Goal: Task Accomplishment & Management: Use online tool/utility

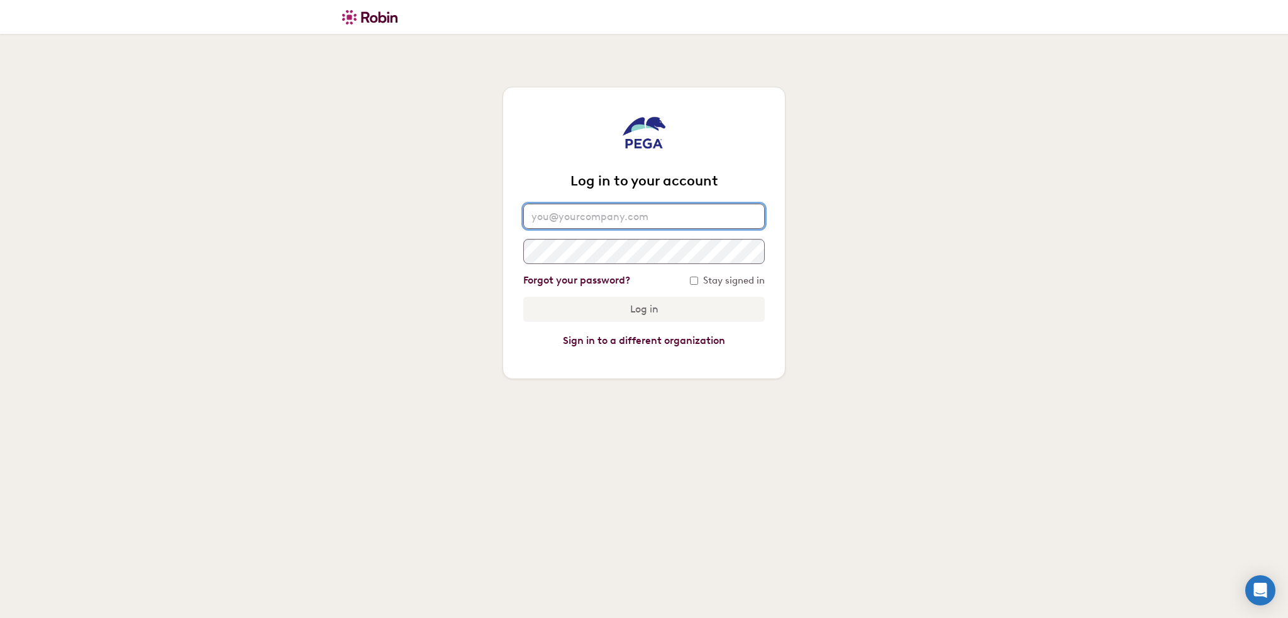
click at [591, 213] on input "email" at bounding box center [643, 216] width 241 height 25
type input "[PERSON_NAME][EMAIL_ADDRESS][DOMAIN_NAME]"
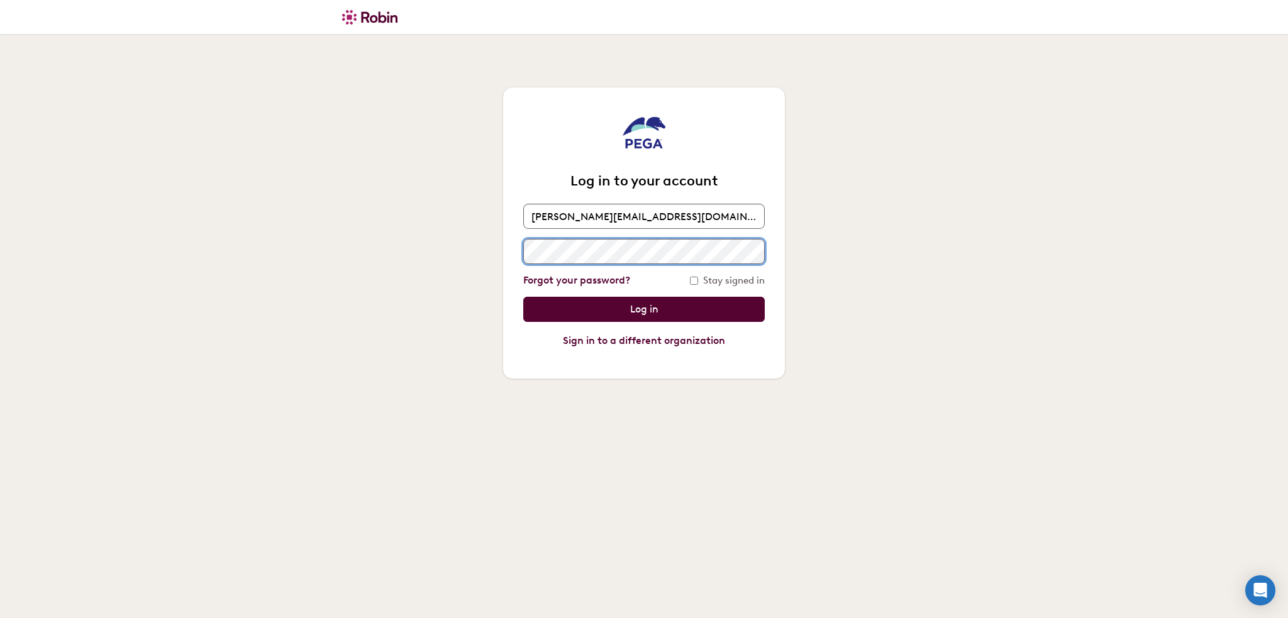
click at [523, 297] on input "Log in" at bounding box center [643, 309] width 241 height 25
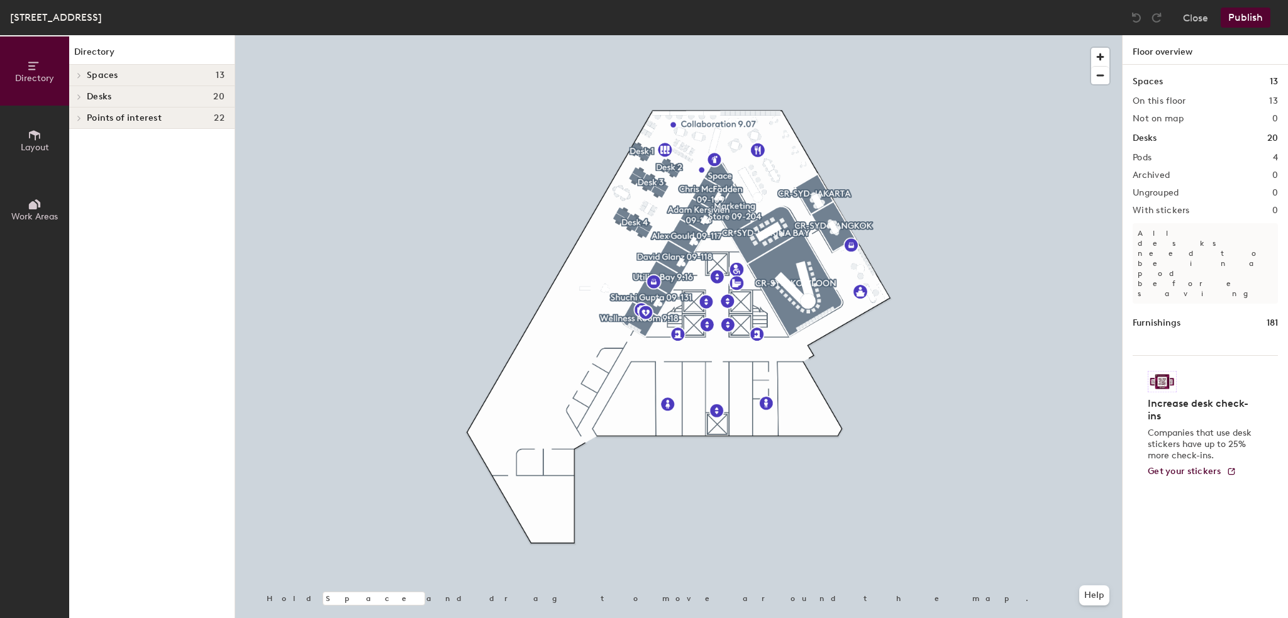
click at [28, 147] on span "Layout" at bounding box center [35, 147] width 28 height 11
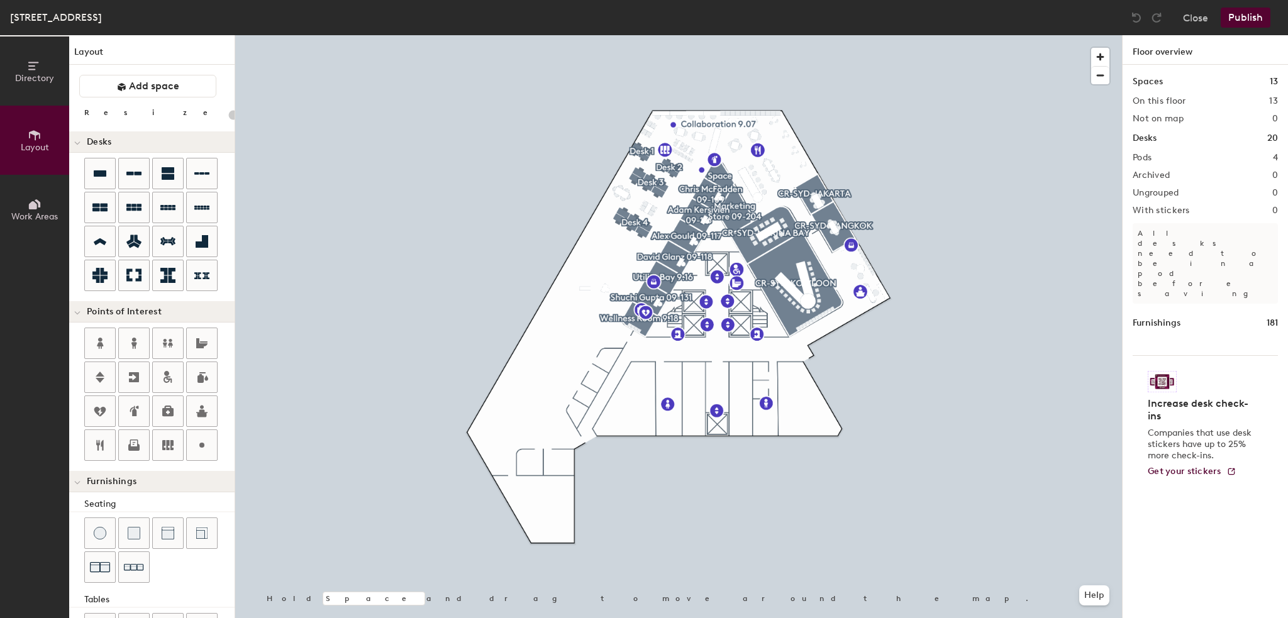
click at [28, 203] on icon at bounding box center [35, 204] width 14 height 14
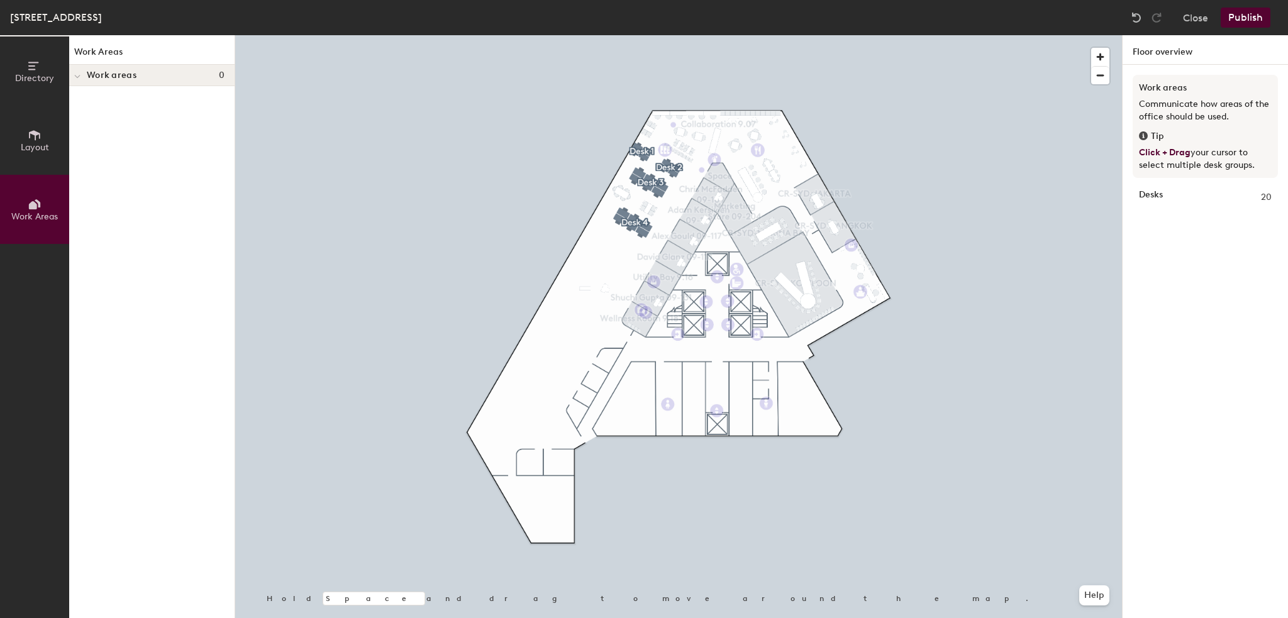
click at [25, 150] on span "Layout" at bounding box center [35, 147] width 28 height 11
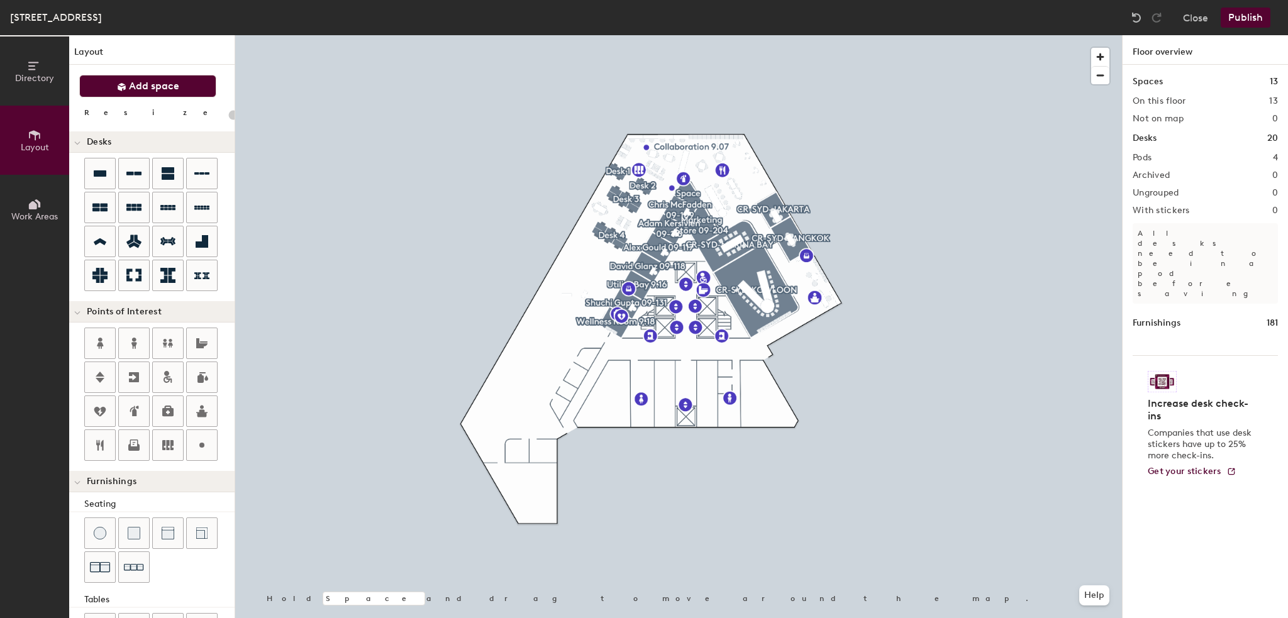
click at [151, 90] on span "Add space" at bounding box center [154, 86] width 50 height 13
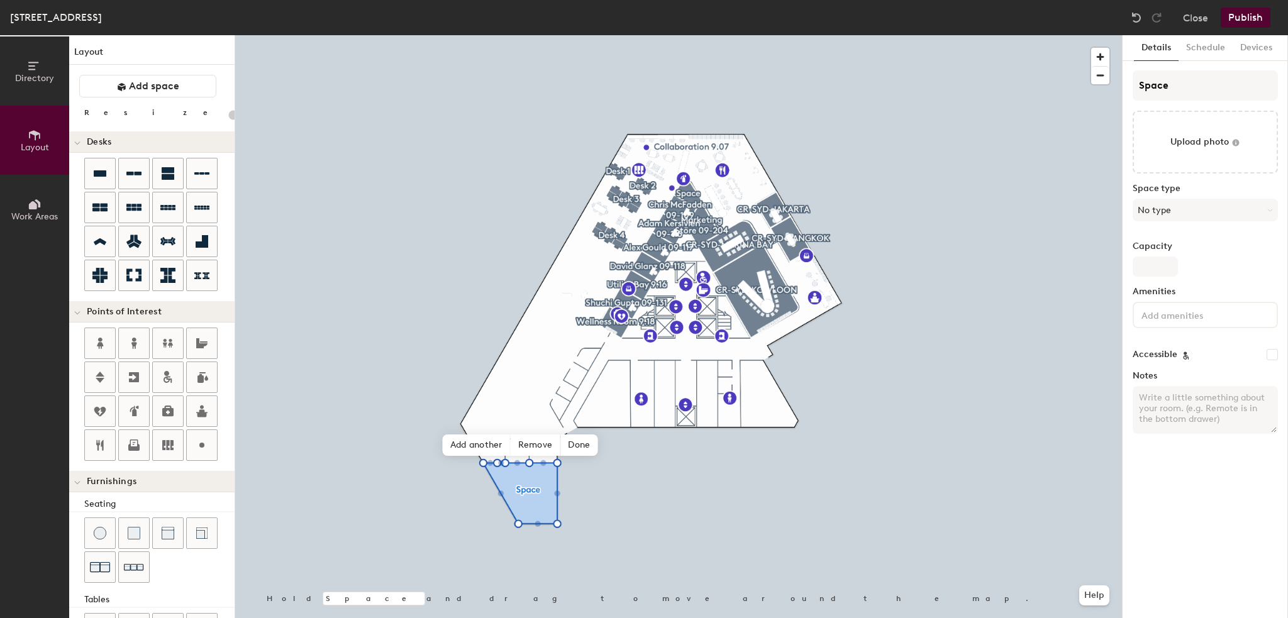
type input "20"
drag, startPoint x: 1174, startPoint y: 81, endPoint x: 1090, endPoint y: 72, distance: 84.7
click at [1090, 72] on div "Directory Layout Work Areas Layout Add space Resize Desks Points of Interest Fu…" at bounding box center [644, 326] width 1288 height 583
type input "N"
type input "20"
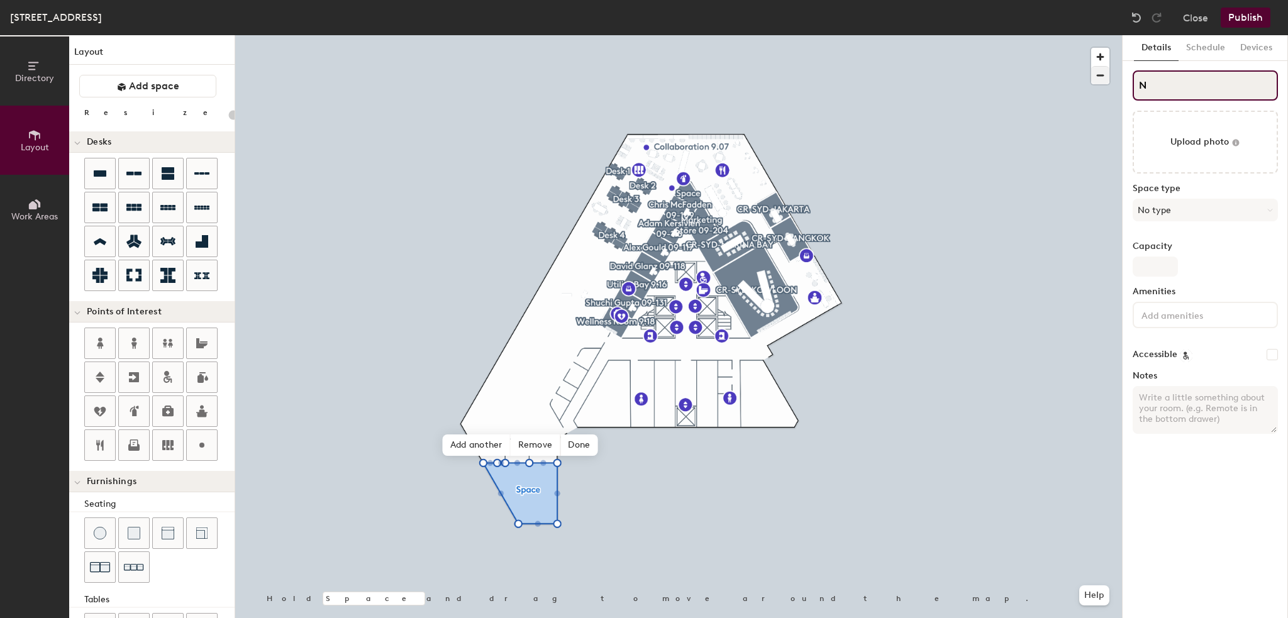
type input "NO"
type input "20"
type input "NOC"
type input "20"
type input "NOC"
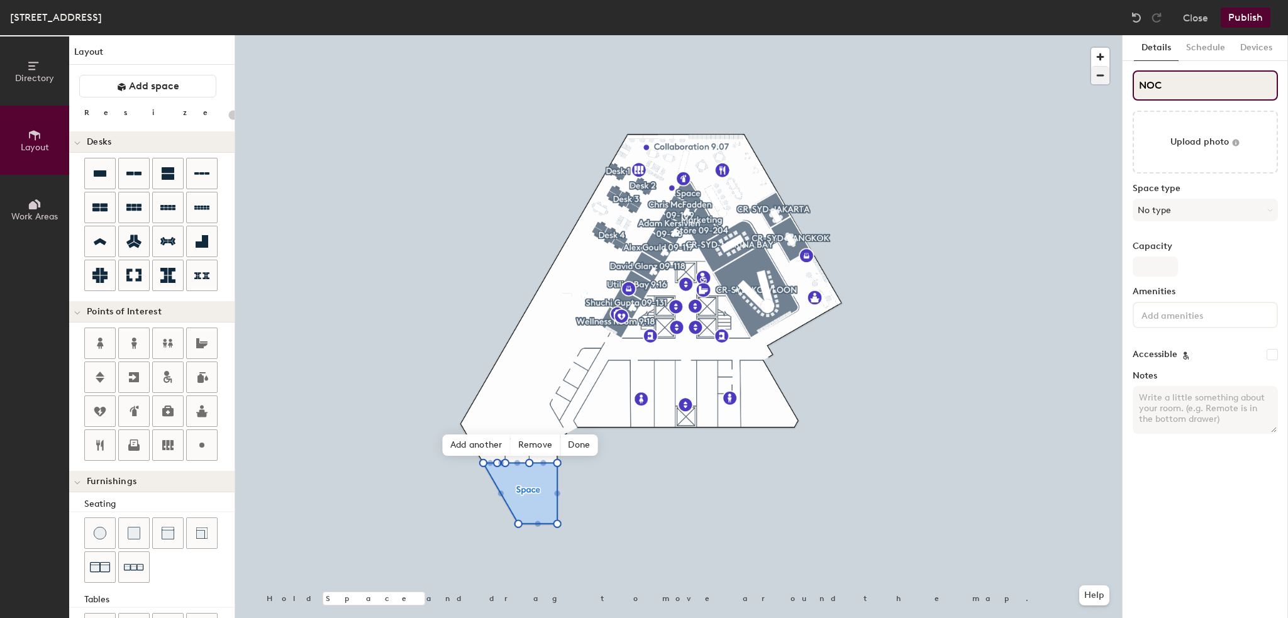
type input "20"
type input "NOC R"
type input "20"
type input "NOC Roo"
type input "20"
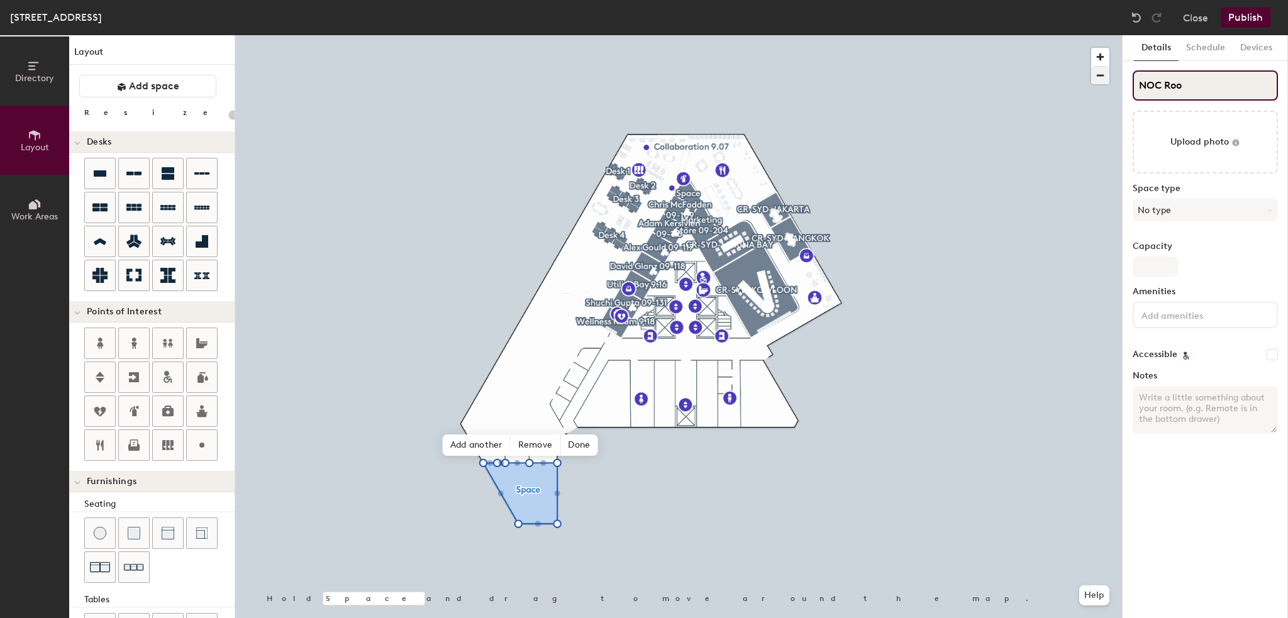
type input "NOC Room"
type input "20"
type input "NOC Room"
click at [1161, 207] on button "No type" at bounding box center [1204, 210] width 145 height 23
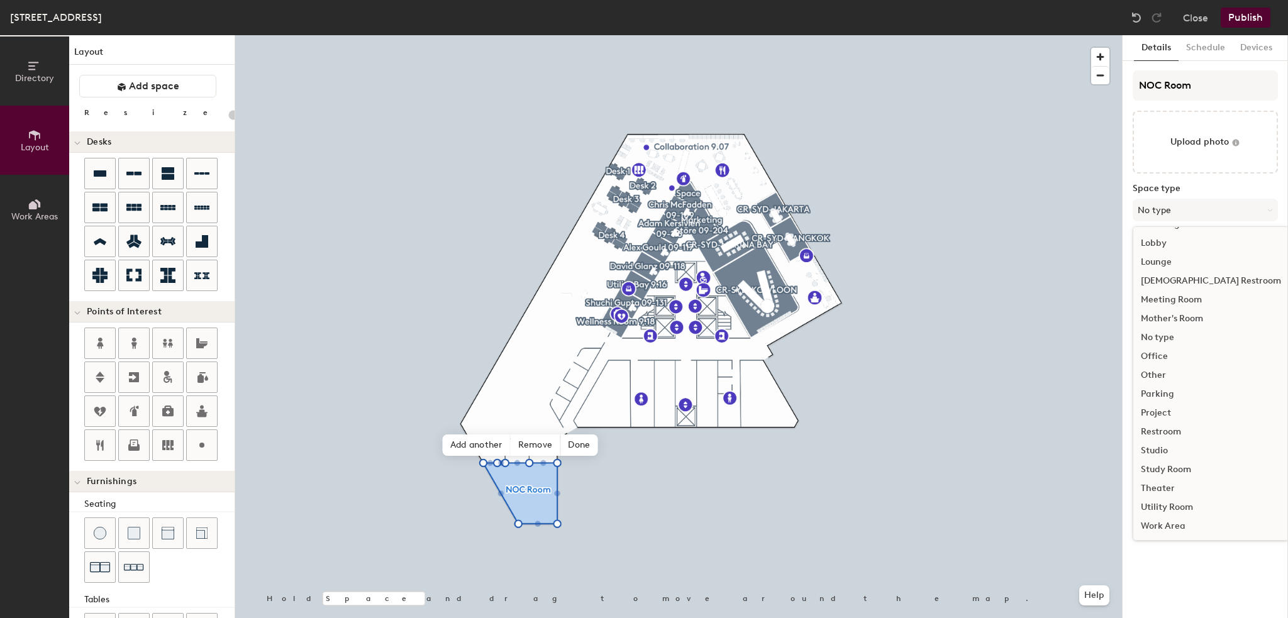
scroll to position [282, 0]
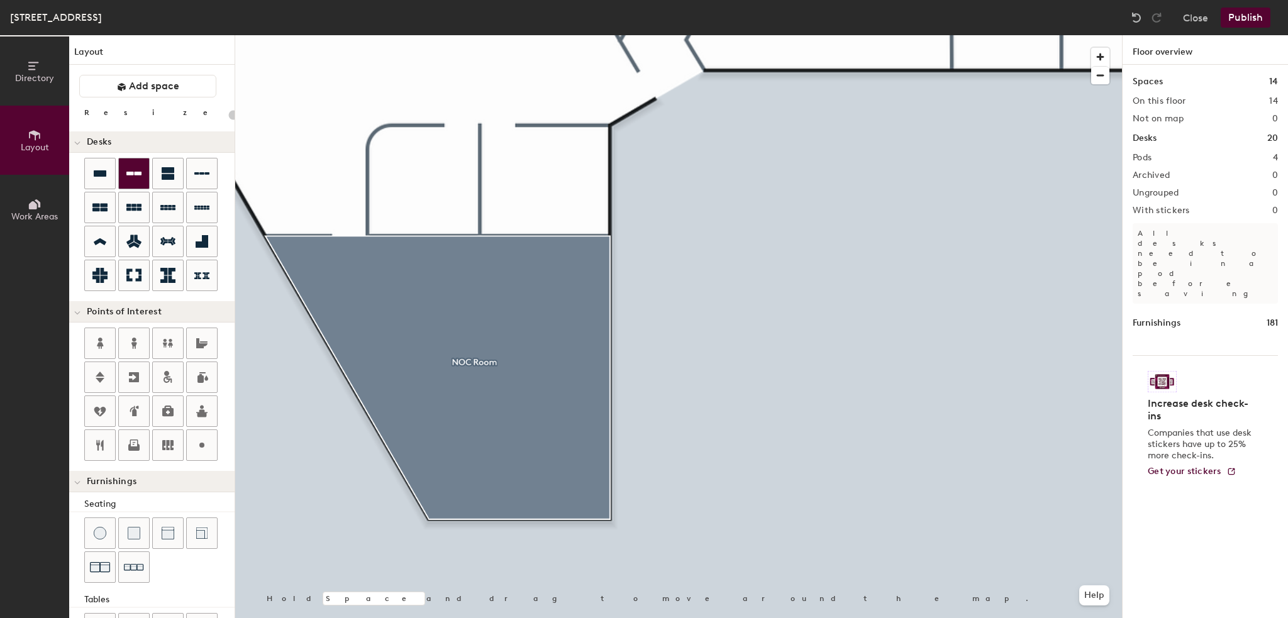
click at [146, 174] on div at bounding box center [134, 173] width 30 height 30
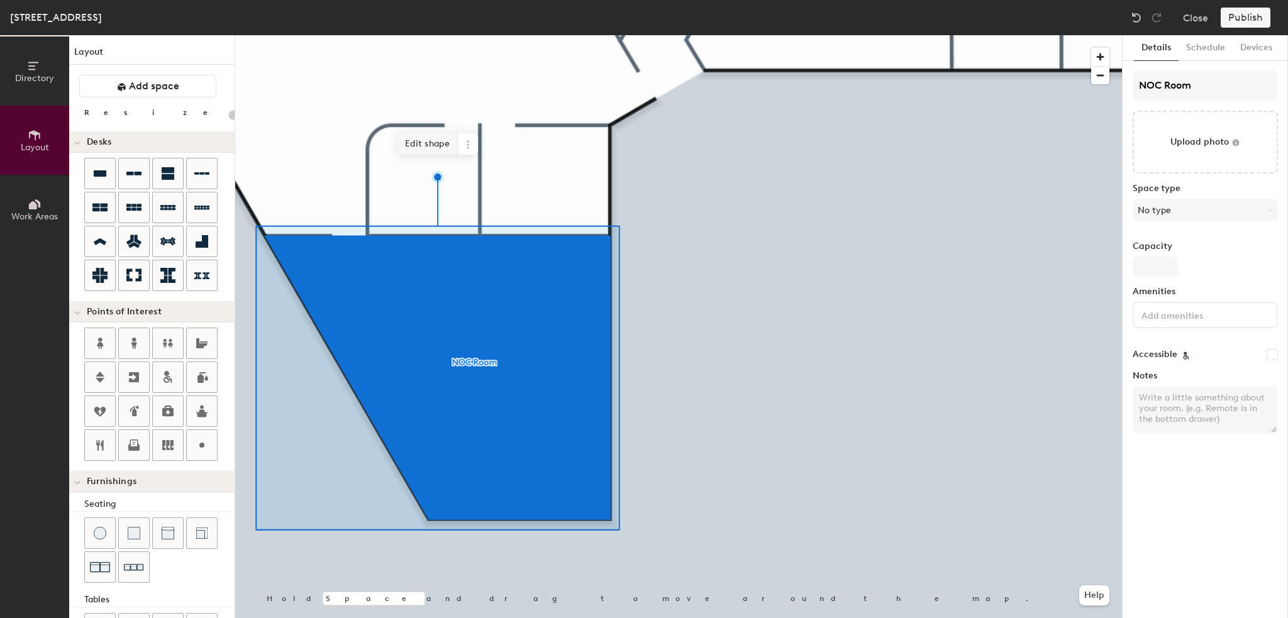
click at [421, 149] on span "Edit shape" at bounding box center [427, 143] width 60 height 21
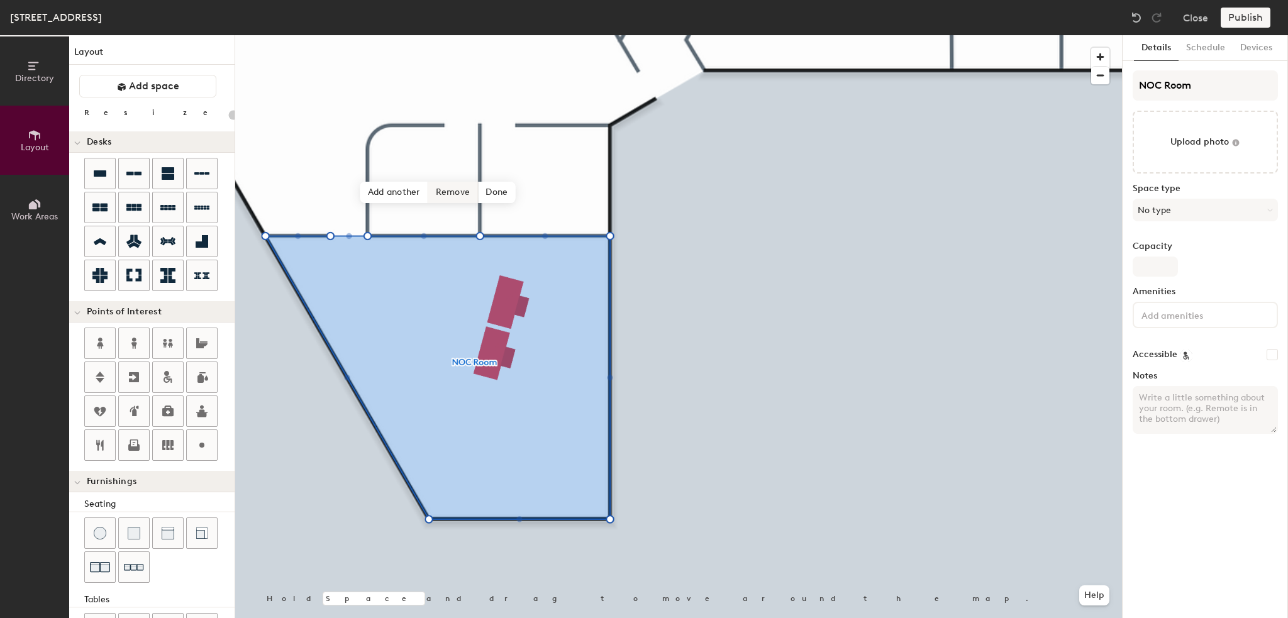
click at [455, 192] on span "Remove" at bounding box center [453, 192] width 50 height 21
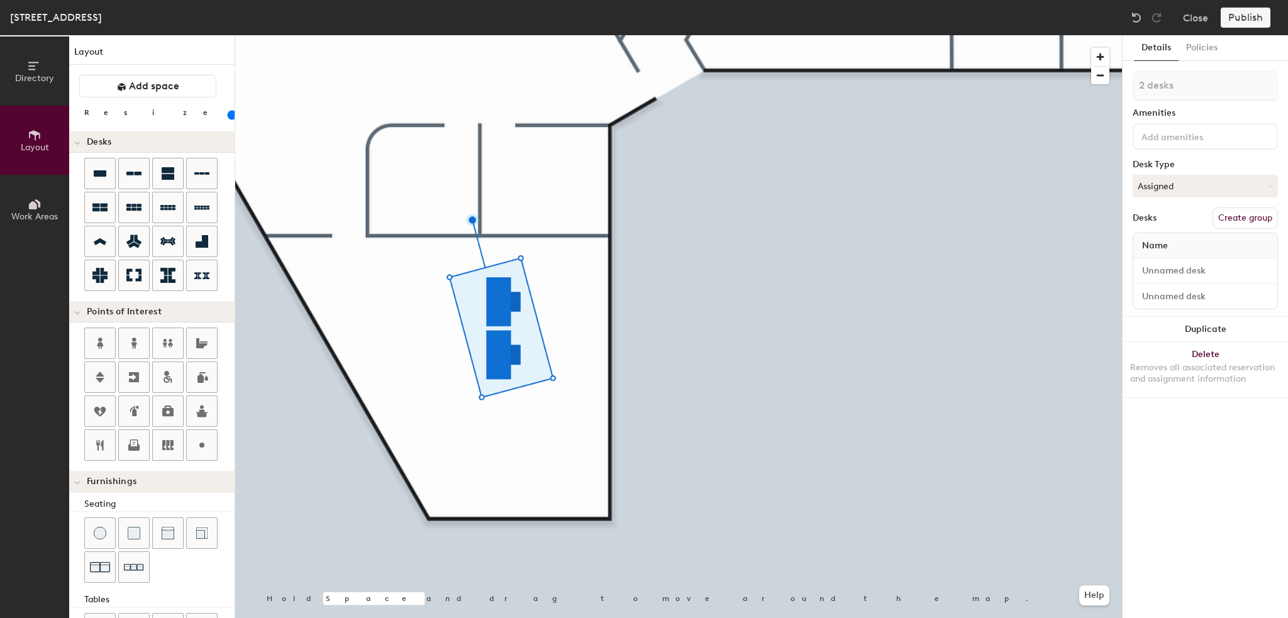
type input "100"
type input "1 desk"
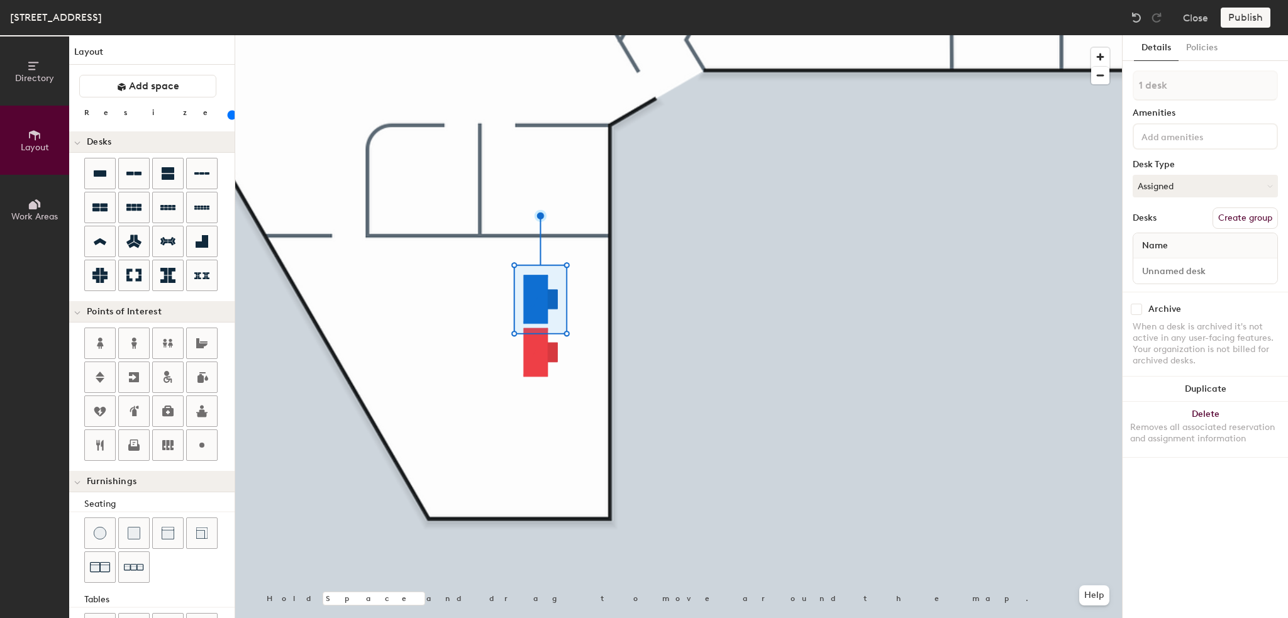
click at [489, 35] on div at bounding box center [678, 35] width 886 height 0
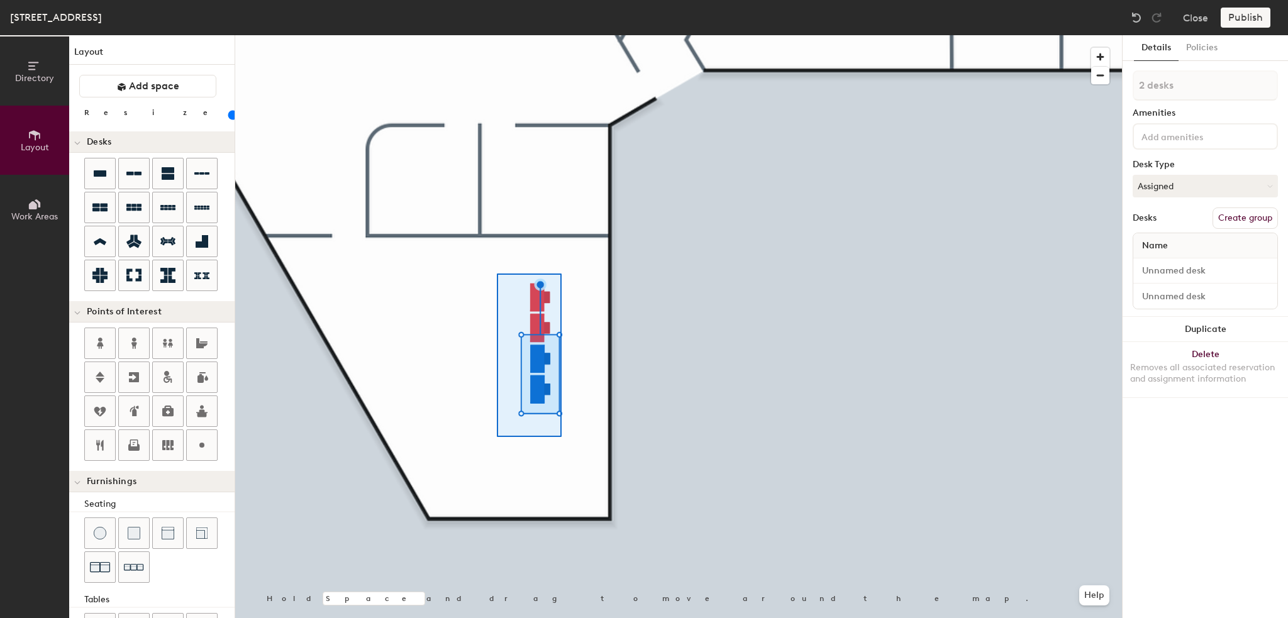
type input "60"
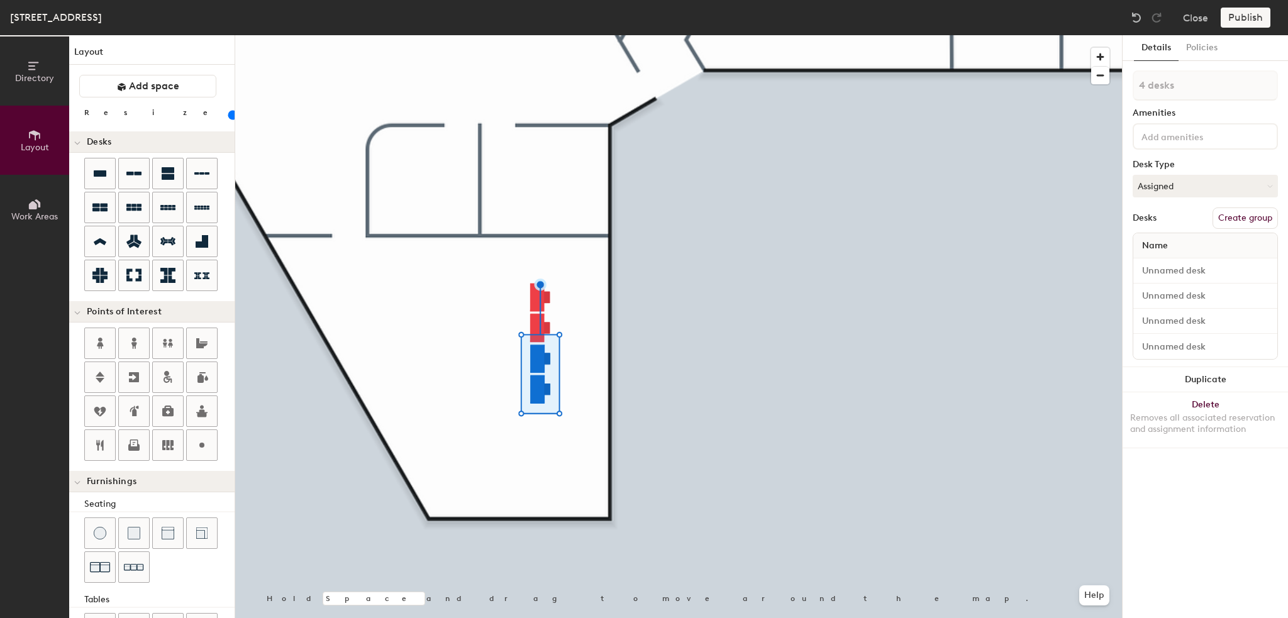
type input "4 desks"
click at [1179, 187] on button "Assigned" at bounding box center [1204, 186] width 145 height 23
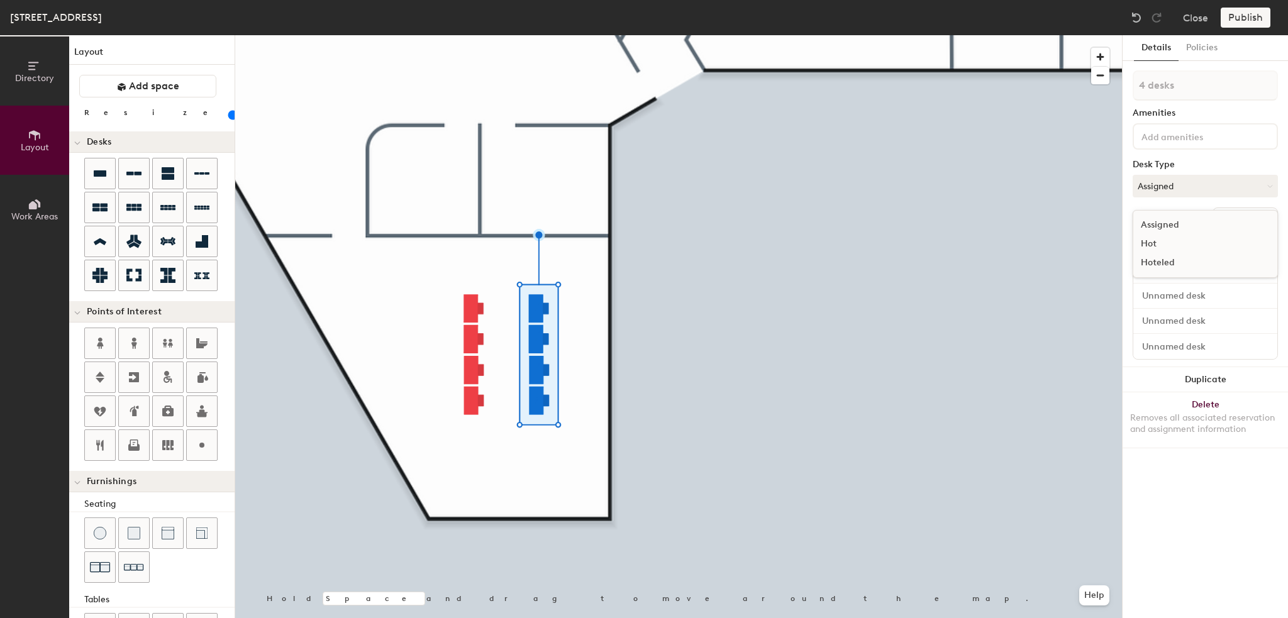
click at [1183, 243] on div "Hot" at bounding box center [1196, 244] width 126 height 19
type input "60"
click at [1182, 265] on input at bounding box center [1204, 271] width 139 height 18
type input "0"
type input "60"
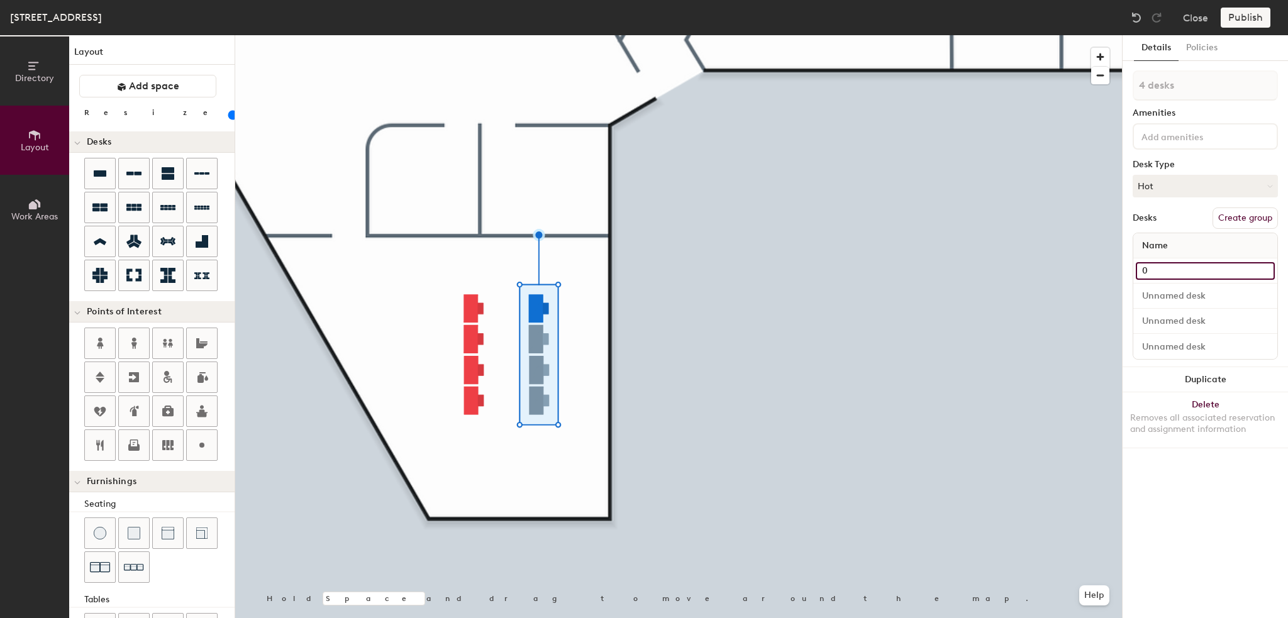
type input "09"
type input "60"
type input "09-"
type input "60"
type input "09-1"
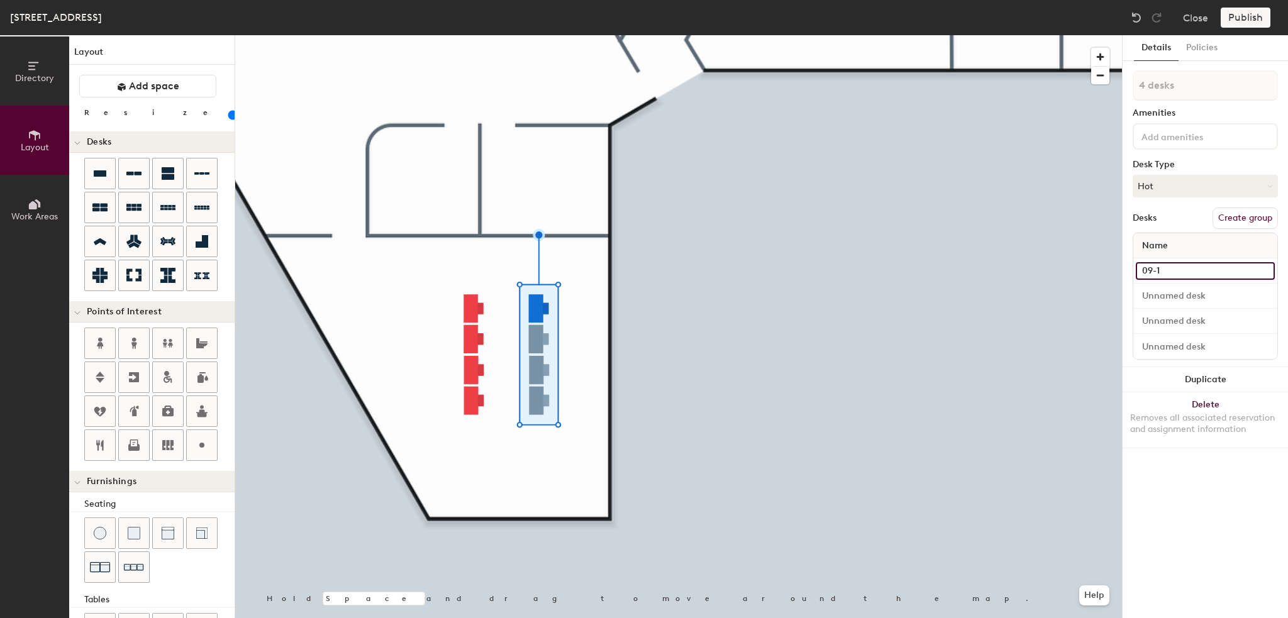
type input "60"
type input "09-16"
type input "60"
type input "09-162"
type input "60"
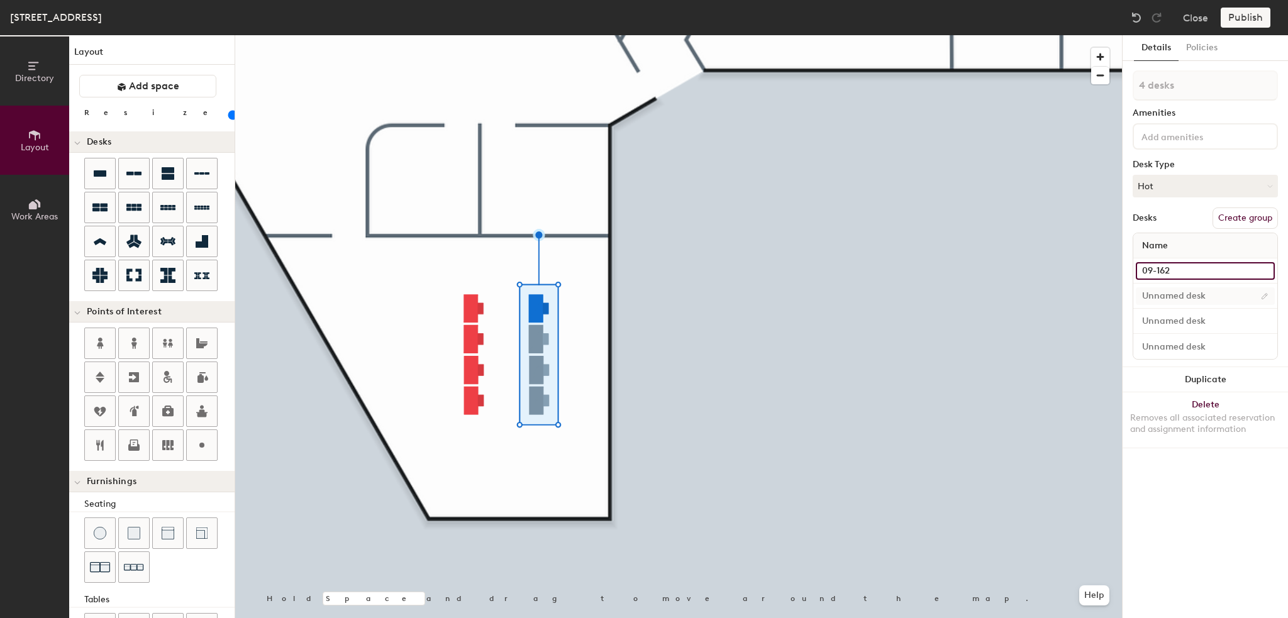
type input "09-162"
type input "60"
click at [1169, 295] on input at bounding box center [1204, 296] width 139 height 18
type input "0"
type input "60"
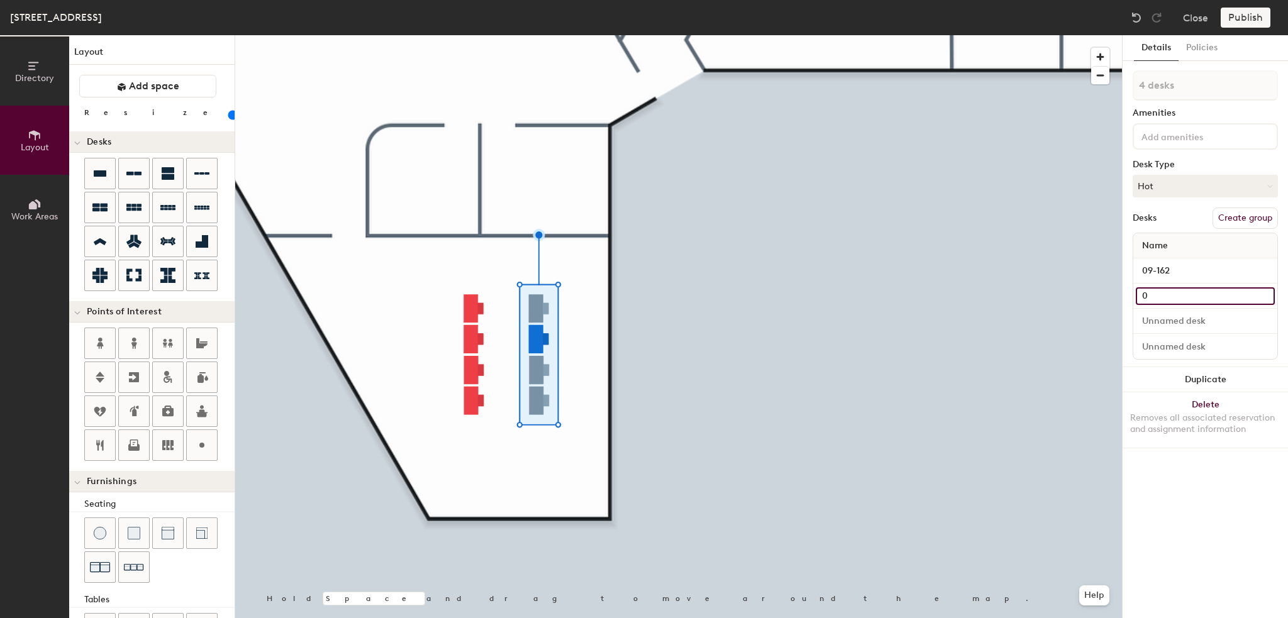
type input "09"
type input "60"
type input "09-"
type input "60"
type input "09-1"
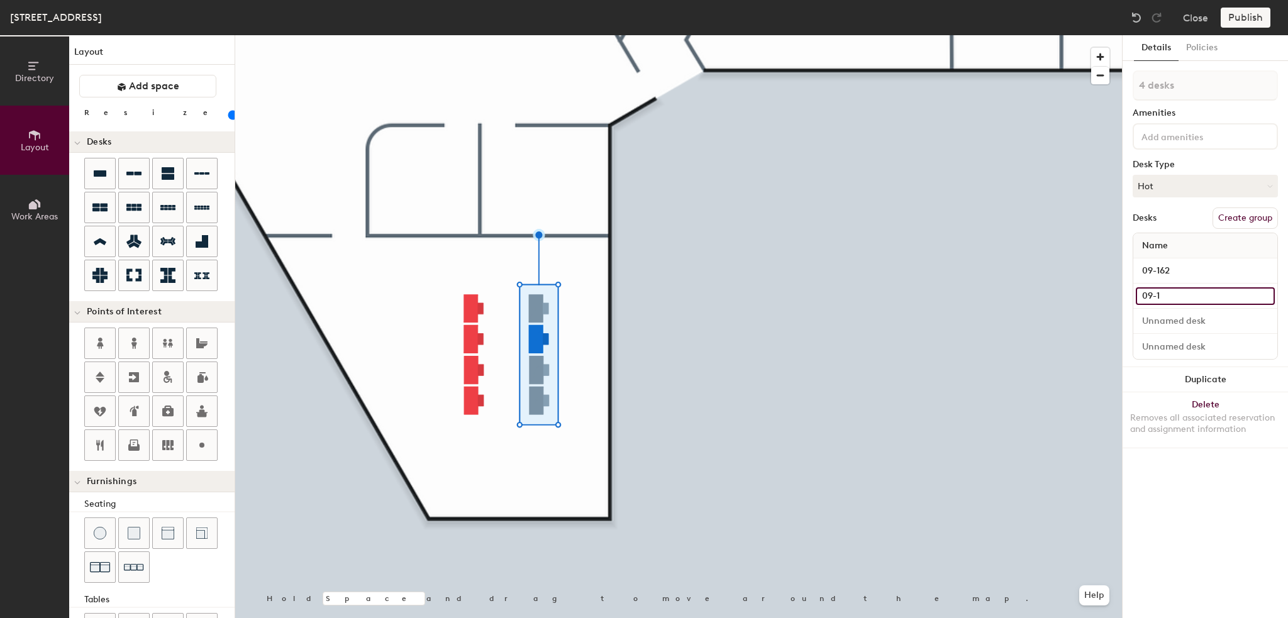
type input "60"
type input "09-16"
type input "60"
type input "09-163"
type input "60"
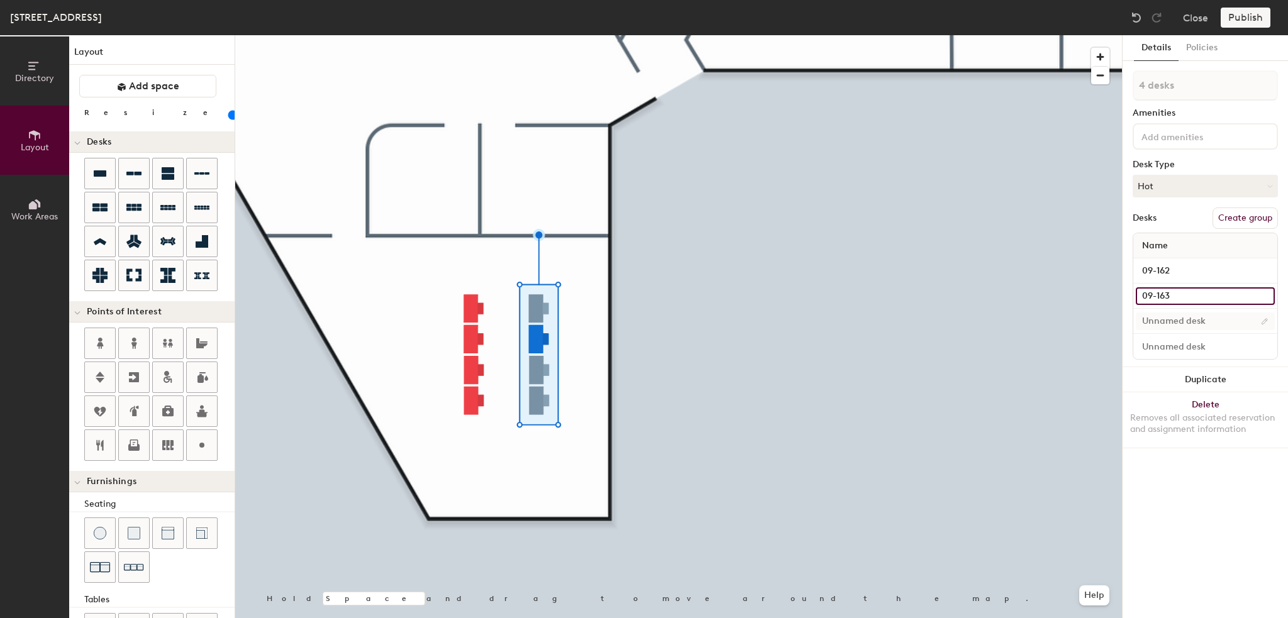
type input "09-163"
click at [1163, 323] on input at bounding box center [1204, 321] width 139 height 18
type input "60"
type input "0"
type input "60"
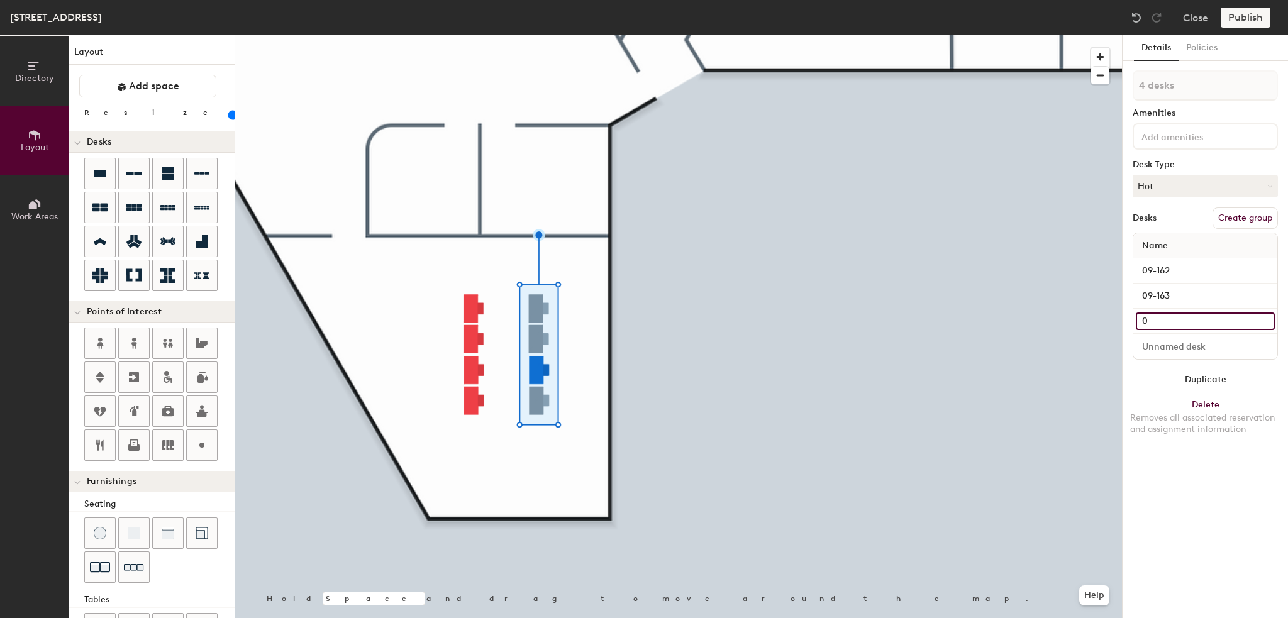
type input "09"
type input "60"
type input "091"
type input "60"
type input "0916"
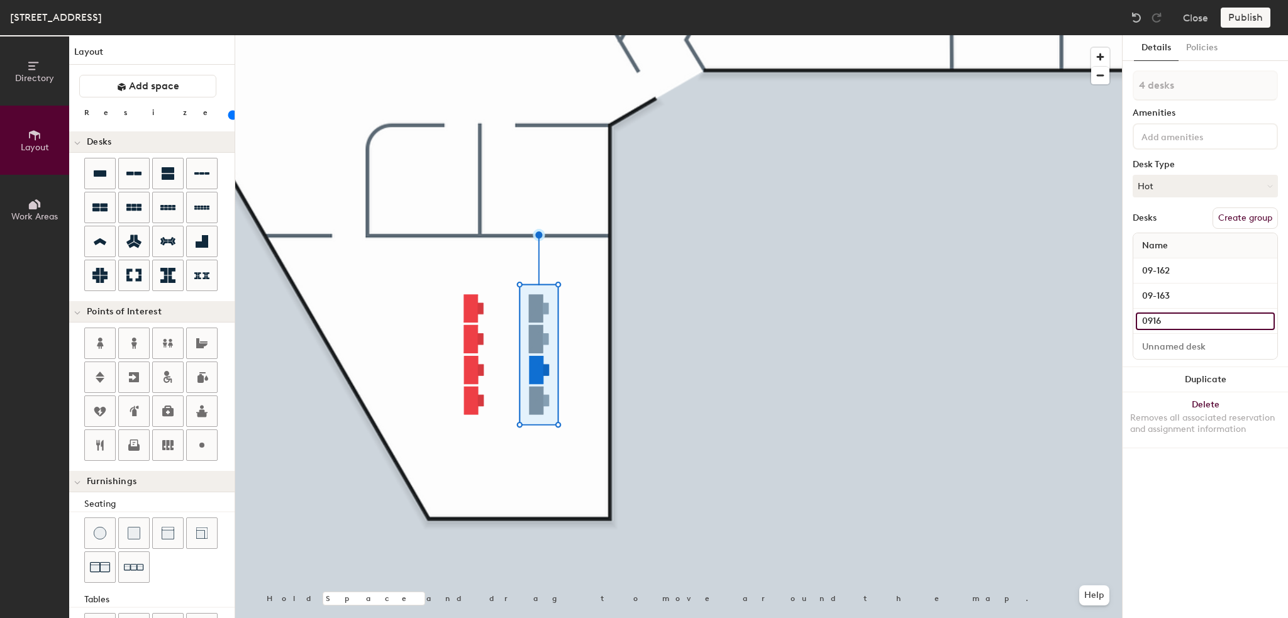
type input "60"
type input "09164"
type input "60"
click at [1151, 319] on input "09164" at bounding box center [1204, 321] width 139 height 18
type input "-"
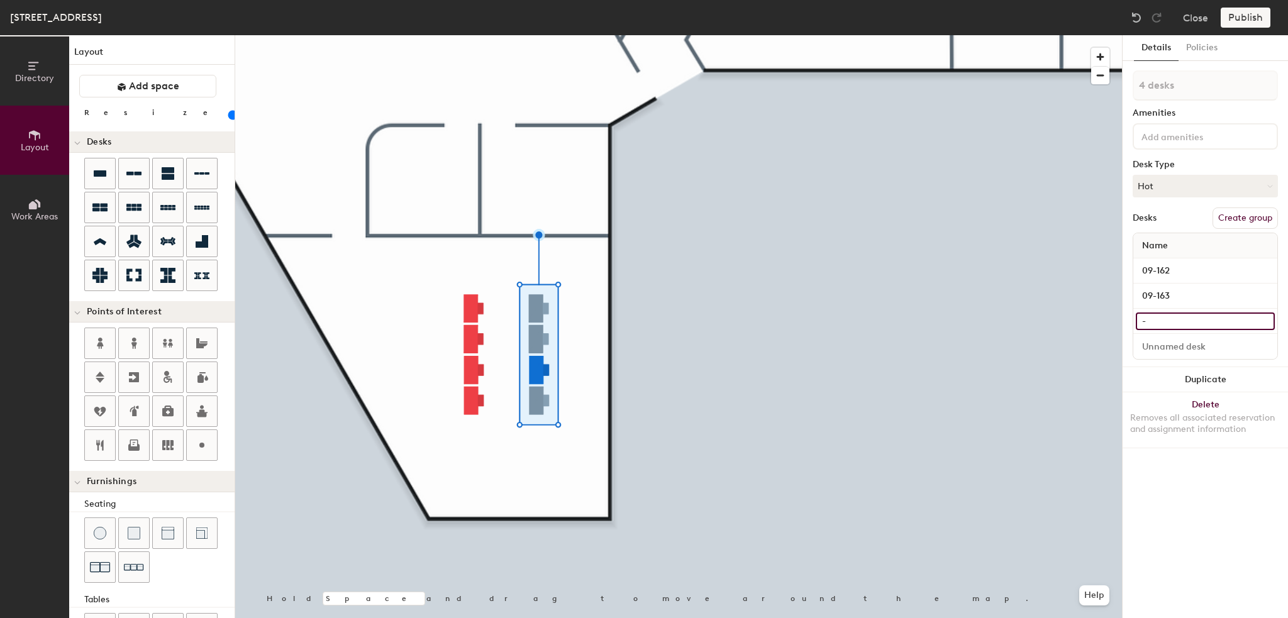
type input "60"
type input "0"
type input "60"
type input "09"
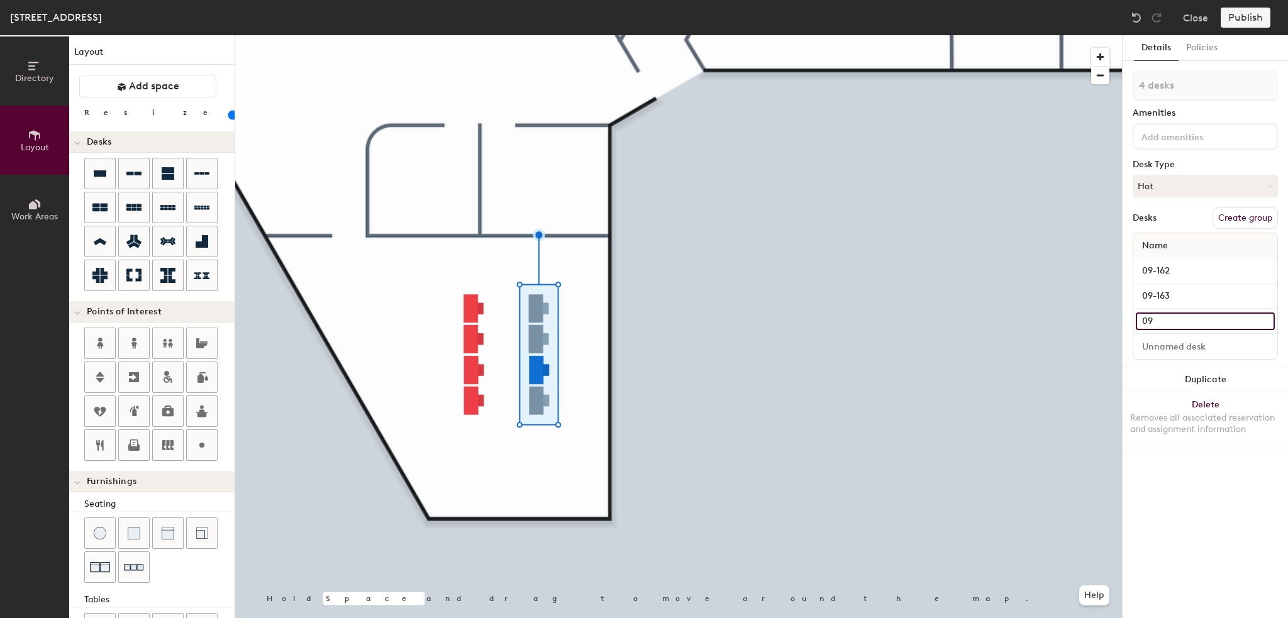
type input "60"
type input "09-"
type input "60"
type input "09-1"
type input "60"
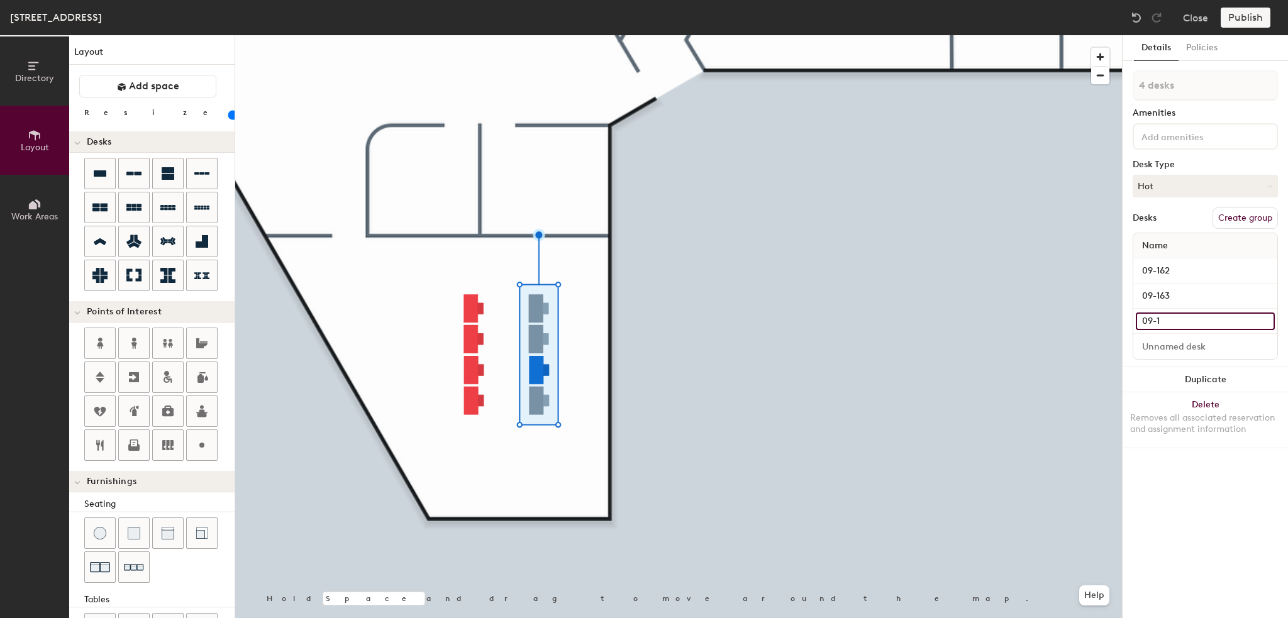
type input "09-16"
type input "60"
type input "09-164"
type input "60"
type input "09-164"
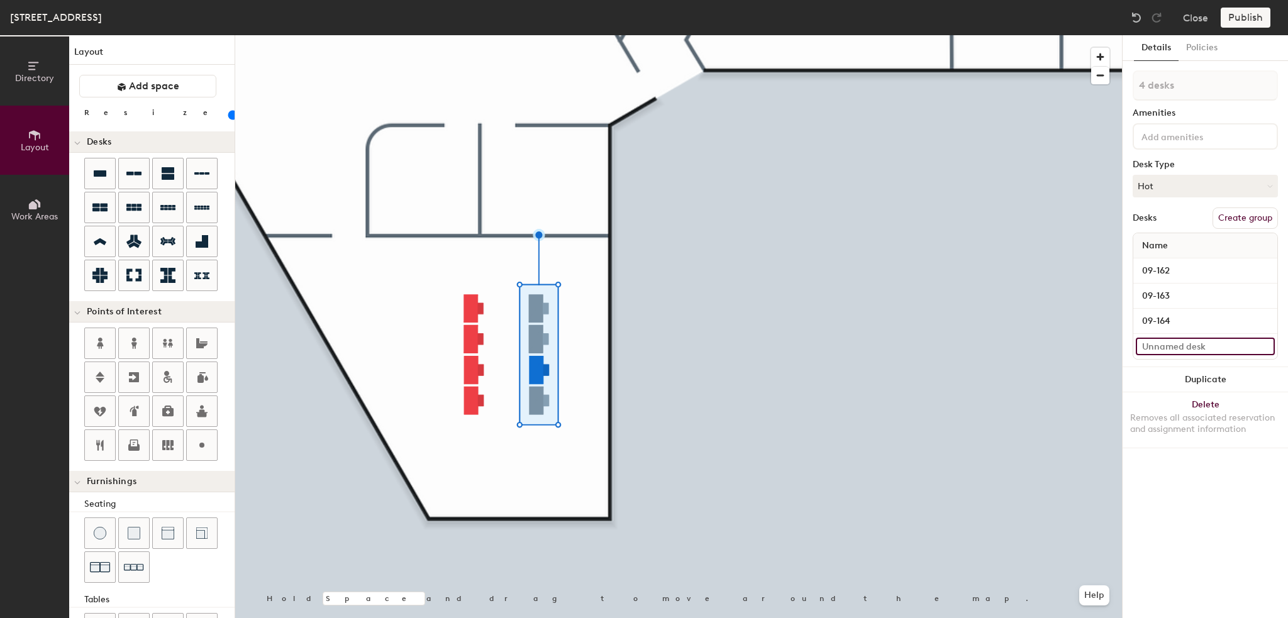
type input "60"
click at [1162, 344] on input at bounding box center [1204, 347] width 139 height 18
type input "0"
type input "60"
type input "09"
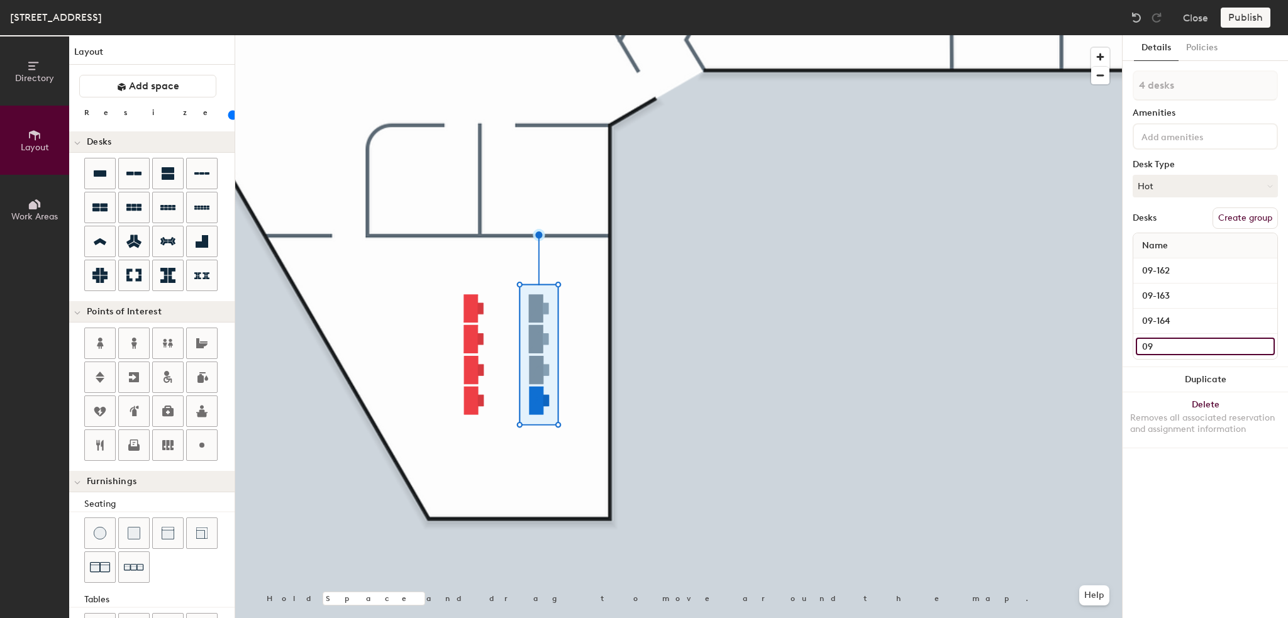
type input "60"
type input "09-"
type input "60"
type input "09-1"
type input "60"
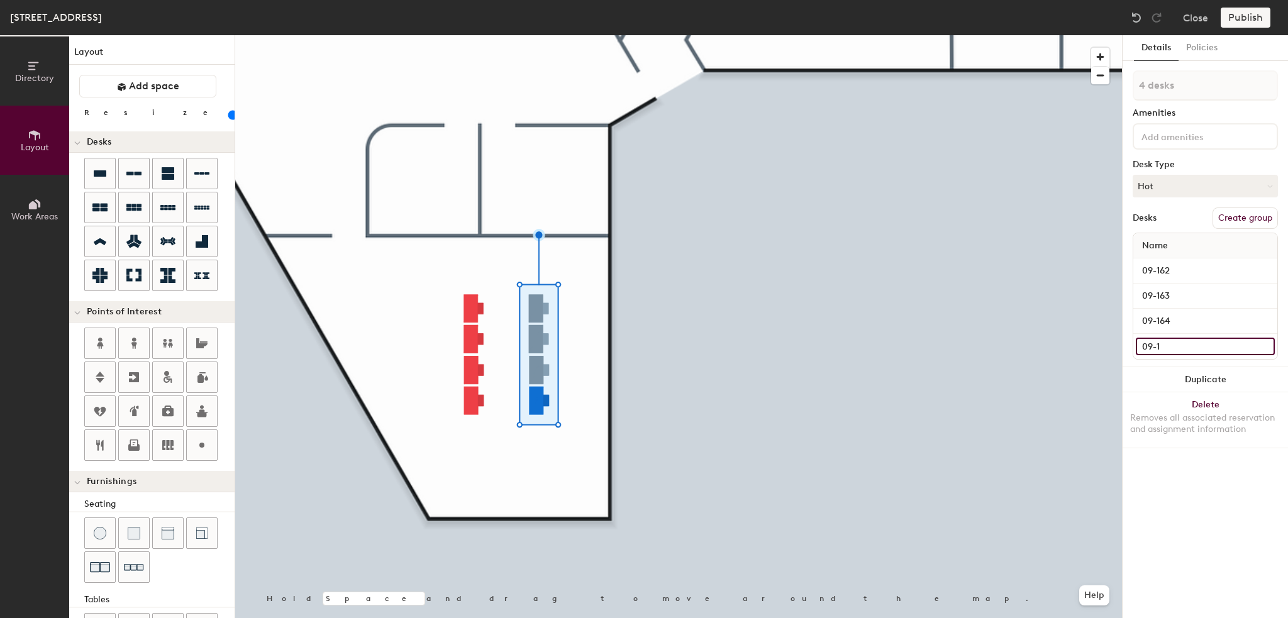
type input "09-16"
type input "60"
type input "09-165"
type input "60"
type input "09-165"
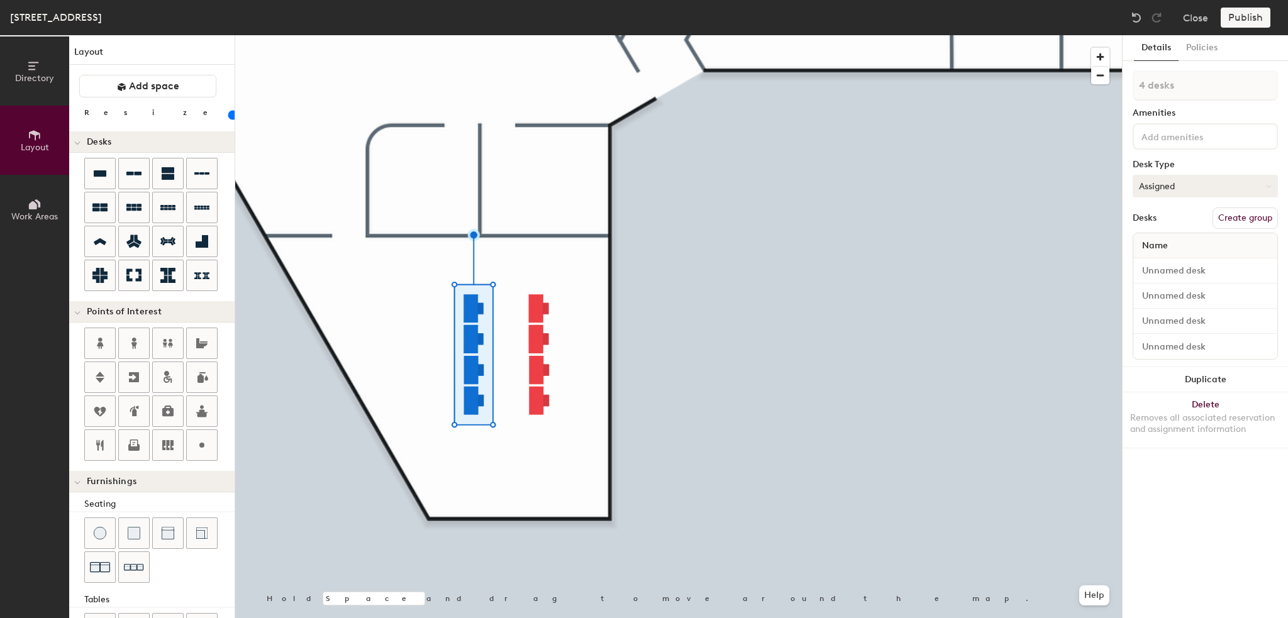
click at [1162, 180] on button "Assigned" at bounding box center [1204, 186] width 145 height 23
click at [1159, 240] on div "Hot" at bounding box center [1196, 244] width 126 height 19
type input "60"
click at [1164, 267] on input at bounding box center [1204, 271] width 139 height 18
type input "0"
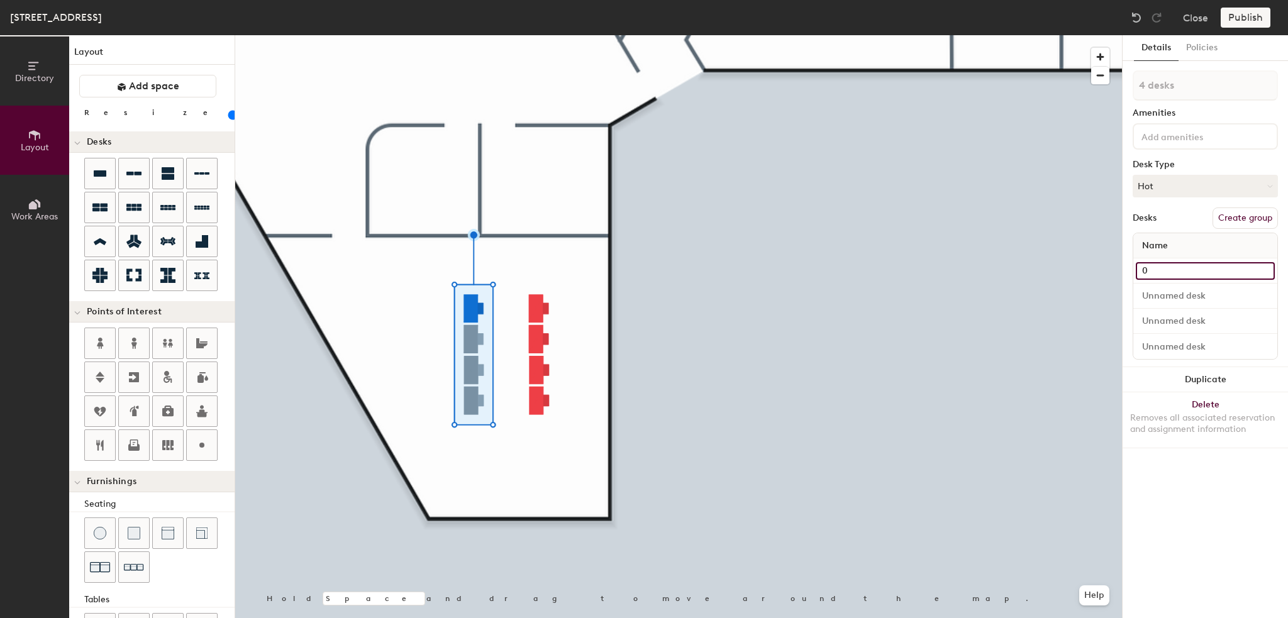
type input "60"
type input "09"
type input "60"
type input "09-"
type input "60"
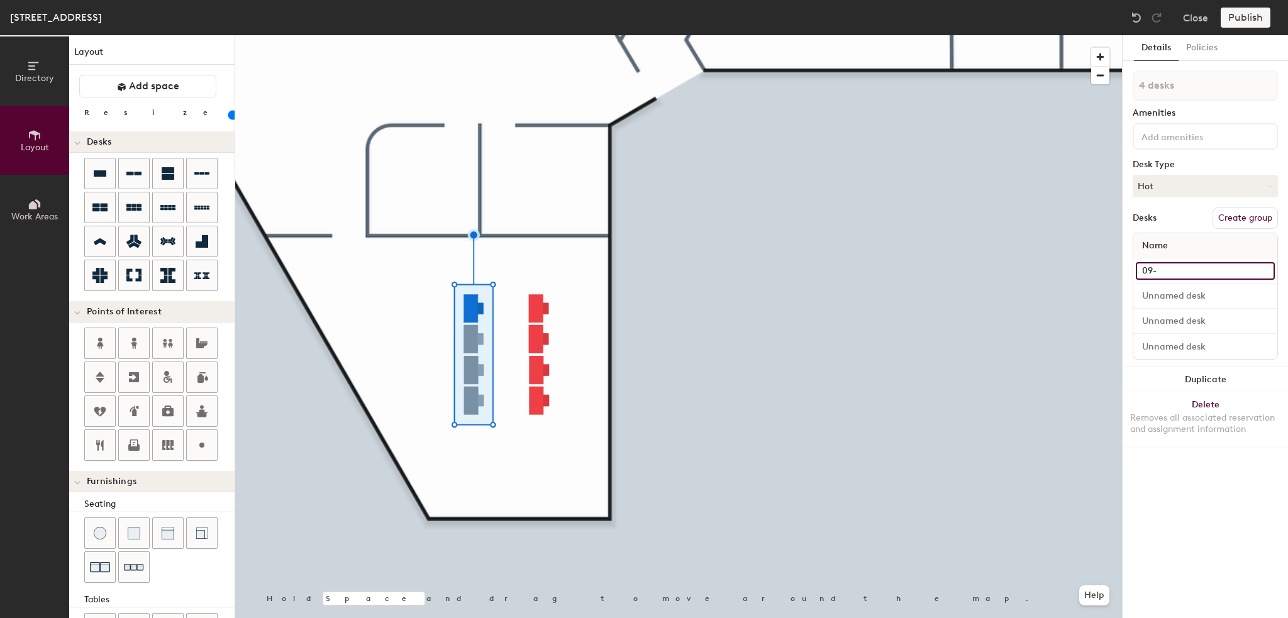
type input "09-1"
type input "60"
type input "09-15"
type input "60"
type input "09-158"
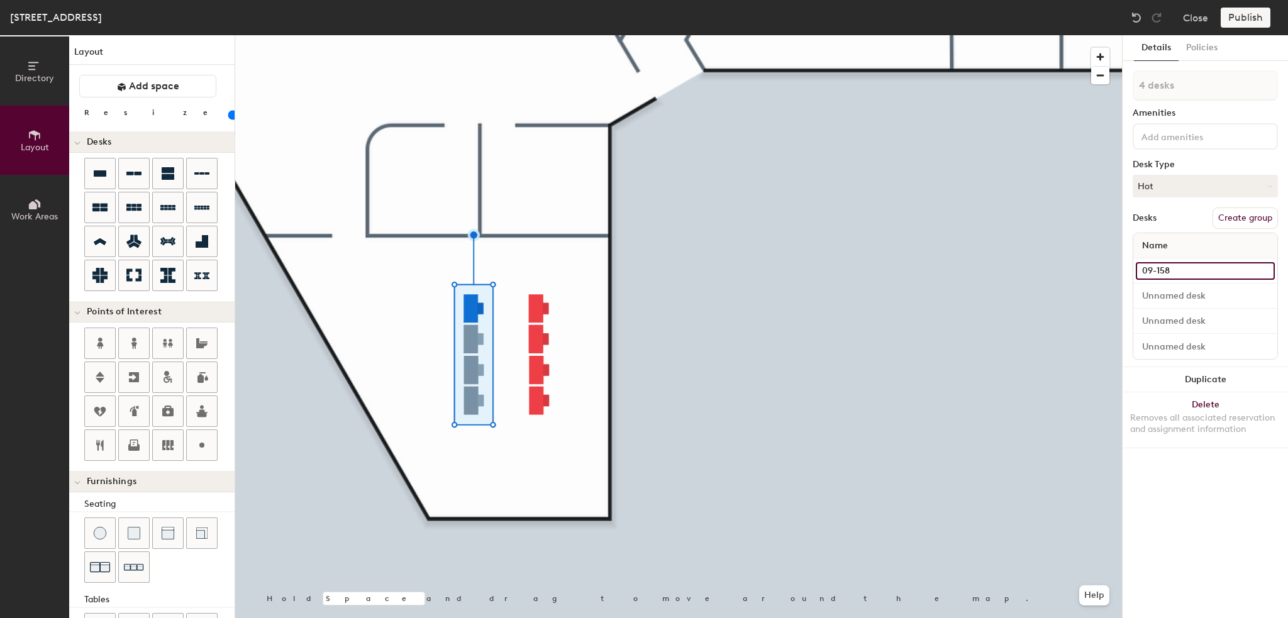
type input "60"
type input "09-158"
type input "60"
click at [1164, 296] on input at bounding box center [1204, 296] width 139 height 18
type input "0"
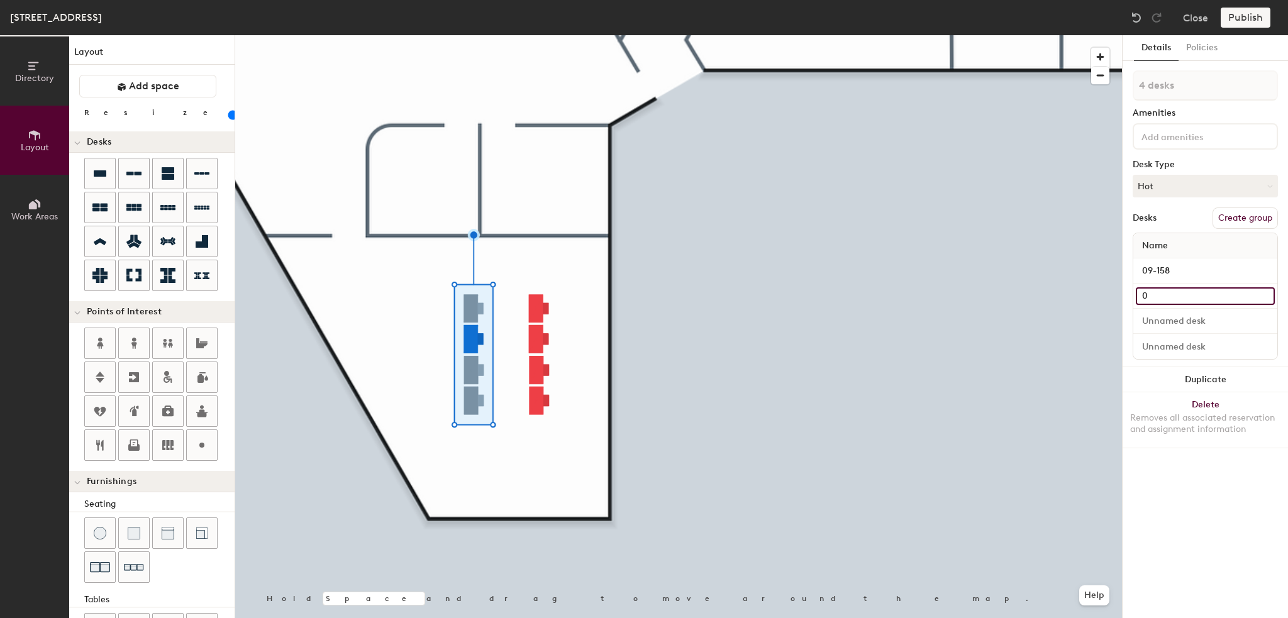
type input "60"
type input "09"
type input "60"
type input "09-"
type input "60"
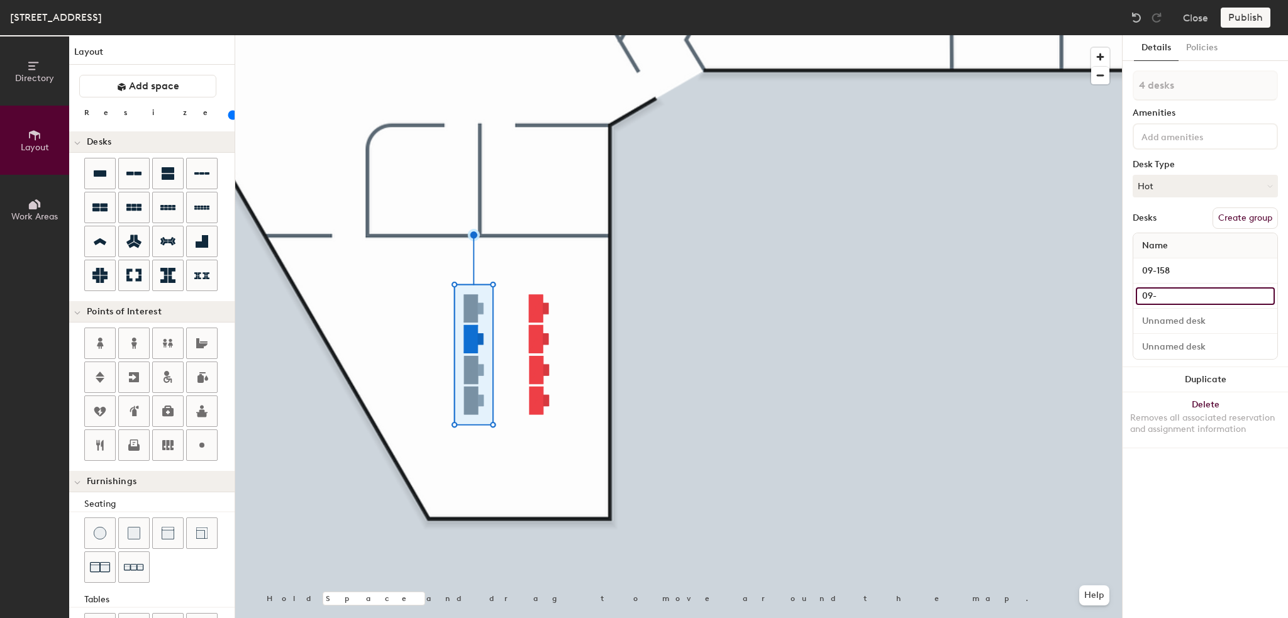
type input "09-1"
type input "60"
type input "09-15"
type input "60"
type input "09-159"
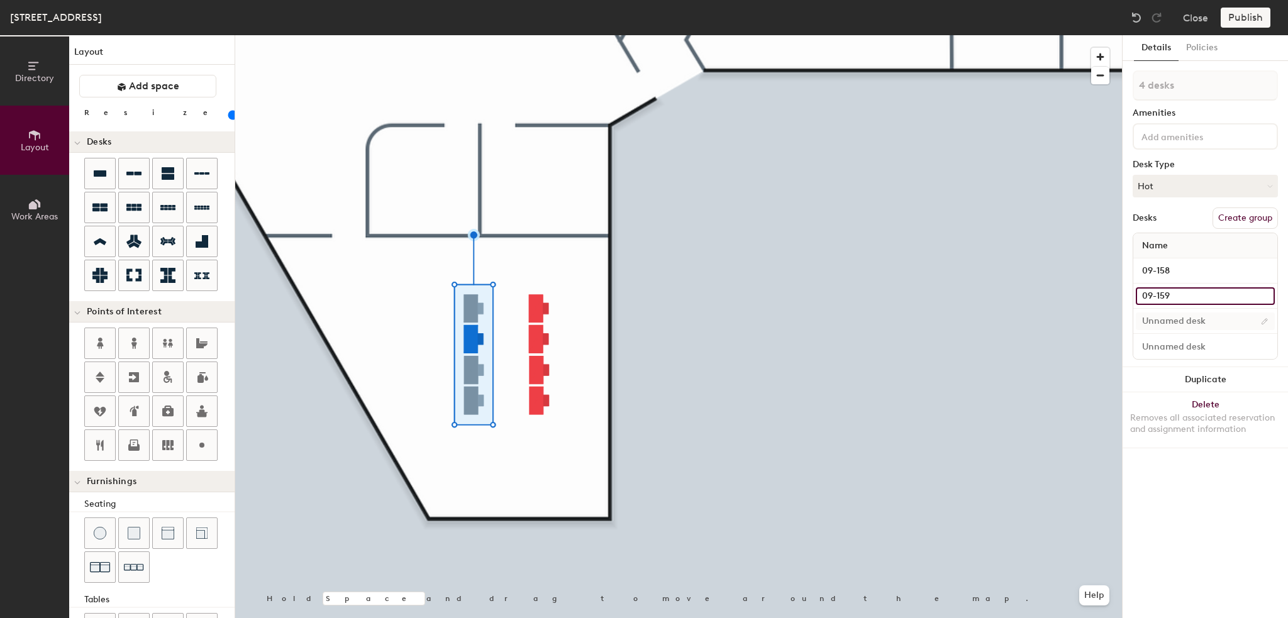
type input "60"
type input "09-159"
click at [1190, 320] on input at bounding box center [1204, 321] width 139 height 18
type input "60"
type input "0"
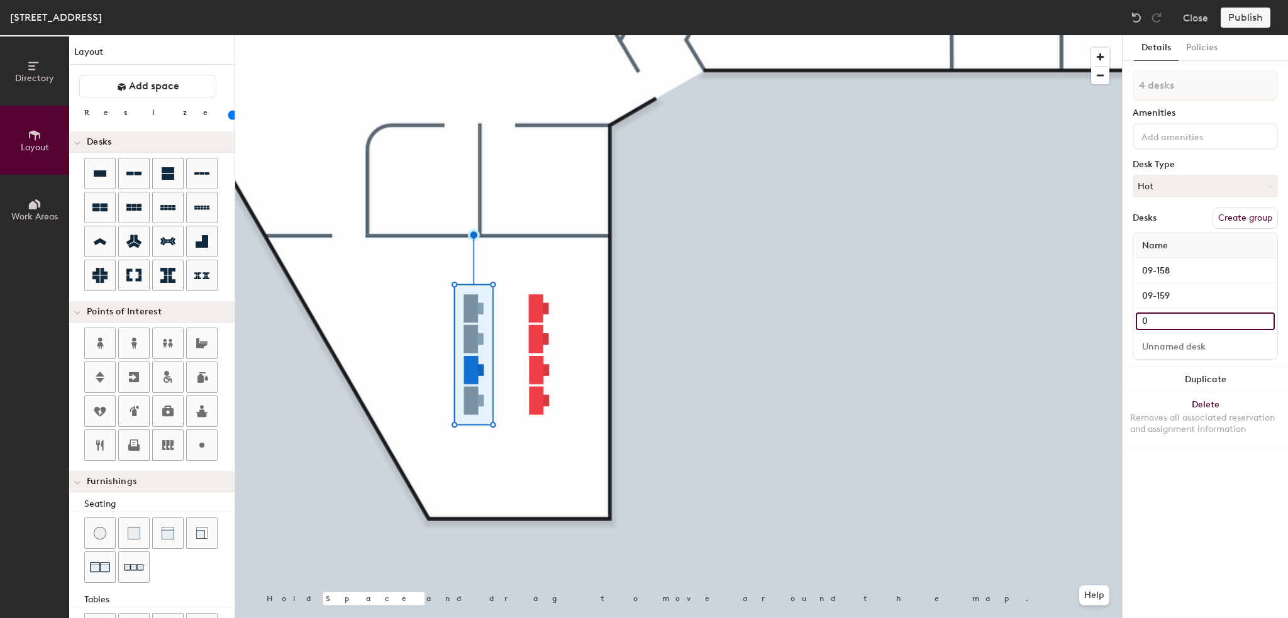
type input "60"
type input "09"
type input "60"
type input "09-"
type input "60"
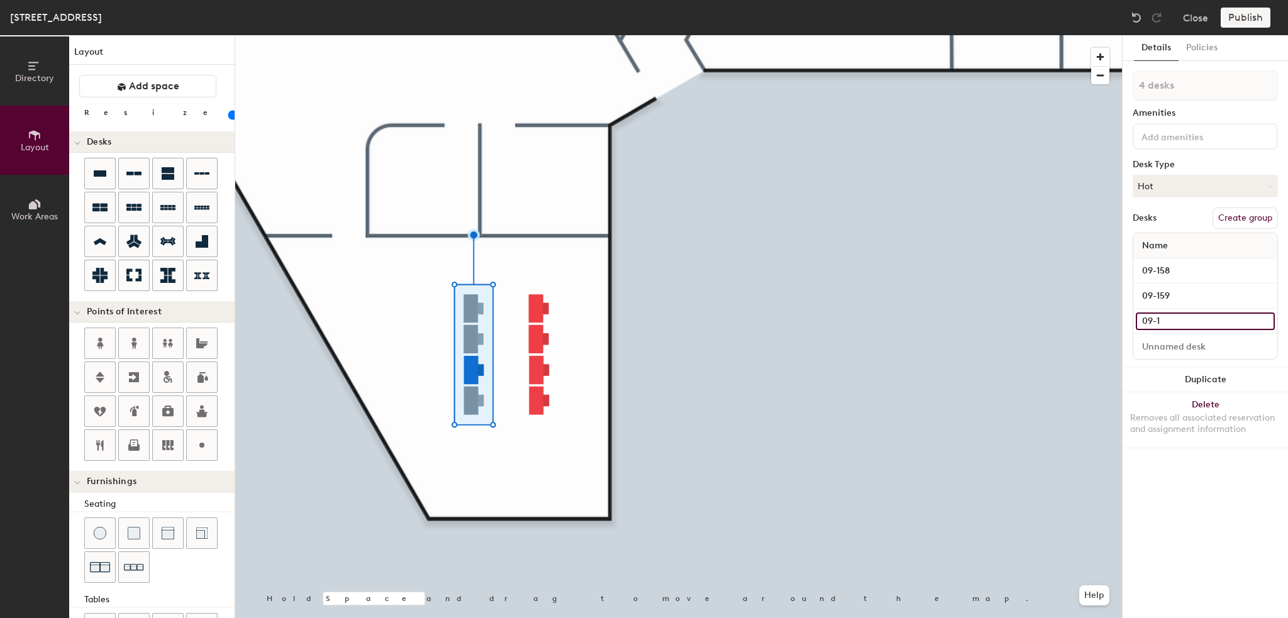
type input "09-16"
type input "60"
type input "09-160"
type input "60"
type input "09-160"
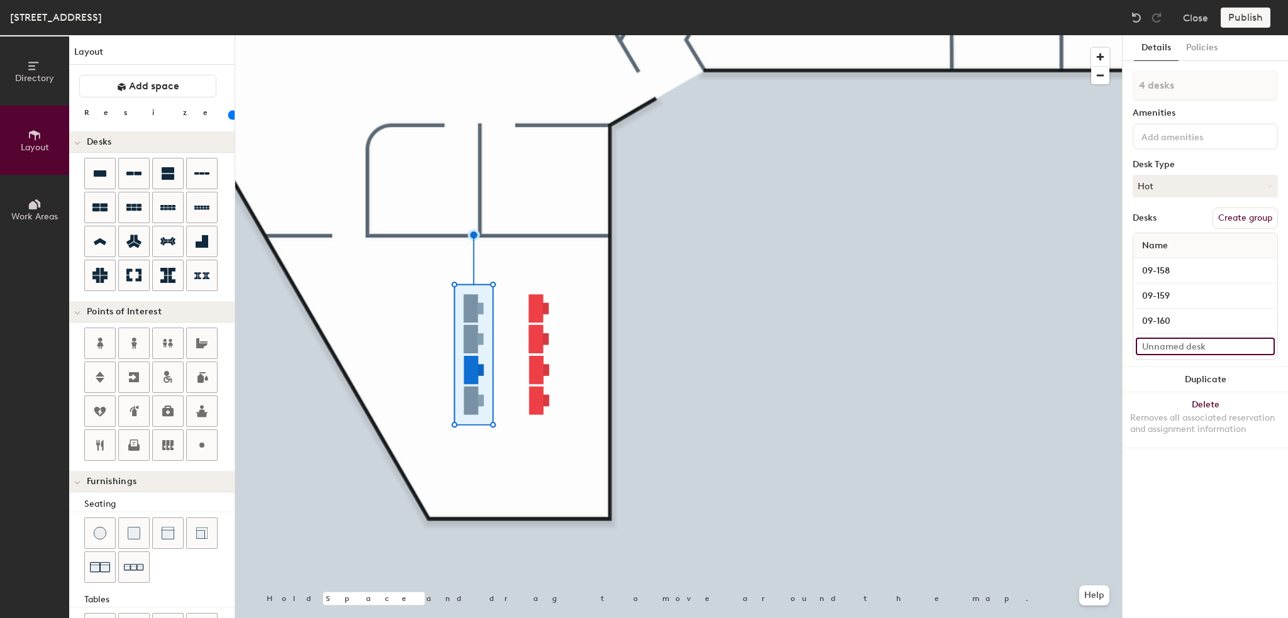
click at [1195, 344] on input at bounding box center [1204, 347] width 139 height 18
type input "60"
type input "09"
type input "60"
type input "09-"
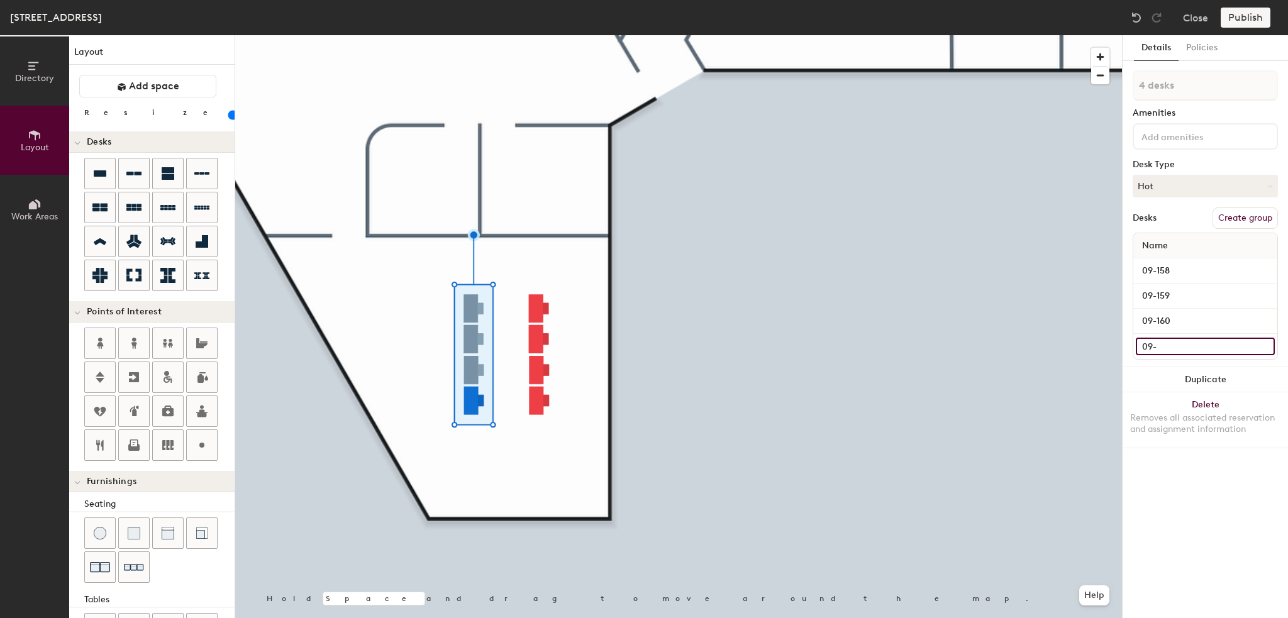
type input "60"
type input "09-16"
type input "60"
type input "09-161"
type input "60"
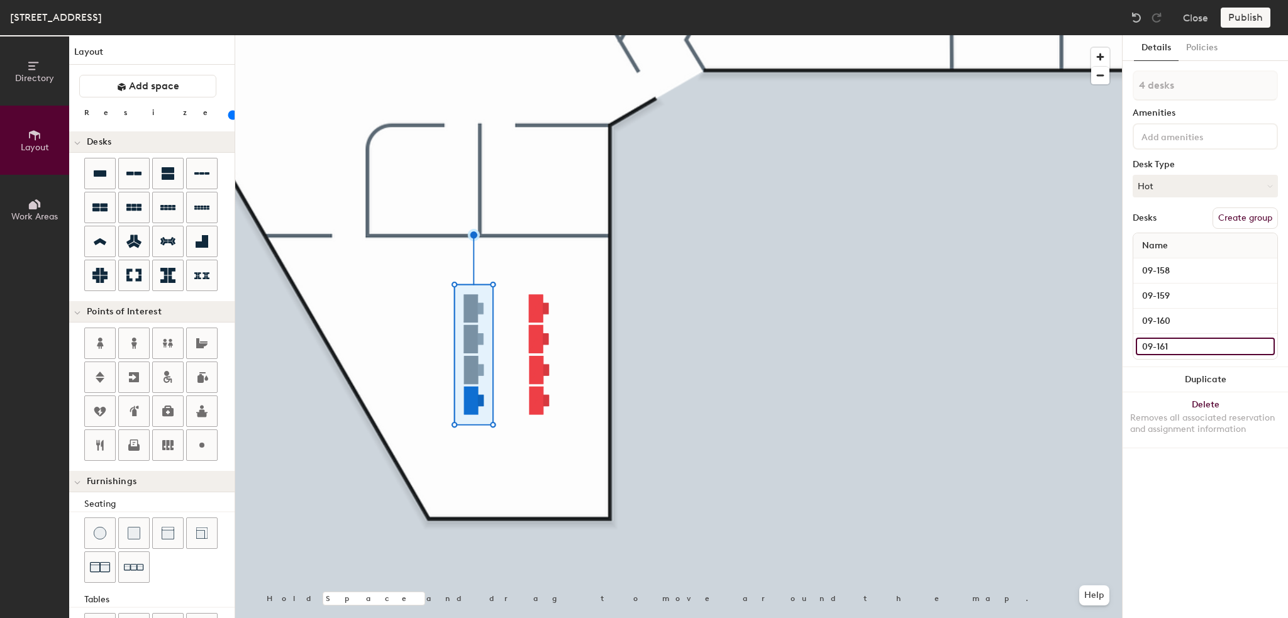
type input "09-161"
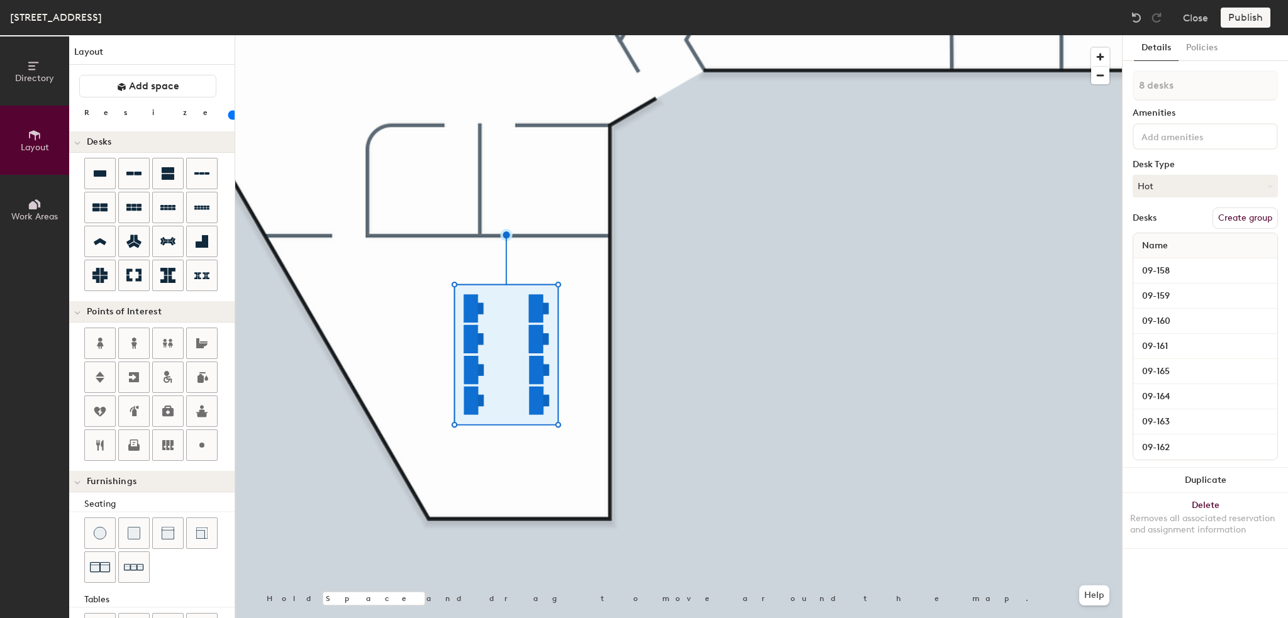
click at [1175, 141] on input at bounding box center [1195, 135] width 113 height 15
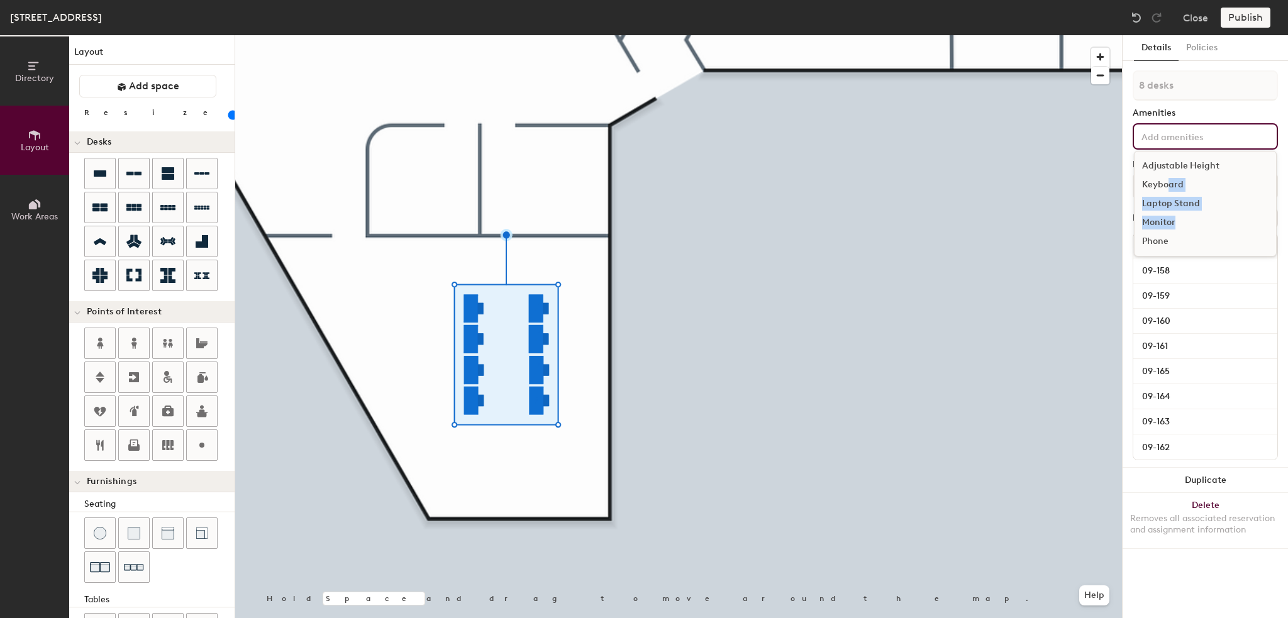
drag, startPoint x: 1166, startPoint y: 188, endPoint x: 1178, endPoint y: 221, distance: 35.0
click at [1178, 221] on div "Adjustable Height Keyboard Laptop Stand Monitor Phone" at bounding box center [1205, 204] width 143 height 106
click at [1159, 223] on div "Monitor" at bounding box center [1204, 222] width 141 height 19
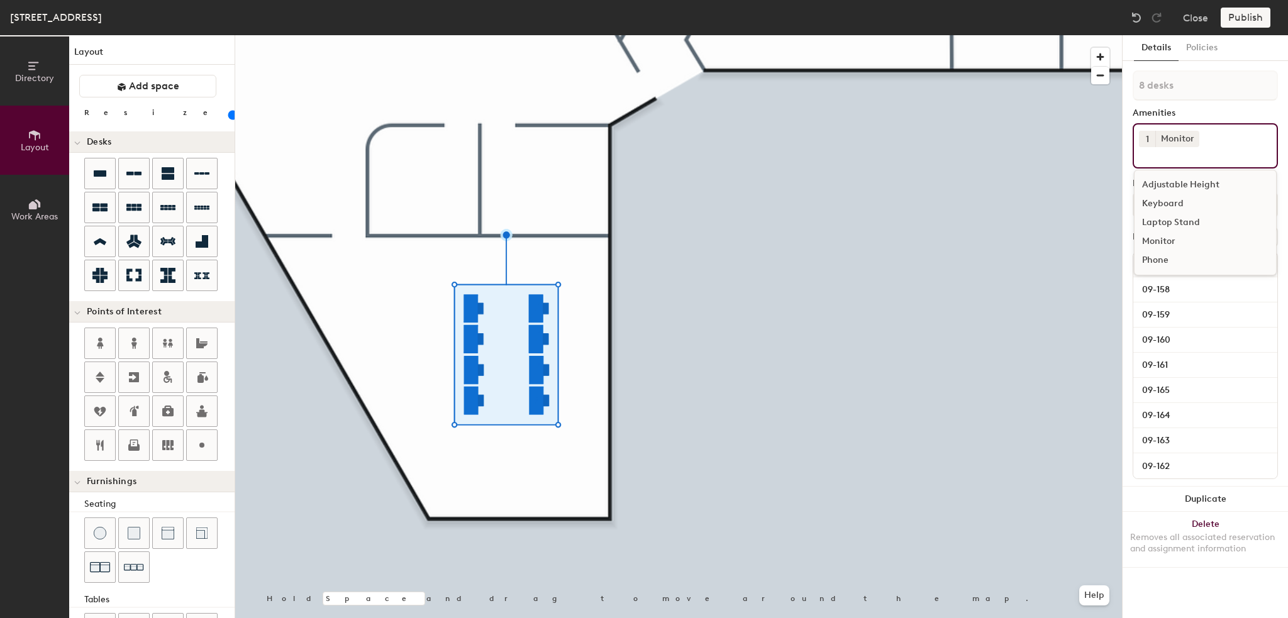
click at [1176, 170] on div "Adjustable Height Keyboard Laptop Stand Monitor Phone" at bounding box center [1205, 223] width 143 height 106
click at [1175, 187] on div "Adjustable Height" at bounding box center [1204, 184] width 141 height 19
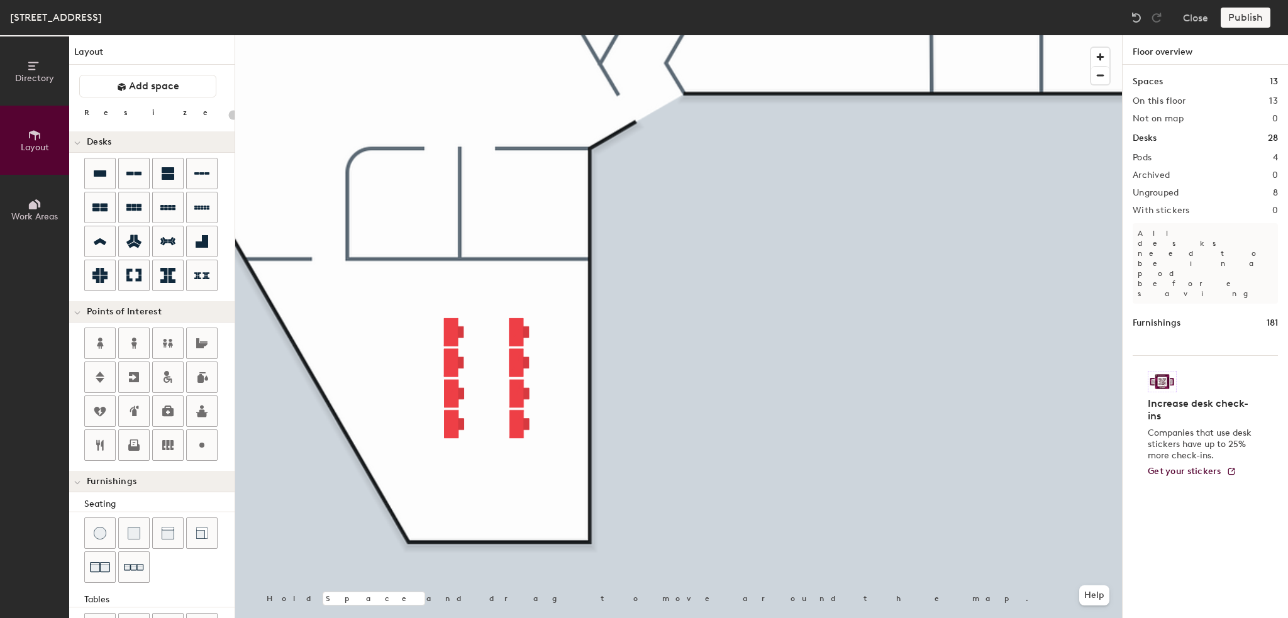
click at [409, 35] on div at bounding box center [678, 35] width 886 height 0
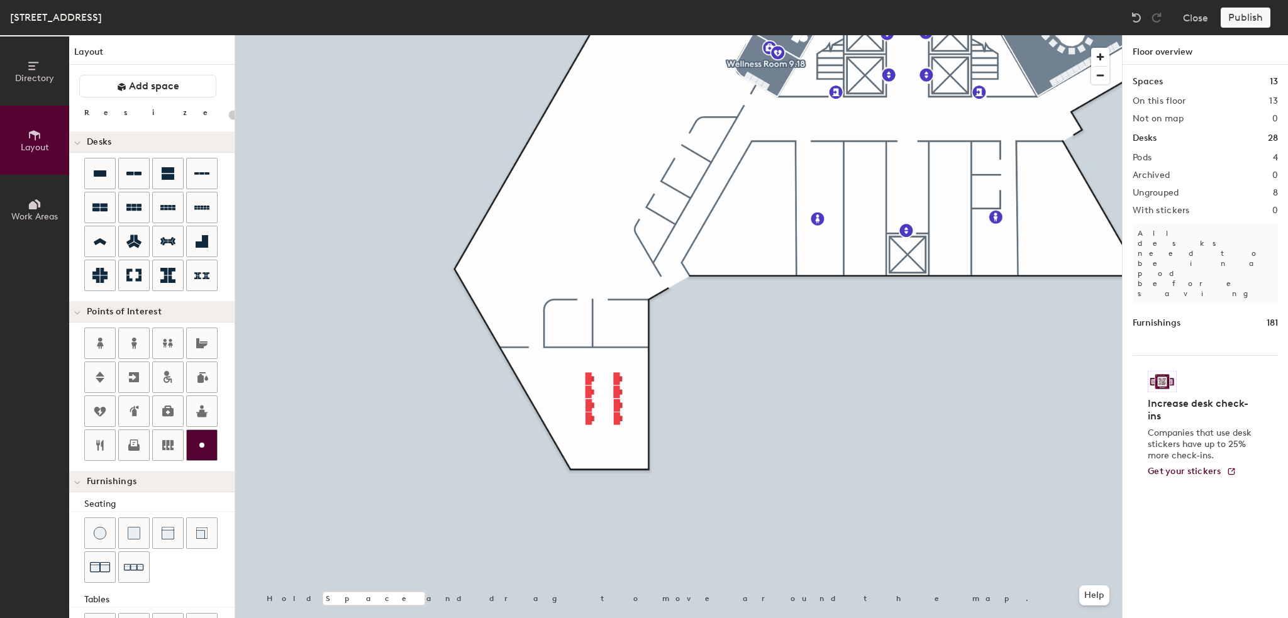
click at [197, 438] on icon at bounding box center [201, 445] width 15 height 15
type input "20"
type input "NOC Room"
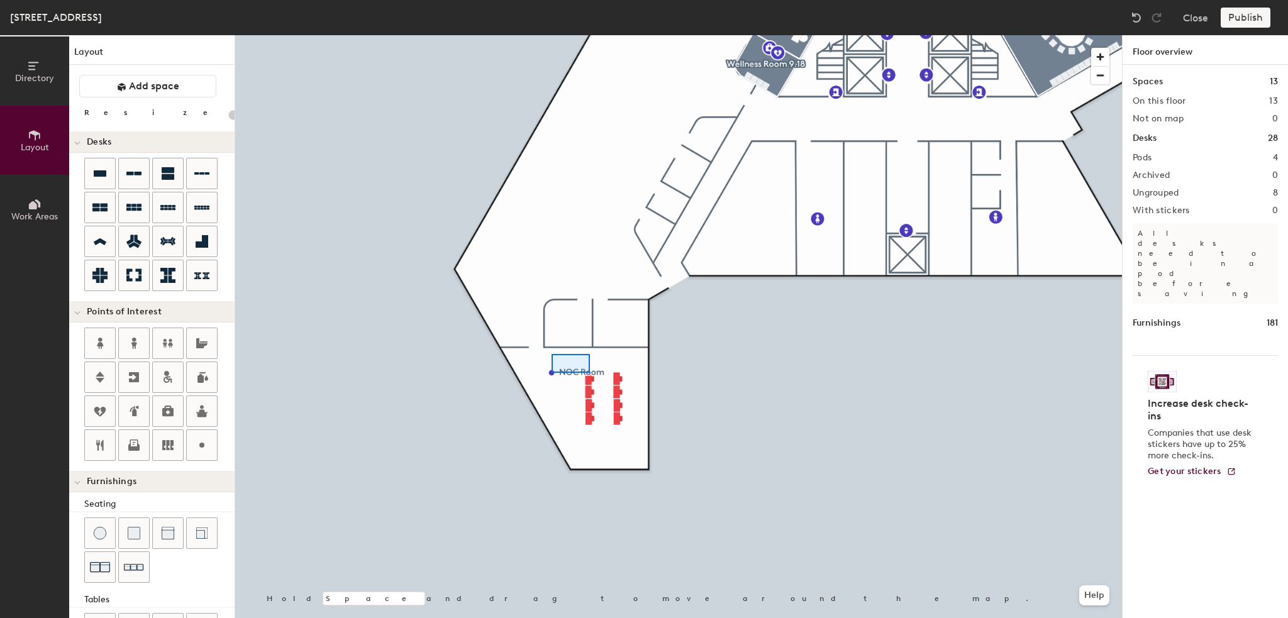
click at [588, 35] on div at bounding box center [678, 35] width 886 height 0
click at [550, 35] on div at bounding box center [678, 35] width 886 height 0
type input "20"
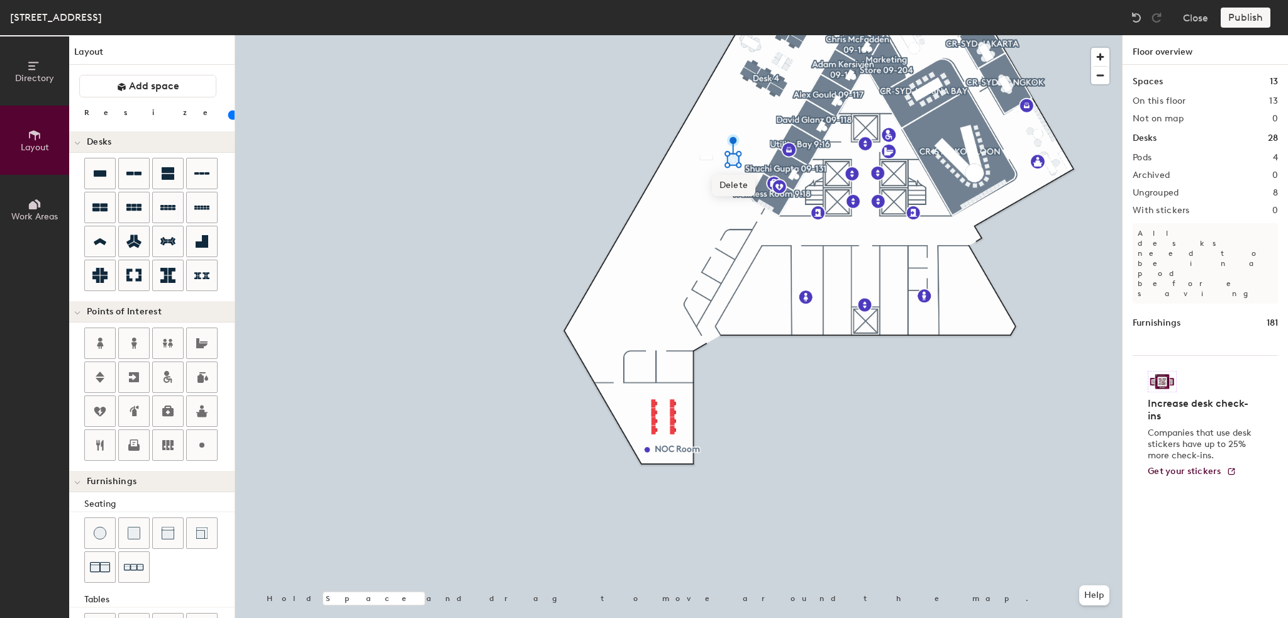
click at [729, 188] on span "Delete" at bounding box center [734, 185] width 44 height 21
click at [727, 35] on div at bounding box center [678, 35] width 886 height 0
click at [732, 187] on span "Delete" at bounding box center [730, 185] width 44 height 21
click at [709, 180] on span "Delete" at bounding box center [707, 182] width 44 height 21
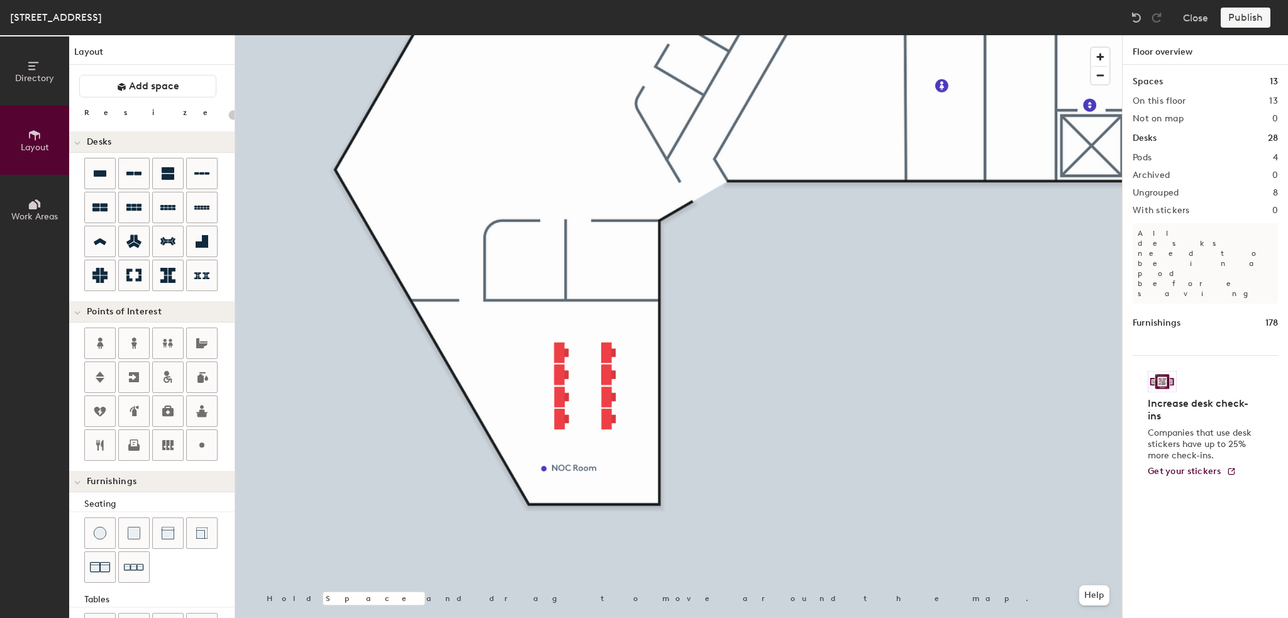
click at [206, 617] on html "Skip navigation Schedule Office People Analytics Visits Deliveries Services Man…" at bounding box center [644, 309] width 1288 height 618
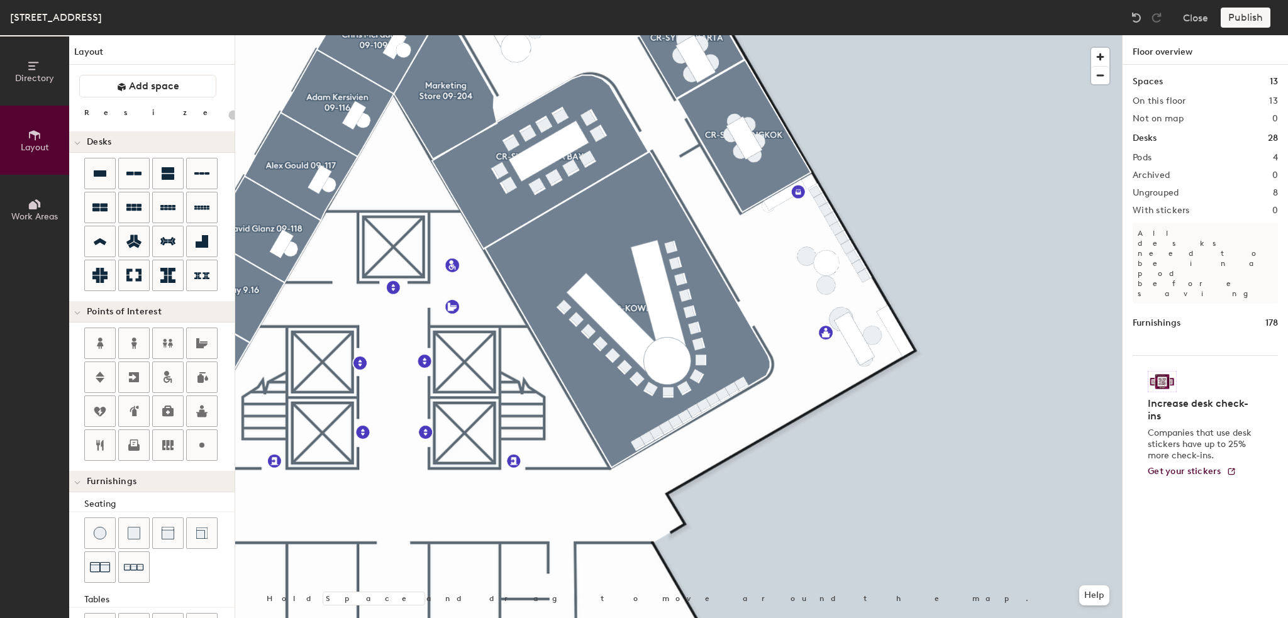
click at [670, 617] on html "Skip navigation Schedule Office People Analytics Visits Deliveries Services Man…" at bounding box center [644, 309] width 1288 height 618
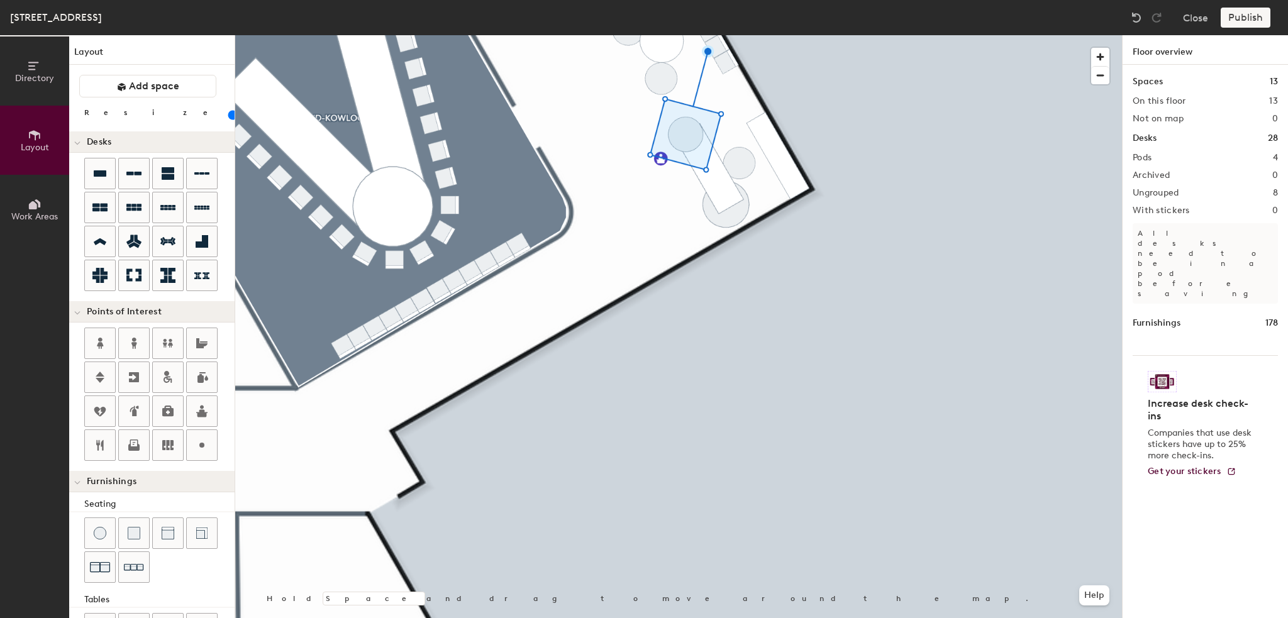
type input "60"
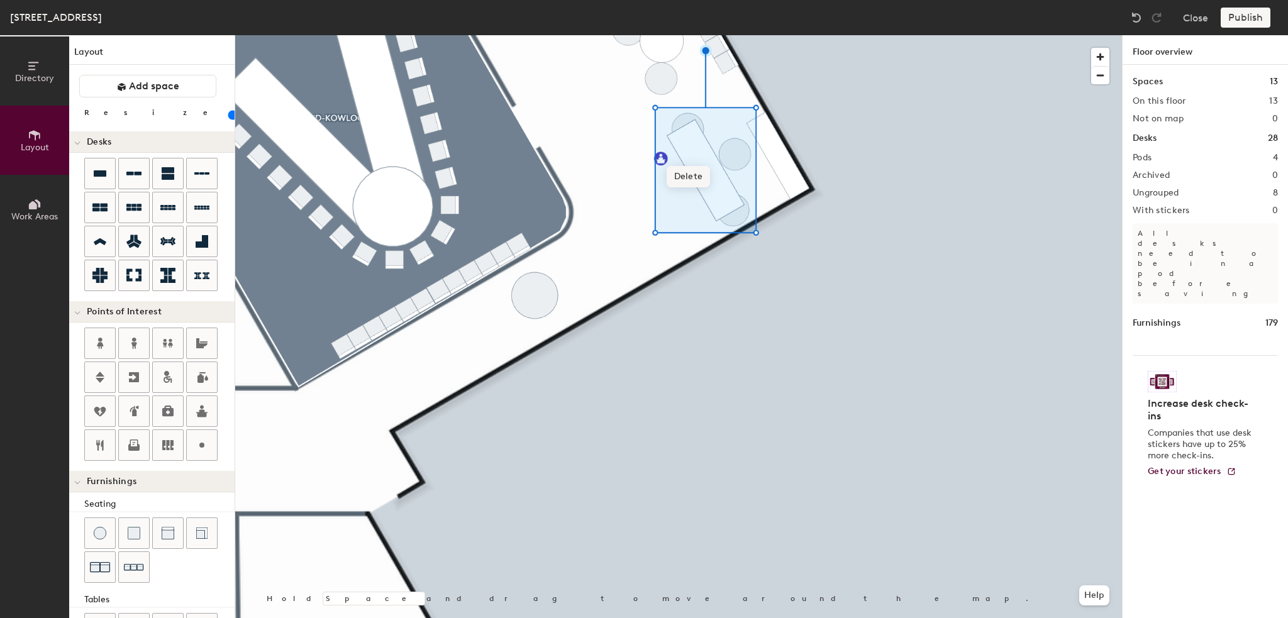
click at [702, 175] on span "Delete" at bounding box center [688, 176] width 44 height 21
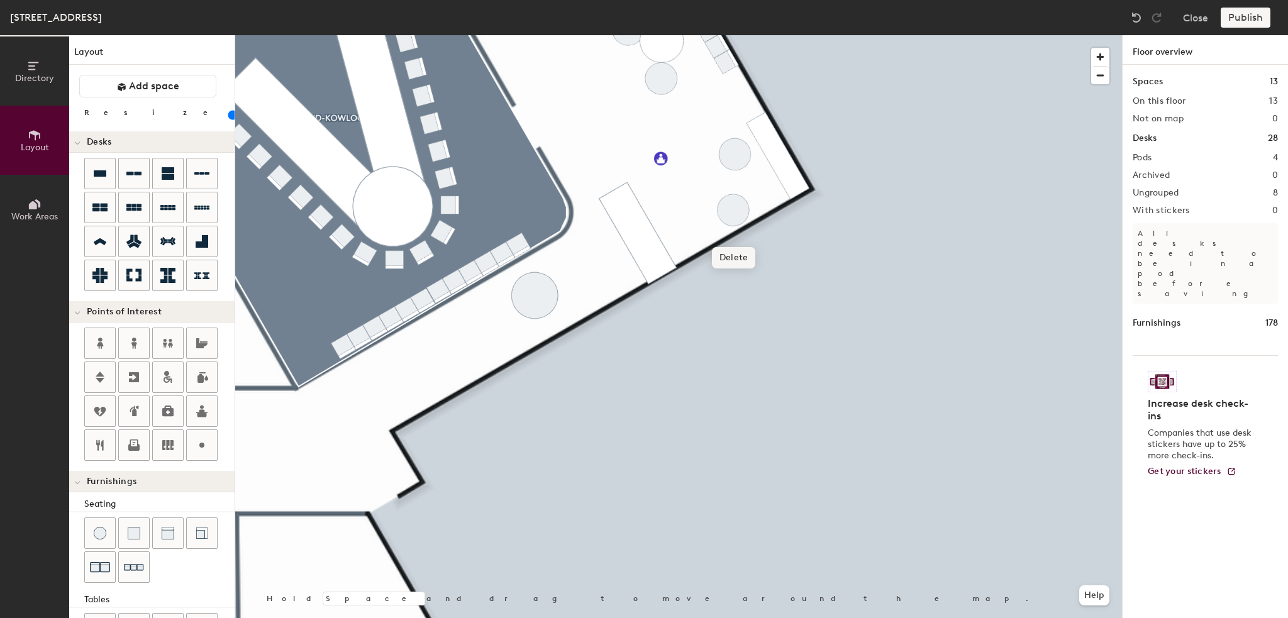
click at [736, 251] on span "Delete" at bounding box center [734, 257] width 44 height 21
click at [855, 35] on div at bounding box center [678, 35] width 886 height 0
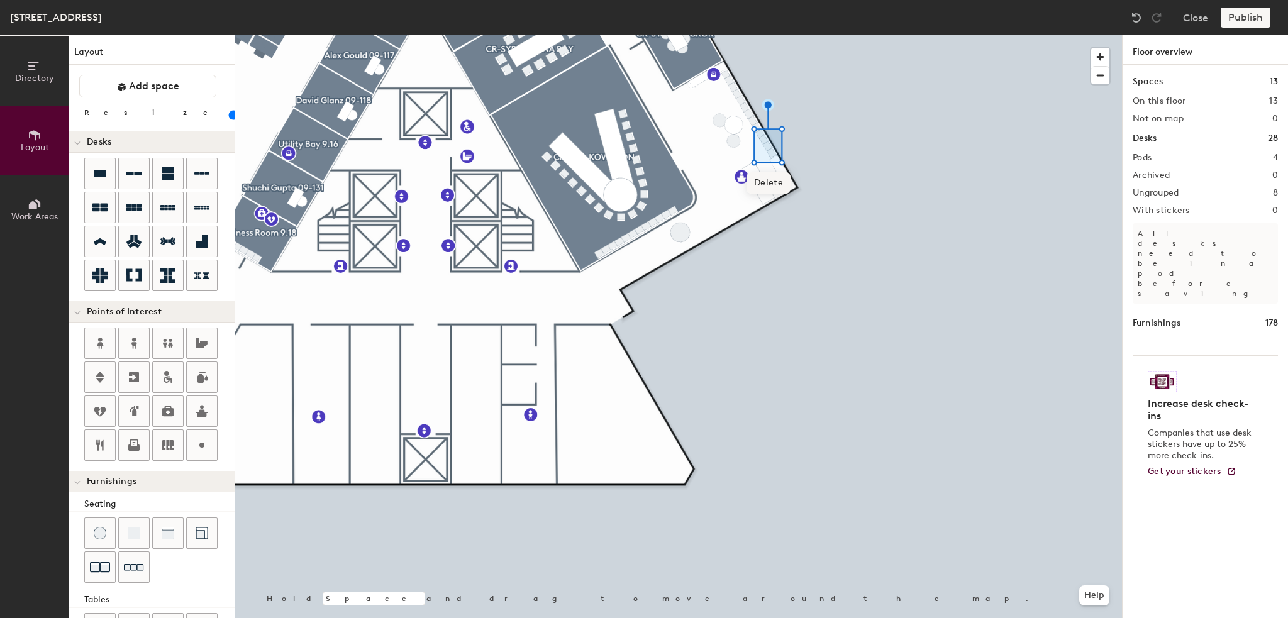
click at [776, 180] on span "Delete" at bounding box center [768, 182] width 44 height 21
type input "20"
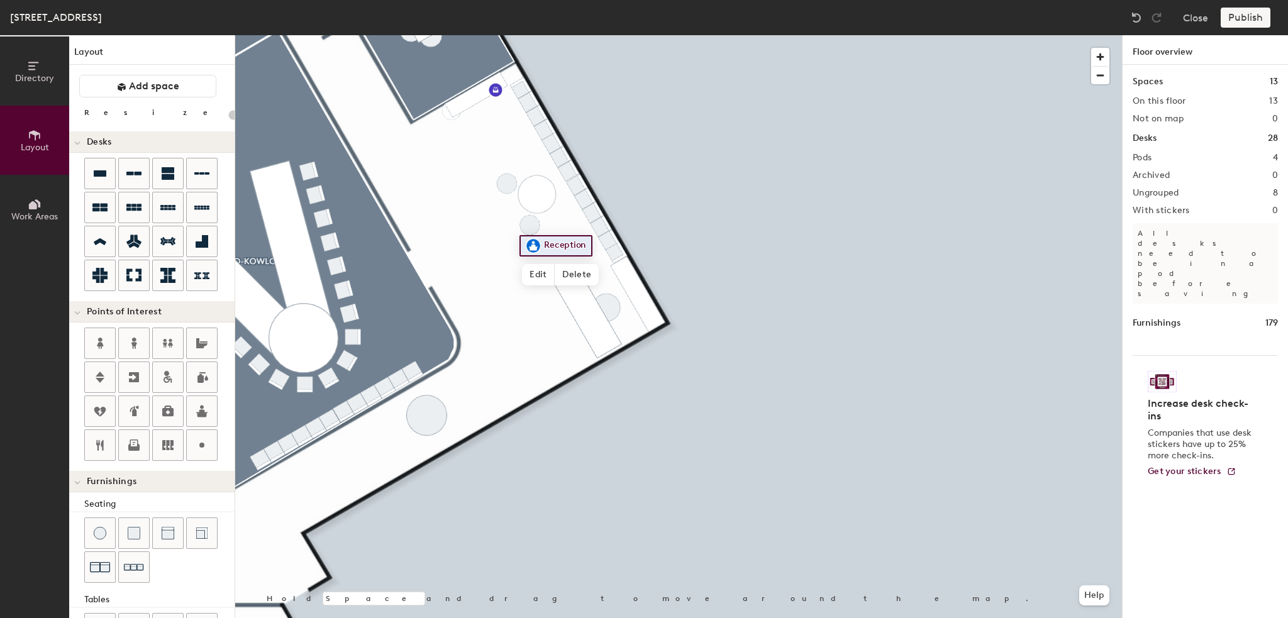
type input "20"
click at [547, 267] on span "Edit" at bounding box center [538, 274] width 33 height 21
click at [583, 243] on input "Reception" at bounding box center [566, 246] width 51 height 18
type input "Reception/ lobby"
type input "20"
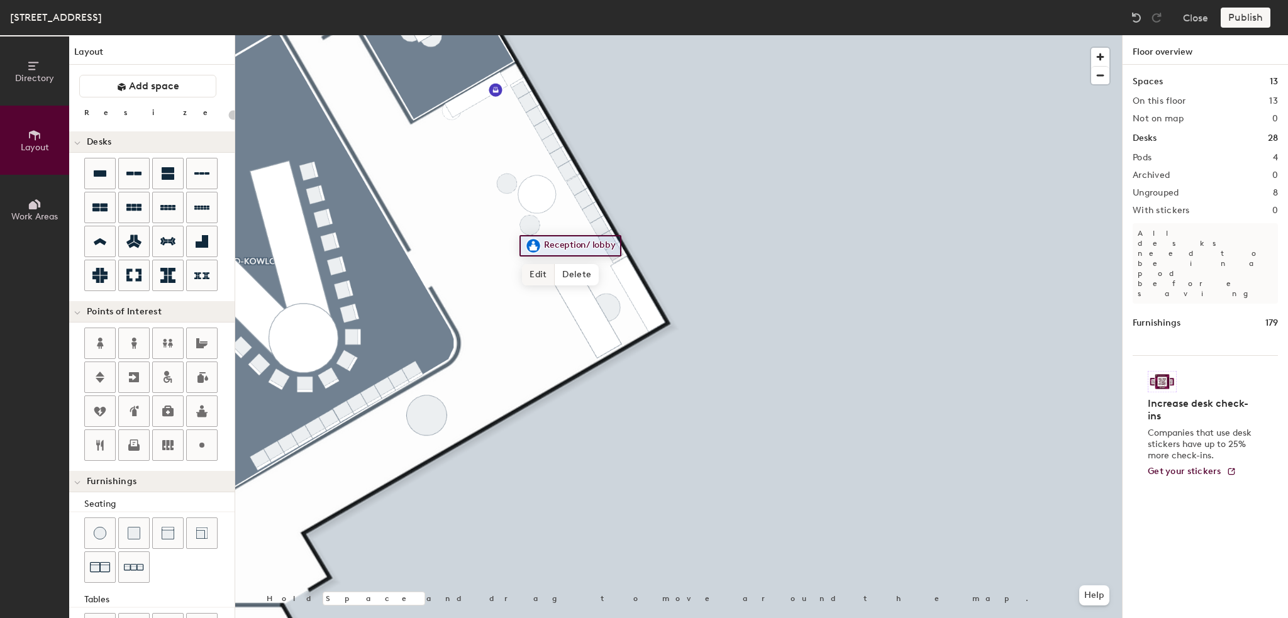
click at [537, 276] on span "Edit" at bounding box center [538, 274] width 33 height 21
click at [592, 244] on input "Reception/ lobby" at bounding box center [586, 246] width 91 height 18
drag, startPoint x: 615, startPoint y: 243, endPoint x: 614, endPoint y: 251, distance: 8.2
click at [614, 251] on input "Reception/ lobby" at bounding box center [586, 246] width 91 height 18
type input "Reception Area"
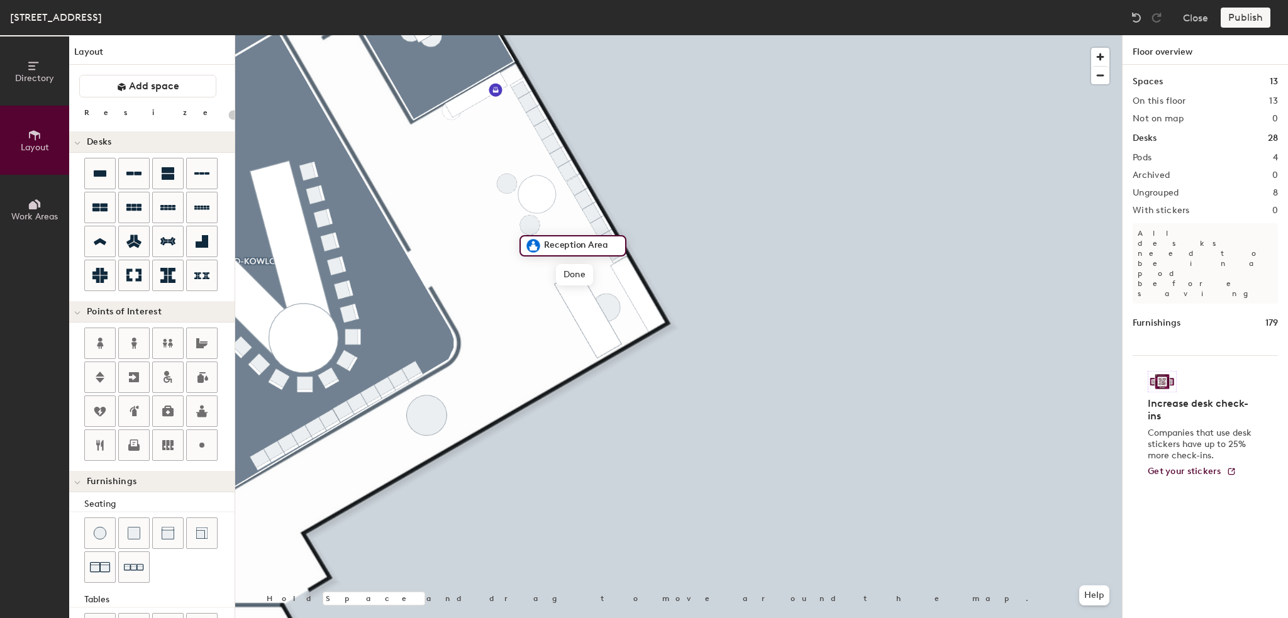
click at [691, 35] on div at bounding box center [678, 35] width 886 height 0
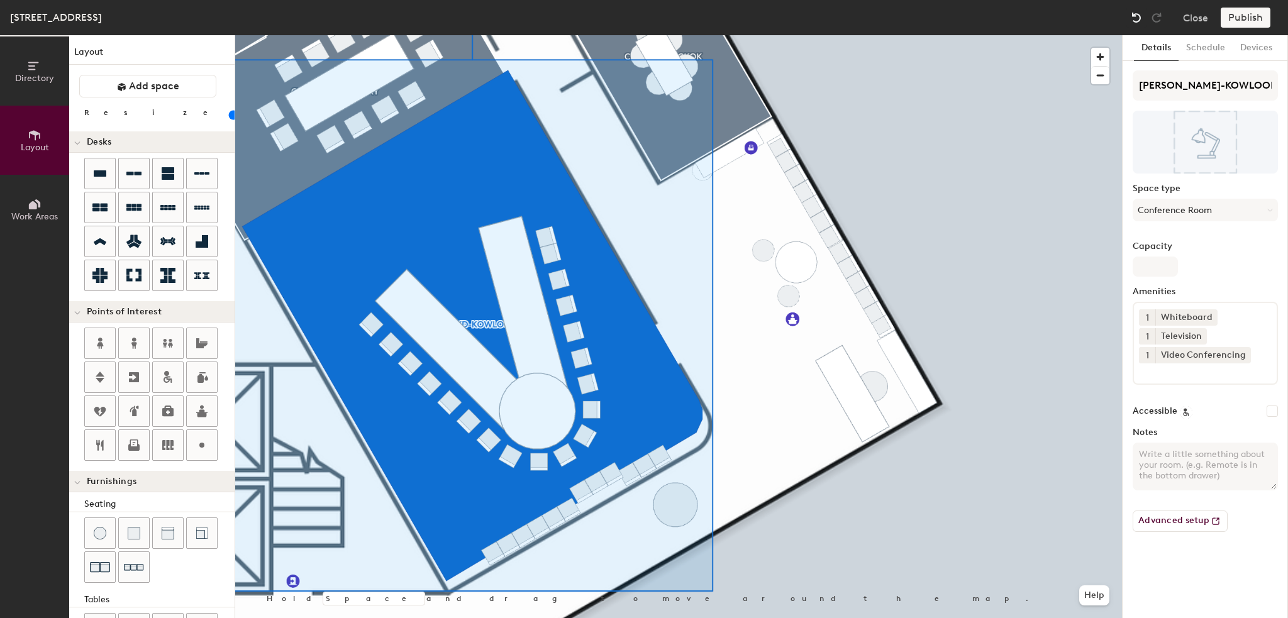
click at [1133, 16] on img at bounding box center [1136, 17] width 13 height 13
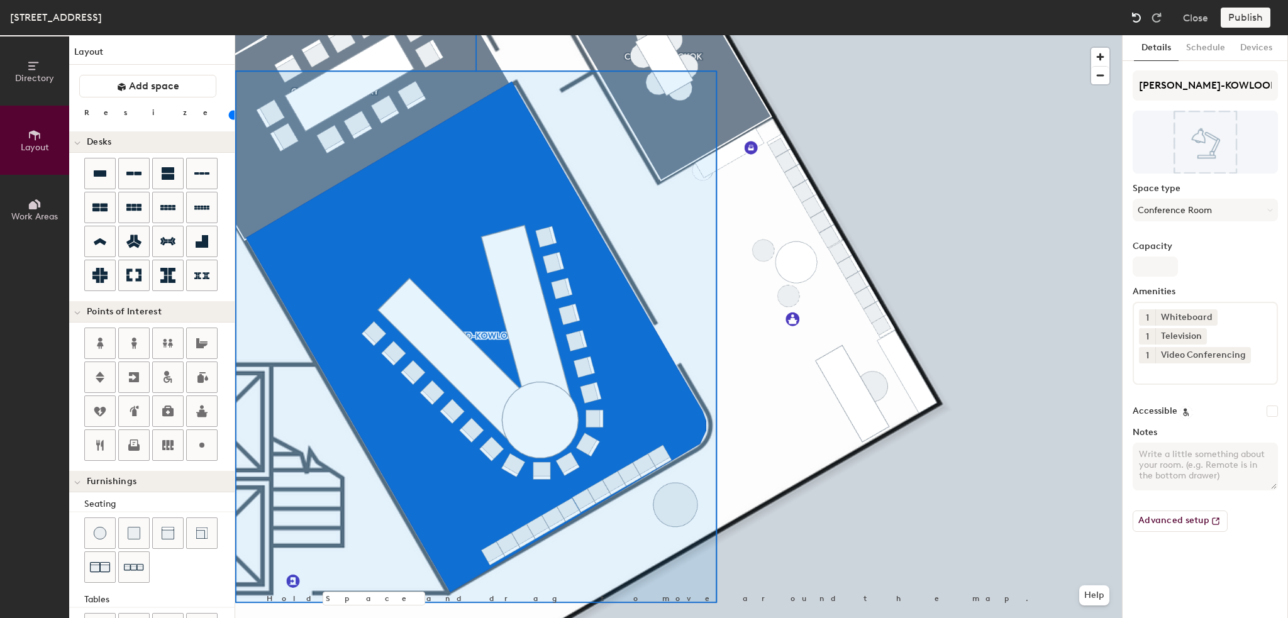
click at [1133, 16] on img at bounding box center [1136, 17] width 13 height 13
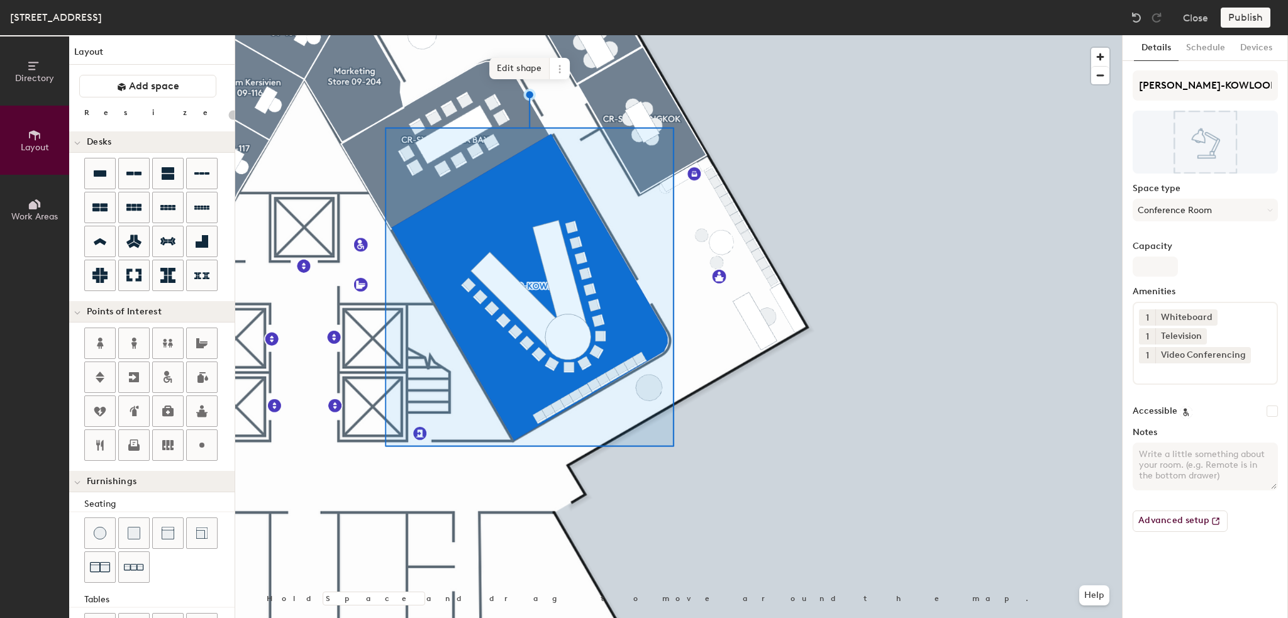
click at [503, 72] on span "Edit shape" at bounding box center [519, 68] width 60 height 21
type input "20"
click at [523, 69] on span "Edit shape" at bounding box center [518, 68] width 60 height 21
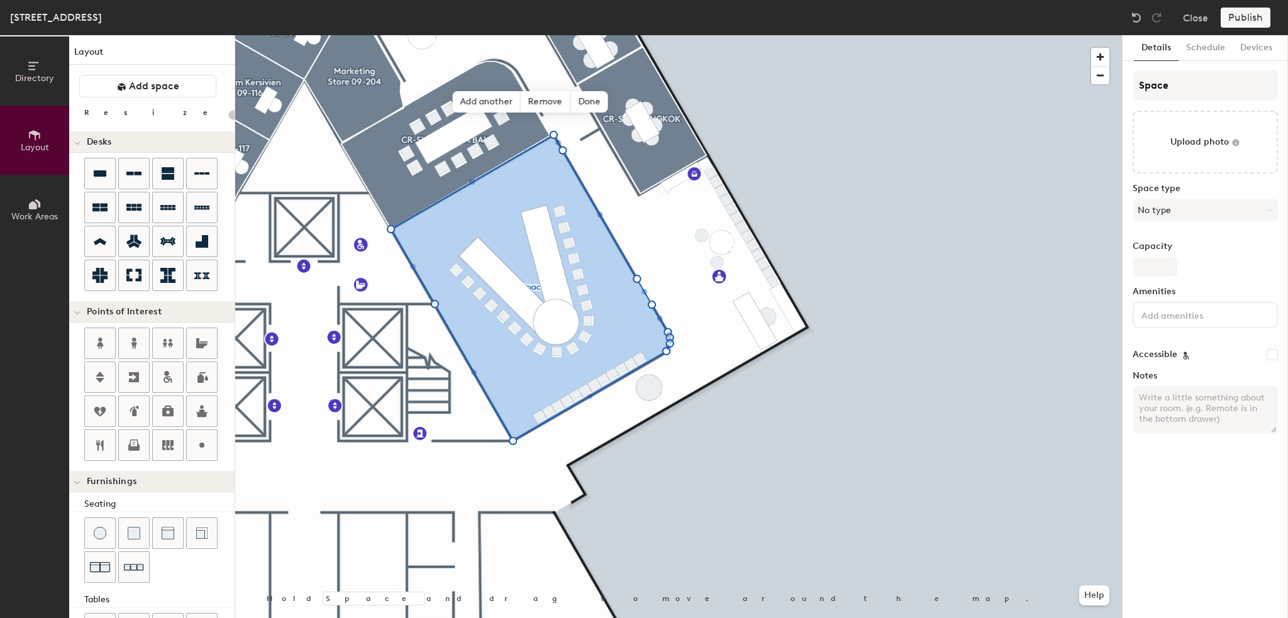
type input "20"
click at [1101, 92] on div "Directory Layout Work Areas Layout Add space Resize Desks Points of Interest Fu…" at bounding box center [644, 326] width 1288 height 583
type input "C"
type input "20"
type input "CB"
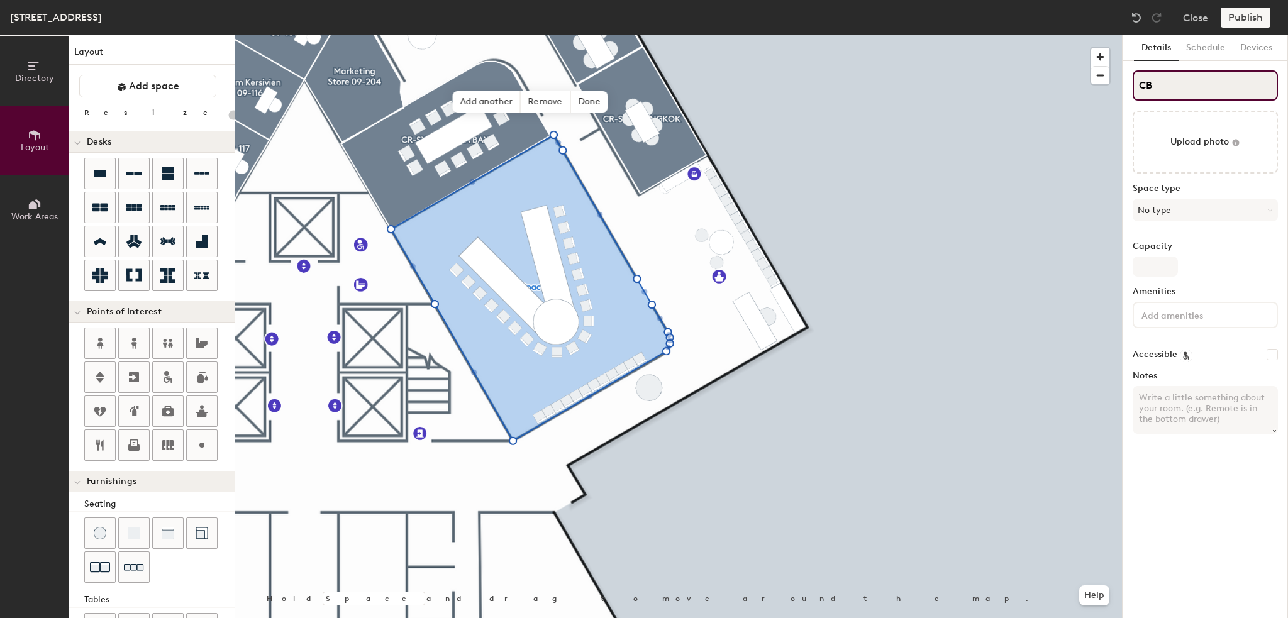
type input "20"
type input "CBR"
type input "20"
type input "CBR_"
type input "20"
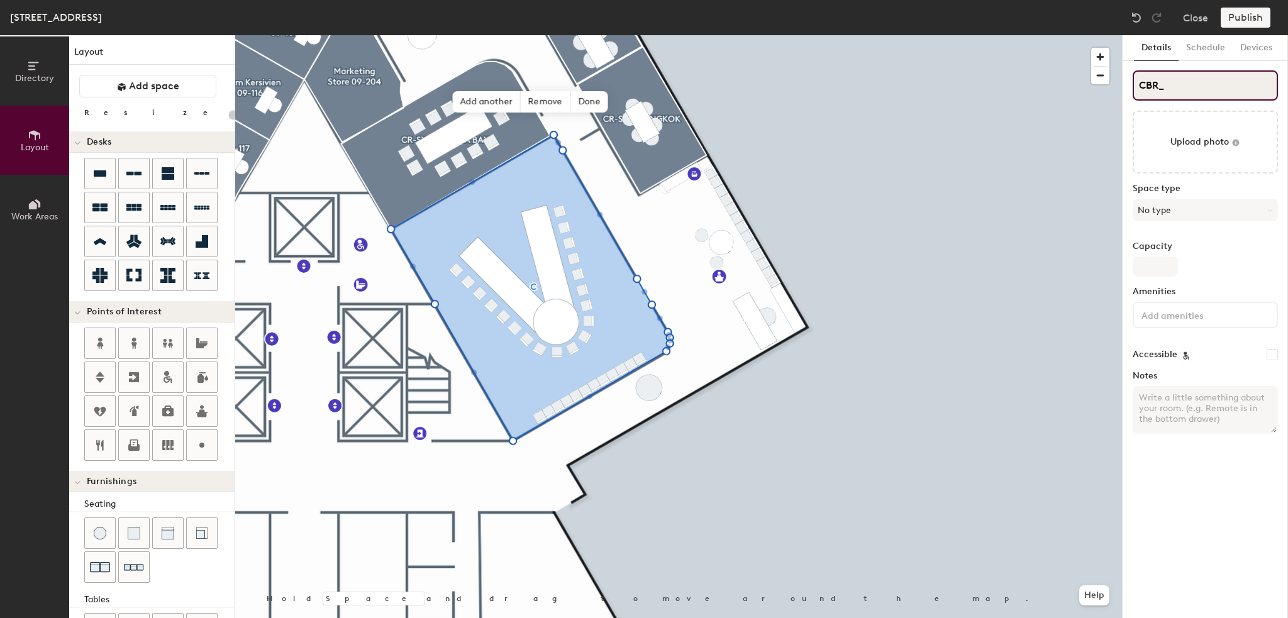
type input "CBR_S"
type input "20"
type input "CBR_SY"
type input "20"
type input "CBR_SYD"
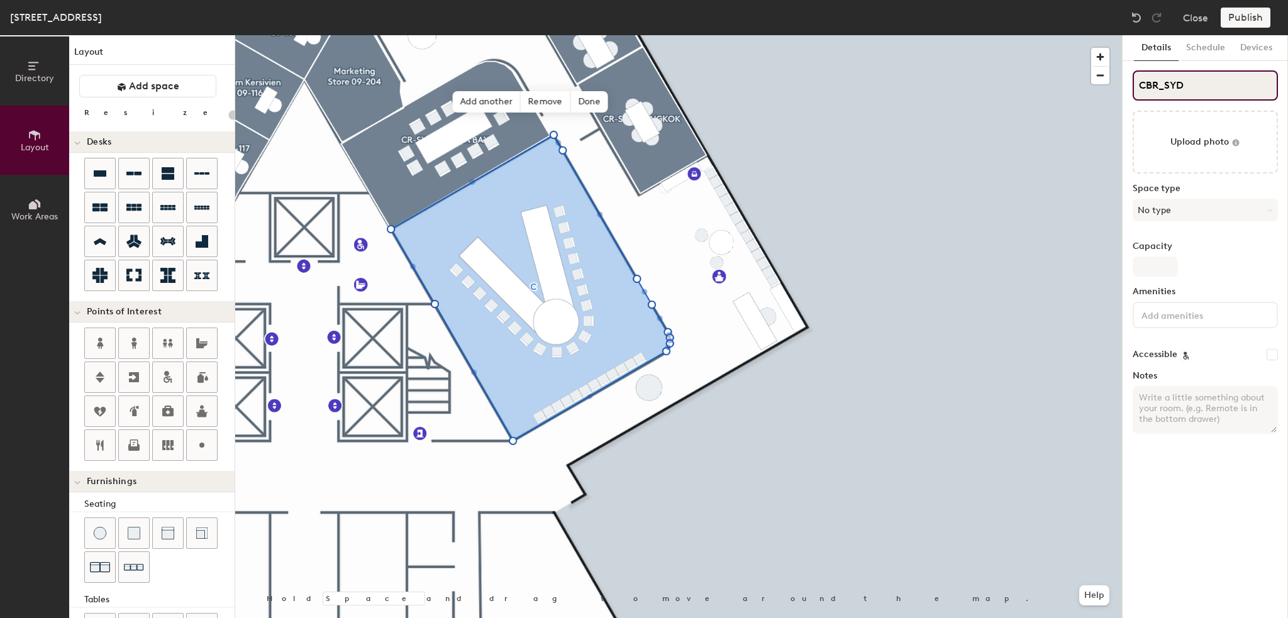
type input "20"
type input "CBR_SYD_"
type input "20"
type input "CBR_SYD"
type input "20"
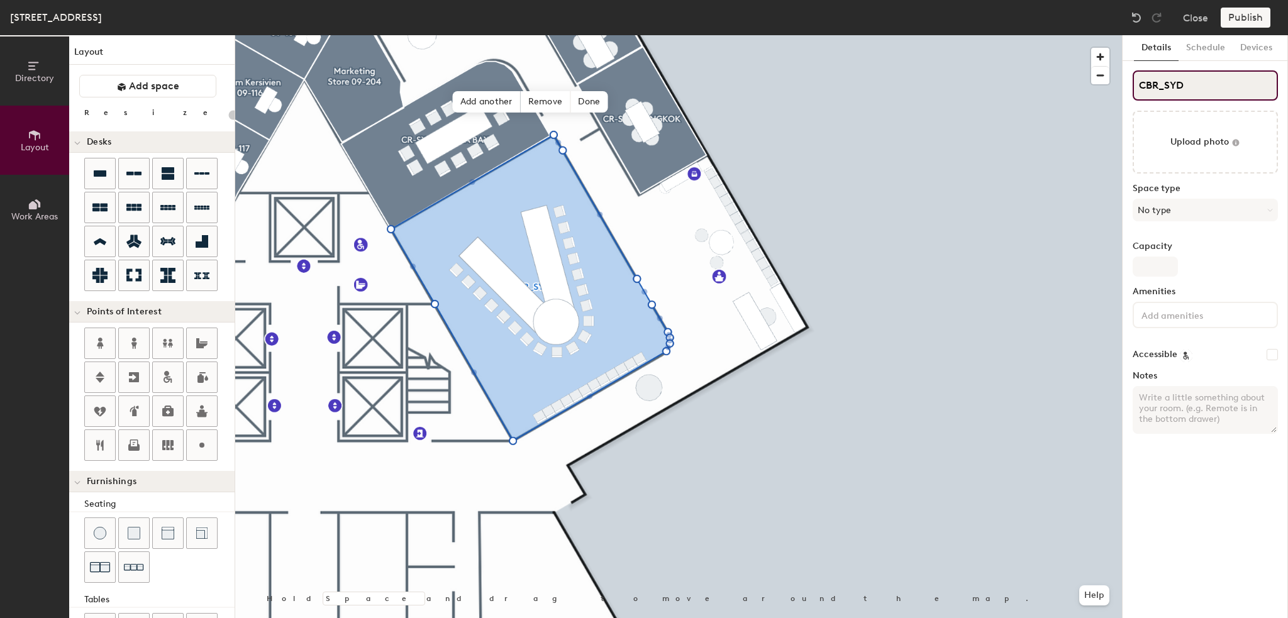
type input "CBR_SY"
type input "20"
type input "CBR_S"
type input "20"
type input "CBR_"
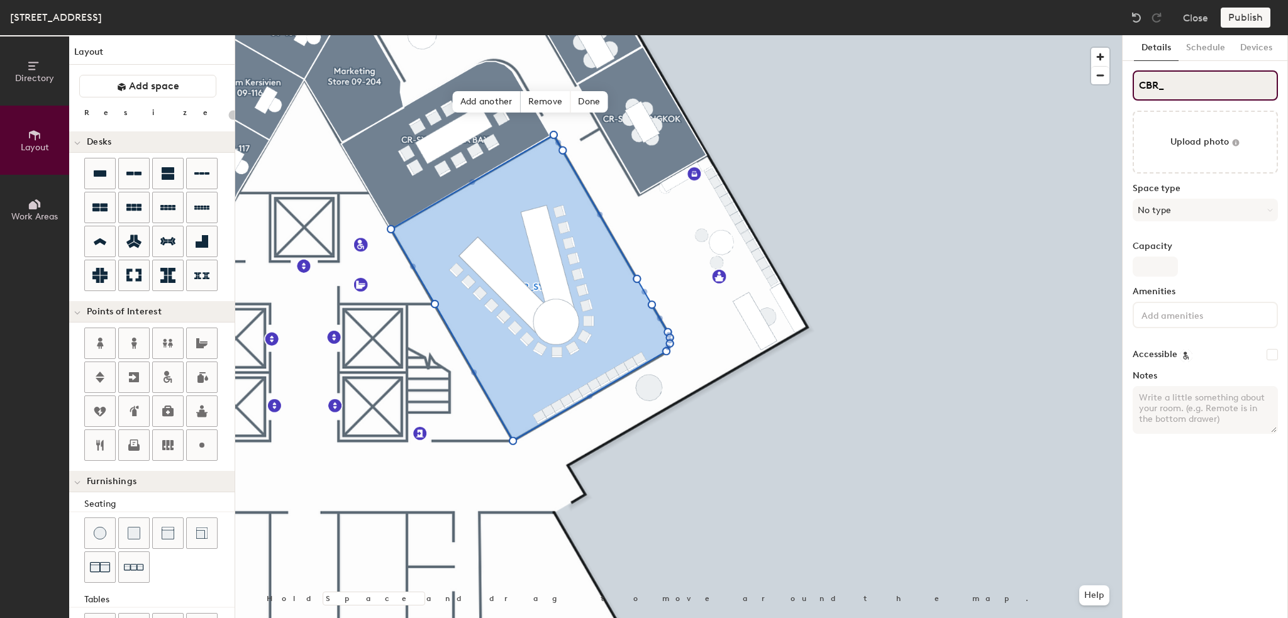
type input "20"
type input "CBR"
type input "20"
type input "CB"
type input "20"
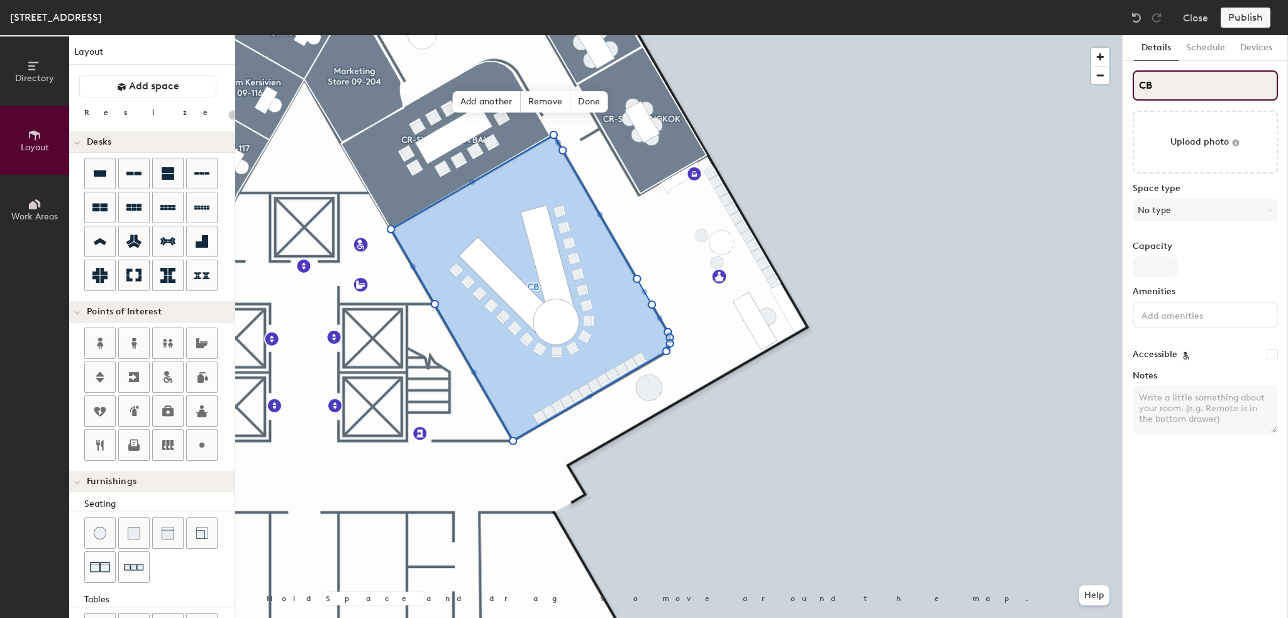
type input "CBr"
type input "20"
type input "CB"
type input "20"
type input "CB-"
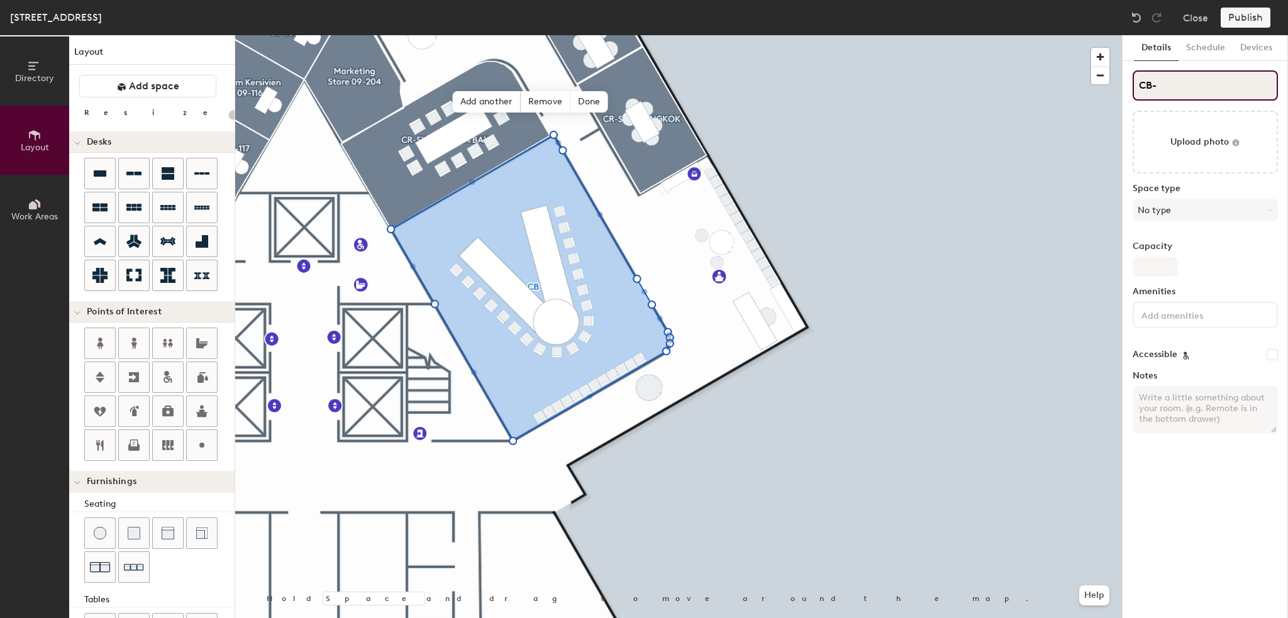
type input "20"
type input "CB"
type input "20"
type input "CBR"
type input "20"
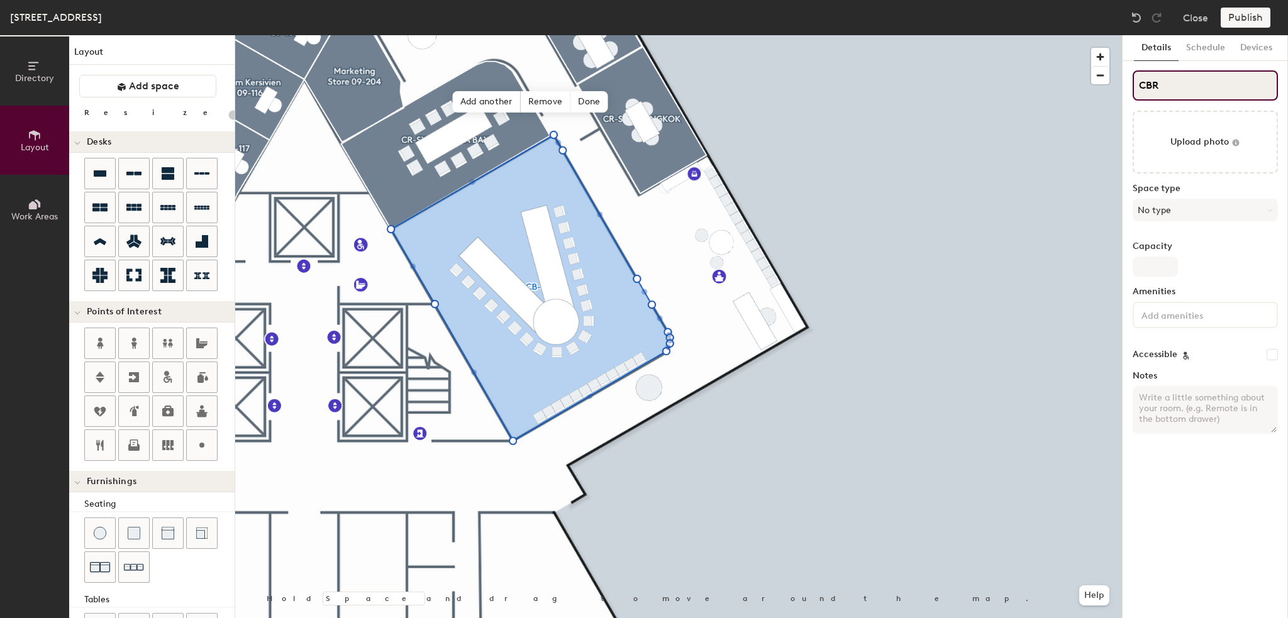
type input "CBR-"
type input "20"
type input "CBR-S"
type input "20"
type input "CBR-SY"
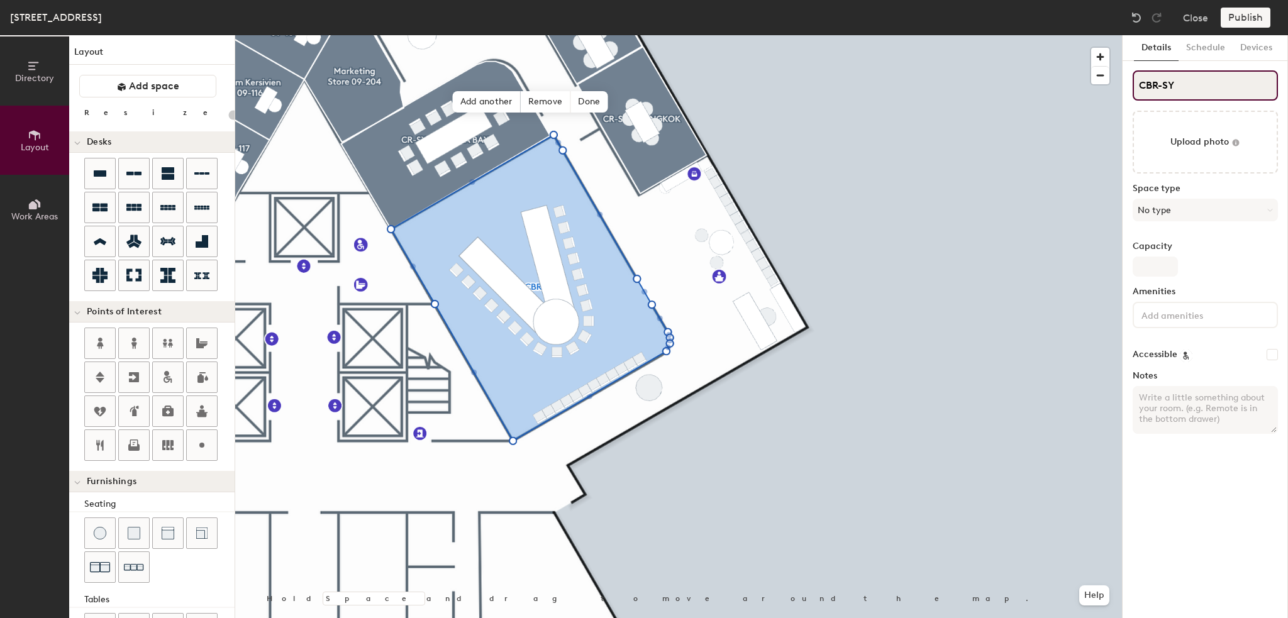
type input "20"
type input "CBR-SYD"
type input "20"
type input "CBR-SYD-"
type input "20"
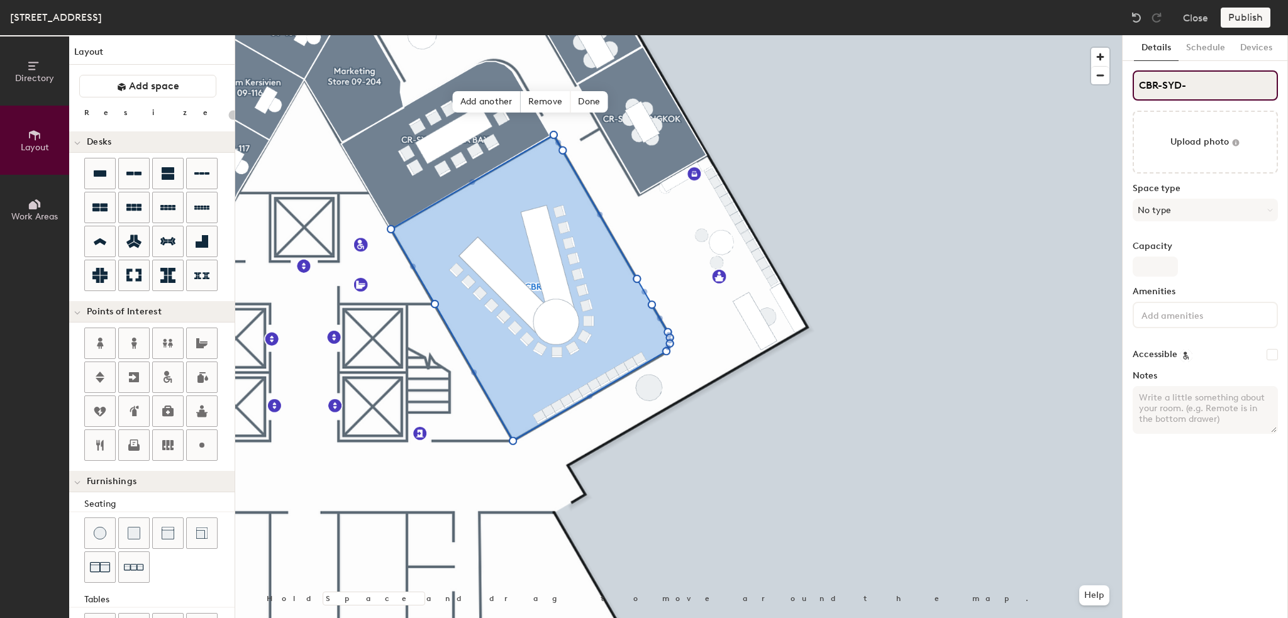
type input "CBR-SYD-K"
type input "20"
type input "CBR-SYD-KO"
type input "20"
type input "CBR-SYD-KOWL"
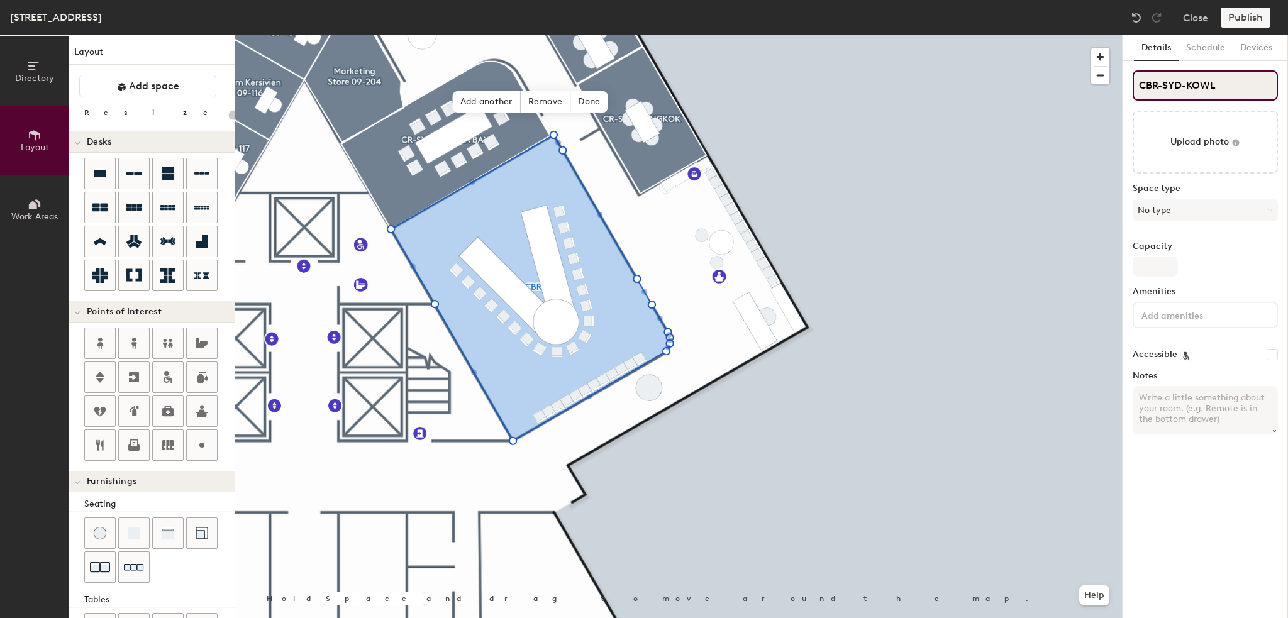
type input "20"
type input "CBR-SYD-KOWLOO"
type input "20"
type input "CBR-SYD-KOWLOON"
type input "20"
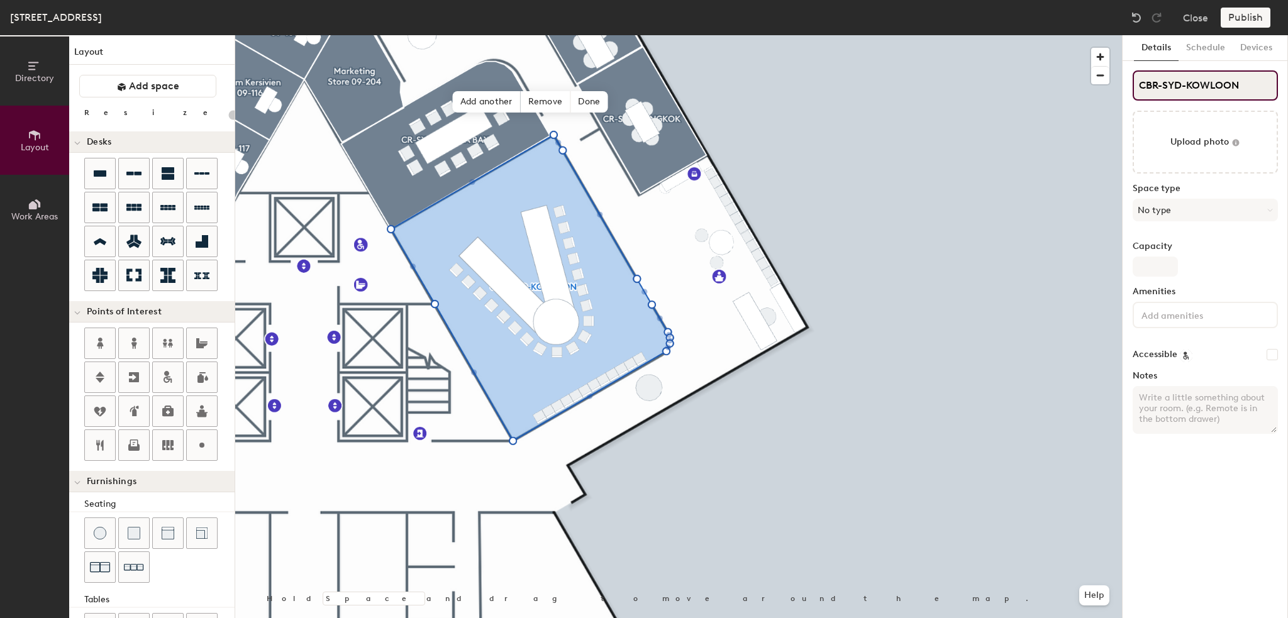
type input "CBR-SYD-KOWLOON"
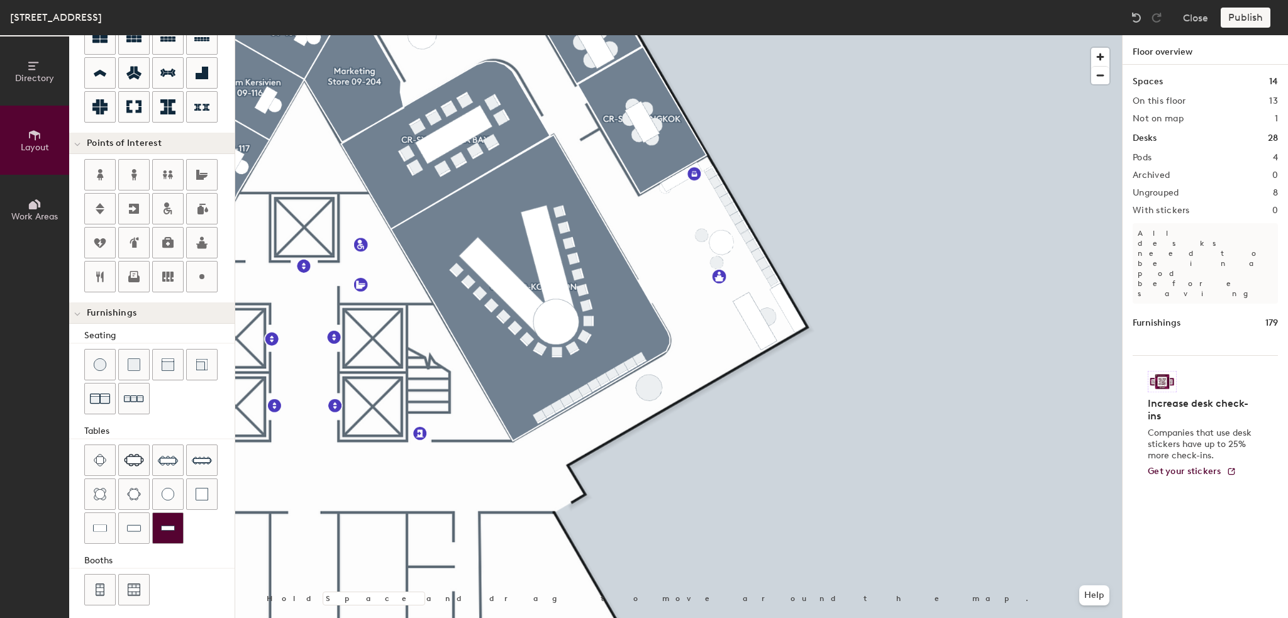
scroll to position [171, 0]
click at [166, 513] on div at bounding box center [168, 526] width 30 height 30
type input "20"
click at [167, 519] on img at bounding box center [168, 525] width 14 height 13
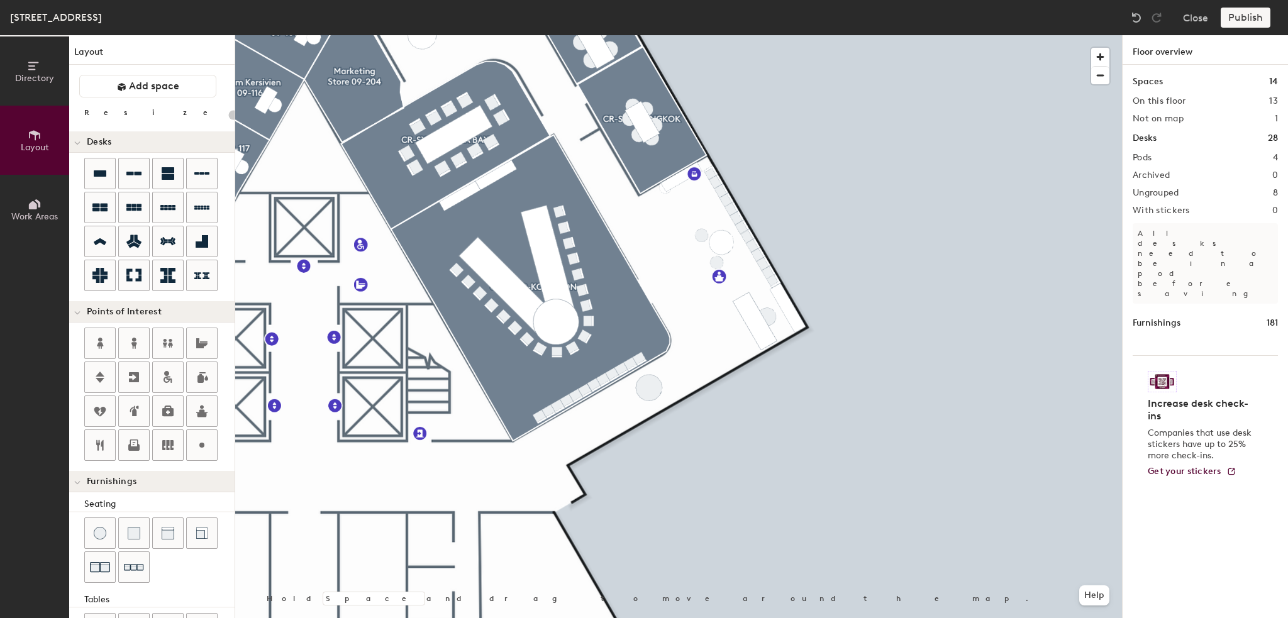
scroll to position [171, 0]
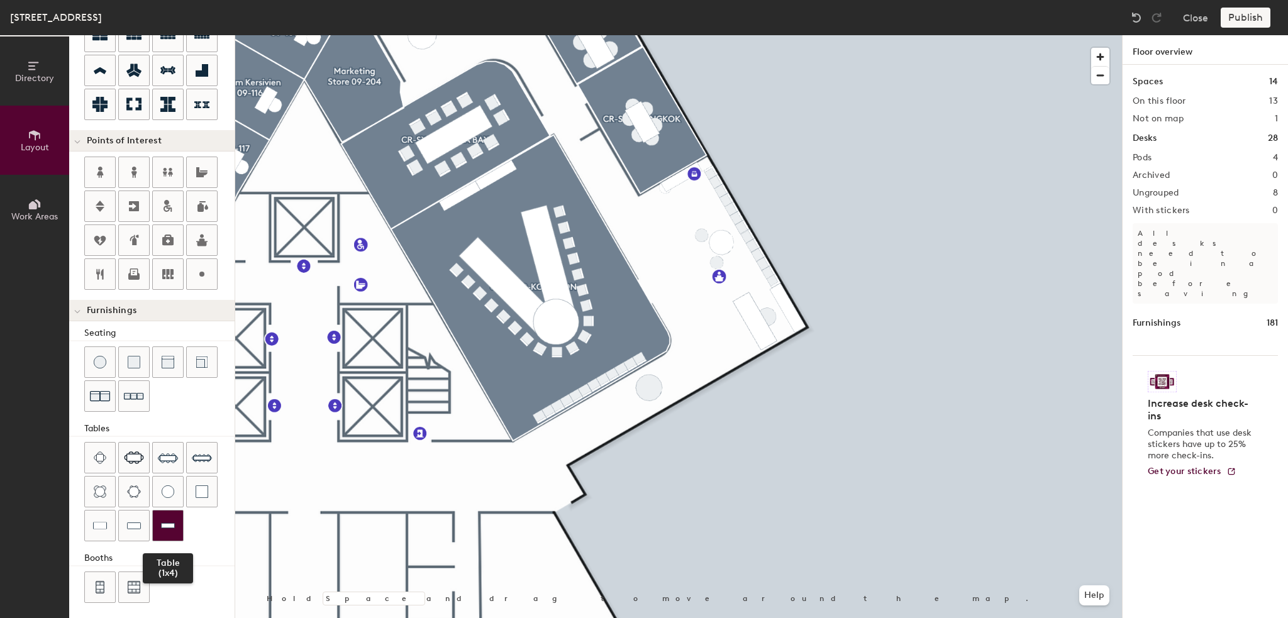
click at [167, 522] on img at bounding box center [168, 525] width 14 height 13
click at [169, 515] on div "Directory Layout Work Areas Layout Add space Resize Desks Points of Interest Fu…" at bounding box center [644, 326] width 1288 height 583
click at [167, 455] on img at bounding box center [168, 458] width 20 height 20
click at [170, 453] on img at bounding box center [168, 458] width 20 height 20
click at [196, 453] on img at bounding box center [202, 458] width 20 height 20
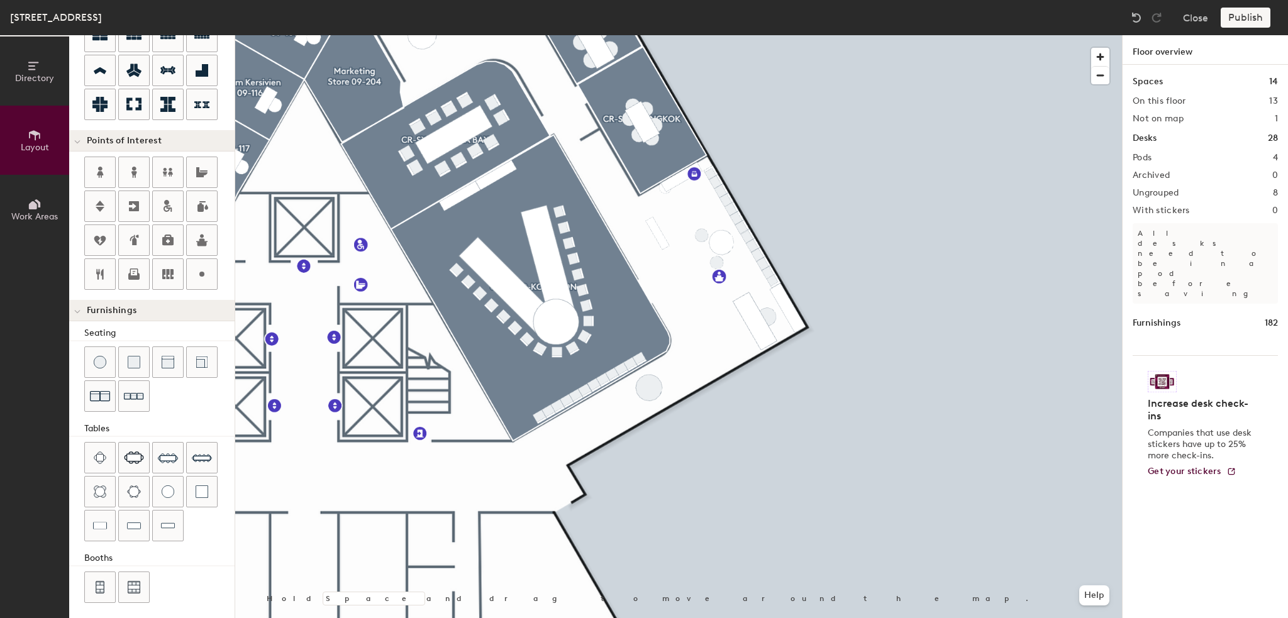
type input "20"
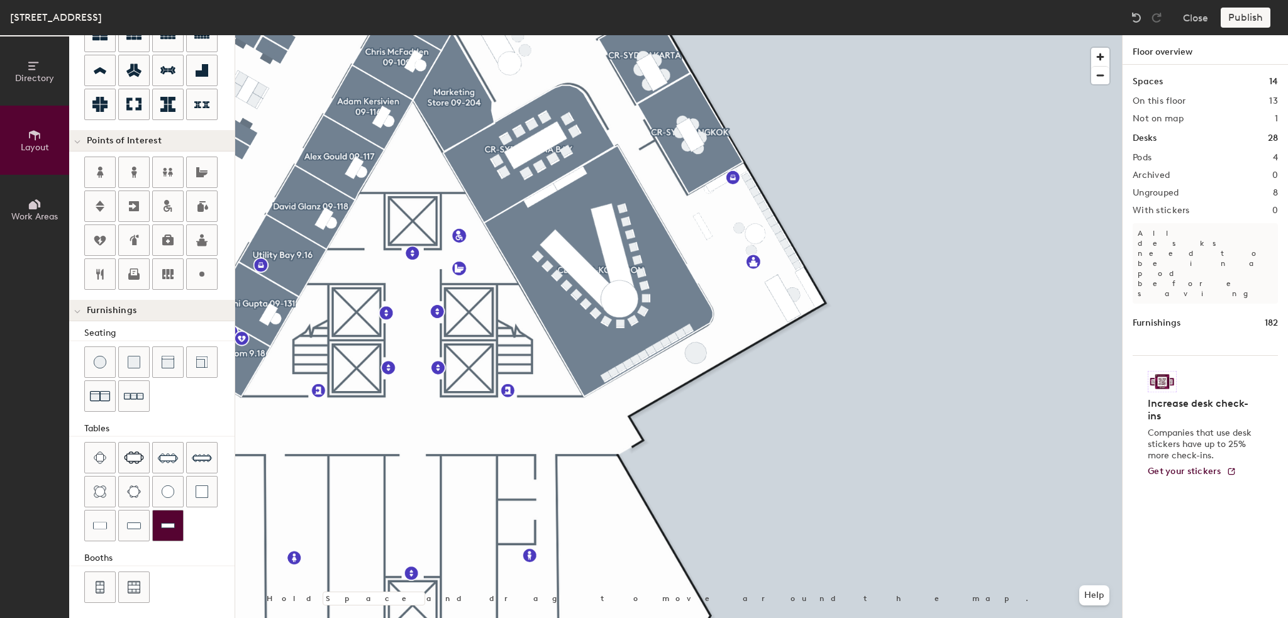
click at [166, 526] on img at bounding box center [168, 525] width 14 height 13
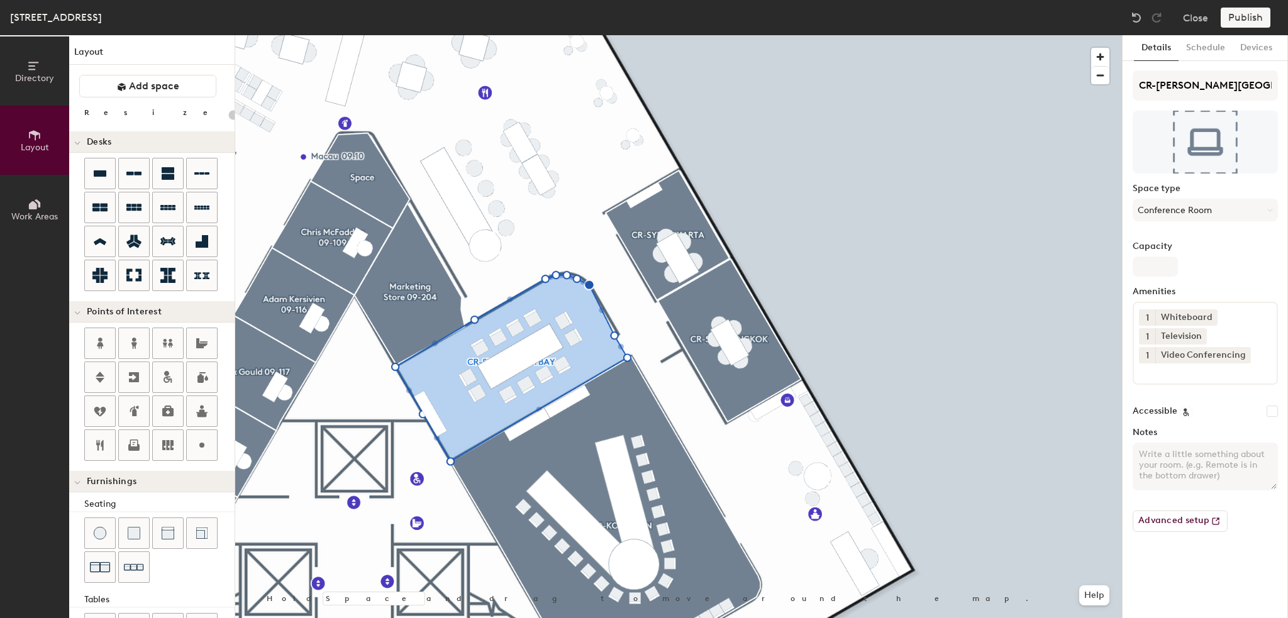
scroll to position [171, 0]
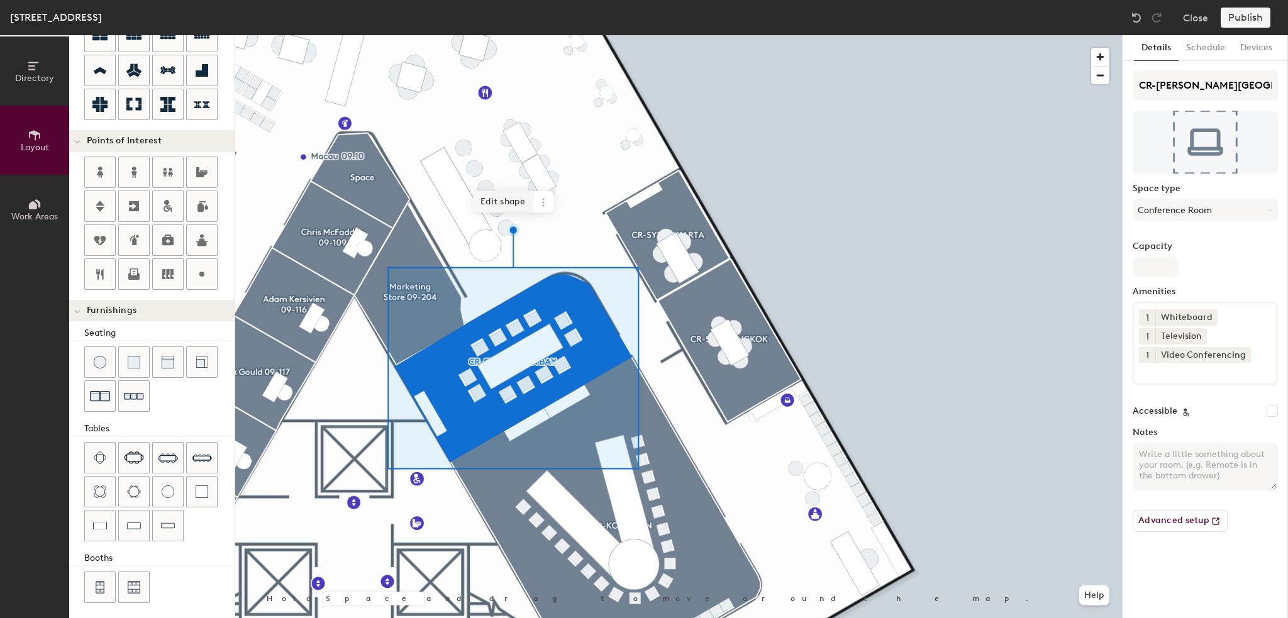
click at [517, 203] on span "Edit shape" at bounding box center [503, 201] width 60 height 21
click at [513, 206] on span "Edit shape" at bounding box center [503, 200] width 60 height 21
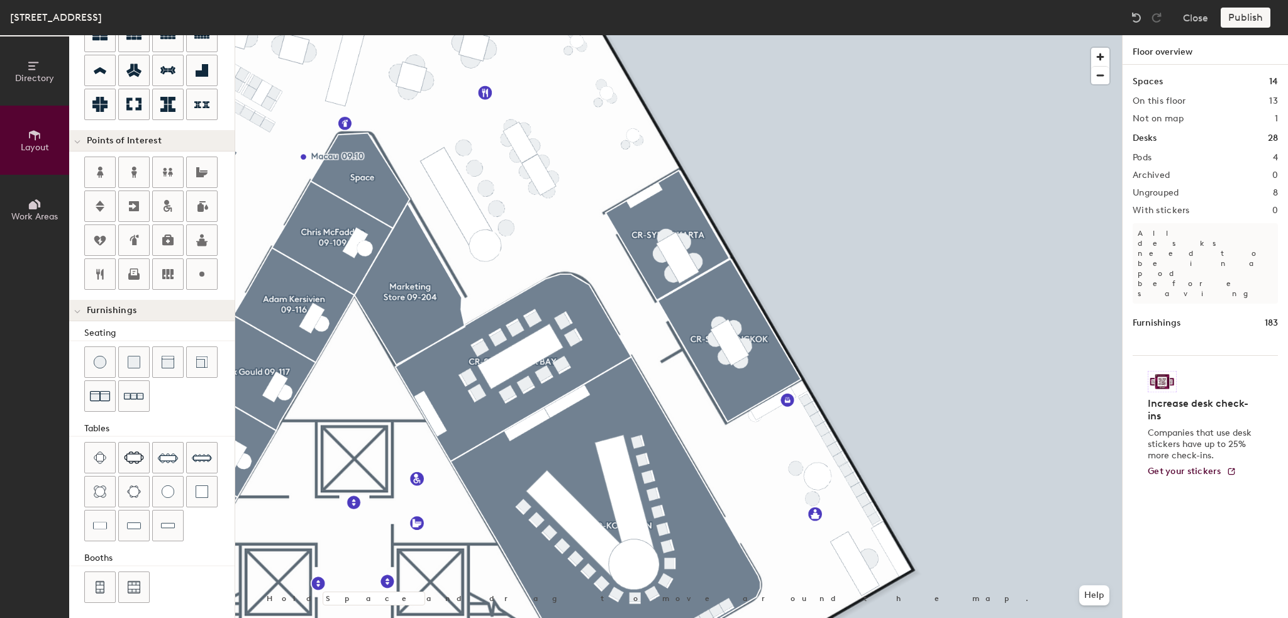
click at [569, 35] on div at bounding box center [678, 35] width 886 height 0
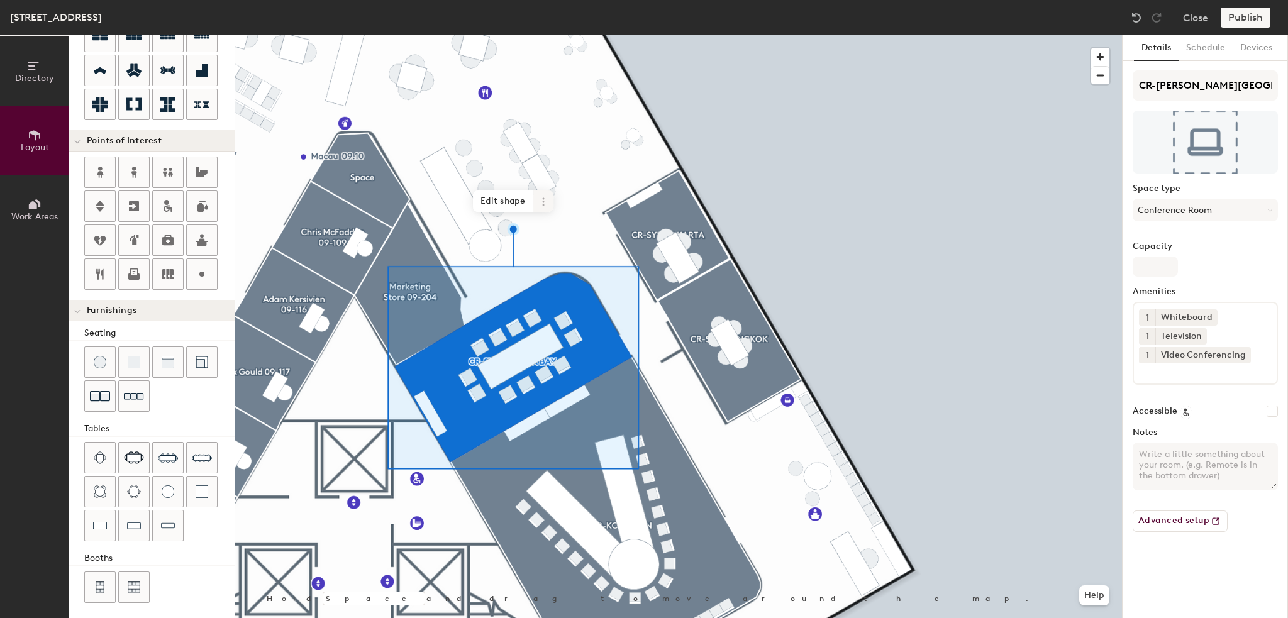
click at [541, 202] on icon at bounding box center [543, 202] width 10 height 10
click at [511, 205] on span "Edit shape" at bounding box center [503, 200] width 60 height 21
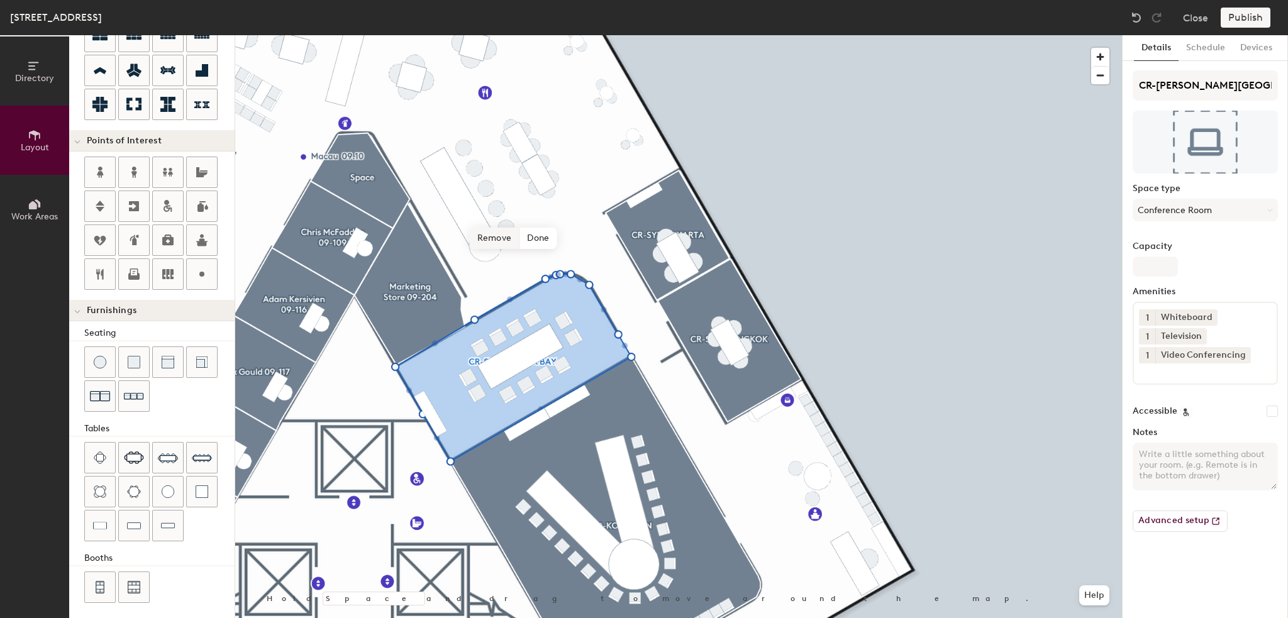
click at [505, 243] on span "Remove" at bounding box center [495, 238] width 50 height 21
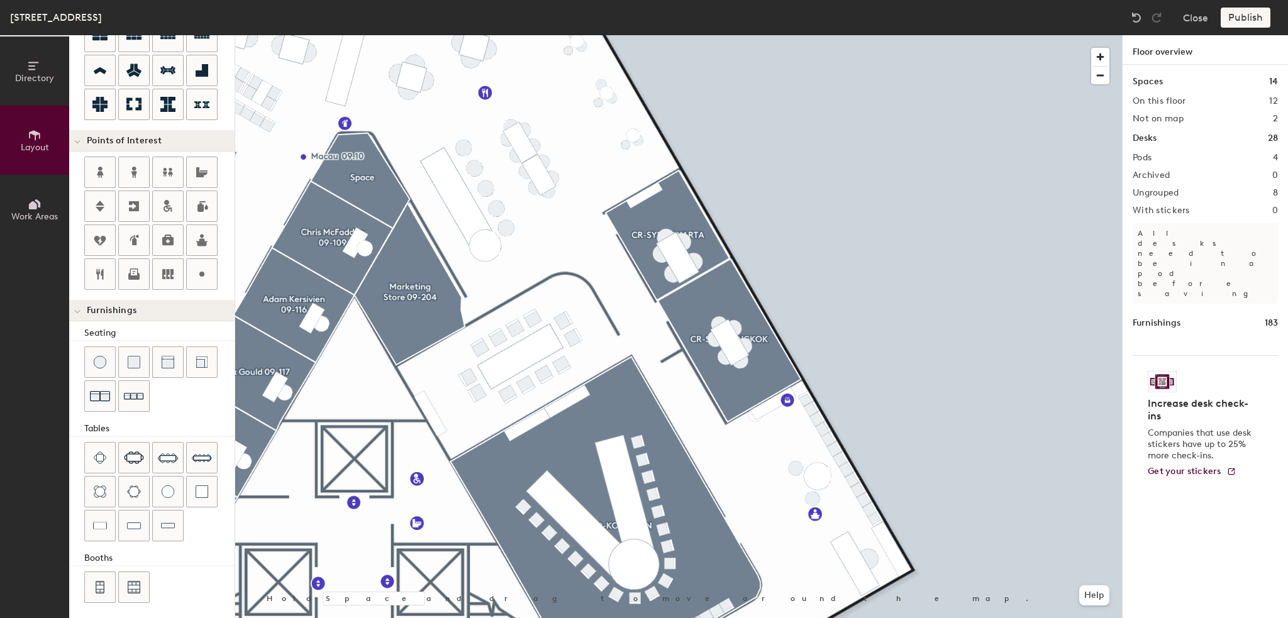
scroll to position [0, 0]
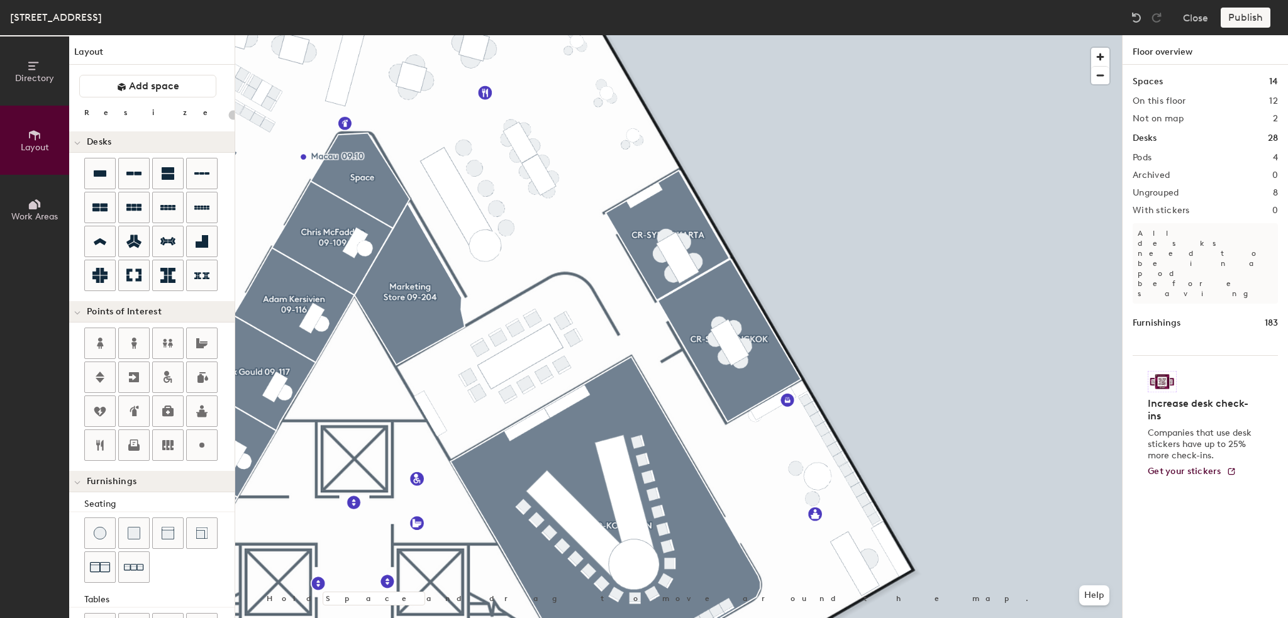
click at [164, 74] on div "Layout Add space Resize Desks Points of Interest Furnishings Seating Tables Boo…" at bounding box center [151, 326] width 165 height 583
click at [169, 87] on span "Add space" at bounding box center [154, 86] width 50 height 13
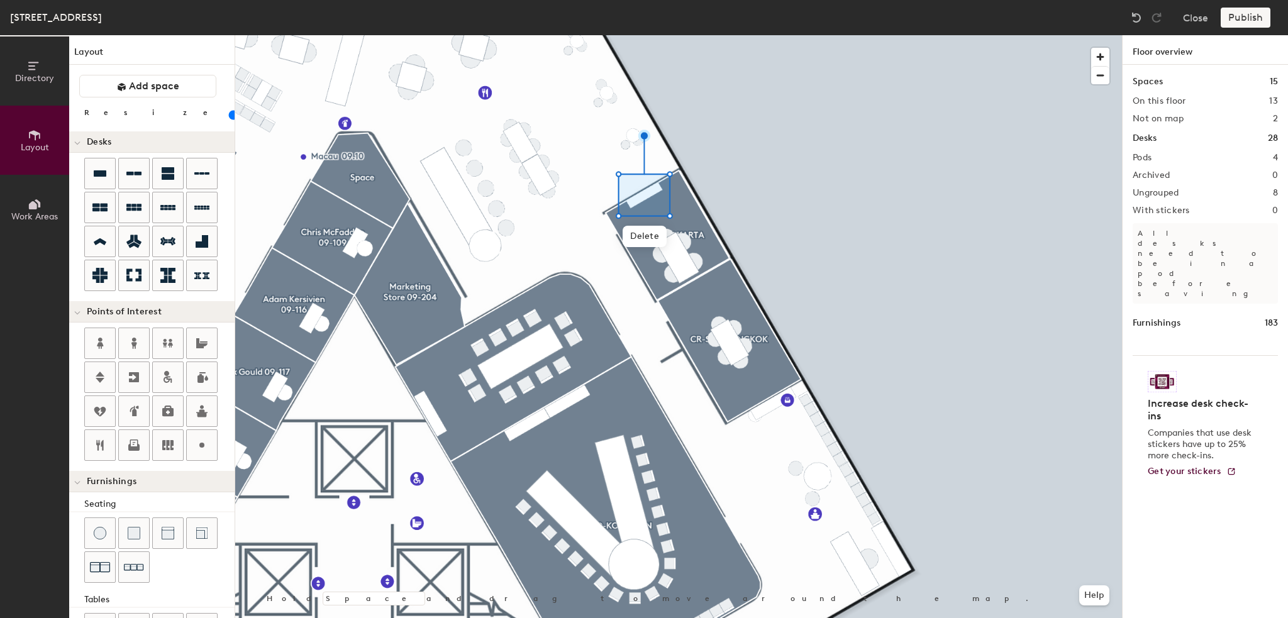
scroll to position [171, 0]
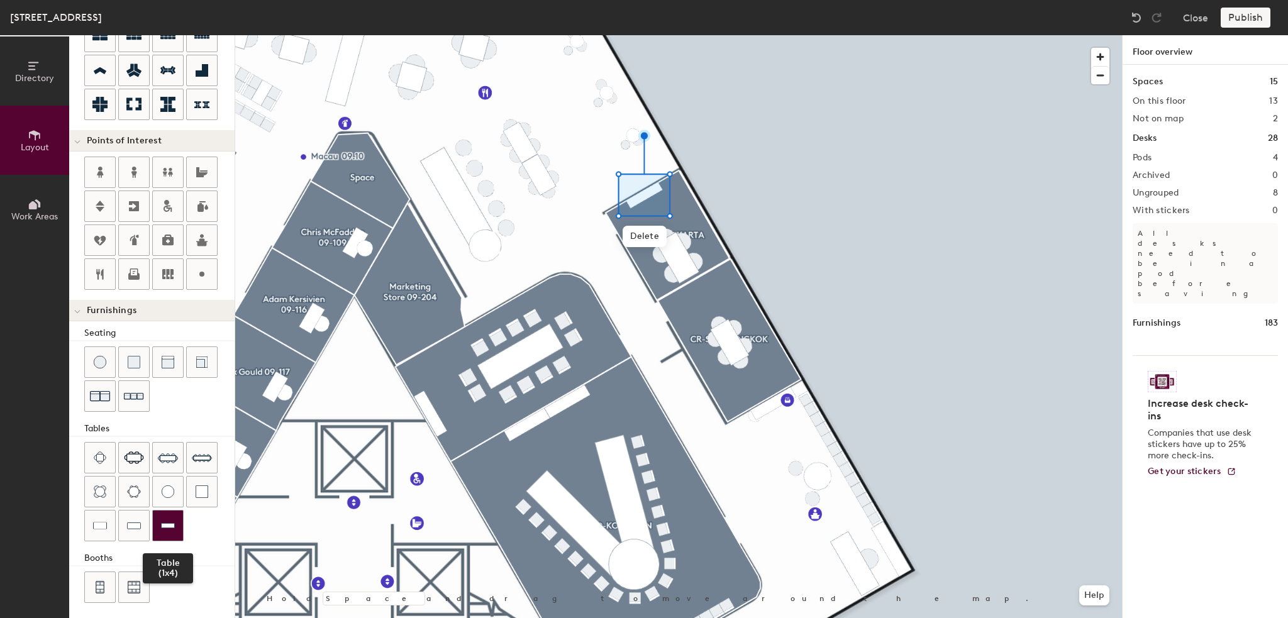
click at [161, 522] on img at bounding box center [168, 525] width 14 height 13
type input "20"
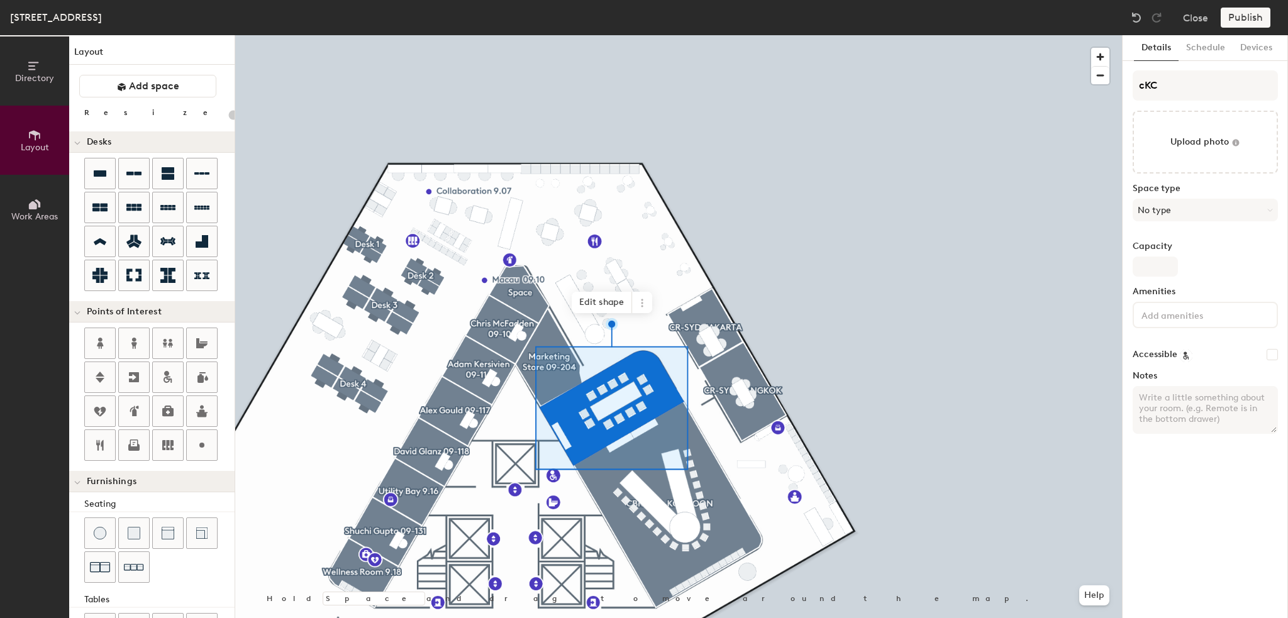
type input "cKCF"
type input "20"
type input "cKCFB"
type input "20"
type input "cKCFBB"
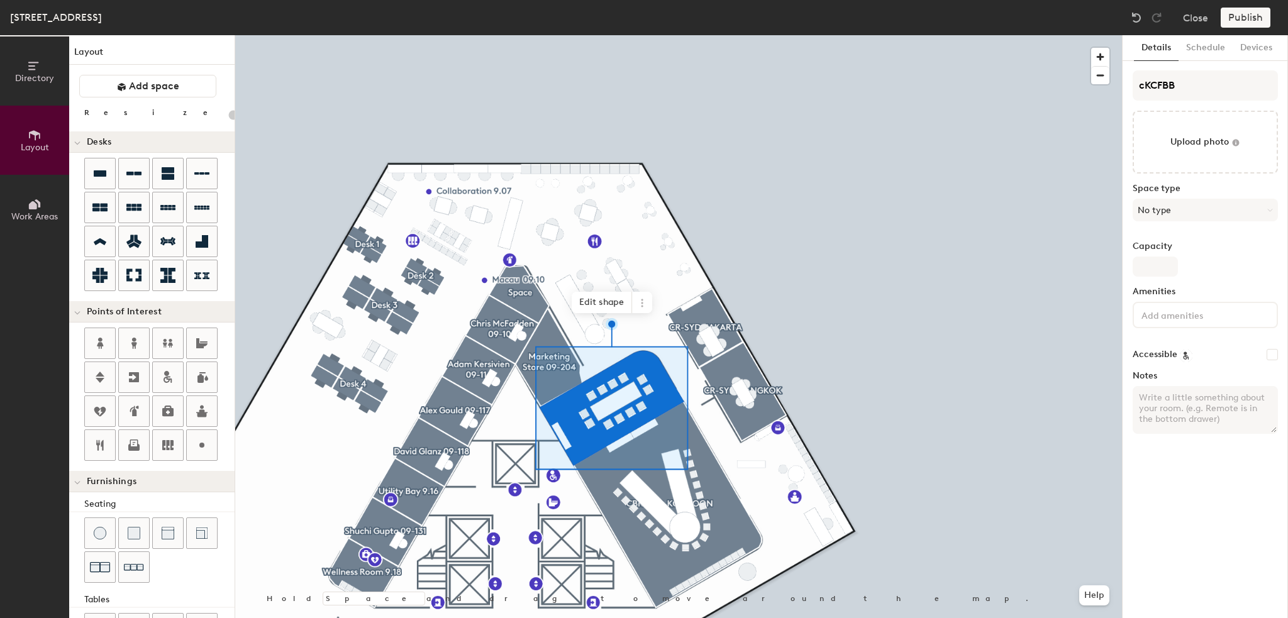
type input "20"
type input "cKCFB"
type input "20"
type input "cKCF"
type input "20"
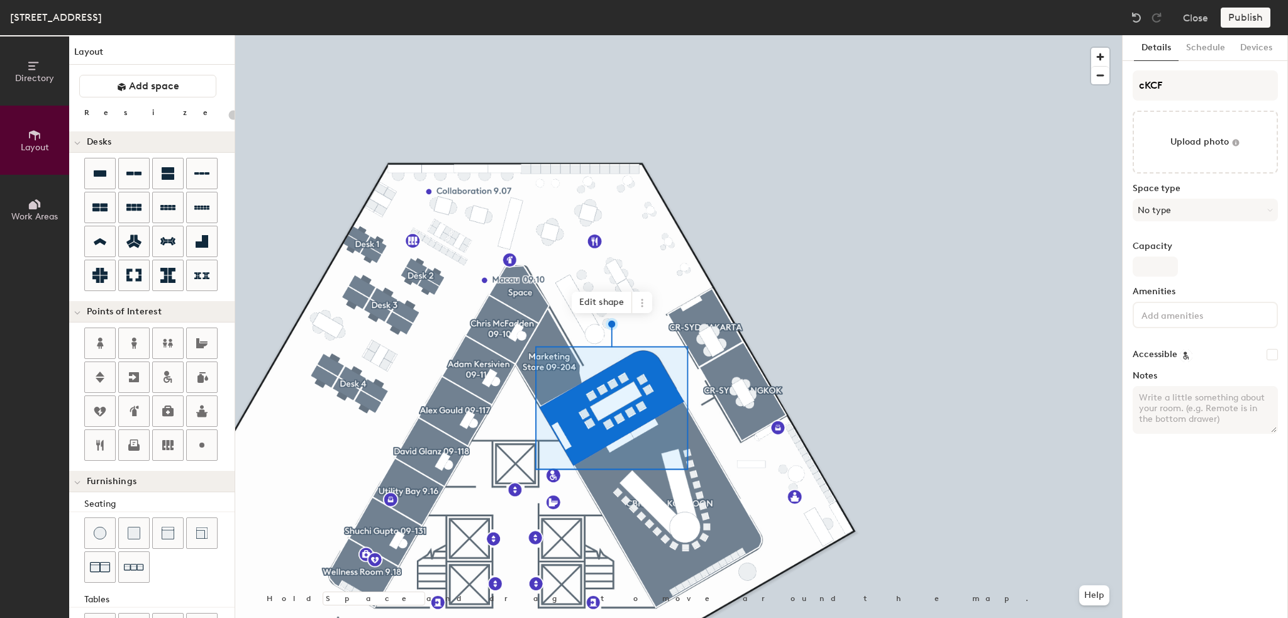
type input "cKC"
type input "20"
type input "c"
type input "20"
type input "c"
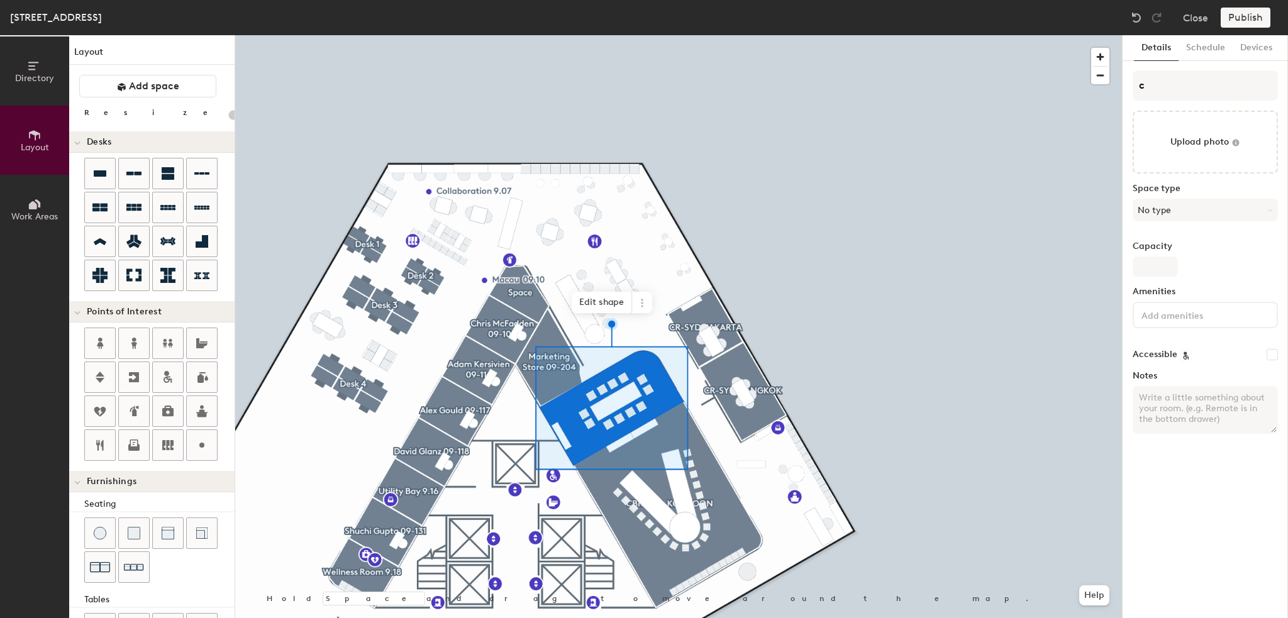
type input "20"
type input "c"
click at [601, 304] on span "Edit shape" at bounding box center [601, 302] width 60 height 21
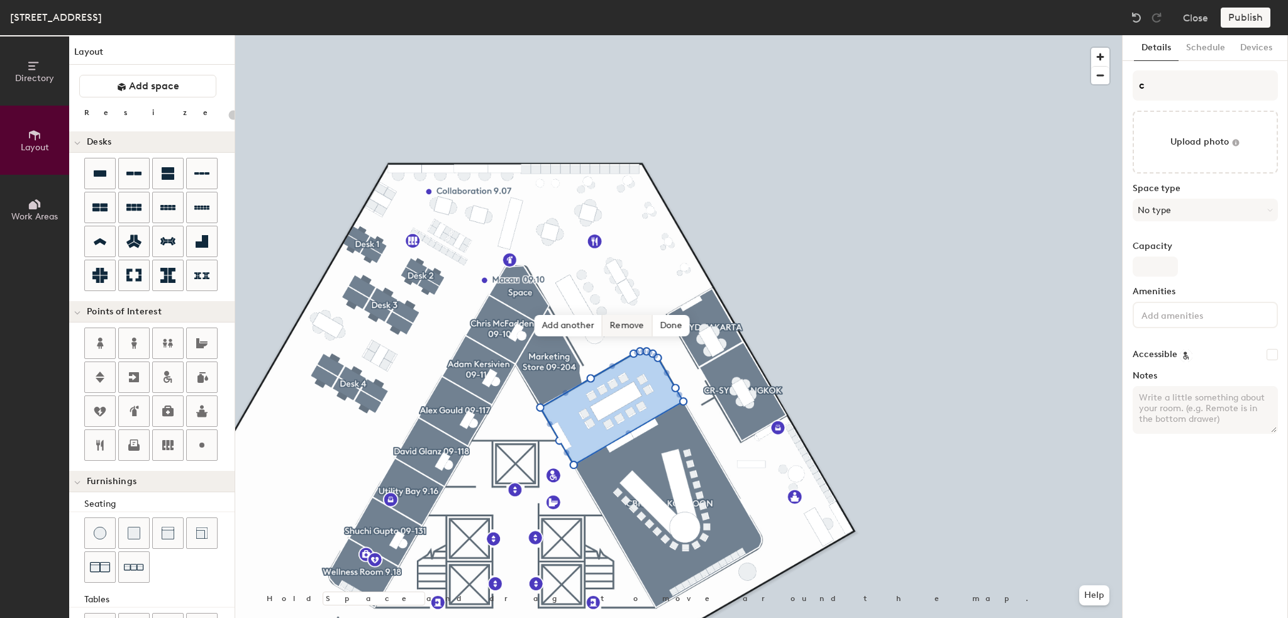
click at [639, 325] on span "Remove" at bounding box center [627, 325] width 50 height 21
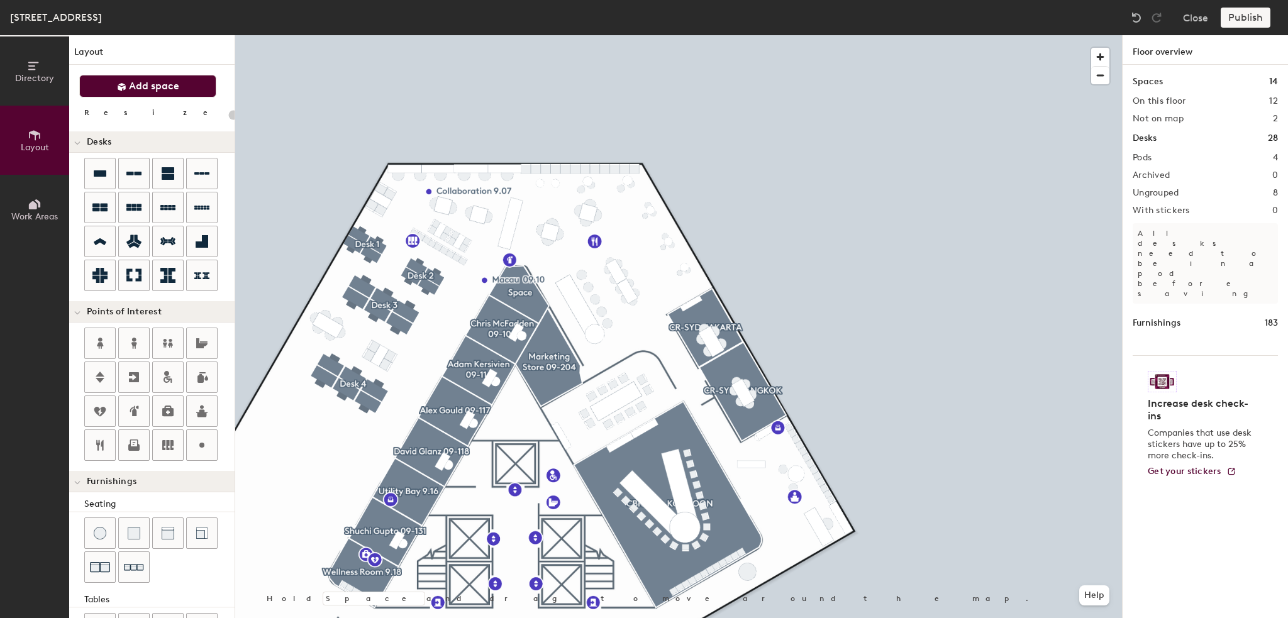
click at [168, 91] on span "Add space" at bounding box center [154, 86] width 50 height 13
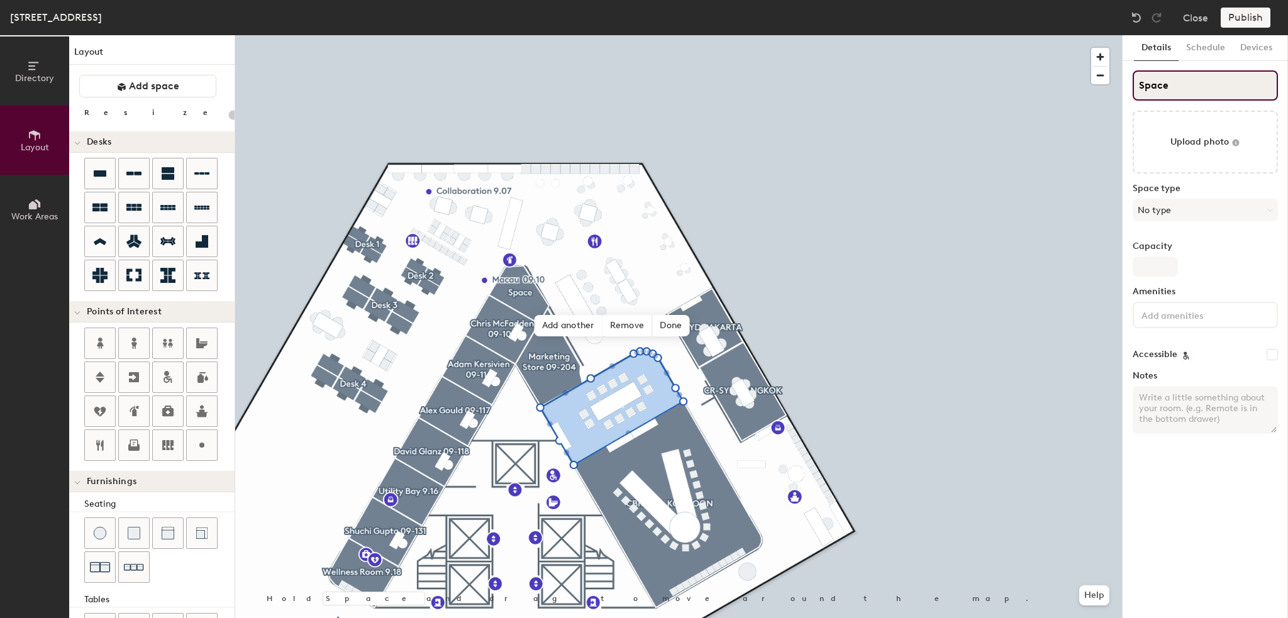
type input "20"
click at [1162, 87] on input "Space" at bounding box center [1204, 85] width 145 height 30
click at [1044, 92] on div "Directory Layout Work Areas Layout Add space Resize Desks Points of Interest Fu…" at bounding box center [644, 326] width 1288 height 583
type input "c"
type input "20"
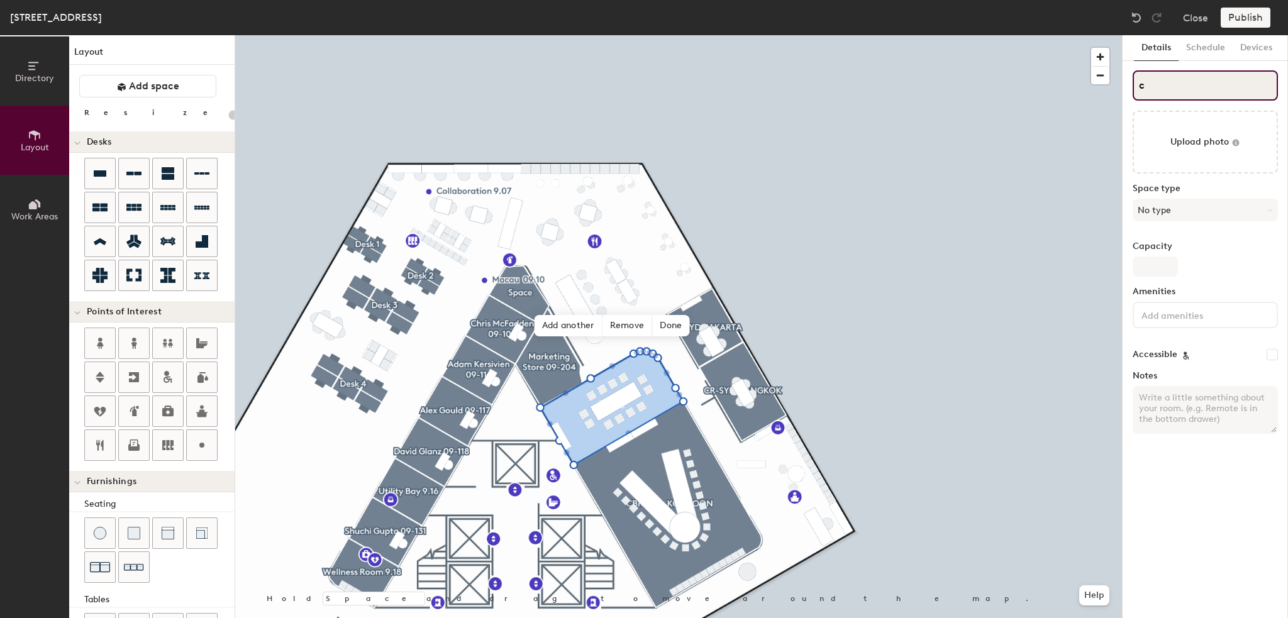
type input "cb"
type input "20"
type input "cbr"
type input "20"
type input "cb"
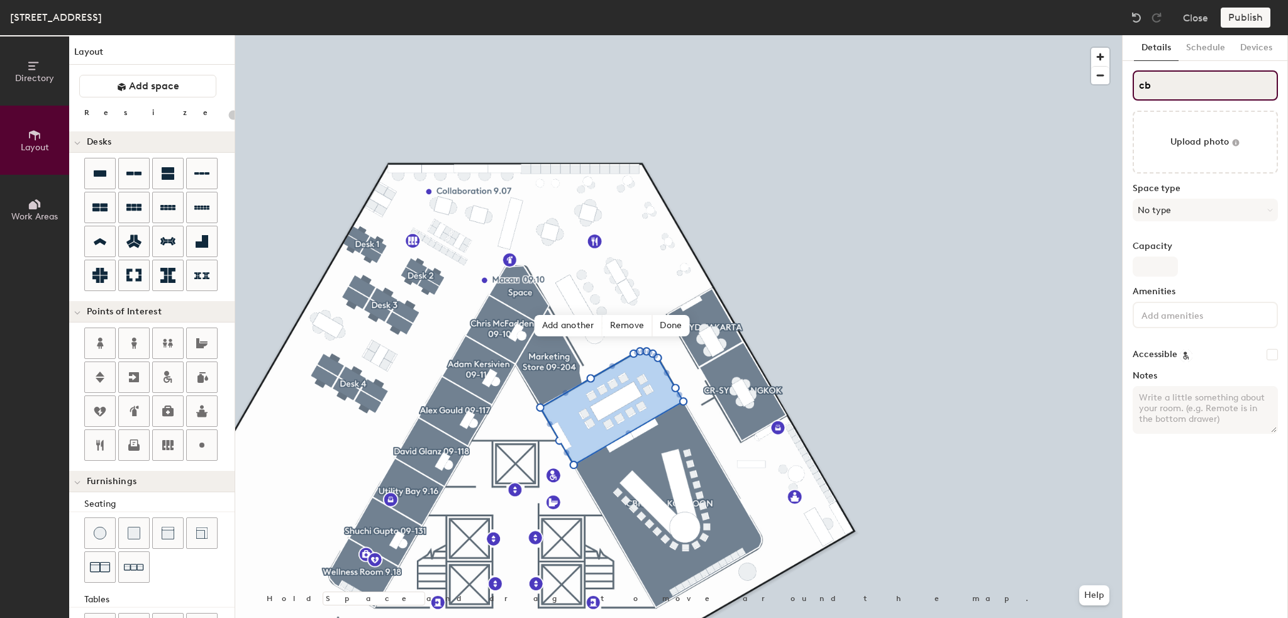
type input "20"
type input "c"
type input "20"
type input "c"
type input "20"
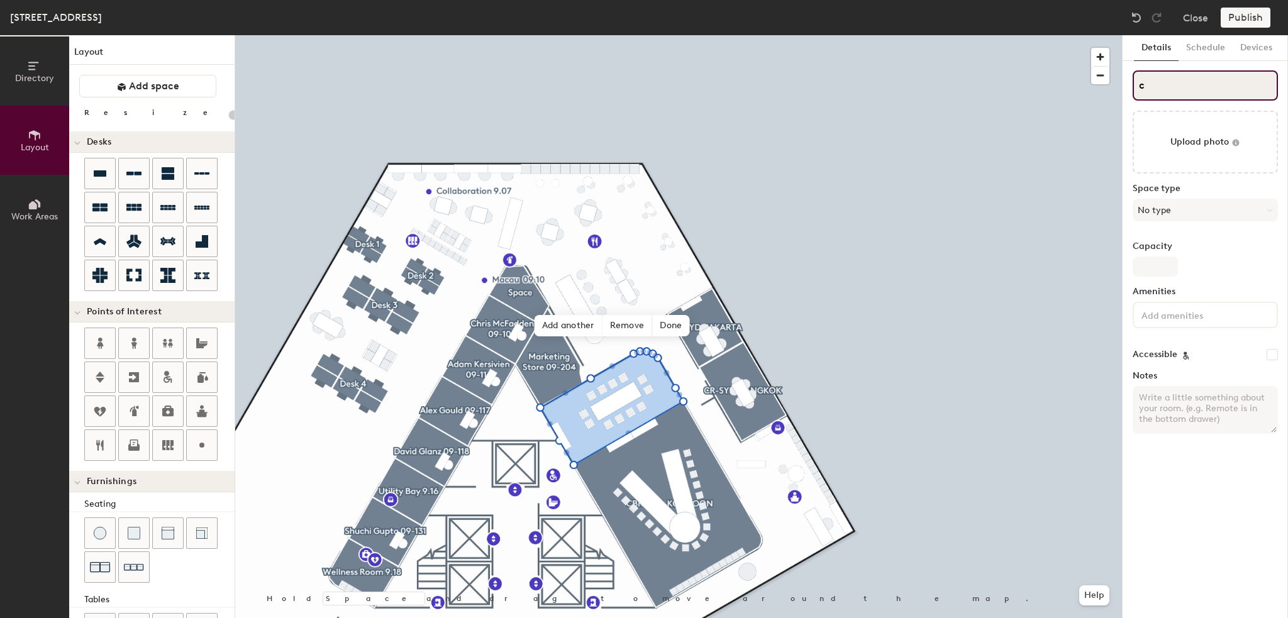
type input "c"
type input "20"
type input "c"
click at [618, 325] on span "Remove" at bounding box center [627, 325] width 50 height 21
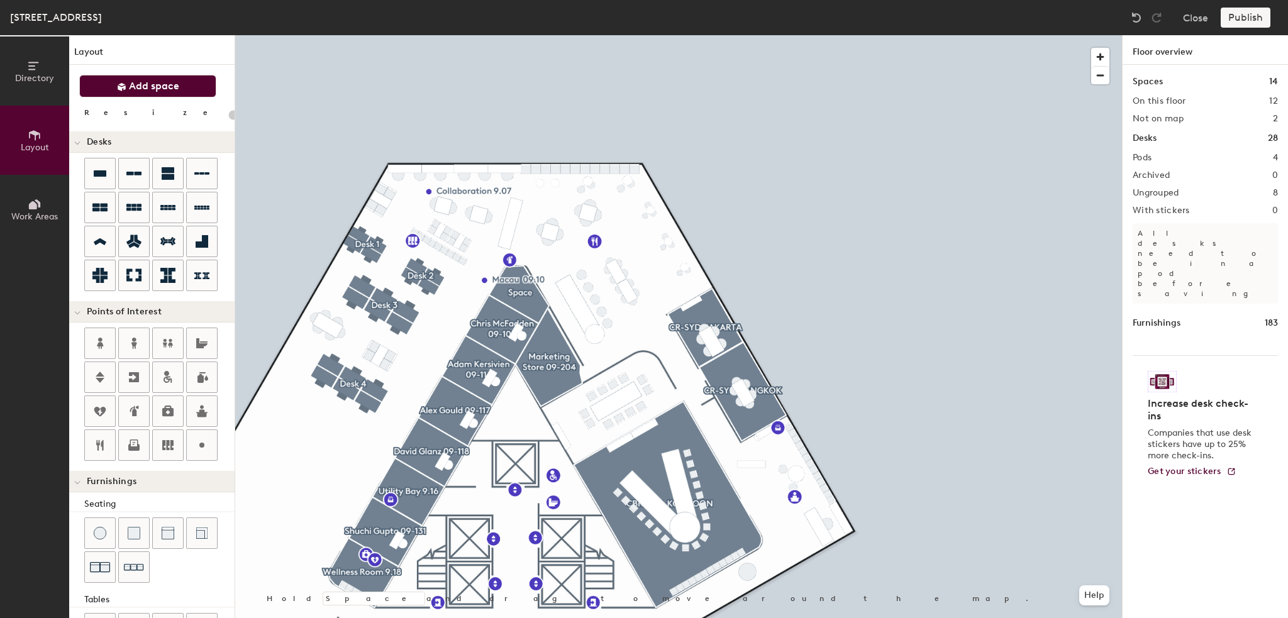
click at [187, 95] on button "Add space" at bounding box center [147, 86] width 137 height 23
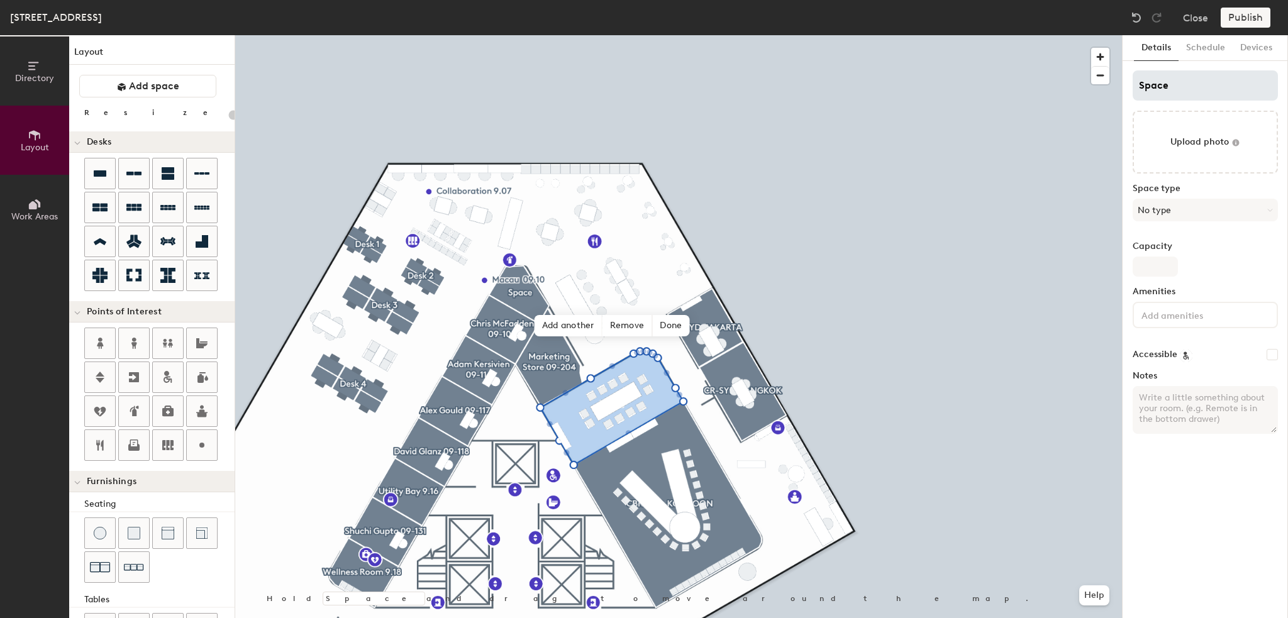
type input "20"
click at [1162, 88] on input "Space" at bounding box center [1204, 85] width 145 height 30
click at [1162, 87] on input "Space" at bounding box center [1204, 85] width 145 height 30
type input "C"
type input "20"
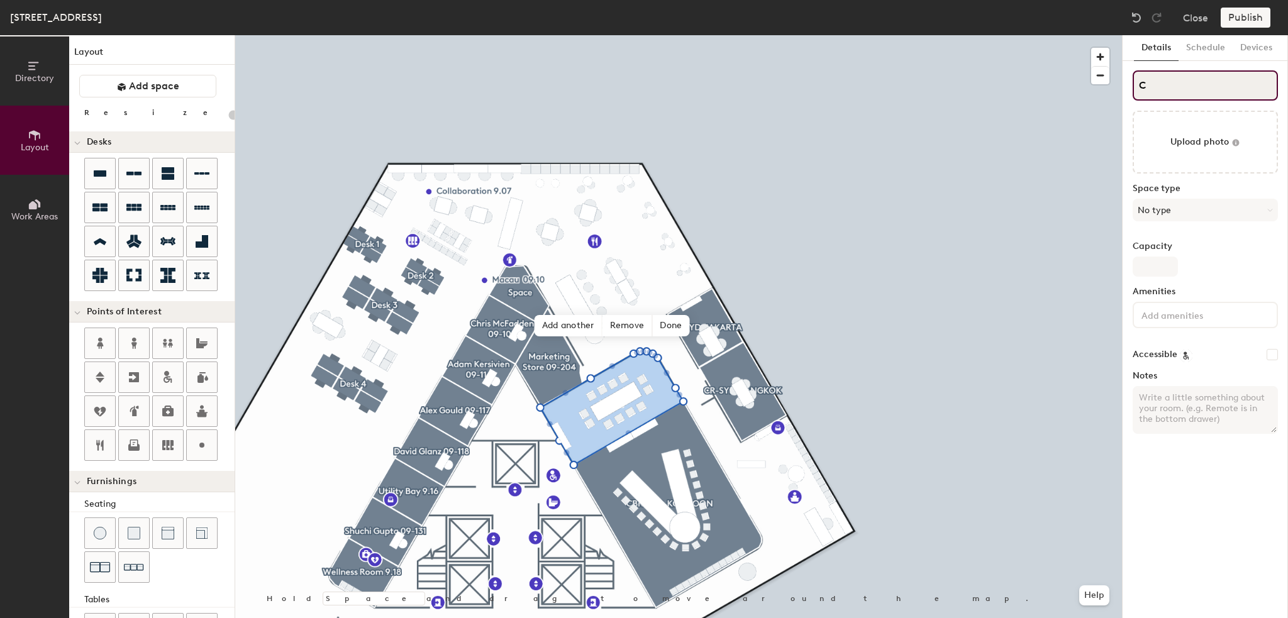
type input "CB"
type input "20"
type input "CBR"
type input "20"
type input "CBR-"
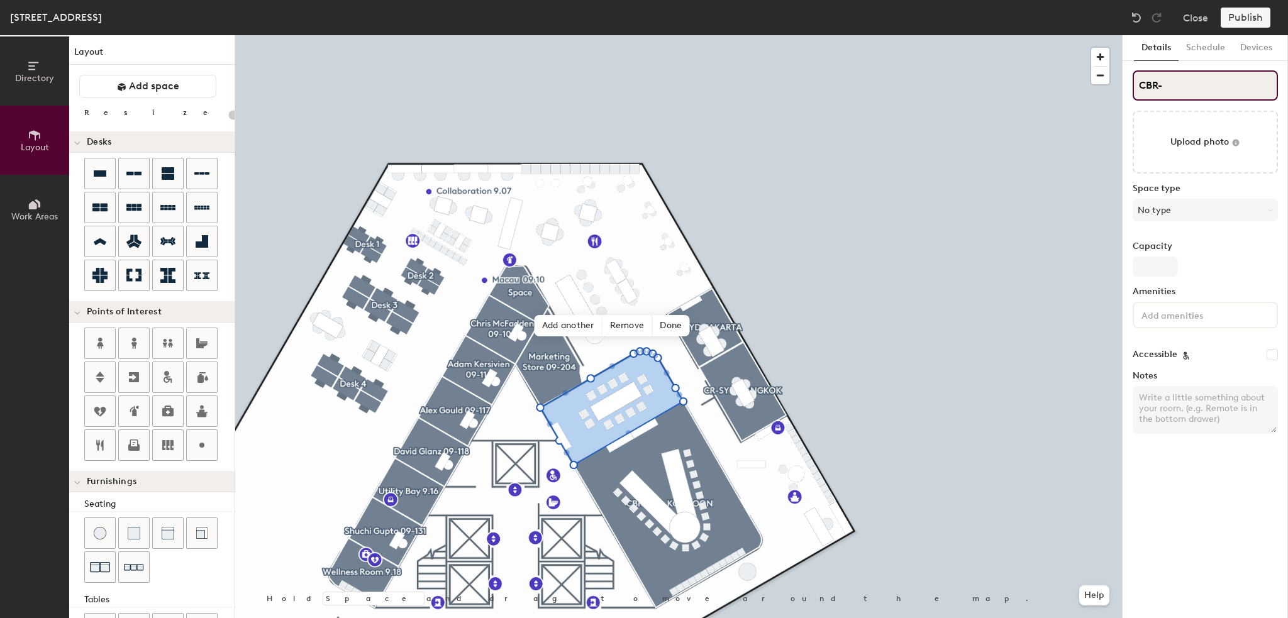
type input "20"
type input "CBR-S"
type input "20"
type input "CBR-SY"
type input "20"
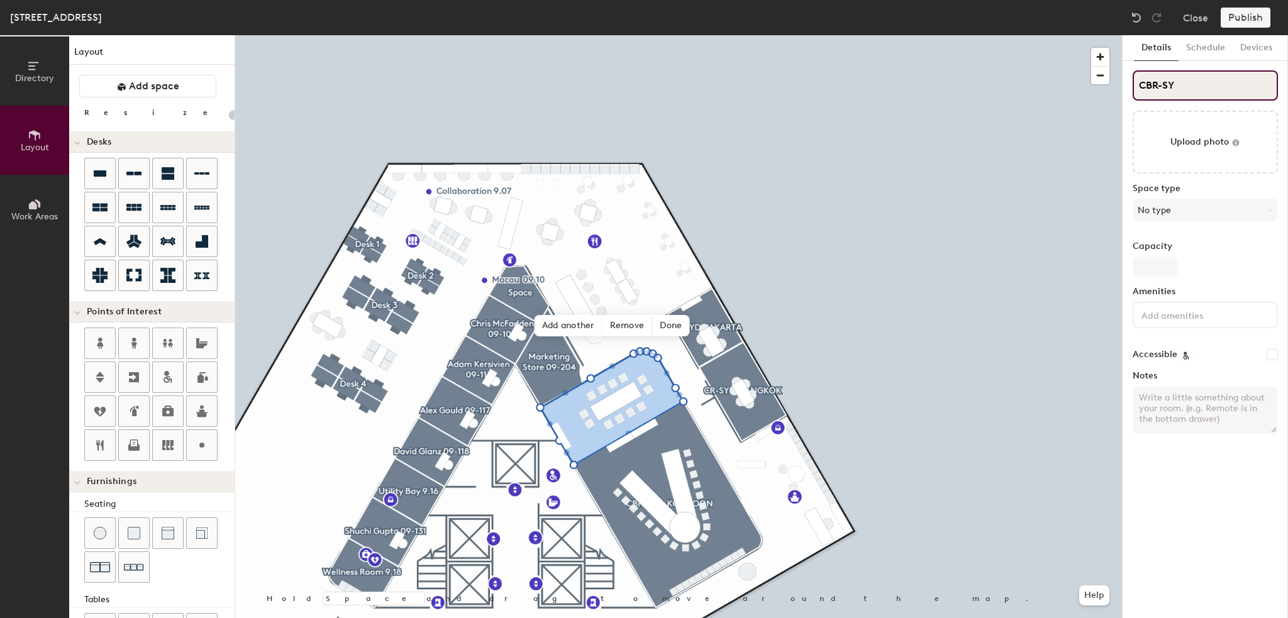
type input "CBR-SYD"
type input "20"
type input "CBR-SYD-"
type input "20"
type input "CBR-SYD-M"
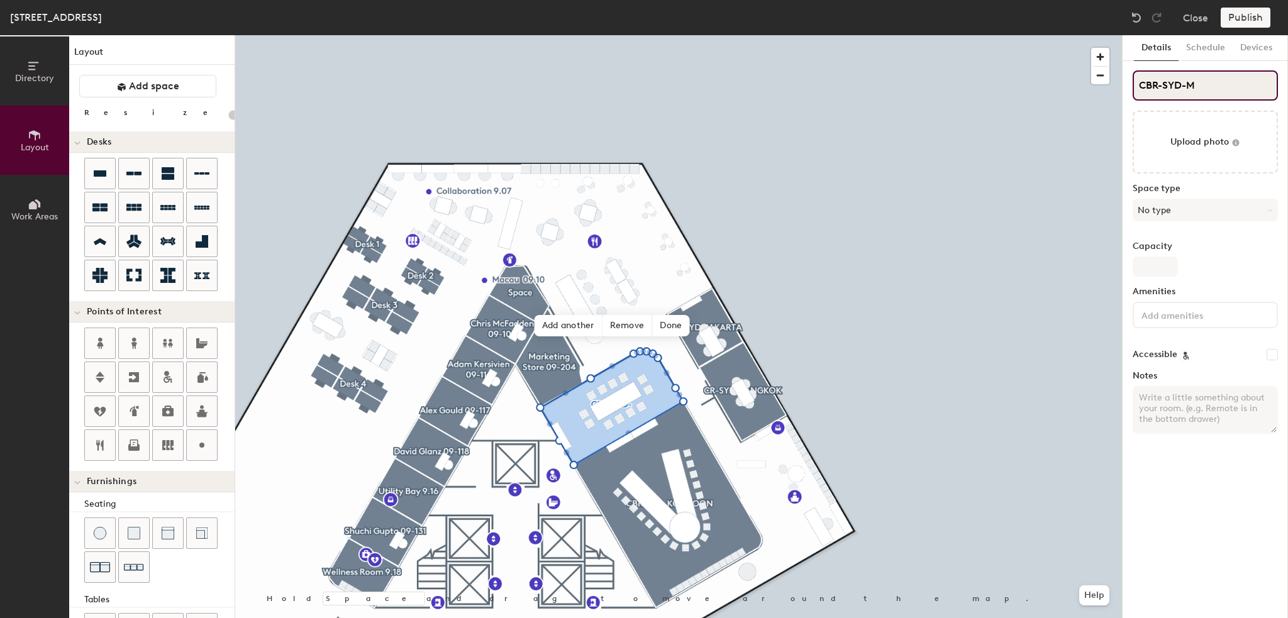
type input "20"
type input "CBR-SYD-MA"
type input "20"
type input "CBR-SYD-MAR"
type input "20"
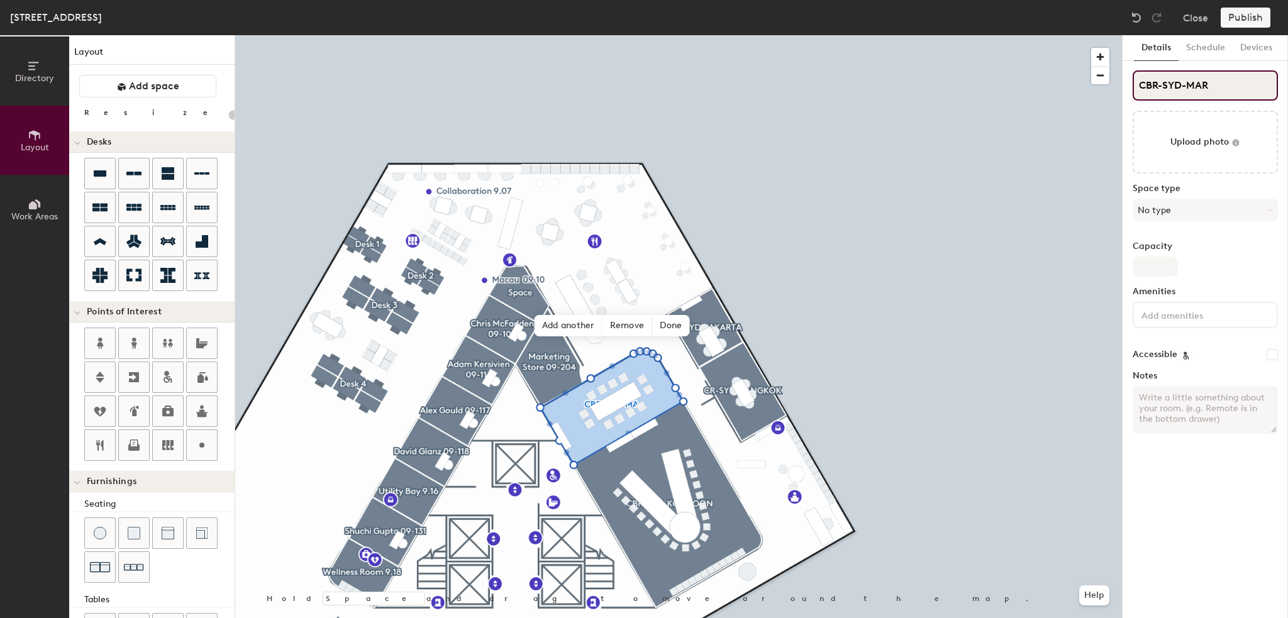
type input "CBR-SYD-MARI"
type input "20"
type input "CBR-SYD-MARINA"
type input "20"
type input "CBR-SYD-MARINA"
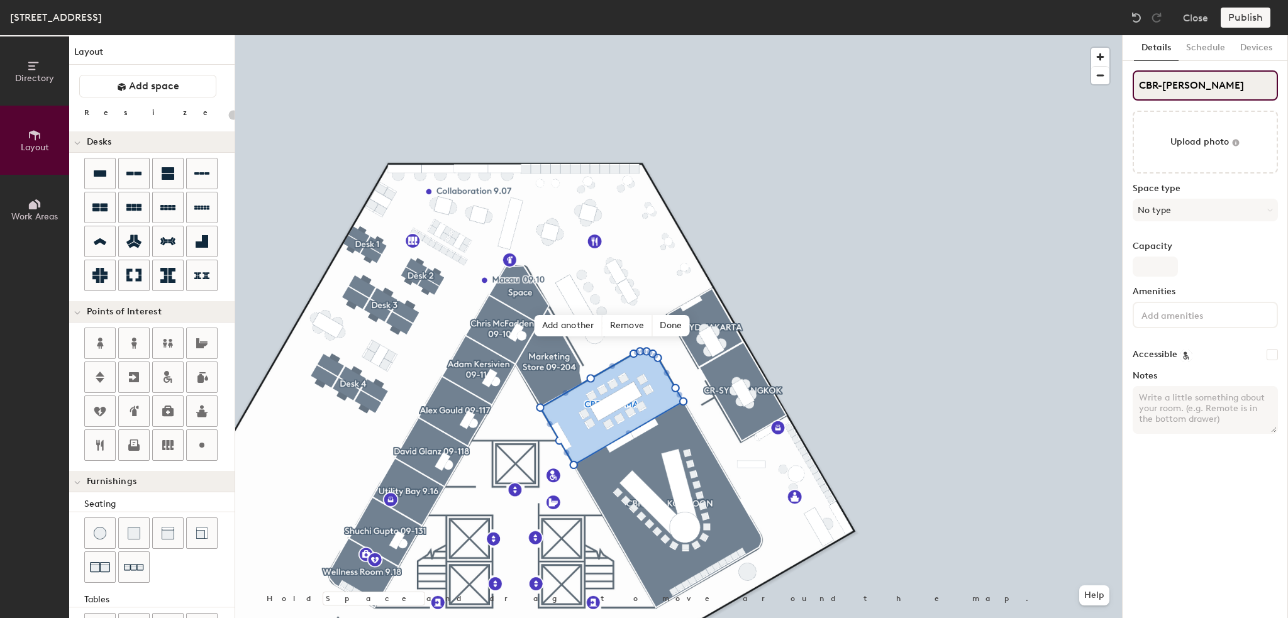
type input "20"
type input "CBR-SYD-MARINA BA"
type input "20"
type input "CBR-SYD-MARINA BAY"
type input "20"
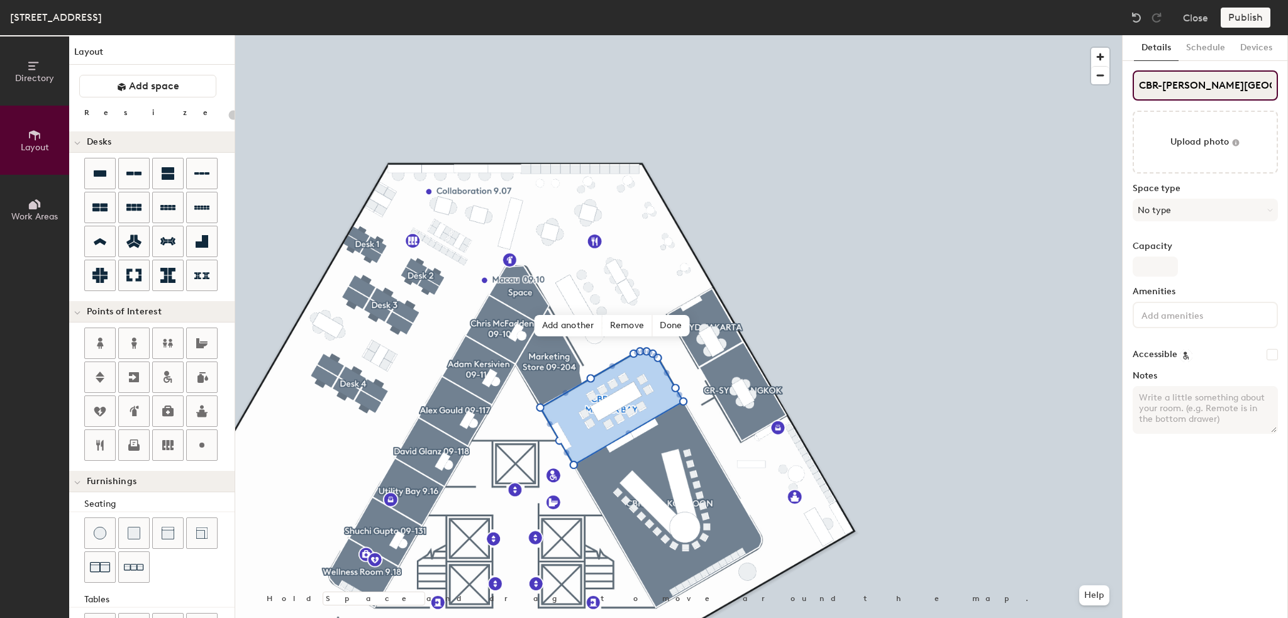
click at [1137, 100] on input "CBR-SYD-MARINA BAY" at bounding box center [1204, 85] width 145 height 30
type input "CBR-SYD-MARINA BAY"
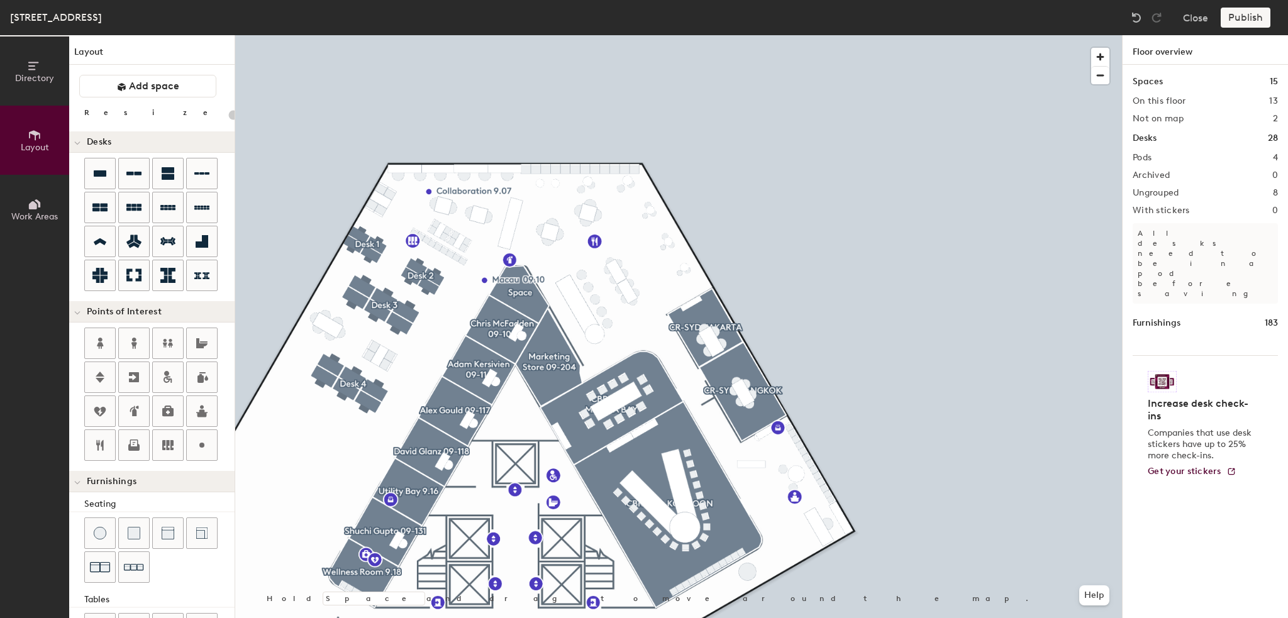
type input "20"
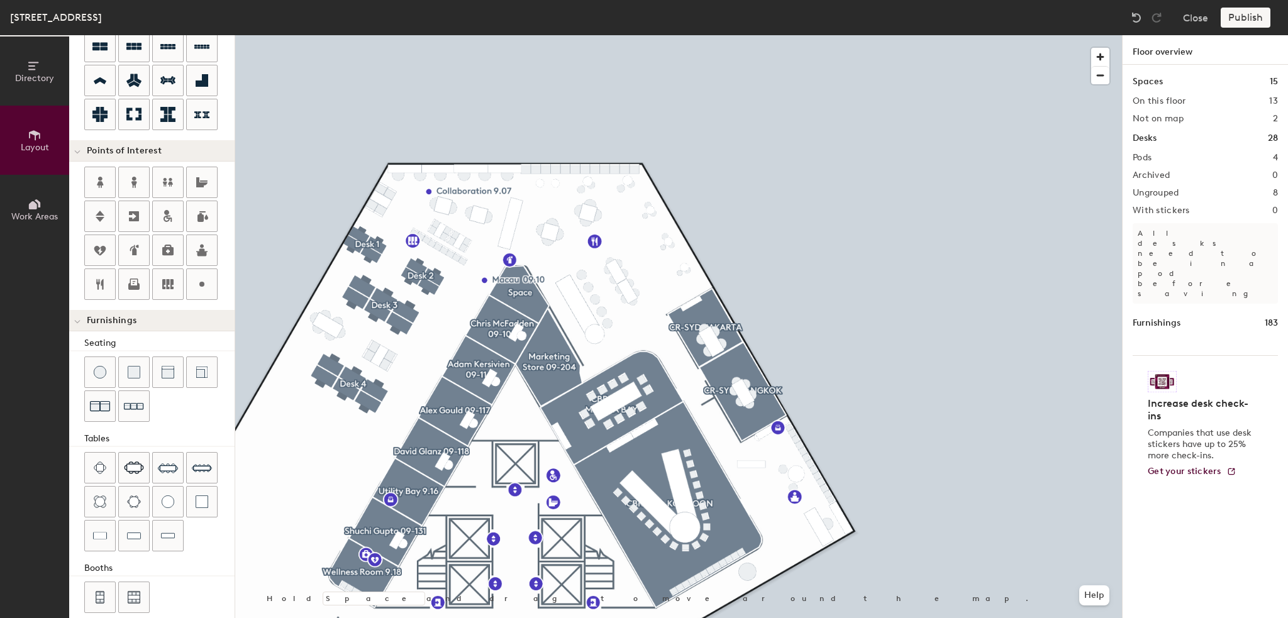
scroll to position [171, 0]
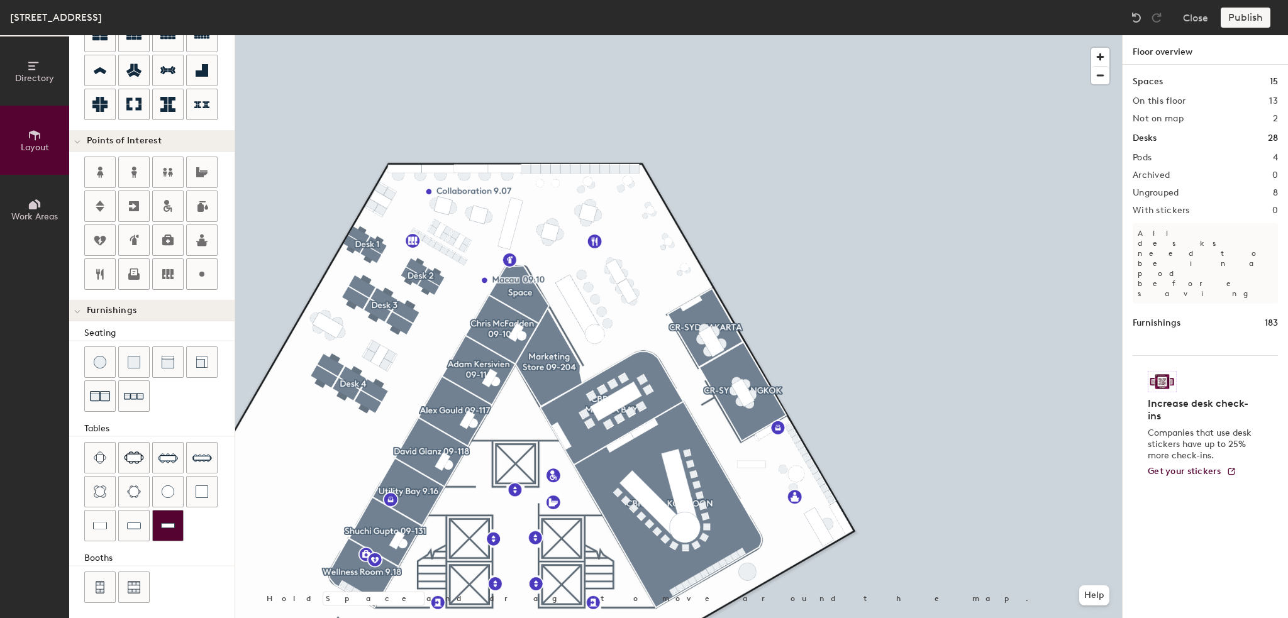
click at [169, 527] on div at bounding box center [168, 526] width 30 height 30
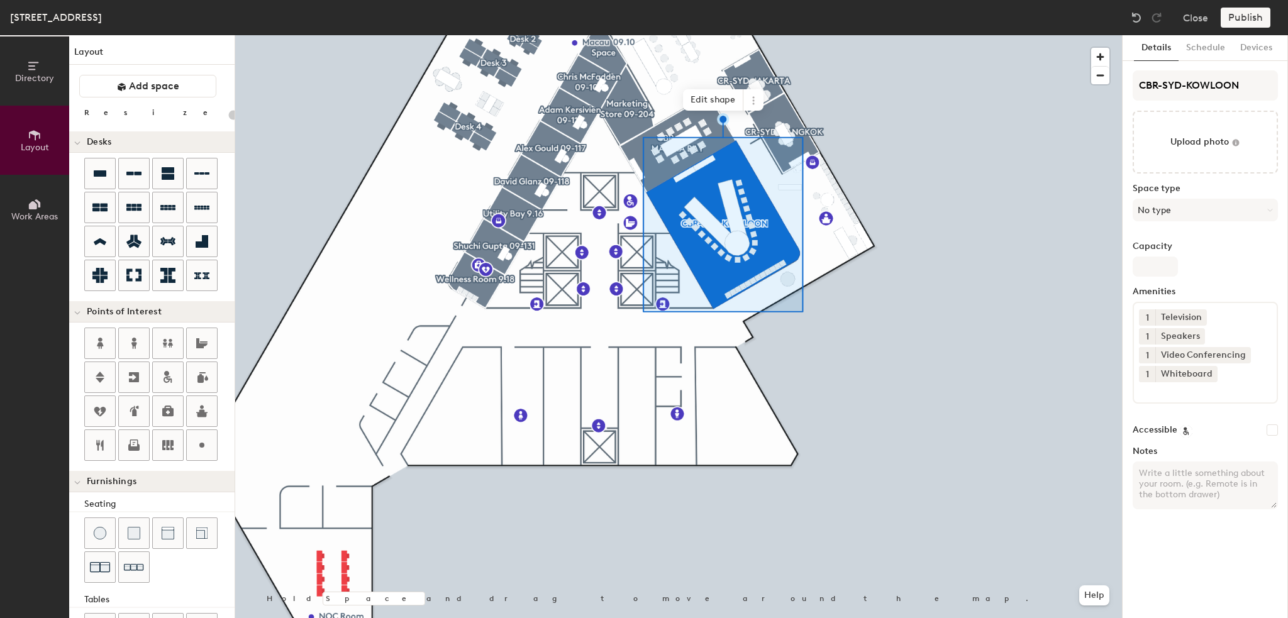
scroll to position [171, 0]
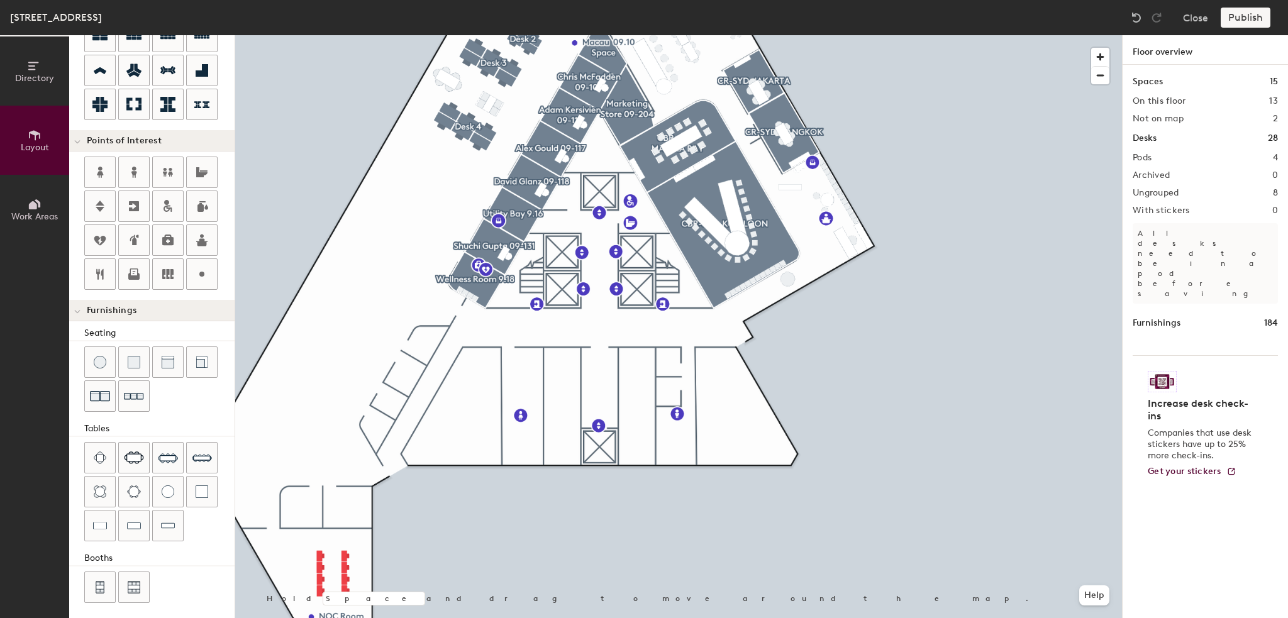
type input "20"
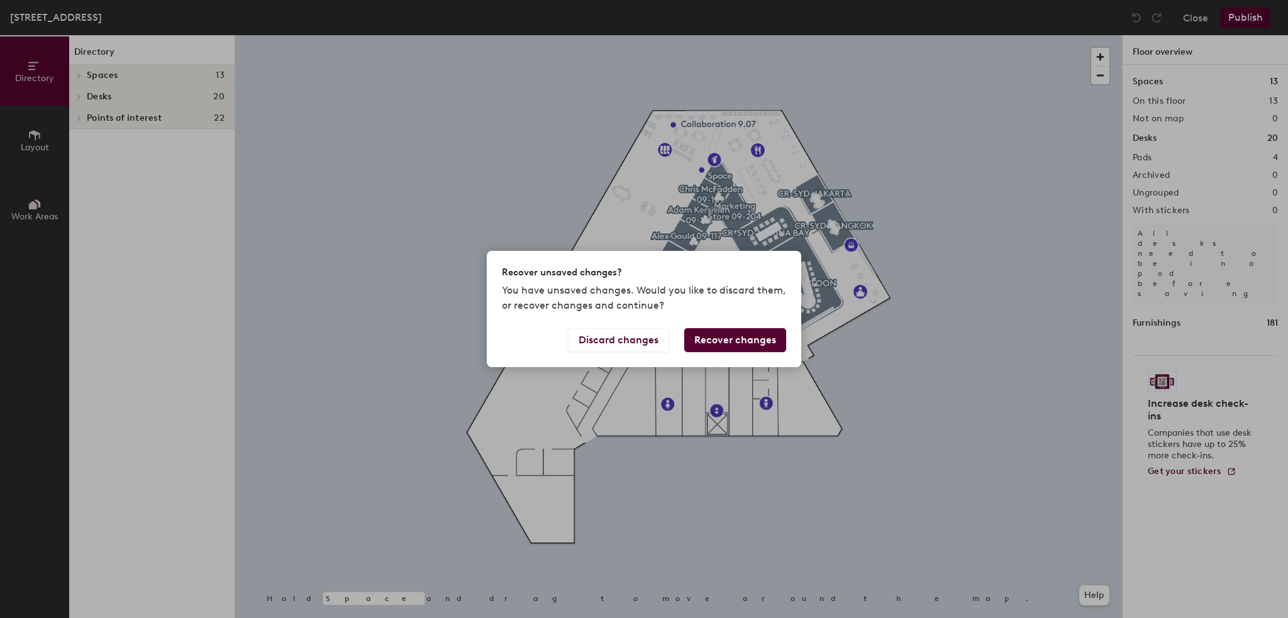
click at [712, 339] on button "Recover changes" at bounding box center [735, 340] width 102 height 24
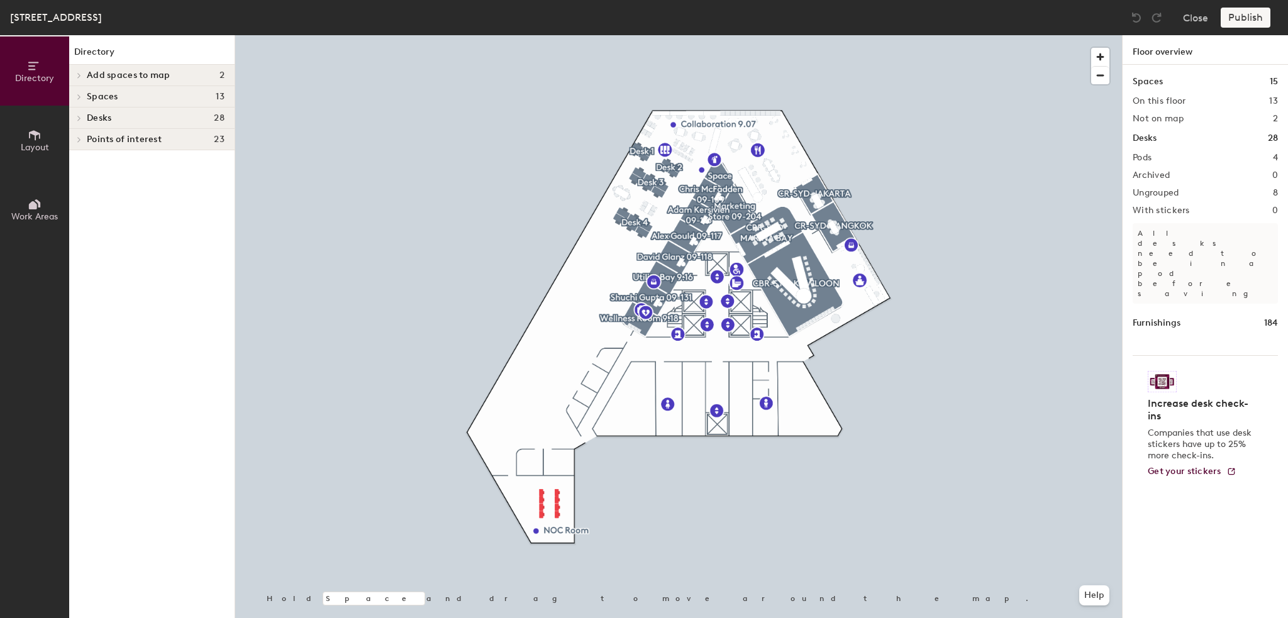
click at [1244, 12] on div "Publish" at bounding box center [1248, 18] width 57 height 20
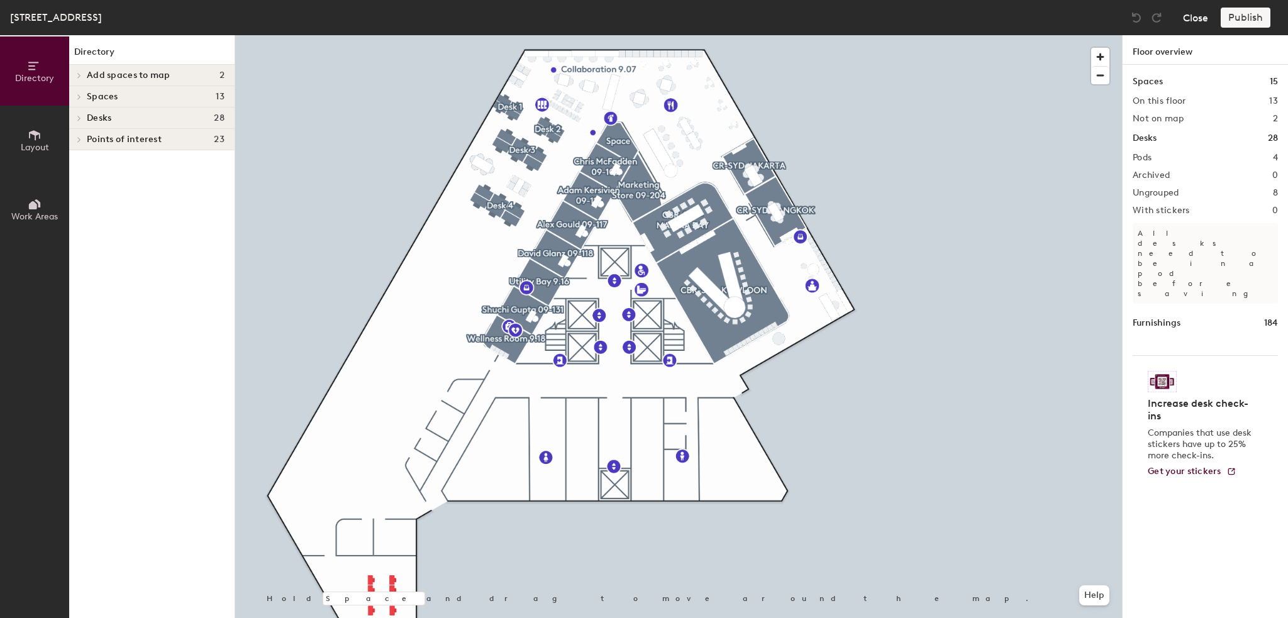
click at [1201, 15] on button "Close" at bounding box center [1195, 18] width 25 height 20
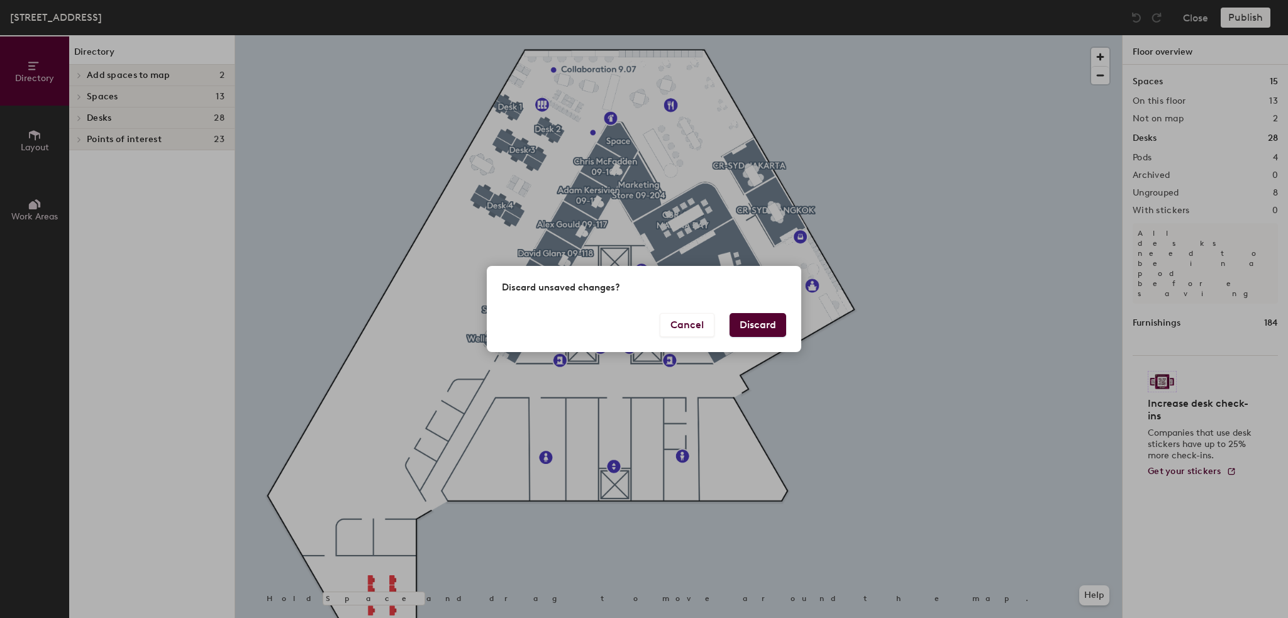
click at [741, 324] on button "Discard" at bounding box center [757, 325] width 57 height 24
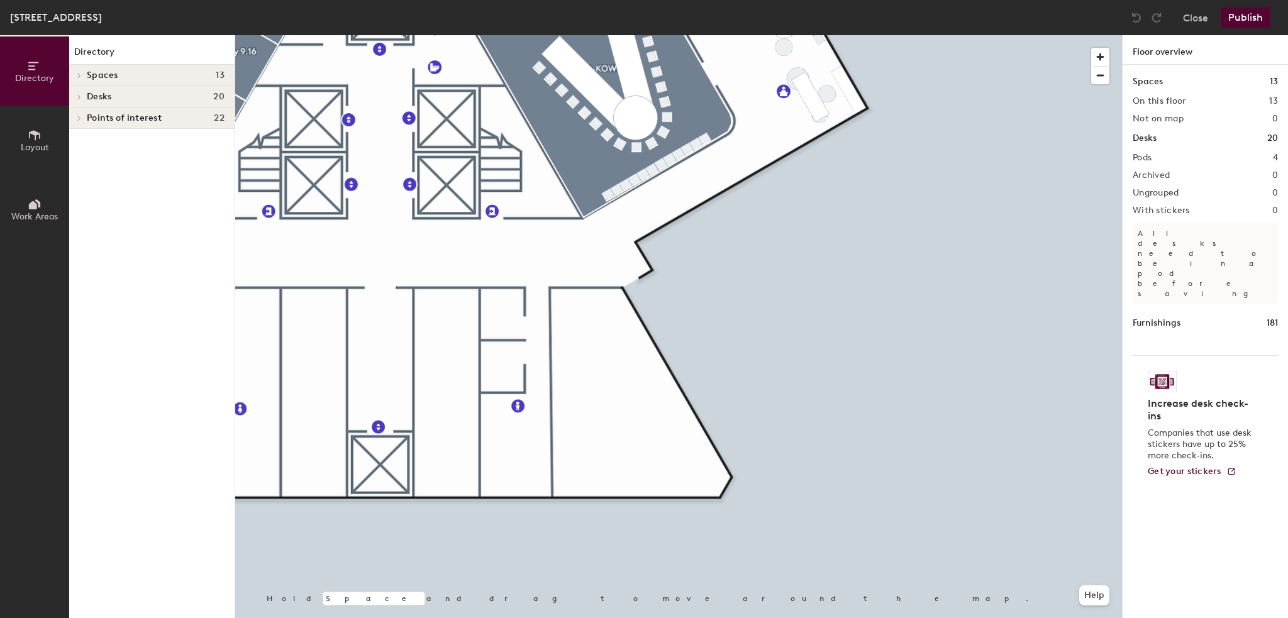
click at [953, 617] on html "Skip navigation Schedule Office People Analytics Visits Deliveries Services Man…" at bounding box center [644, 309] width 1288 height 618
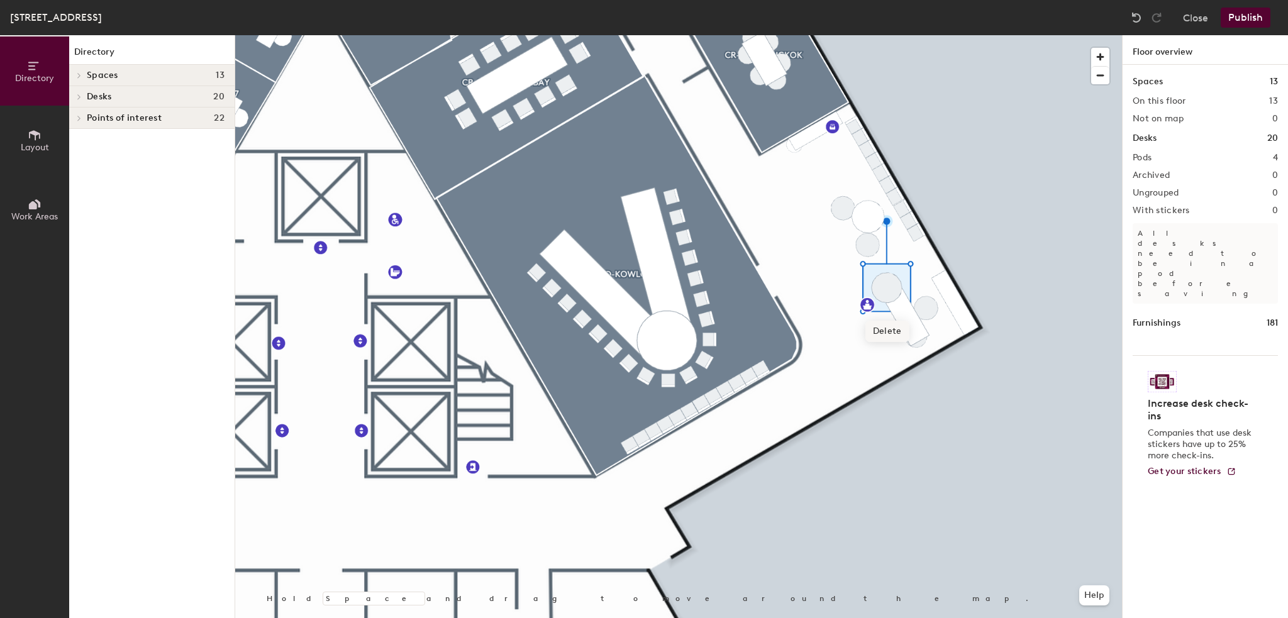
click at [880, 326] on span "Delete" at bounding box center [887, 331] width 44 height 21
click at [923, 373] on span "Delete" at bounding box center [917, 375] width 44 height 21
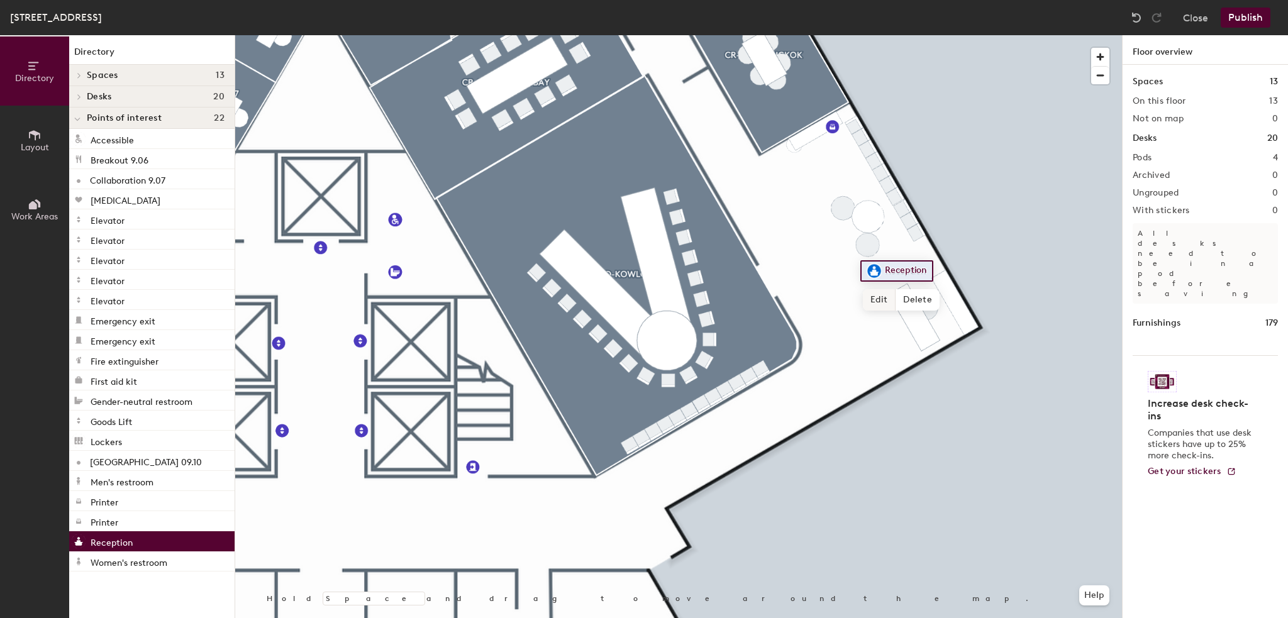
click at [877, 296] on span "Edit" at bounding box center [879, 299] width 33 height 21
click at [925, 268] on input "Reception" at bounding box center [906, 271] width 51 height 18
type input "Reception Area"
click at [867, 35] on div at bounding box center [678, 35] width 886 height 0
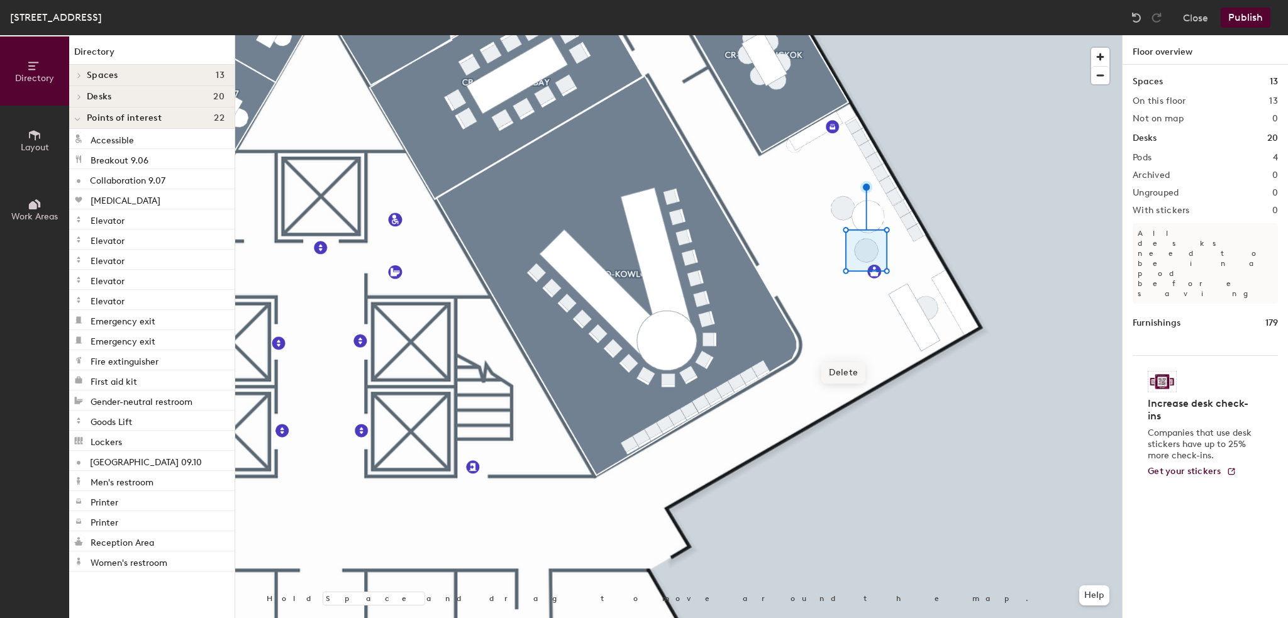
click at [846, 373] on span "Delete" at bounding box center [843, 372] width 44 height 21
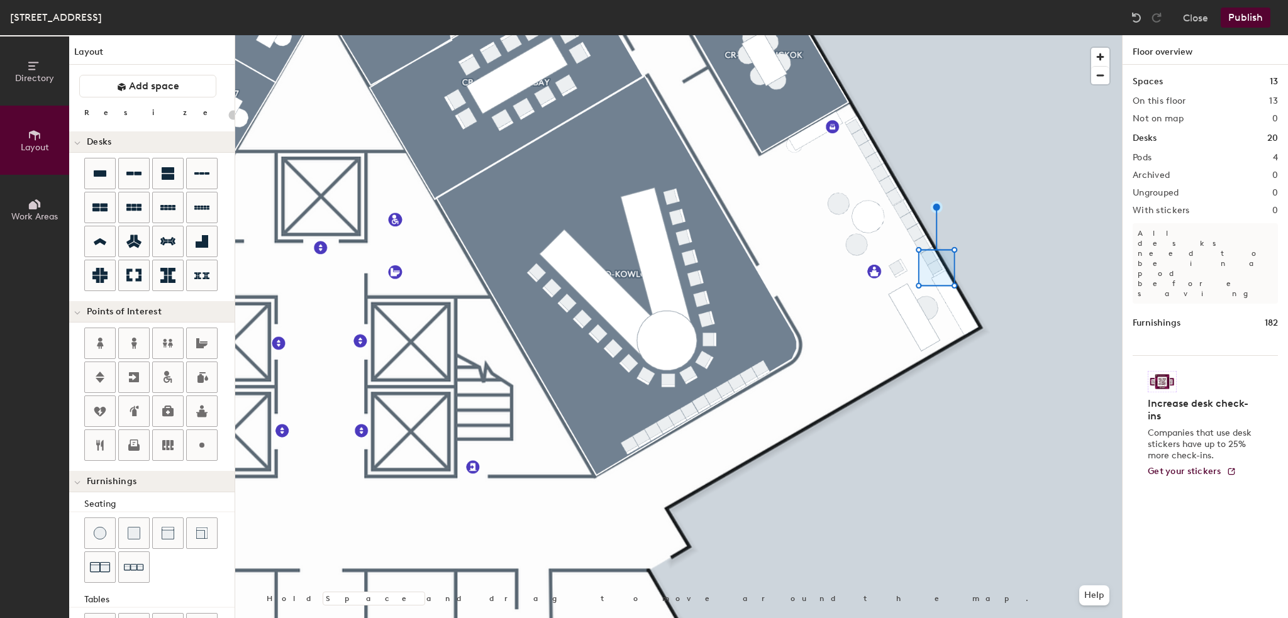
click at [898, 35] on div at bounding box center [678, 35] width 886 height 0
click at [902, 35] on div at bounding box center [678, 35] width 886 height 0
click at [893, 35] on div at bounding box center [678, 35] width 886 height 0
click at [901, 307] on span "Delete" at bounding box center [898, 305] width 44 height 21
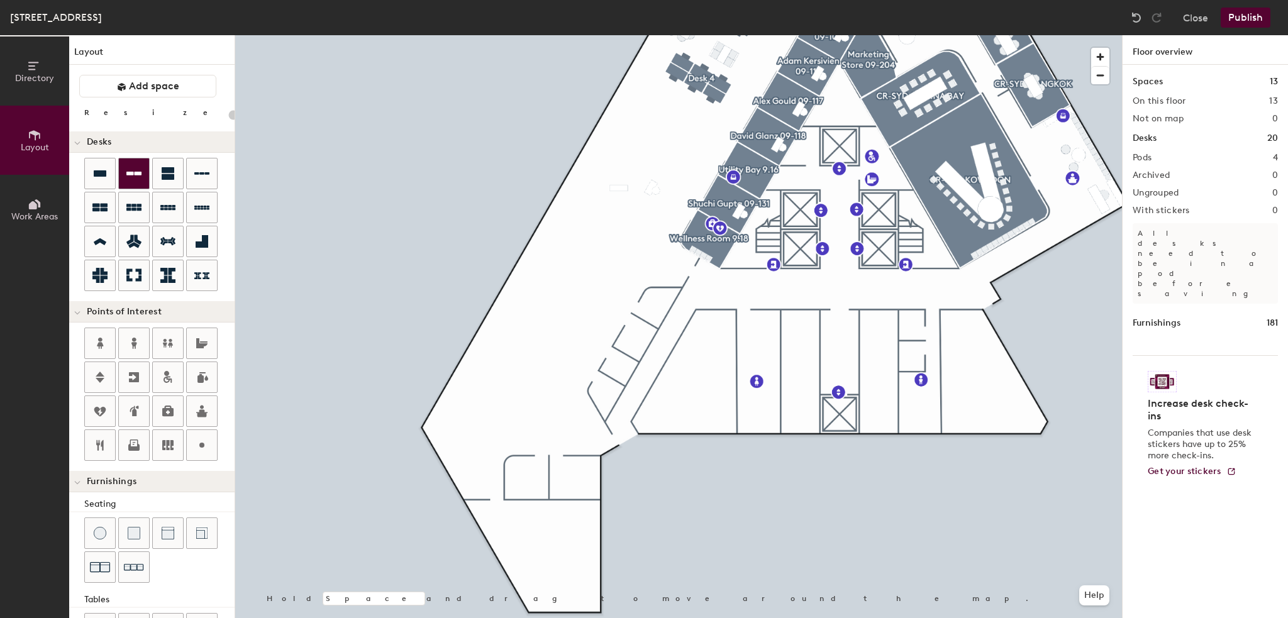
click at [133, 184] on div at bounding box center [134, 173] width 30 height 30
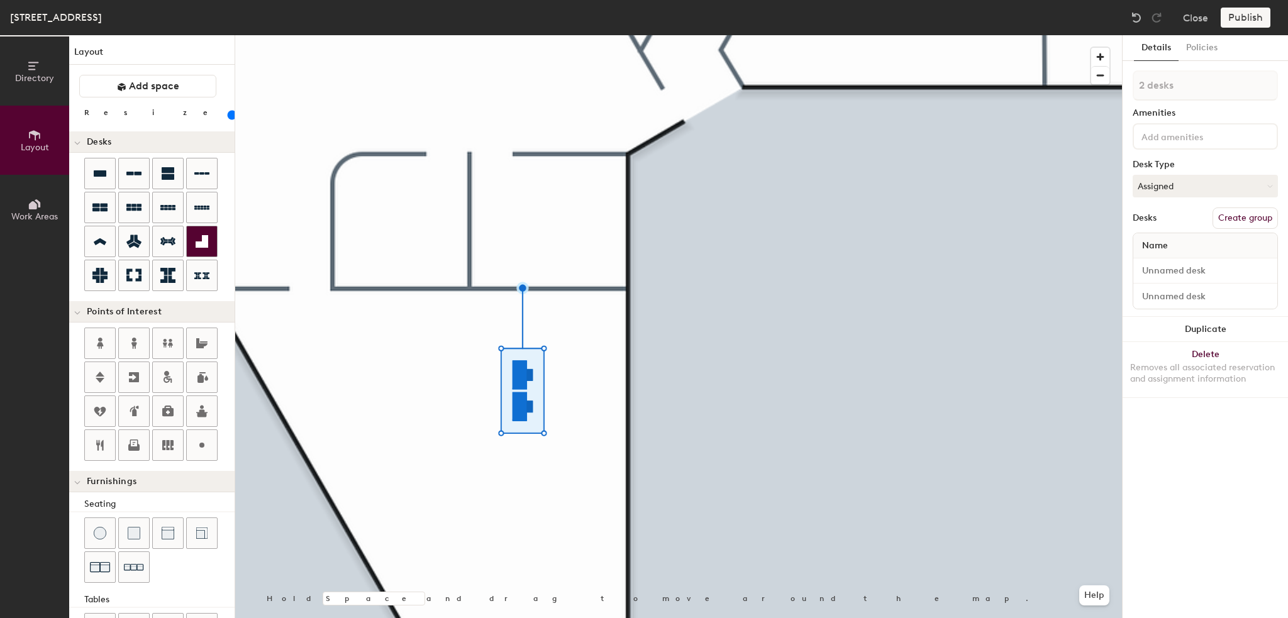
type input "60"
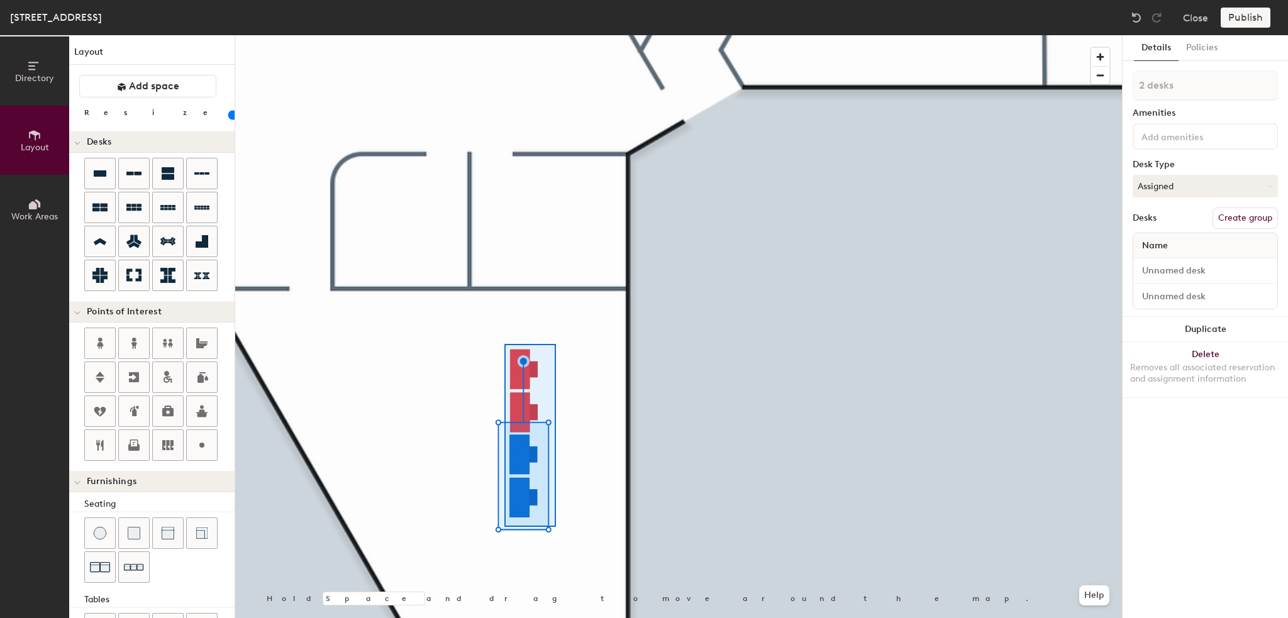
type input "4 desks"
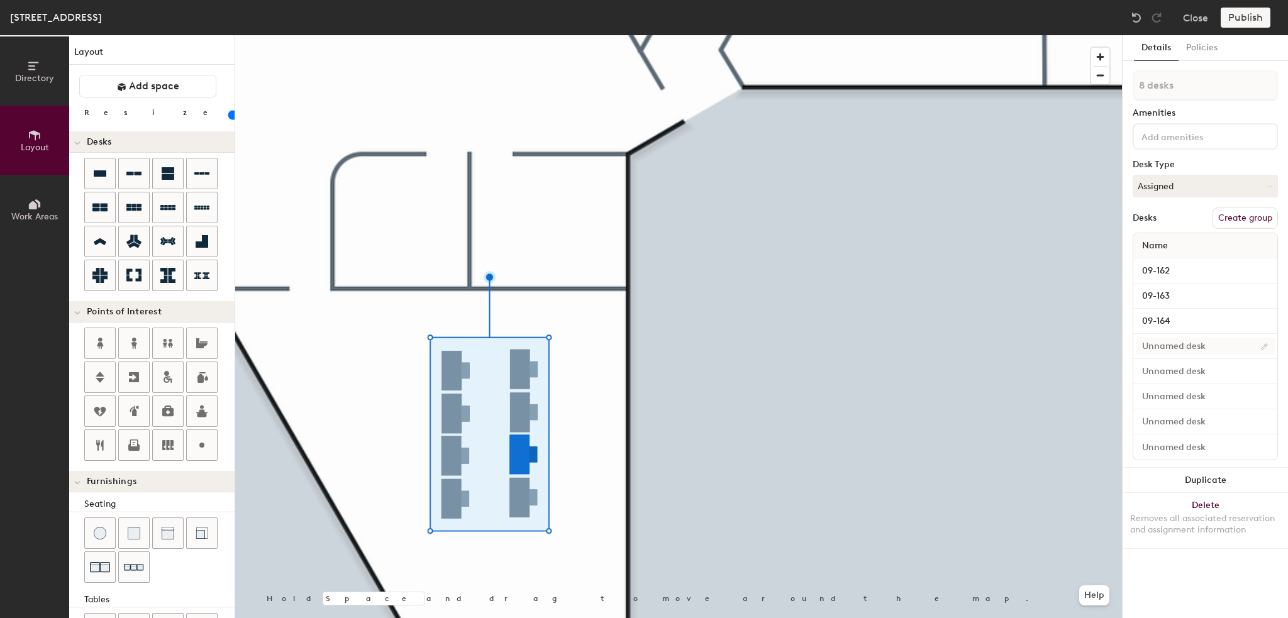
type input "09-164"
click at [1174, 346] on input at bounding box center [1204, 347] width 139 height 18
type input "09-165"
click at [1165, 371] on input at bounding box center [1204, 372] width 139 height 18
type input "09-158"
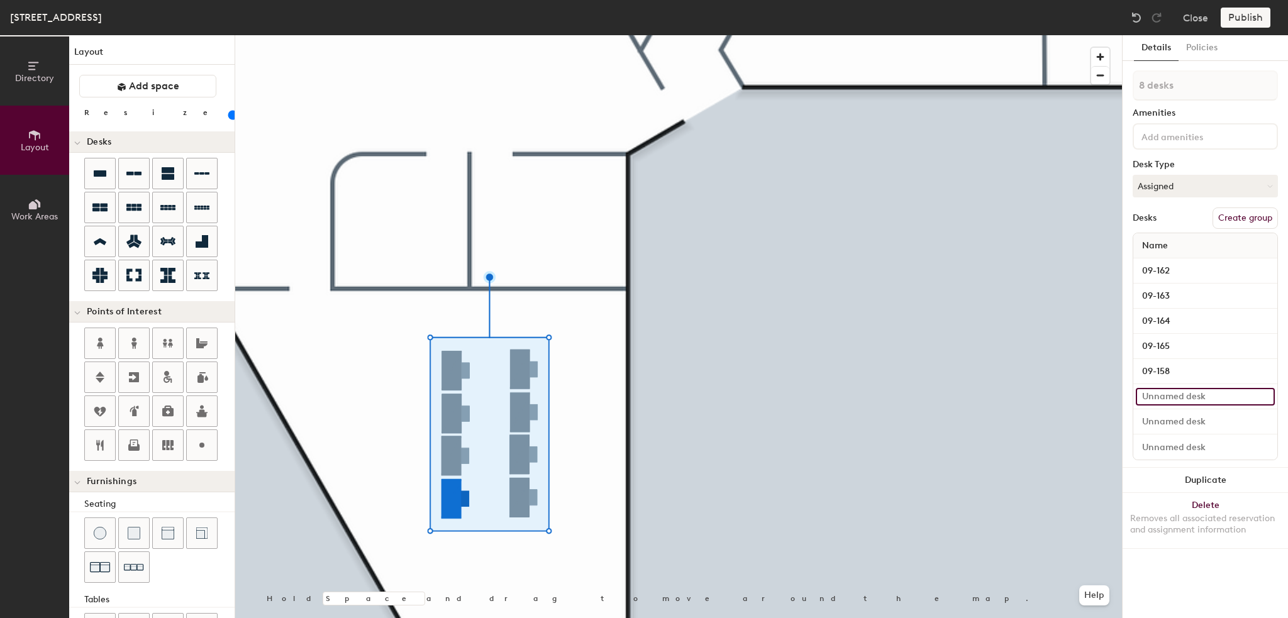
click at [1165, 389] on input at bounding box center [1204, 397] width 139 height 18
click at [1152, 398] on input "09159" at bounding box center [1204, 397] width 139 height 18
click at [1174, 392] on input "09159" at bounding box center [1204, 397] width 139 height 18
type input "09-159"
click at [1164, 426] on input at bounding box center [1204, 422] width 139 height 18
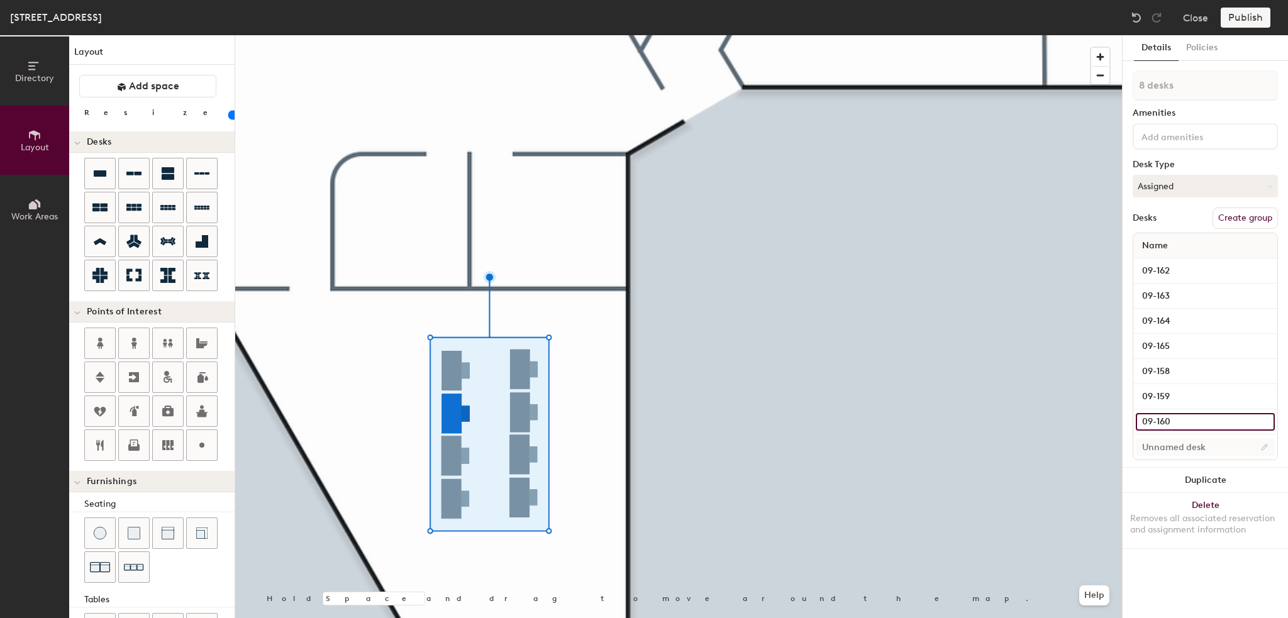
type input "09-160"
click at [1164, 439] on input at bounding box center [1204, 447] width 139 height 18
type input "09-161"
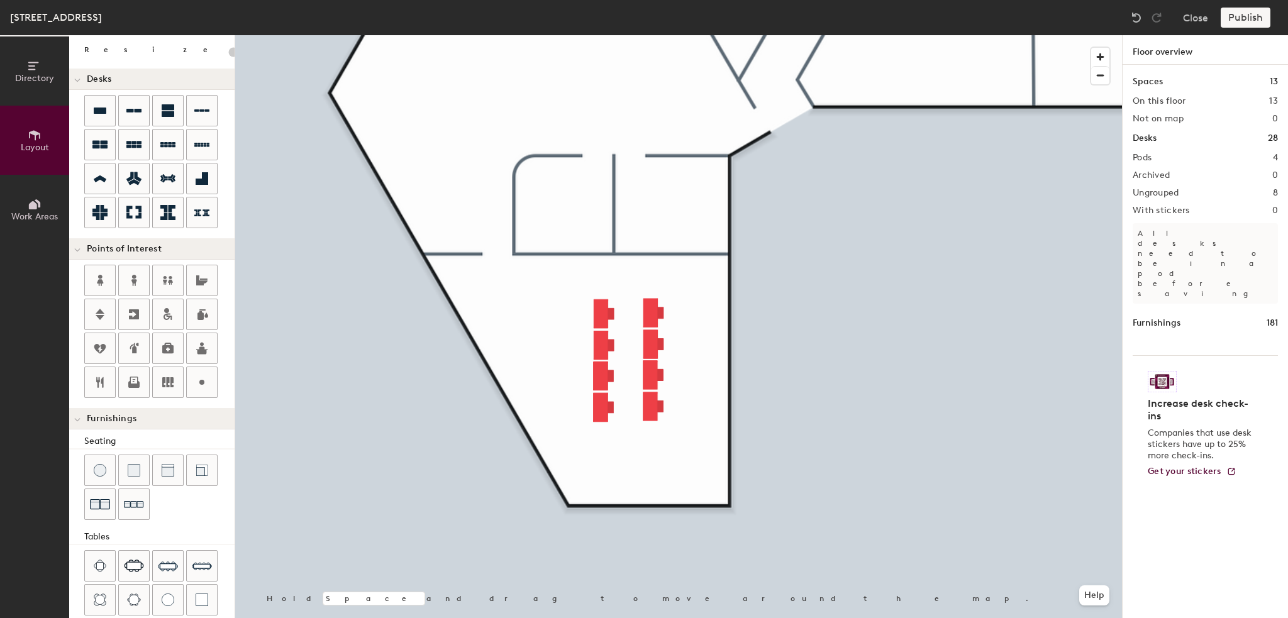
scroll to position [171, 0]
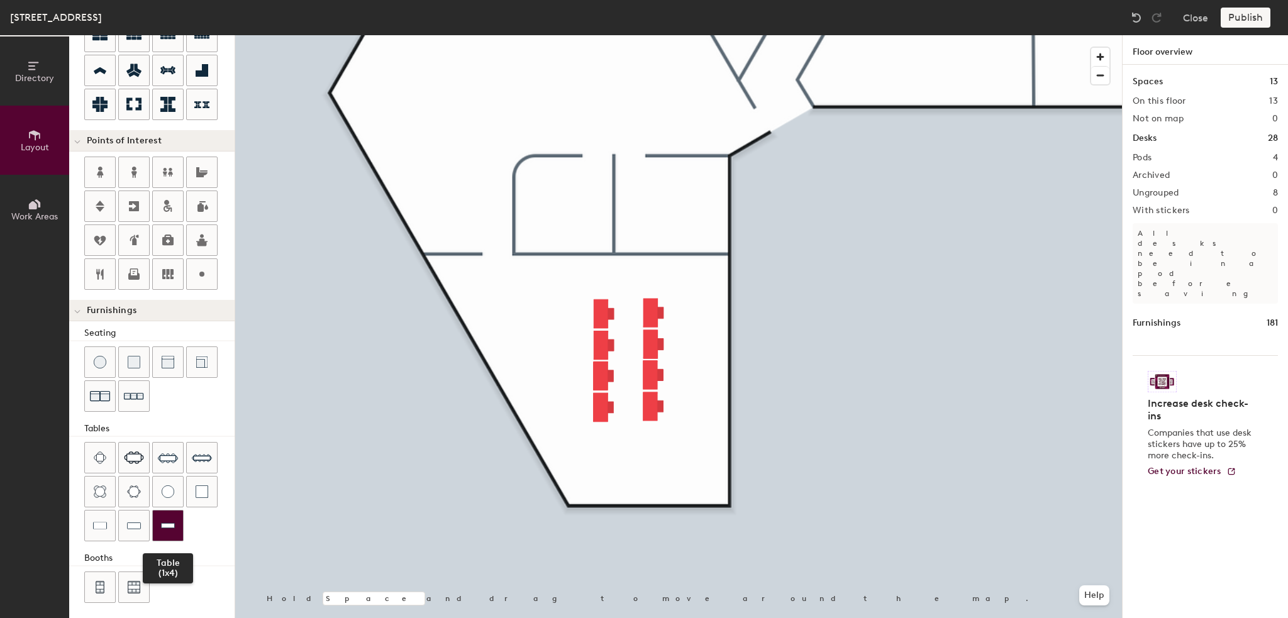
click at [167, 529] on div at bounding box center [168, 526] width 30 height 30
click at [712, 436] on span "Delete" at bounding box center [720, 436] width 44 height 21
click at [205, 275] on icon at bounding box center [201, 274] width 15 height 15
type input "20"
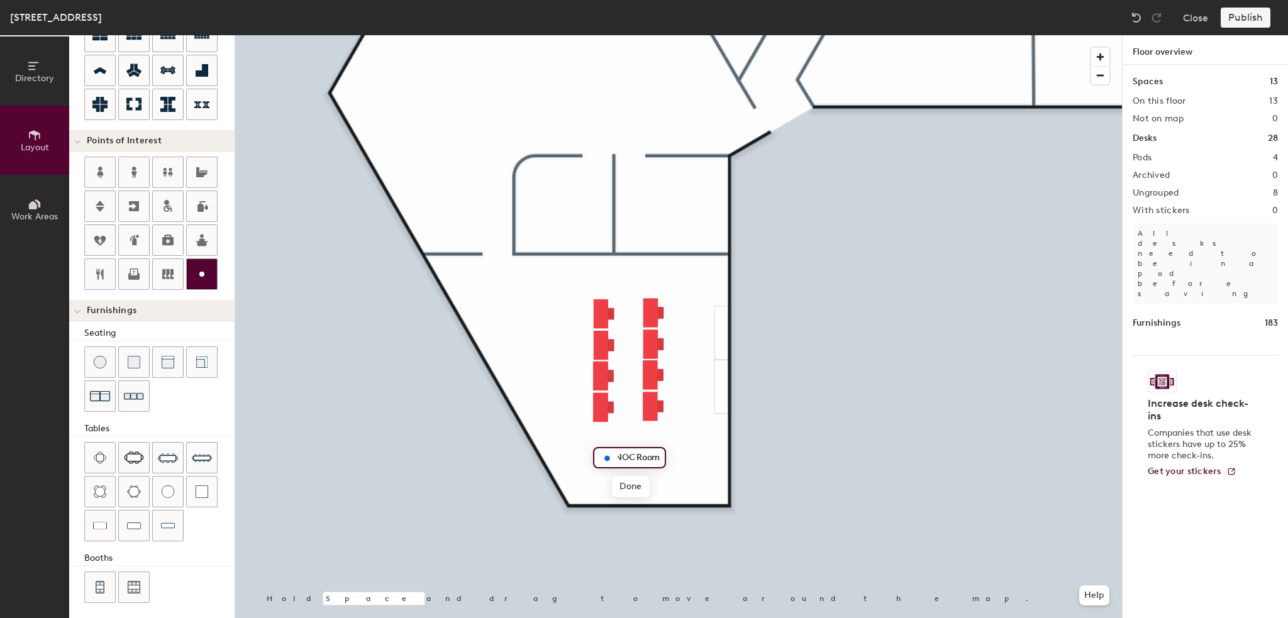
type input "NOC Room"
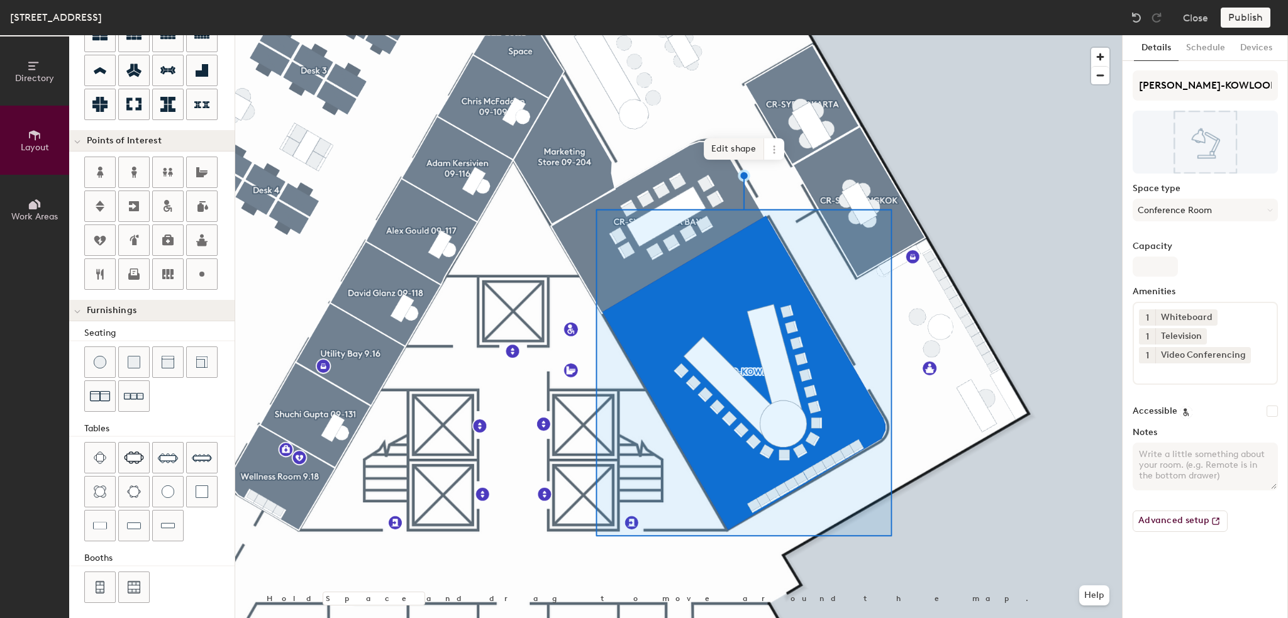
click at [733, 151] on span "Edit shape" at bounding box center [734, 148] width 60 height 21
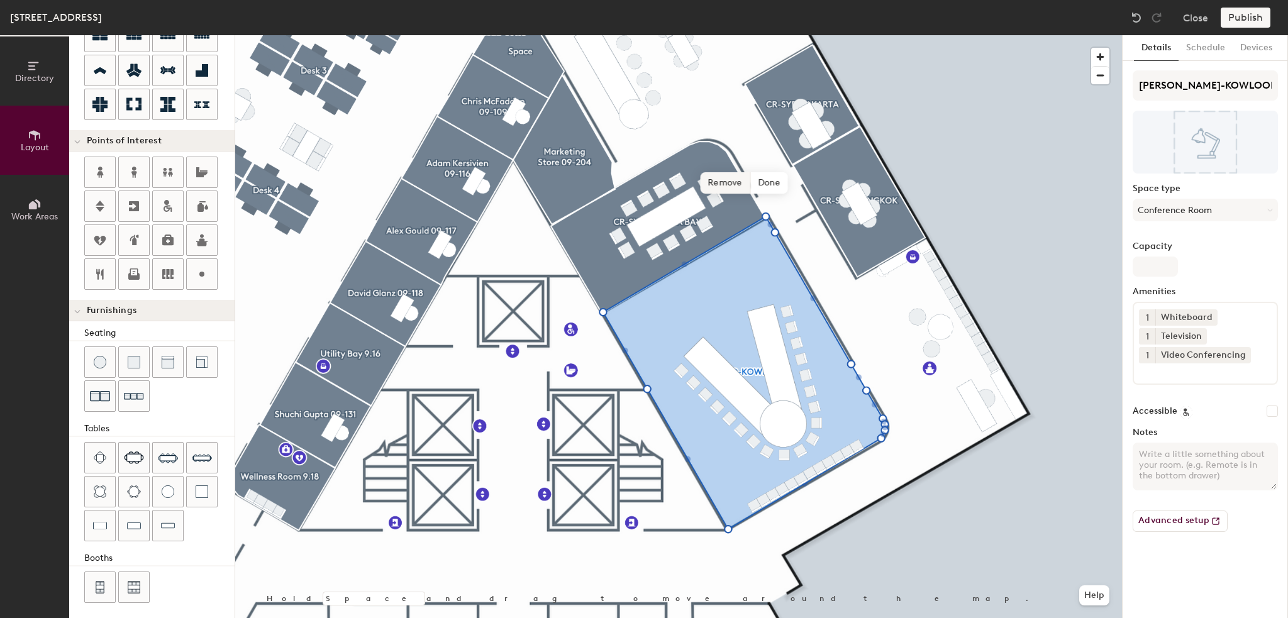
click at [734, 180] on span "Remove" at bounding box center [725, 182] width 50 height 21
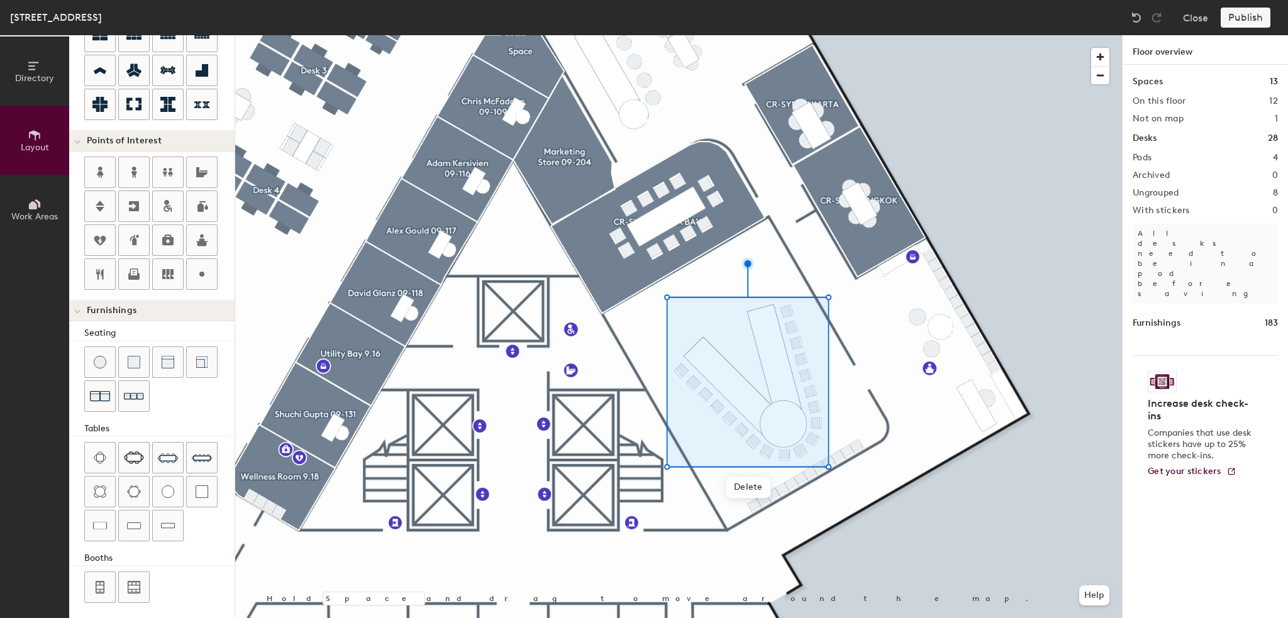
type input "20"
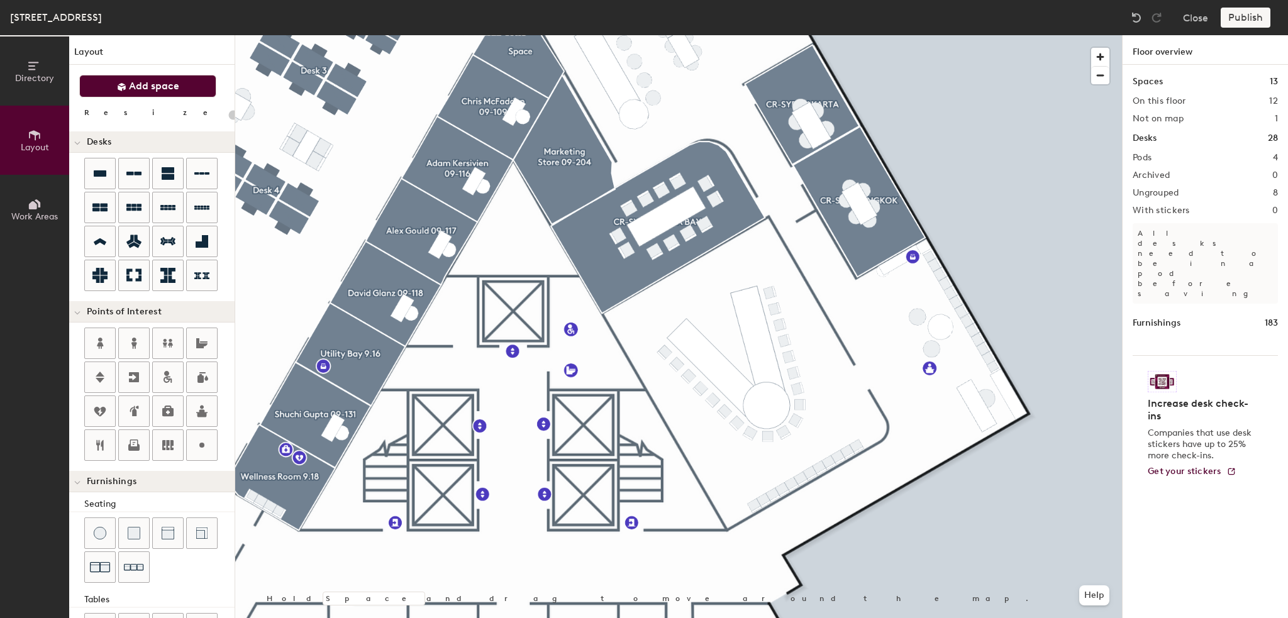
click at [138, 87] on span "Add space" at bounding box center [154, 86] width 50 height 13
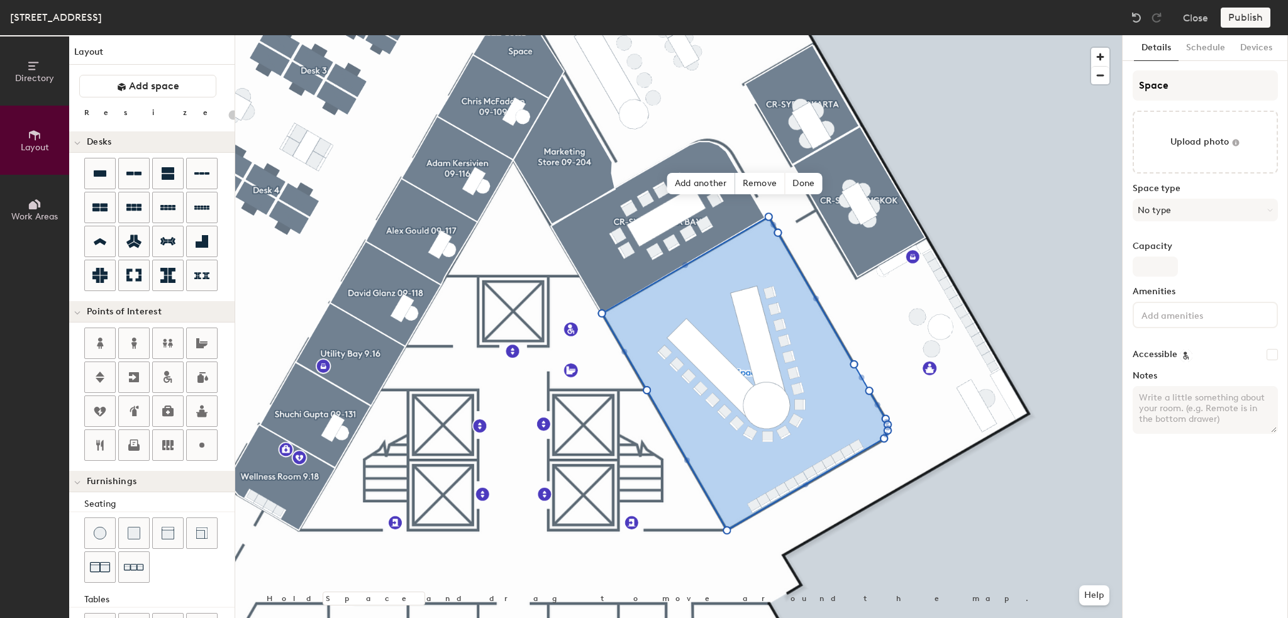
type input "20"
click at [1056, 93] on div "Directory Layout Work Areas Layout Add space Resize Desks Points of Interest Fu…" at bounding box center [644, 326] width 1288 height 583
type input "C"
type input "20"
type input "CB"
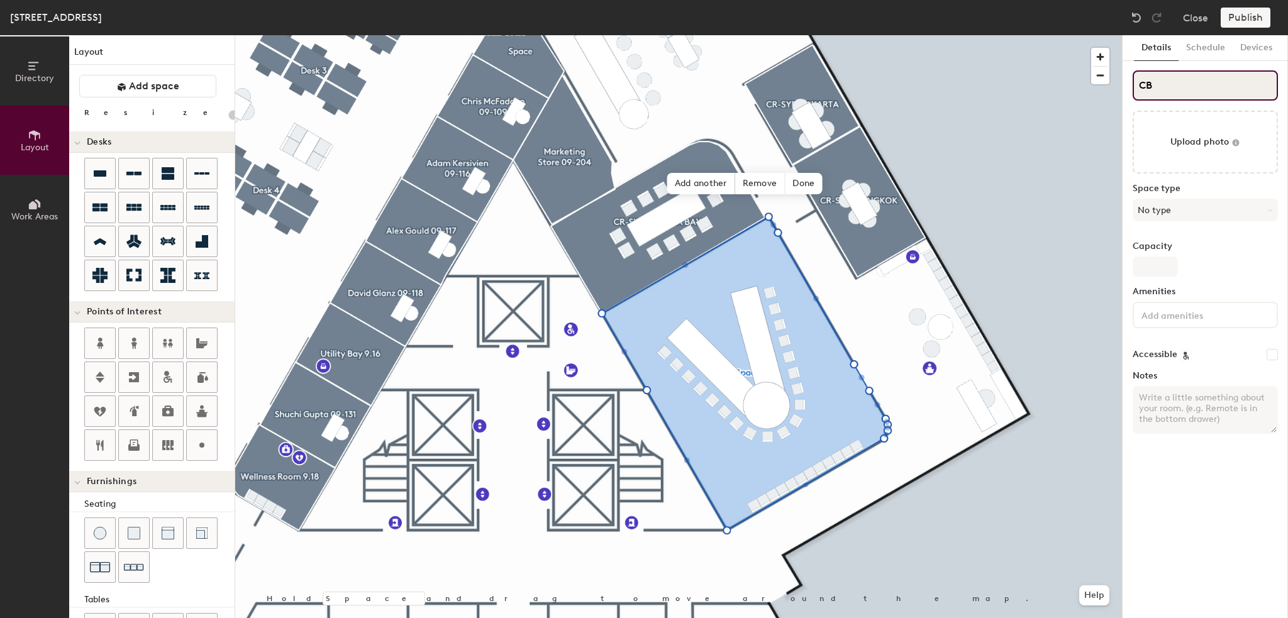
type input "20"
type input "CBR"
type input "20"
type input "CBR-"
type input "20"
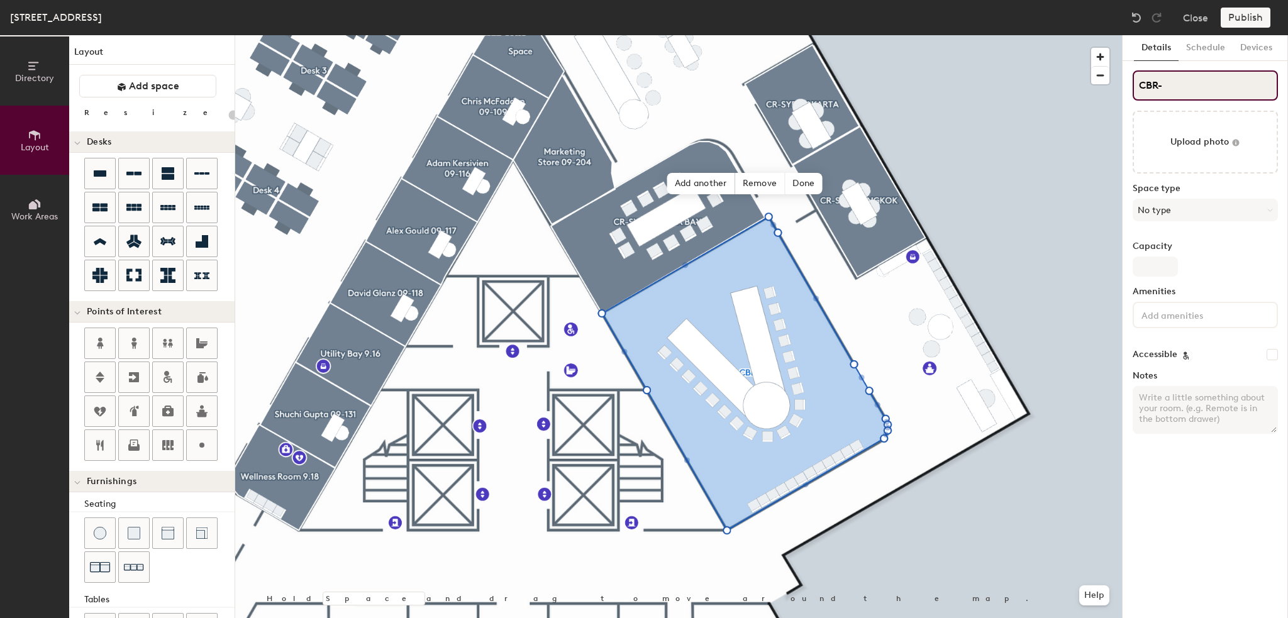
type input "CBR-S"
type input "20"
type input "CBR-SY"
type input "20"
type input "CBR-SYD"
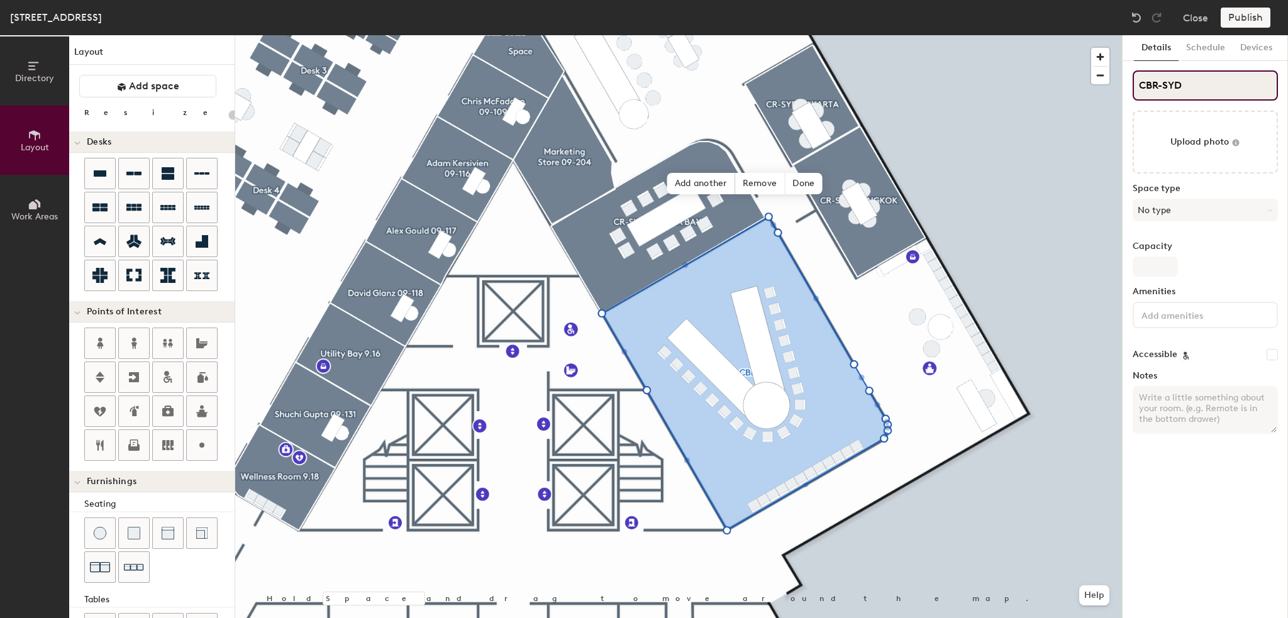
type input "20"
type input "CBR-SYD-"
type input "20"
type input "CBR-SYD-K"
type input "20"
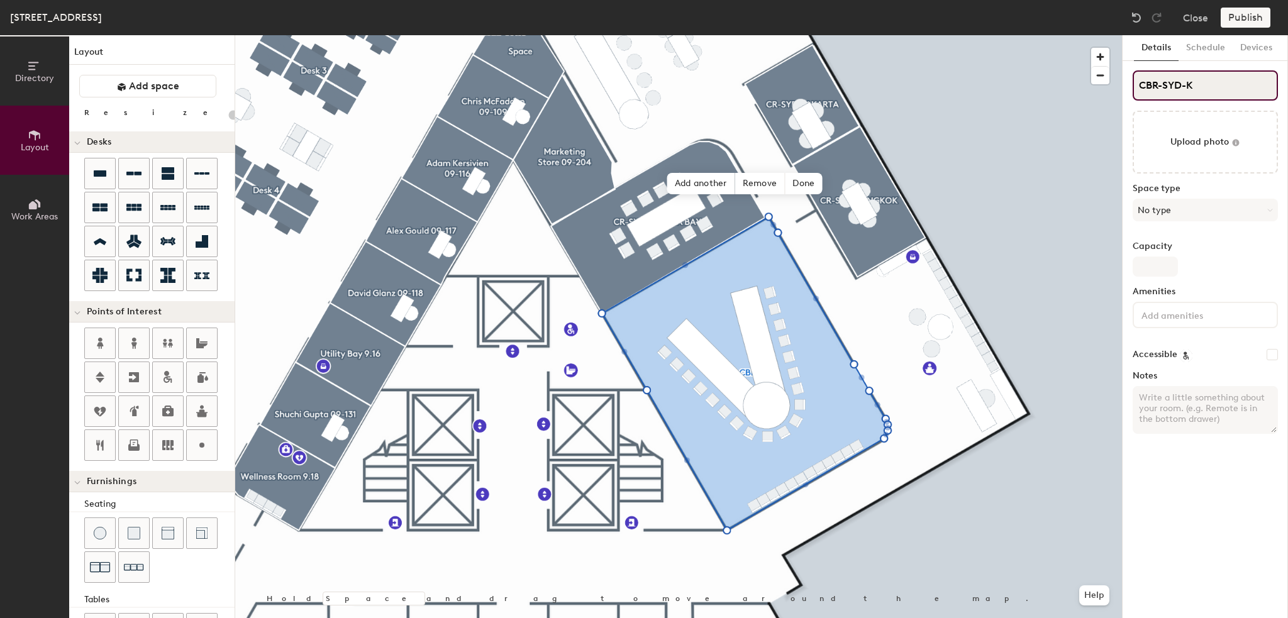
type input "CBR-SYD-KO"
type input "20"
type input "CBR-SYD-KOW"
type input "20"
type input "CBR-SYD-KOWL"
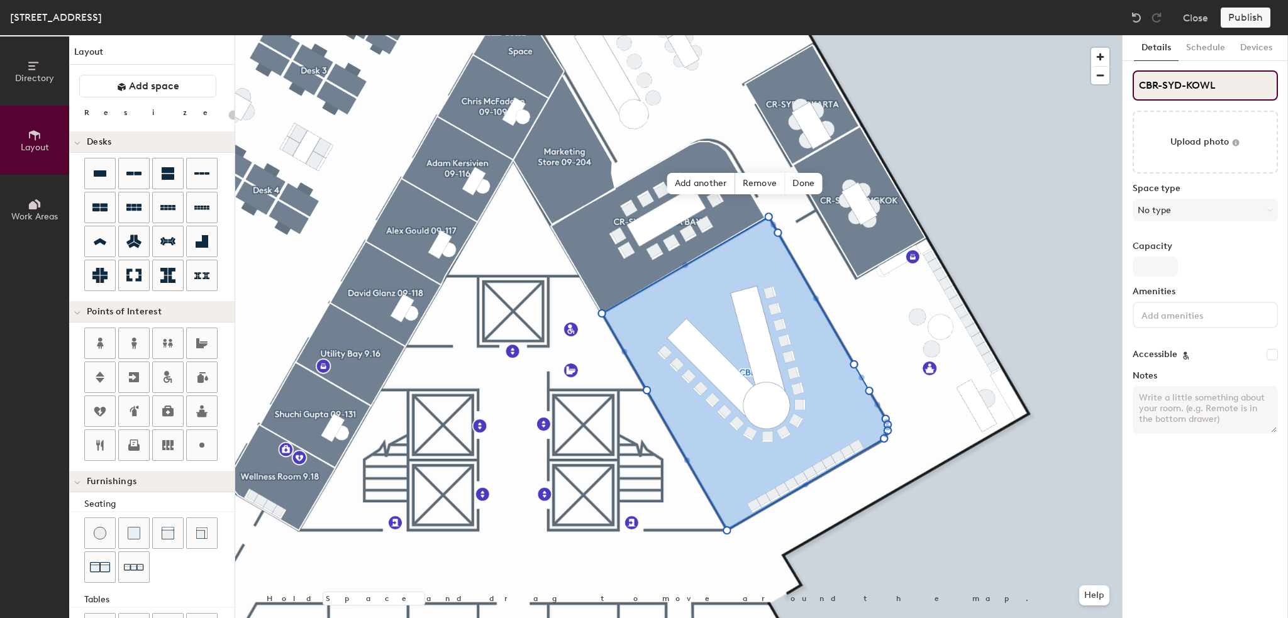
type input "20"
type input "CBR-SYD-KOWLOO"
type input "20"
type input "CBR-SYD-KOWLOON"
type input "20"
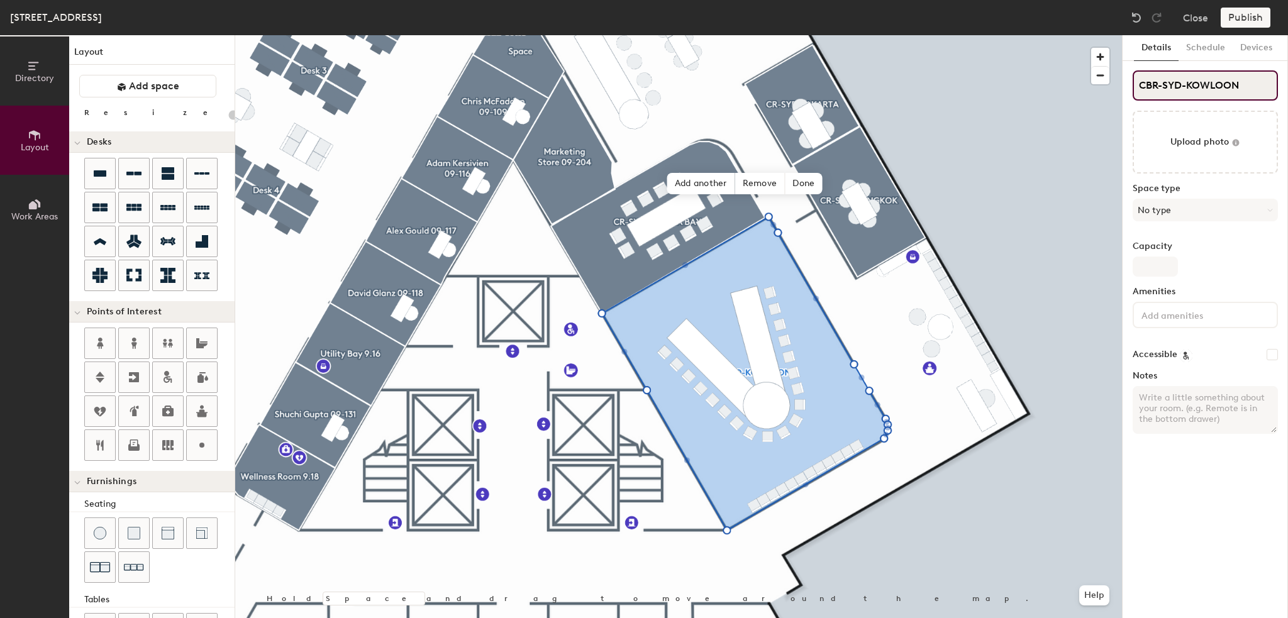
type input "CBR-SYD-KOWLOON"
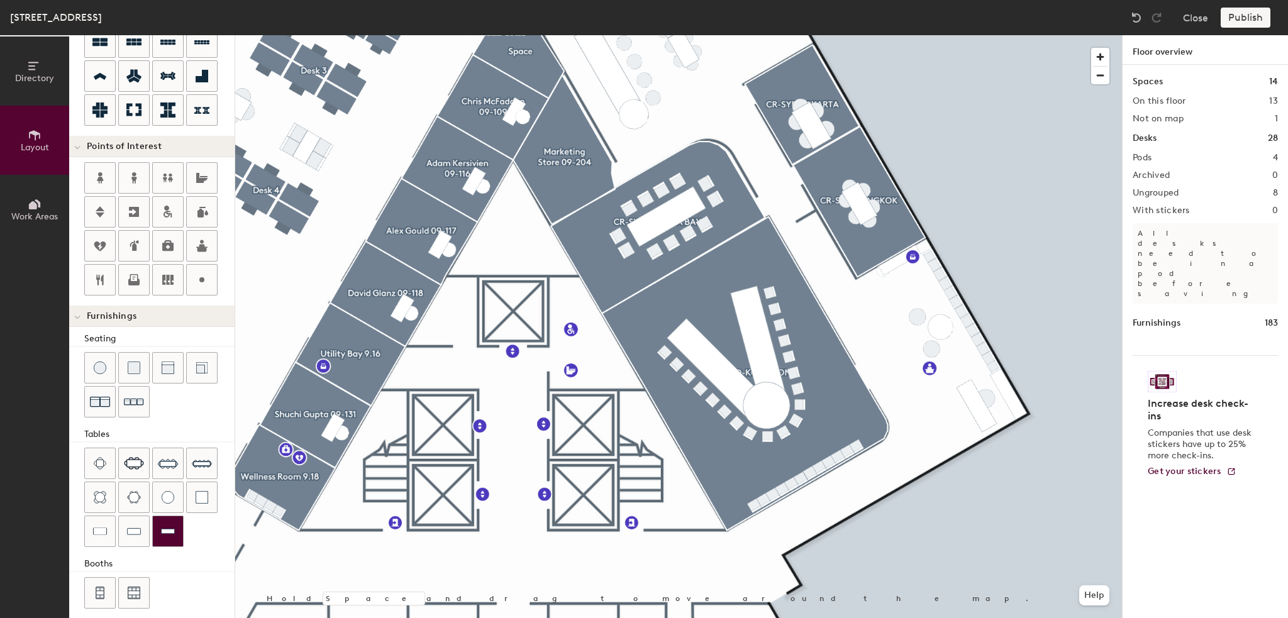
scroll to position [171, 0]
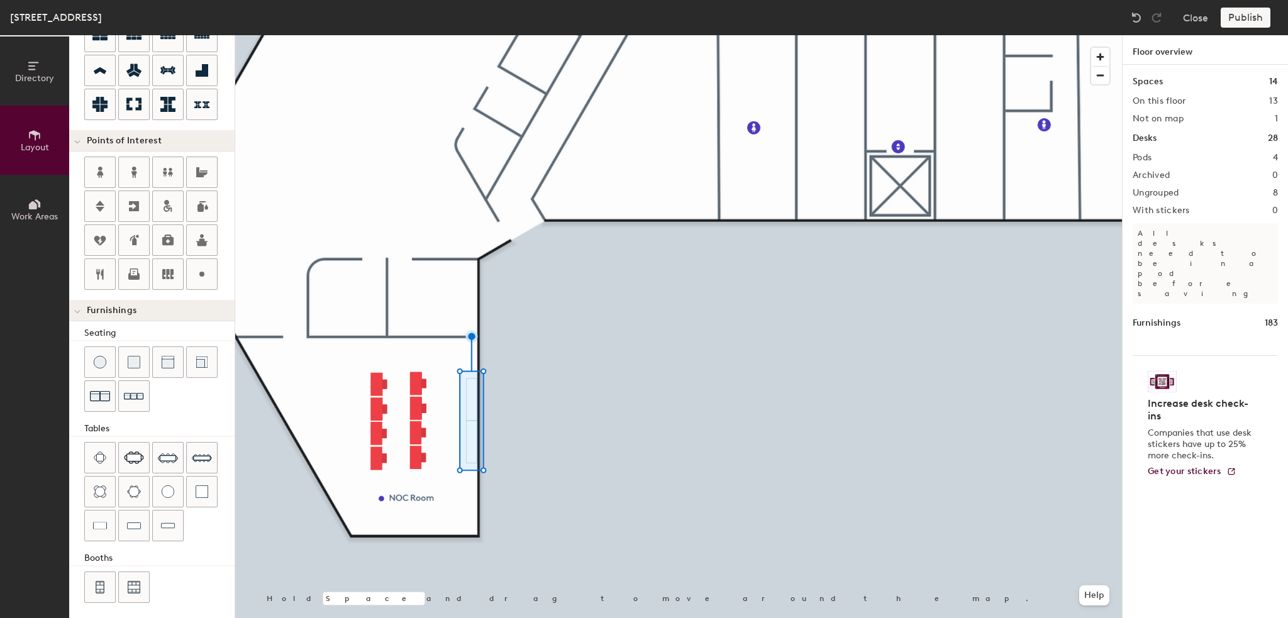
drag, startPoint x: 1184, startPoint y: 84, endPoint x: 572, endPoint y: 639, distance: 826.5
click at [572, 617] on html "Skip navigation Schedule Office People Analytics Visits Deliveries Services Man…" at bounding box center [644, 309] width 1288 height 618
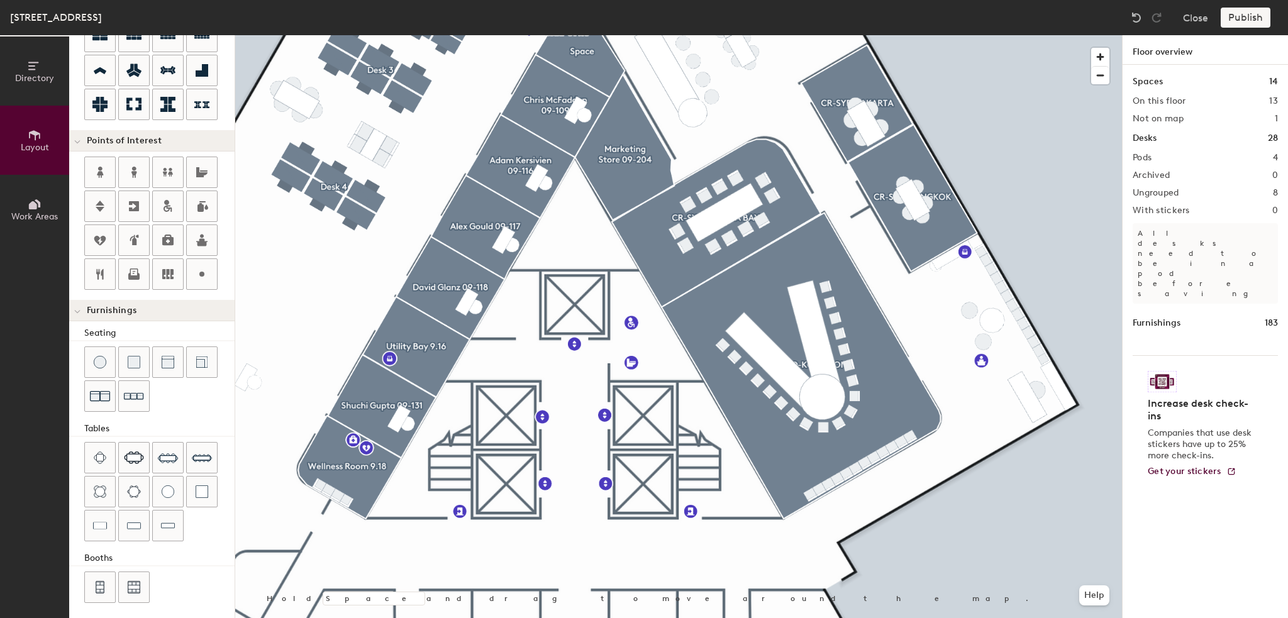
type input "20"
click div
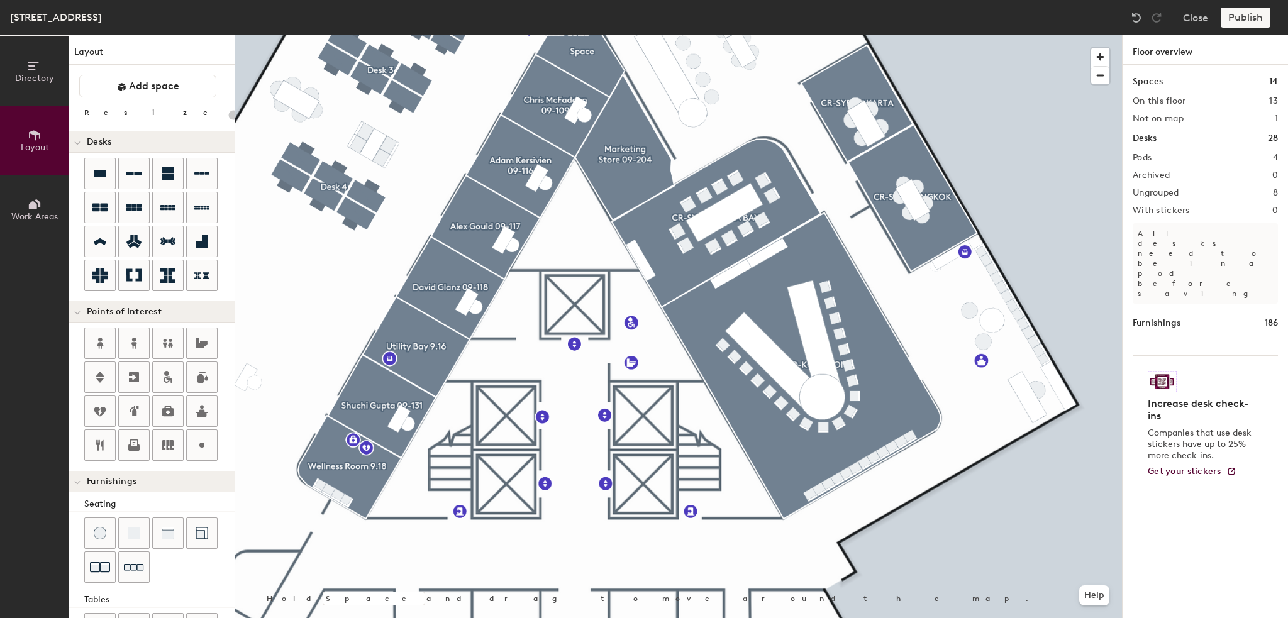
scroll to position [171, 0]
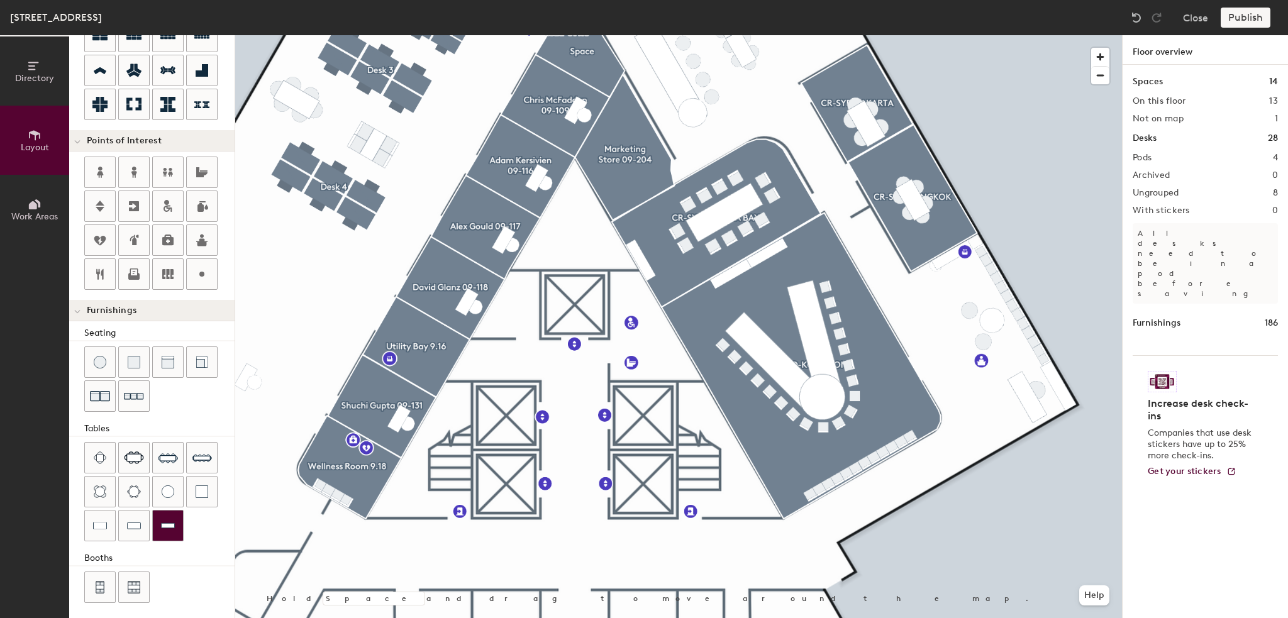
click at [166, 519] on img at bounding box center [168, 525] width 14 height 13
click at [168, 521] on img at bounding box center [168, 525] width 14 height 13
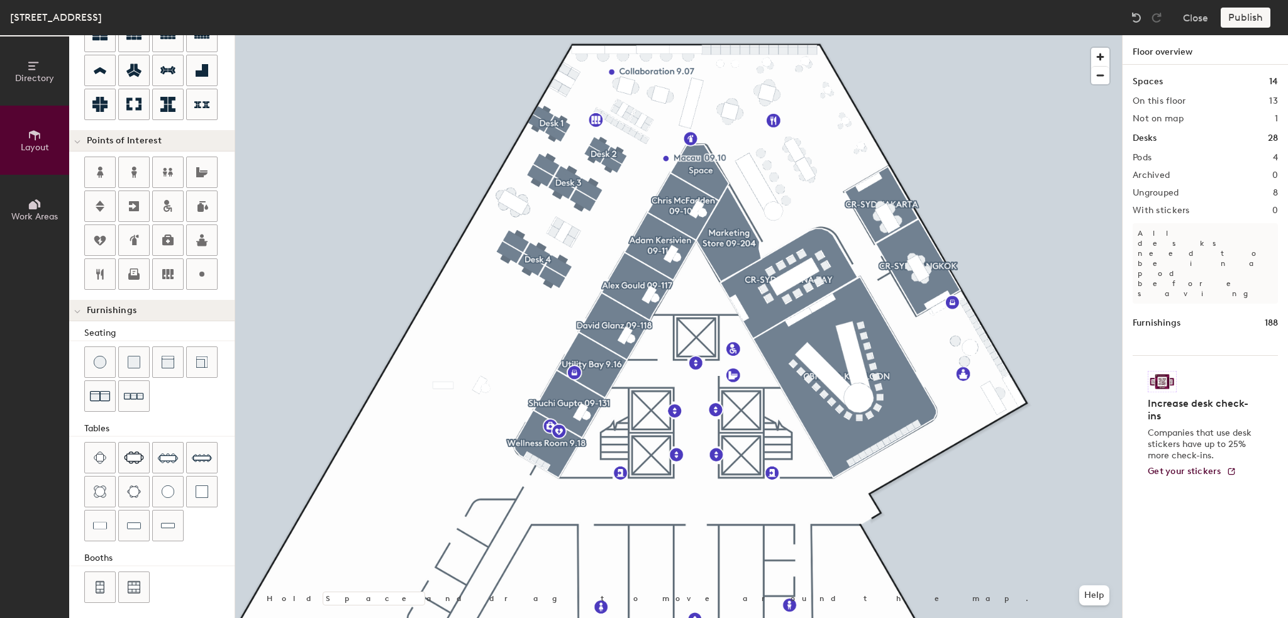
click at [1225, 14] on div "Publish" at bounding box center [1248, 18] width 57 height 20
click at [1232, 16] on div "Publish" at bounding box center [1248, 18] width 57 height 20
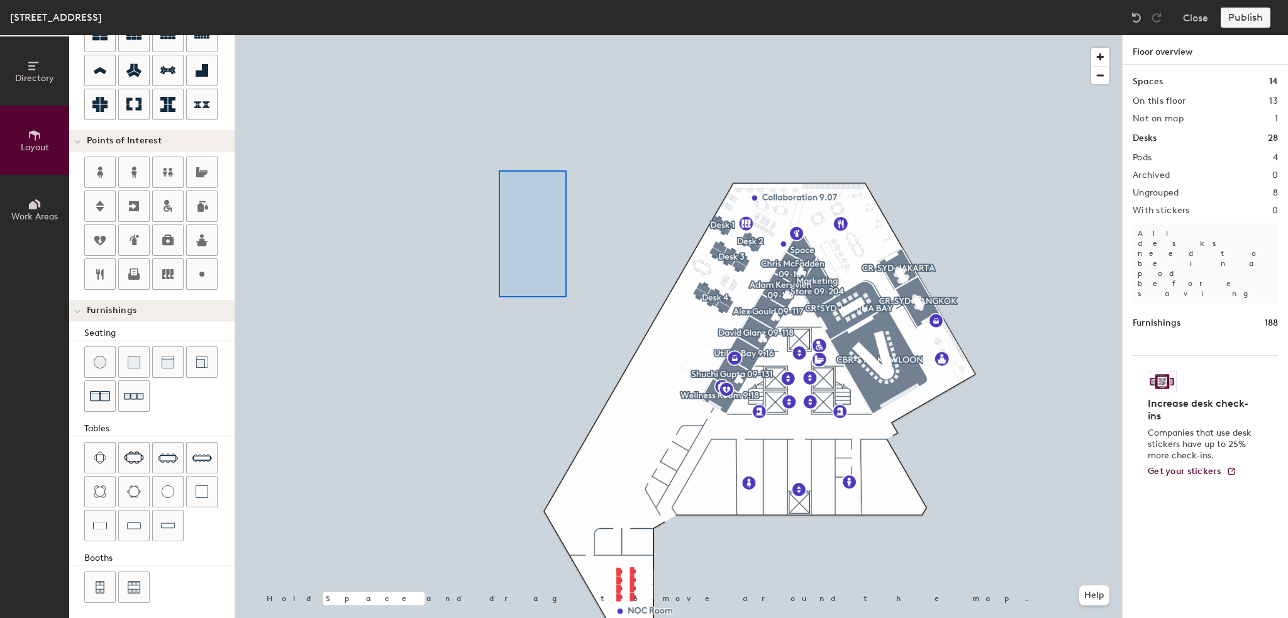
click at [494, 35] on div at bounding box center [678, 35] width 886 height 0
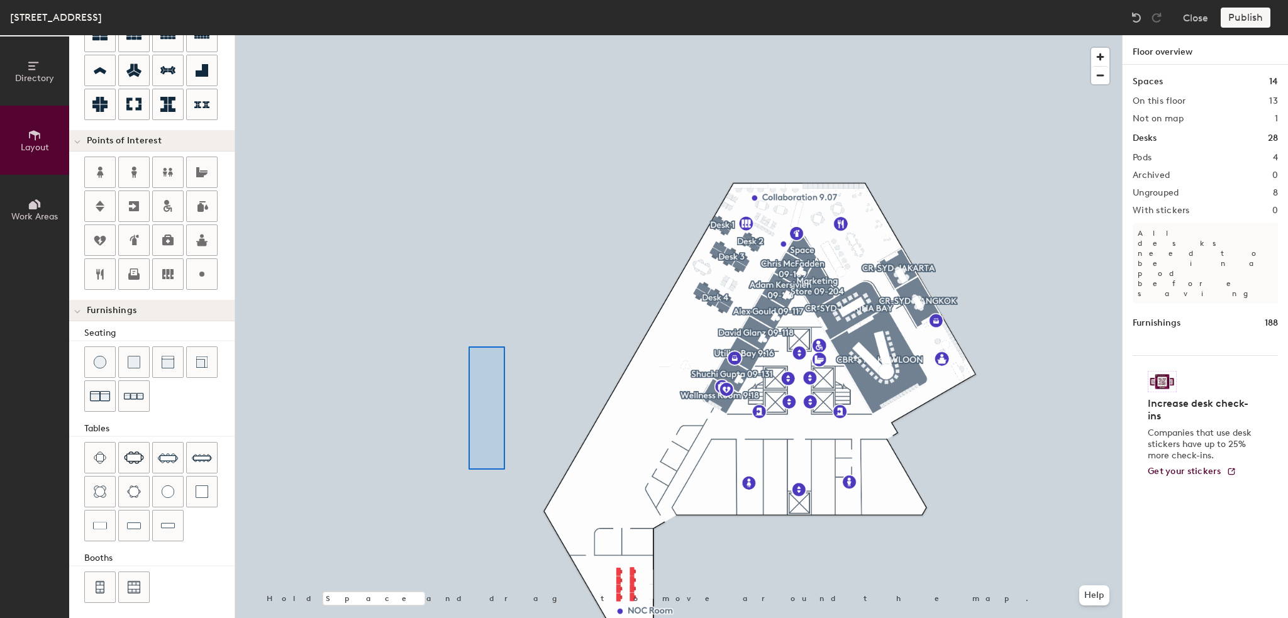
click at [468, 35] on div at bounding box center [678, 35] width 886 height 0
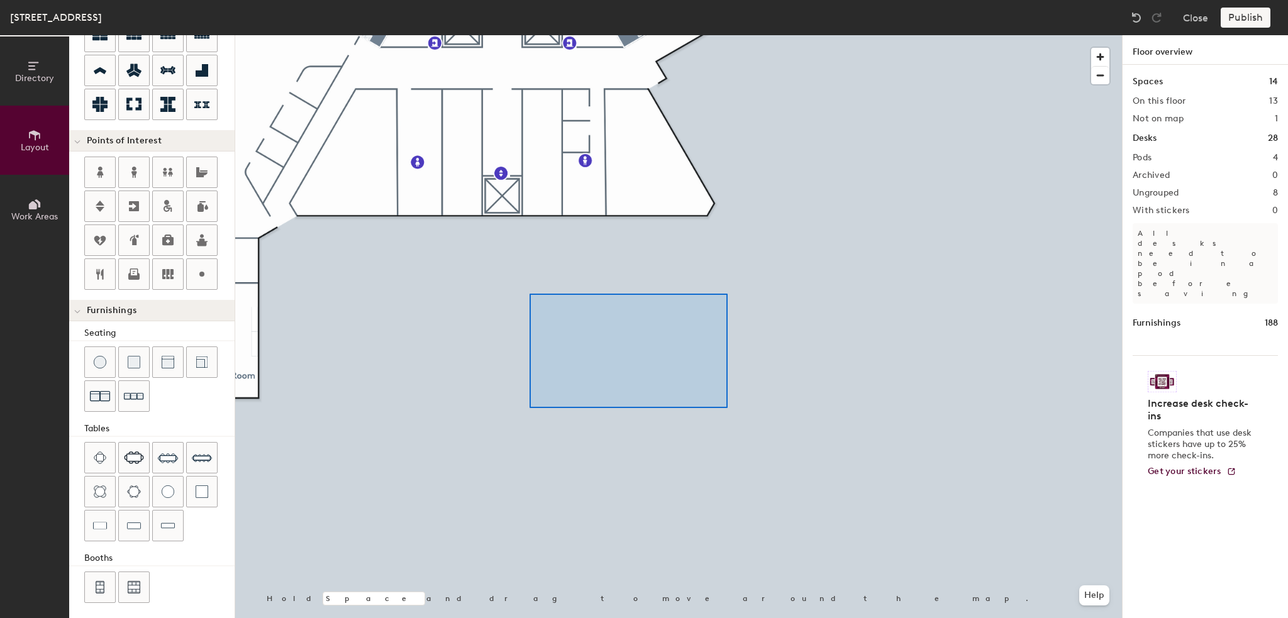
click at [727, 35] on div at bounding box center [678, 35] width 886 height 0
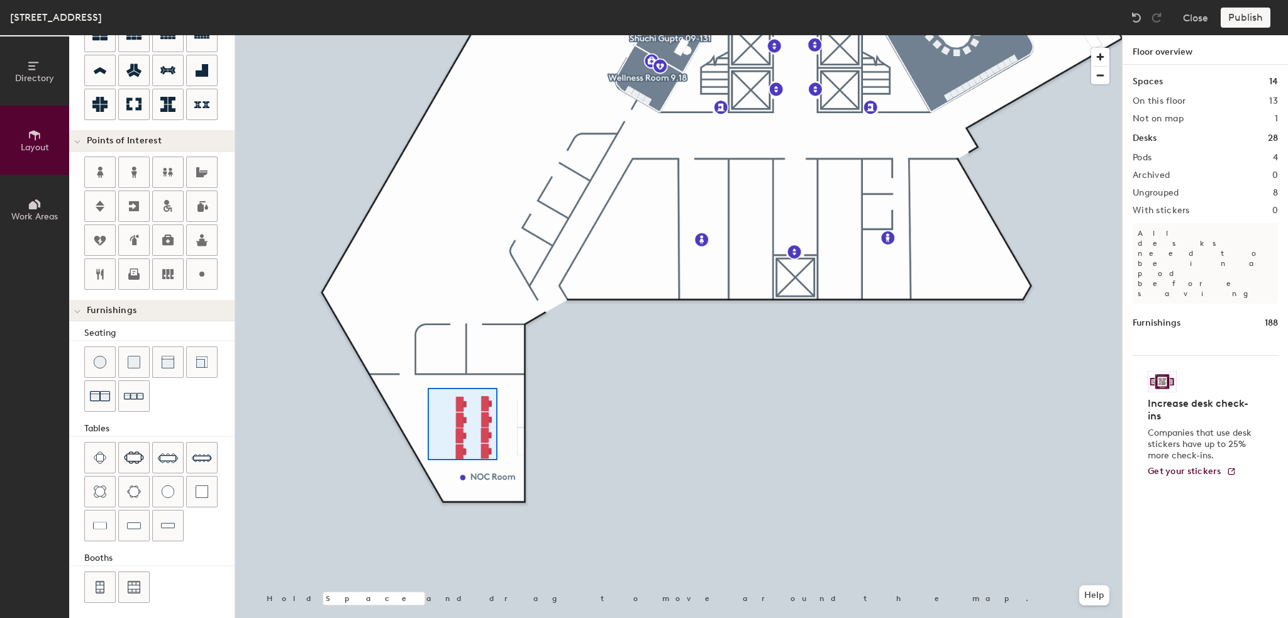
type input "60"
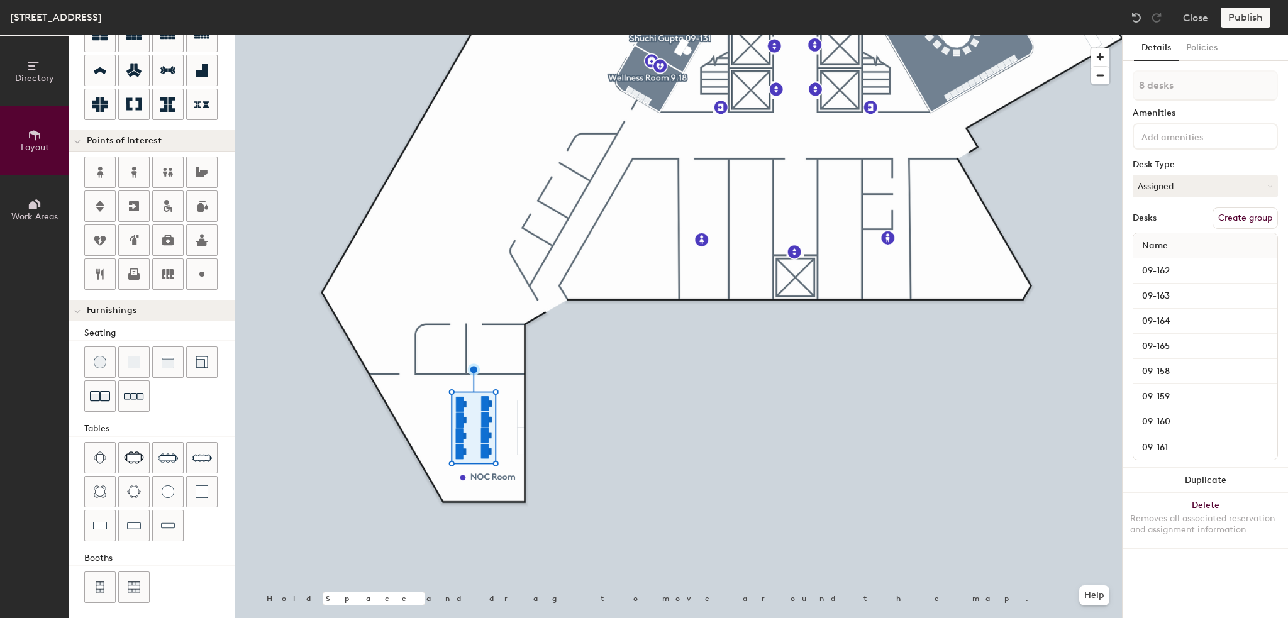
click at [1235, 218] on button "Create group" at bounding box center [1244, 217] width 65 height 21
click at [1095, 87] on div "Directory Layout Work Areas Layout Add space Resize Desks Points of Interest Fu…" at bounding box center [644, 326] width 1288 height 583
type input "d"
type input "Desk 11"
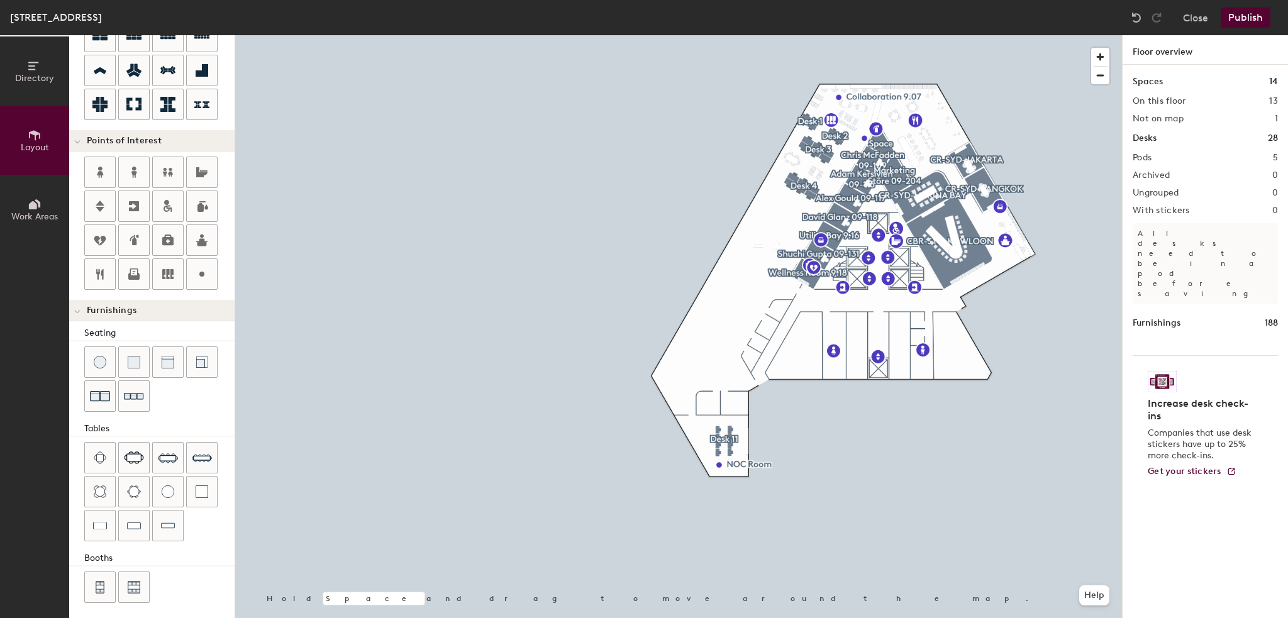
click at [1247, 18] on button "Publish" at bounding box center [1245, 18] width 50 height 20
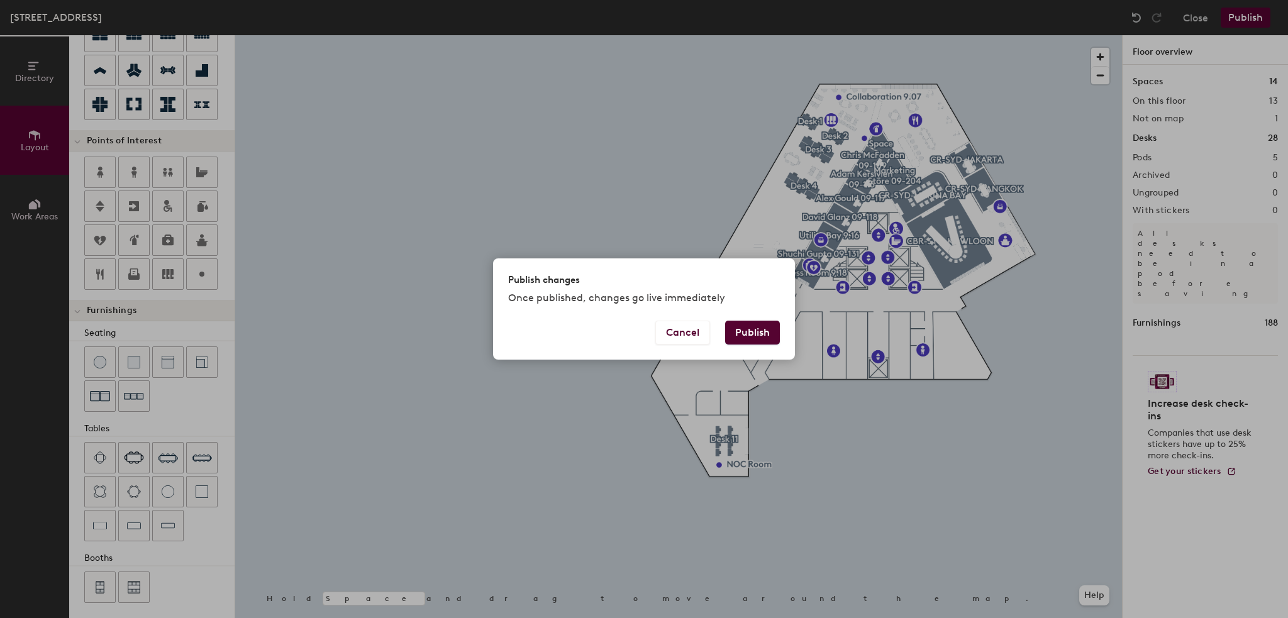
click at [752, 339] on button "Publish" at bounding box center [752, 333] width 55 height 24
type input "20"
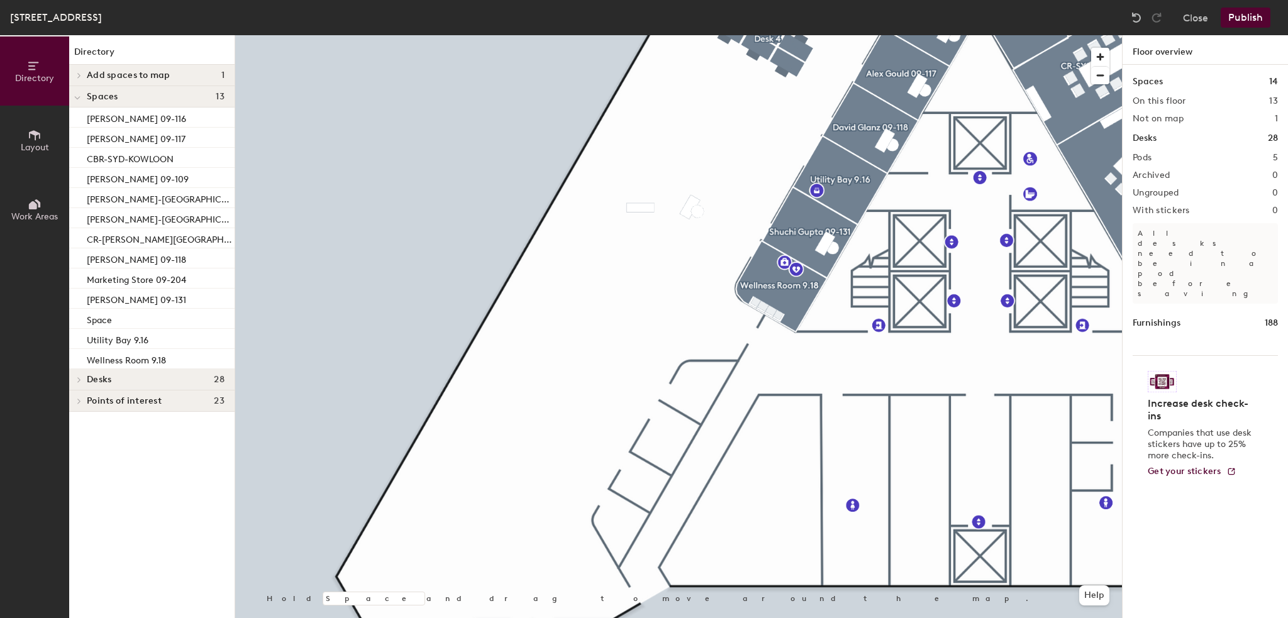
click at [31, 138] on icon at bounding box center [35, 135] width 14 height 14
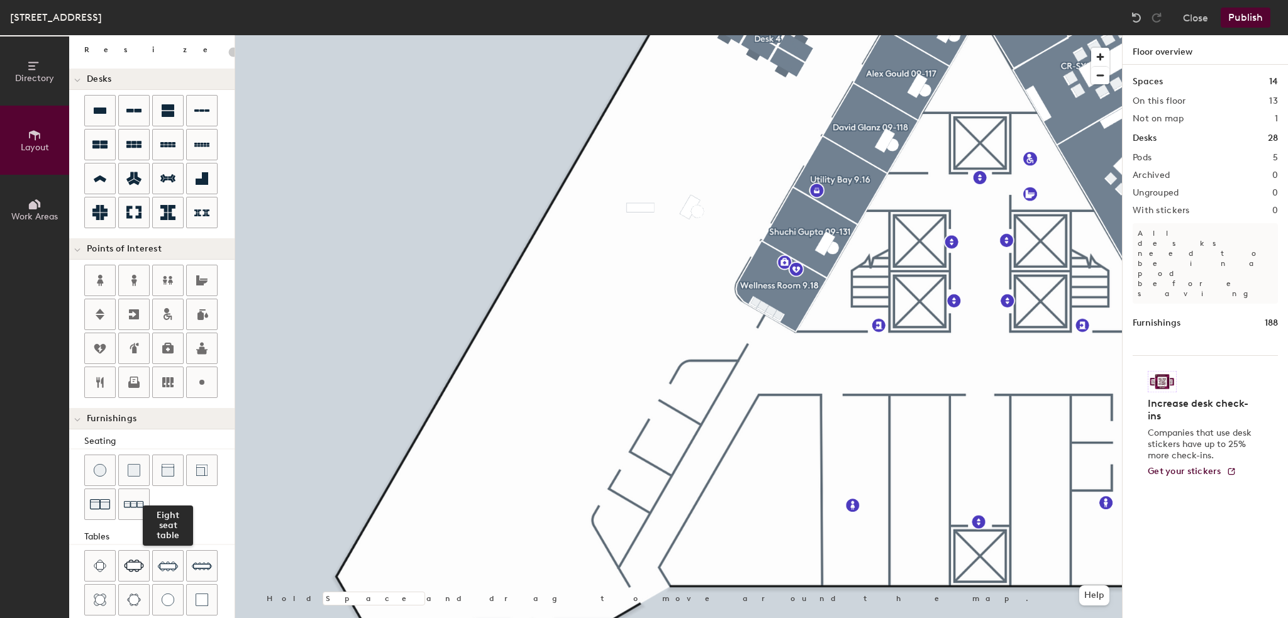
scroll to position [171, 0]
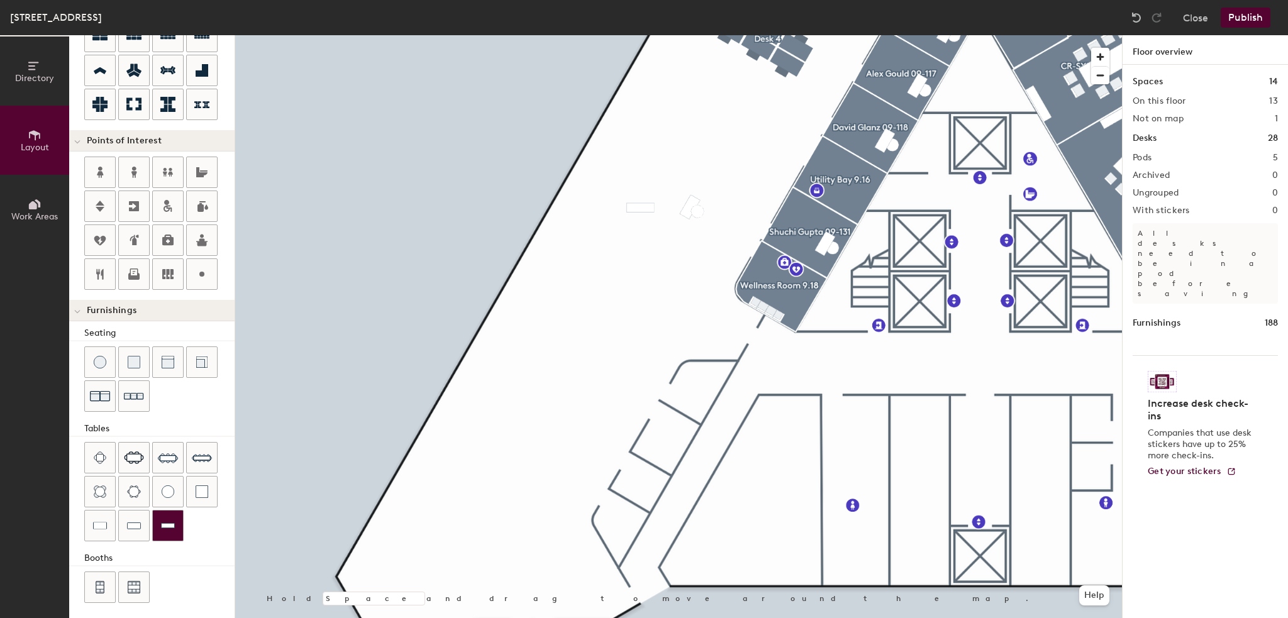
click at [166, 524] on img at bounding box center [168, 525] width 14 height 13
click at [636, 238] on span "Delete" at bounding box center [641, 238] width 44 height 21
click at [698, 245] on span "Delete" at bounding box center [692, 245] width 44 height 21
type input "20"
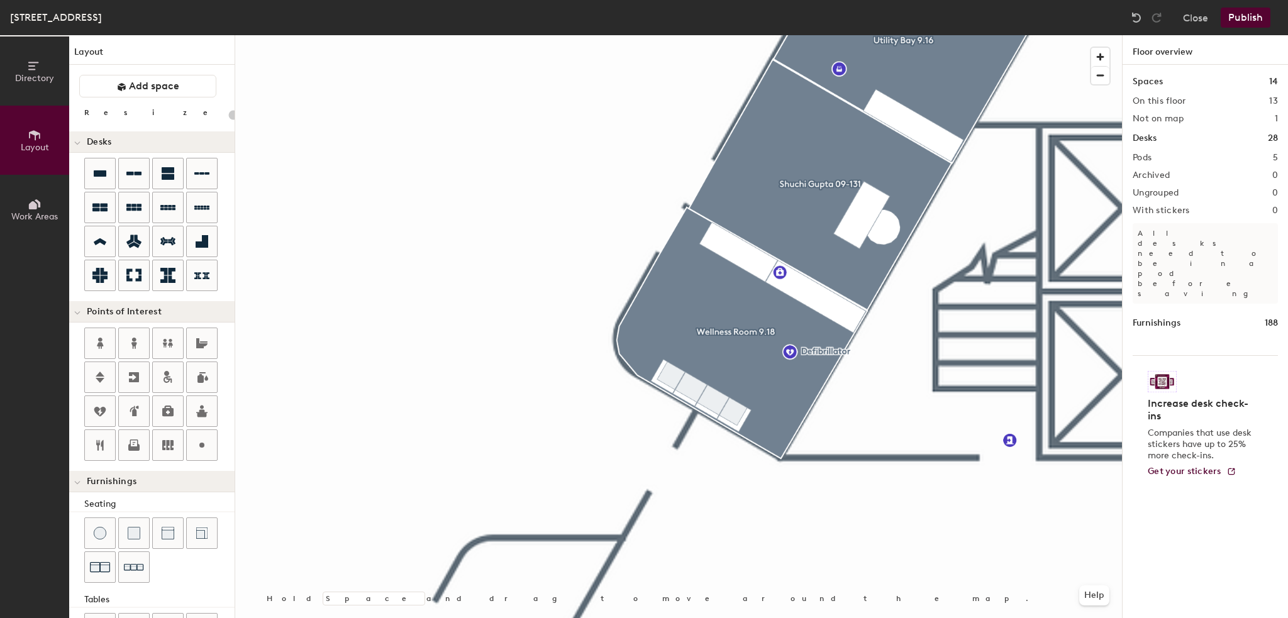
scroll to position [171, 0]
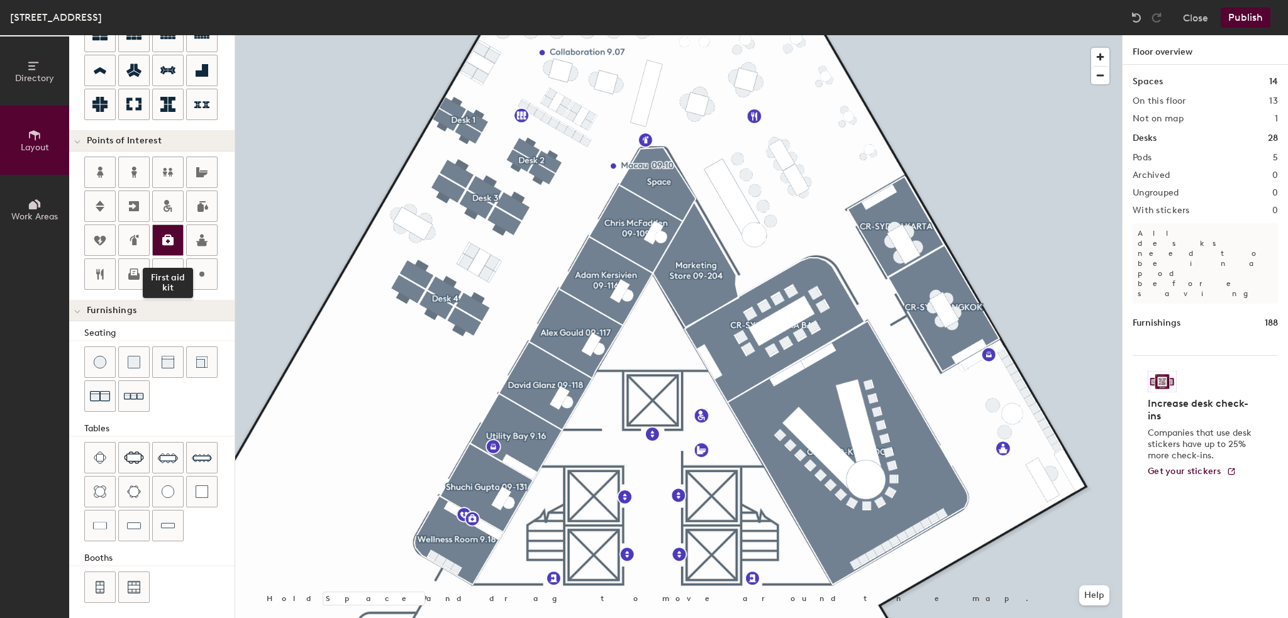
click at [163, 243] on icon at bounding box center [167, 240] width 15 height 15
click at [324, 35] on div at bounding box center [678, 35] width 886 height 0
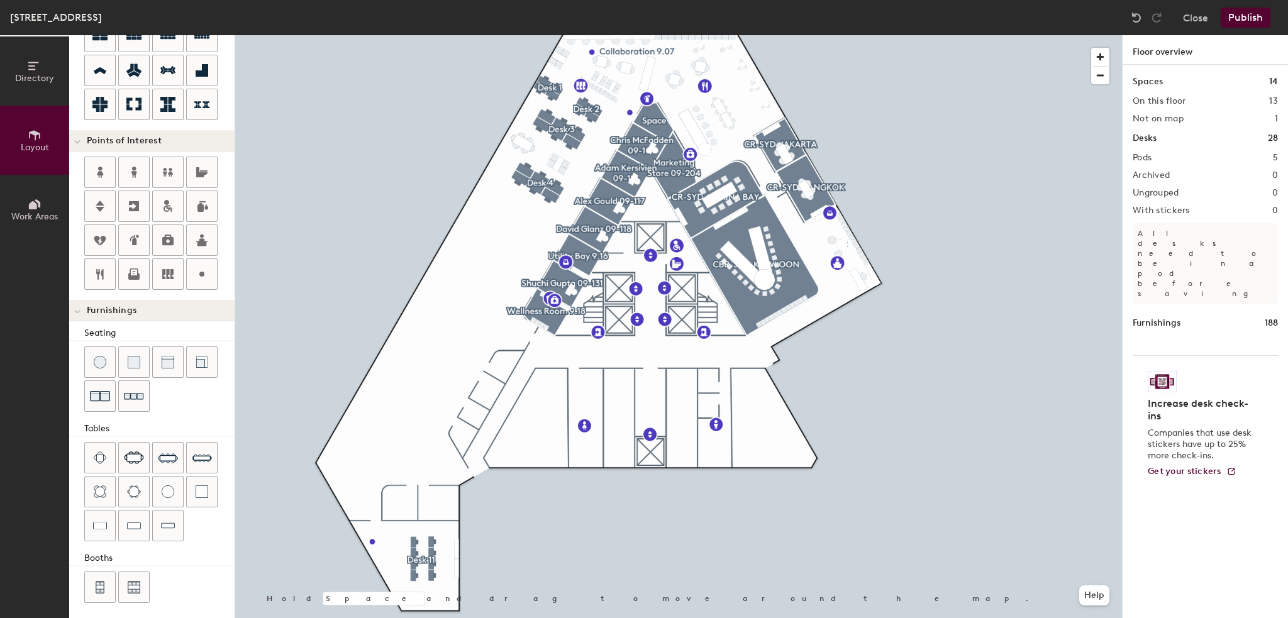
type input "20"
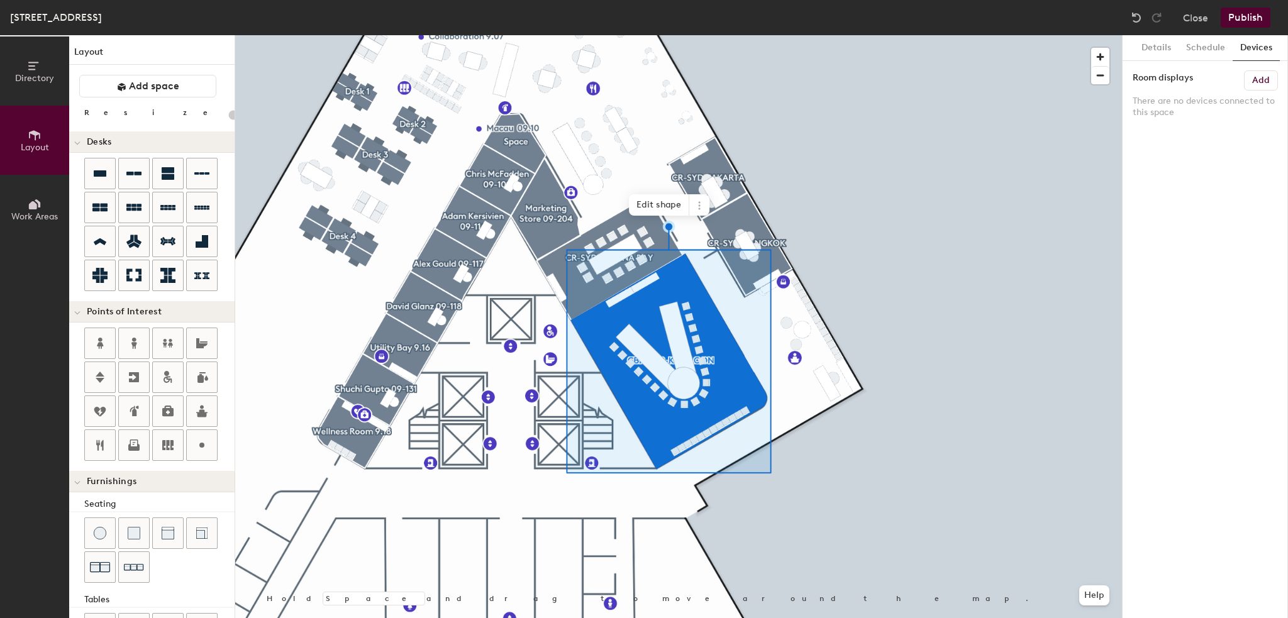
scroll to position [171, 0]
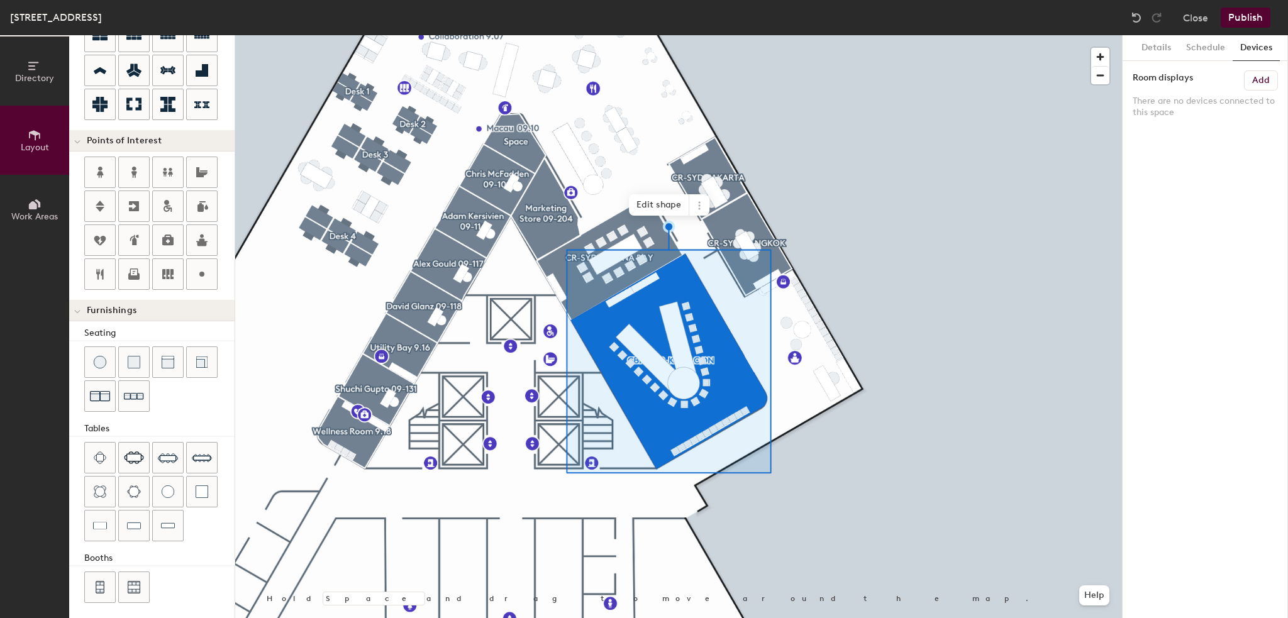
click at [1254, 79] on h6 "Add" at bounding box center [1261, 80] width 18 height 10
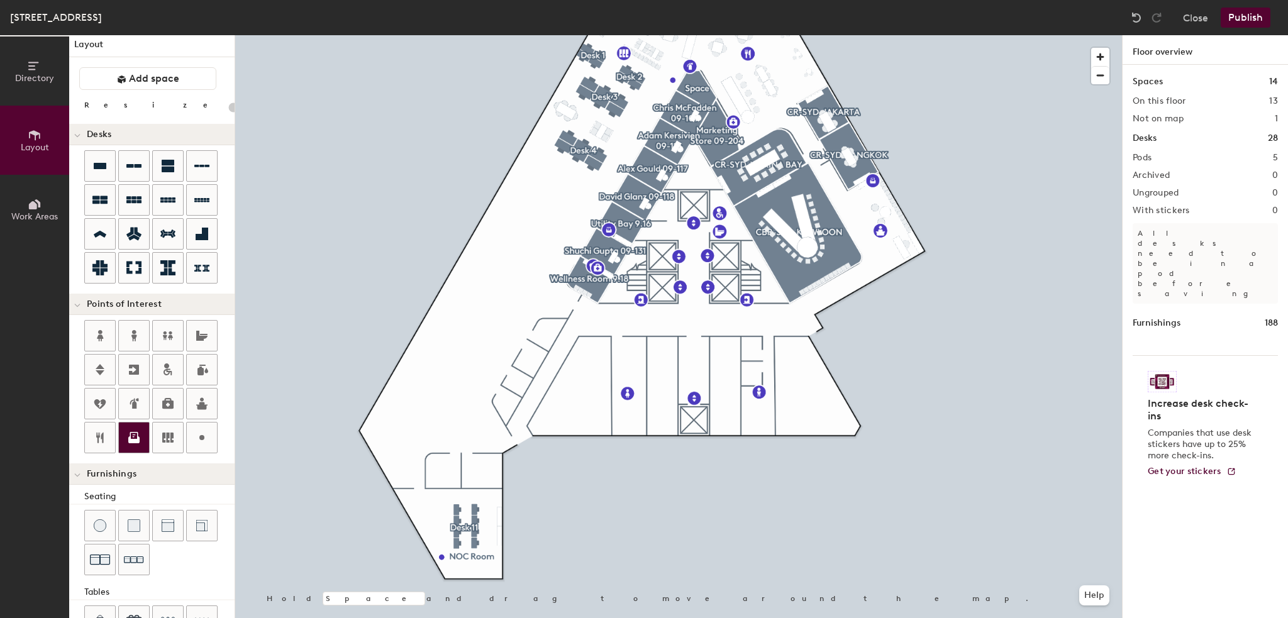
scroll to position [0, 0]
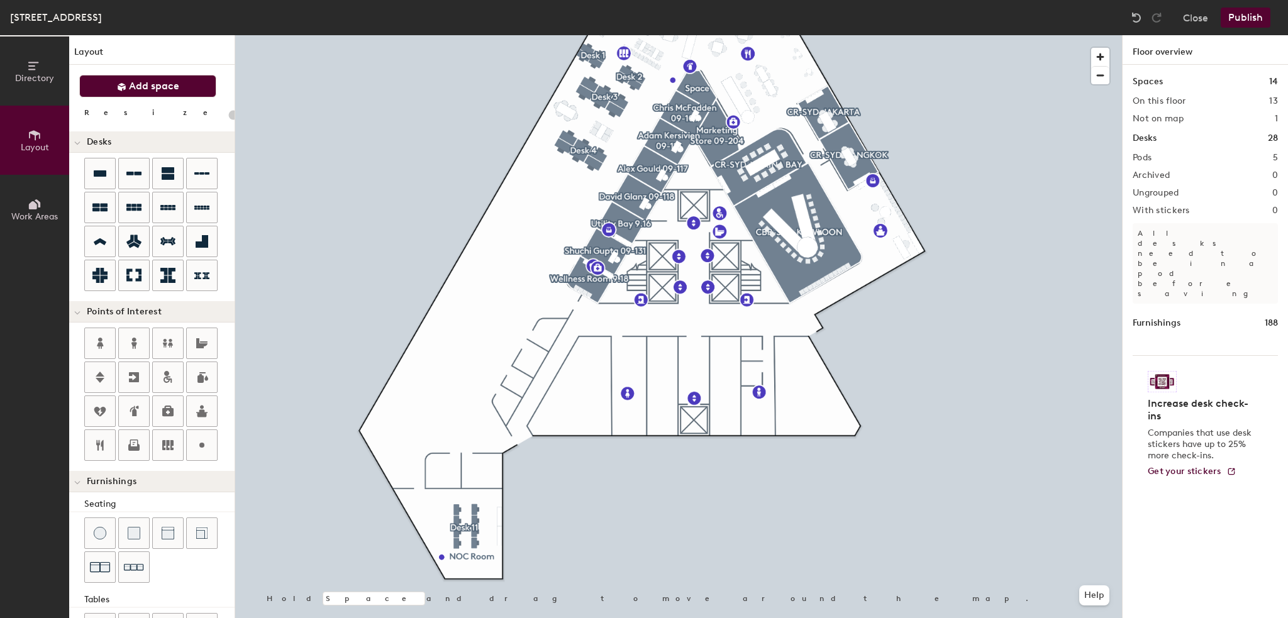
click at [140, 92] on button "Add space" at bounding box center [147, 86] width 137 height 23
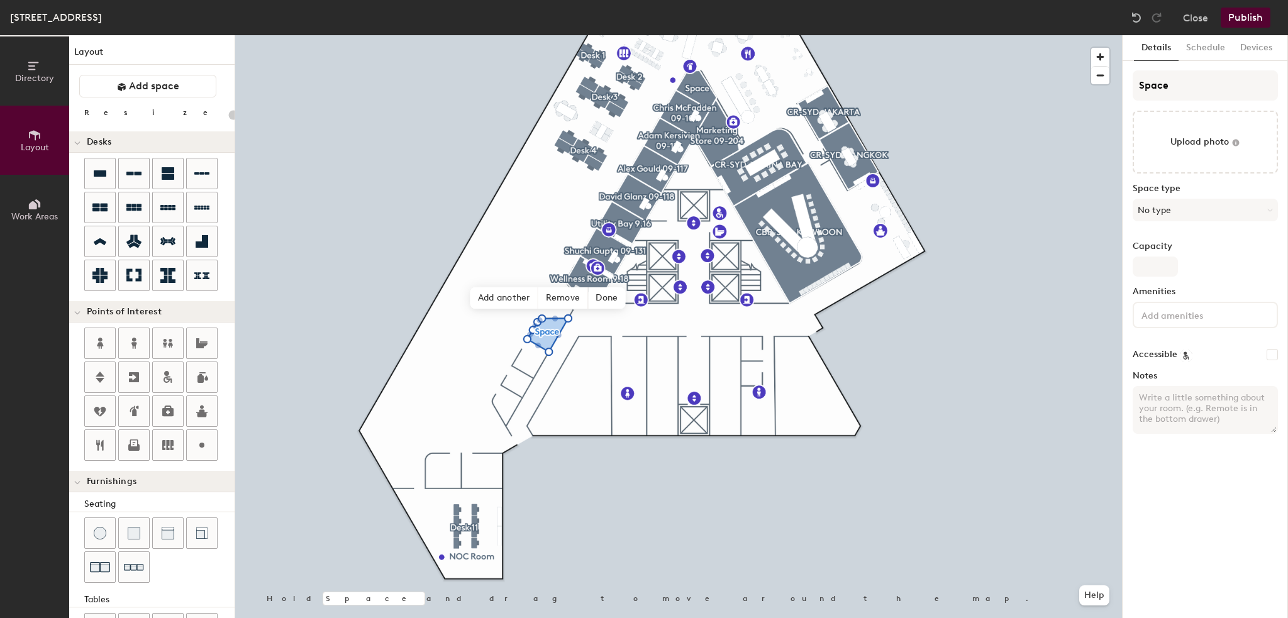
type input "20"
click at [1081, 90] on div "Directory Layout Work Areas Layout Add space Resize Desks Points of Interest Fu…" at bounding box center [644, 326] width 1288 height 583
type input "Q"
type input "20"
type input "QU"
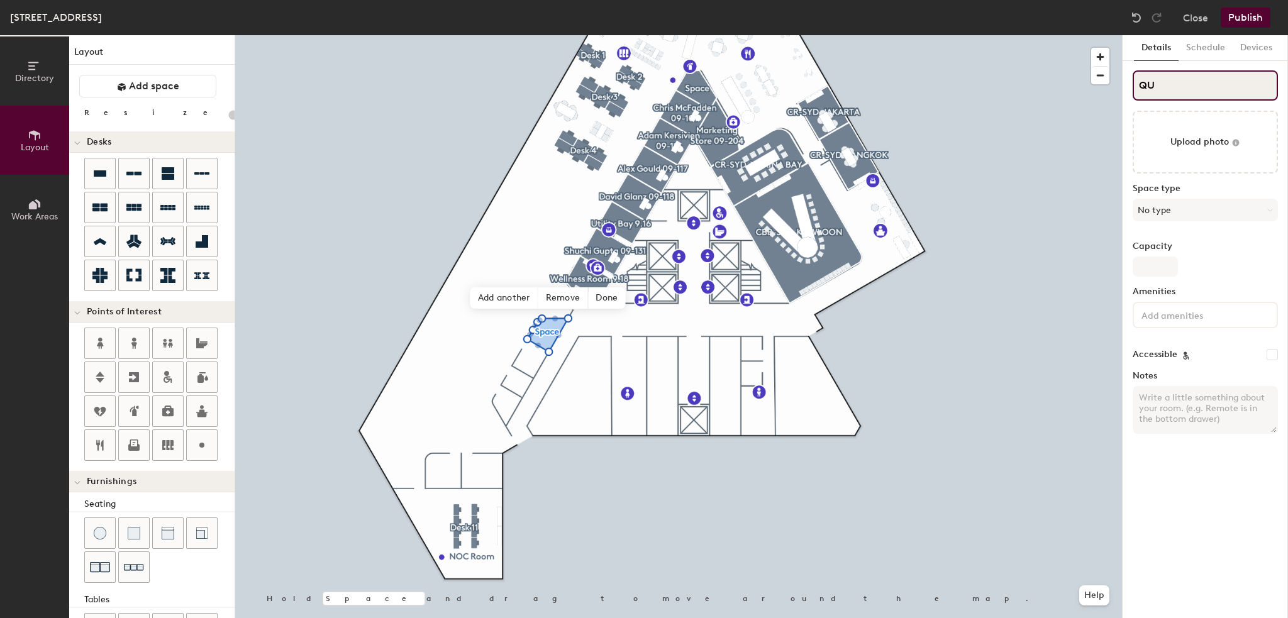
type input "20"
type input "QUE"
type input "20"
type input "QUEE"
type input "20"
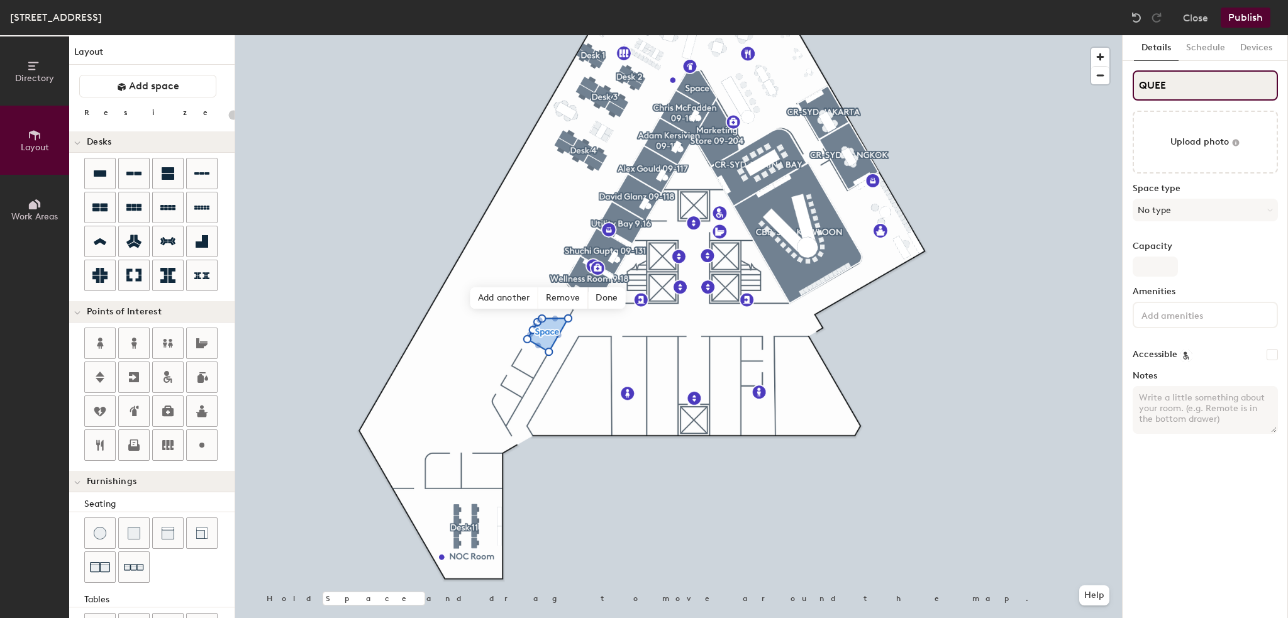
type input "QUEEN"
type input "20"
type input "QUEENS"
type input "20"
type input "QUEENST"
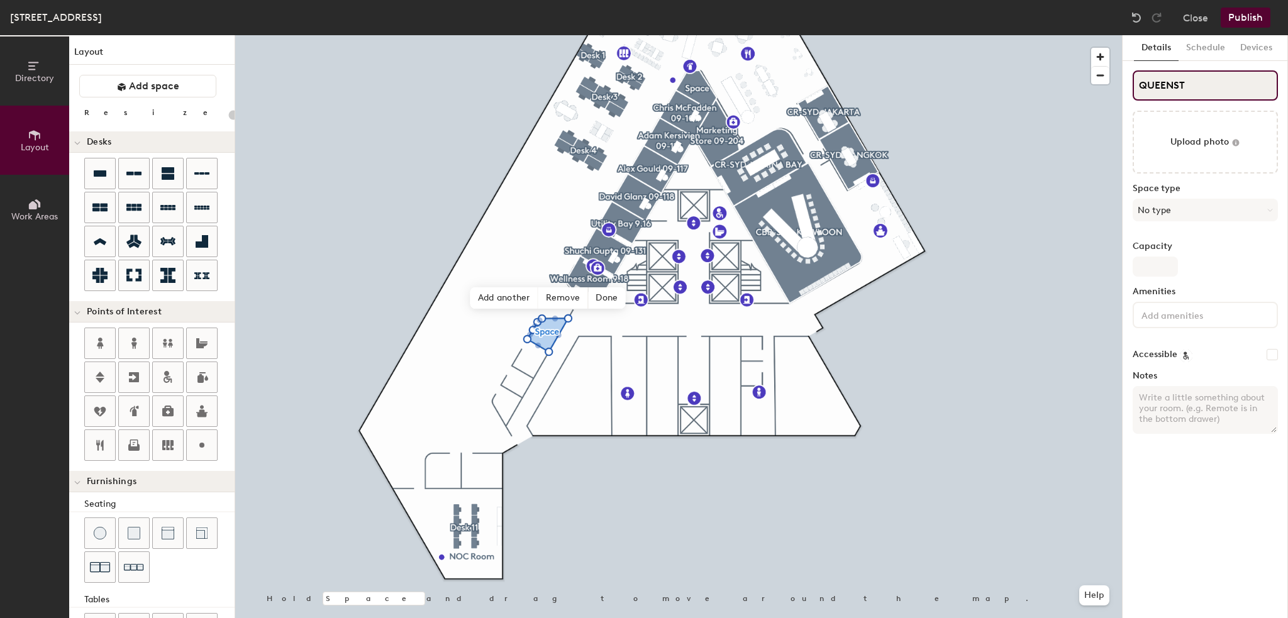
type input "20"
type input "QUEENSTO"
type input "20"
type input "QUEENSTOW"
type input "20"
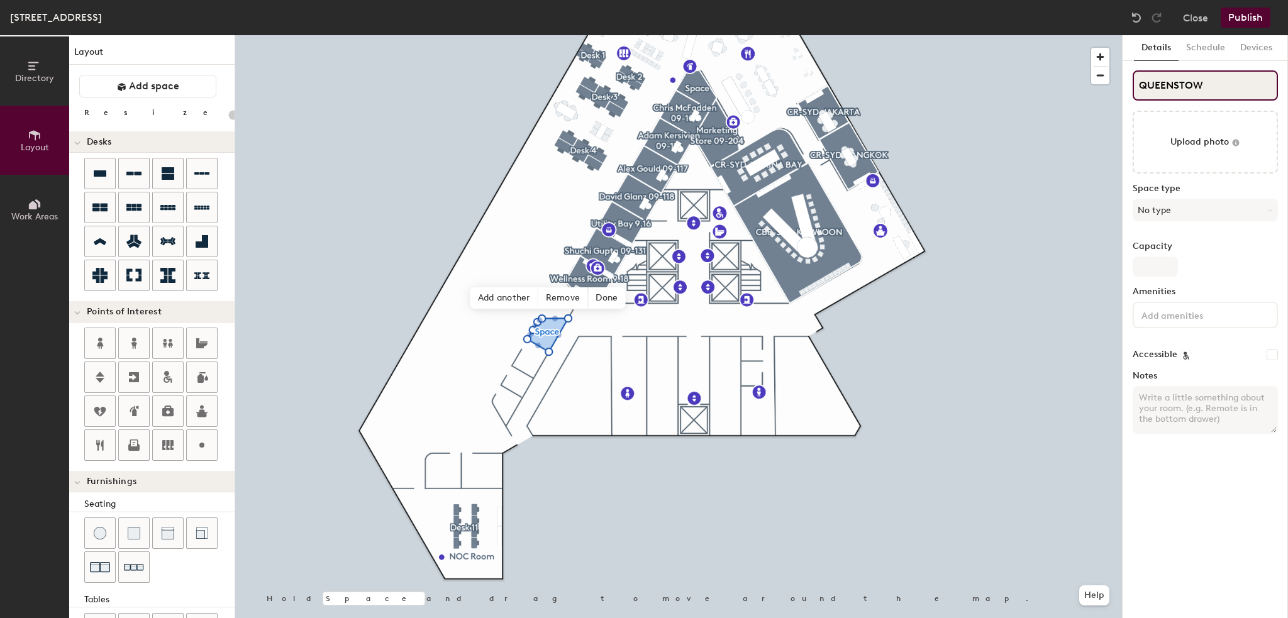
type input "QUEENSTOWN"
type input "20"
type input "QUEENSTOW"
type input "20"
type input "QUEENSTO"
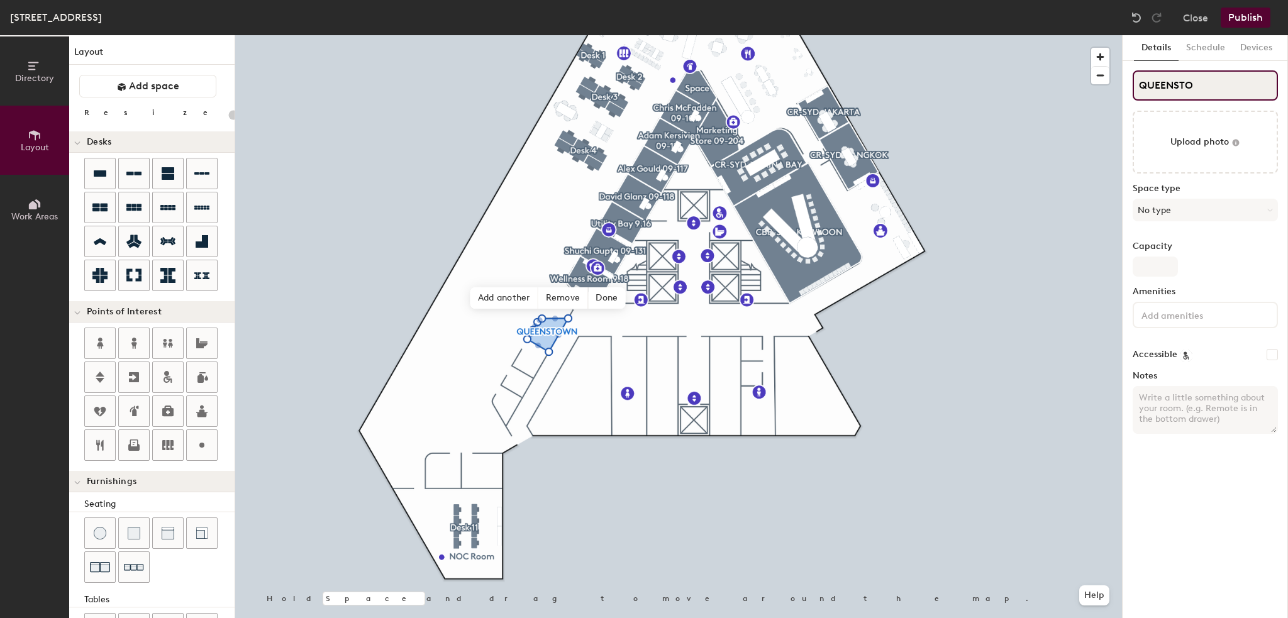
type input "20"
type input "QUEENST"
type input "20"
type input "QUEENS"
type input "20"
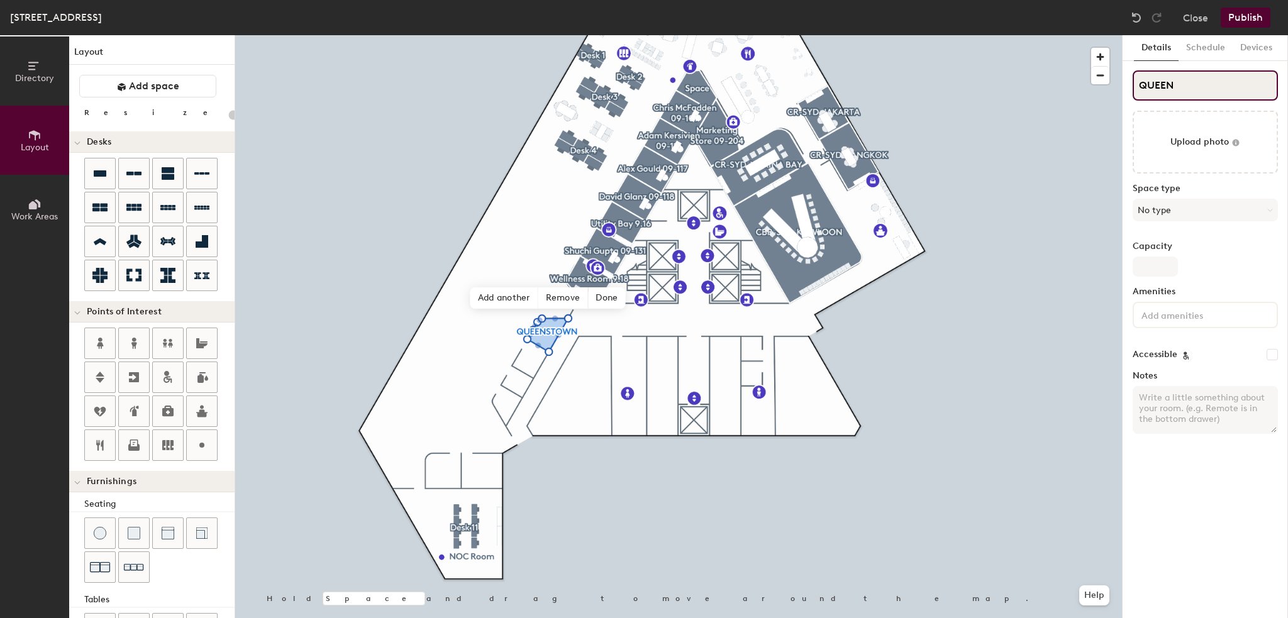
type input "QUEE"
type input "20"
type input "QUE"
type input "20"
type input "QU"
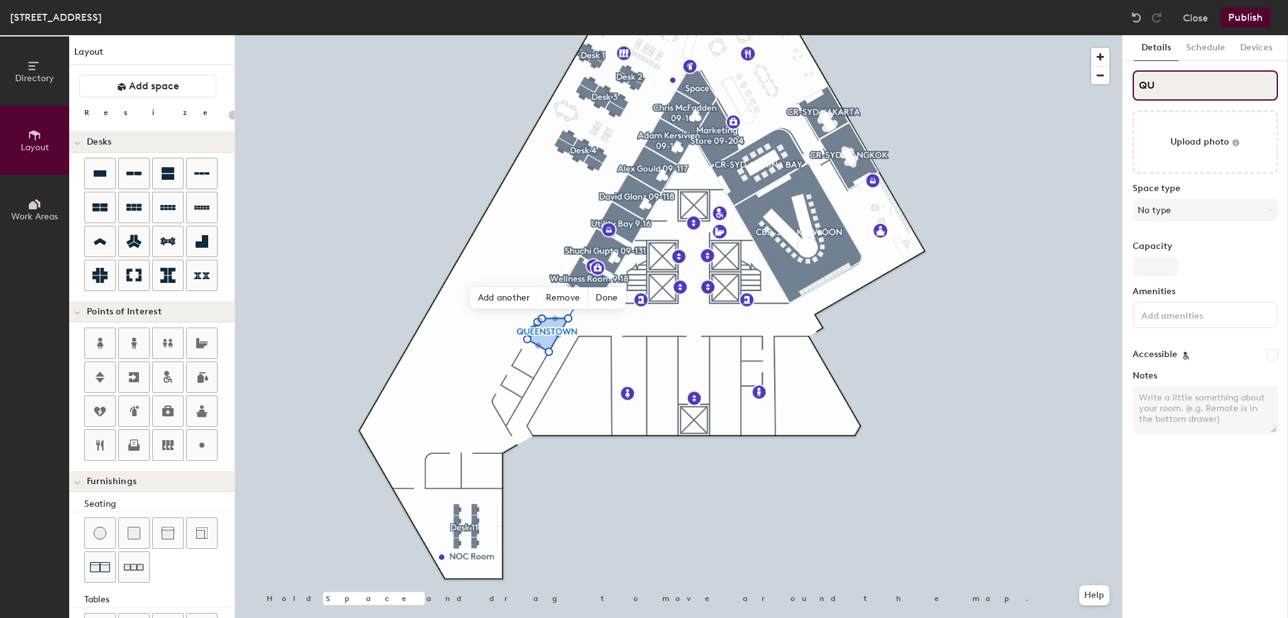
type input "20"
type input "Q"
type input "20"
type input "Q"
type input "20"
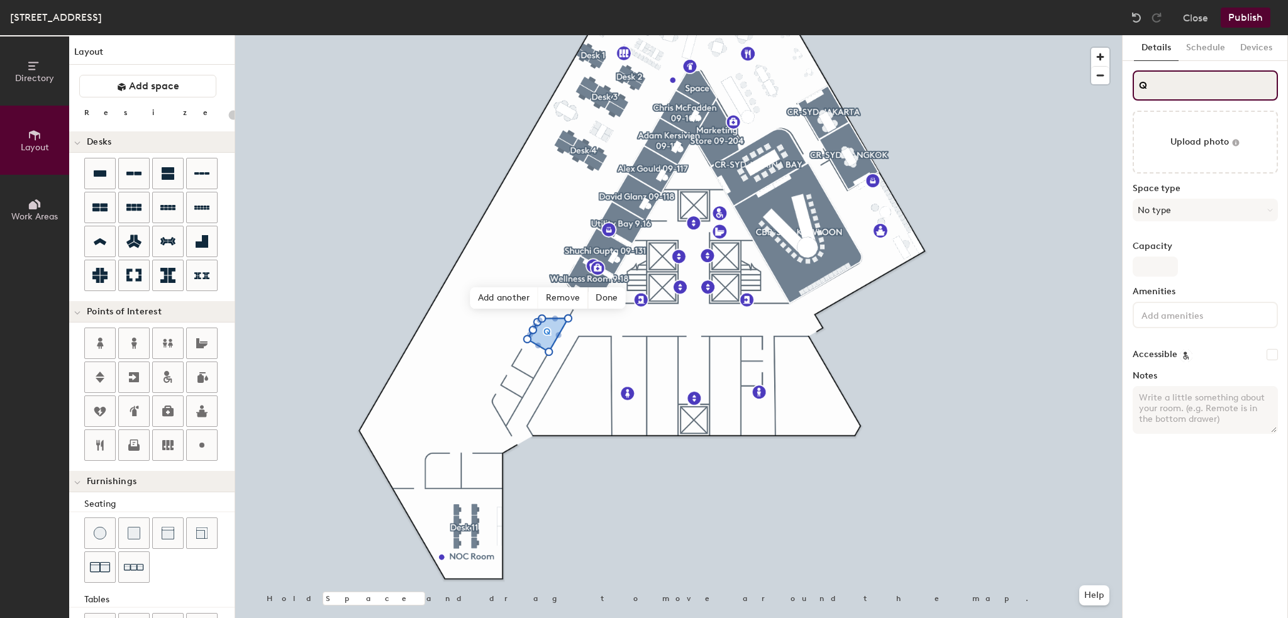
type input "QC"
type input "20"
type input "QCB"
type input "20"
type input "QCBR"
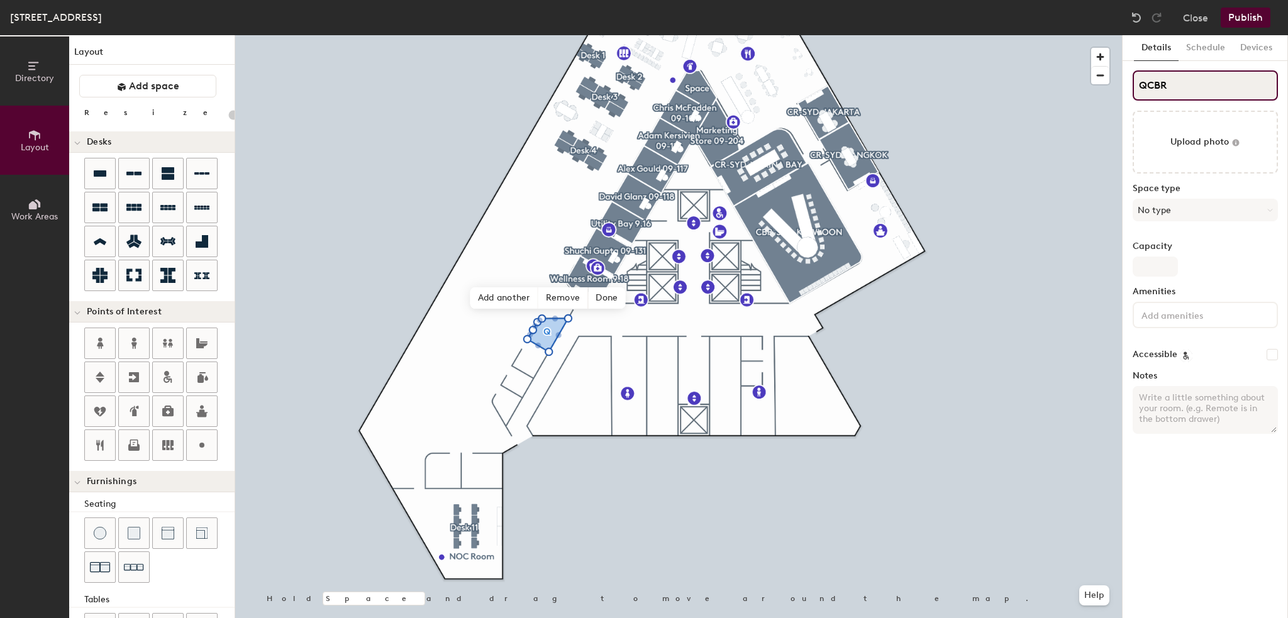
type input "20"
type input "QCBR-"
type input "20"
type input "QCBR-S"
type input "20"
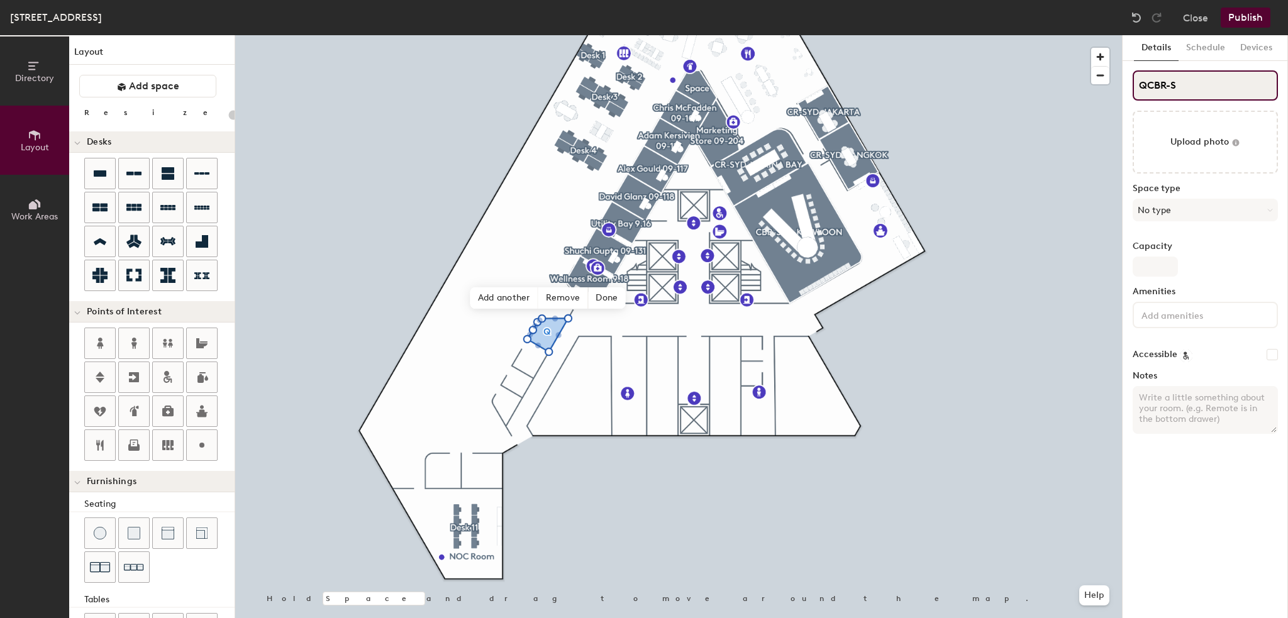
type input "QCBR-SY"
type input "20"
type input "QCBR-SYD"
type input "20"
type input "QCBR-SYD-"
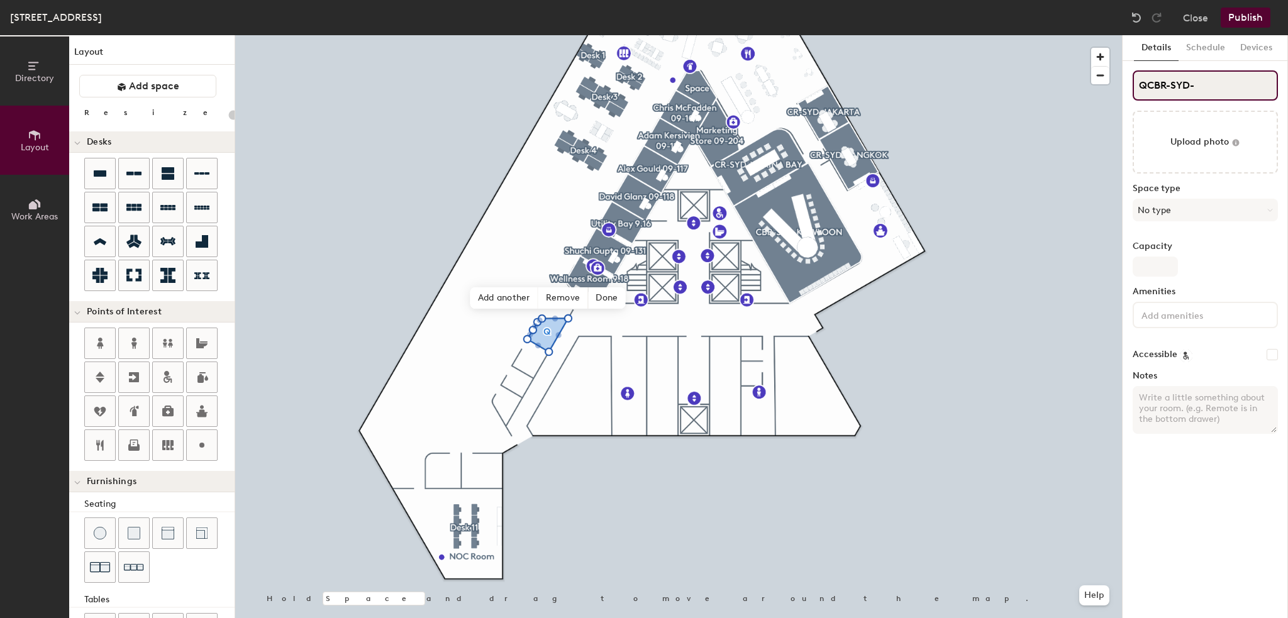
type input "20"
type input "QCBR-SYD-Q"
type input "20"
type input "QCBR-SYD-QU"
type input "20"
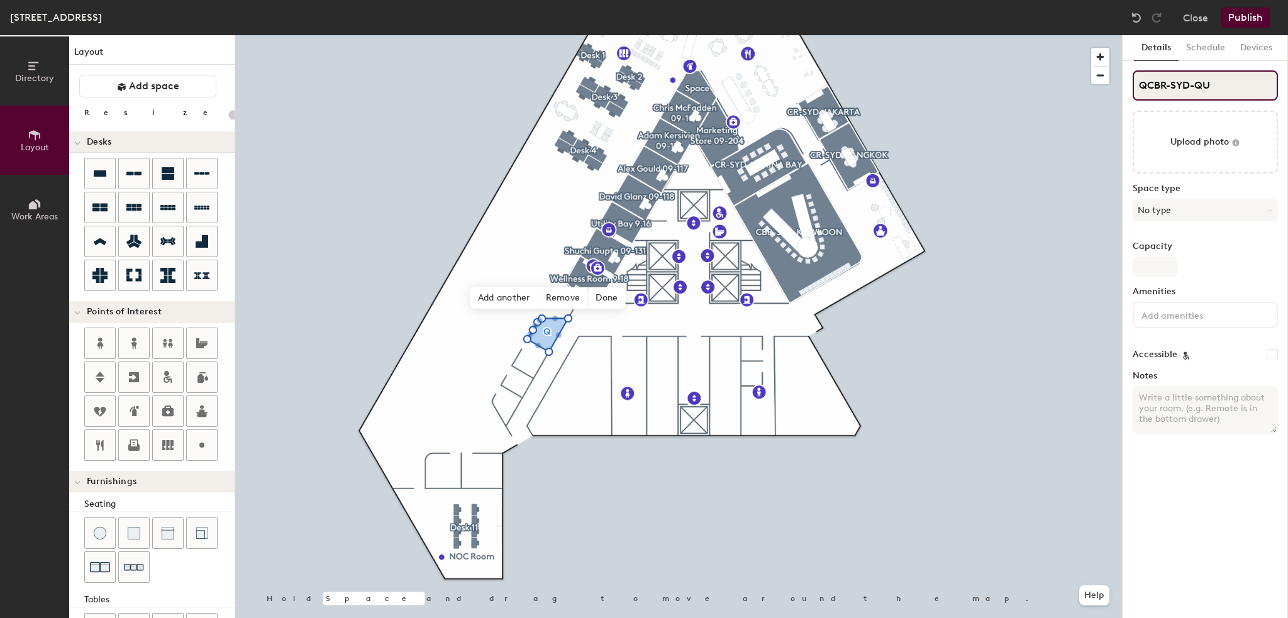
type input "QCBR-SYD-QUE"
type input "20"
type input "QCBR-SYD-QUEE"
type input "20"
type input "QCBR-SYD-QUEEN"
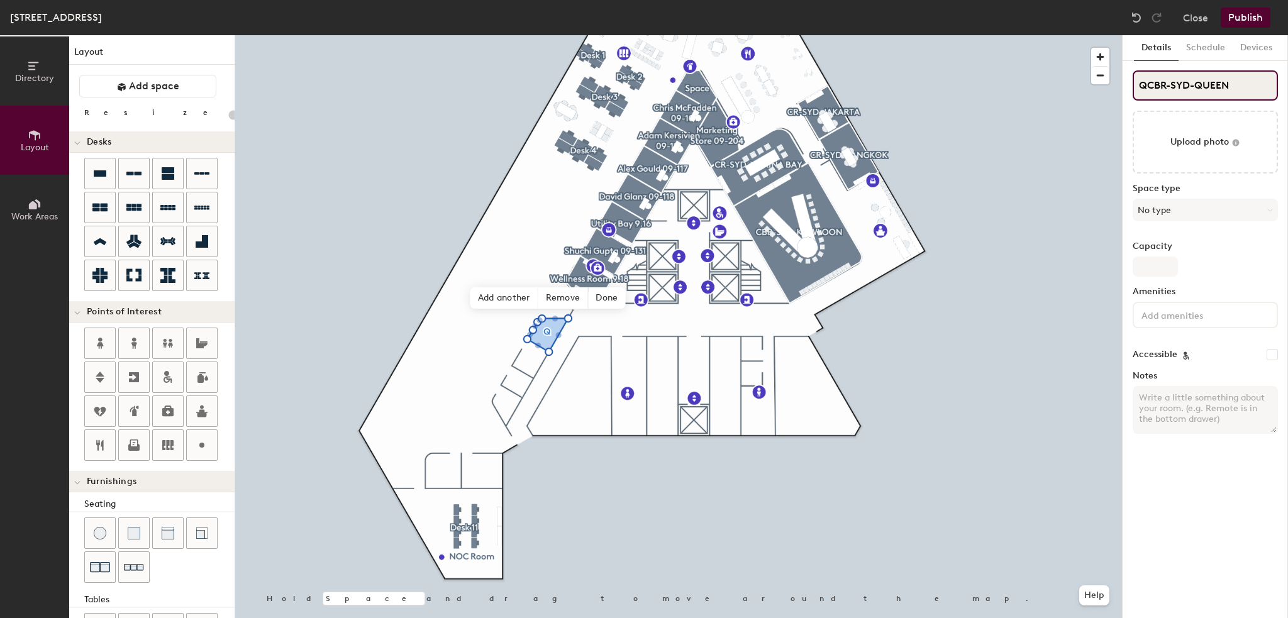
type input "20"
type input "QCBR-SYD-QUEENS"
type input "20"
type input "QCBR-SYD-QUEENSY"
type input "20"
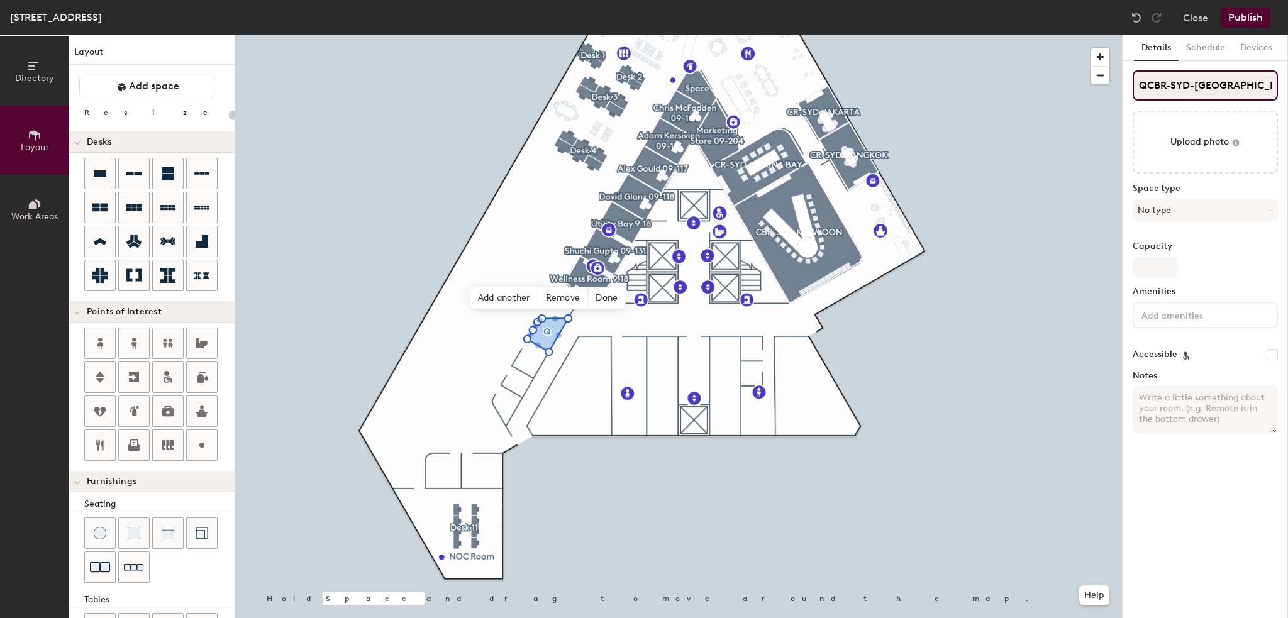
type input "QCBR-SYD-QUEENS"
type input "20"
type input "QCBR-SYD-QUEENST"
type input "20"
type input "QCBR-SYD-QUEENSTO"
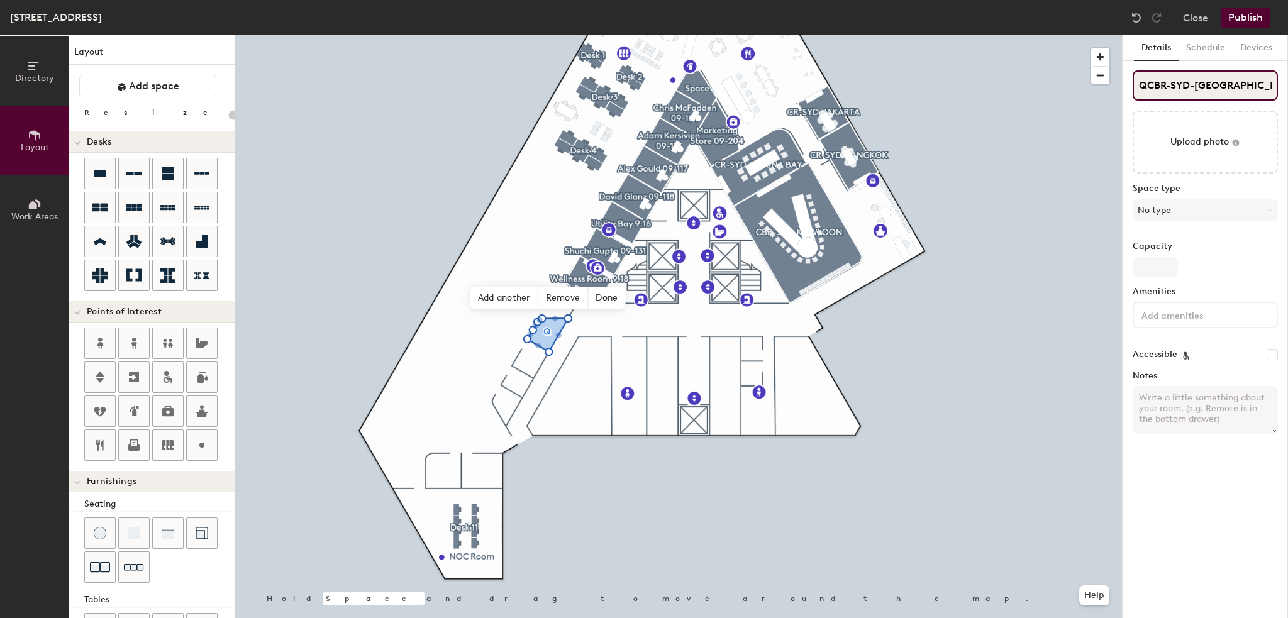
type input "20"
type input "QCBR-SYD-QUEENSTOW"
type input "20"
type input "QCBR-SYD-QUEENSTOWN"
type input "20"
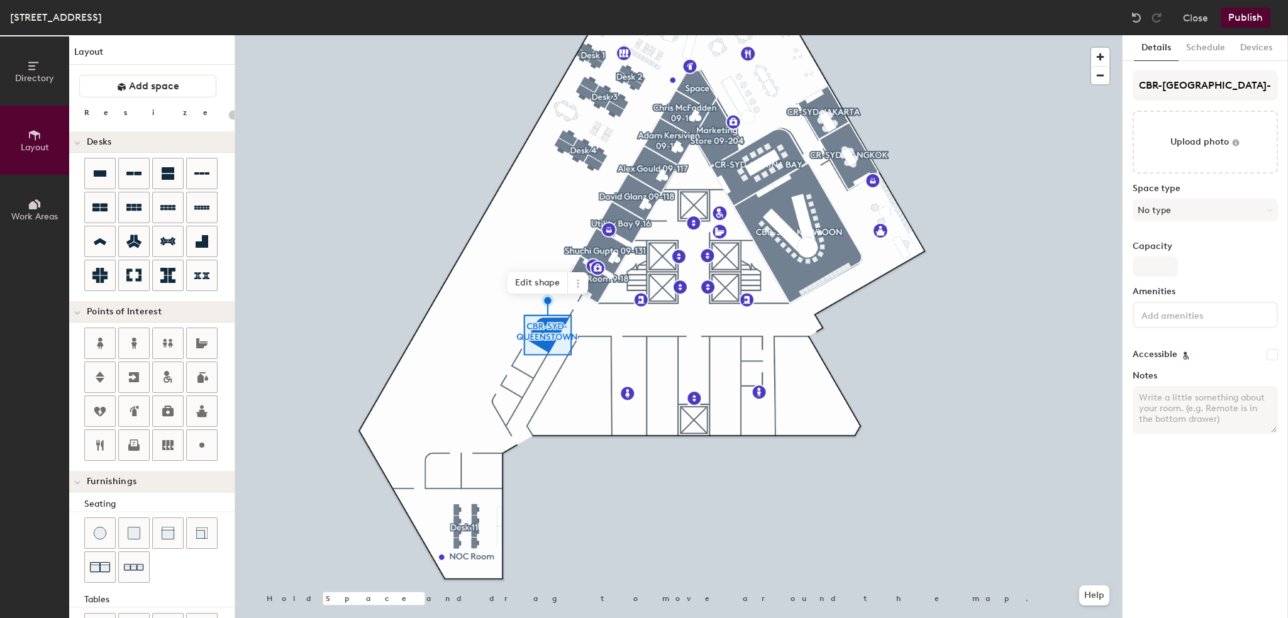
type input "20"
click at [1272, 88] on input "CBR-[GEOGRAPHIC_DATA]-[GEOGRAPHIC_DATA]" at bounding box center [1204, 85] width 145 height 30
type input "CBR-[GEOGRAPHIC_DATA]-[GEOGRAPHIC_DATA]"
type input "20"
type input "CBR-SYD-[GEOGRAPHIC_DATA] 9"
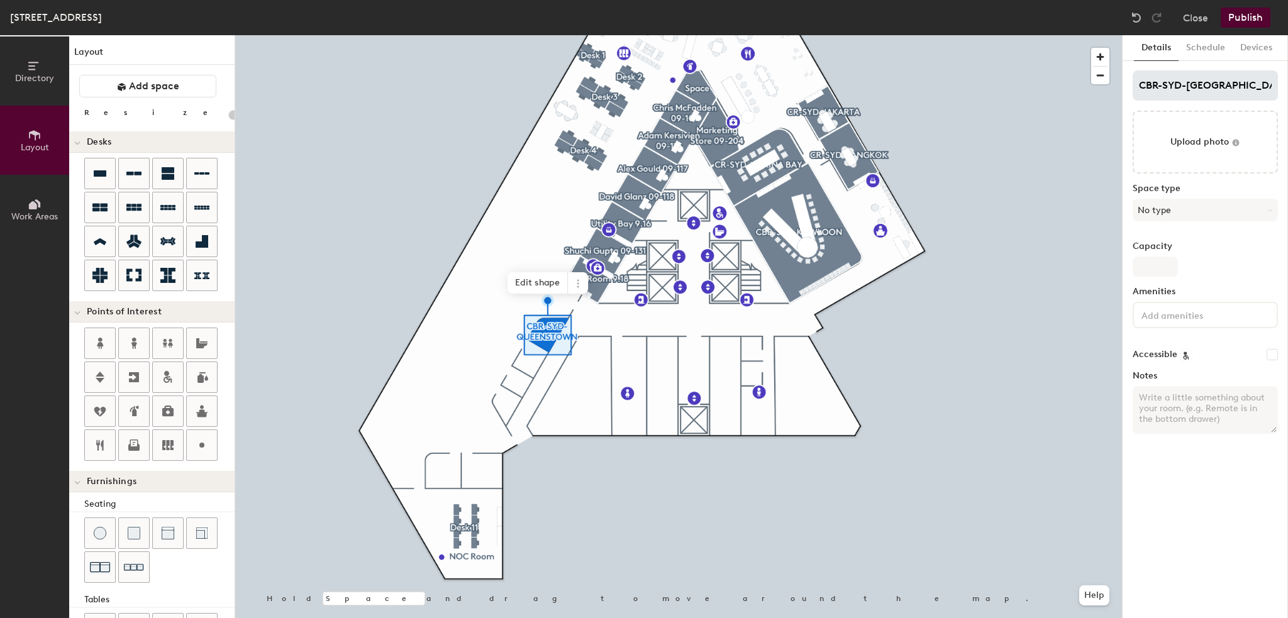
type input "20"
type input "CBR-SYD-[GEOGRAPHIC_DATA] 9."
type input "20"
type input "CBR-SYD-[GEOGRAPHIC_DATA] 9.2"
type input "20"
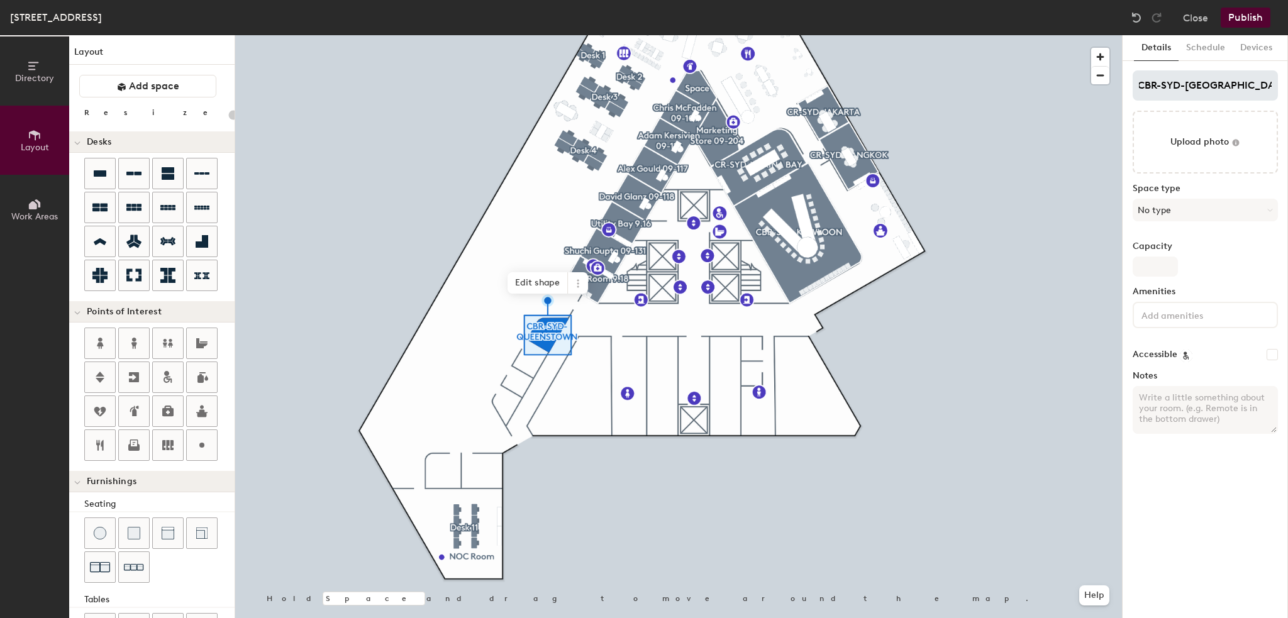
type input "CBR-SYD-[GEOGRAPHIC_DATA] 9.20"
type input "20"
type input "CBR-SYD-[GEOGRAPHIC_DATA] 9.20"
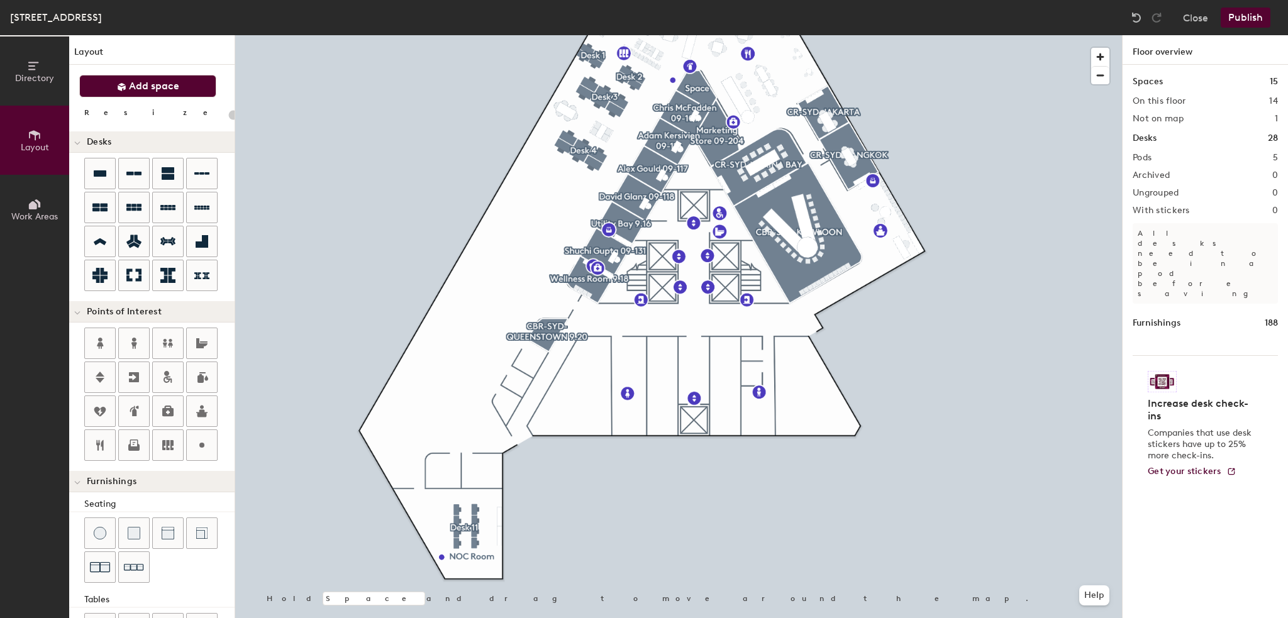
click at [121, 85] on icon at bounding box center [122, 87] width 8 height 8
click at [525, 35] on div at bounding box center [678, 35] width 886 height 0
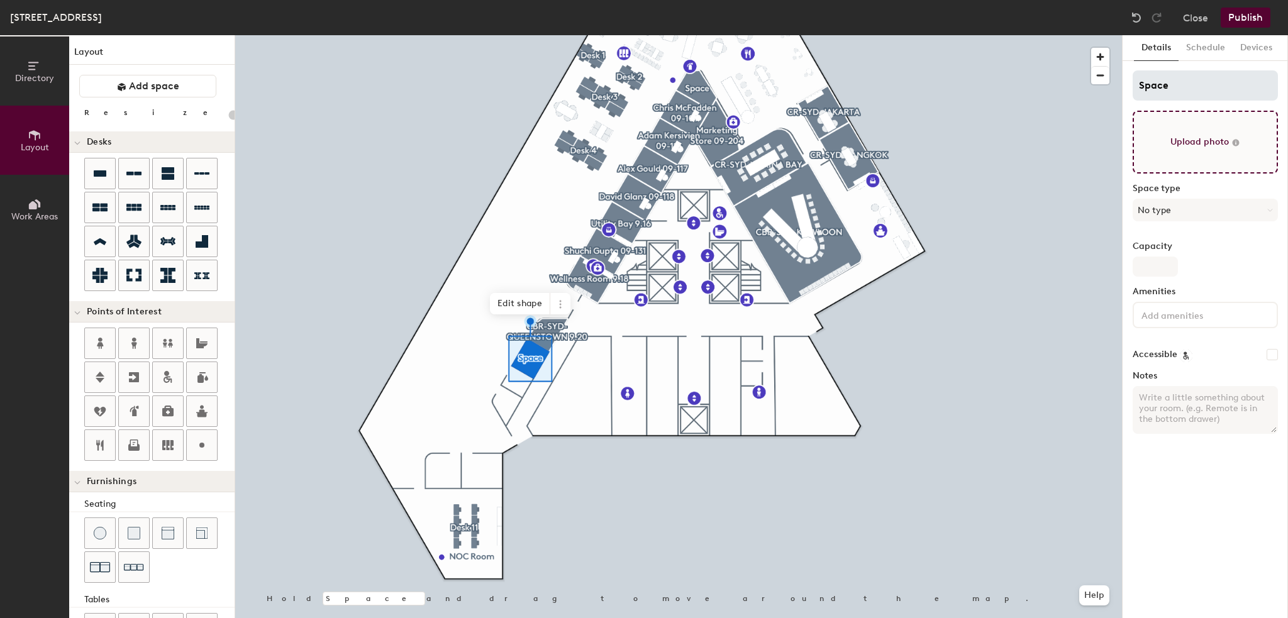
type input "20"
click at [1112, 90] on div "Directory Layout Work Areas Layout Add space Resize Desks Points of Interest Fu…" at bounding box center [644, 326] width 1288 height 583
type input "C"
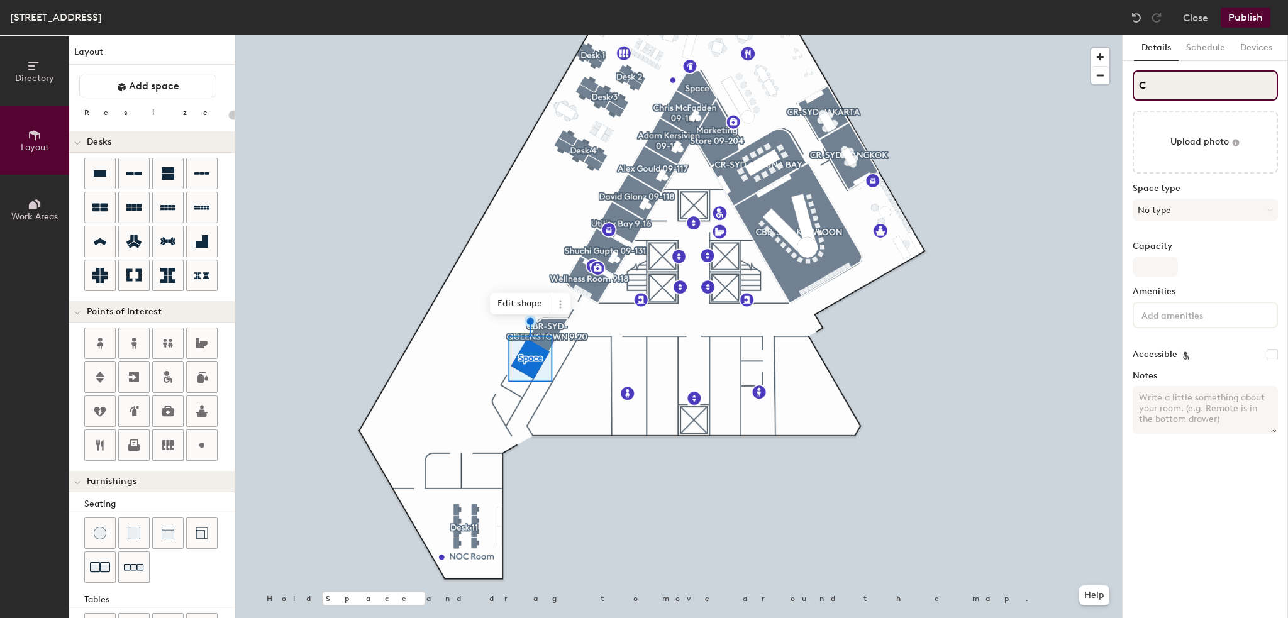
type input "20"
type input "CB"
type input "20"
type input "CBR"
type input "20"
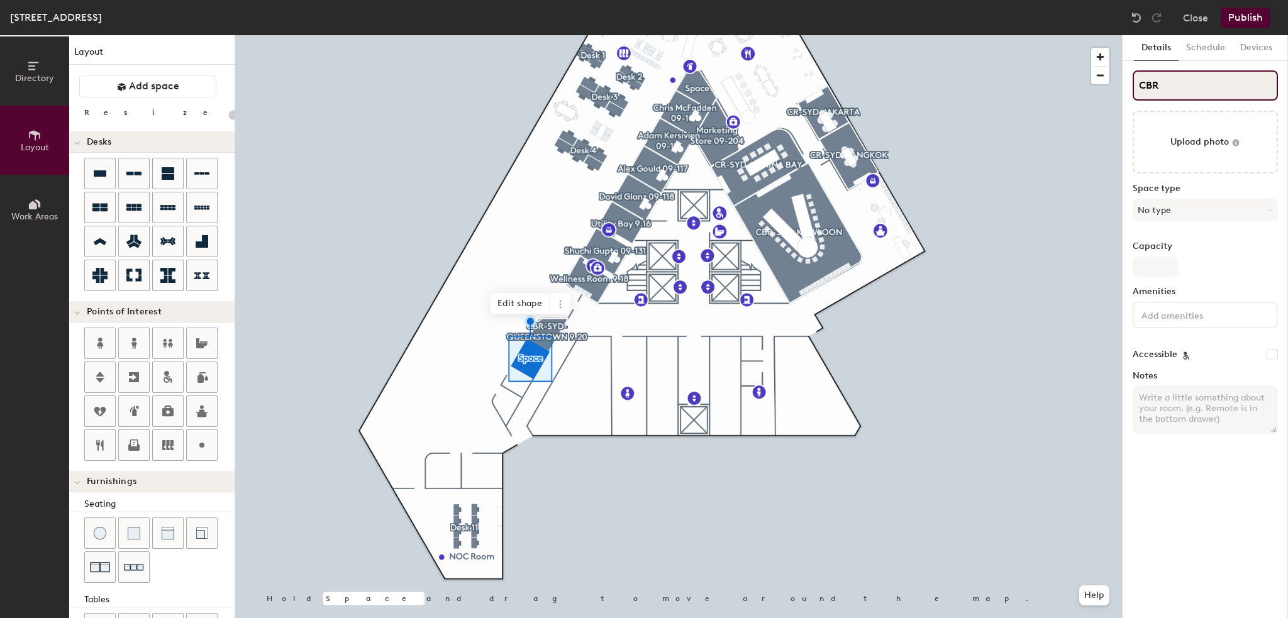
type input "CBR-"
type input "20"
type input "CBR-S"
type input "20"
type input "CBR-SA"
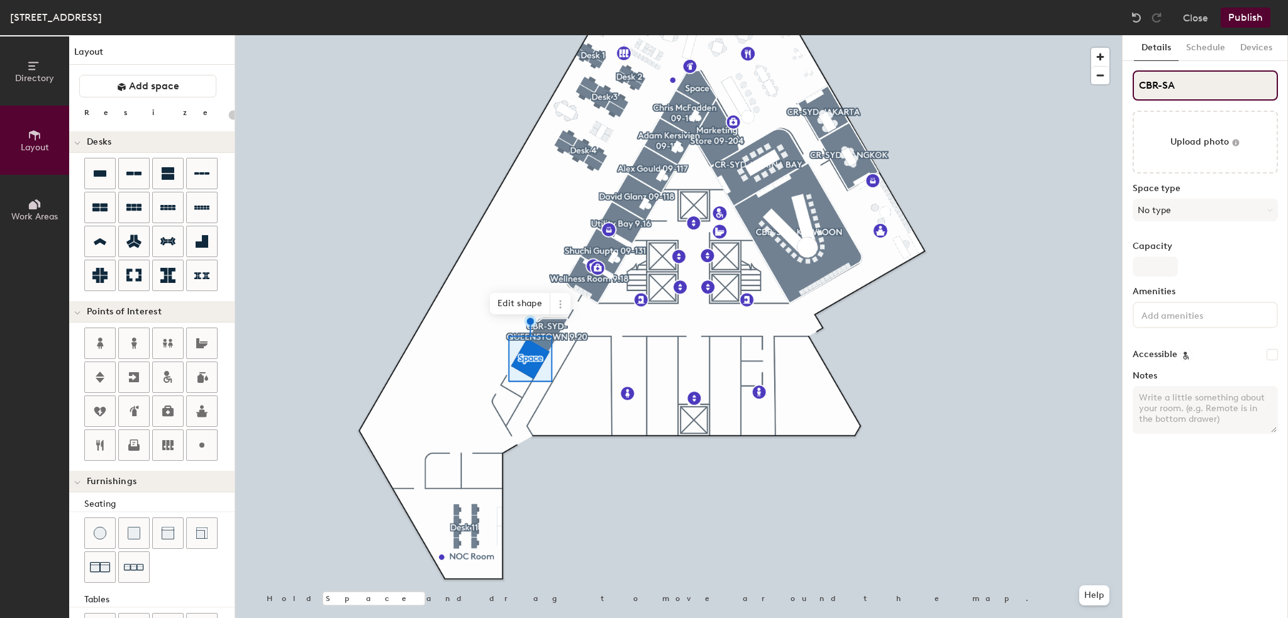
type input "20"
type input "CBR-SAI"
type input "20"
type input "CBR-SAIG"
type input "20"
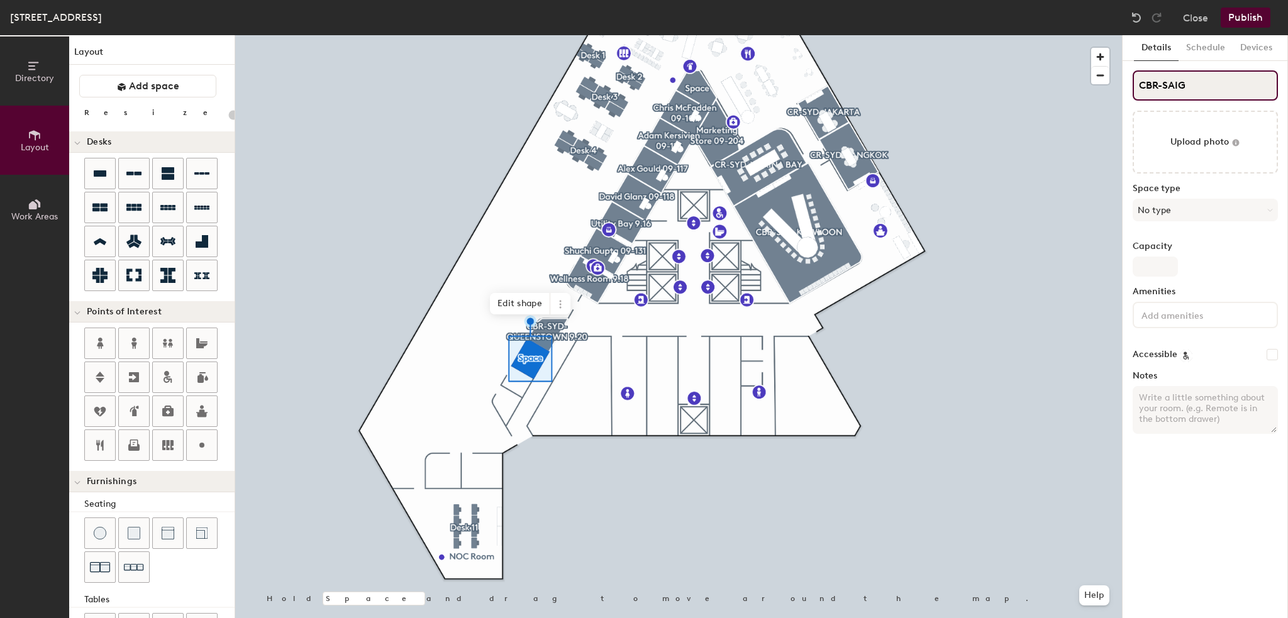
type input "CBR-SAIGO"
type input "20"
type input "CBR-SAIGON"
type input "20"
type input "CBR-SAIGO"
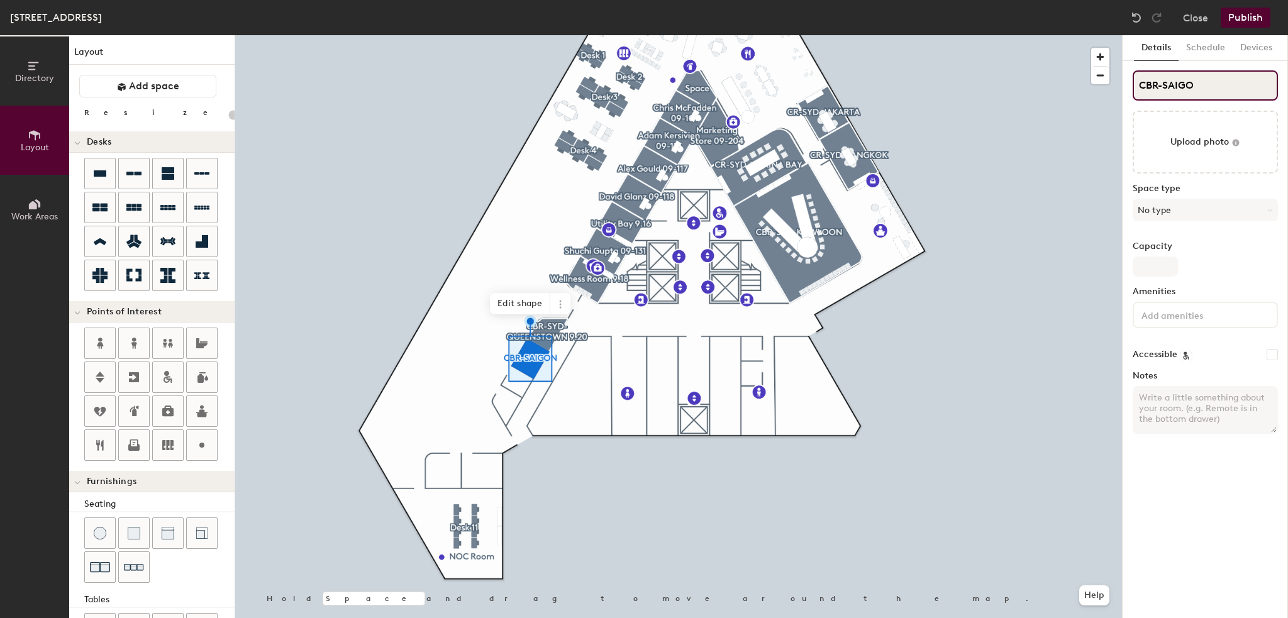
type input "20"
type input "CBR-SAIG"
type input "20"
type input "CBR-SAI"
type input "20"
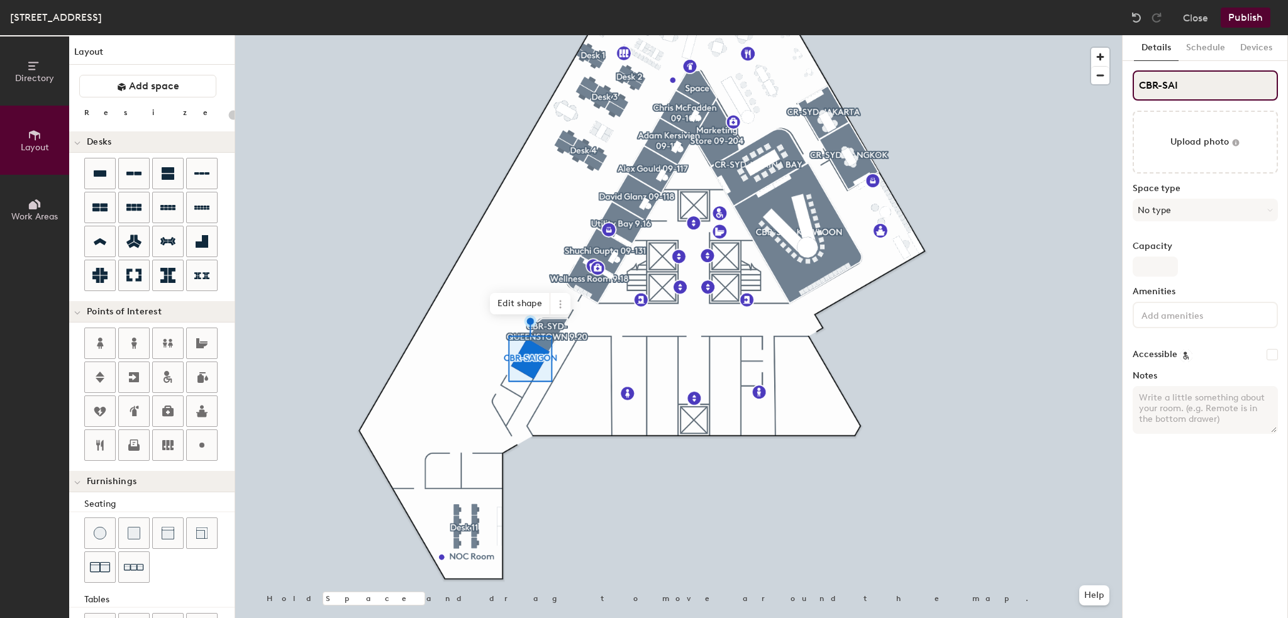
type input "CBR-SA"
type input "20"
type input "CBR-S"
type input "20"
type input "CBR-SY"
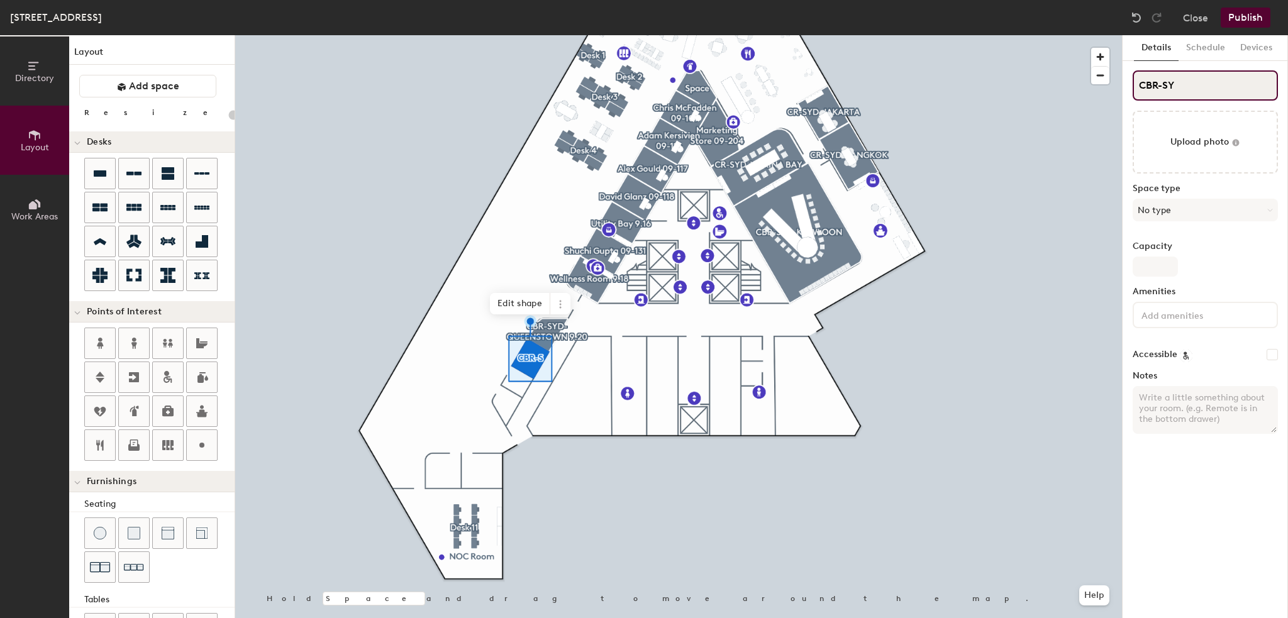
type input "20"
type input "CBR-SYD"
type input "20"
type input "CBR-SYD-"
type input "20"
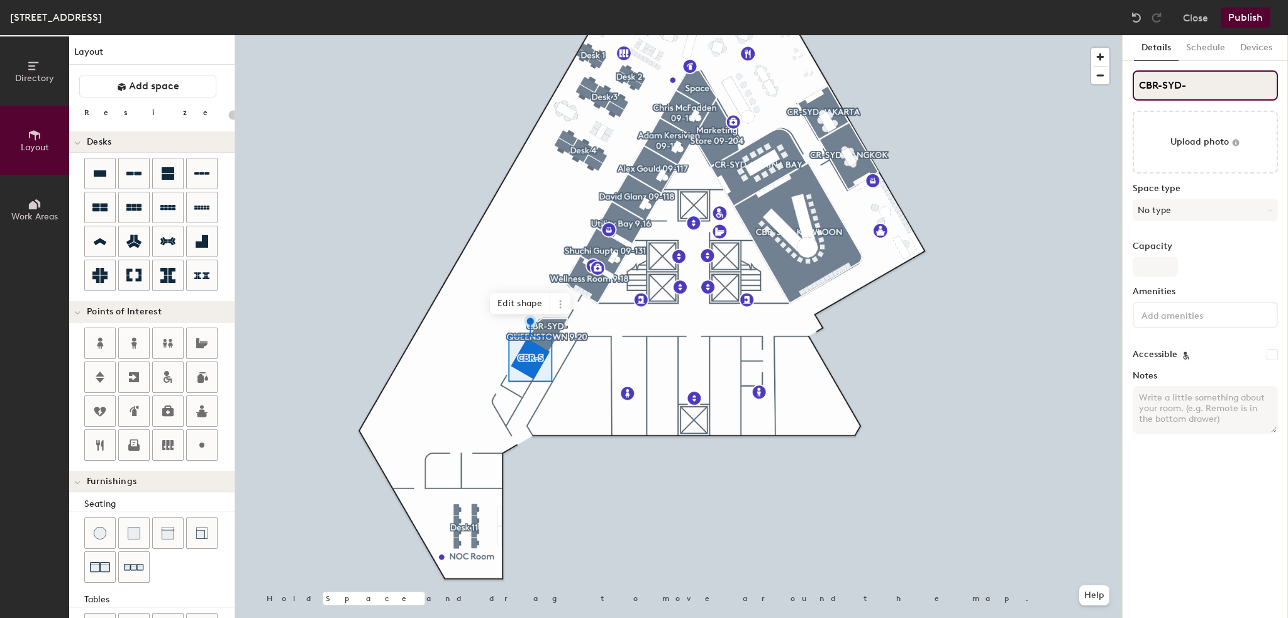
type input "CBR-SYD-S"
type input "20"
type input "CBR-SYD-SA"
type input "20"
type input "CBR-SYD-SAI"
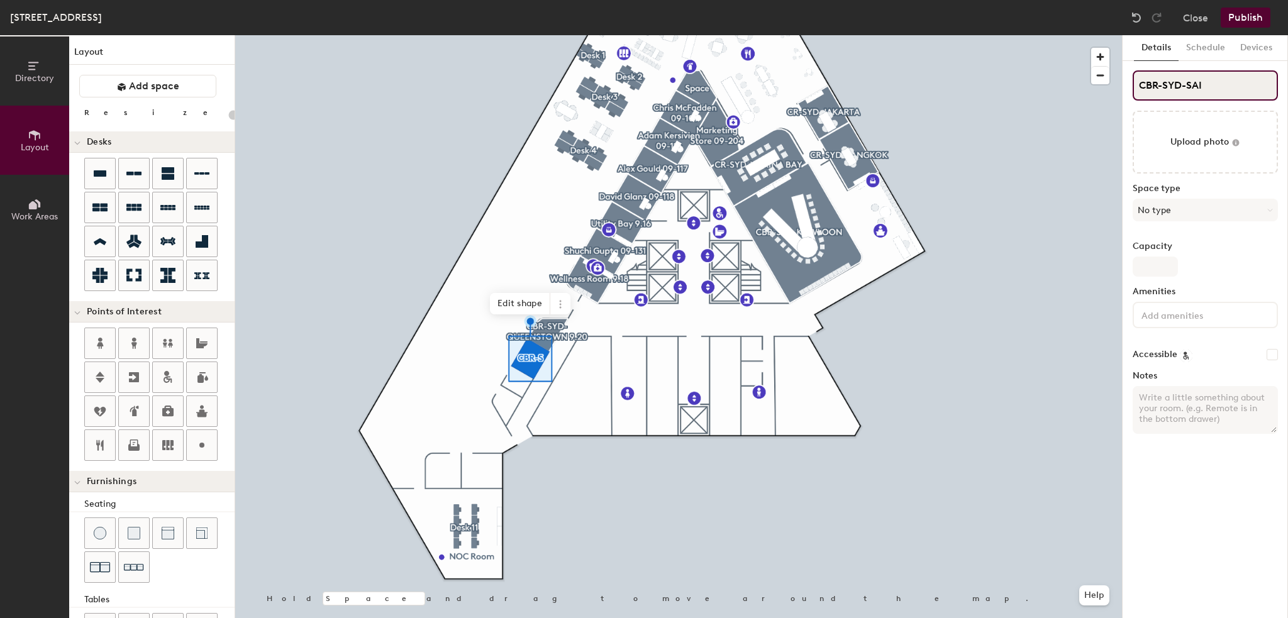
type input "20"
type input "CBR-[PERSON_NAME]"
type input "20"
type input "CBR-[PERSON_NAME]"
type input "20"
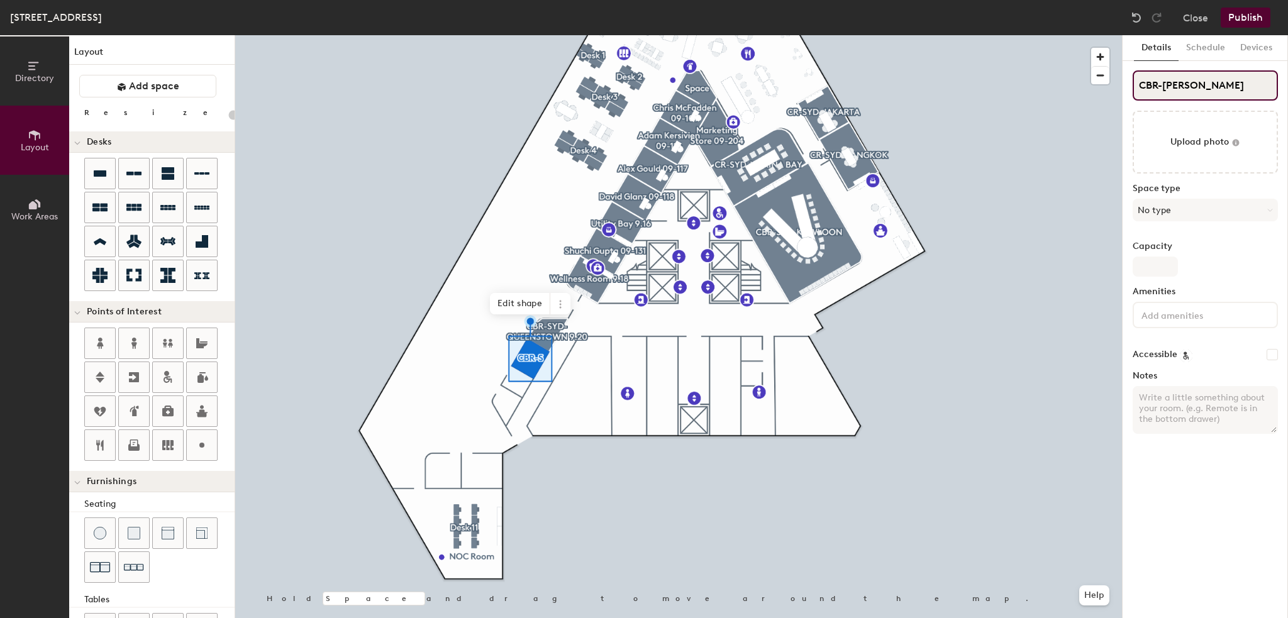
type input "CBR-SYD-[GEOGRAPHIC_DATA]"
type input "20"
type input "CBR-SYD-[GEOGRAPHIC_DATA]"
type input "20"
type input "CBR-SYD-[GEOGRAPHIC_DATA] 9"
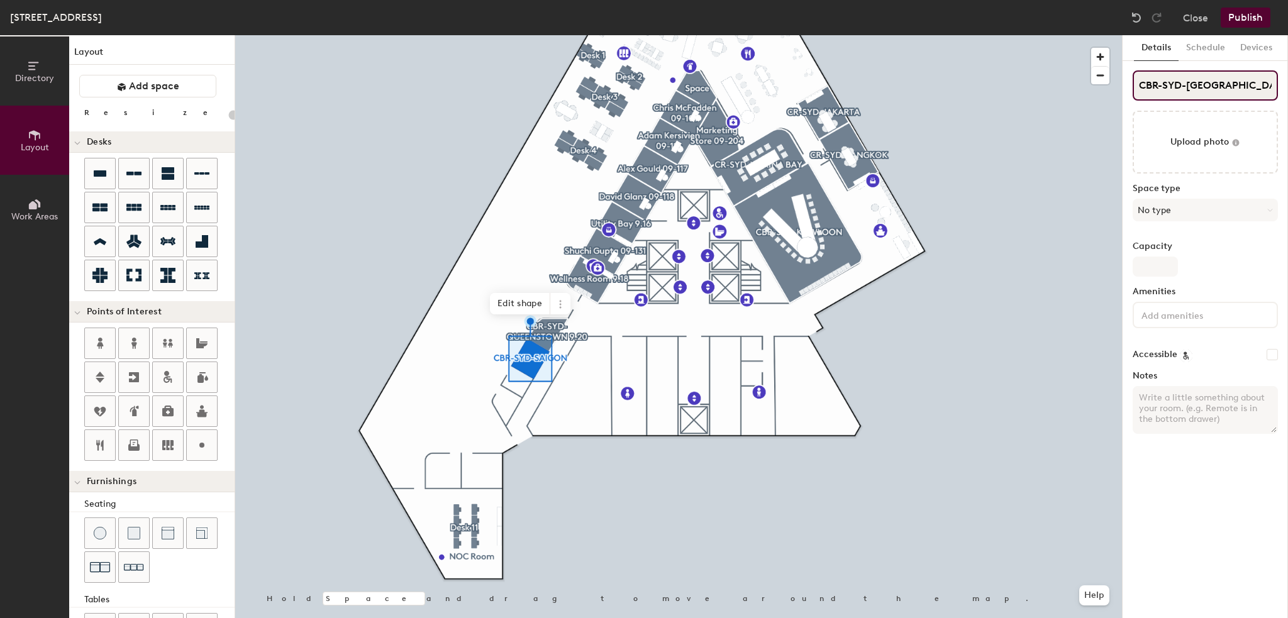
type input "20"
type input "CBR-SYD-[GEOGRAPHIC_DATA] 9."
type input "20"
type input "CBR-SYD-[GEOGRAPHIC_DATA] 9.2"
type input "20"
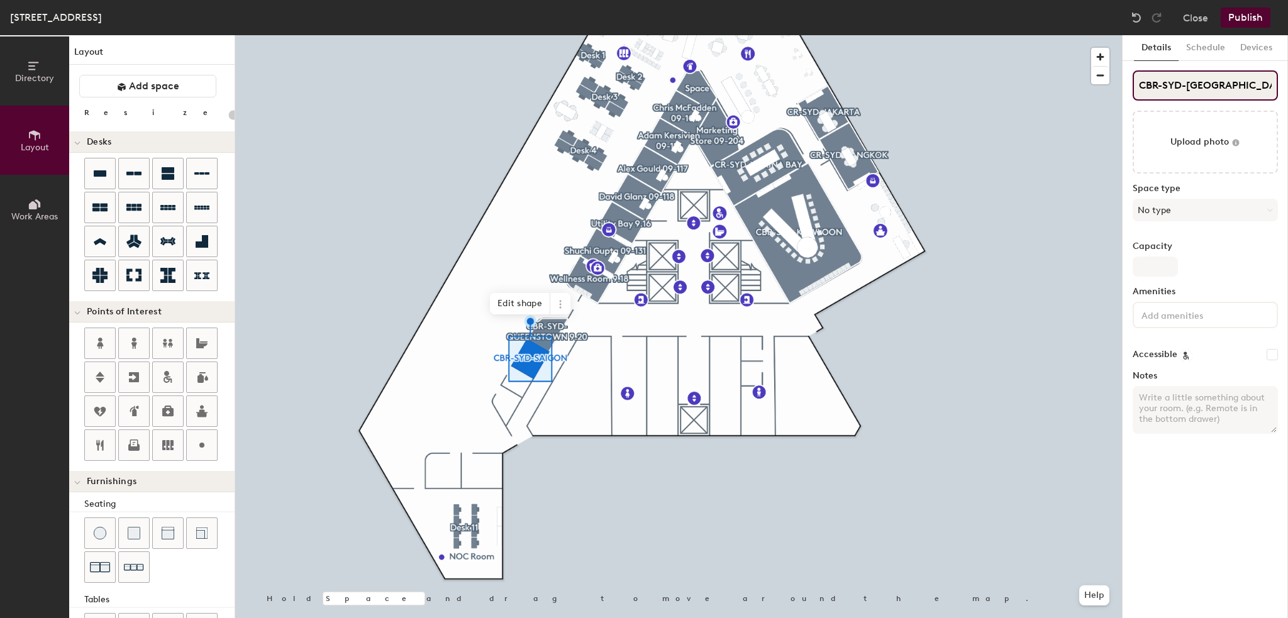
type input "CBR-SYD-[GEOGRAPHIC_DATA] 9.21"
type input "20"
type input "CBR-SYD-[GEOGRAPHIC_DATA] 9.21"
click at [1166, 209] on button "No type" at bounding box center [1204, 210] width 145 height 23
click at [1049, 35] on div at bounding box center [678, 35] width 886 height 0
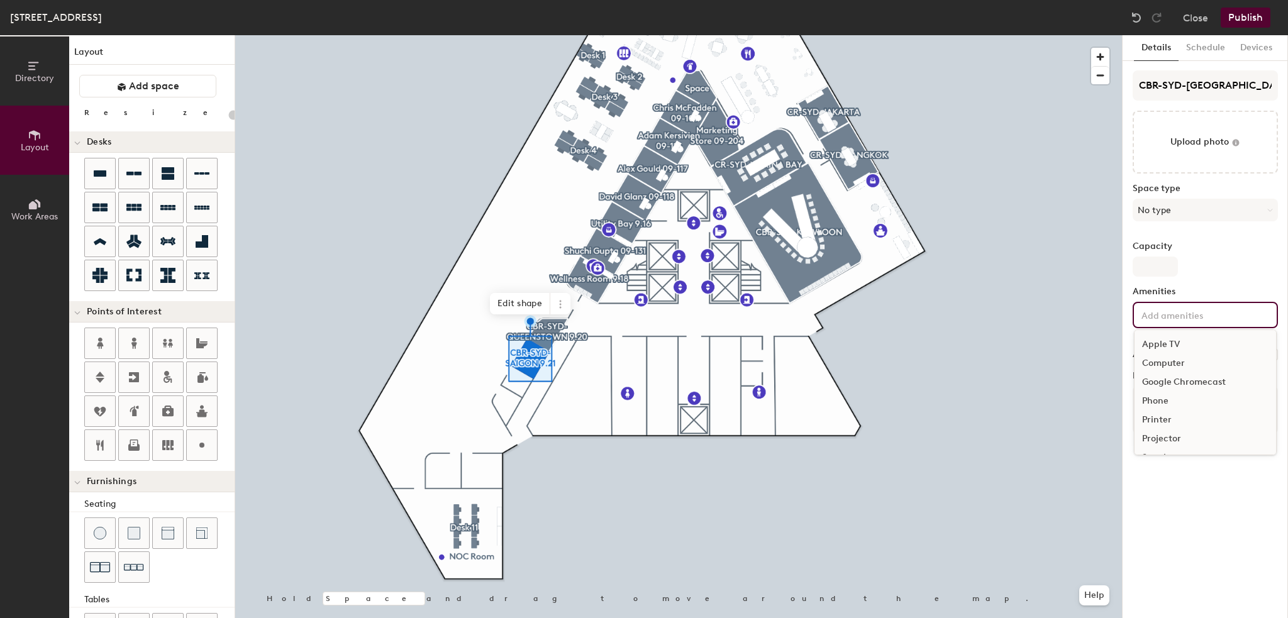
click at [1162, 316] on input at bounding box center [1195, 314] width 113 height 15
click at [1159, 404] on div "Television" at bounding box center [1204, 403] width 141 height 19
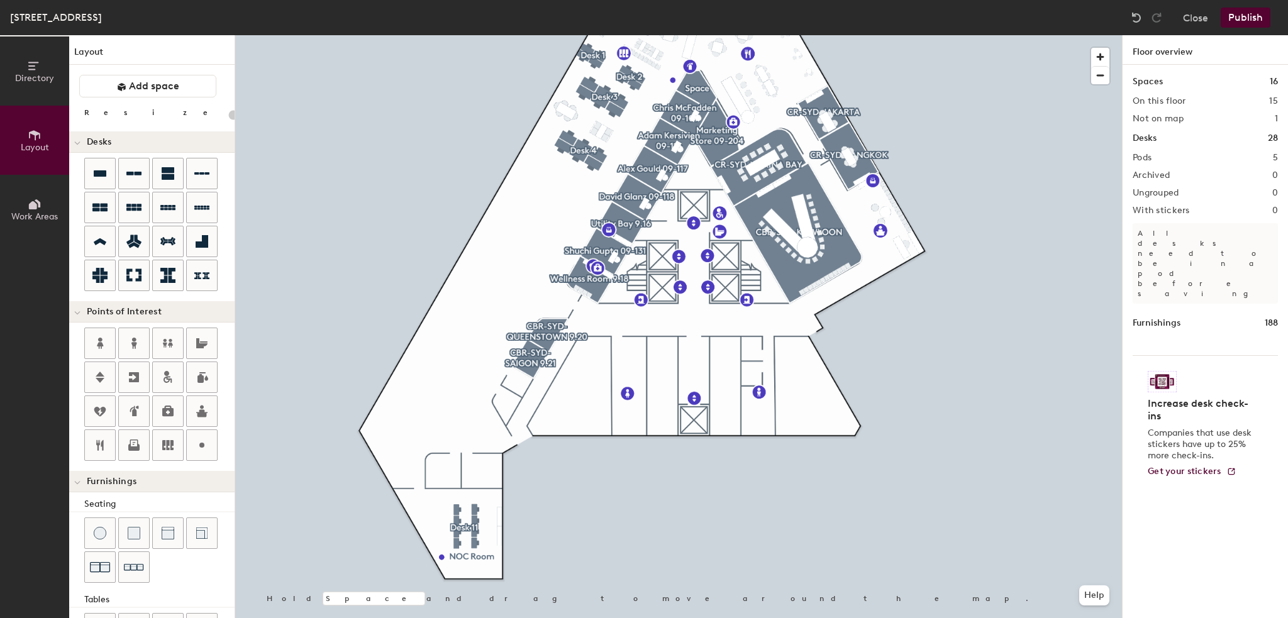
click at [554, 35] on div at bounding box center [678, 35] width 886 height 0
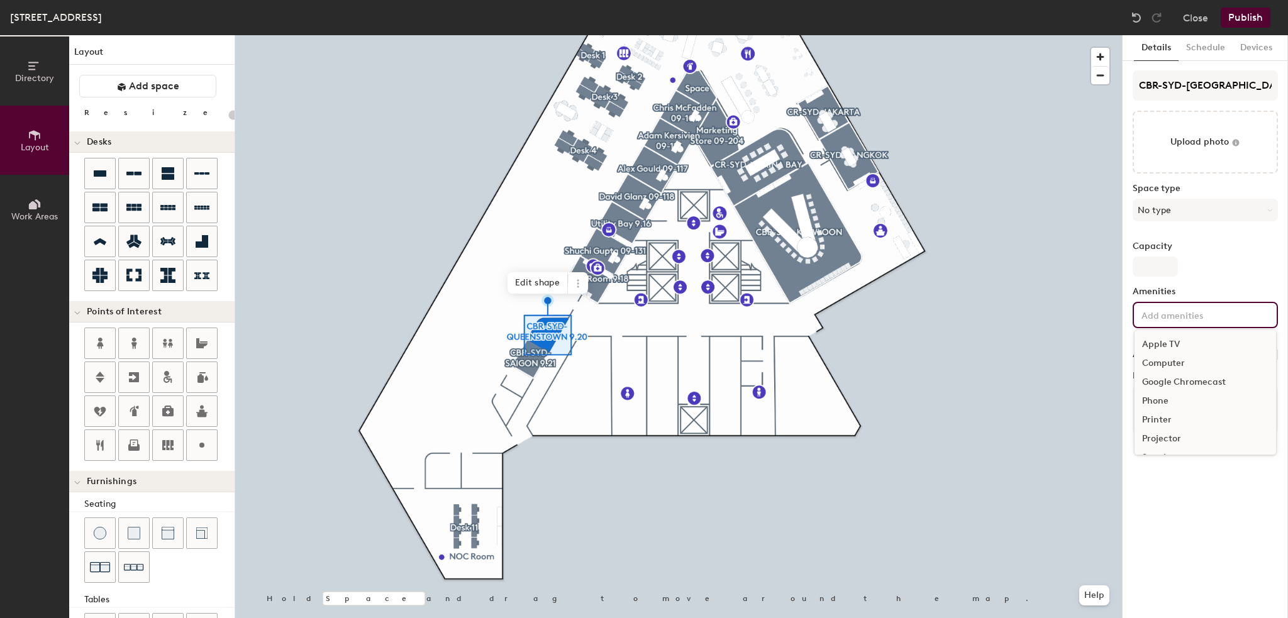
click at [1169, 317] on input at bounding box center [1195, 314] width 113 height 15
click at [1173, 406] on div "Television" at bounding box center [1204, 403] width 141 height 19
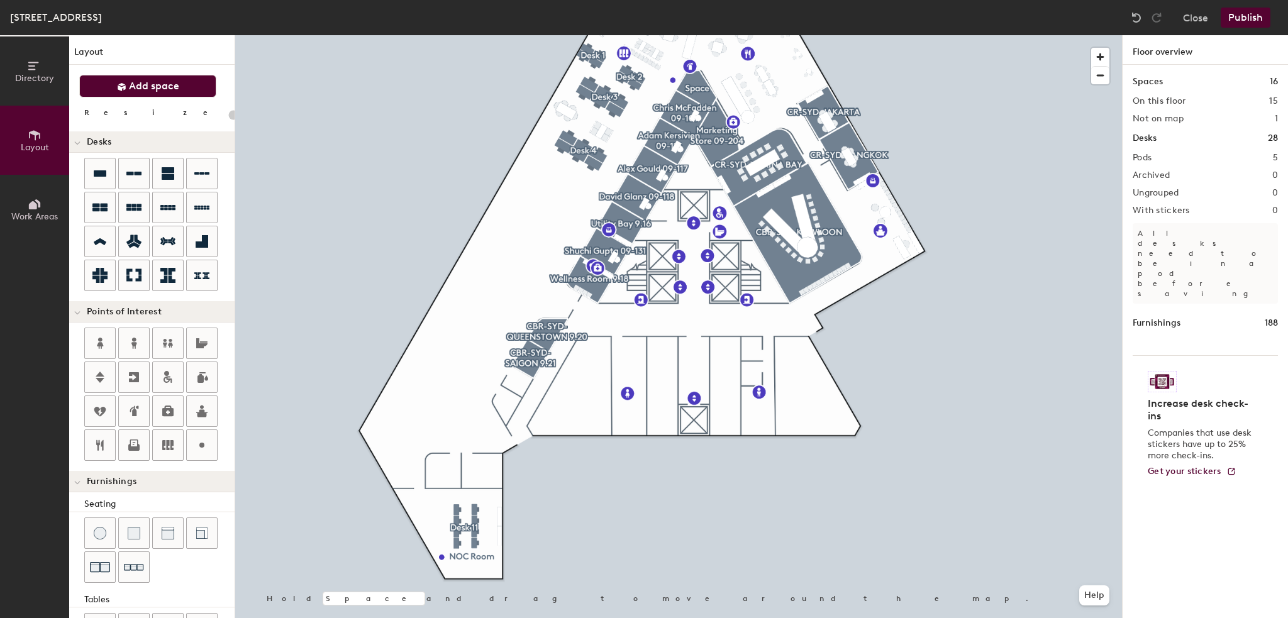
click at [145, 87] on span "Add space" at bounding box center [154, 86] width 50 height 13
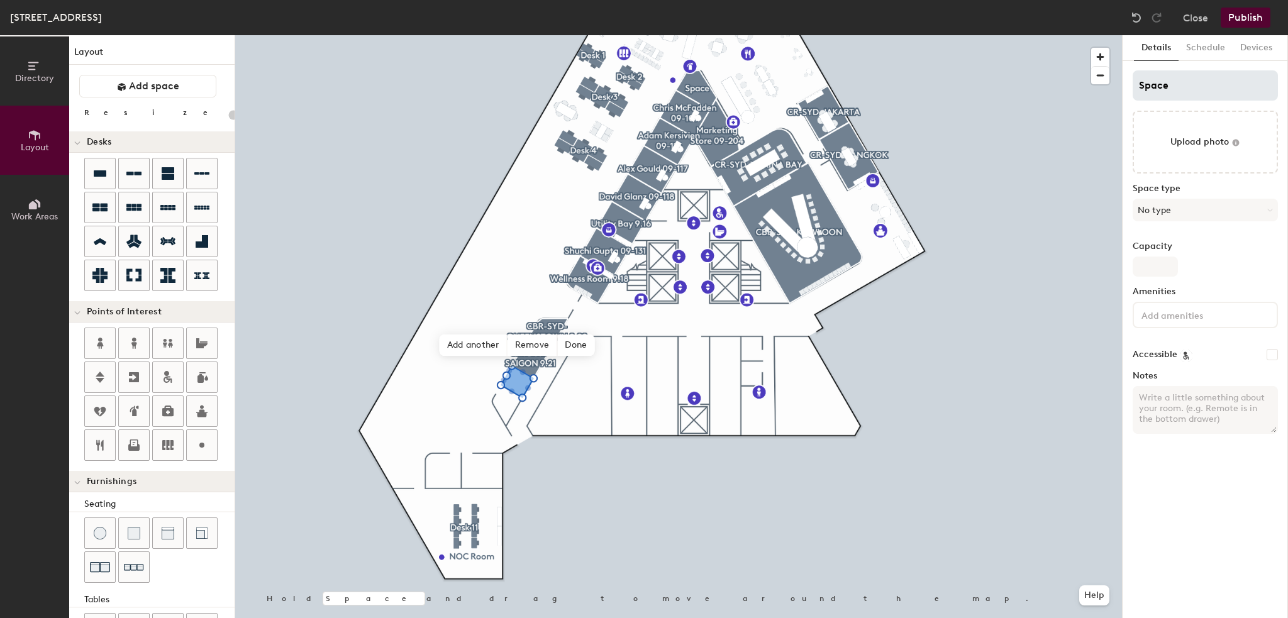
type input "20"
click at [1157, 86] on input "Space" at bounding box center [1204, 85] width 145 height 30
type input "C"
type input "20"
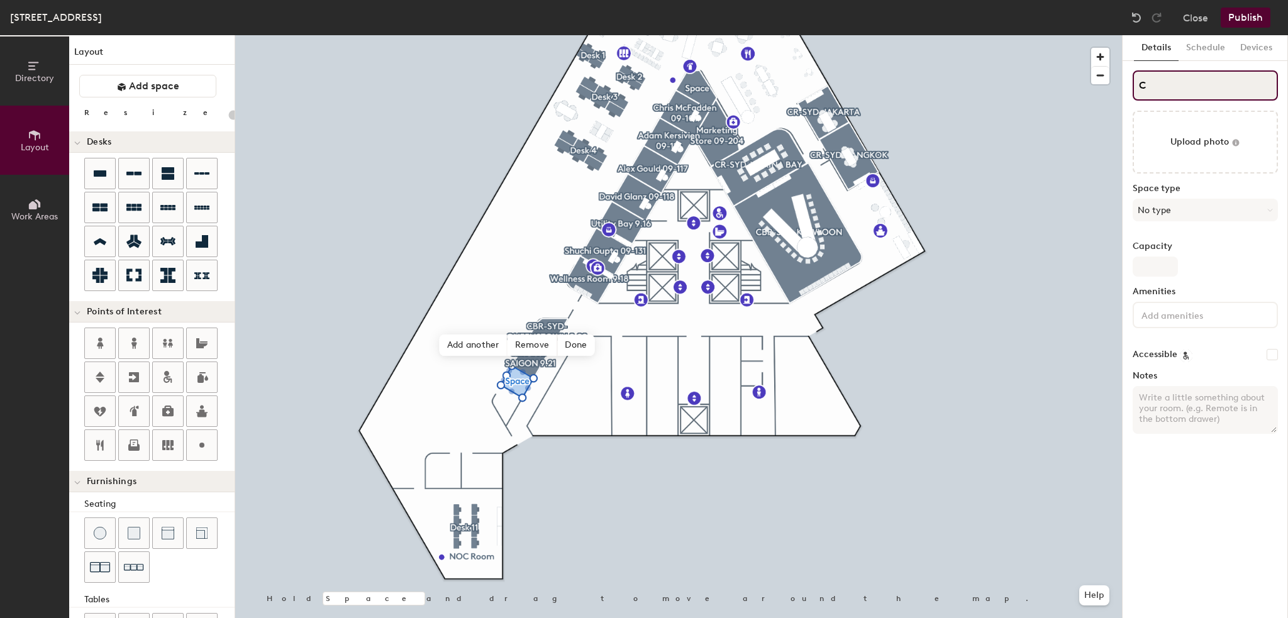
type input "CB"
type input "20"
type input "CBR"
type input "20"
type input "CBR-"
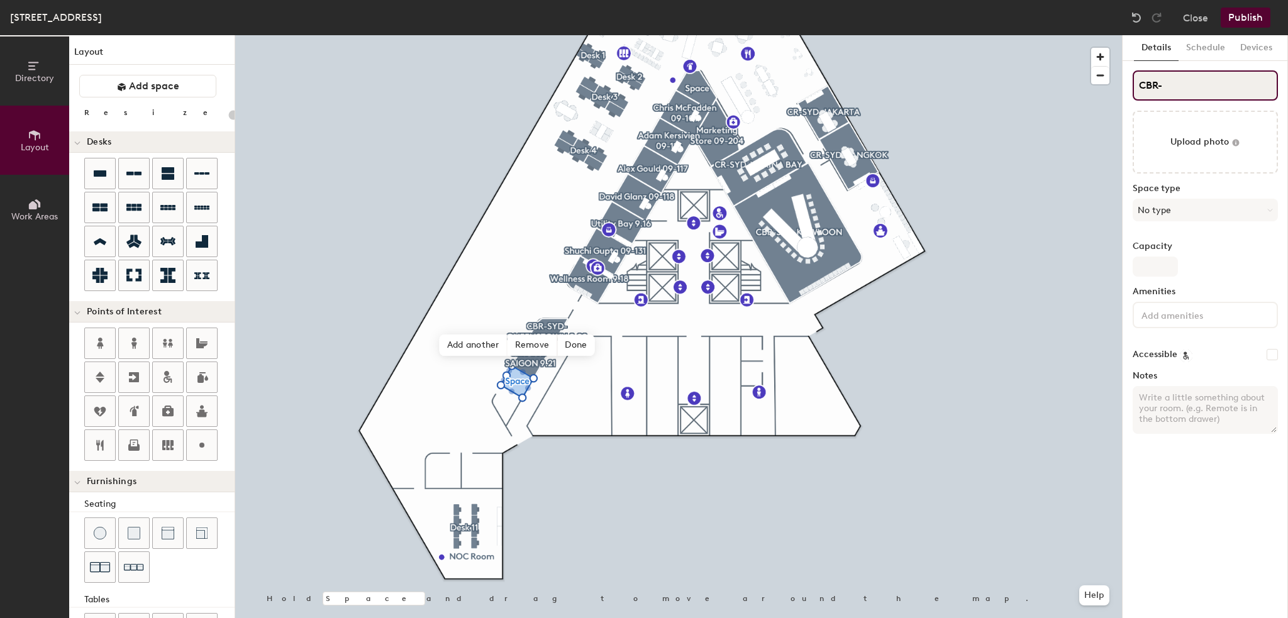
type input "20"
type input "CBR-S"
type input "20"
type input "CBR-SH"
type input "20"
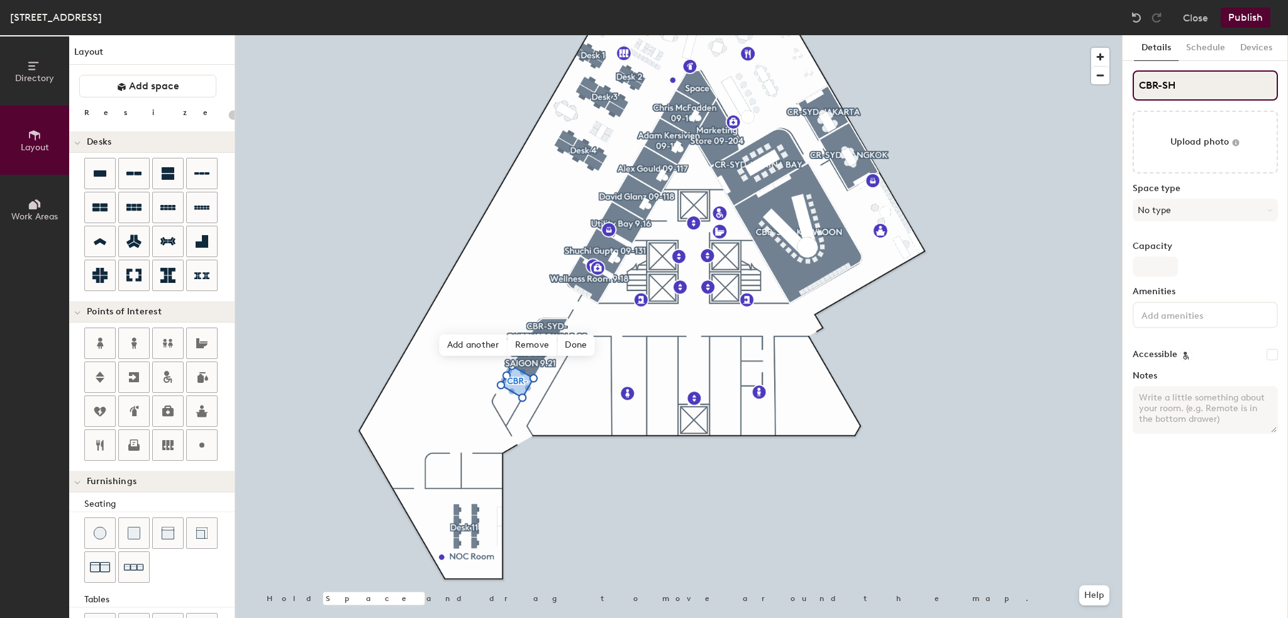
type input "CBR-SHA"
type input "20"
type input "CBR-SH"
type input "20"
type input "CBR-S"
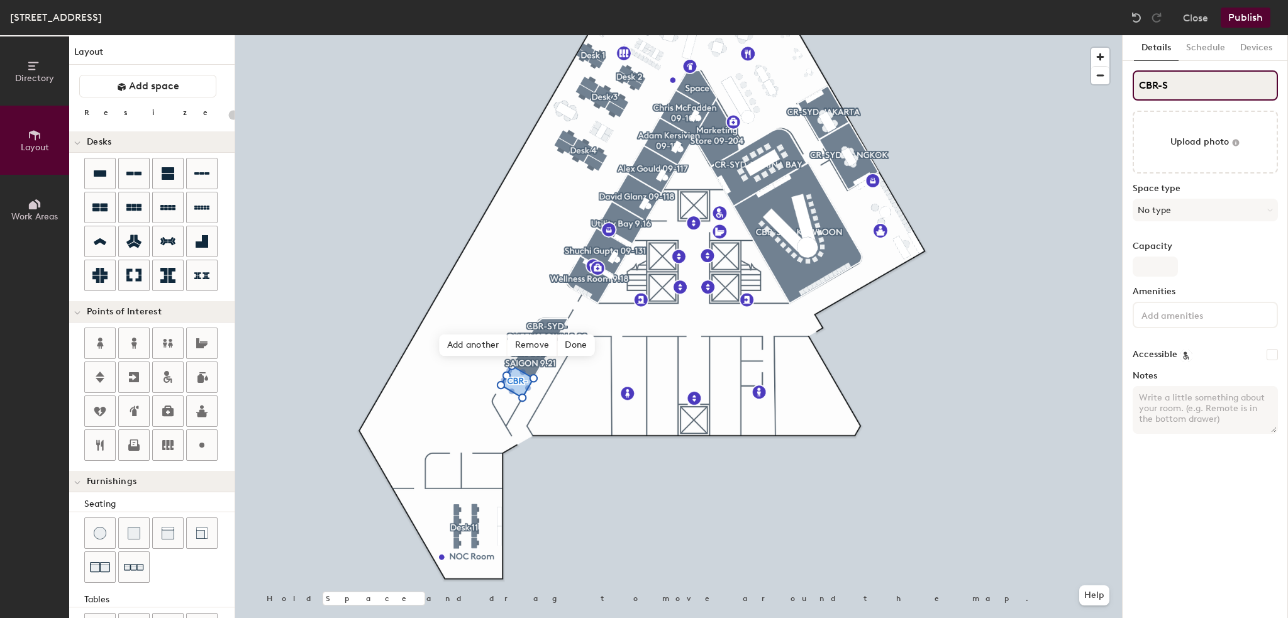
type input "20"
type input "CBR-"
type input "20"
type input "CBR-S"
type input "20"
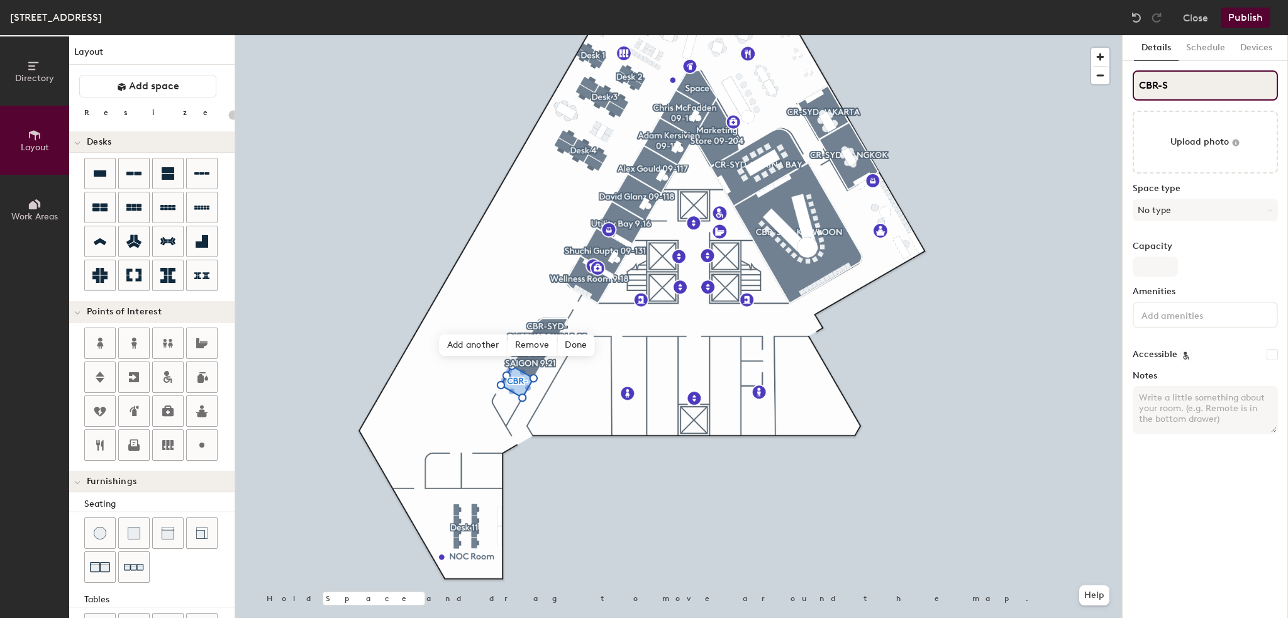
type input "CBR-SY"
type input "20"
type input "CBR-SYD"
type input "20"
type input "CBR-SYD-"
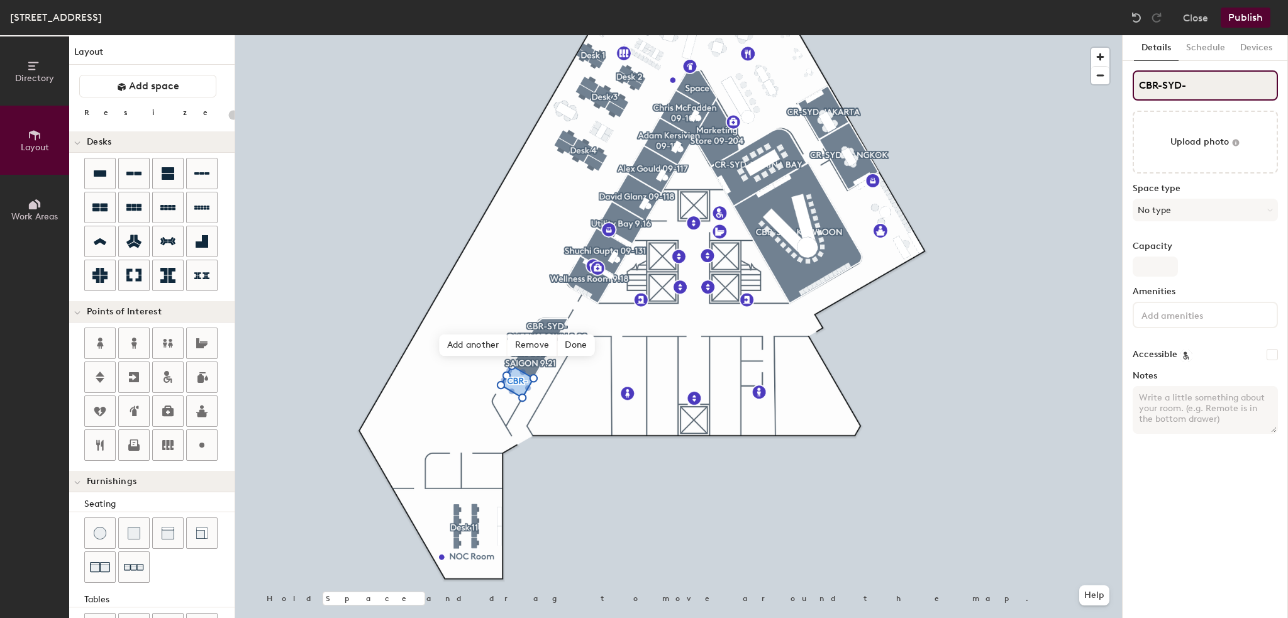
type input "20"
type input "CBR-SYD-S"
type input "20"
type input "CBR-SYD-SHAN"
type input "20"
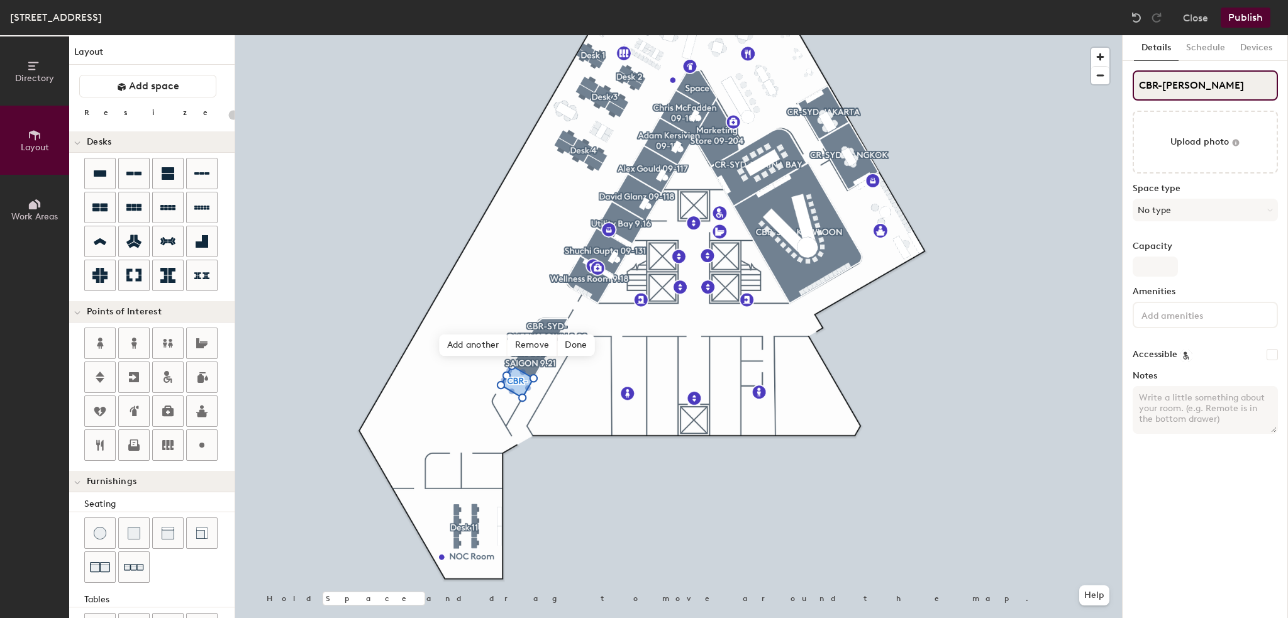
type input "CBR-SYD-SHANG"
type input "20"
type input "CBR-SYD-SHANGHA"
type input "20"
type input "CBR-SYD-SHANGHAI"
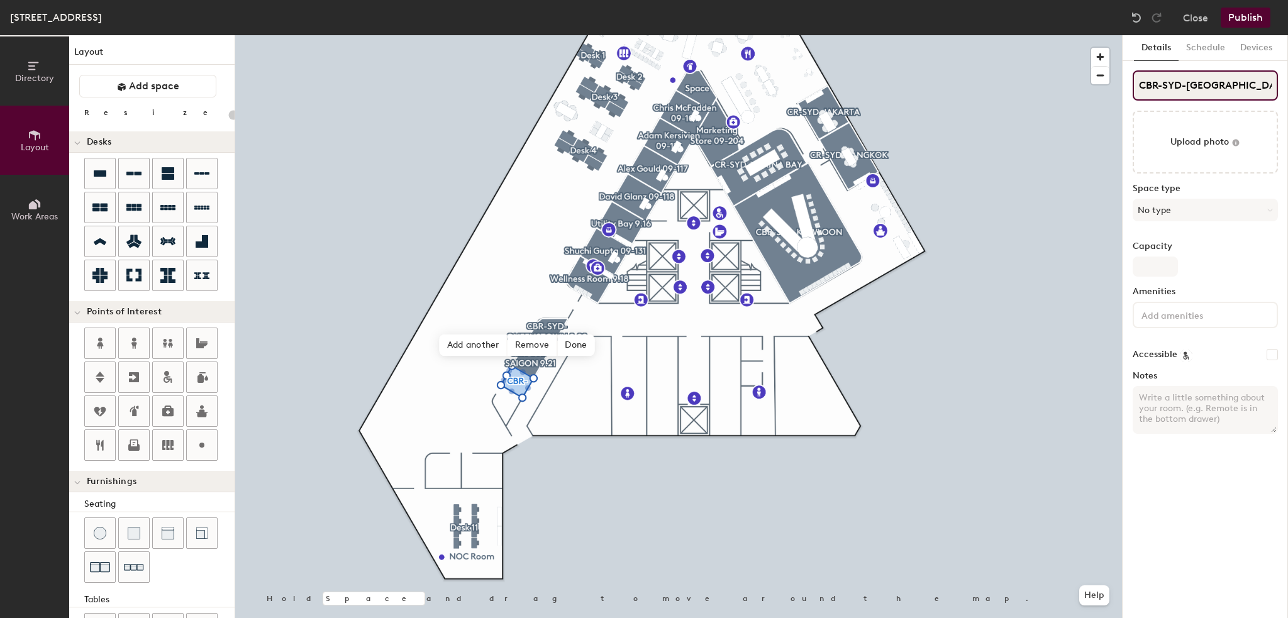
type input "20"
type input "CBR-SYD-SHANGHAI"
type input "20"
type input "CBR-SYD-SHANGHAI 9"
type input "20"
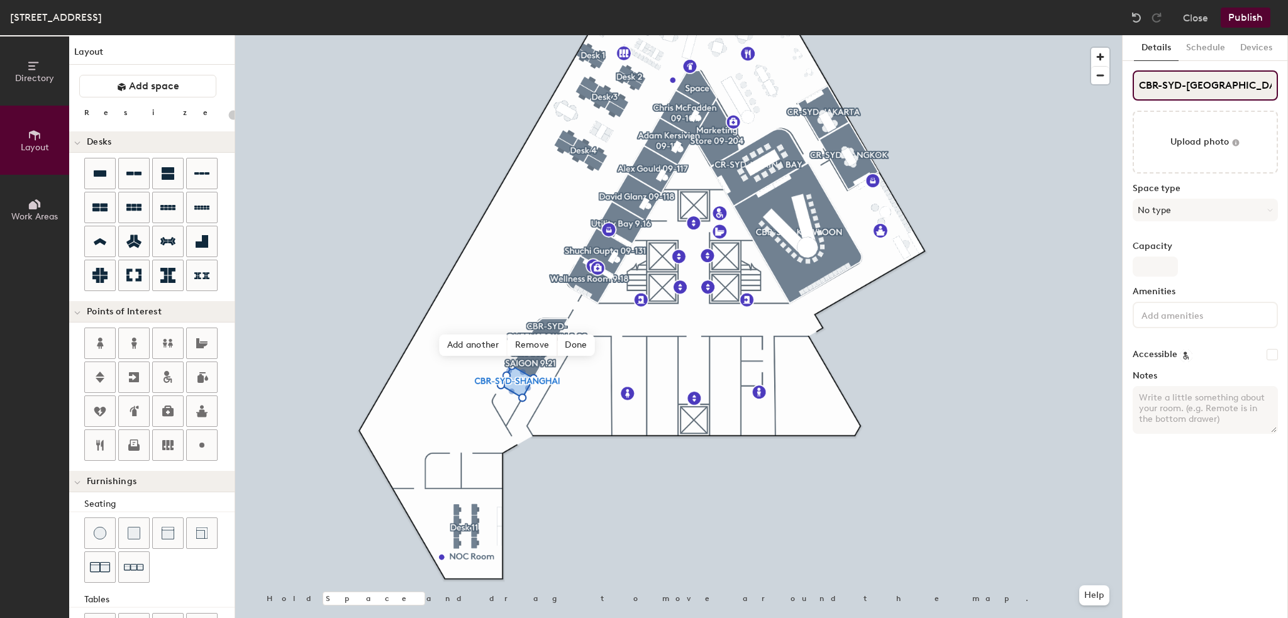
type input "CBR-SYD-SHANGHAI 9."
type input "20"
type input "CBR-SYD-SHANGHAI 9.22"
type input "20"
type input "CBR-SYD-SHANGHAI 9.22"
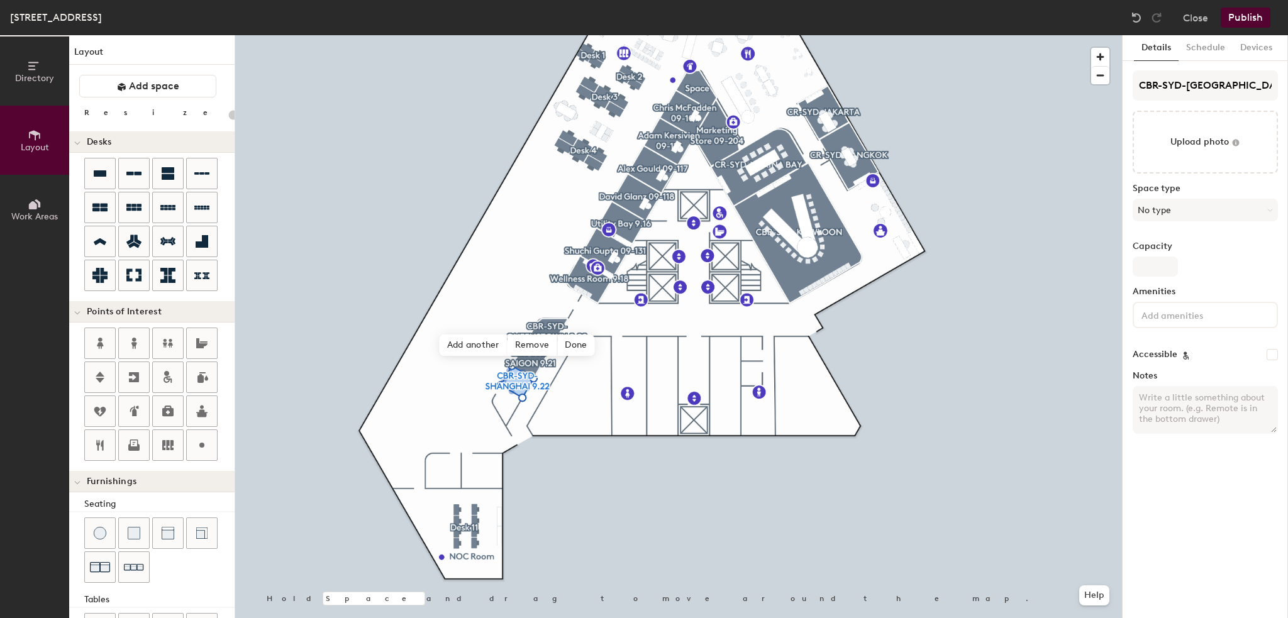
click at [1161, 318] on input at bounding box center [1195, 314] width 113 height 15
click at [1171, 402] on div "Television" at bounding box center [1204, 403] width 141 height 19
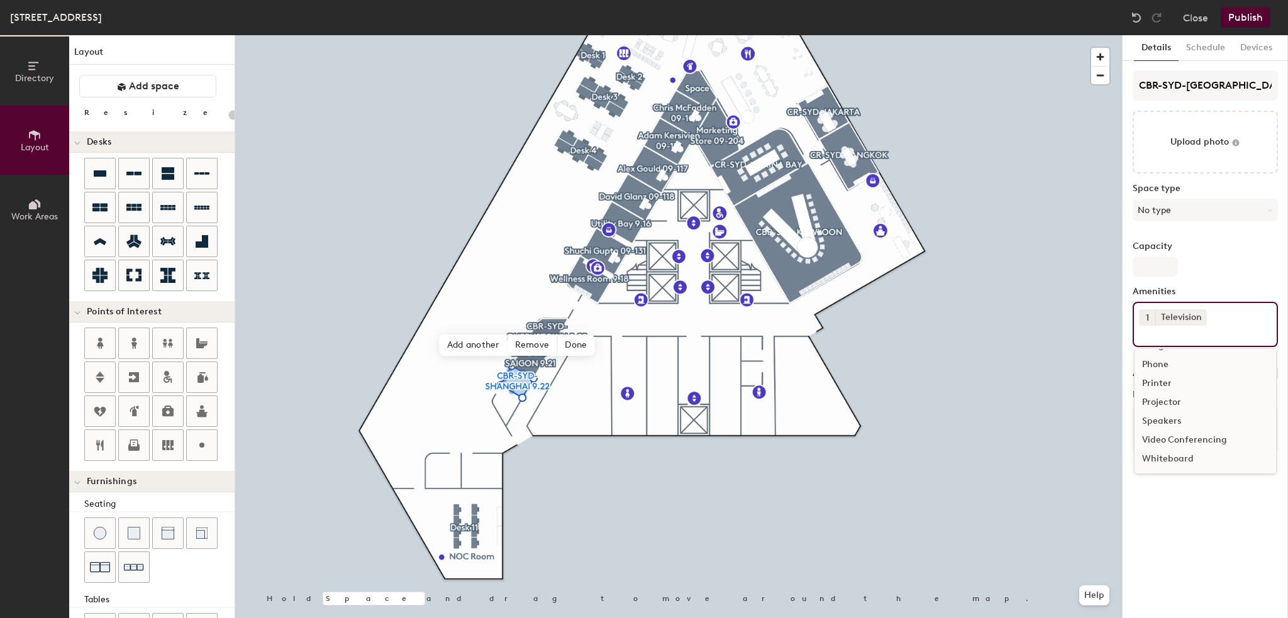
scroll to position [55, 0]
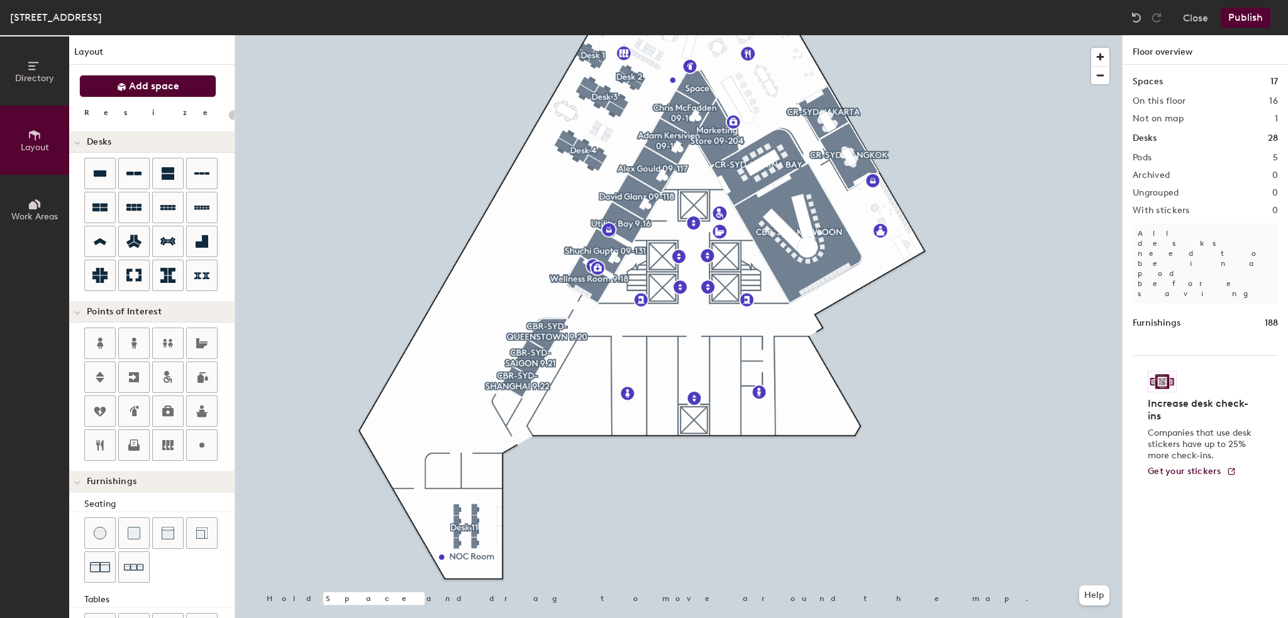
click at [143, 93] on button "Add space" at bounding box center [147, 86] width 137 height 23
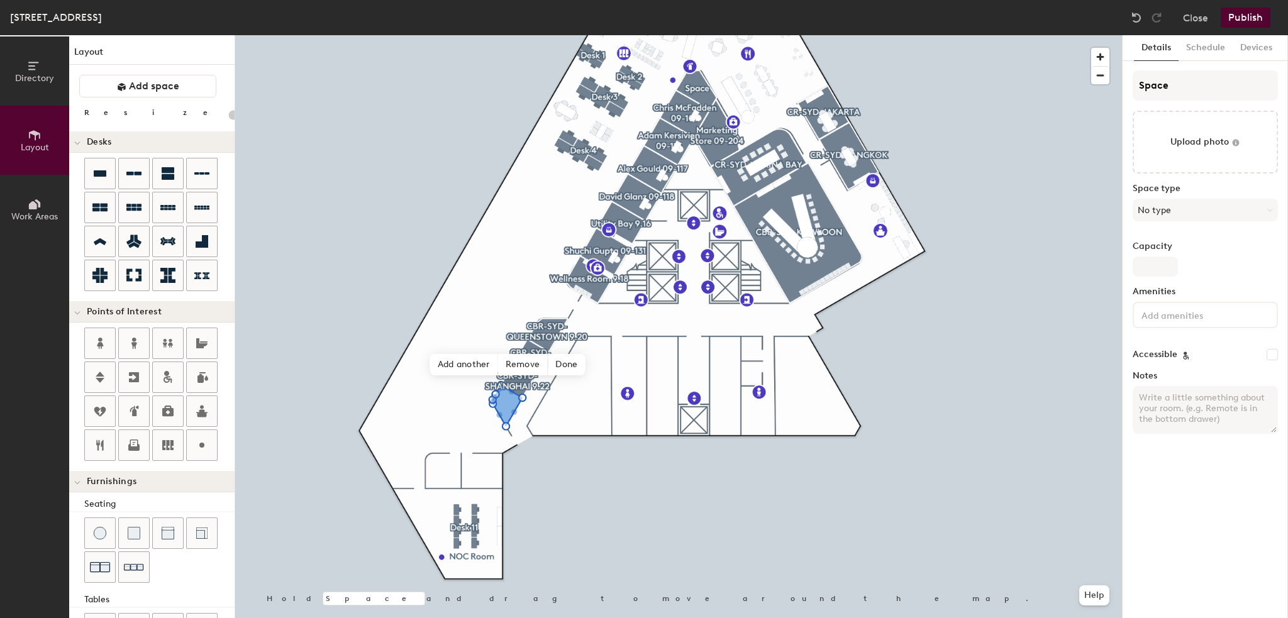
type input "20"
click at [1154, 85] on input "Space" at bounding box center [1204, 85] width 145 height 30
type input "C"
type input "20"
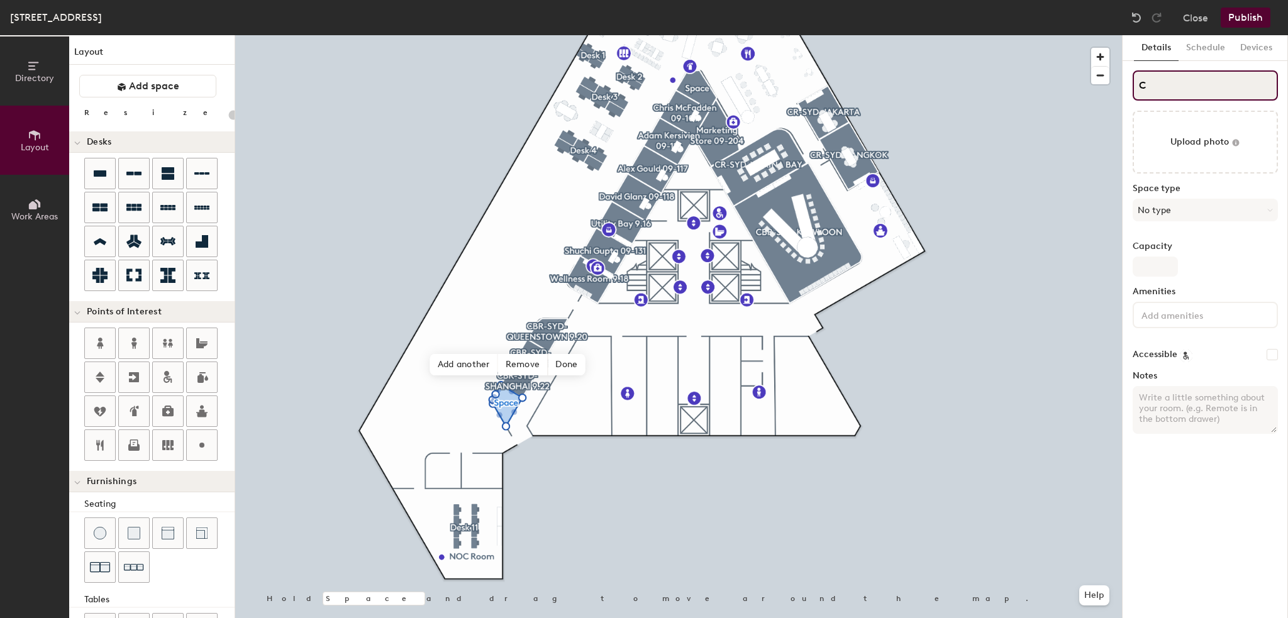
type input "CB"
type input "20"
type input "CBR"
type input "20"
type input "CBR-"
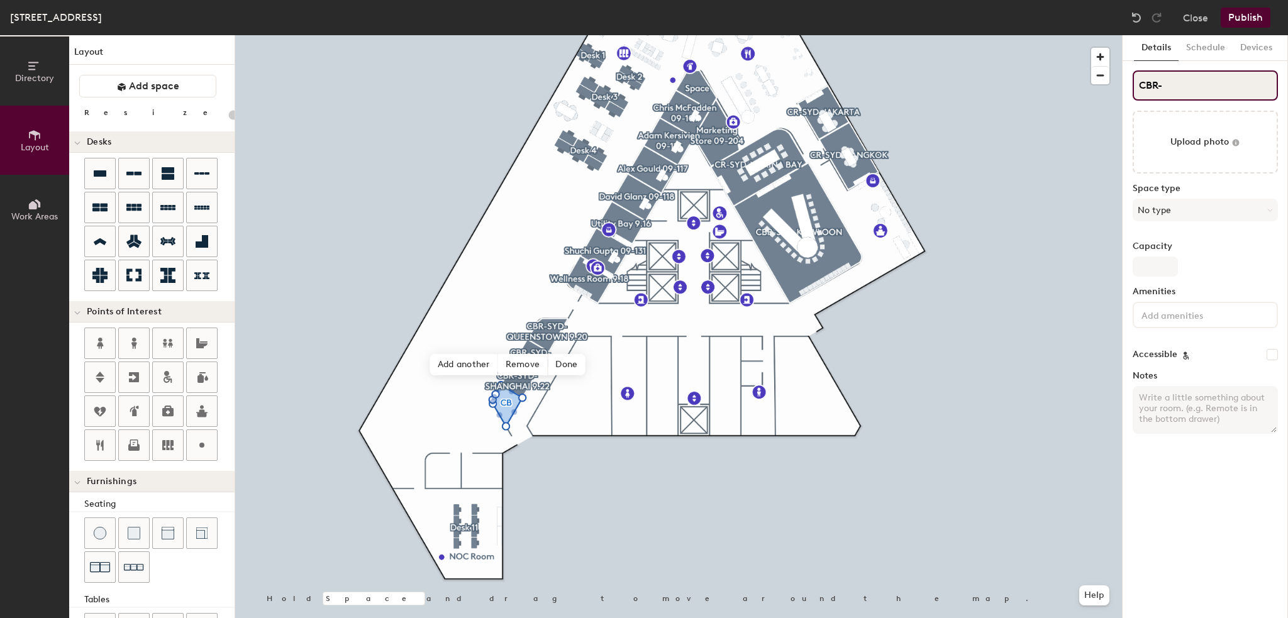
type input "20"
click at [1161, 85] on input "Space" at bounding box center [1204, 85] width 145 height 30
type input "I"
type input "20"
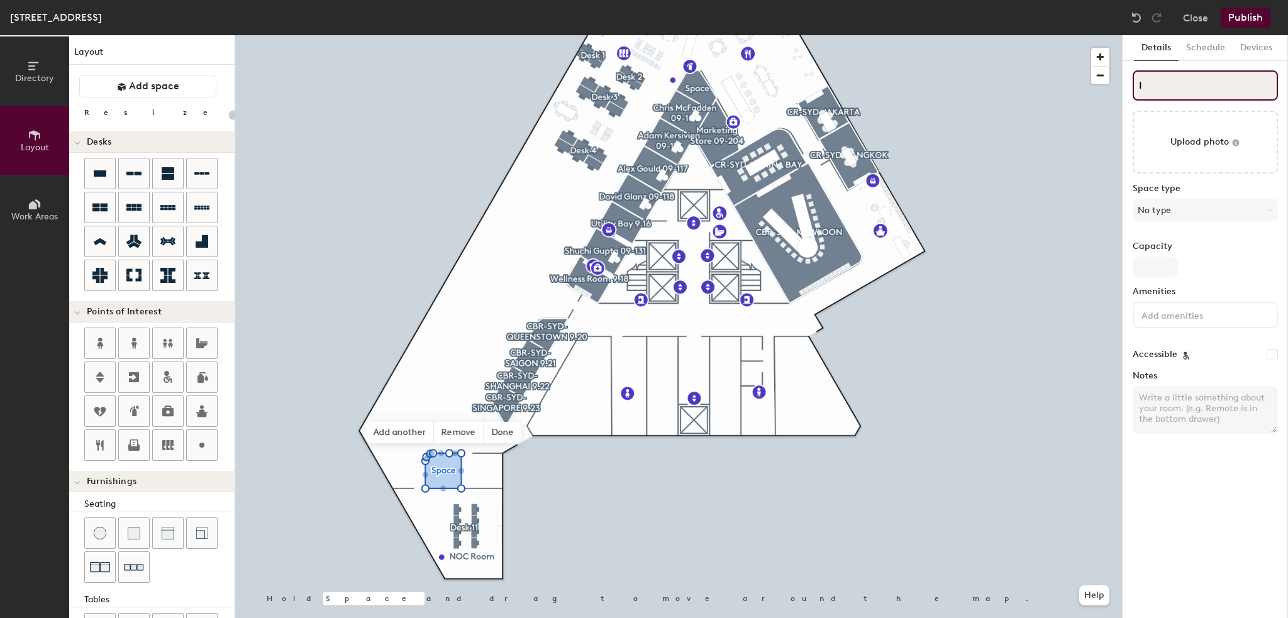
type input "IT"
type input "20"
type input "IT"
type input "20"
type input "IT S"
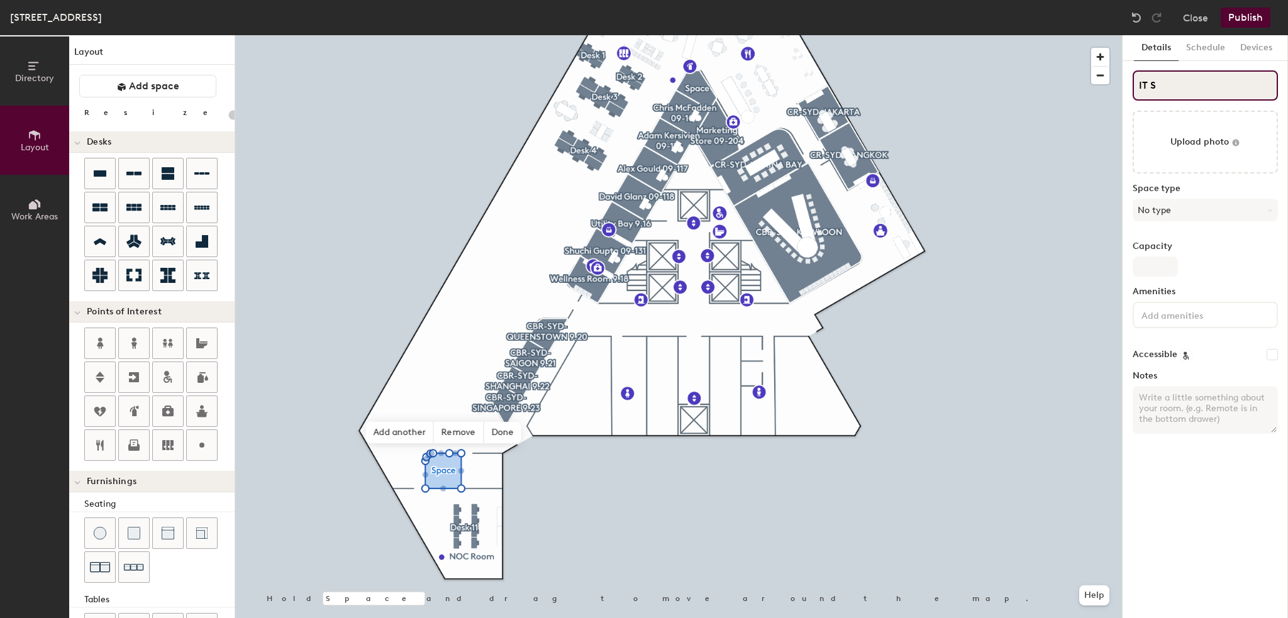
type input "20"
type input "IT SE"
type input "20"
type input "IT SER"
type input "20"
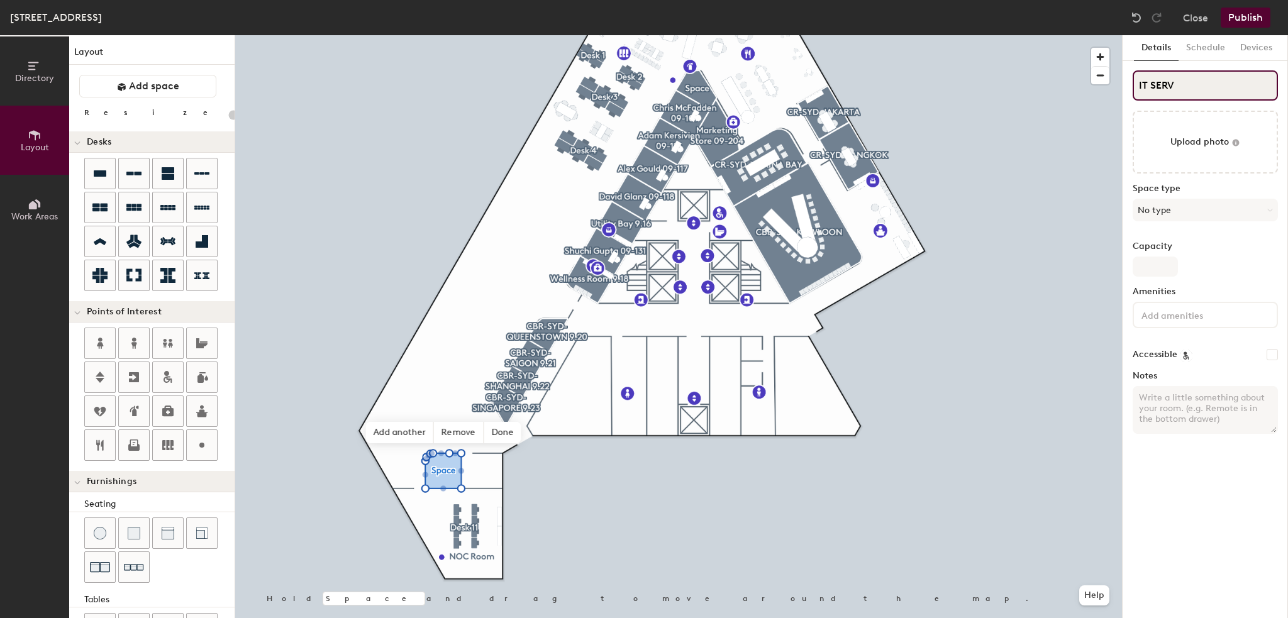
type input "IT SERVE"
type input "20"
type input "IT SERV"
type input "20"
type input "IT SER"
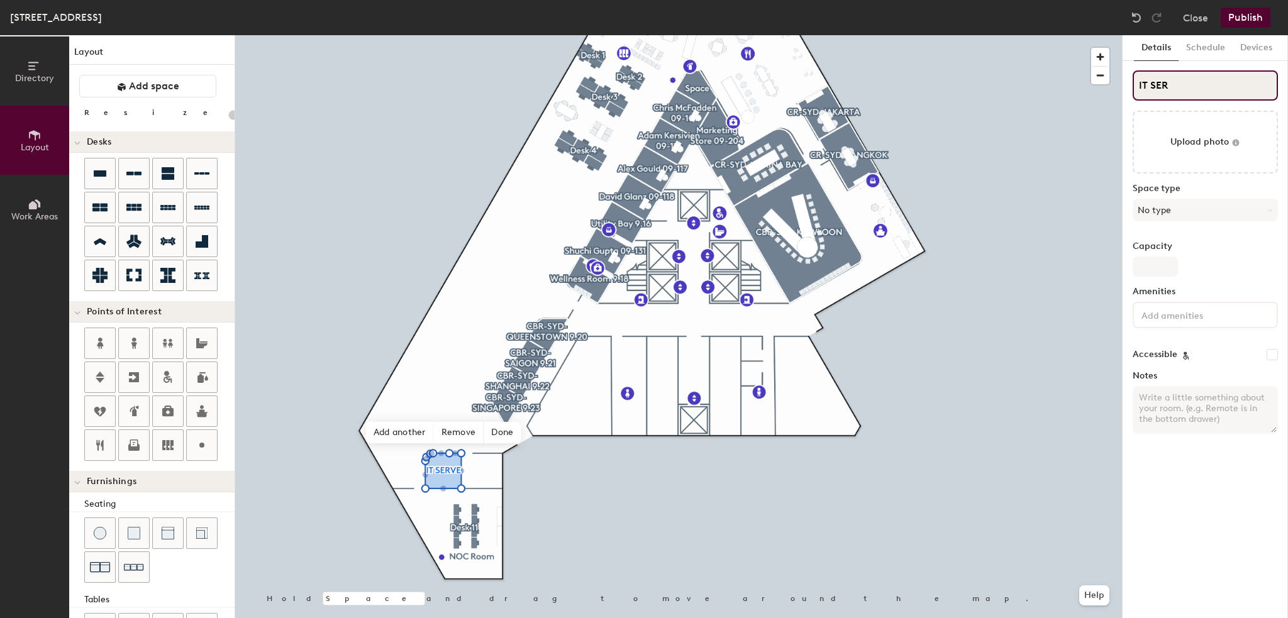
type input "20"
type input "IT SE"
type input "20"
type input "IT S"
type input "20"
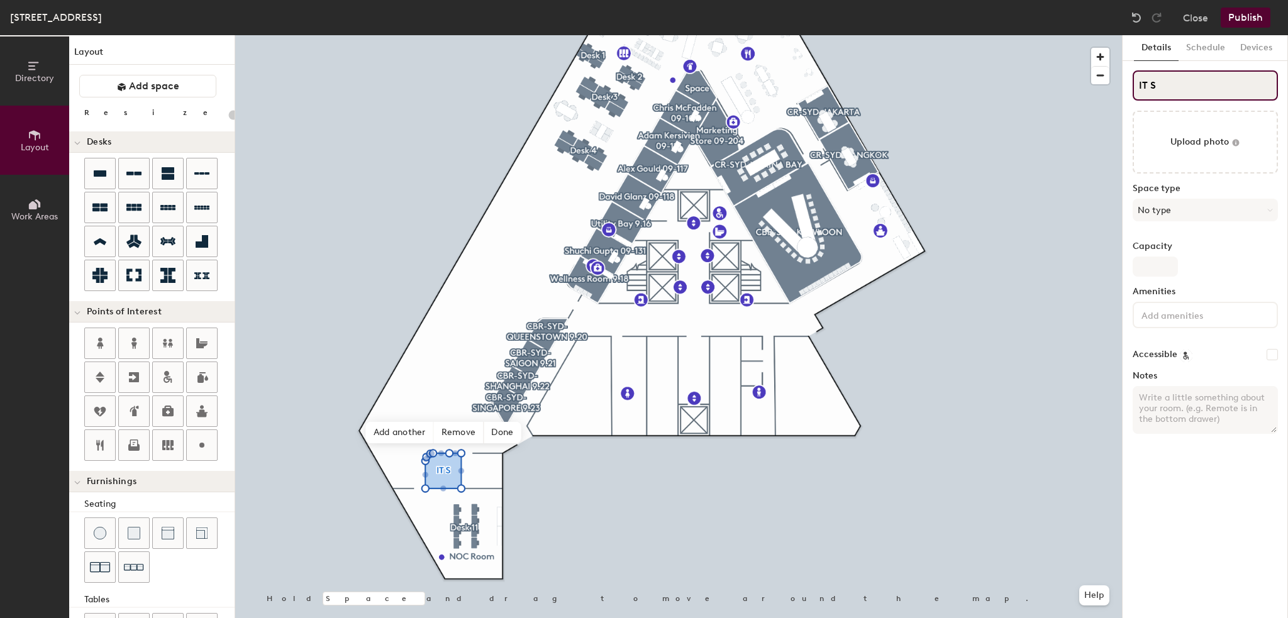
type input "IT ST"
type input "20"
type input "IT STO"
type input "20"
type input "IT STORE"
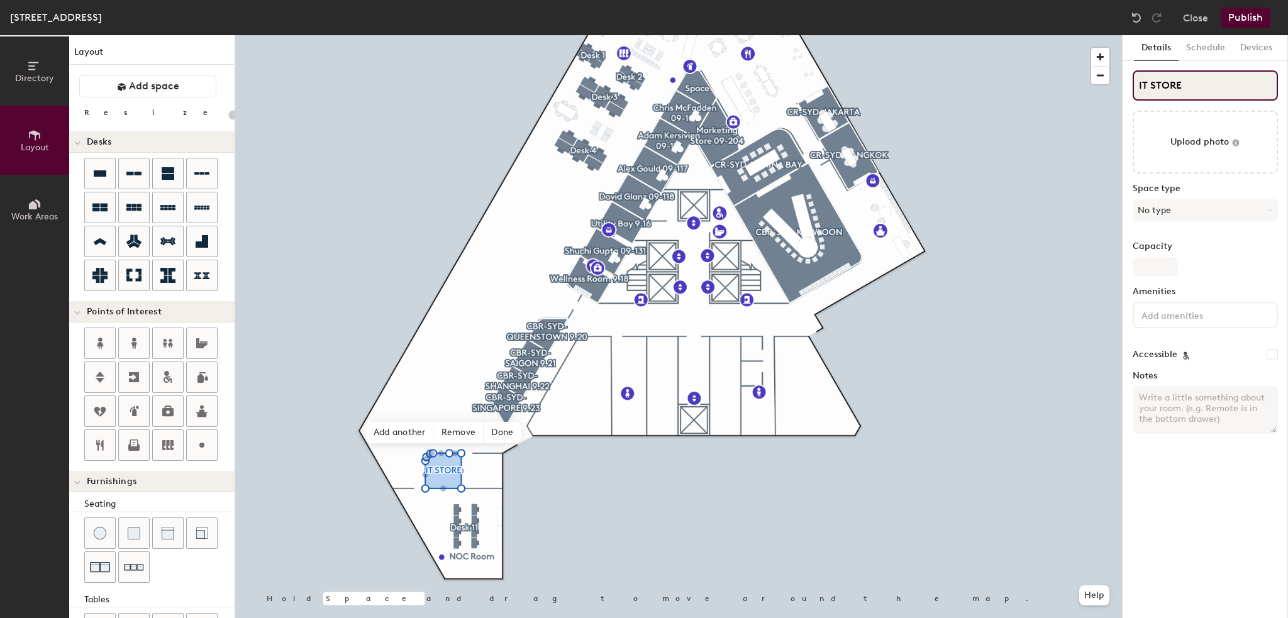
type input "20"
type input "IT STORE"
type input "20"
type input "IT STOR"
type input "20"
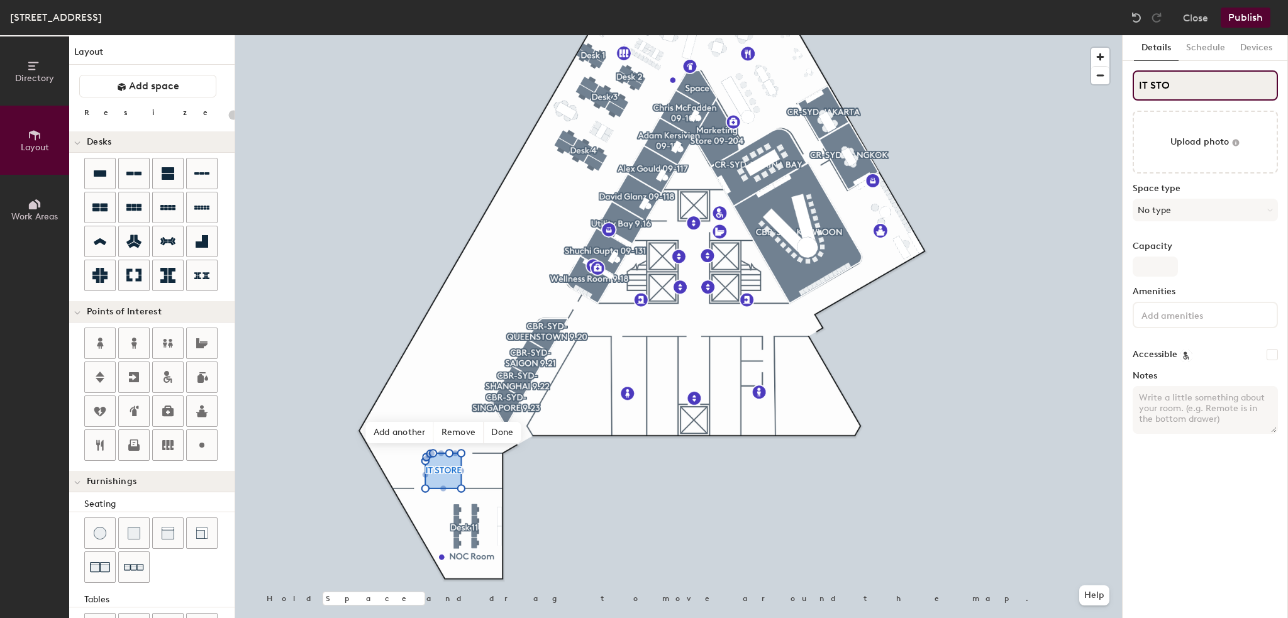
type input "IT ST"
type input "20"
type input "IT"
type input "20"
type input "IT S"
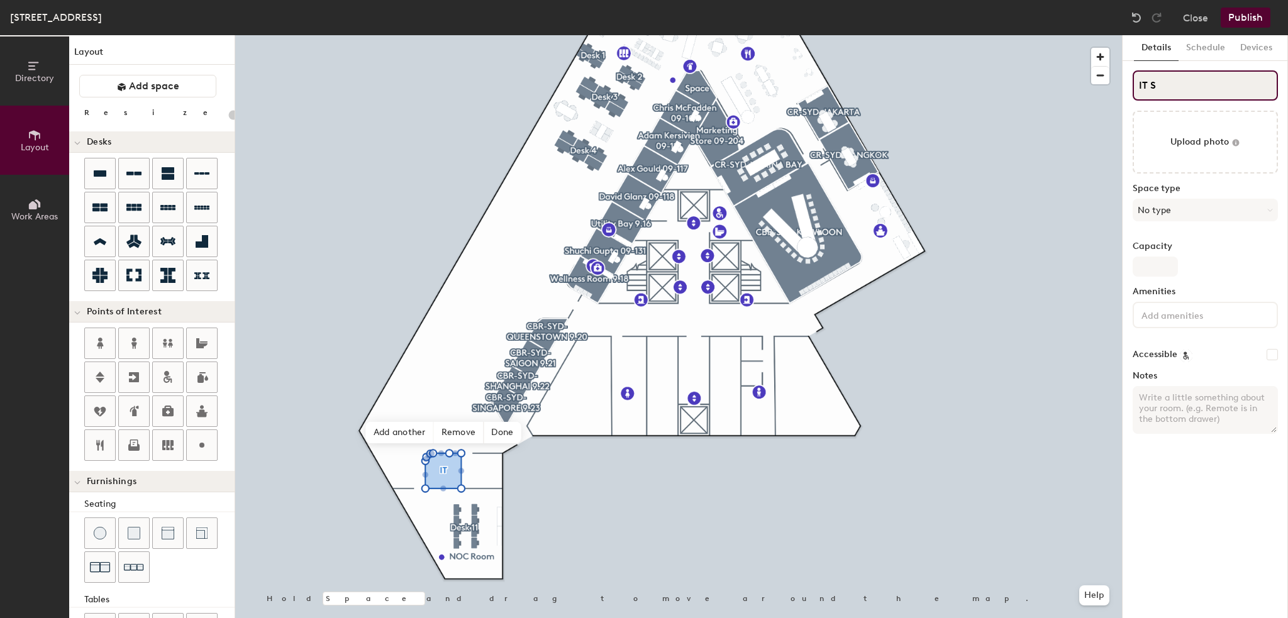
type input "20"
type input "IT St"
type input "20"
type input "IT Sto"
type input "20"
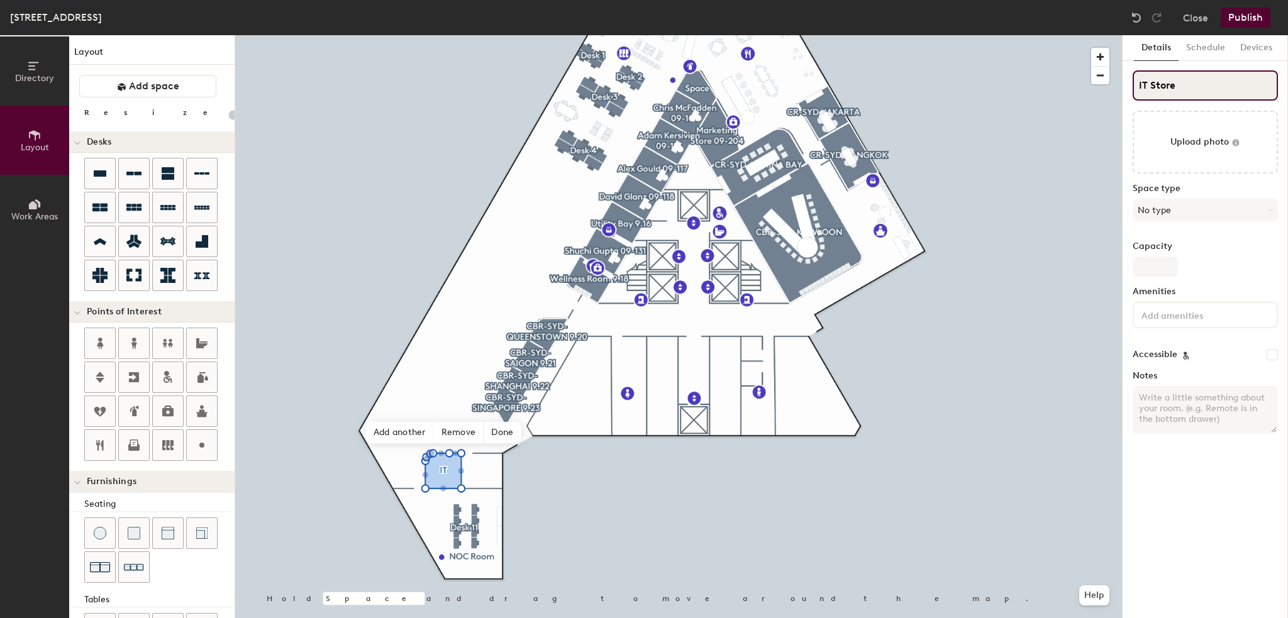
type input "IT Store"
type input "20"
type input "IT Store R"
type input "20"
type input "IT Store Ro"
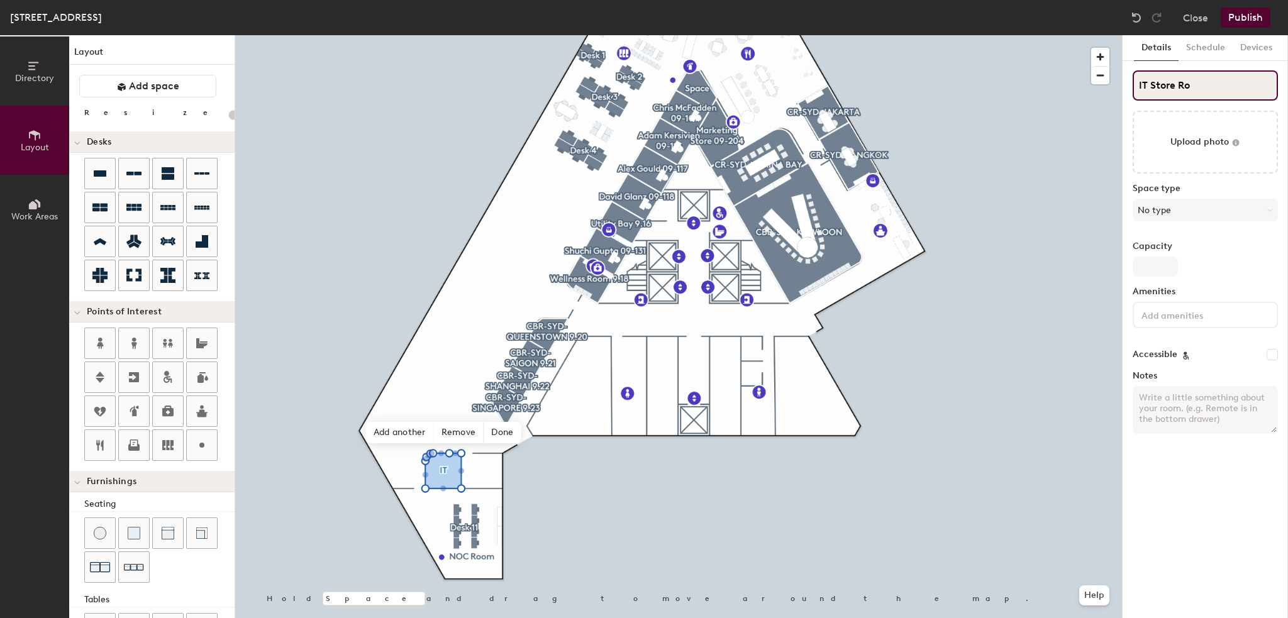
type input "20"
type input "IT Store Roo"
type input "20"
type input "IT Store Room"
type input "20"
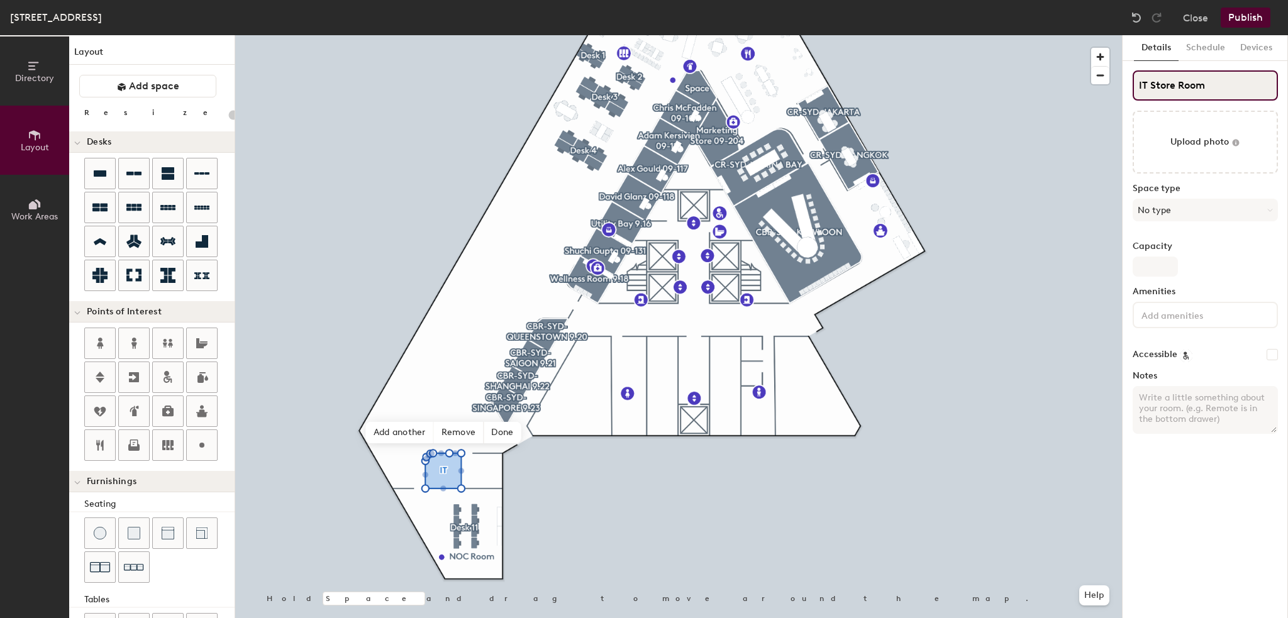
type input "IT Store Room"
type input "20"
type input "IT Store Room 9"
type input "20"
type input "IT Store Room 9."
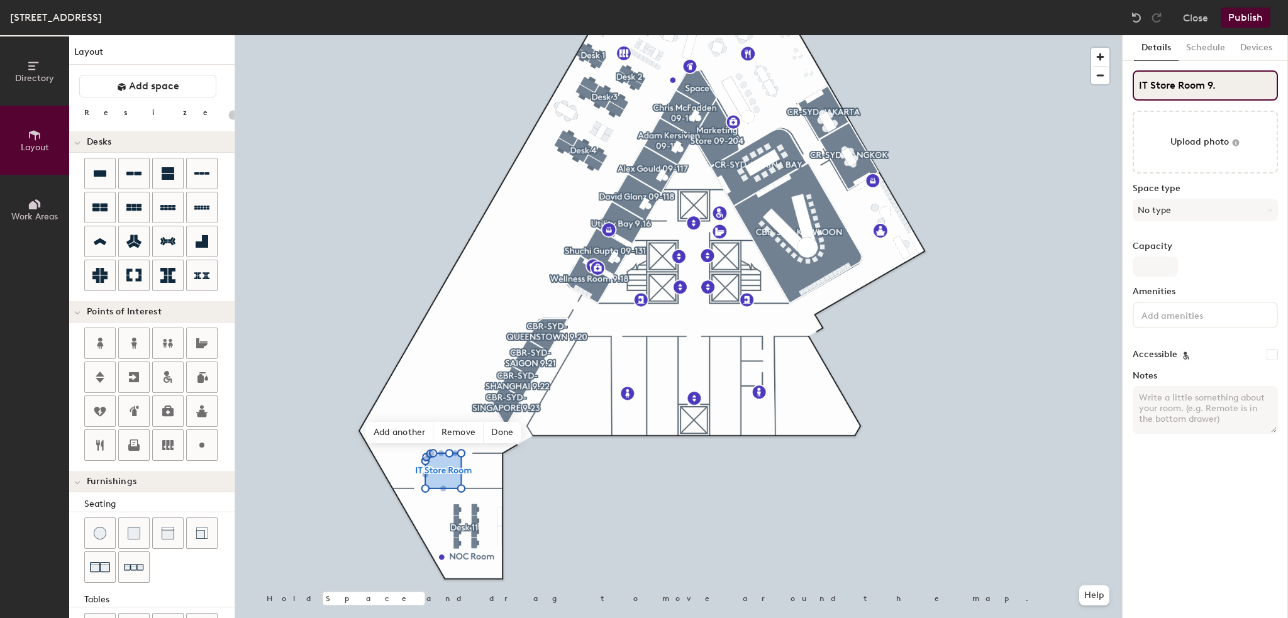
type input "20"
type input "IT Store Room 9.2"
type input "20"
type input "IT Store Room 9.25"
type input "20"
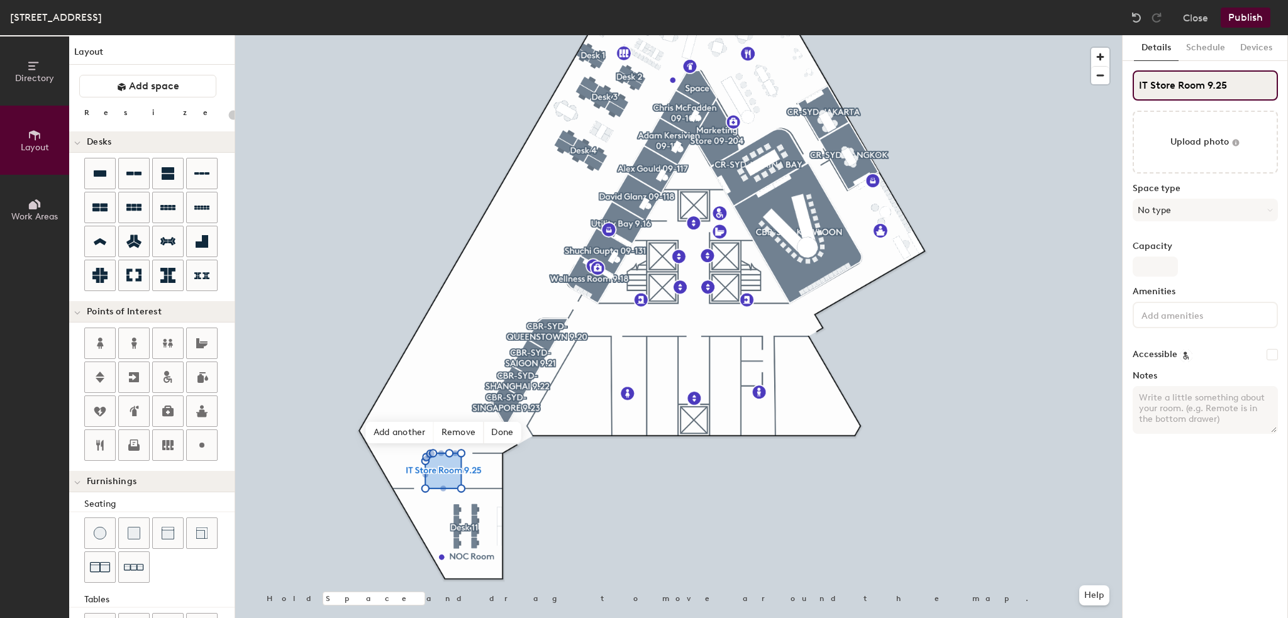
type input "IT Store Room 9.25"
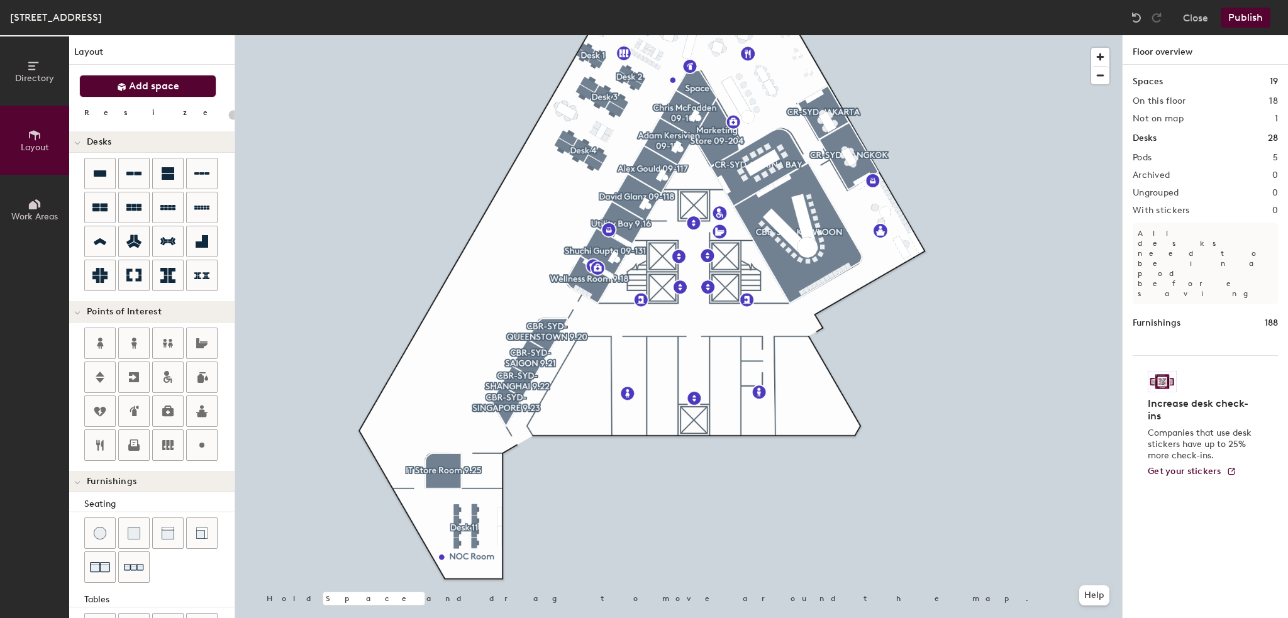
click at [168, 85] on span "Add space" at bounding box center [154, 86] width 50 height 13
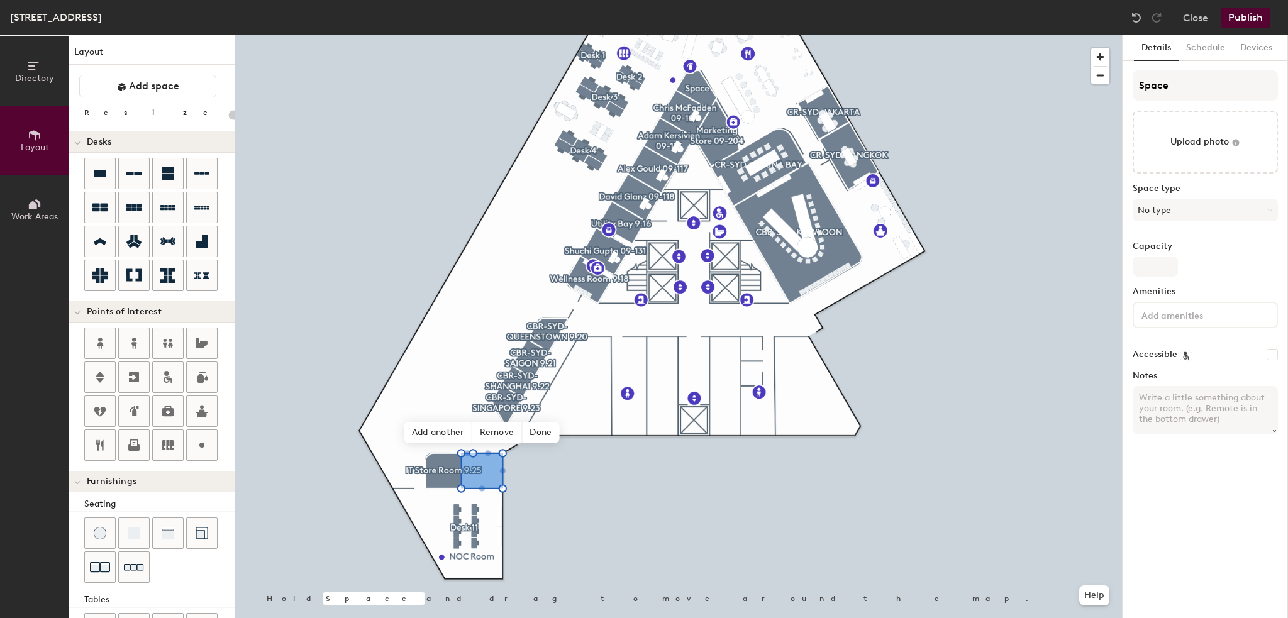
type input "20"
click at [1149, 87] on input "Space" at bounding box center [1204, 85] width 145 height 30
type input "I"
type input "20"
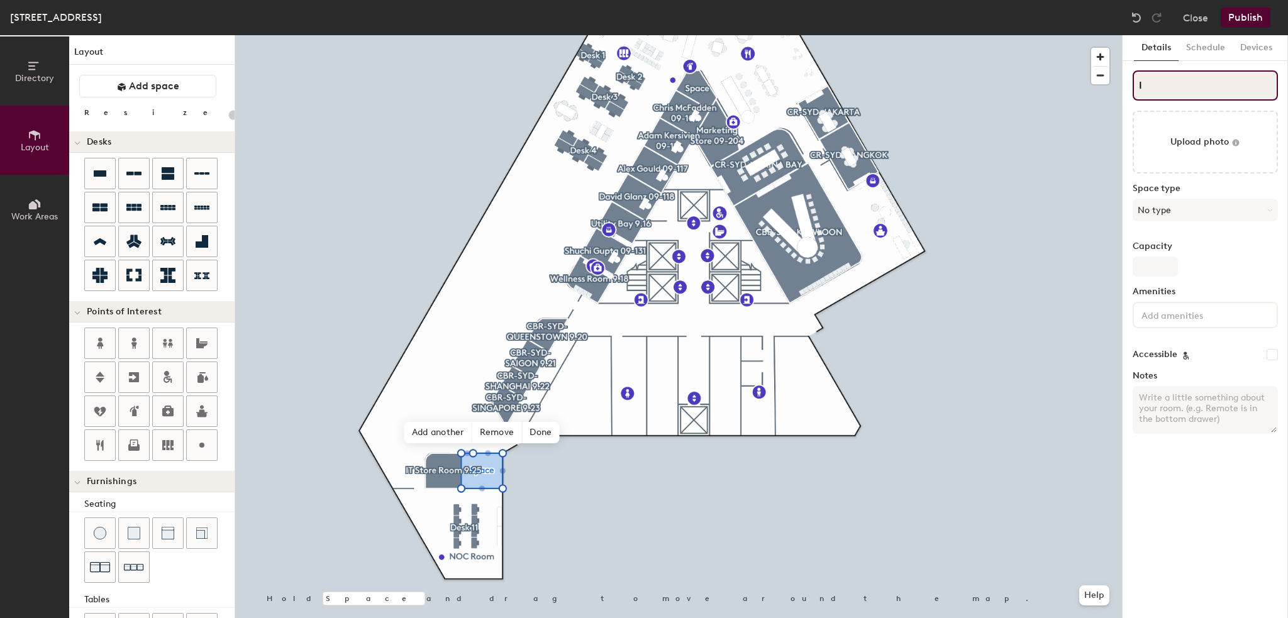
type input "IT"
type input "20"
type input "IT"
type input "20"
type input "IT"
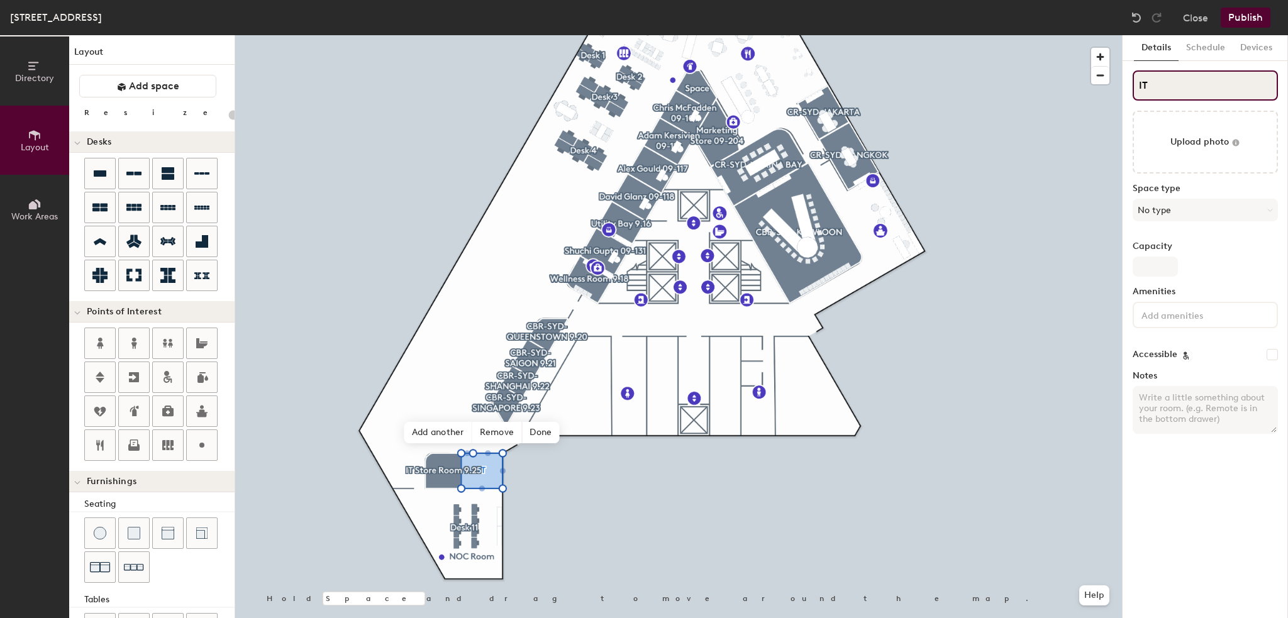
type input "20"
type input "I"
type input "20"
type input "I"
type input "20"
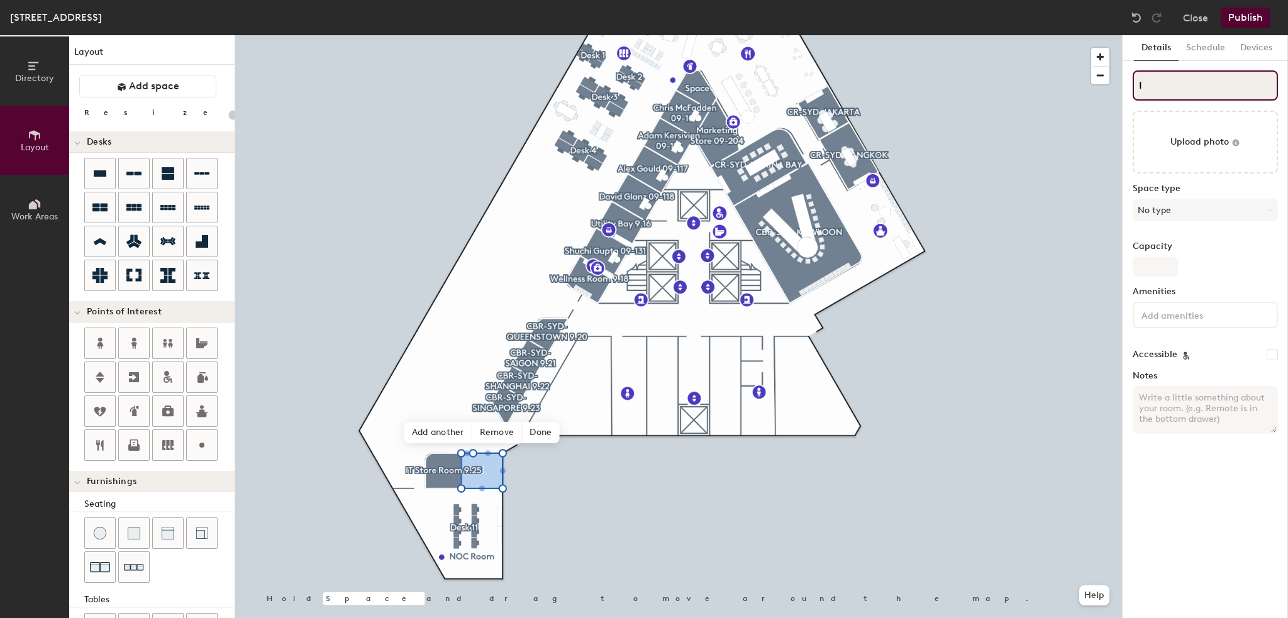
type input "I"
type input "20"
type input "IS"
type input "20"
type input "ISe"
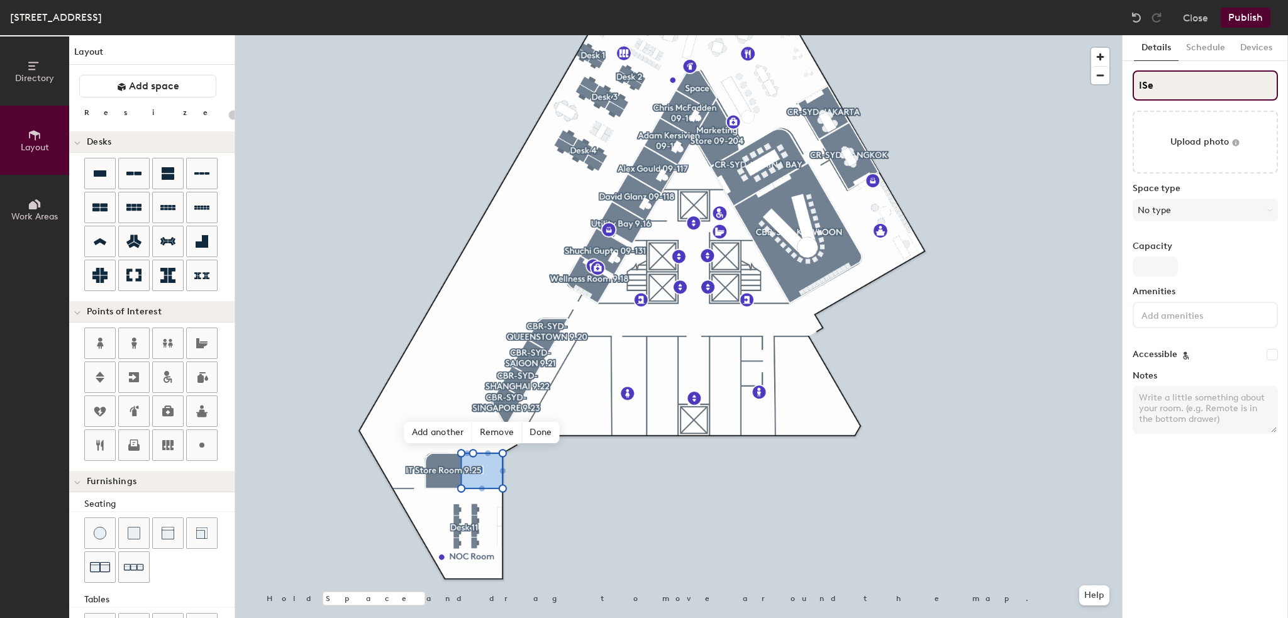
type input "20"
type input "ISer"
type input "20"
type input "IServe"
type input "20"
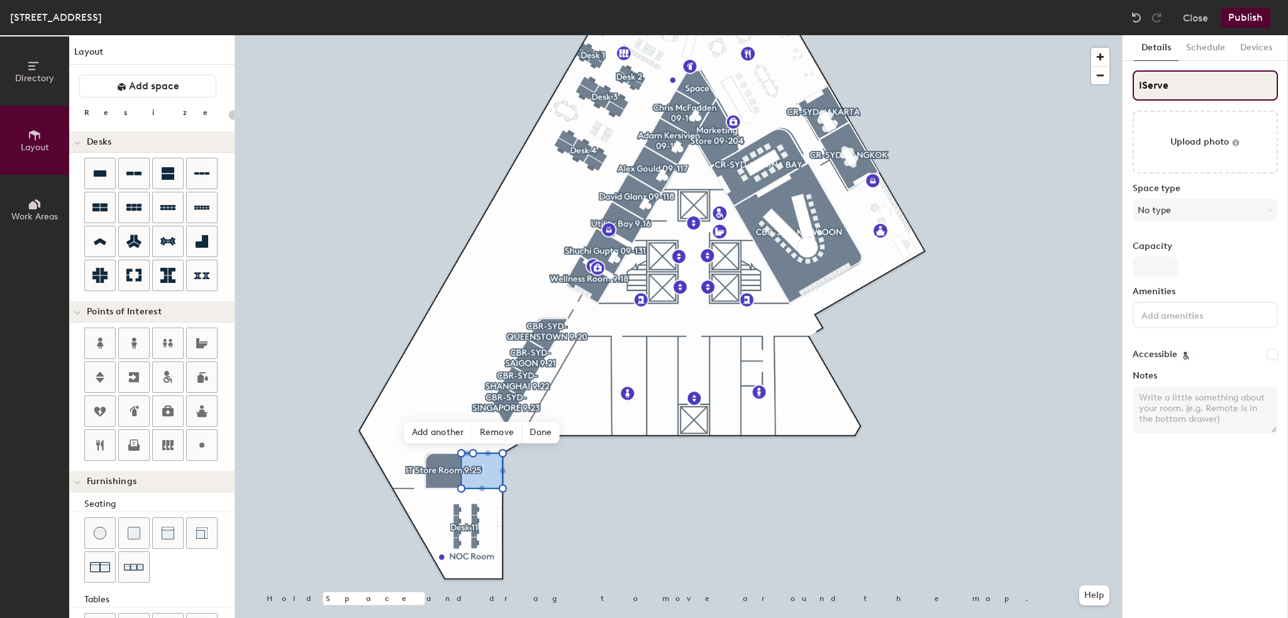
type input "IServer"
type input "20"
type input "IServer"
type input "20"
type input "IServer R"
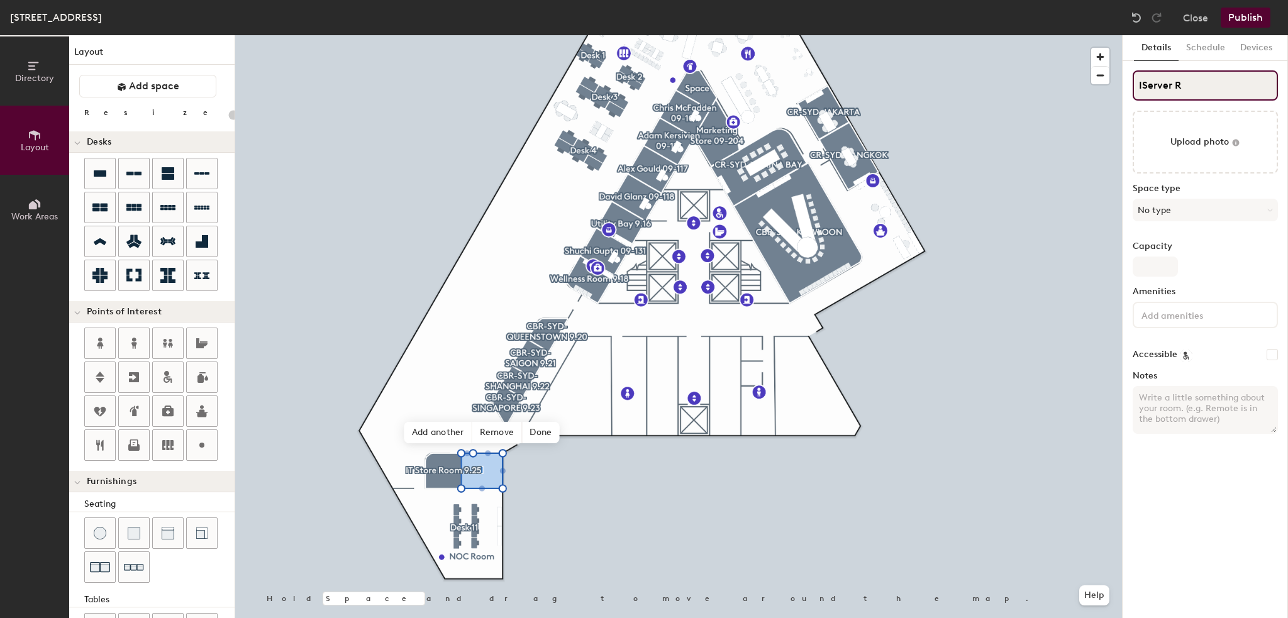
type input "20"
type input "IServer Roo"
type input "20"
type input "IServer Room"
type input "20"
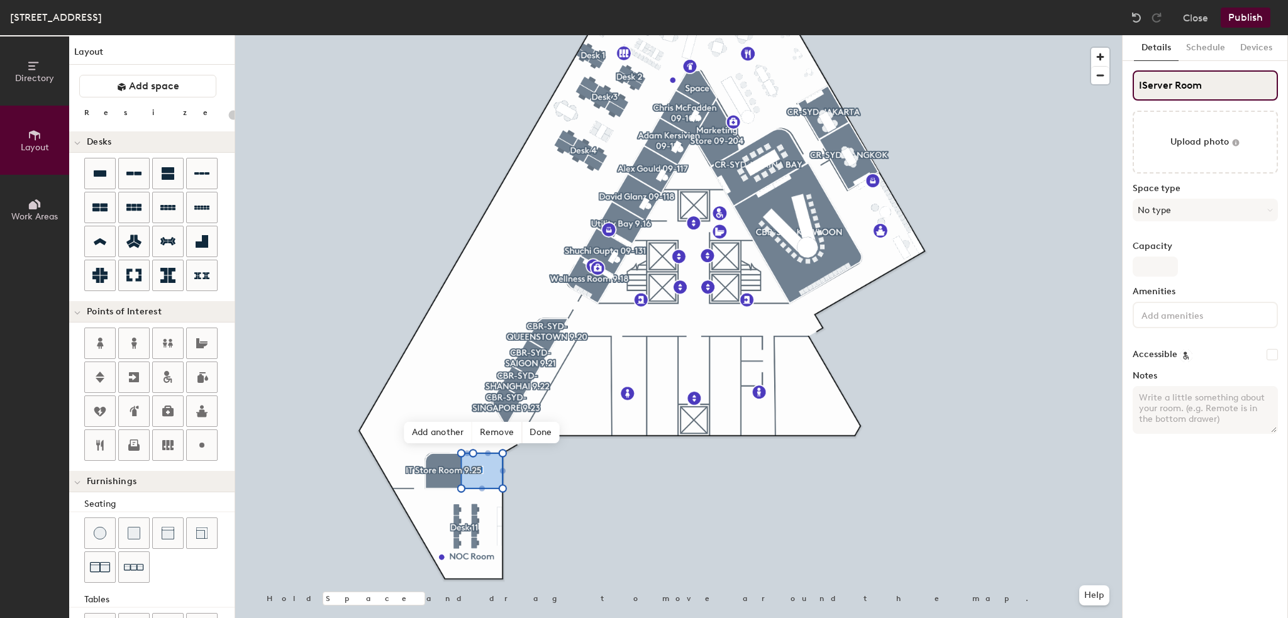
type input "IServer Room"
type input "20"
click at [1143, 84] on input "IServer Room" at bounding box center [1204, 85] width 145 height 30
type input "Server Room"
click at [1208, 86] on input "Server Room" at bounding box center [1204, 85] width 145 height 30
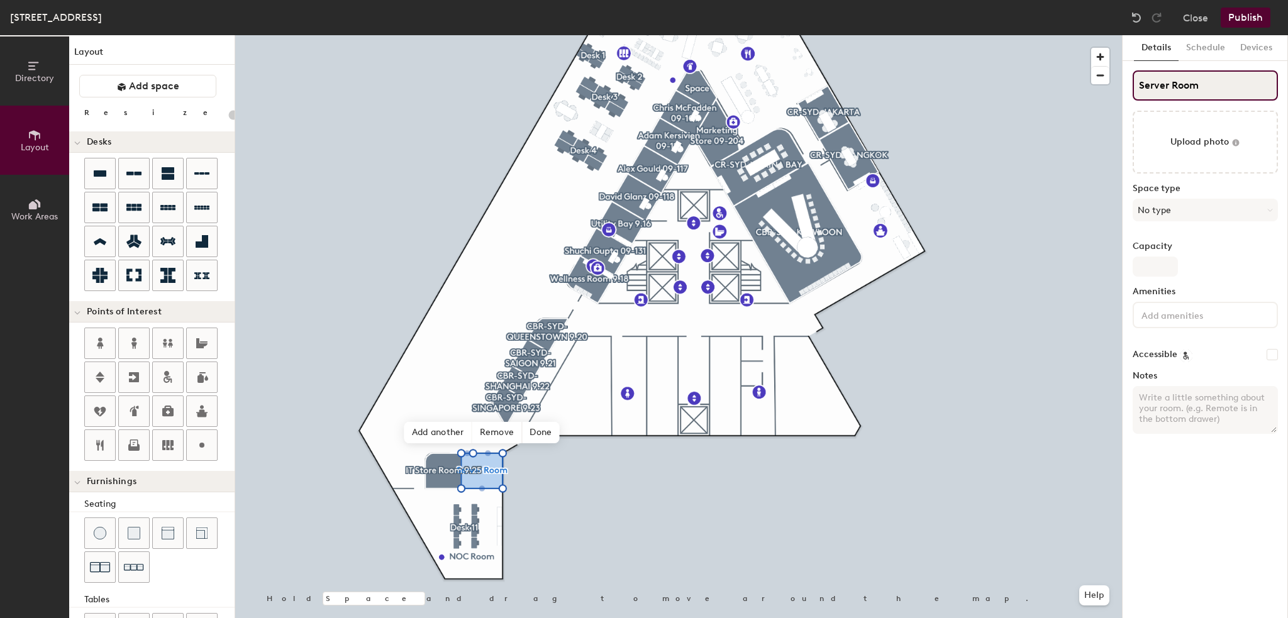
type input "20"
type input "Server Room 9"
type input "20"
type input "Server Room 9."
type input "20"
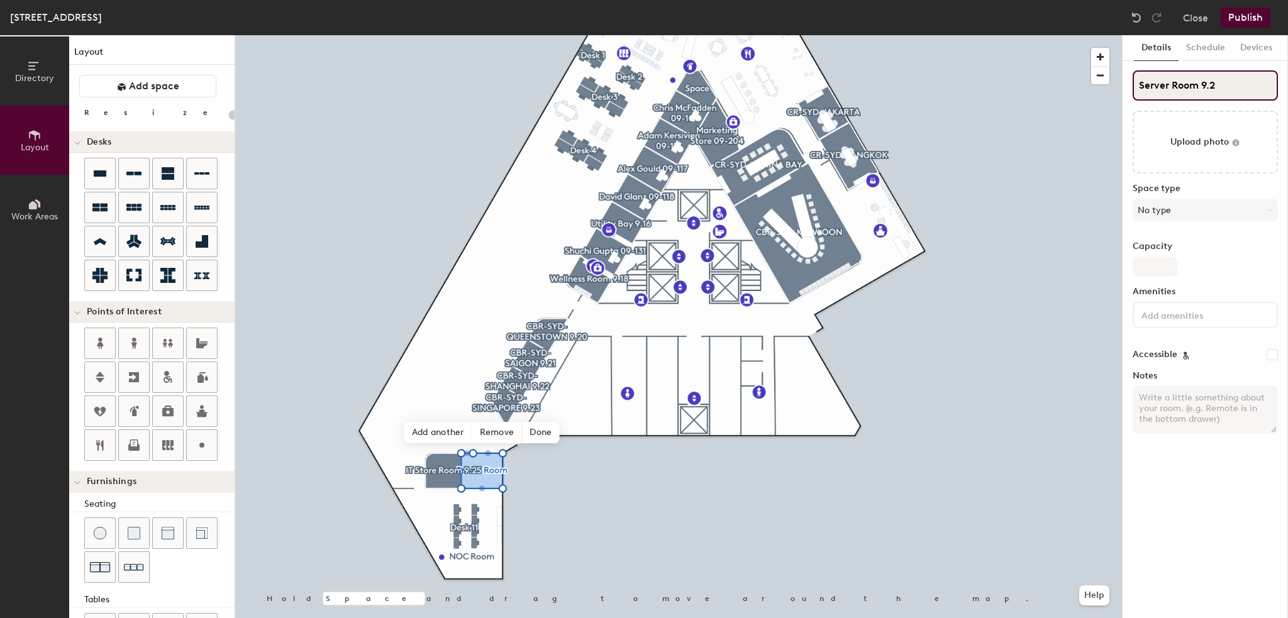
type input "Server Room 9.26"
type input "20"
type input "Server Room 9.26"
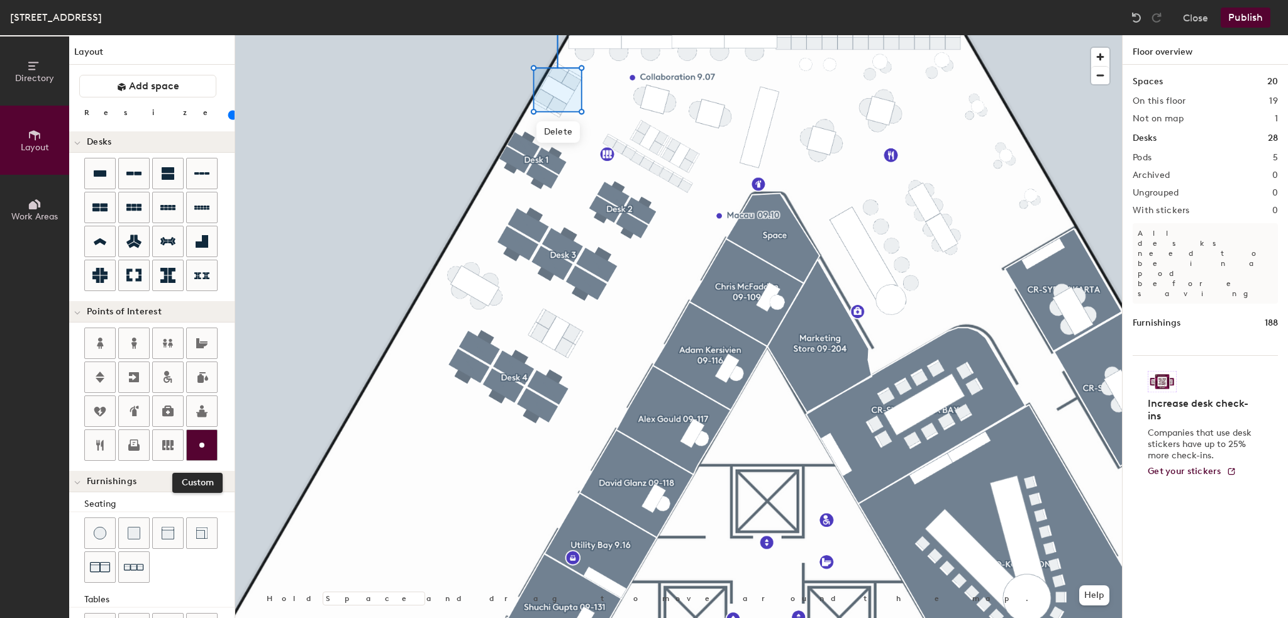
click at [208, 438] on icon at bounding box center [201, 445] width 15 height 15
type input "20"
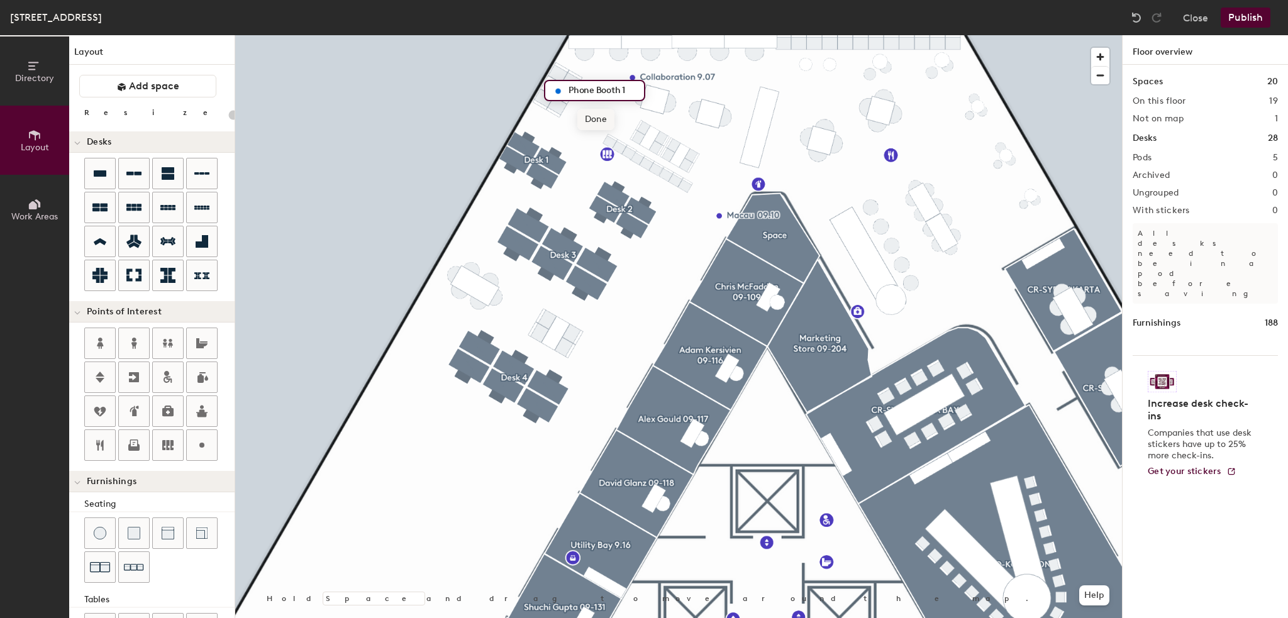
type input "Phone Booth 1"
click at [586, 124] on span "Done" at bounding box center [595, 119] width 37 height 21
type input "20"
click at [201, 443] on circle at bounding box center [201, 445] width 5 height 5
type input "20"
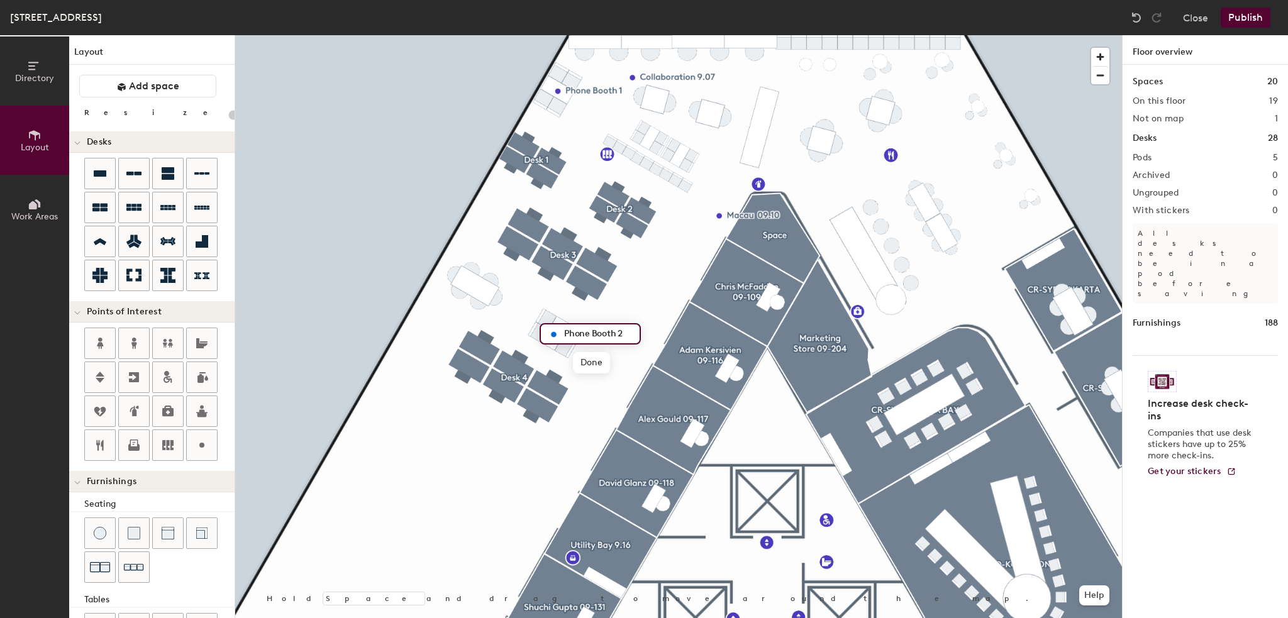
type input "Phone Booth 2"
click at [196, 441] on icon at bounding box center [201, 445] width 15 height 15
type input "20"
type input "Collaboration 9.15"
click at [664, 35] on div at bounding box center [678, 35] width 886 height 0
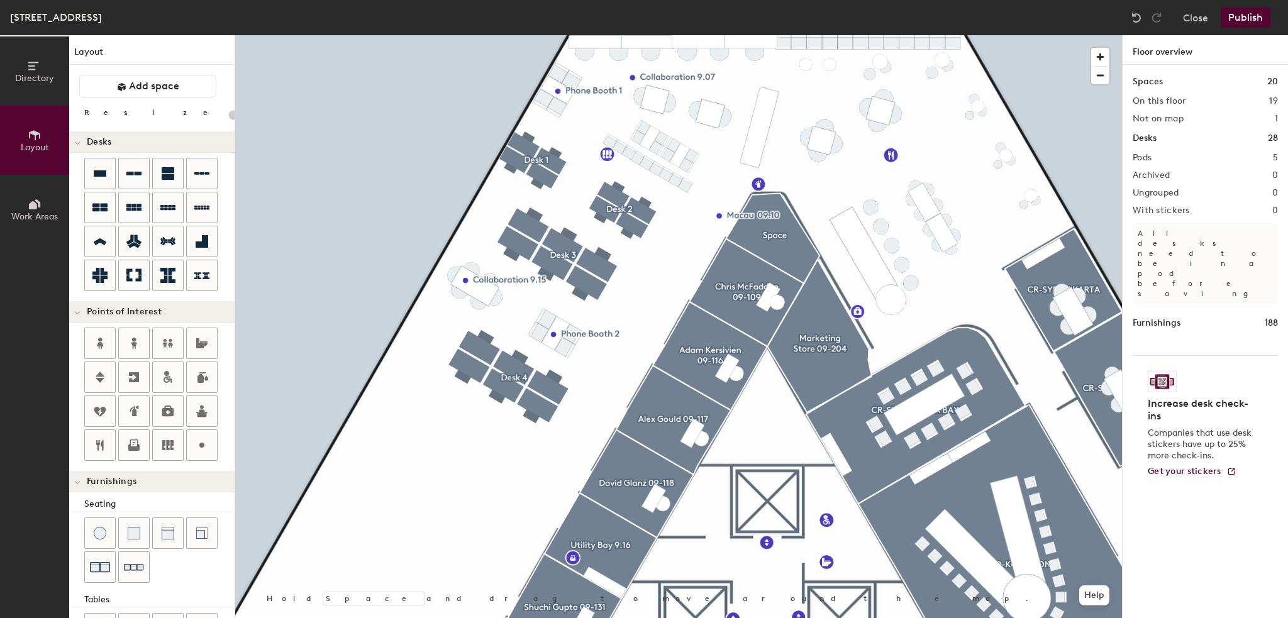
type input "20"
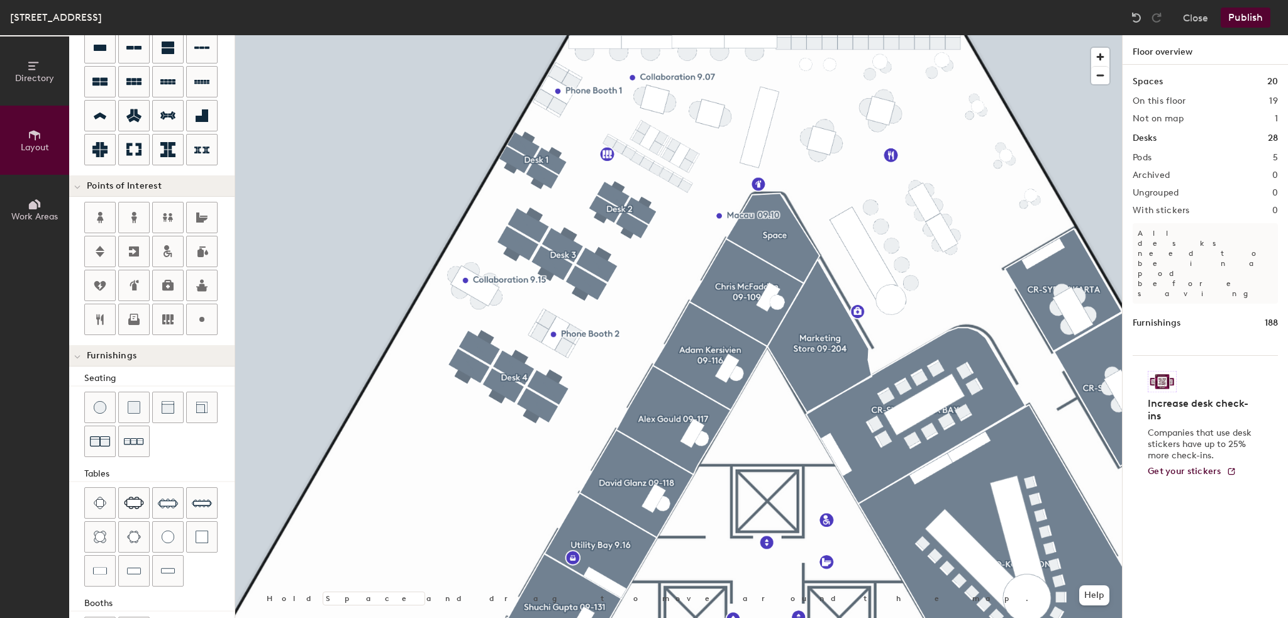
scroll to position [171, 0]
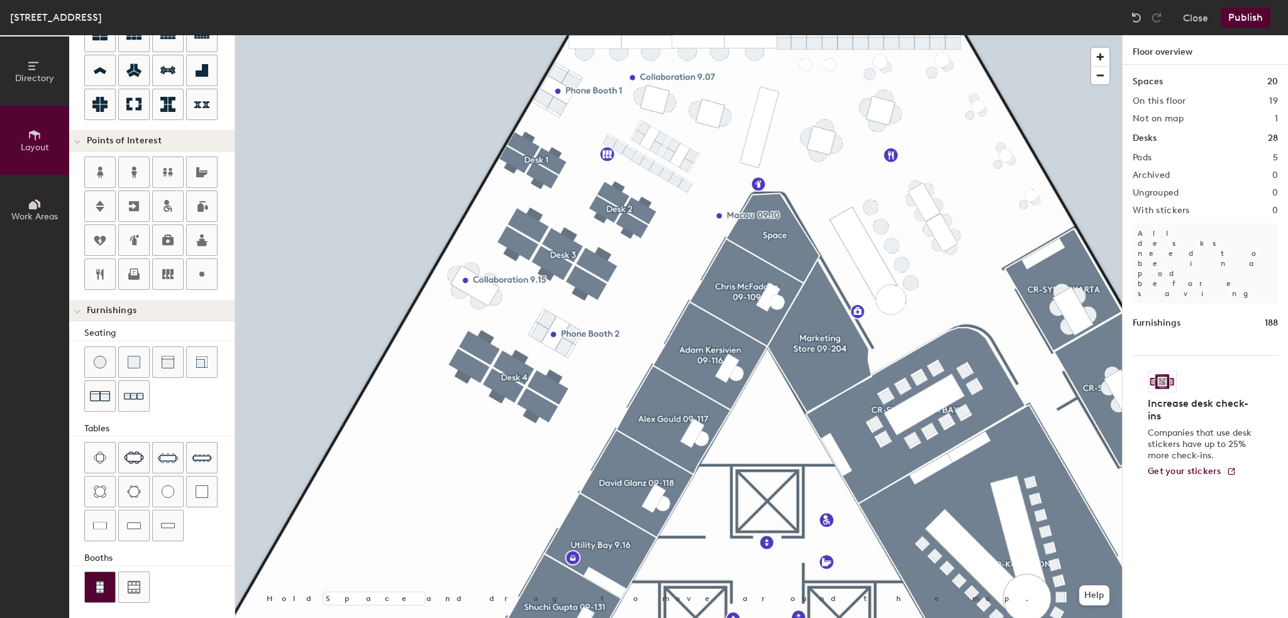
click at [101, 586] on img at bounding box center [99, 587] width 11 height 13
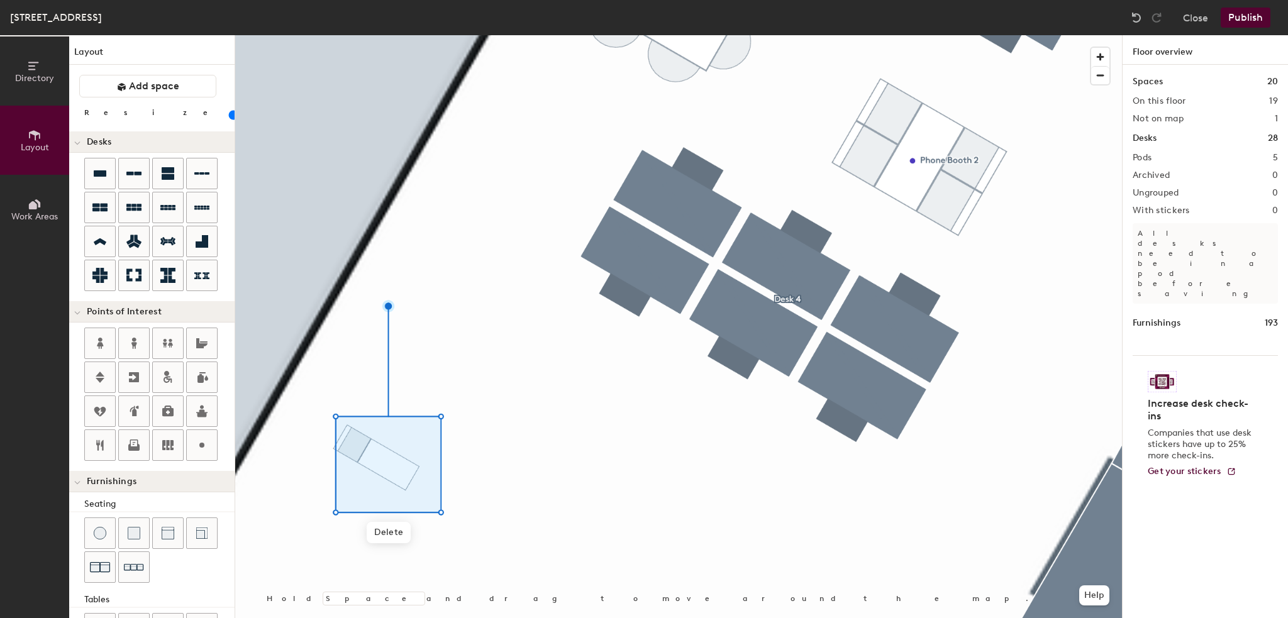
scroll to position [171, 0]
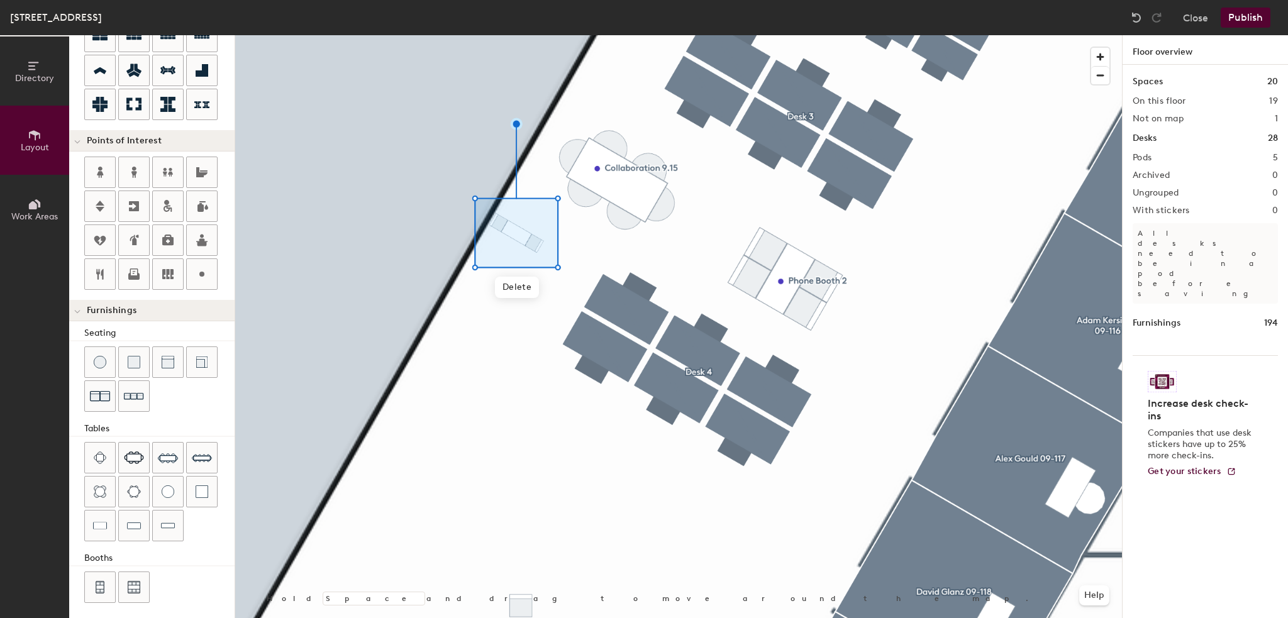
click at [11, 427] on div "Directory Layout Work Areas" at bounding box center [34, 326] width 69 height 583
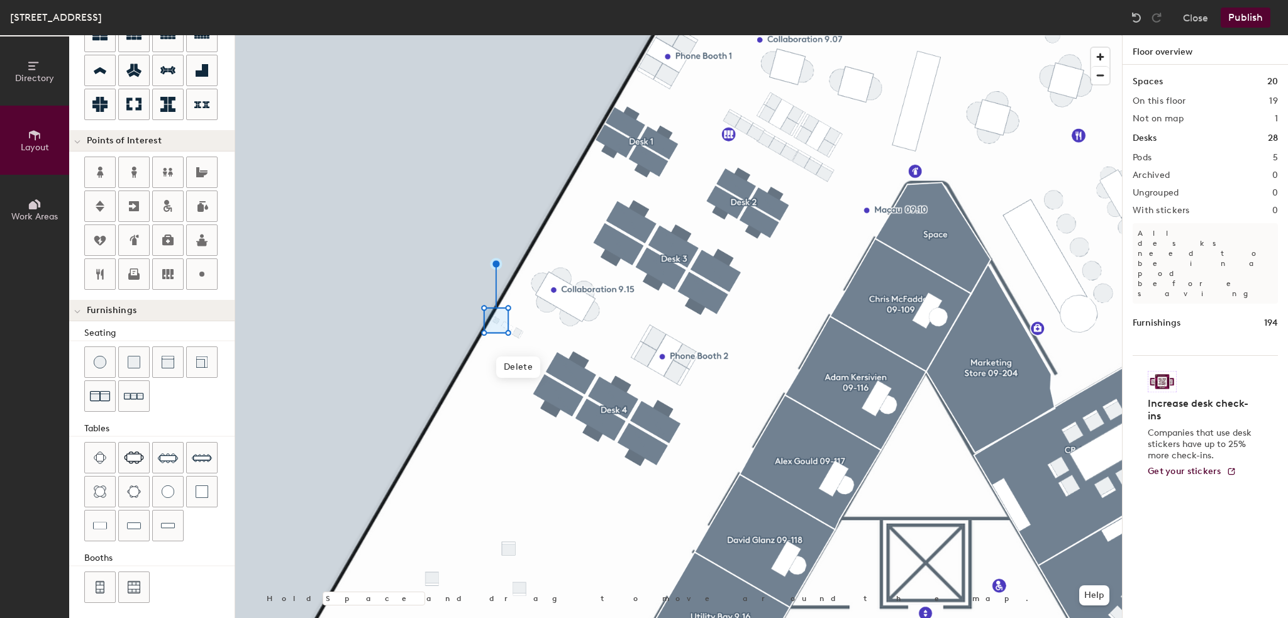
type input "20"
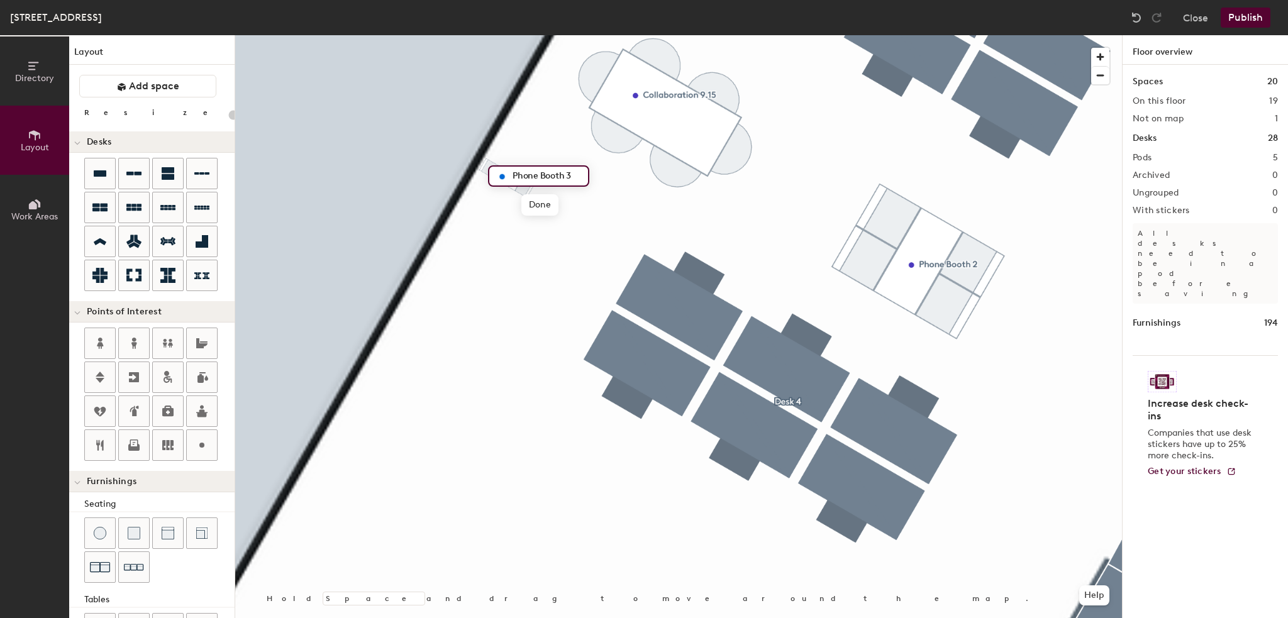
scroll to position [171, 0]
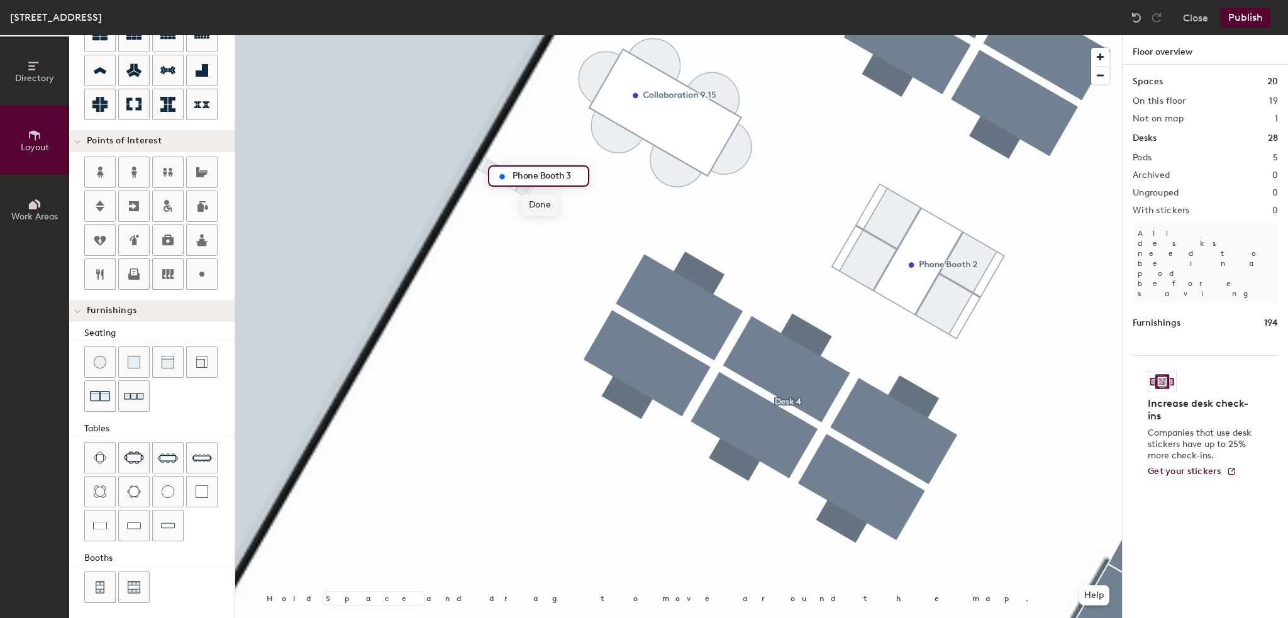
type input "Phone Booth 3"
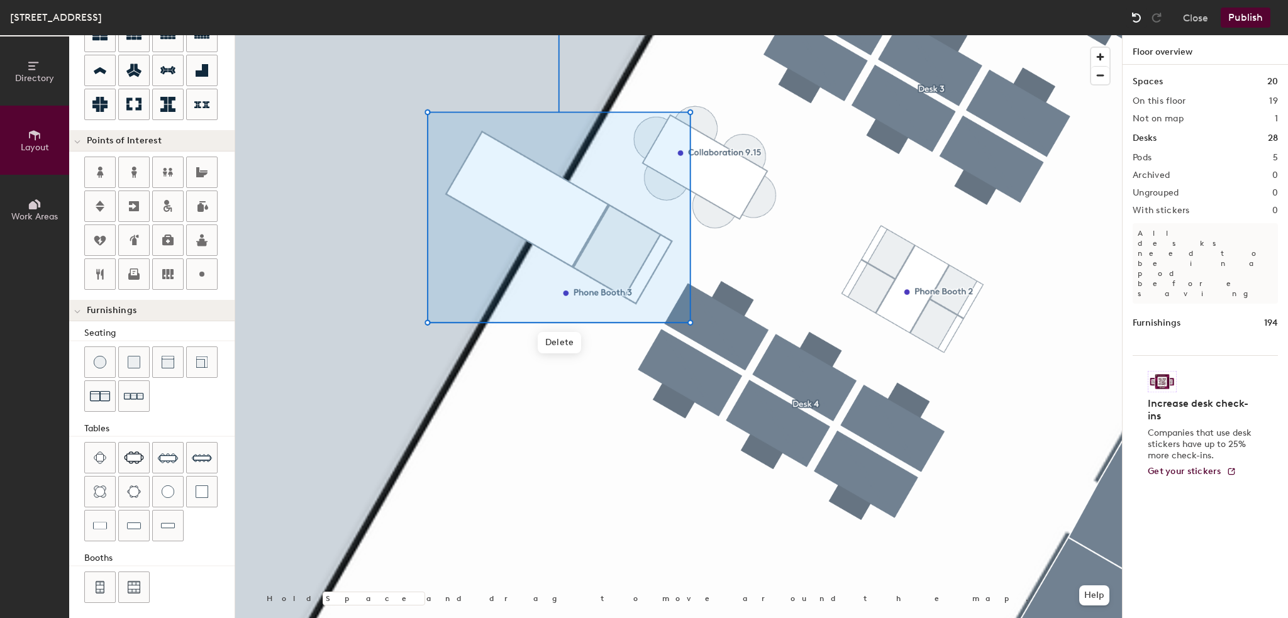
click at [1135, 15] on img at bounding box center [1136, 17] width 13 height 13
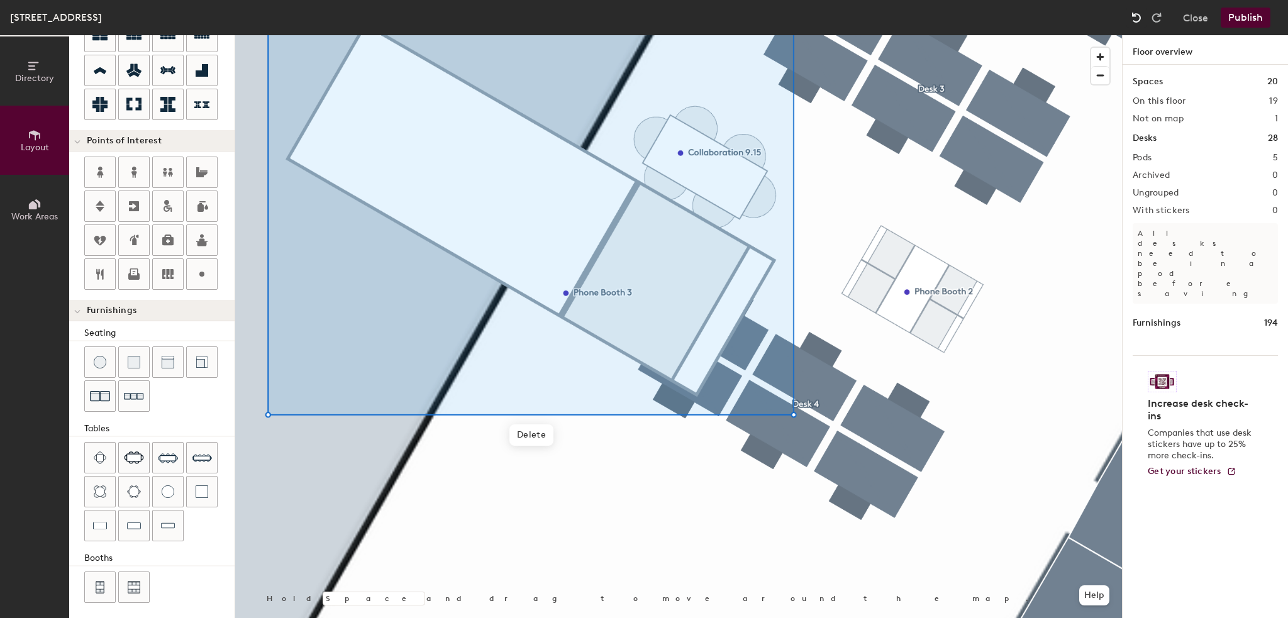
click at [1136, 14] on img at bounding box center [1136, 17] width 13 height 13
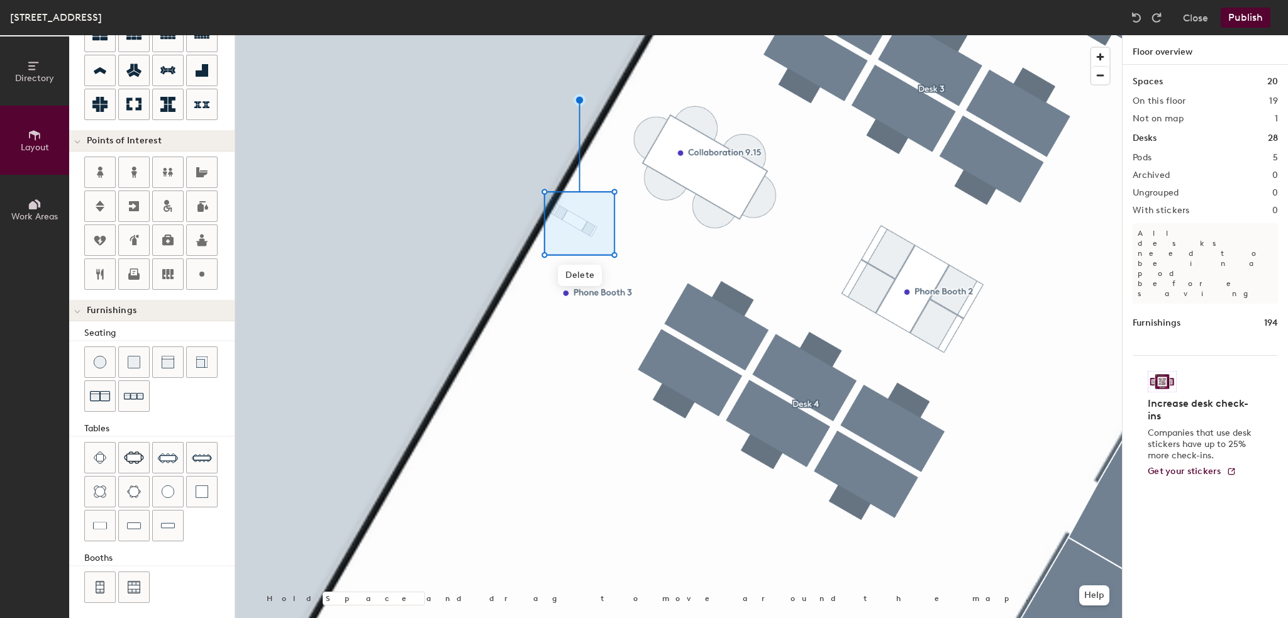
click at [669, 35] on div at bounding box center [678, 35] width 886 height 0
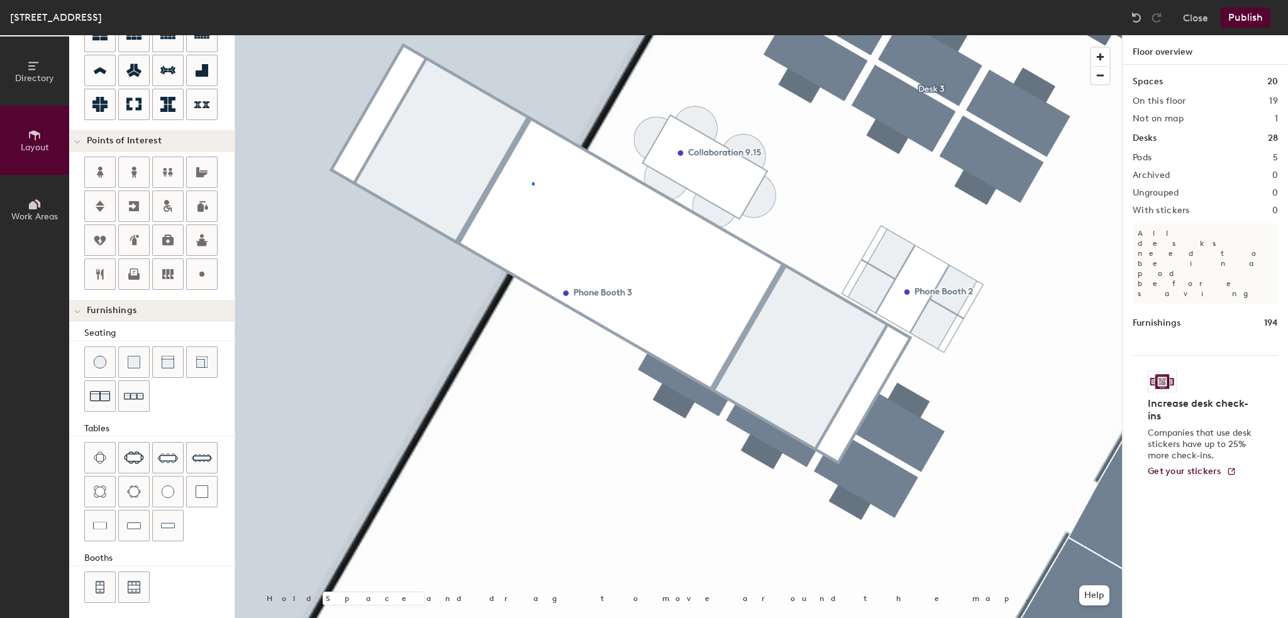
click at [532, 35] on div at bounding box center [678, 35] width 886 height 0
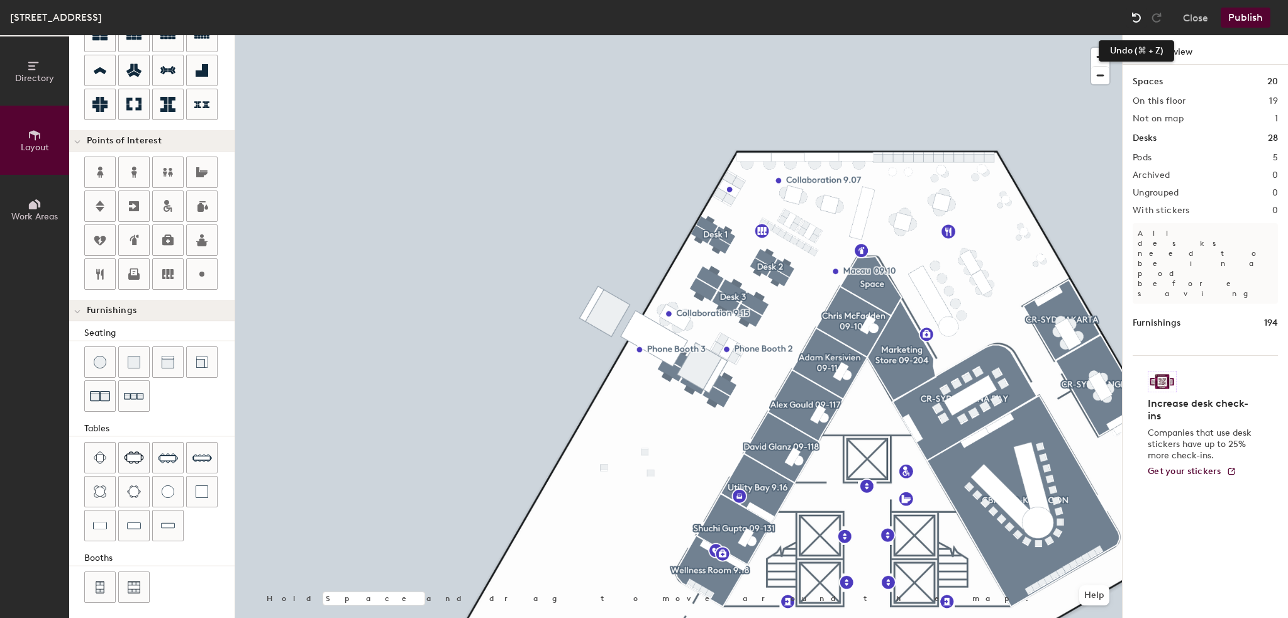
click at [1134, 21] on img at bounding box center [1136, 17] width 13 height 13
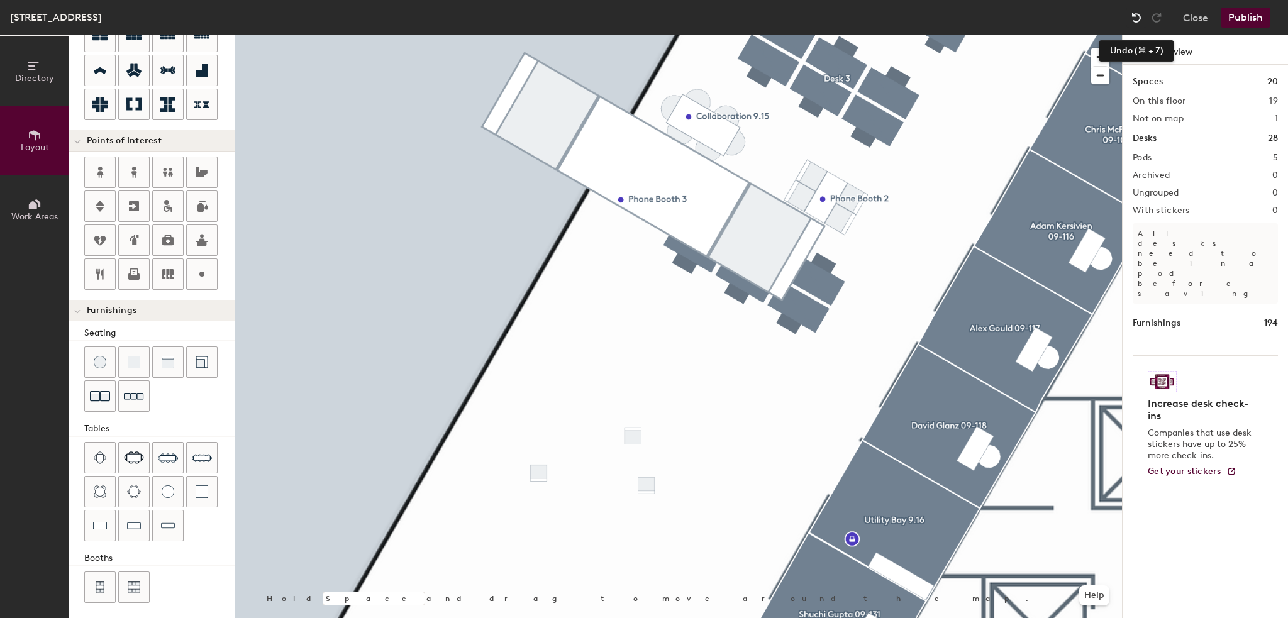
click at [1132, 23] on img at bounding box center [1136, 17] width 13 height 13
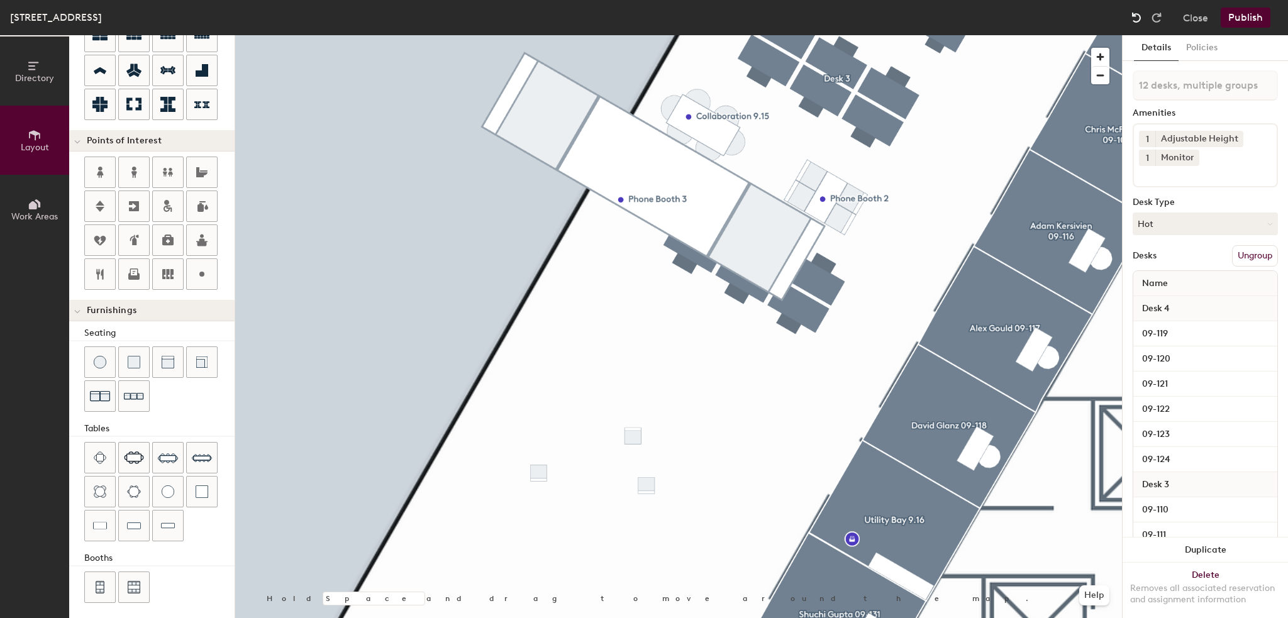
click at [1132, 20] on img at bounding box center [1136, 17] width 13 height 13
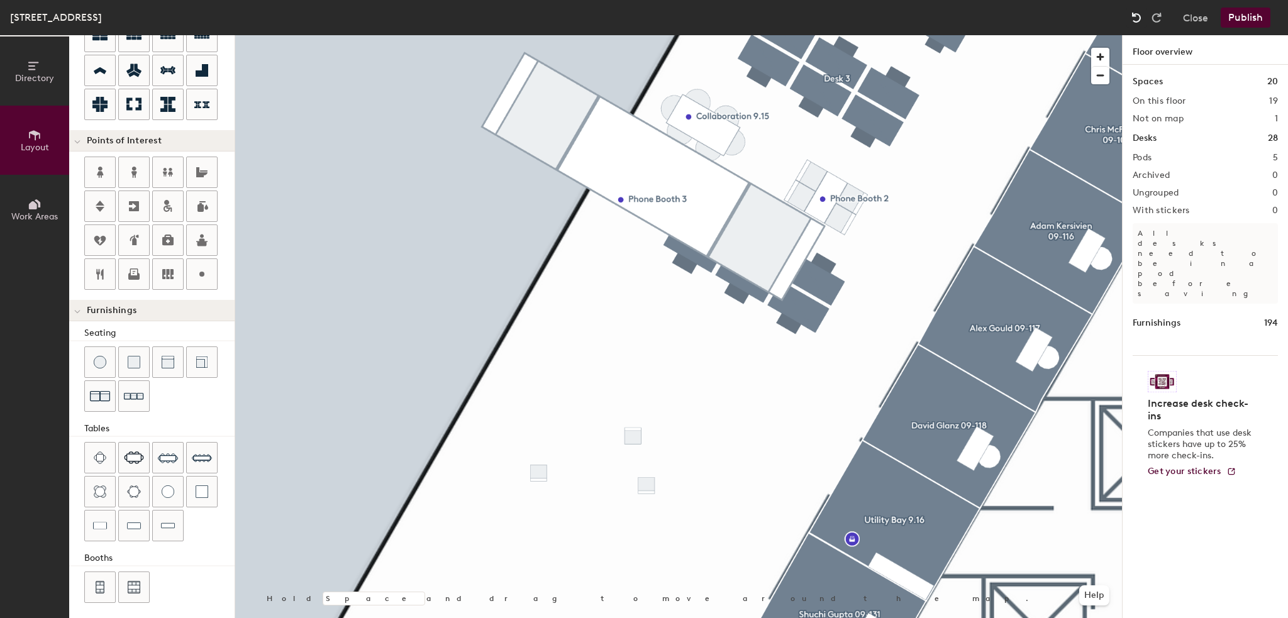
click at [1132, 20] on img at bounding box center [1136, 17] width 13 height 13
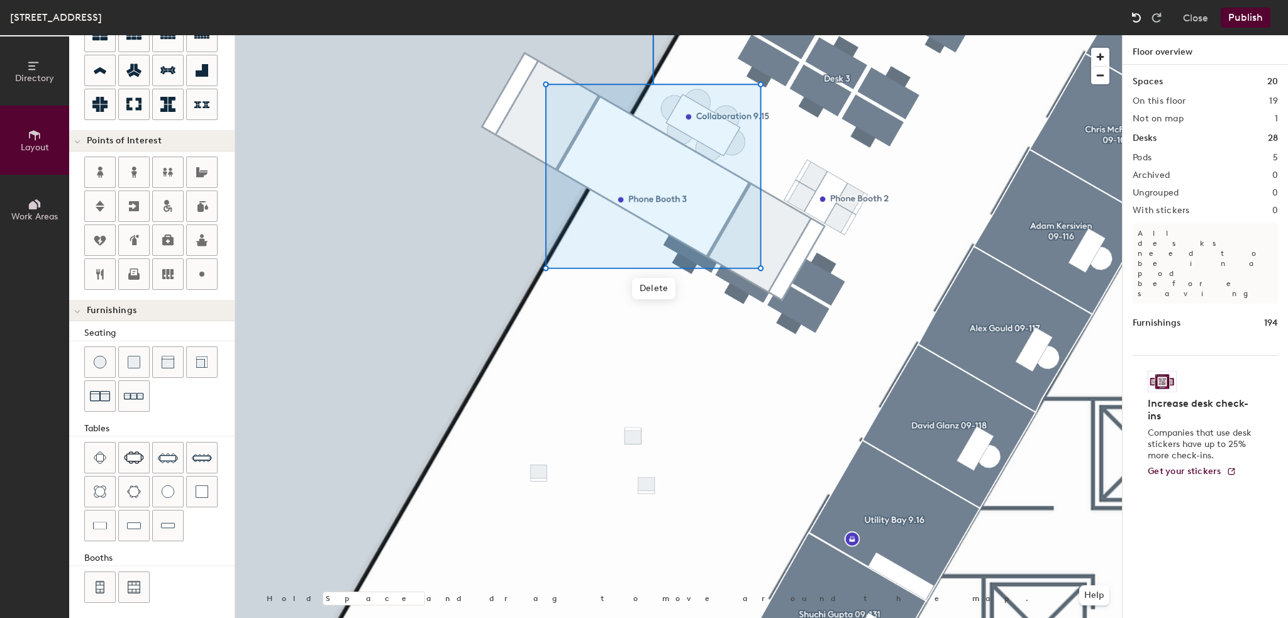
click at [1132, 20] on img at bounding box center [1136, 17] width 13 height 13
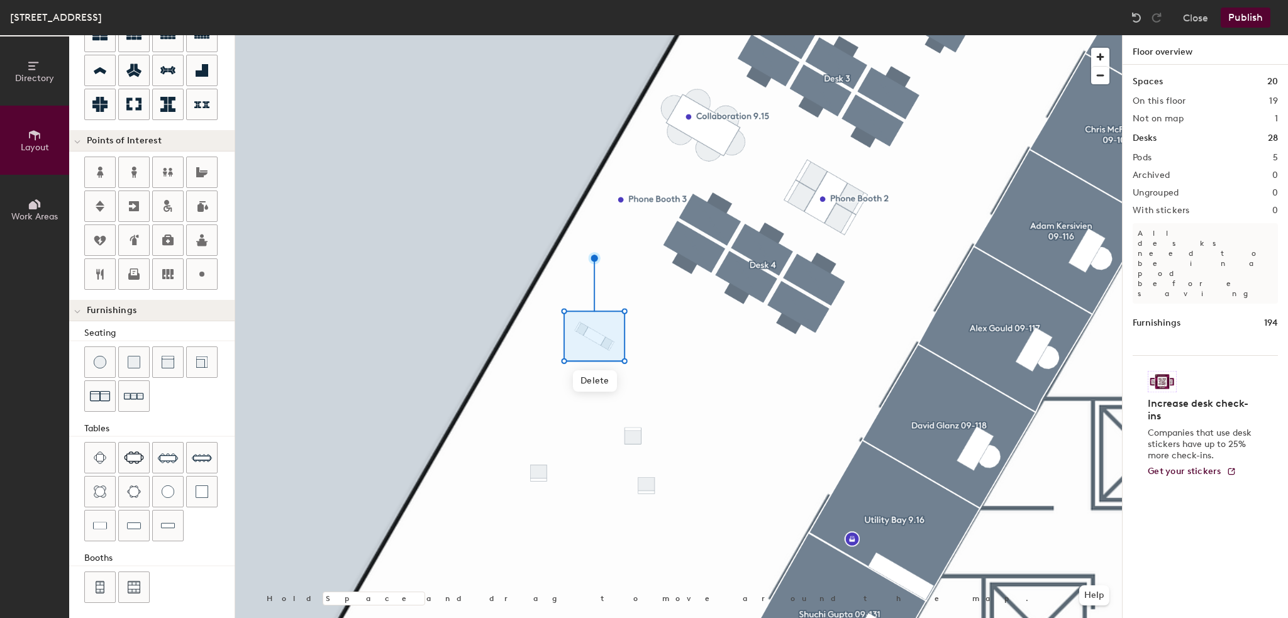
type input "20"
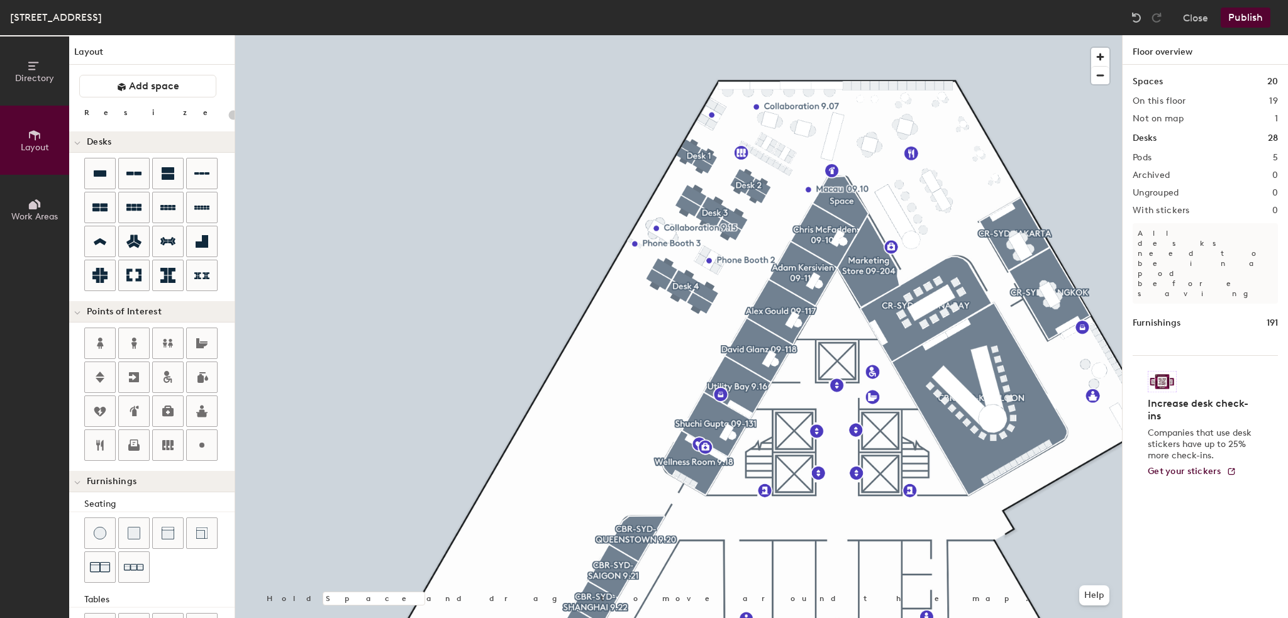
scroll to position [171, 0]
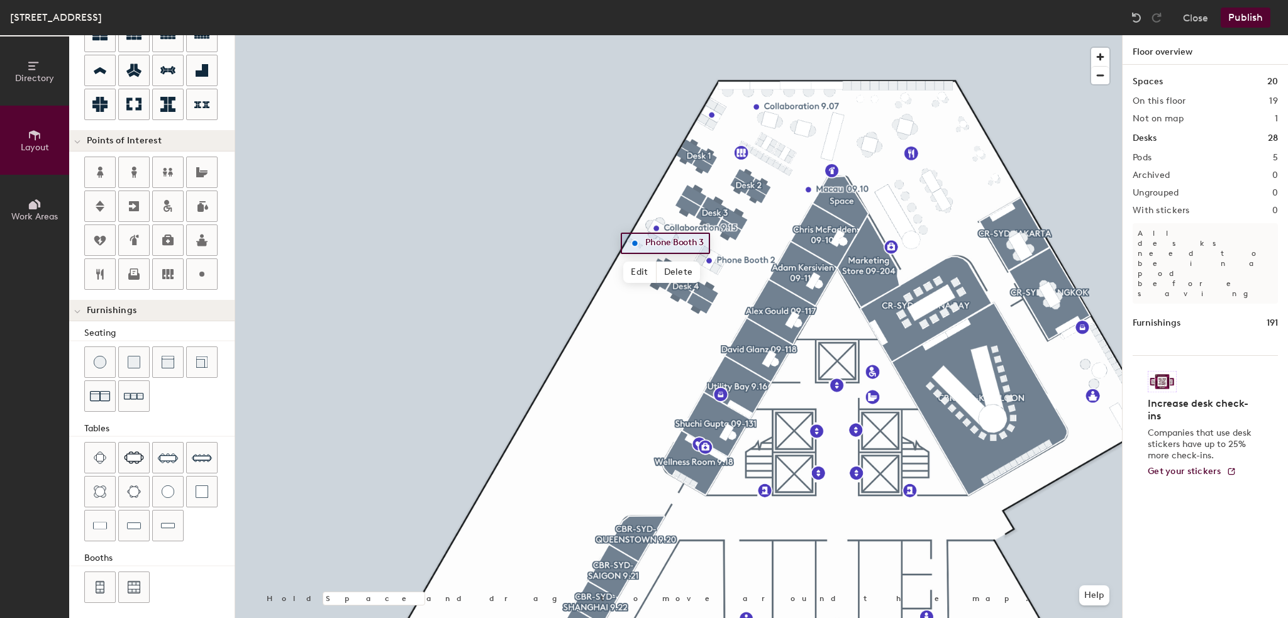
type input "20"
click at [639, 272] on span "Edit" at bounding box center [639, 272] width 33 height 21
click at [692, 239] on input "Phone Booth 3" at bounding box center [679, 244] width 74 height 18
drag, startPoint x: 698, startPoint y: 243, endPoint x: 651, endPoint y: 244, distance: 47.2
click at [651, 244] on input "Phone Booth 3" at bounding box center [679, 244] width 74 height 18
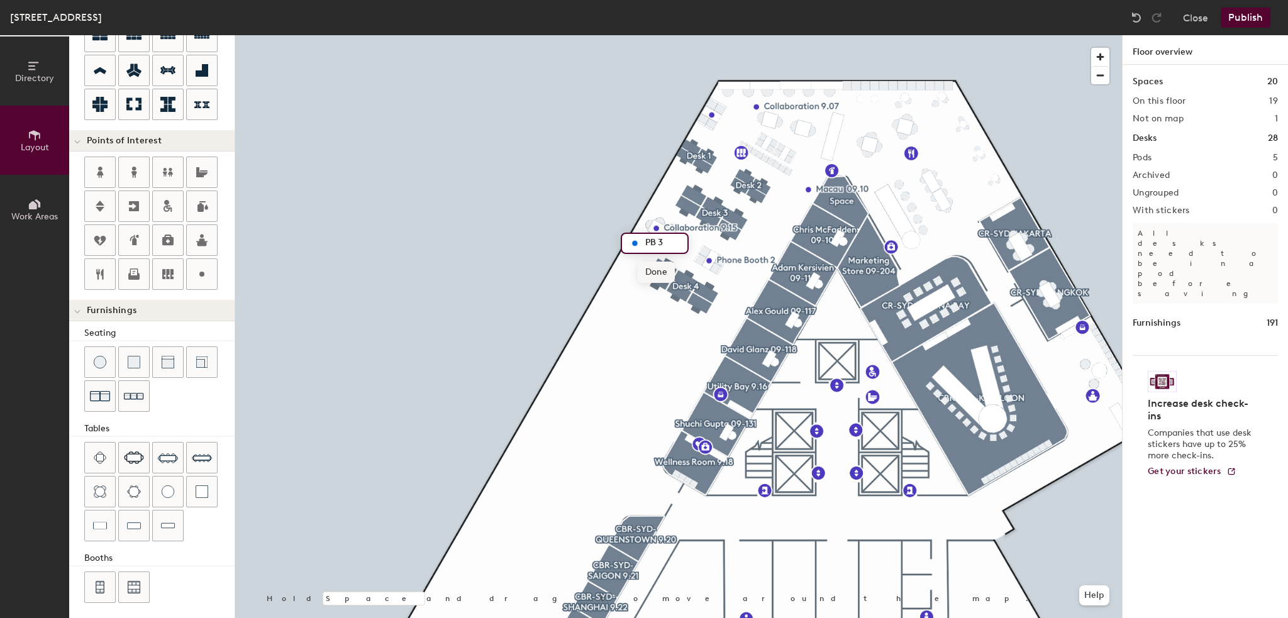
type input "PB 3"
type input "20"
click at [718, 288] on span "Edit" at bounding box center [713, 289] width 33 height 21
click at [772, 258] on input "Phone Booth 2" at bounding box center [753, 260] width 74 height 18
type input "PB 2"
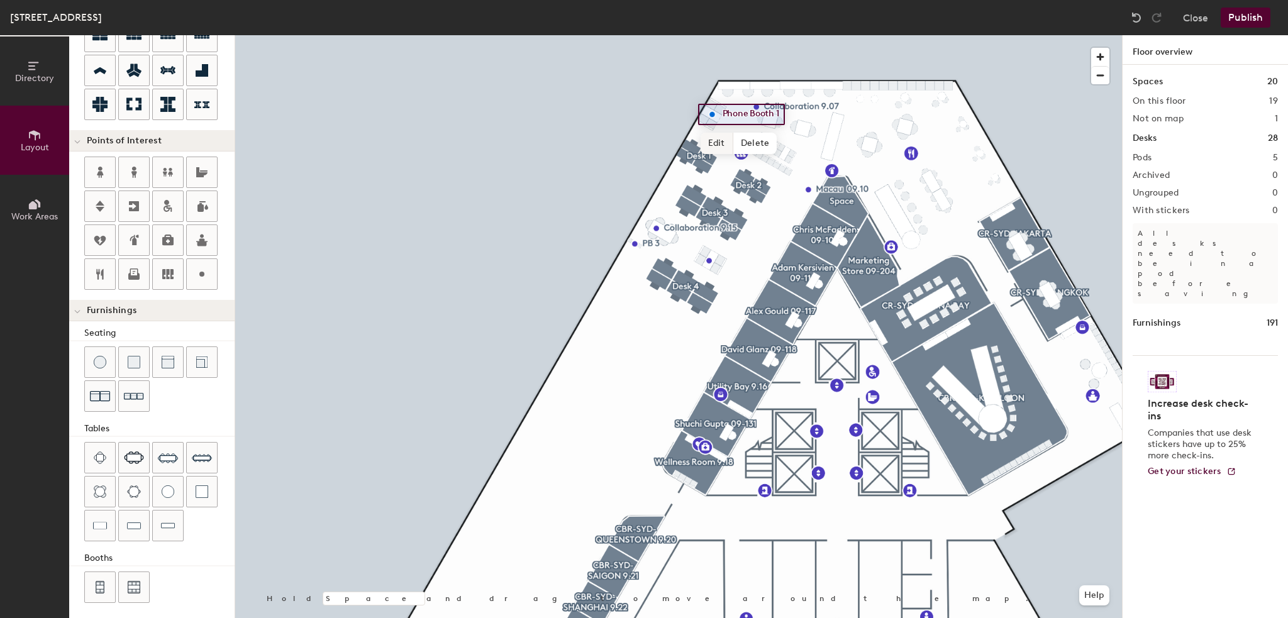
click at [710, 148] on span "Edit" at bounding box center [716, 143] width 33 height 21
type input "20"
click at [770, 111] on input "Phone Booth 1" at bounding box center [756, 115] width 74 height 18
click at [775, 114] on input "Phone Booth 1" at bounding box center [756, 115] width 74 height 18
type input "PB 1"
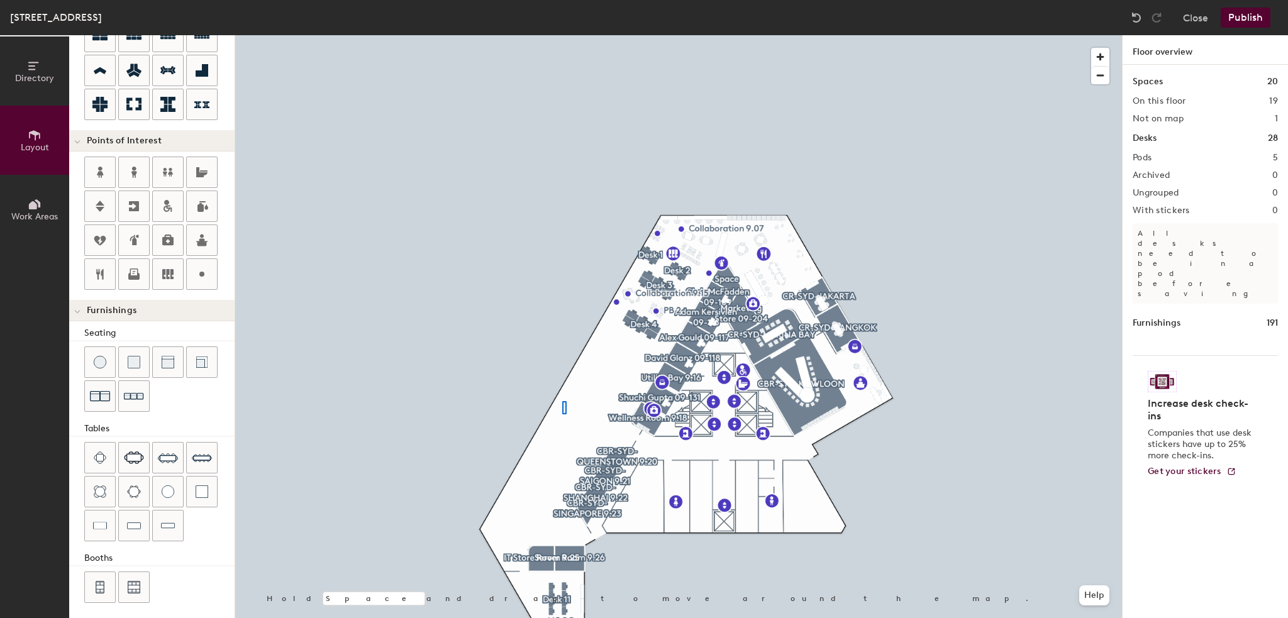
click at [562, 35] on div at bounding box center [678, 35] width 886 height 0
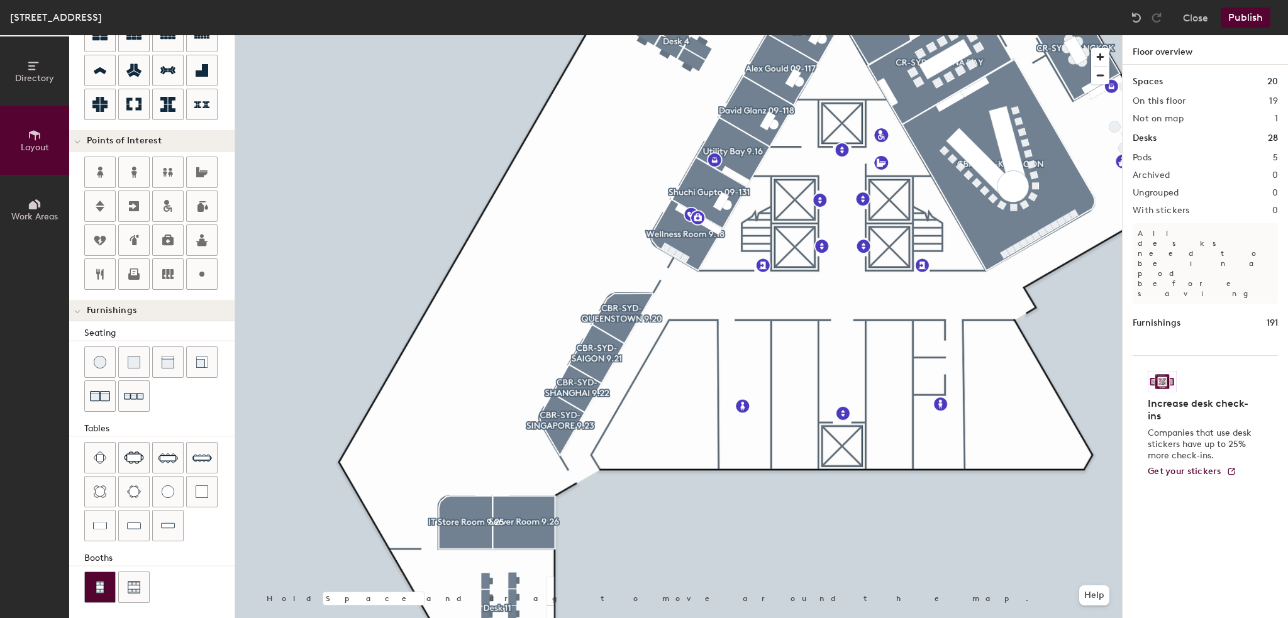
click at [102, 581] on img at bounding box center [99, 587] width 11 height 13
type input "40"
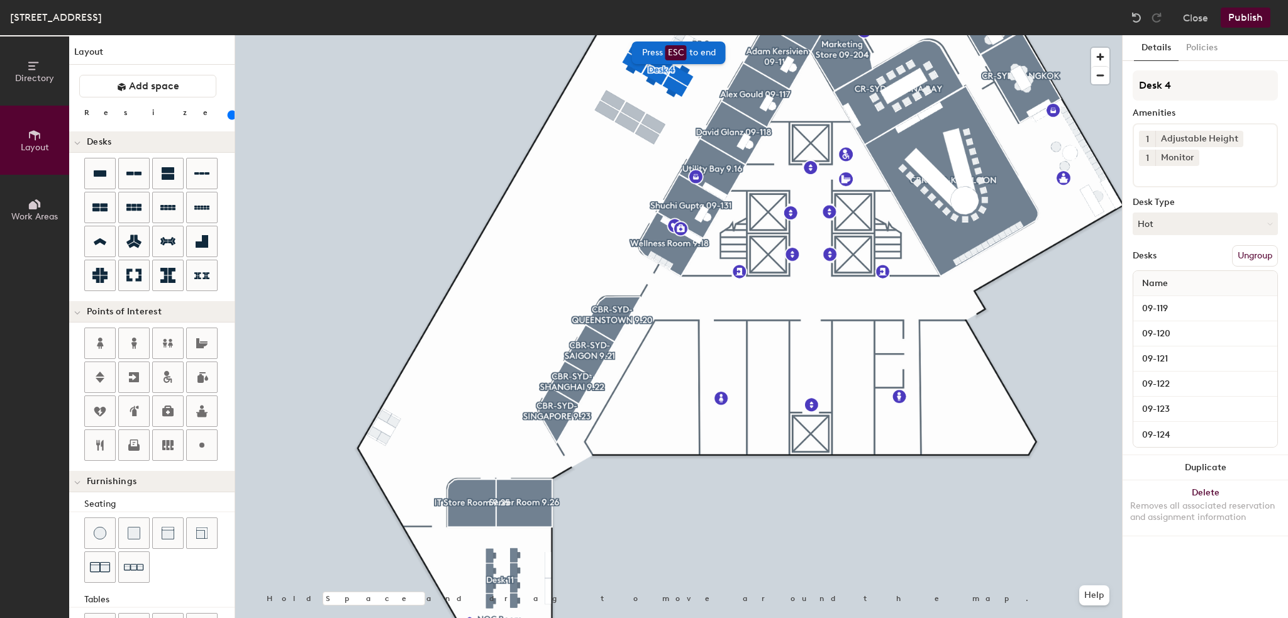
scroll to position [171, 0]
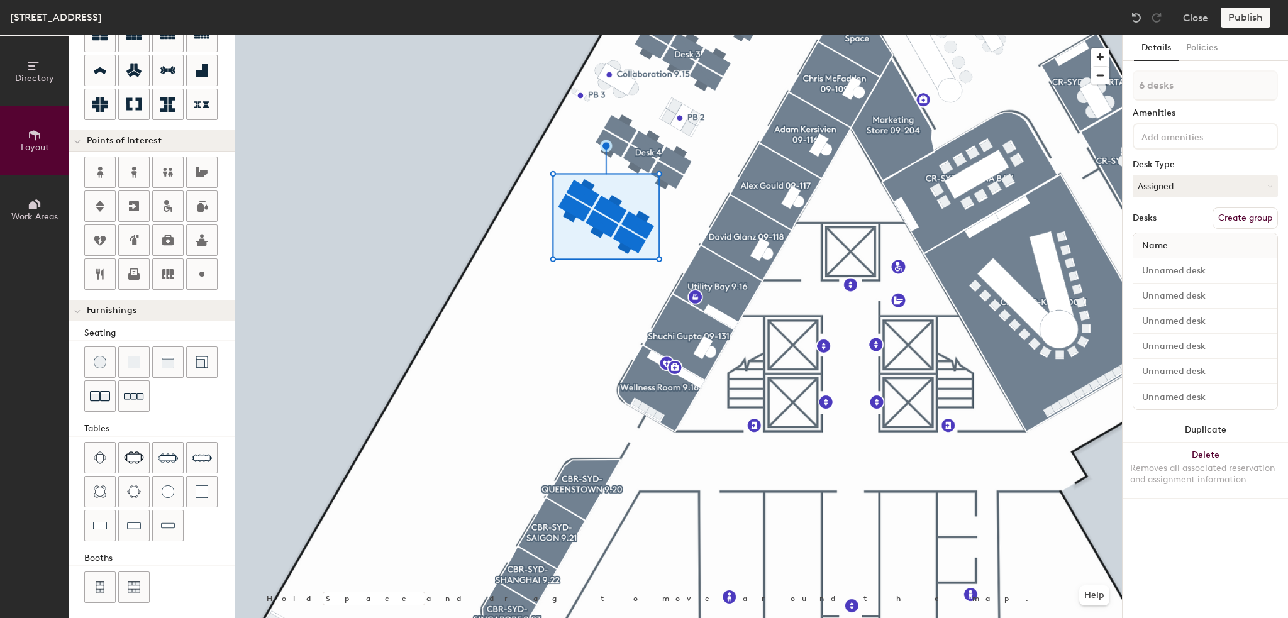
click at [1247, 218] on button "Create group" at bounding box center [1244, 217] width 65 height 21
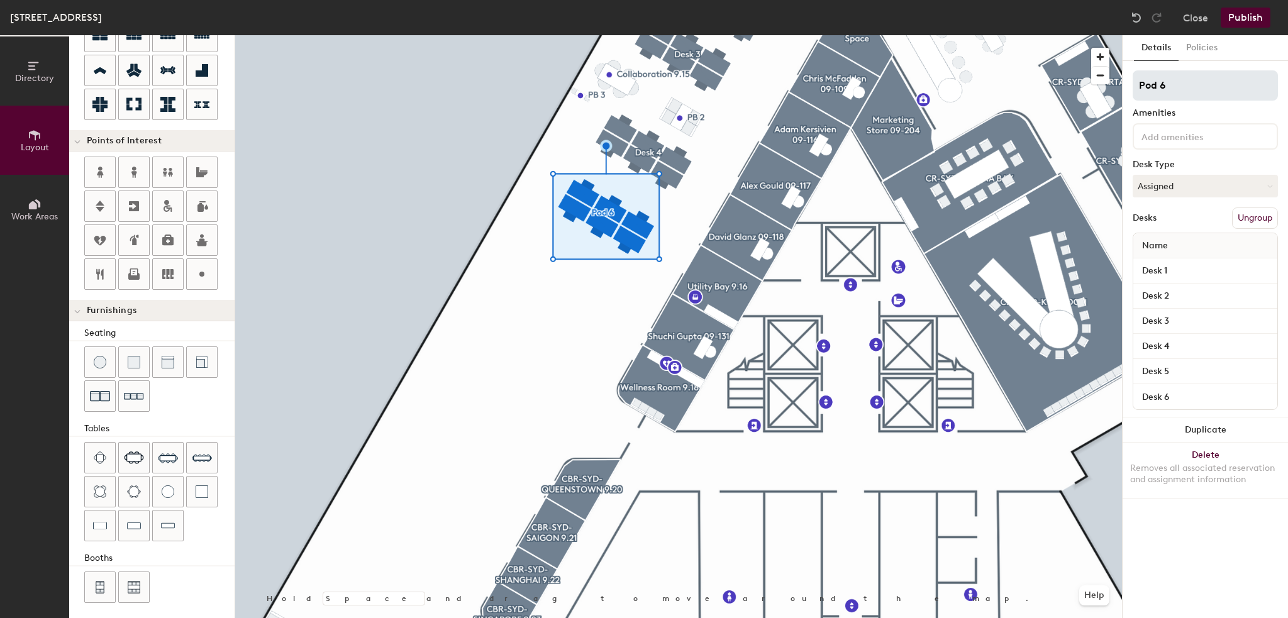
type input "100"
drag, startPoint x: 1167, startPoint y: 88, endPoint x: 1124, endPoint y: 88, distance: 42.8
click at [1124, 88] on div "Details Policies Pod 6 Amenities Desk Type Assigned Desks Ungroup Name Desk 1 D…" at bounding box center [1204, 326] width 165 height 583
type input "D"
type input "100"
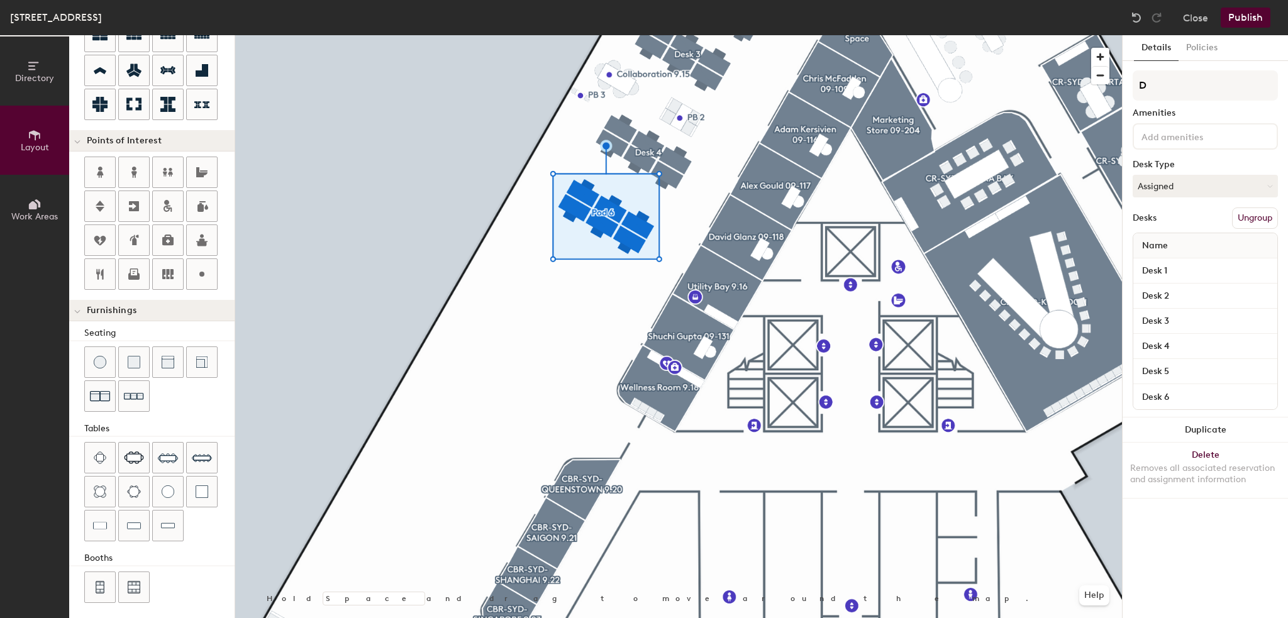
type input "De"
type input "100"
type input "Des"
type input "100"
type input "Desk"
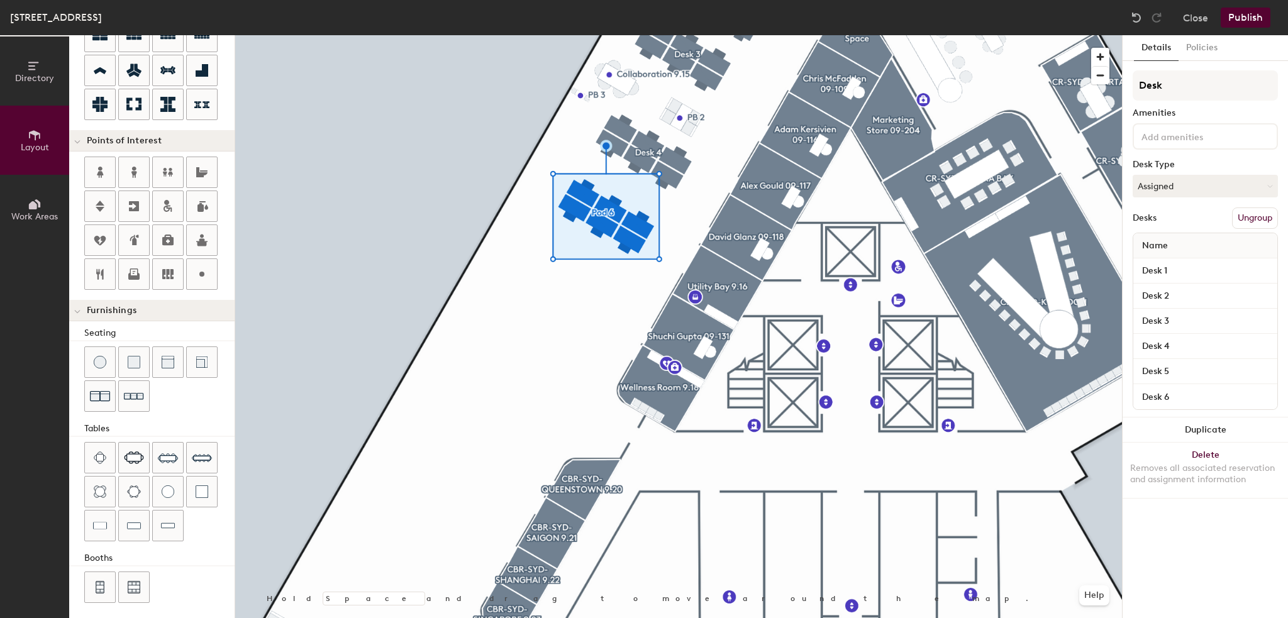
type input "100"
type input "Desk"
type input "100"
type input "Desk 5"
type input "100"
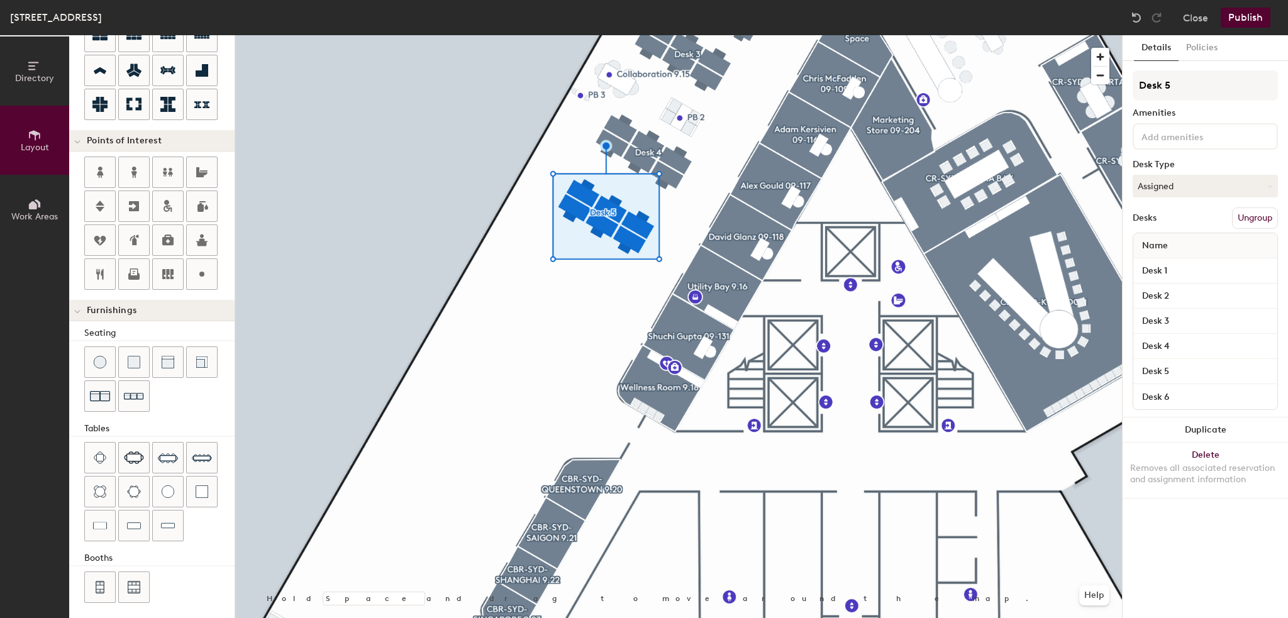
type input "Desk 5"
type input "100"
click at [1189, 272] on input "Desk 1" at bounding box center [1204, 271] width 139 height 18
type input "0"
type input "100"
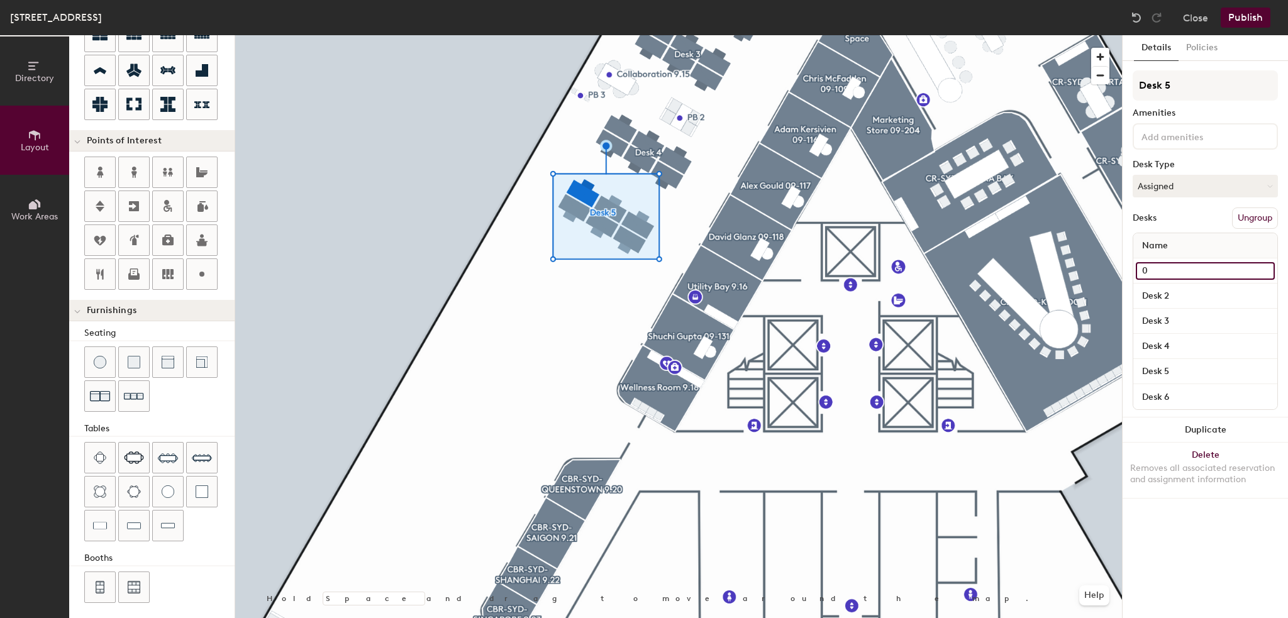
type input "09"
type input "100"
type input "09-"
type input "100"
type input "09-1"
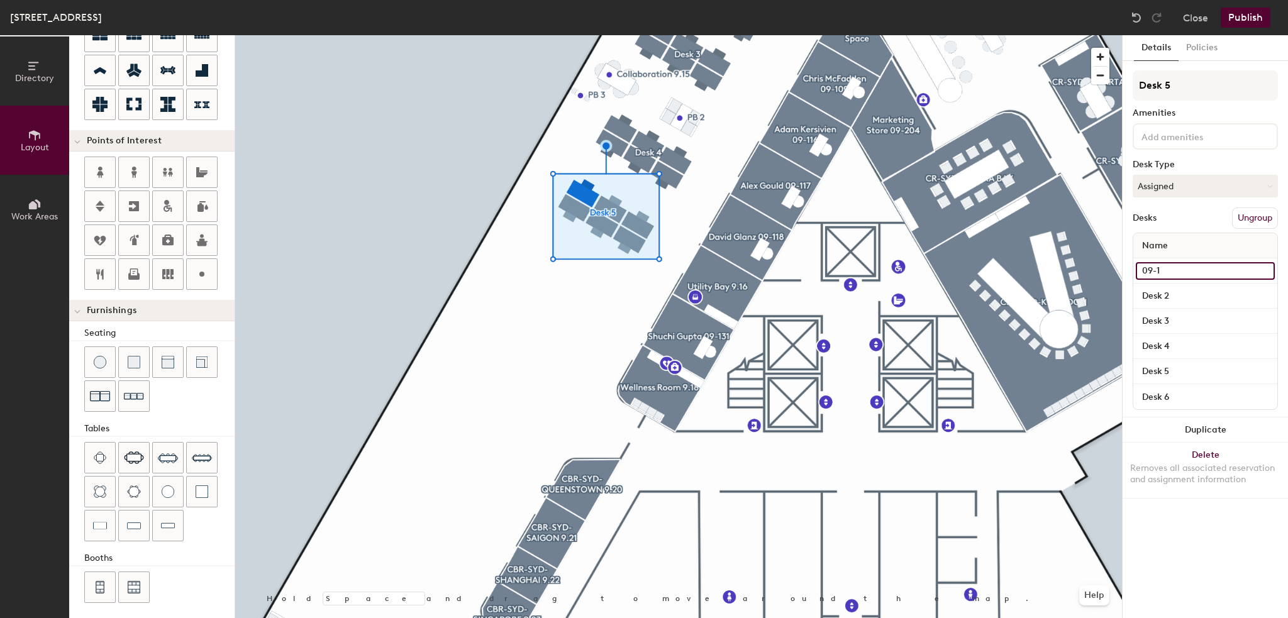
type input "100"
type input "09-12"
type input "100"
type input "09-125"
type input "100"
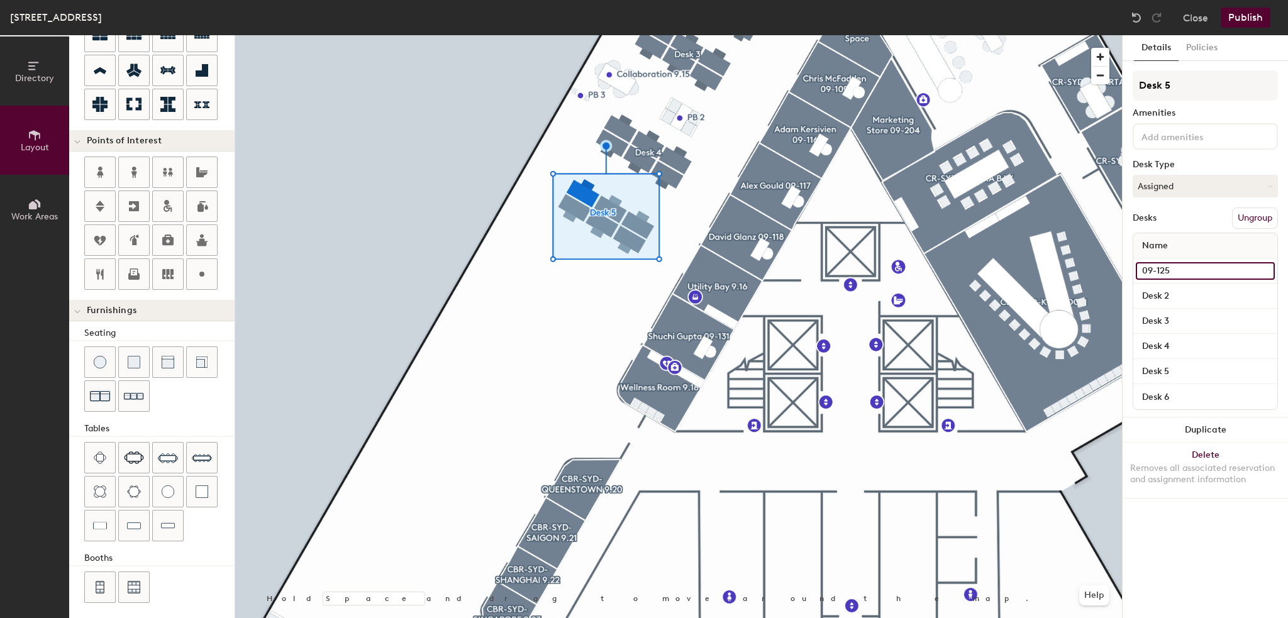
type input "09-125"
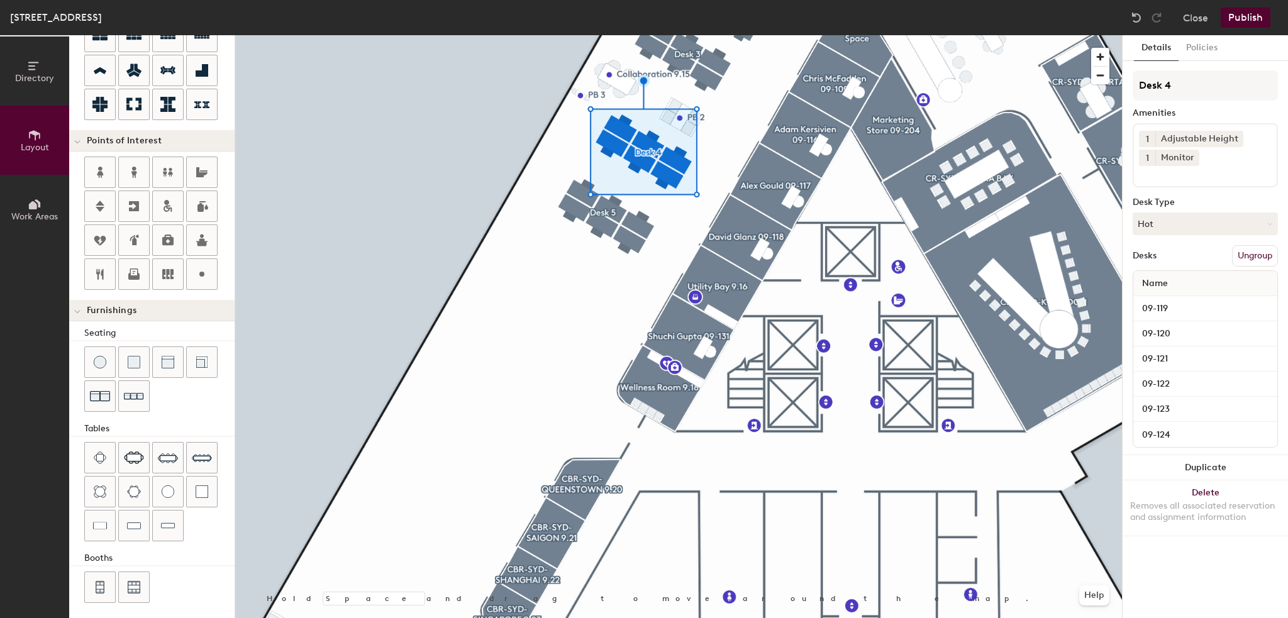
click at [611, 35] on div at bounding box center [678, 35] width 886 height 0
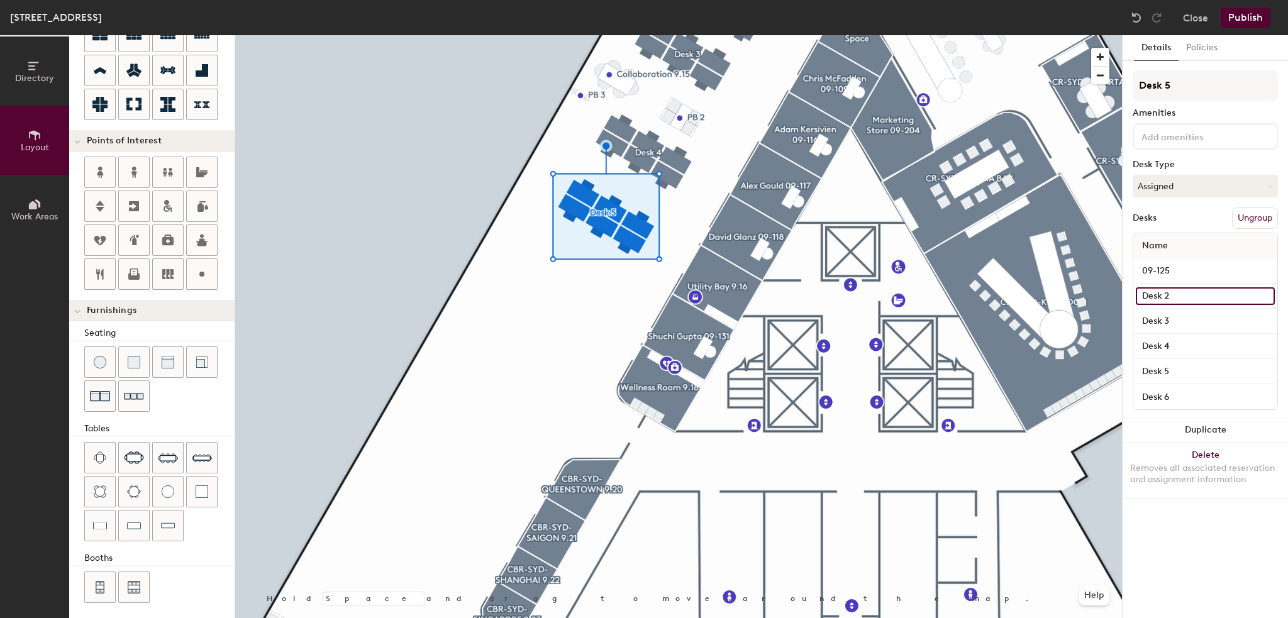
type input "100"
click at [1169, 287] on input "Desk 2" at bounding box center [1204, 296] width 139 height 18
type input "0"
type input "100"
type input "09"
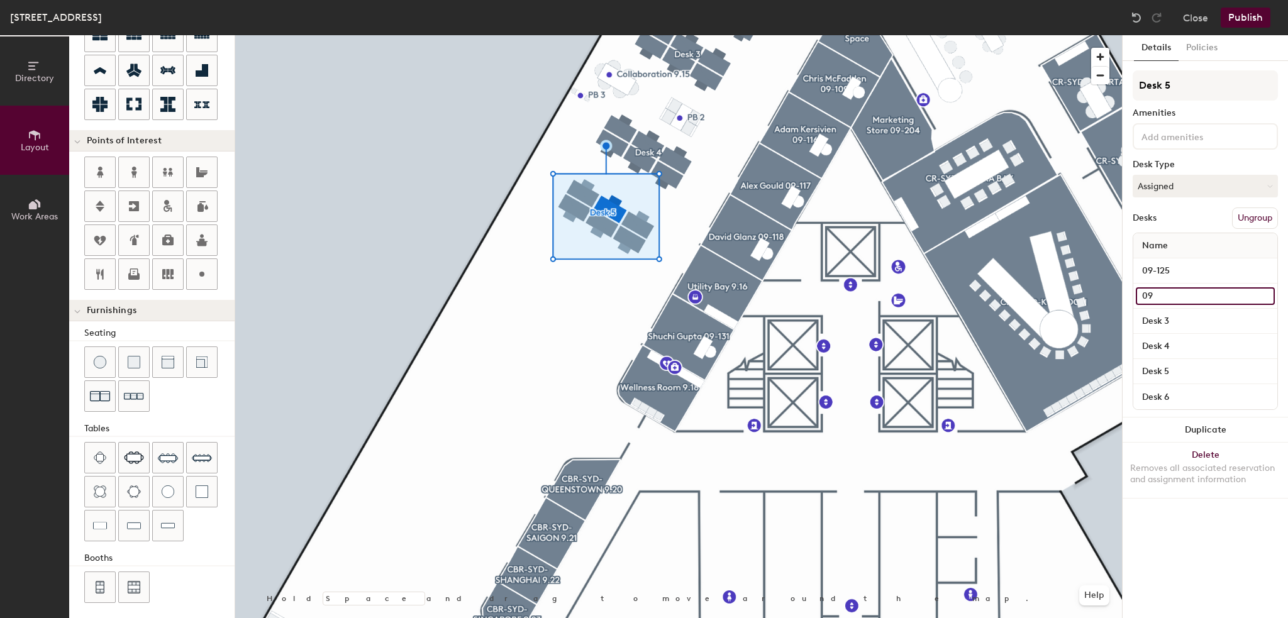
type input "100"
type input "09-"
type input "100"
type input "09-1"
type input "100"
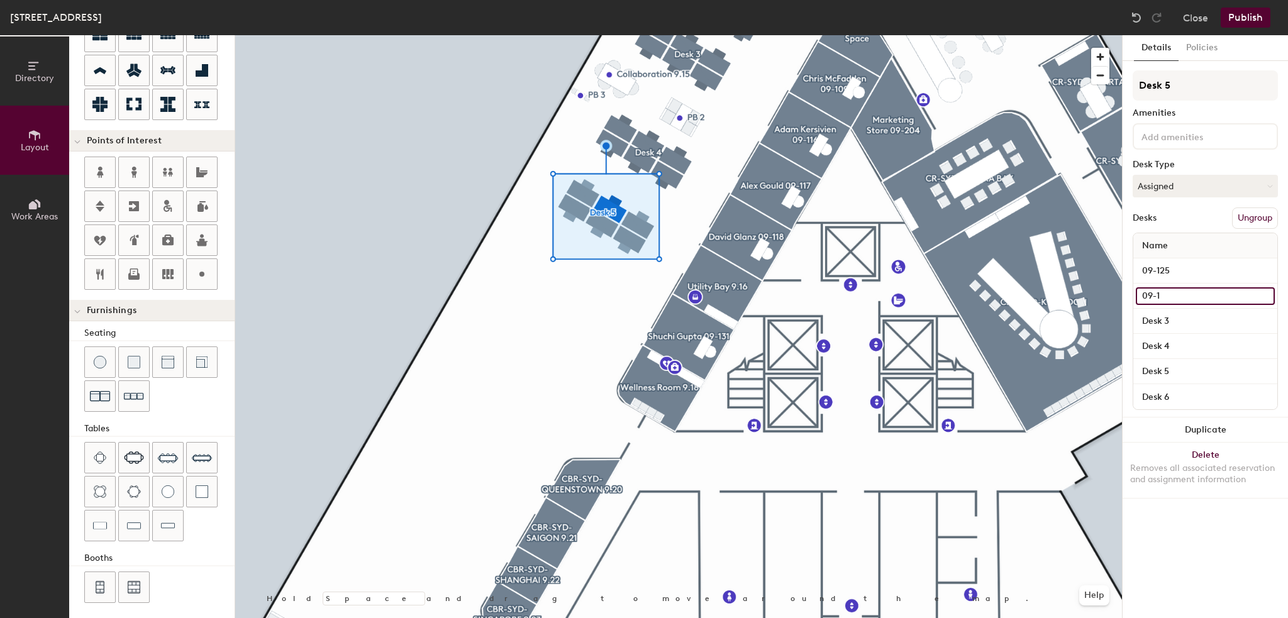
type input "09-12"
type input "100"
type input "09-126"
type input "100"
type input "09-126"
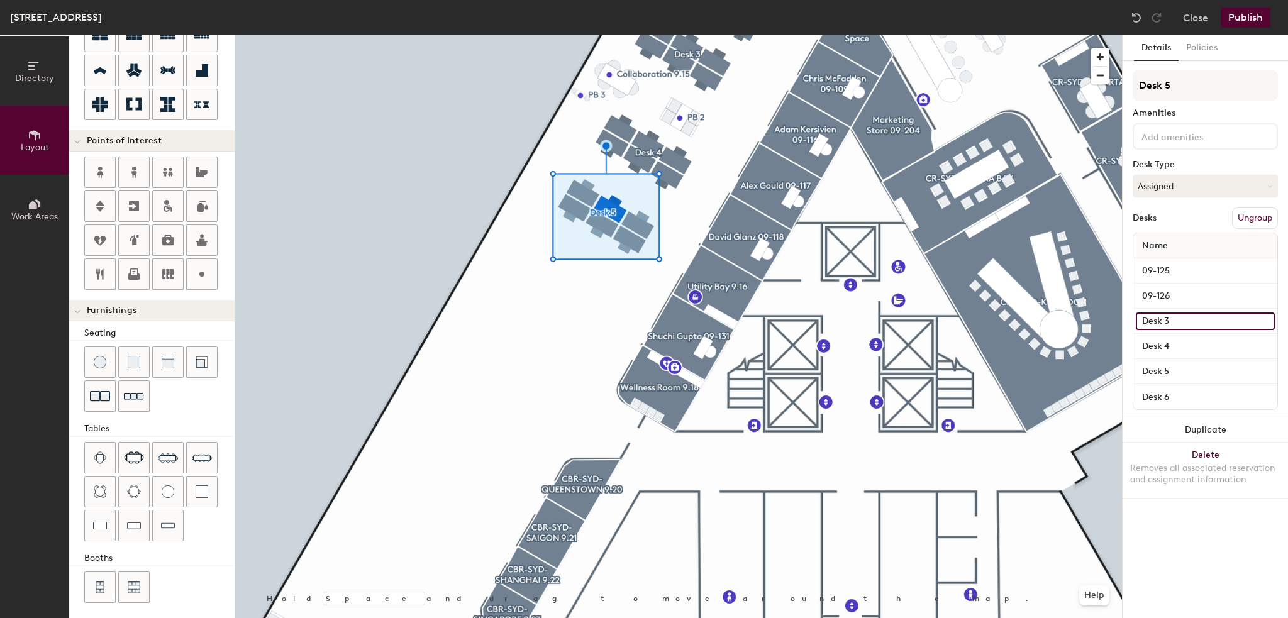
type input "100"
click at [1164, 319] on input "Desk 3" at bounding box center [1204, 321] width 139 height 18
type input "0"
type input "100"
type input "09"
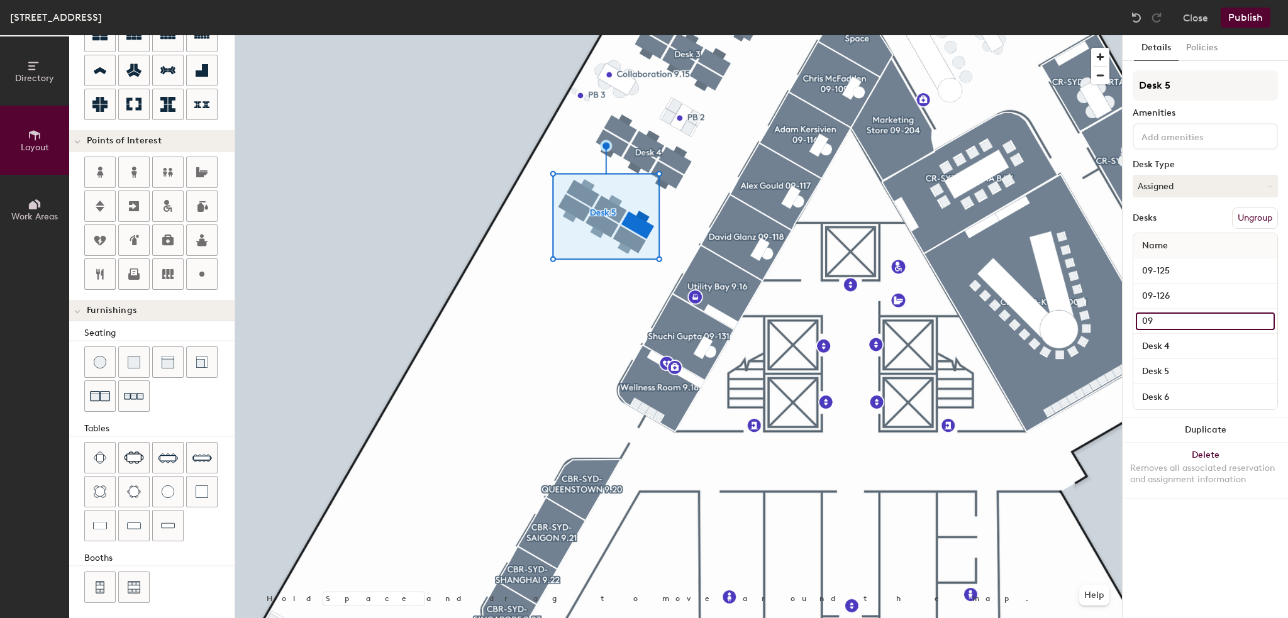
type input "100"
type input "09-"
type input "100"
type input "09-1"
type input "100"
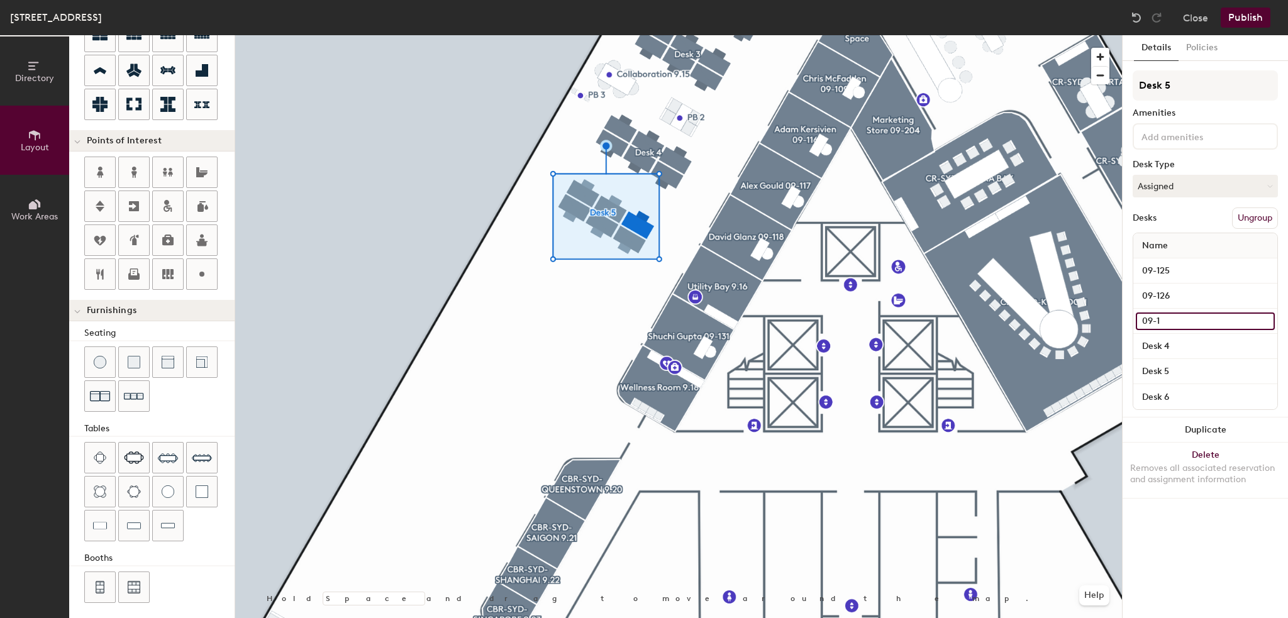
type input "09-12"
type input "100"
type input "09-127"
type input "100"
type input "09-127"
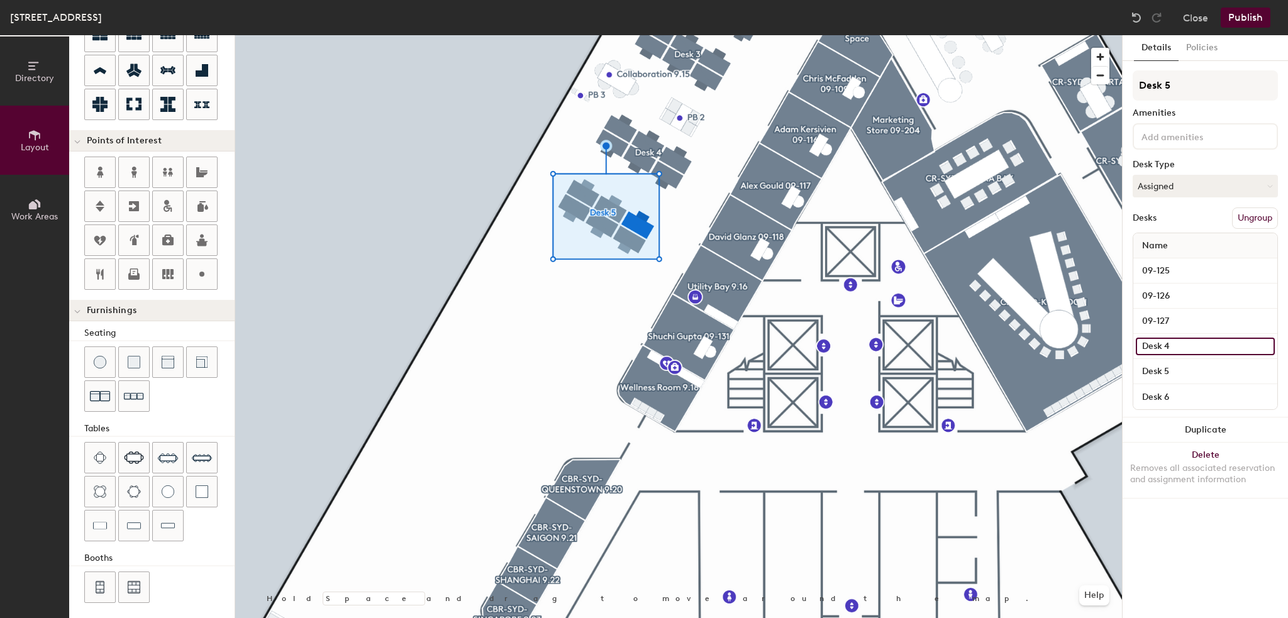
type input "100"
click at [1158, 345] on input "Desk 4" at bounding box center [1204, 347] width 139 height 18
type input "0"
type input "100"
type input "09"
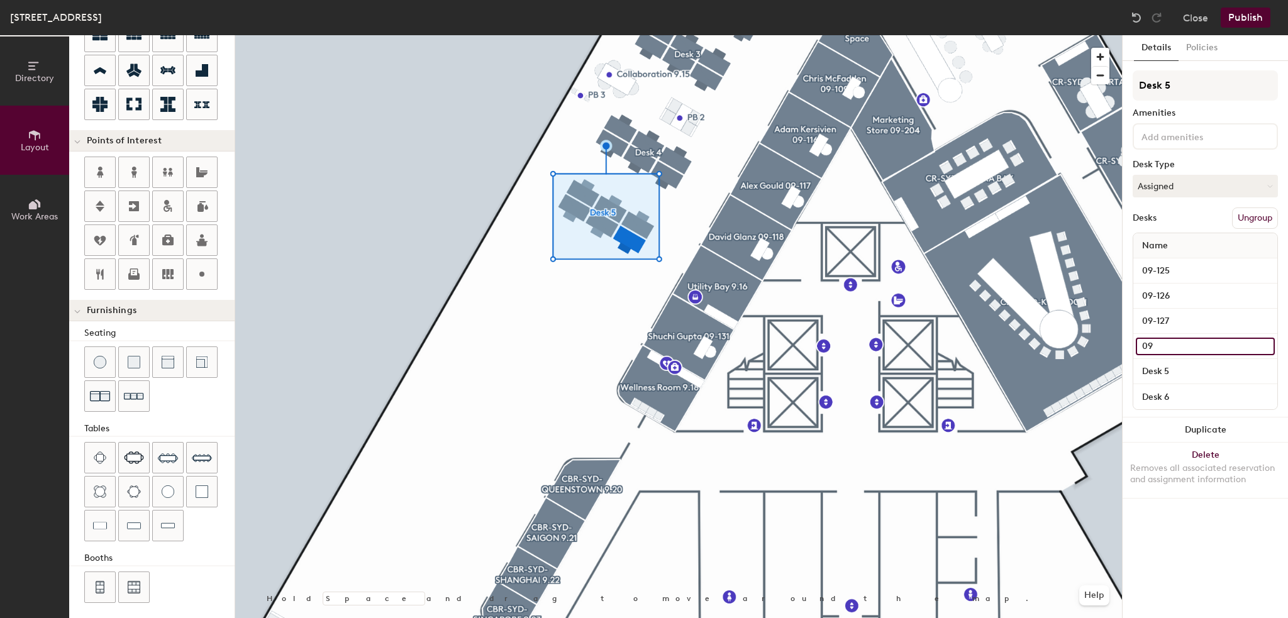
type input "100"
type input "09-"
type input "100"
type input "09-1"
type input "100"
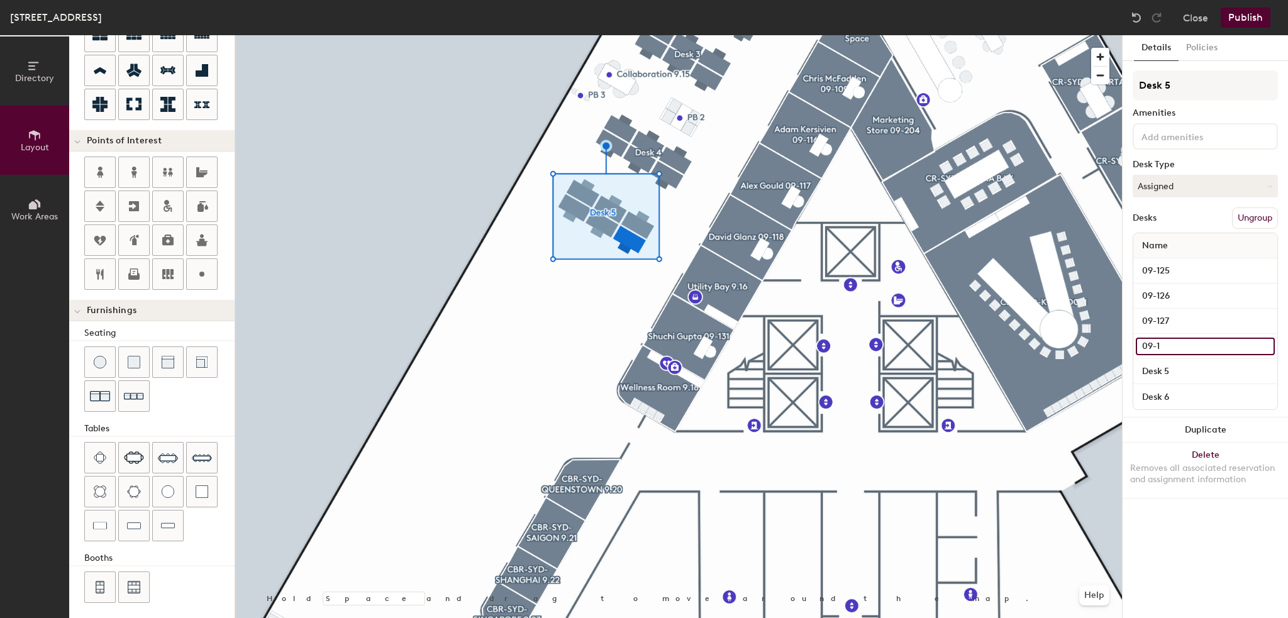
type input "09-12"
type input "100"
type input "09-128"
type input "100"
type input "09-128"
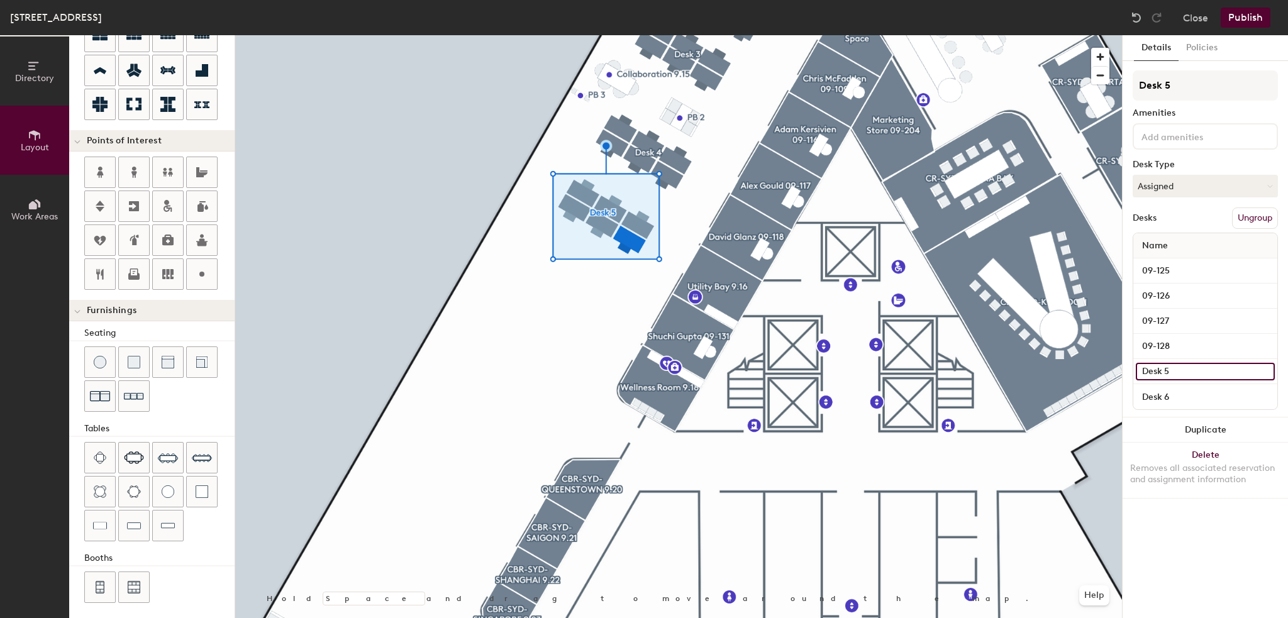
click at [1157, 364] on input "Desk 5" at bounding box center [1204, 372] width 139 height 18
type input "100"
type input "0"
type input "100"
type input "09"
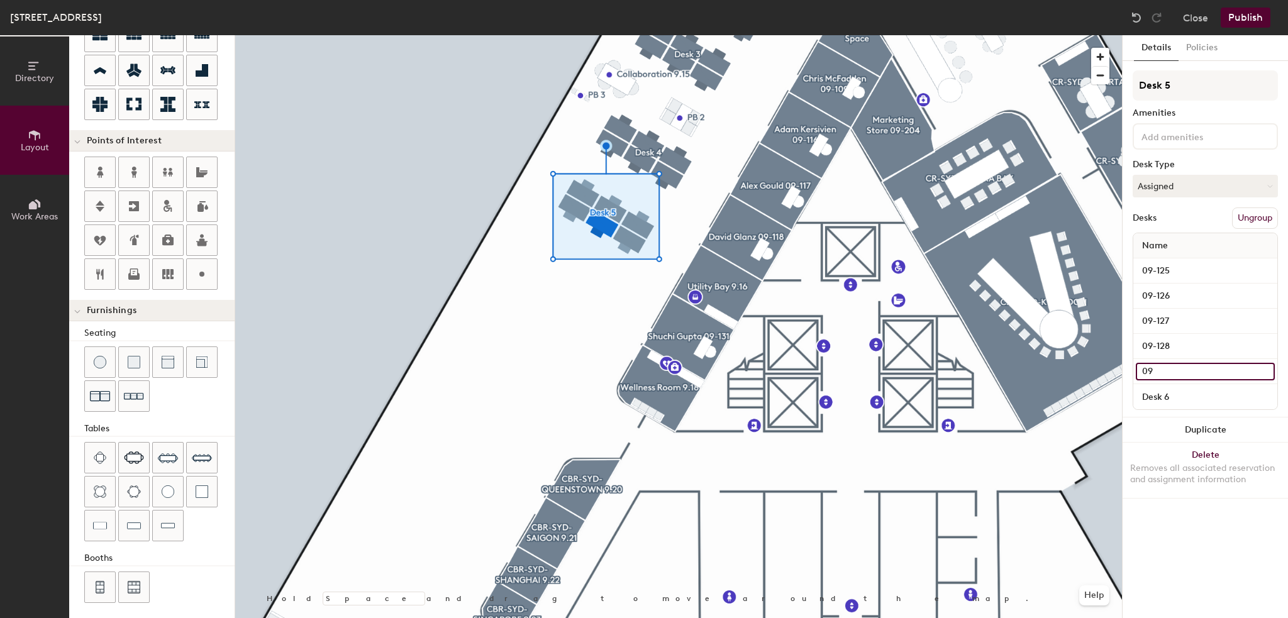
type input "100"
type input "09-"
type input "100"
type input "09-1"
type input "100"
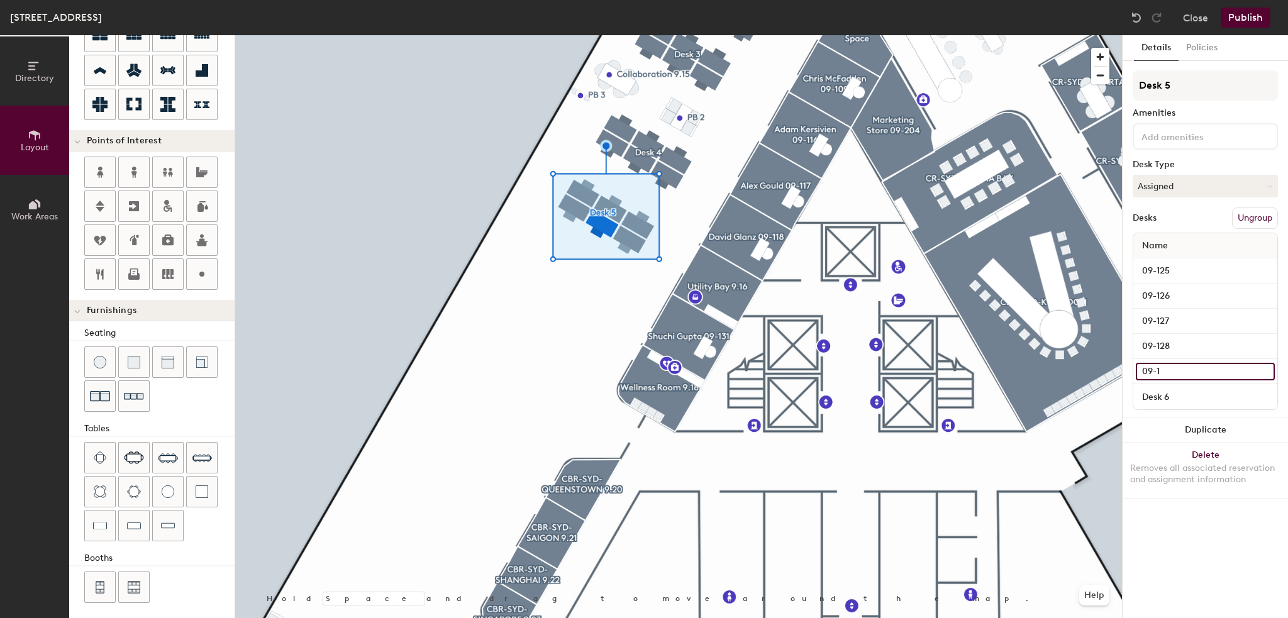
type input "09-12"
type input "100"
type input "09-129"
type input "100"
type input "09-129"
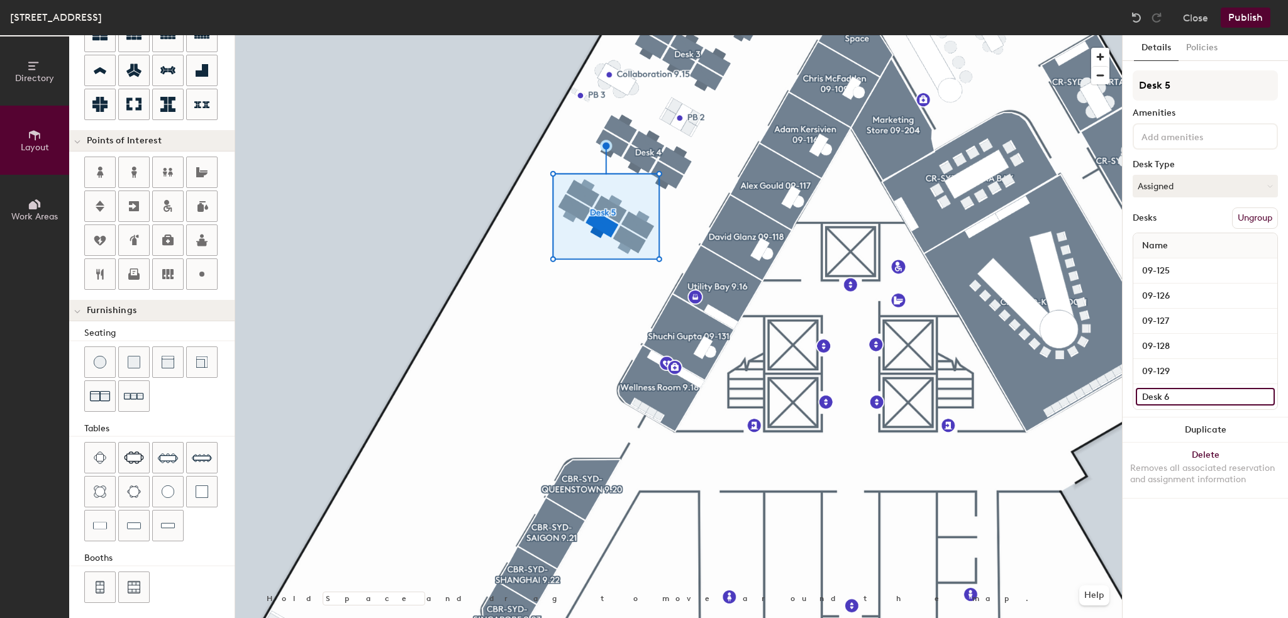
type input "100"
click at [1157, 395] on input "Desk 6" at bounding box center [1204, 397] width 139 height 18
type input "0"
type input "100"
type input "09"
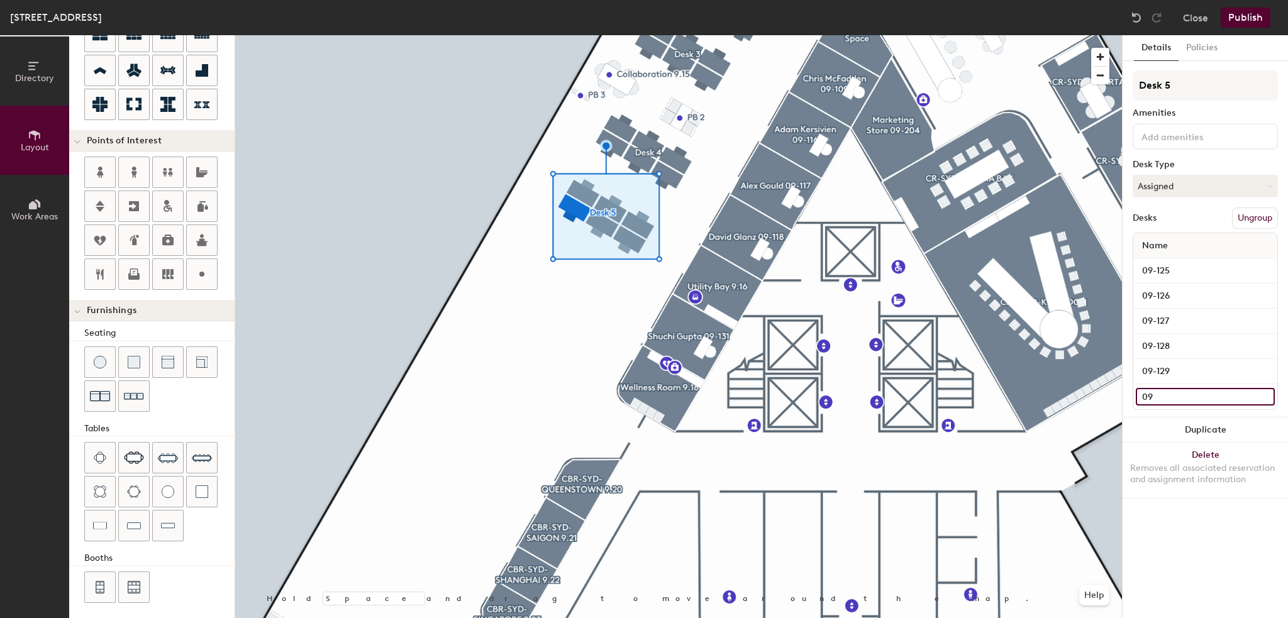
type input "100"
type input "09-"
type input "100"
type input "09-1"
type input "100"
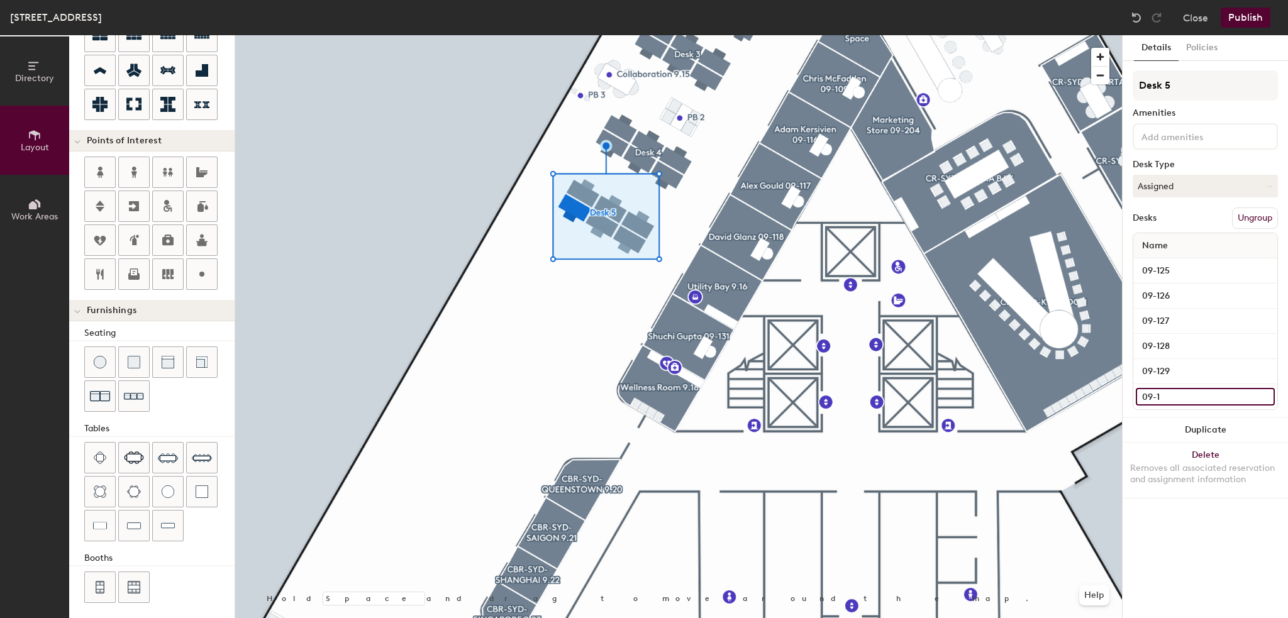
type input "09-13"
type input "100"
type input "09-130"
type input "100"
type input "09-130"
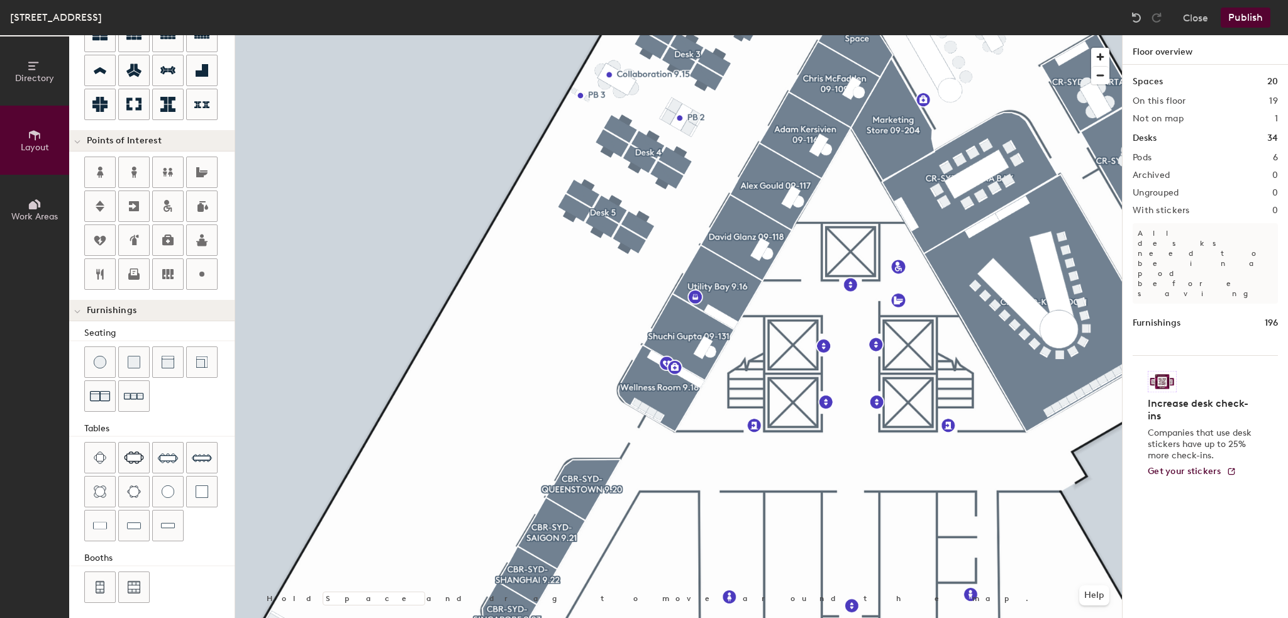
type input "20"
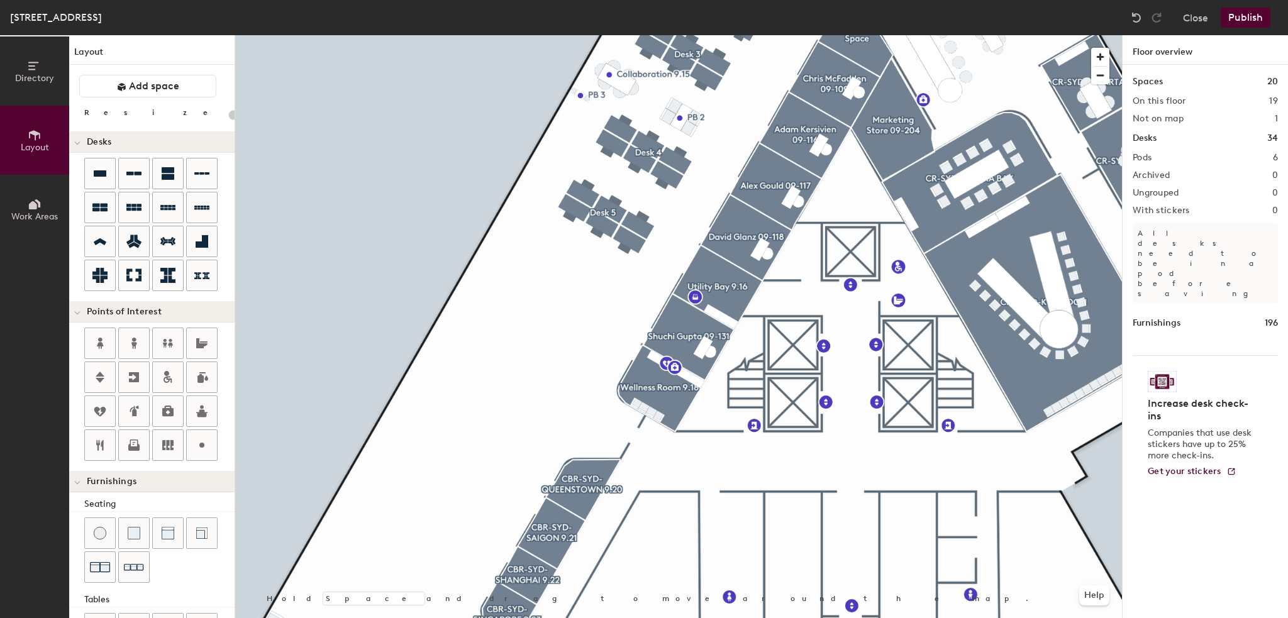
scroll to position [171, 0]
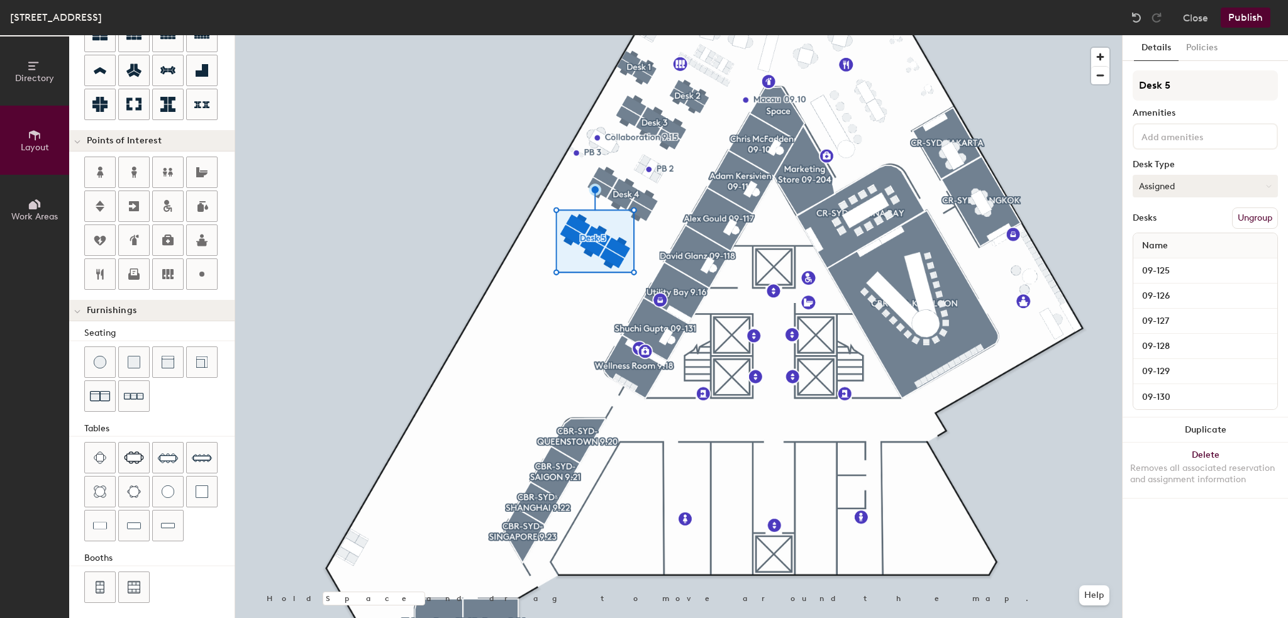
click at [1162, 185] on button "Assigned" at bounding box center [1204, 186] width 145 height 23
click at [1164, 245] on div "Hot" at bounding box center [1196, 244] width 126 height 19
click at [1175, 128] on input at bounding box center [1195, 135] width 113 height 15
click at [1162, 164] on div "Adjustable Height" at bounding box center [1204, 166] width 141 height 19
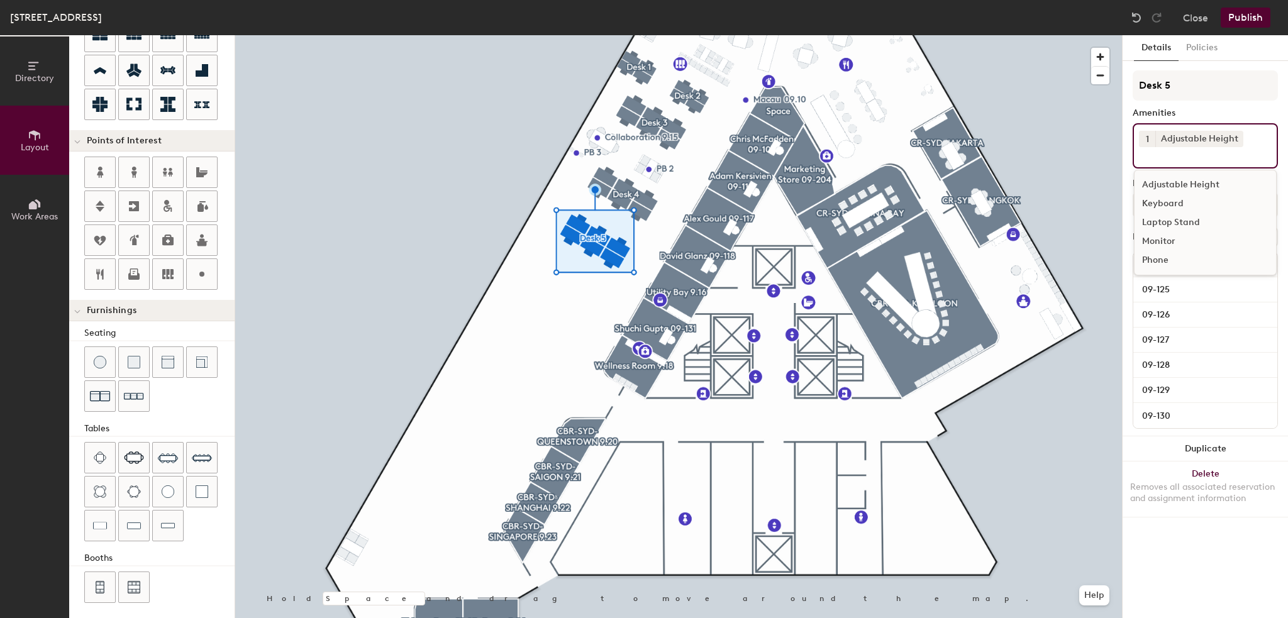
click at [1169, 241] on div "Monitor" at bounding box center [1204, 241] width 141 height 19
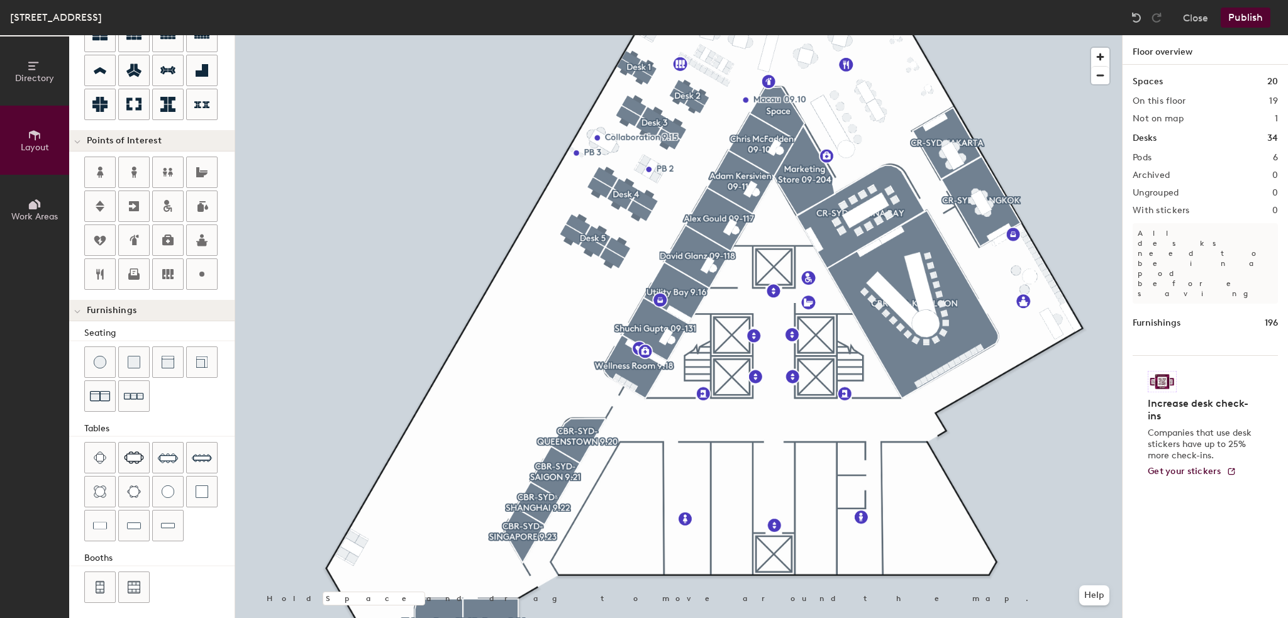
click at [643, 35] on div at bounding box center [678, 35] width 886 height 0
click at [1245, 12] on button "Publish" at bounding box center [1245, 18] width 50 height 20
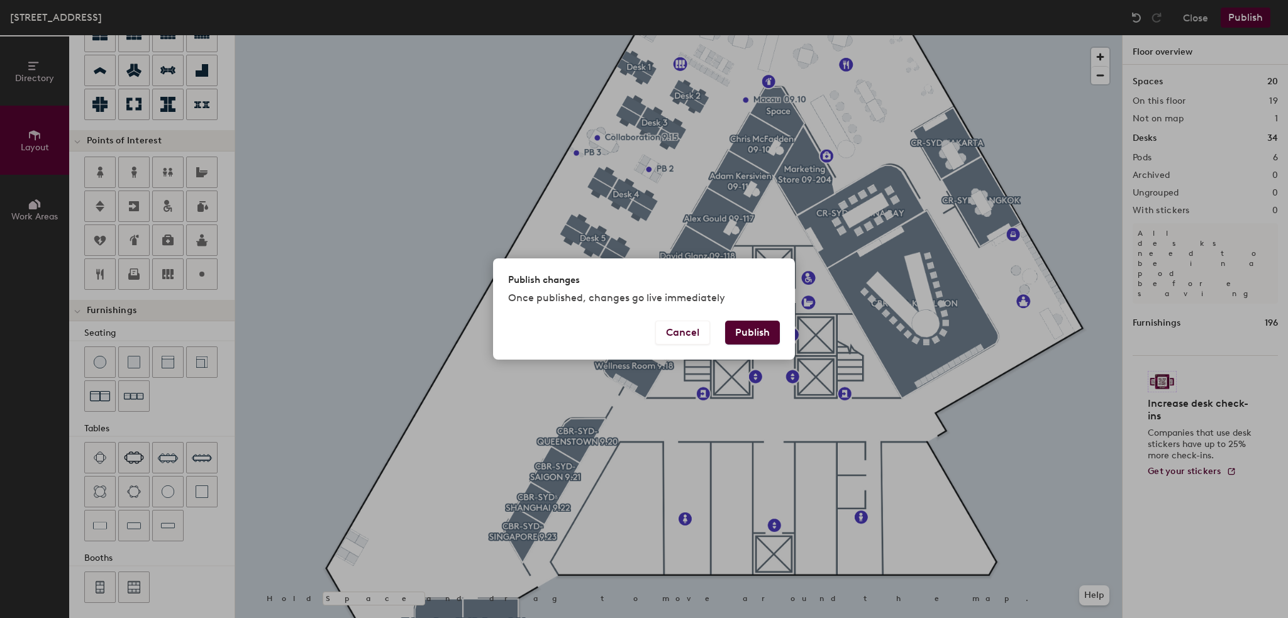
click at [734, 332] on button "Publish" at bounding box center [752, 333] width 55 height 24
type input "20"
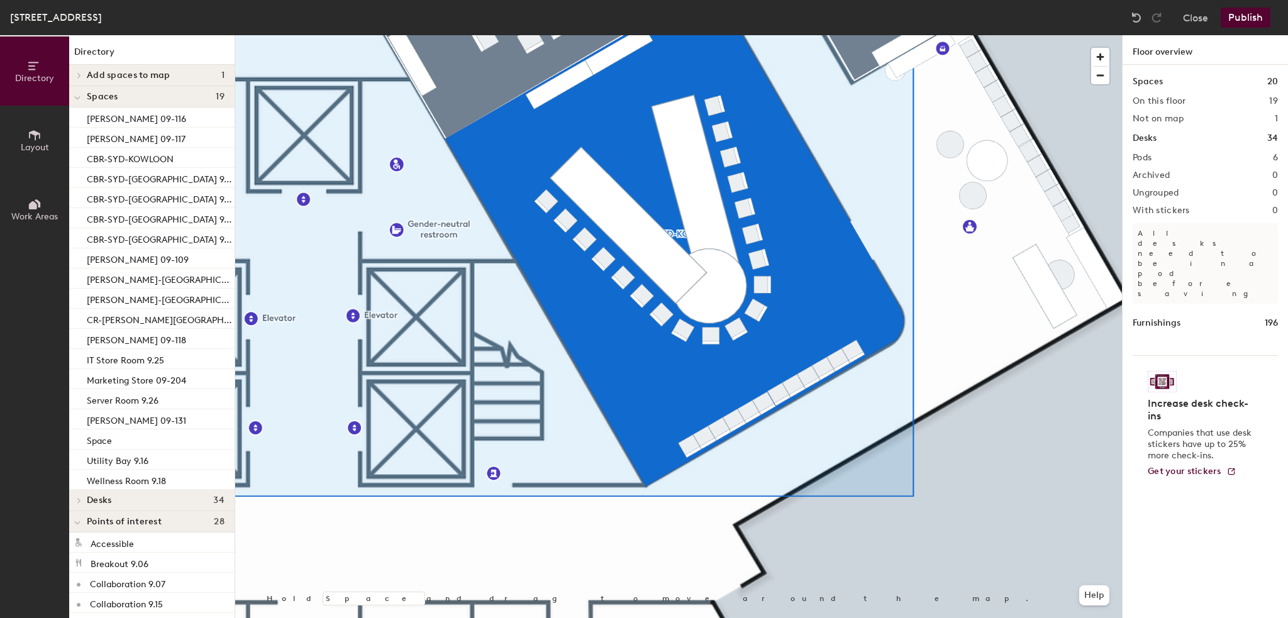
click at [1242, 617] on html "Skip navigation Schedule Office People Analytics Visits Deliveries Services Man…" at bounding box center [644, 309] width 1288 height 618
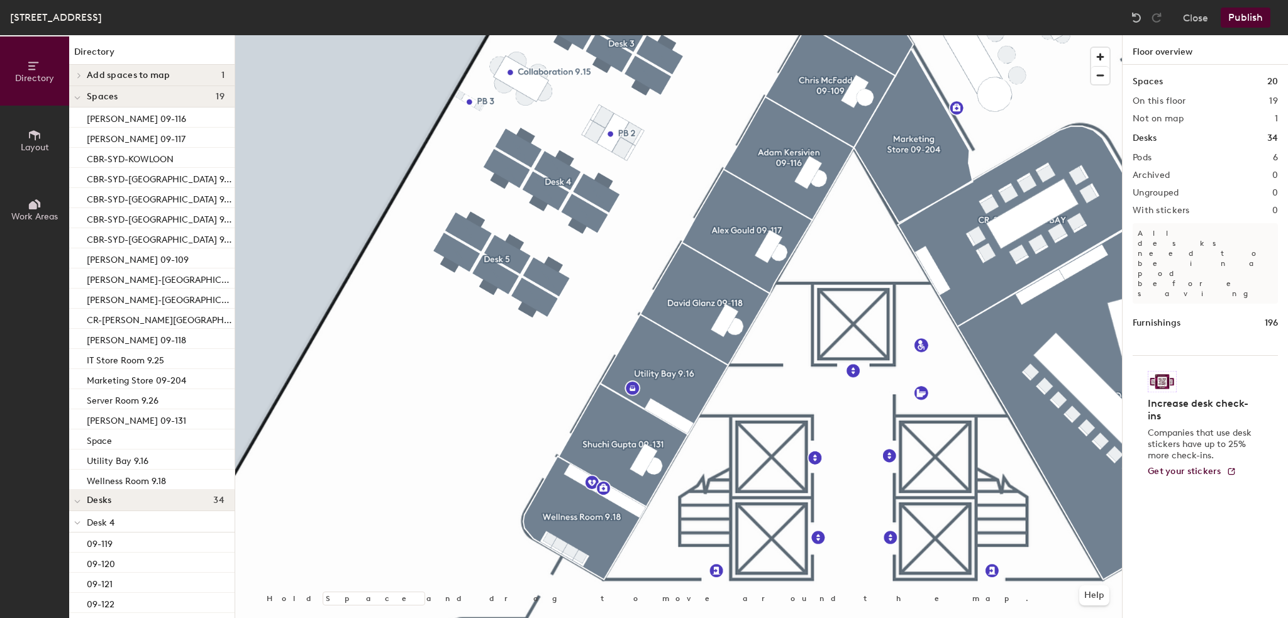
click at [35, 135] on icon at bounding box center [35, 135] width 14 height 14
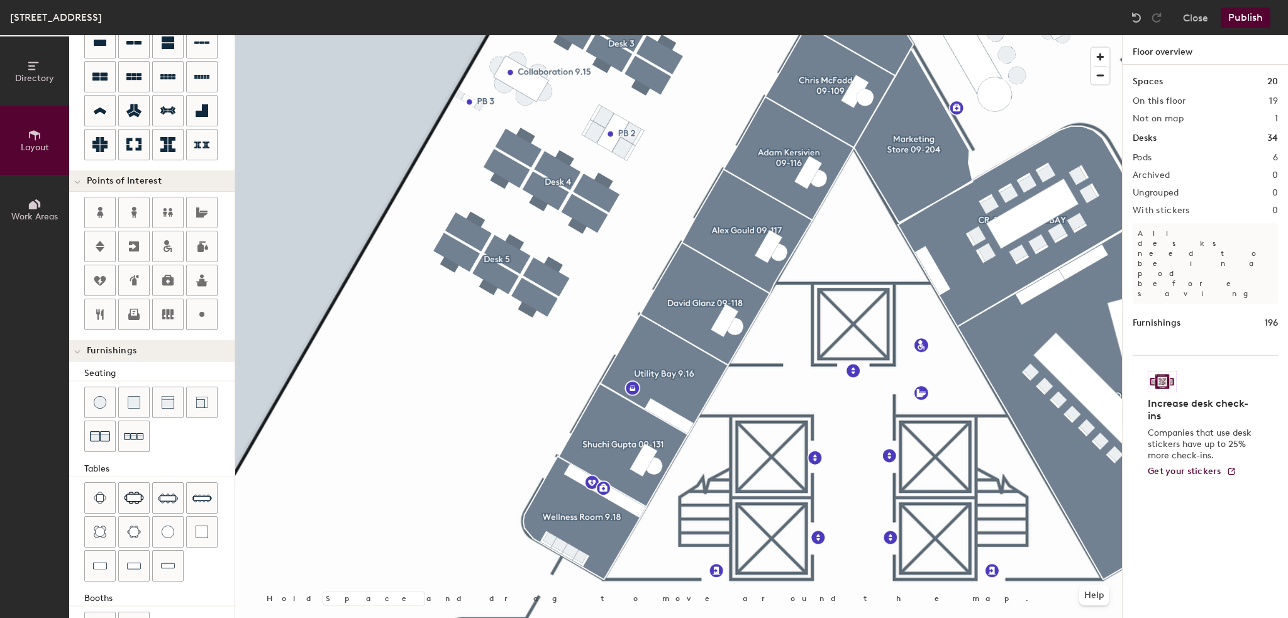
scroll to position [171, 0]
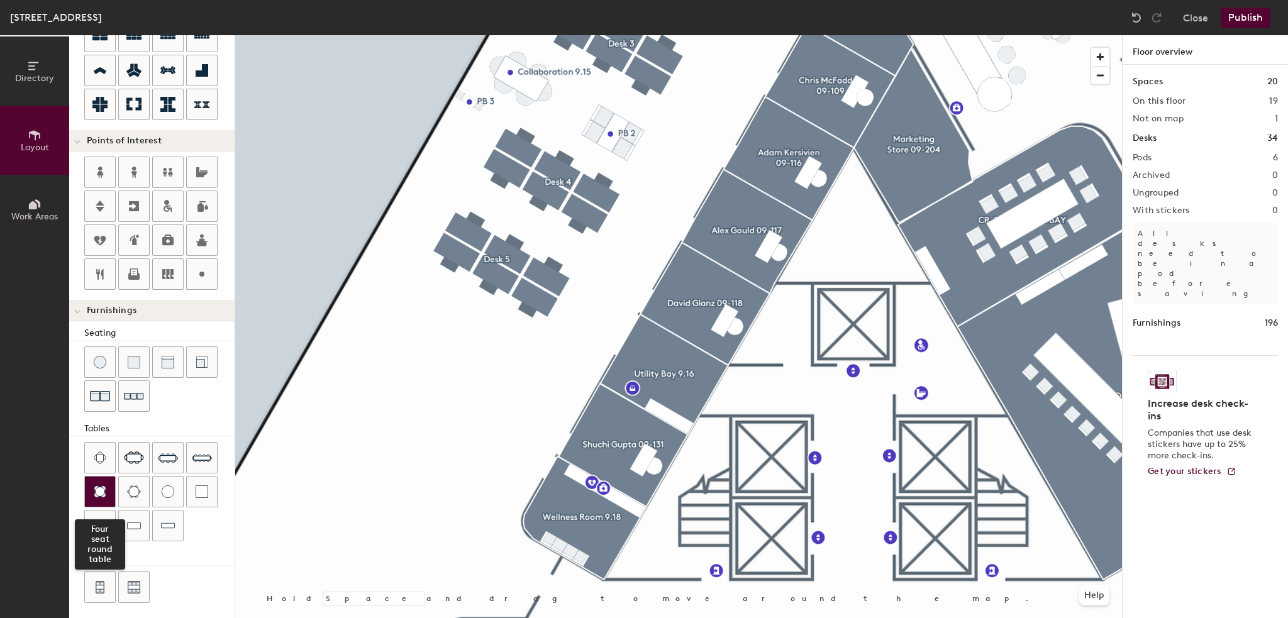
click at [98, 479] on div at bounding box center [100, 492] width 30 height 30
click at [436, 617] on div "Hold Space and drag to move around the map. Help" at bounding box center [678, 326] width 886 height 583
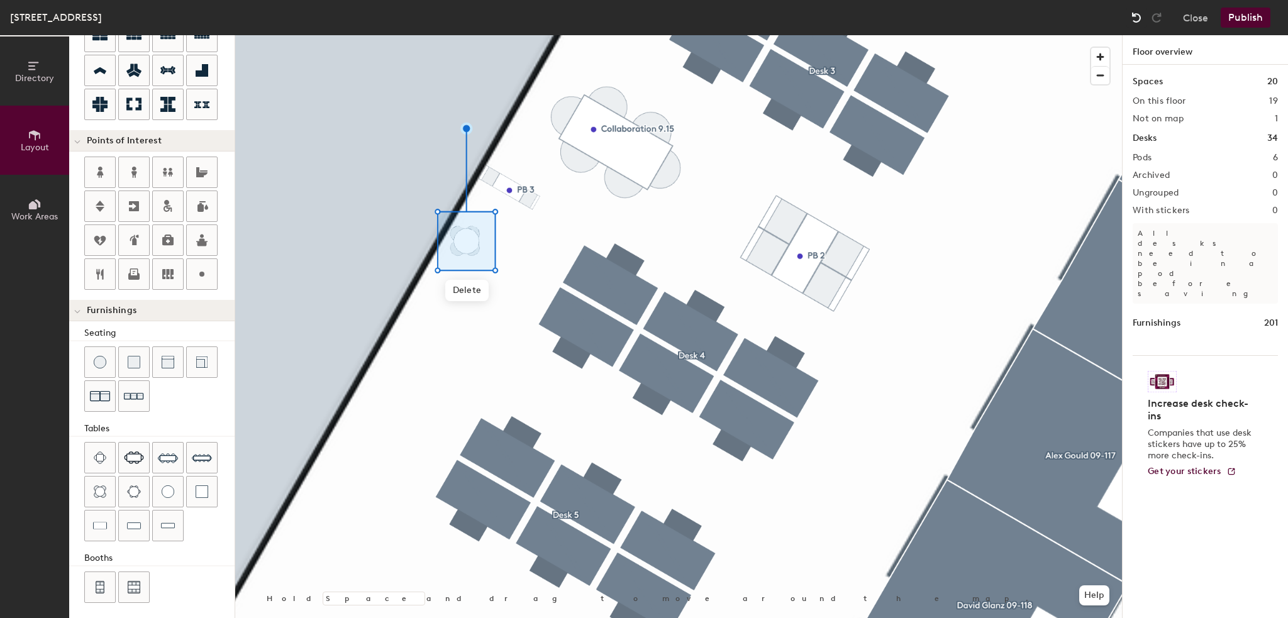
click at [1129, 14] on div at bounding box center [1136, 18] width 20 height 20
click at [1130, 14] on img at bounding box center [1136, 17] width 13 height 13
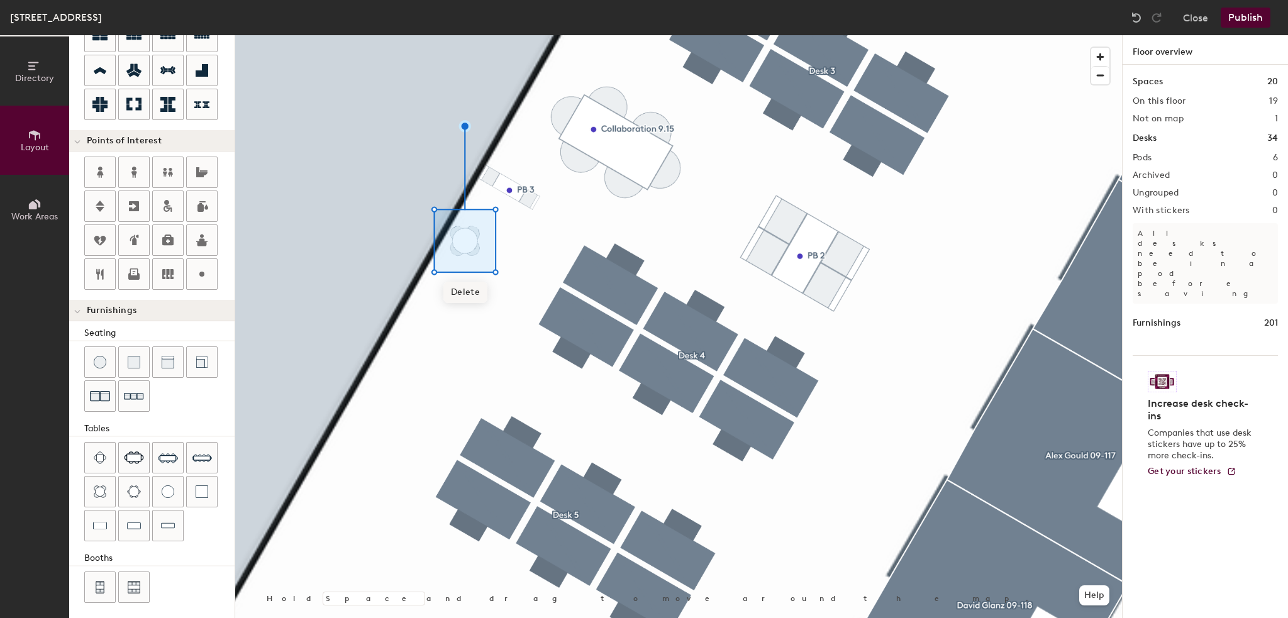
click at [468, 296] on span "Delete" at bounding box center [465, 292] width 44 height 21
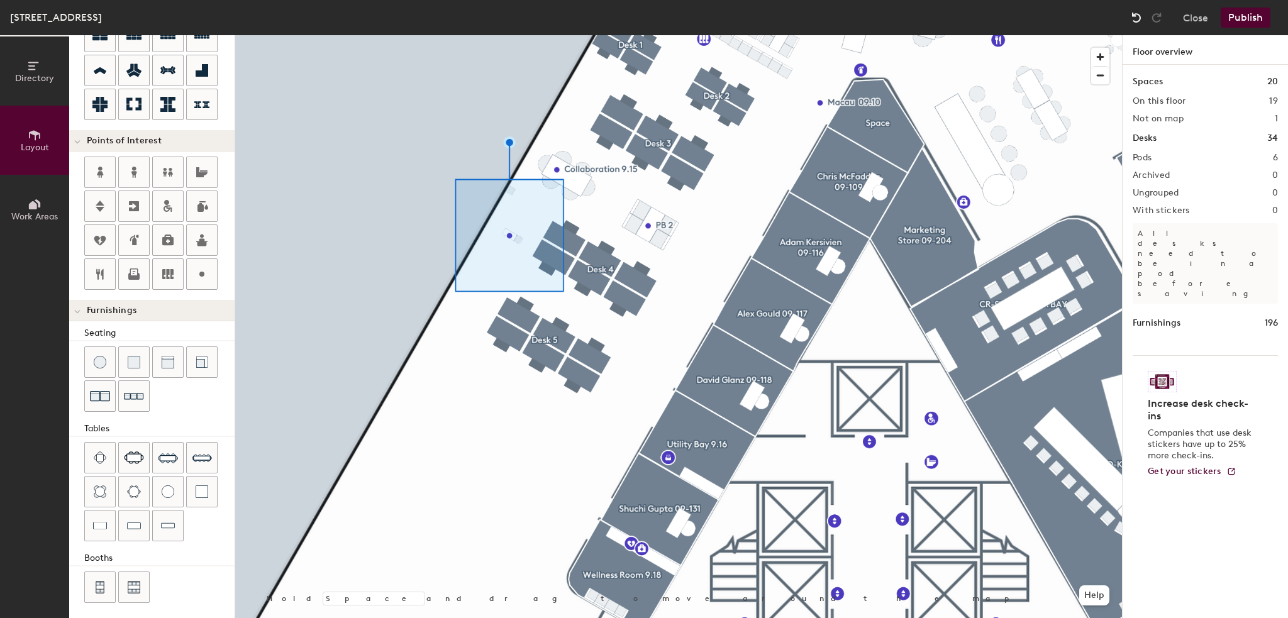
click at [1140, 17] on img at bounding box center [1136, 17] width 13 height 13
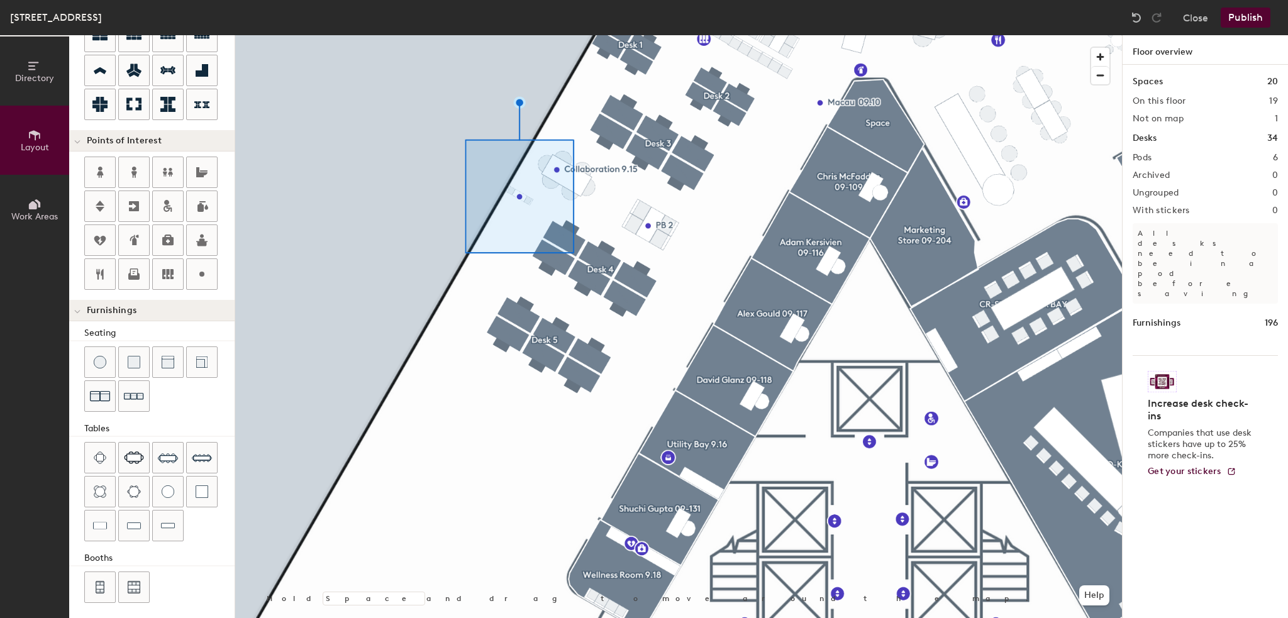
type input "20"
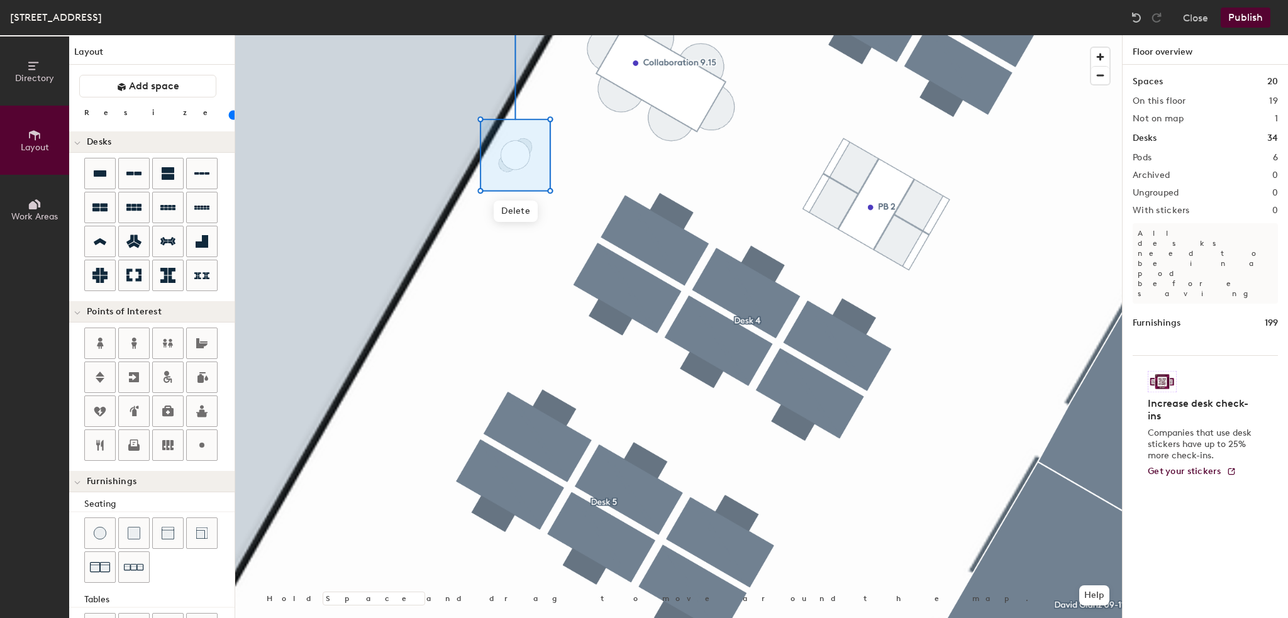
scroll to position [171, 0]
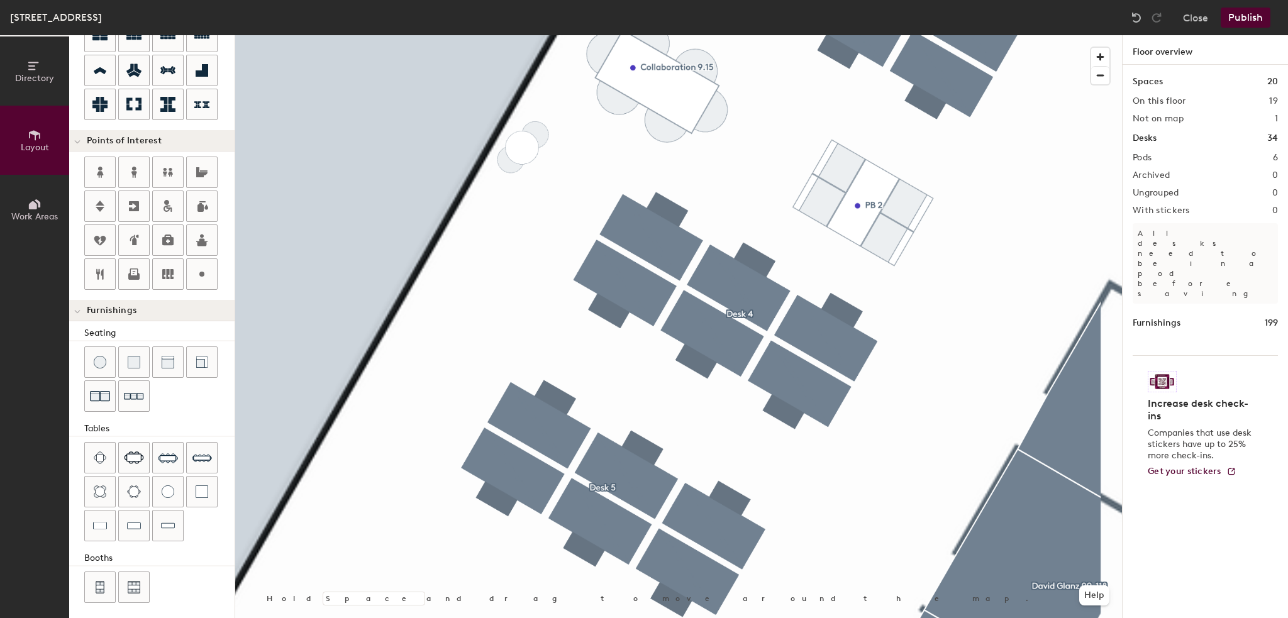
click at [546, 35] on div at bounding box center [678, 35] width 886 height 0
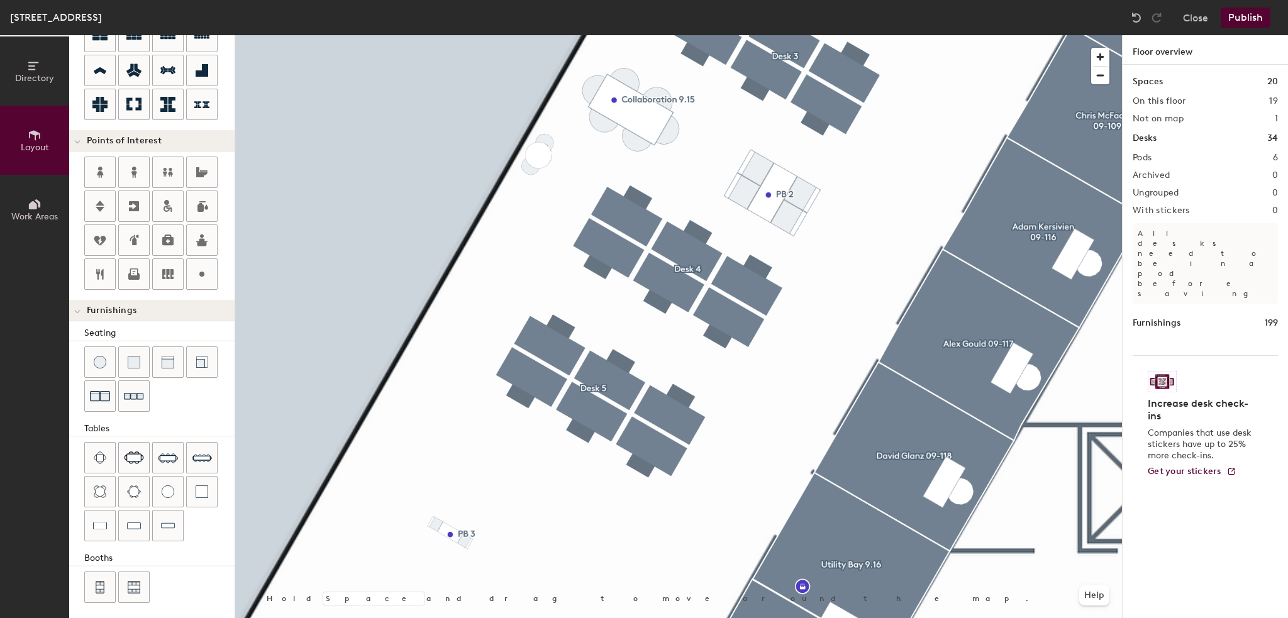
type input "20"
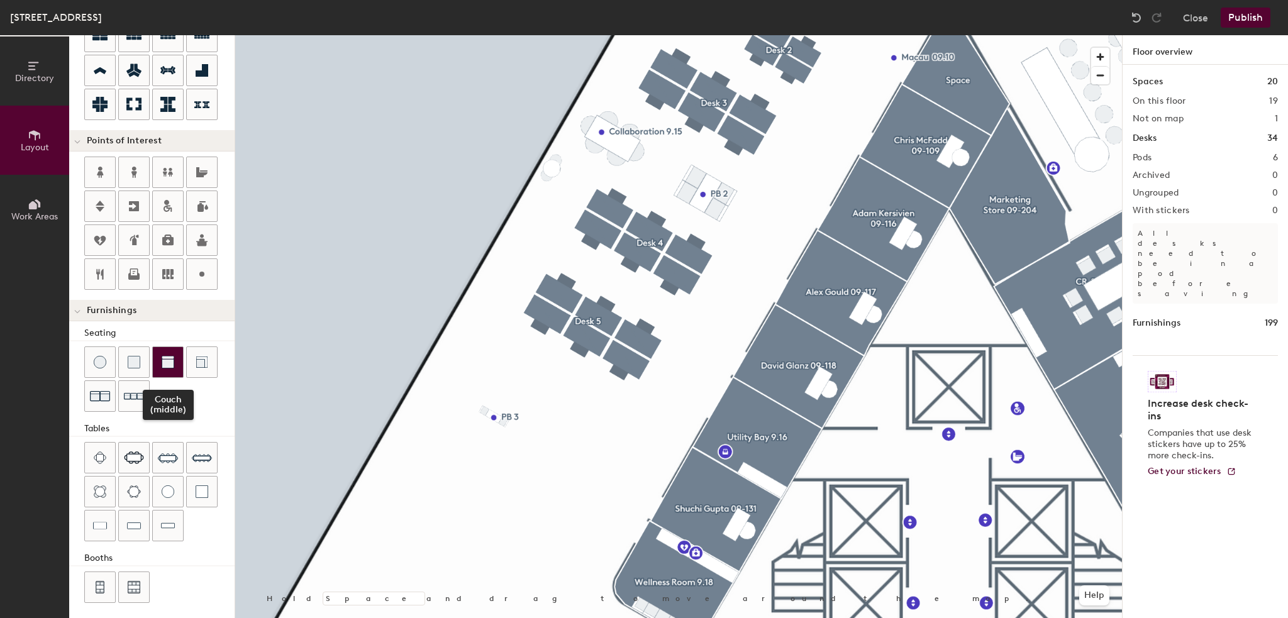
click at [174, 359] on div at bounding box center [168, 362] width 30 height 30
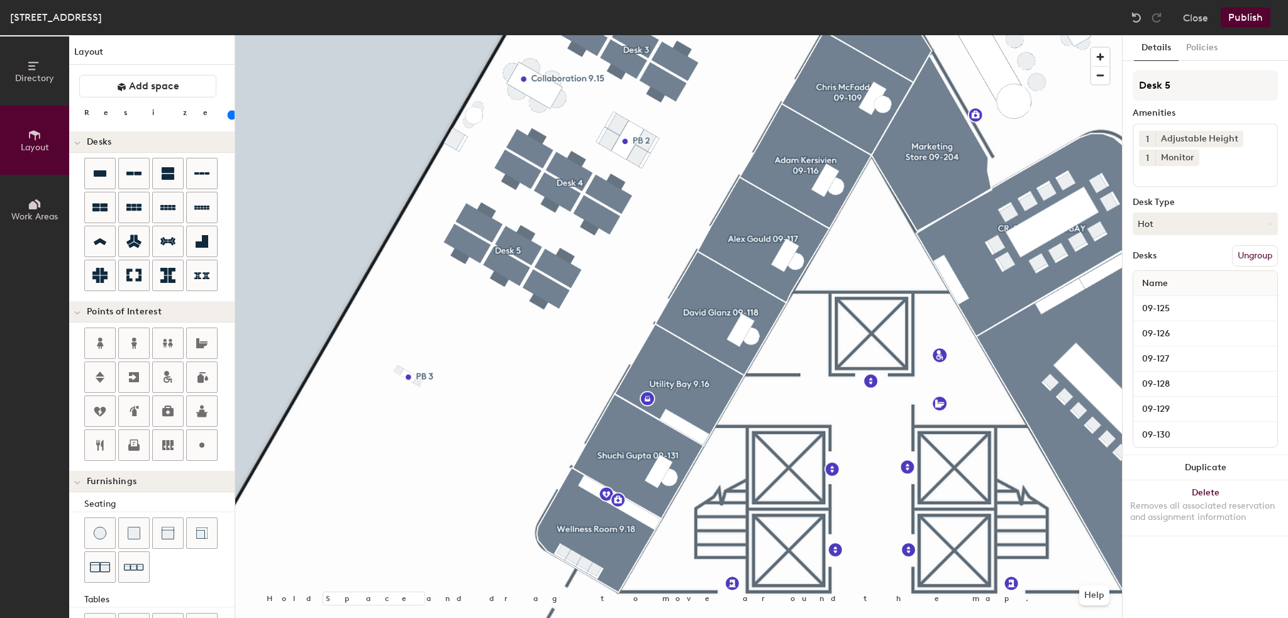
scroll to position [171, 0]
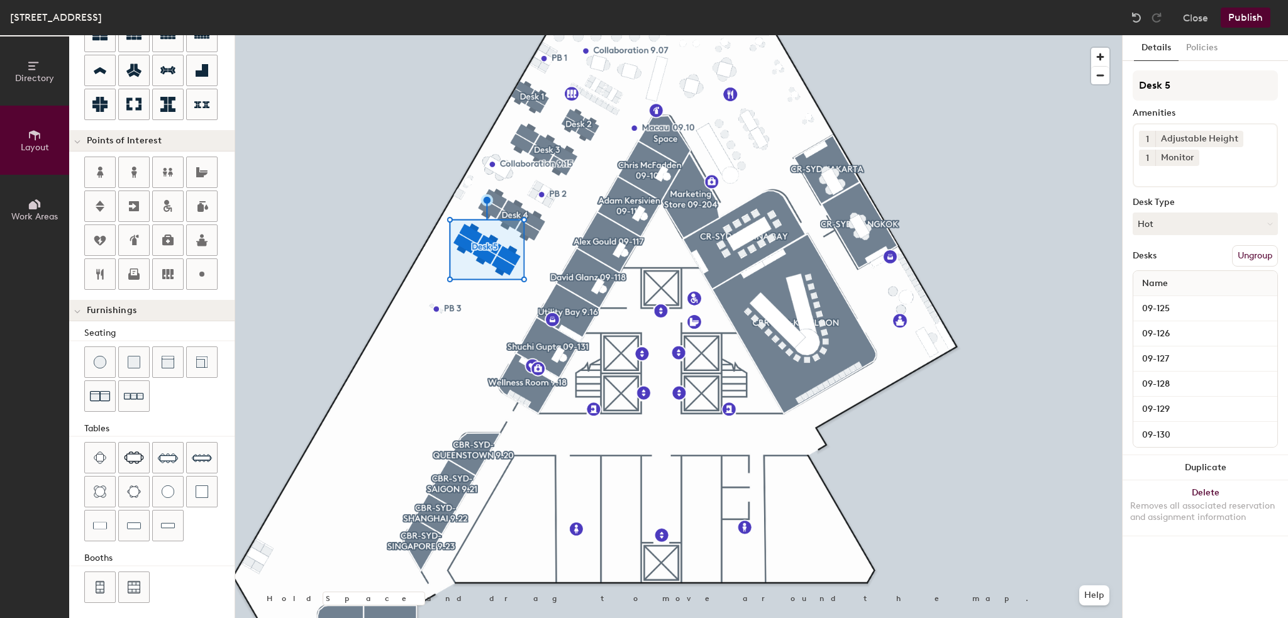
type input "100"
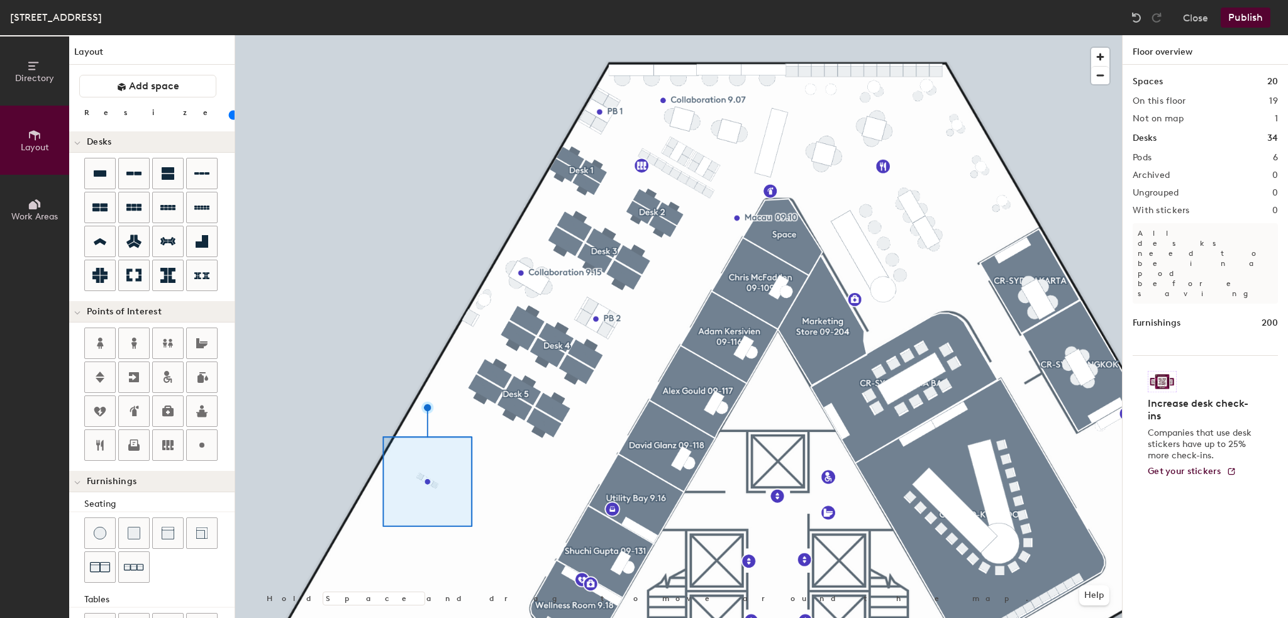
scroll to position [171, 0]
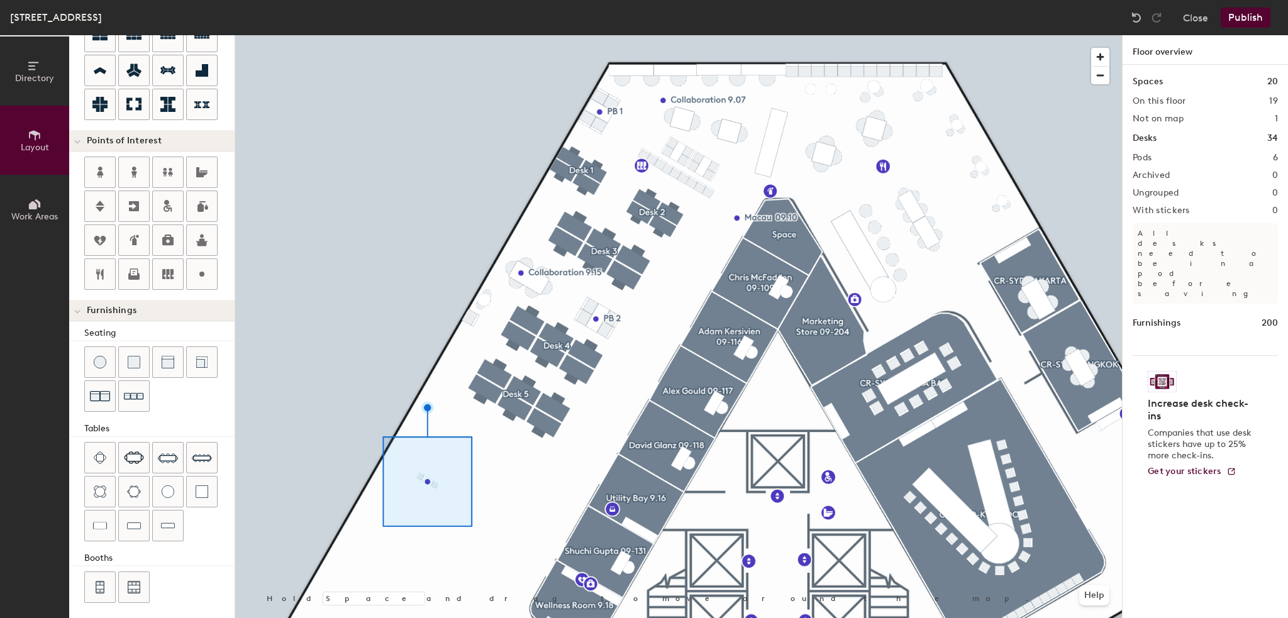
click at [1240, 13] on button "Publish" at bounding box center [1245, 18] width 50 height 20
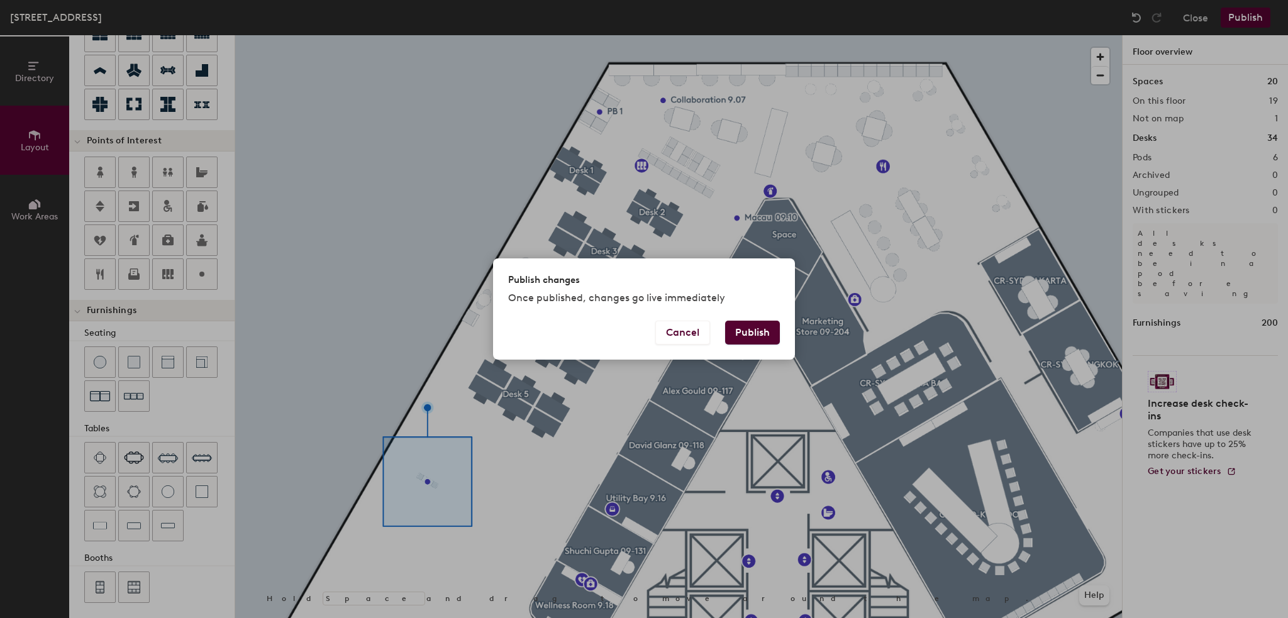
click at [768, 321] on button "Publish" at bounding box center [752, 333] width 55 height 24
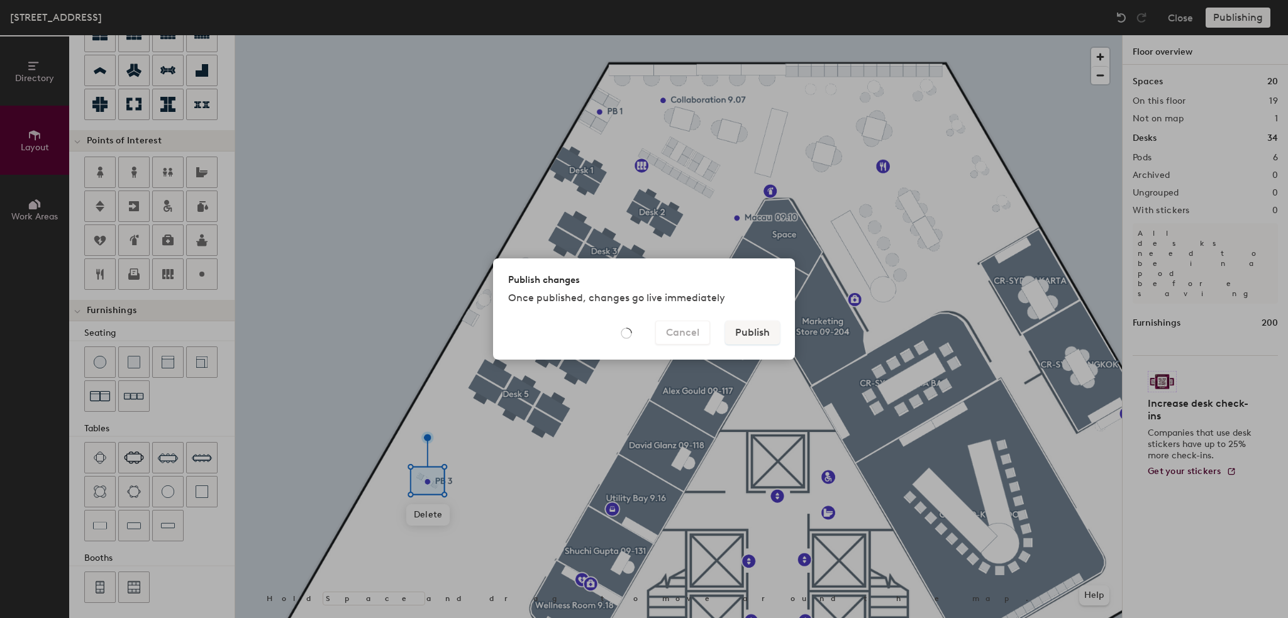
type input "20"
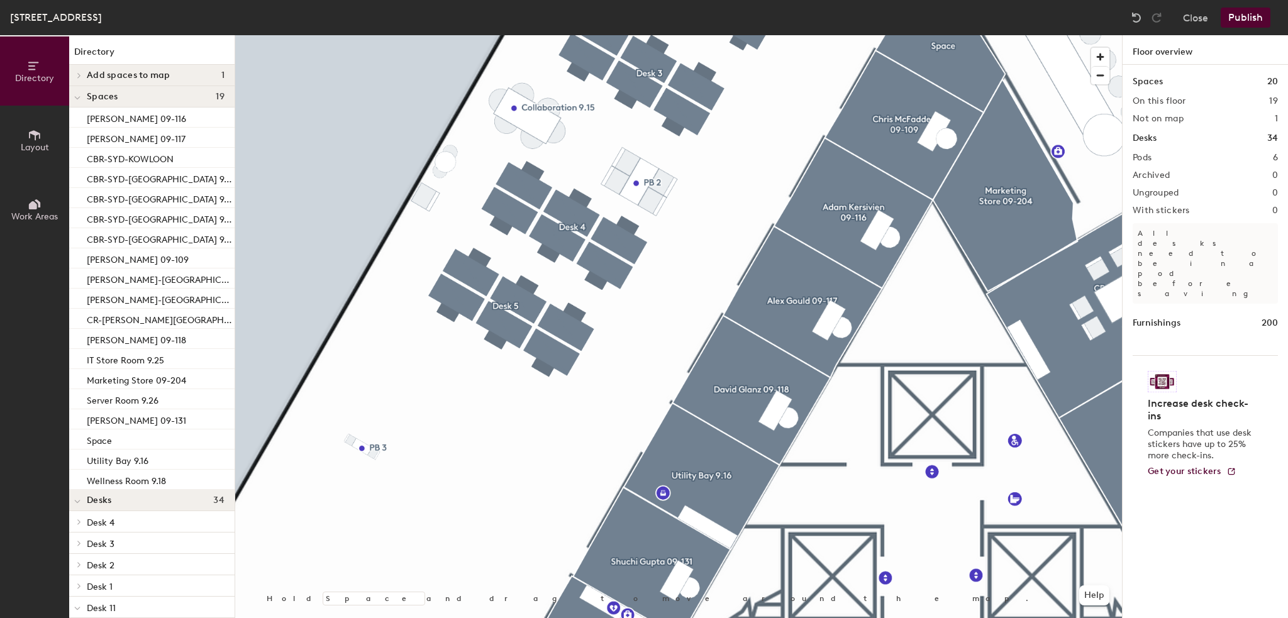
click at [360, 35] on div at bounding box center [678, 35] width 886 height 0
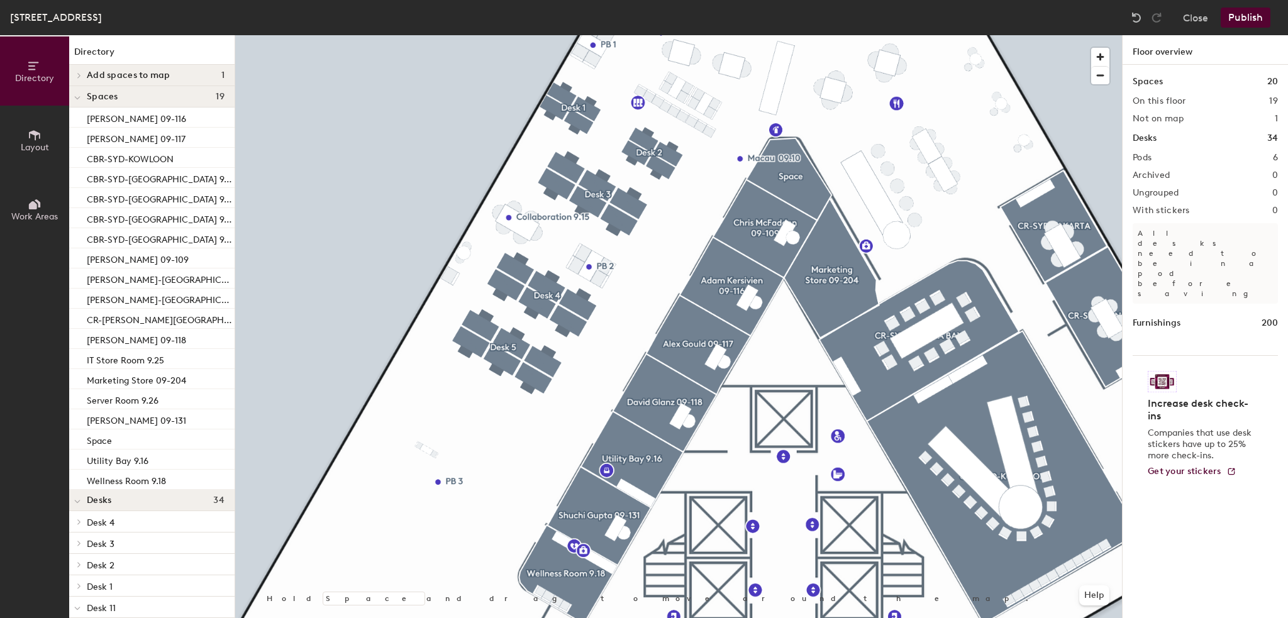
click at [28, 141] on icon at bounding box center [35, 135] width 14 height 14
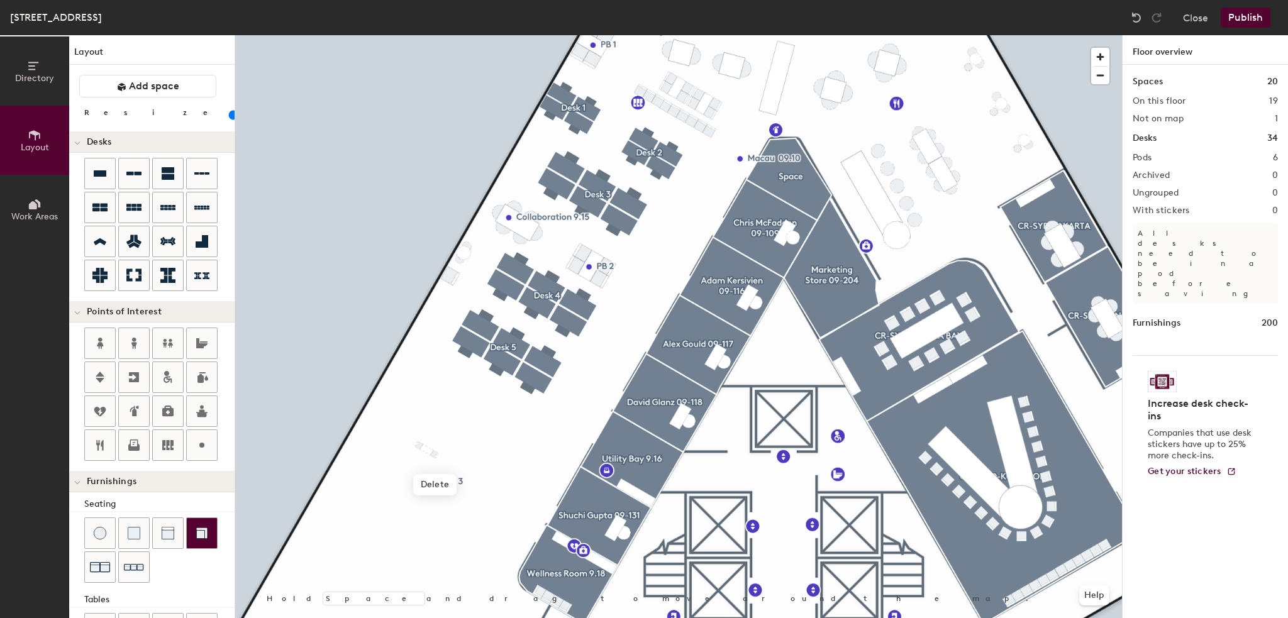
type input "20"
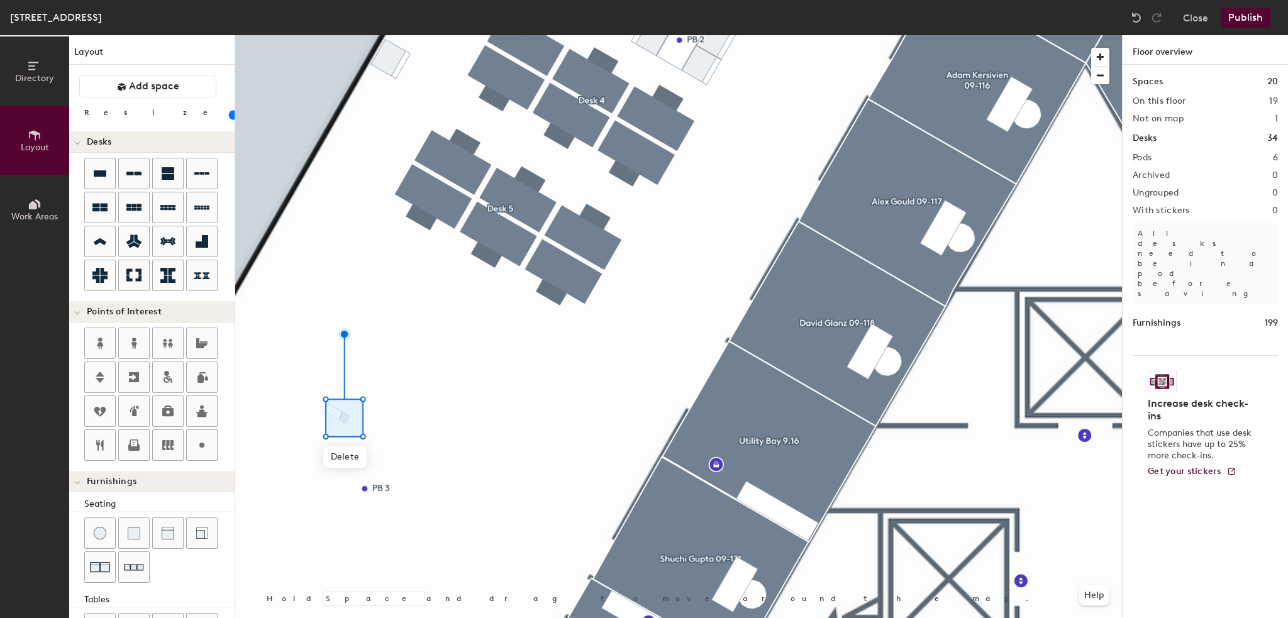
click at [312, 35] on div at bounding box center [678, 35] width 886 height 0
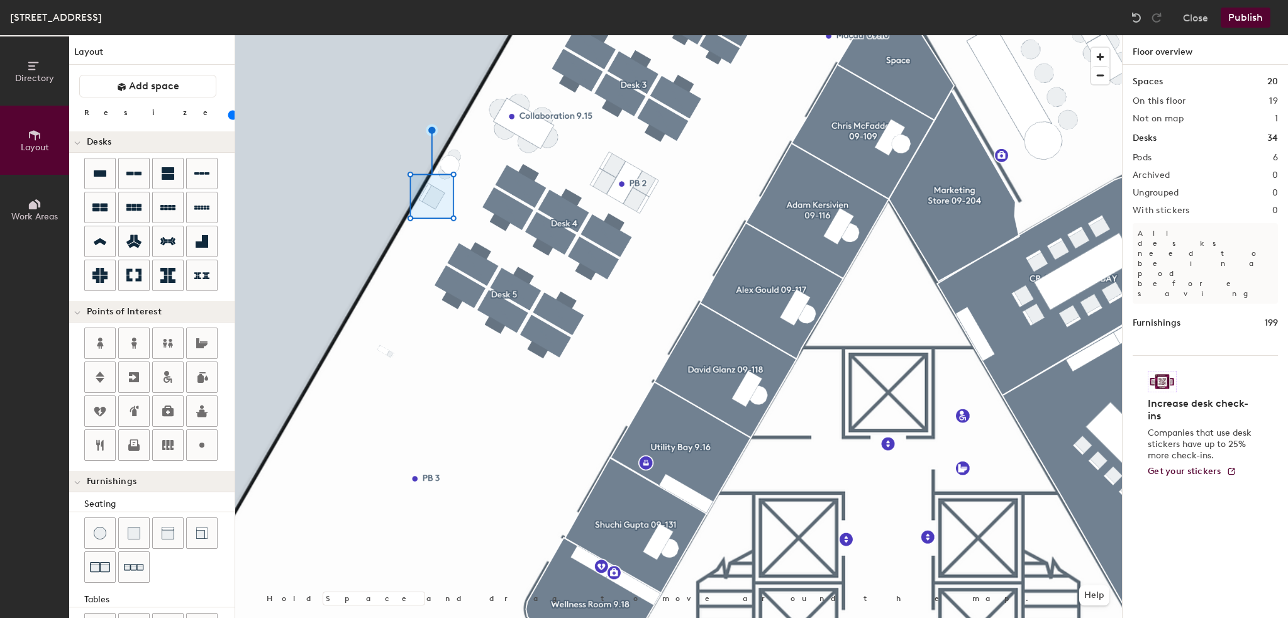
type input "20"
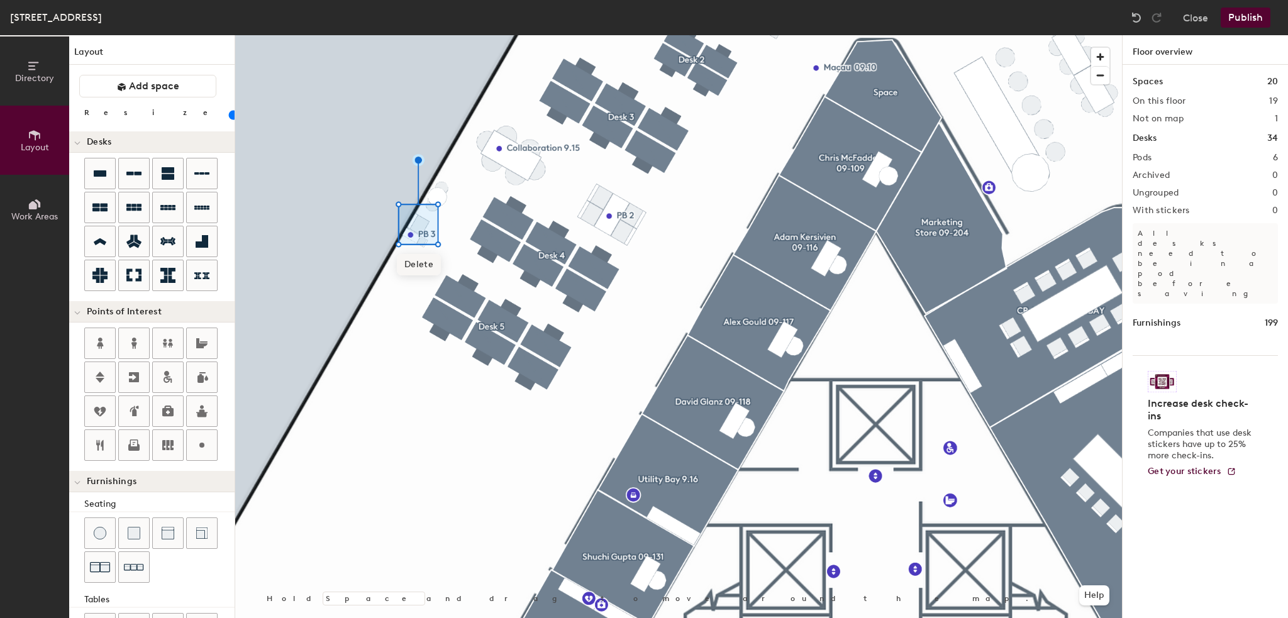
click at [415, 263] on span "Delete" at bounding box center [419, 264] width 44 height 21
click at [140, 537] on div at bounding box center [134, 533] width 30 height 30
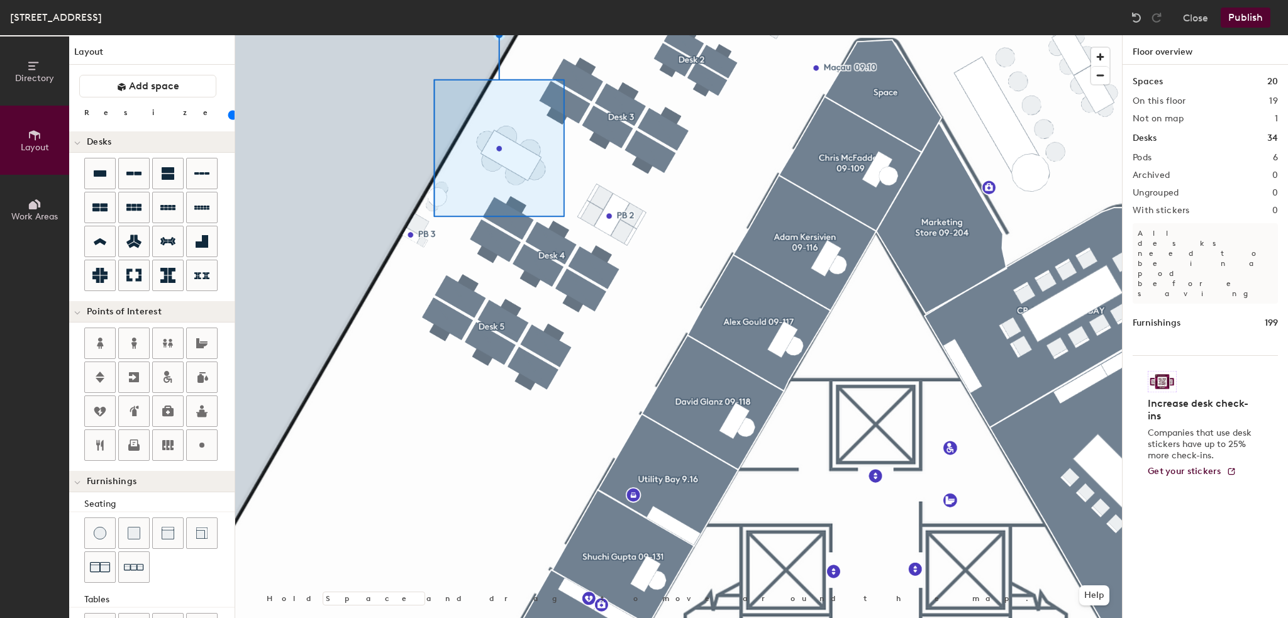
click at [622, 35] on div at bounding box center [678, 35] width 886 height 0
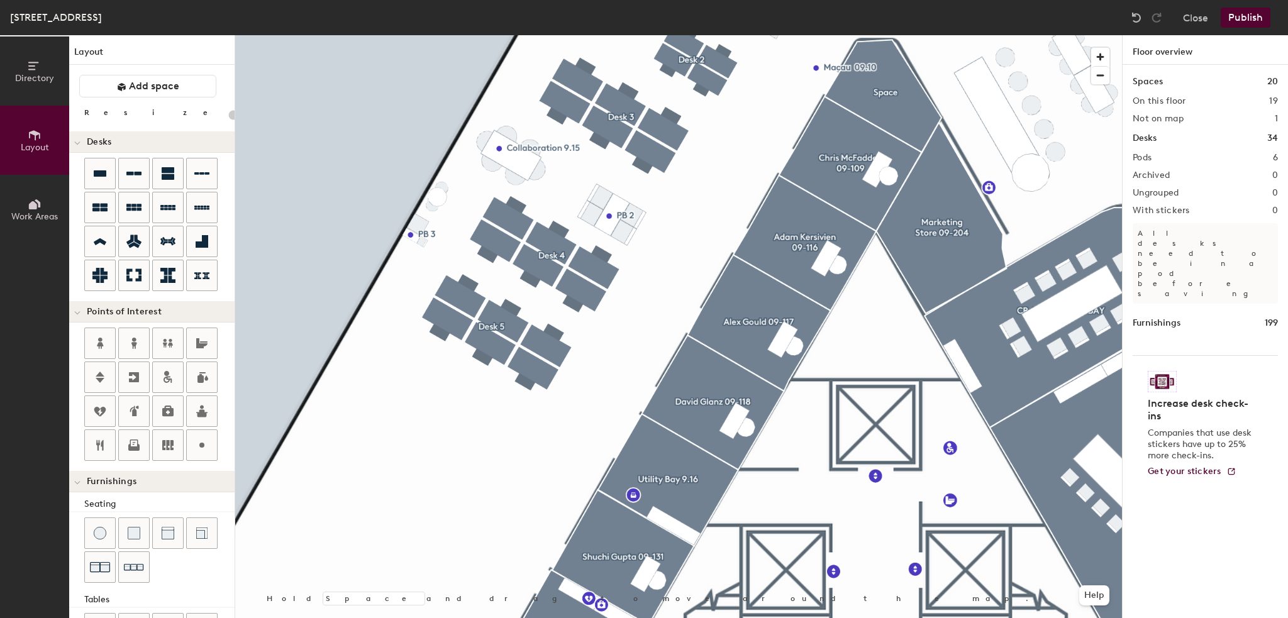
click at [498, 35] on div at bounding box center [678, 35] width 886 height 0
type input "20"
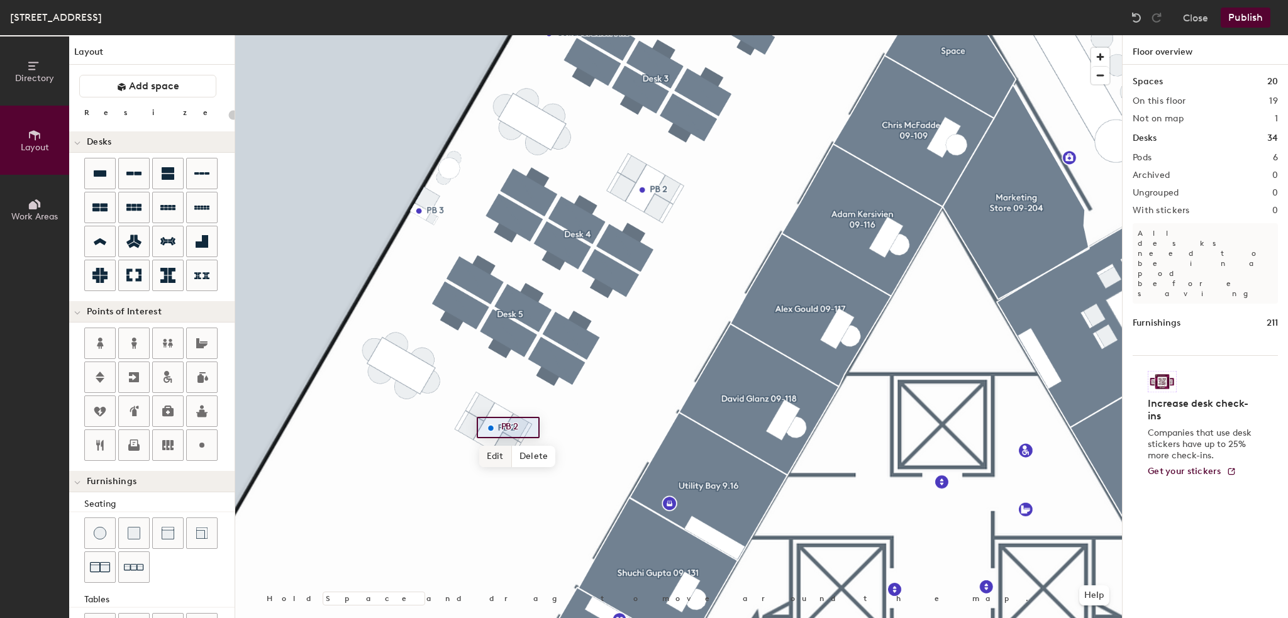
click at [494, 452] on span "Edit" at bounding box center [495, 456] width 33 height 21
type input "20"
click at [517, 426] on input "PB 2" at bounding box center [518, 428] width 40 height 18
type input "PB 4"
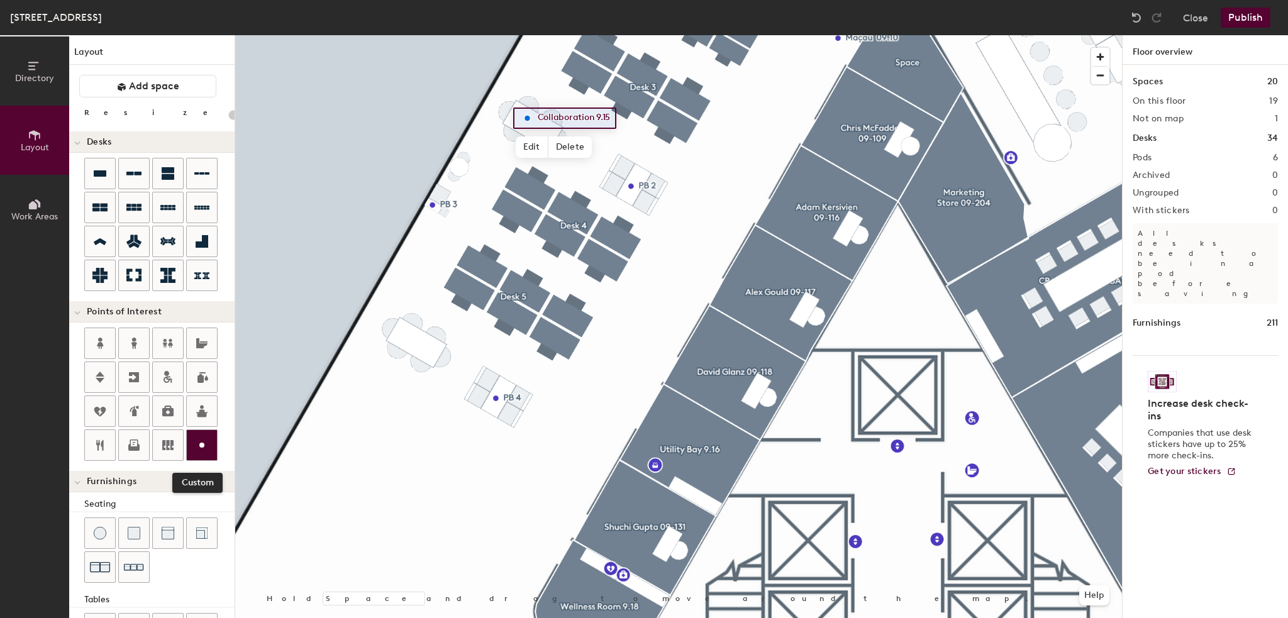
drag, startPoint x: 195, startPoint y: 438, endPoint x: 201, endPoint y: 432, distance: 8.5
click at [196, 438] on icon at bounding box center [201, 445] width 15 height 15
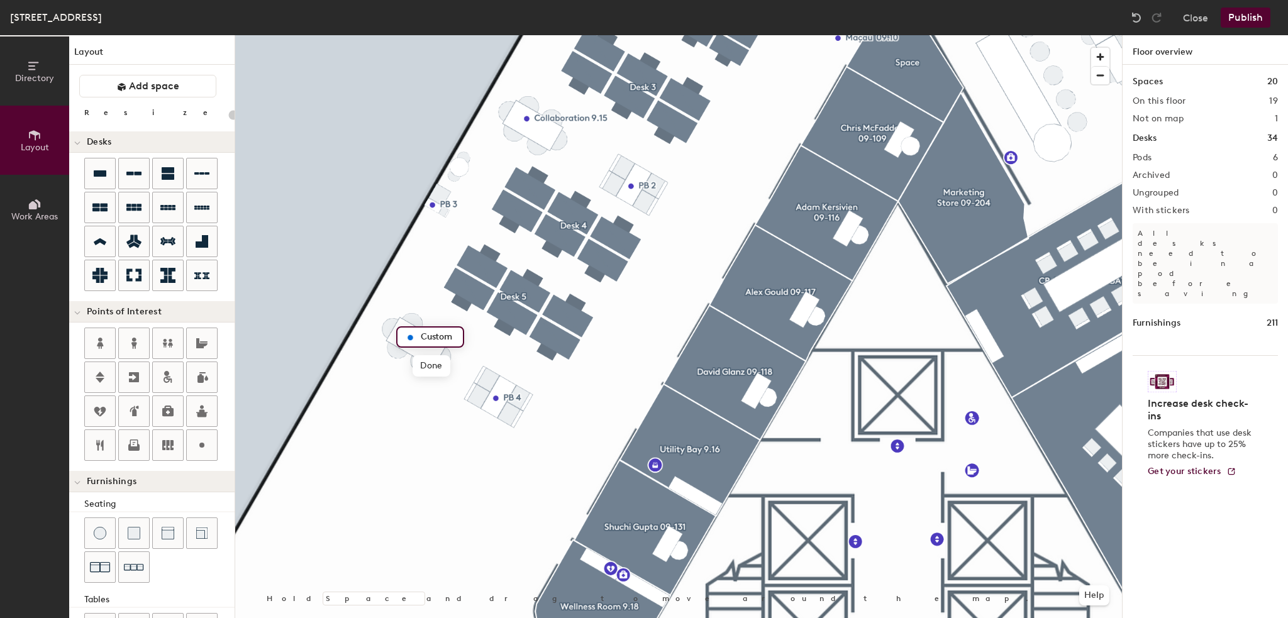
type input "20"
type input "Collaboration"
type input "20"
click at [539, 150] on span "Edit" at bounding box center [532, 146] width 33 height 21
click at [594, 115] on input "Collaboration 9.15" at bounding box center [585, 118] width 102 height 18
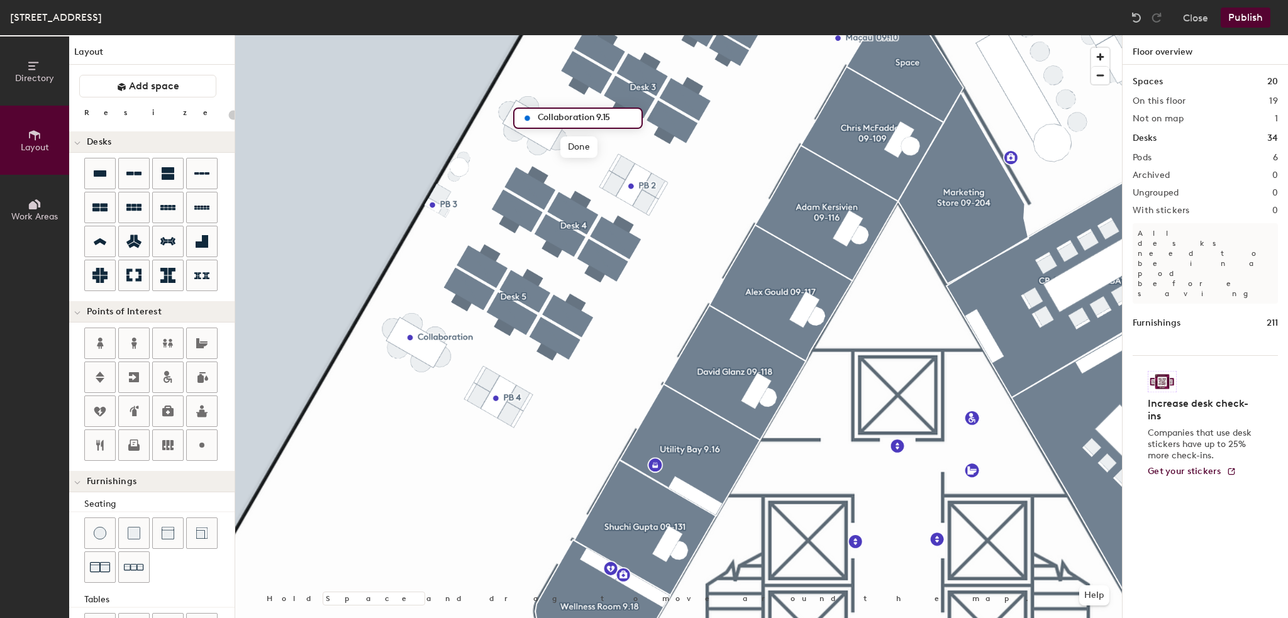
drag, startPoint x: 597, startPoint y: 115, endPoint x: 614, endPoint y: 115, distance: 16.3
click at [614, 115] on input "Collaboration 9.15" at bounding box center [585, 118] width 102 height 18
type input "Collaboration"
type input "20"
click at [366, 35] on div at bounding box center [678, 35] width 886 height 0
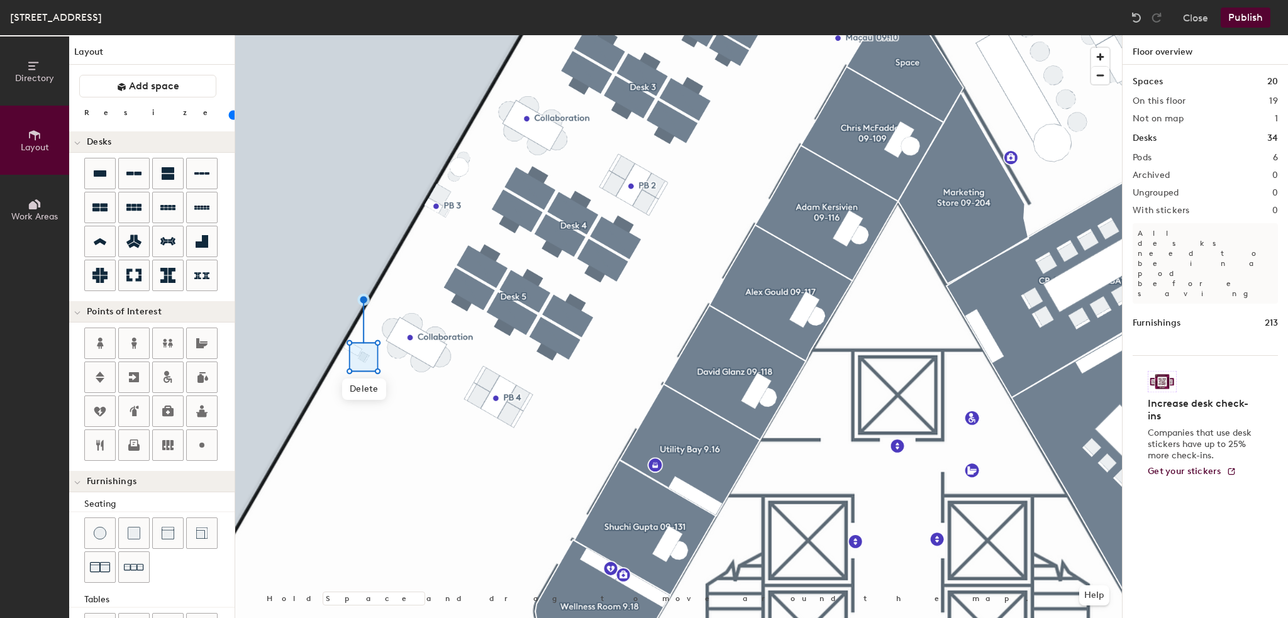
type input "20"
click at [430, 35] on div at bounding box center [678, 35] width 886 height 0
click at [465, 35] on div at bounding box center [678, 35] width 886 height 0
type input "20"
click at [311, 35] on div at bounding box center [678, 35] width 886 height 0
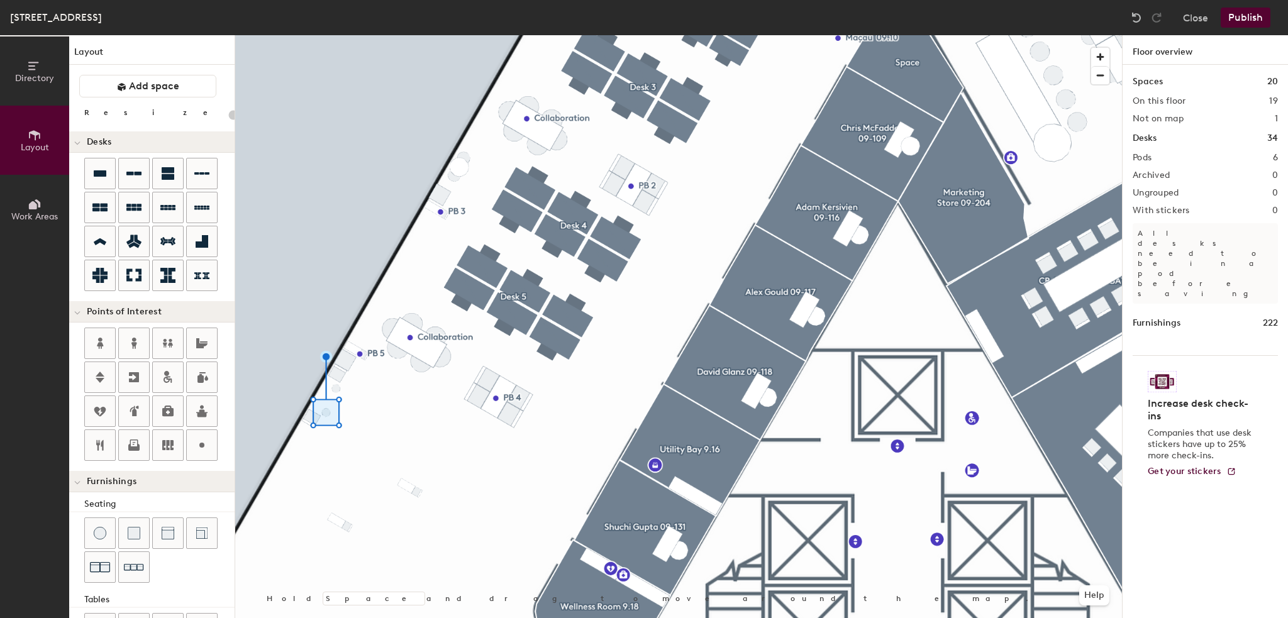
type input "20"
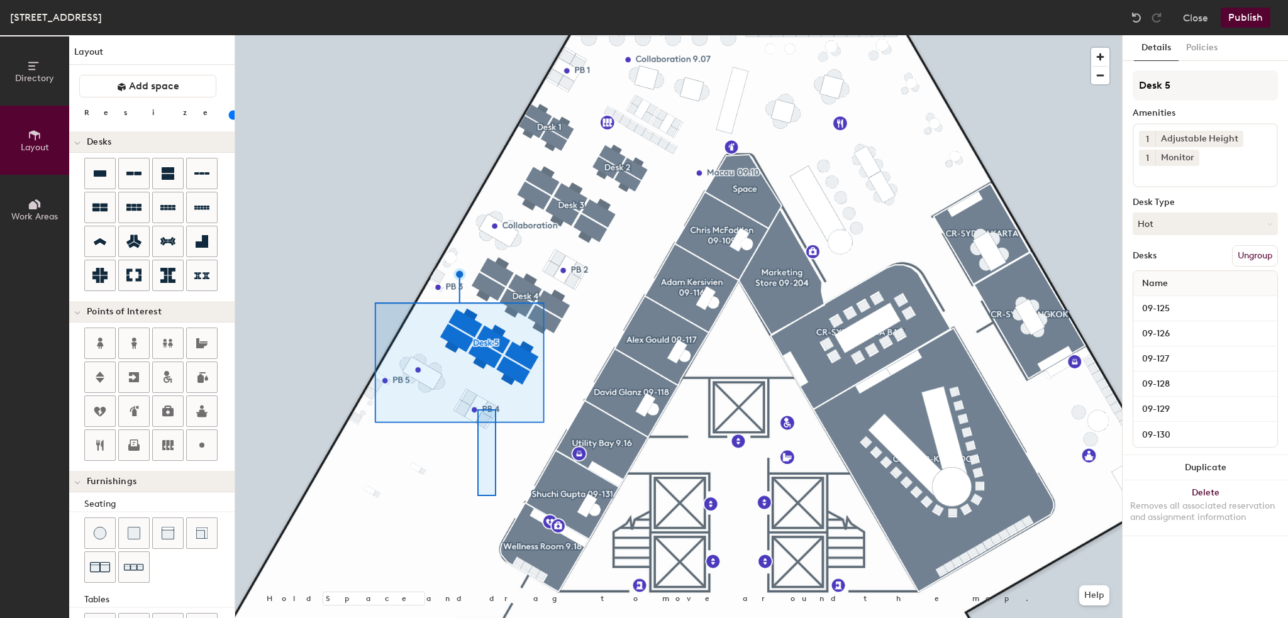
click at [493, 35] on div at bounding box center [678, 35] width 886 height 0
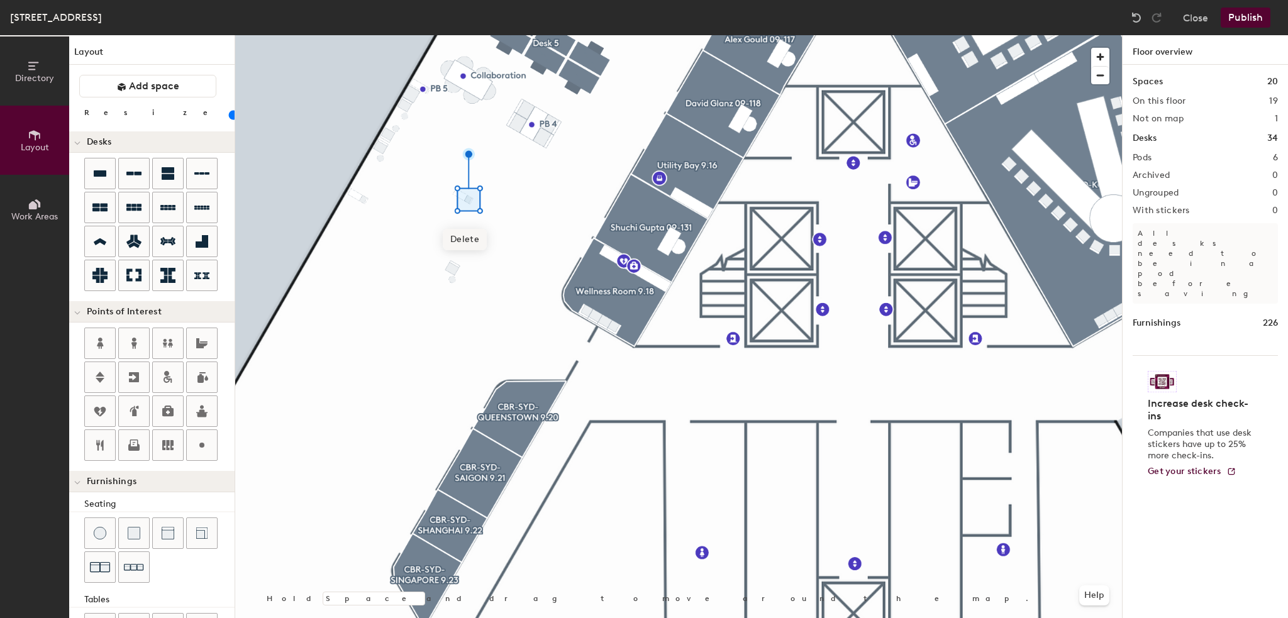
type input "20"
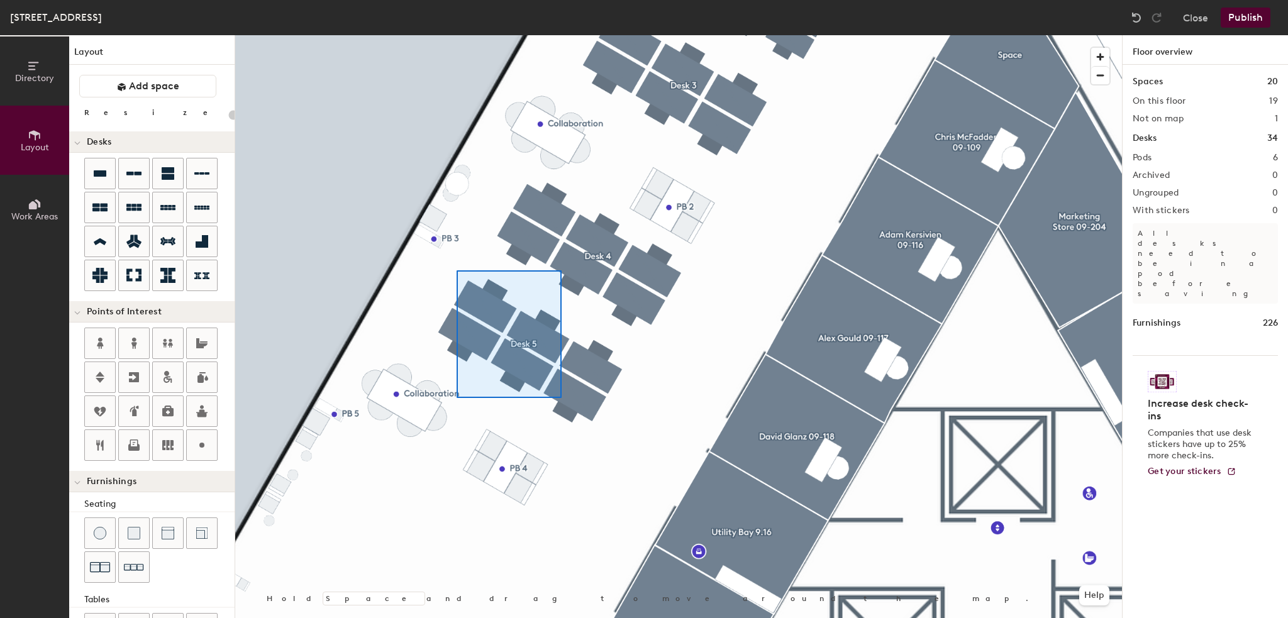
click at [551, 35] on div at bounding box center [678, 35] width 886 height 0
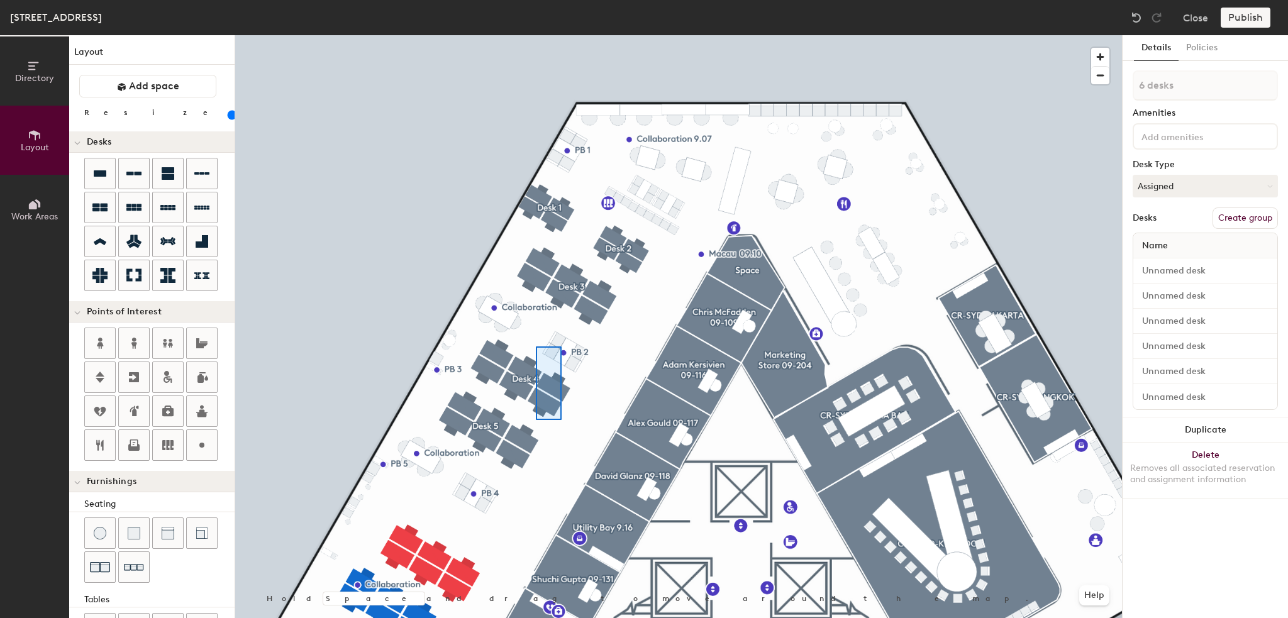
type input "20"
type input "10 desks, multiple groups"
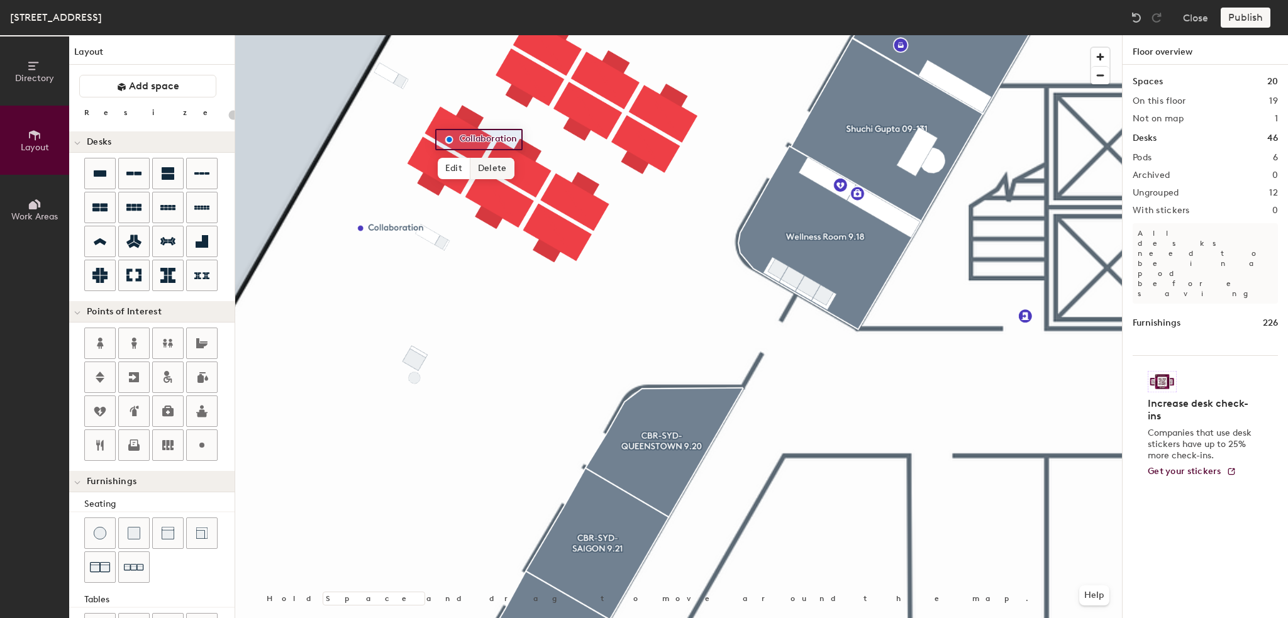
click at [483, 163] on span "Delete" at bounding box center [492, 168] width 44 height 21
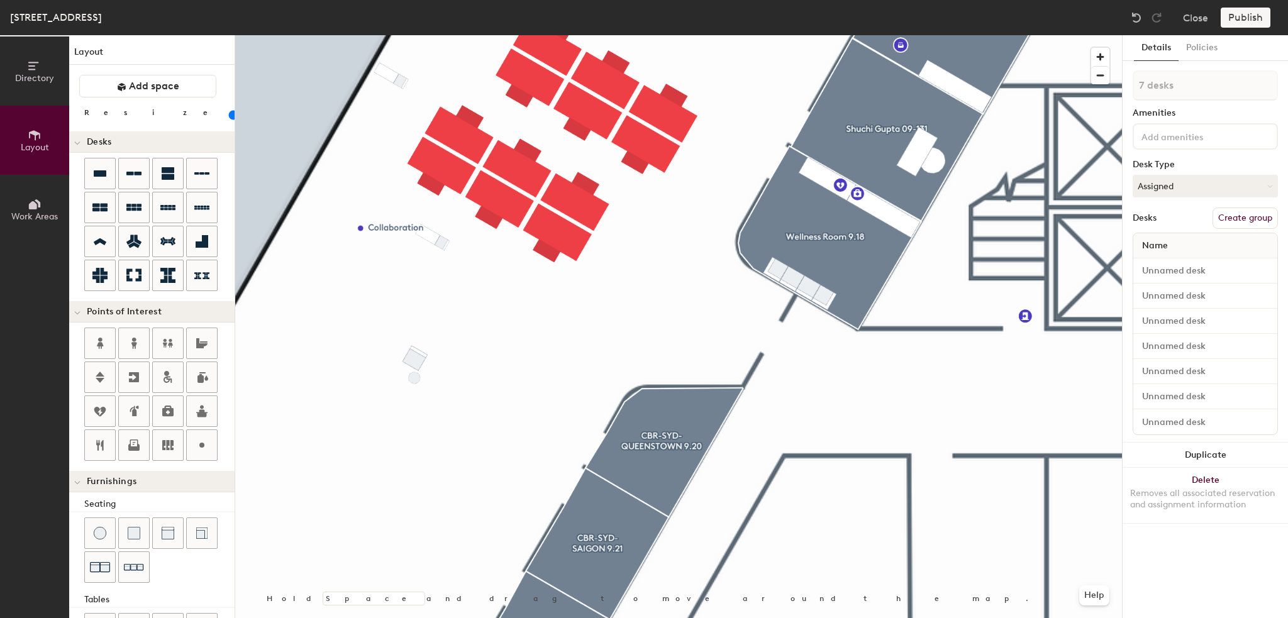
type input "20"
type input "1 desk"
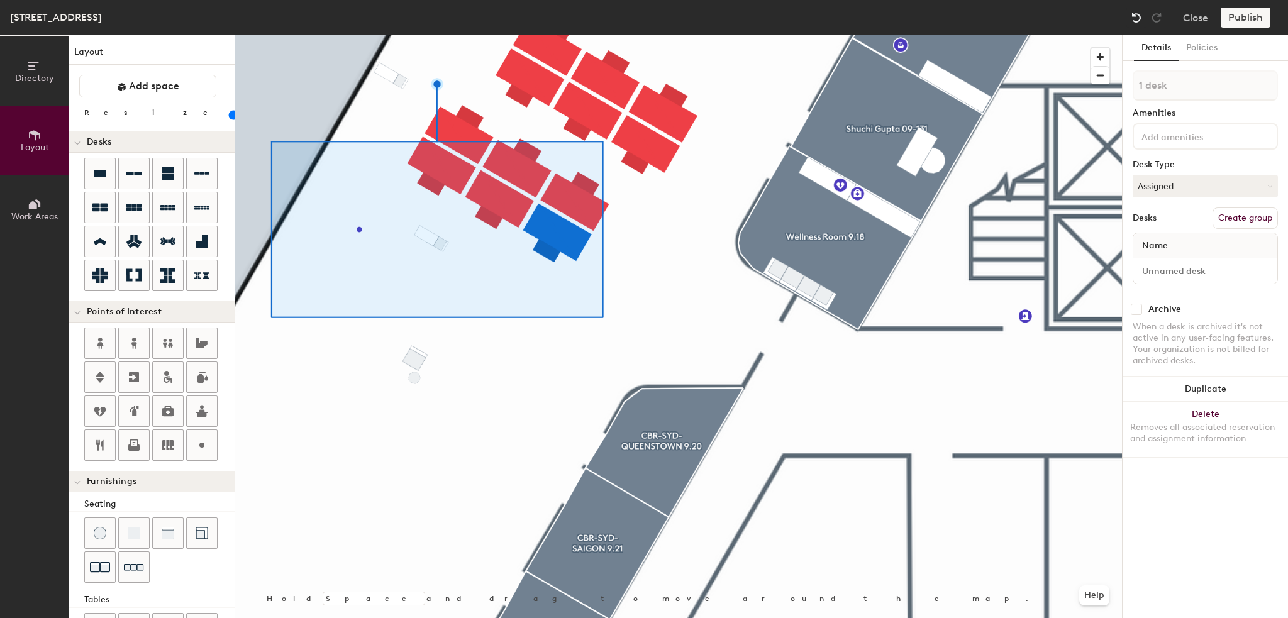
click at [1127, 14] on div at bounding box center [1136, 18] width 20 height 20
type input "20"
type input "7 desks"
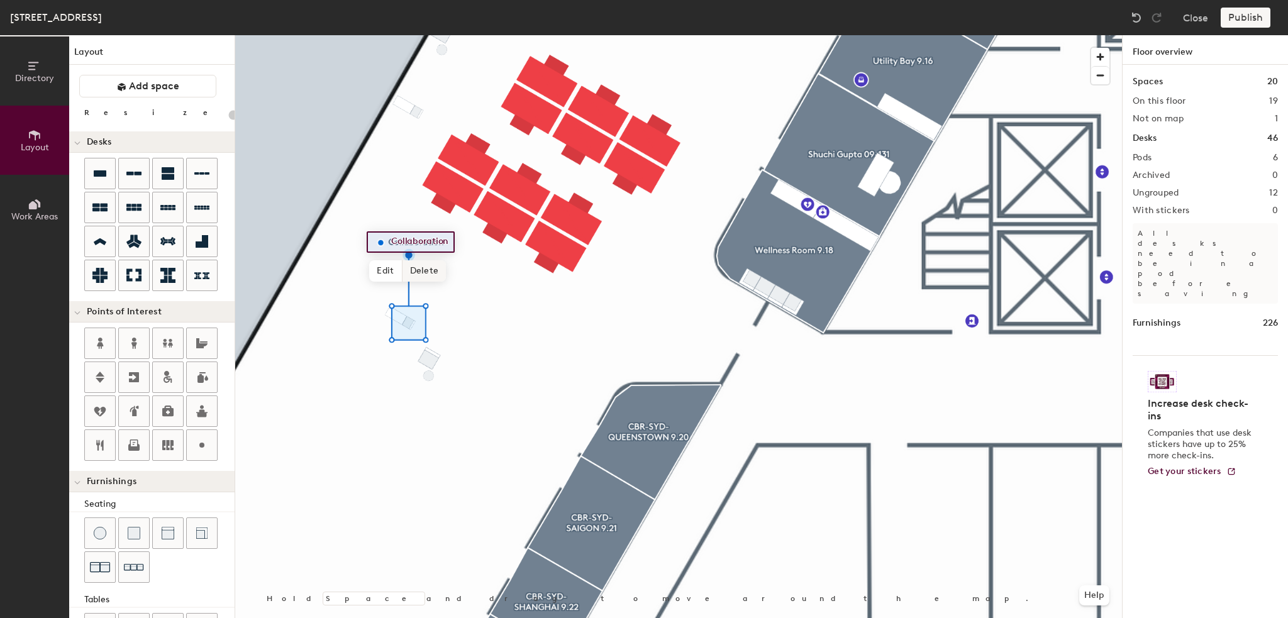
click at [420, 276] on span "Delete" at bounding box center [424, 270] width 44 height 21
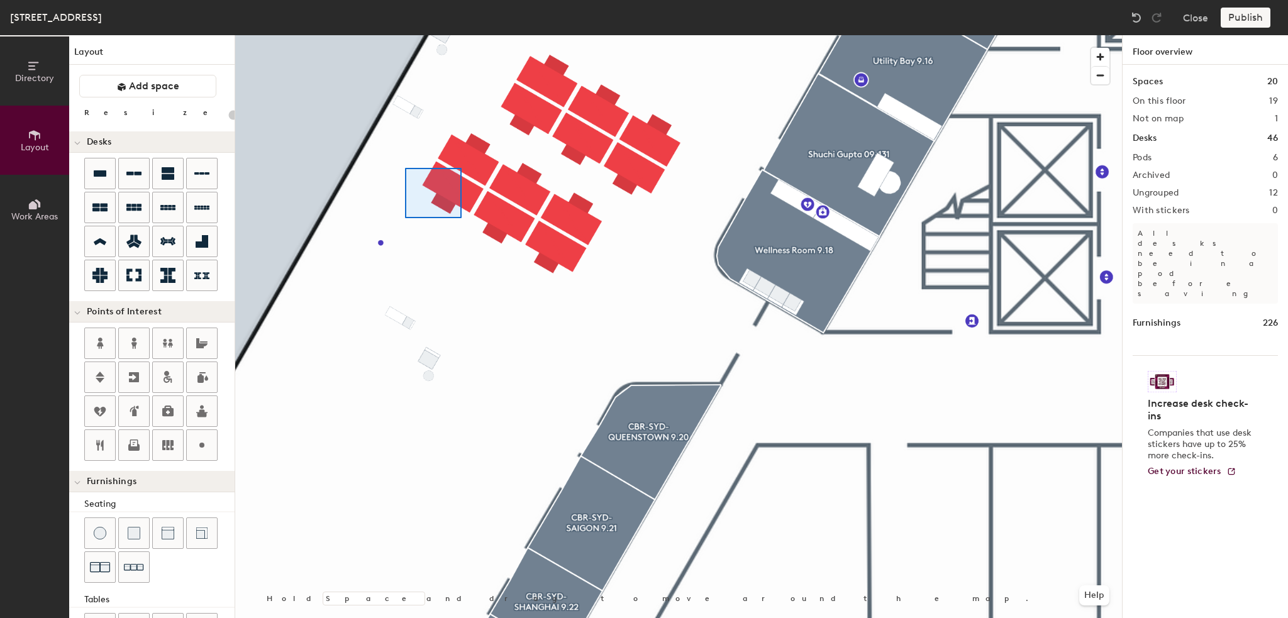
type input "20"
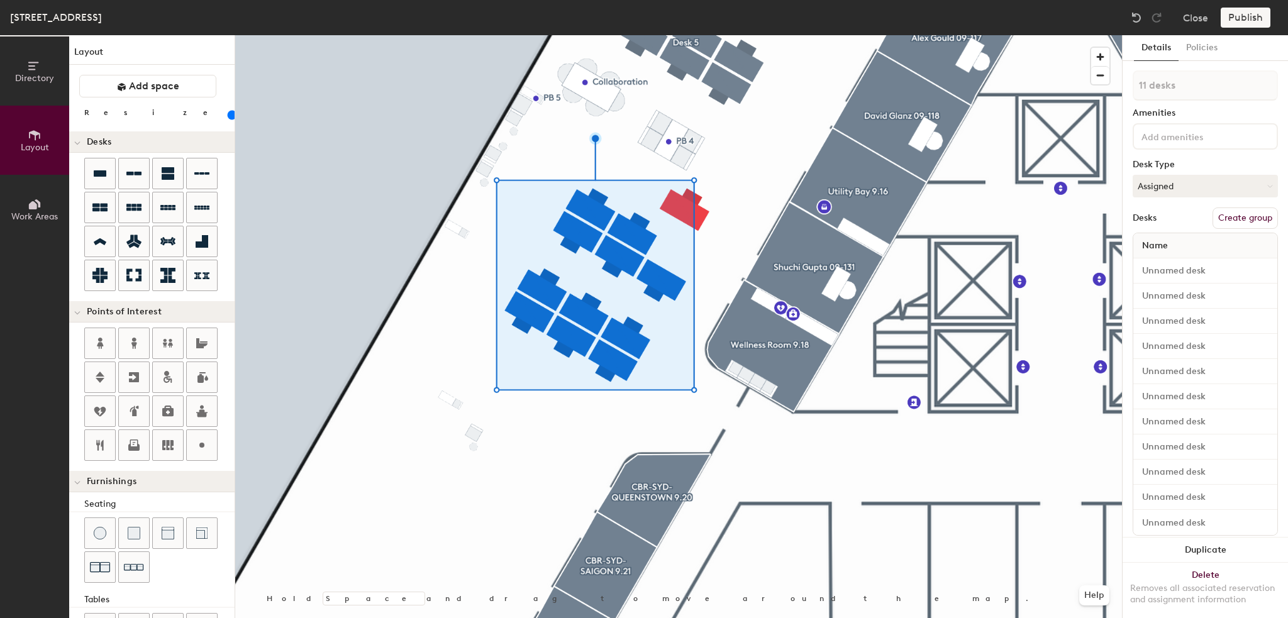
type input "100"
type input "1 desk"
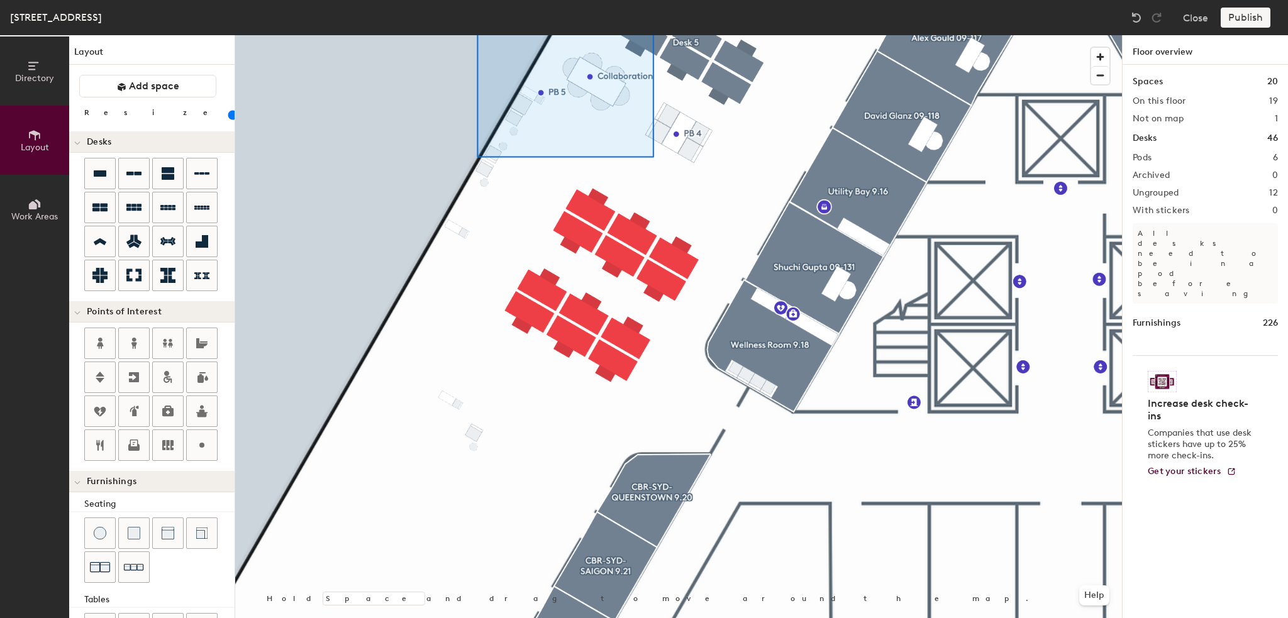
click at [553, 35] on div at bounding box center [678, 35] width 886 height 0
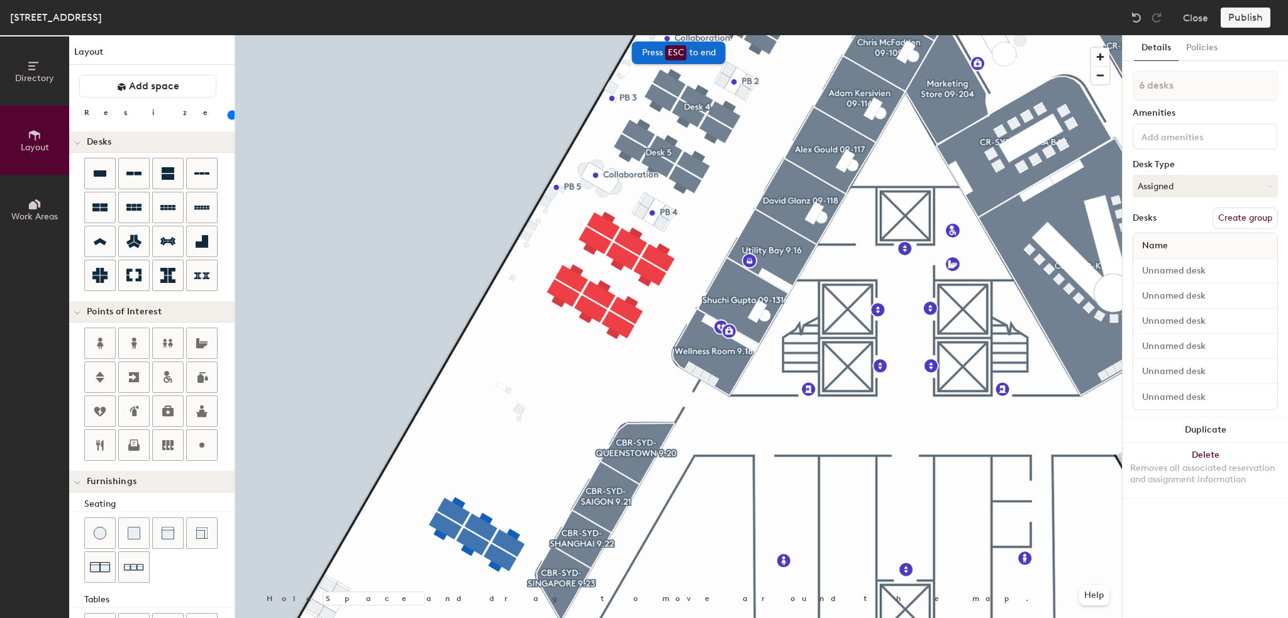
type input "100"
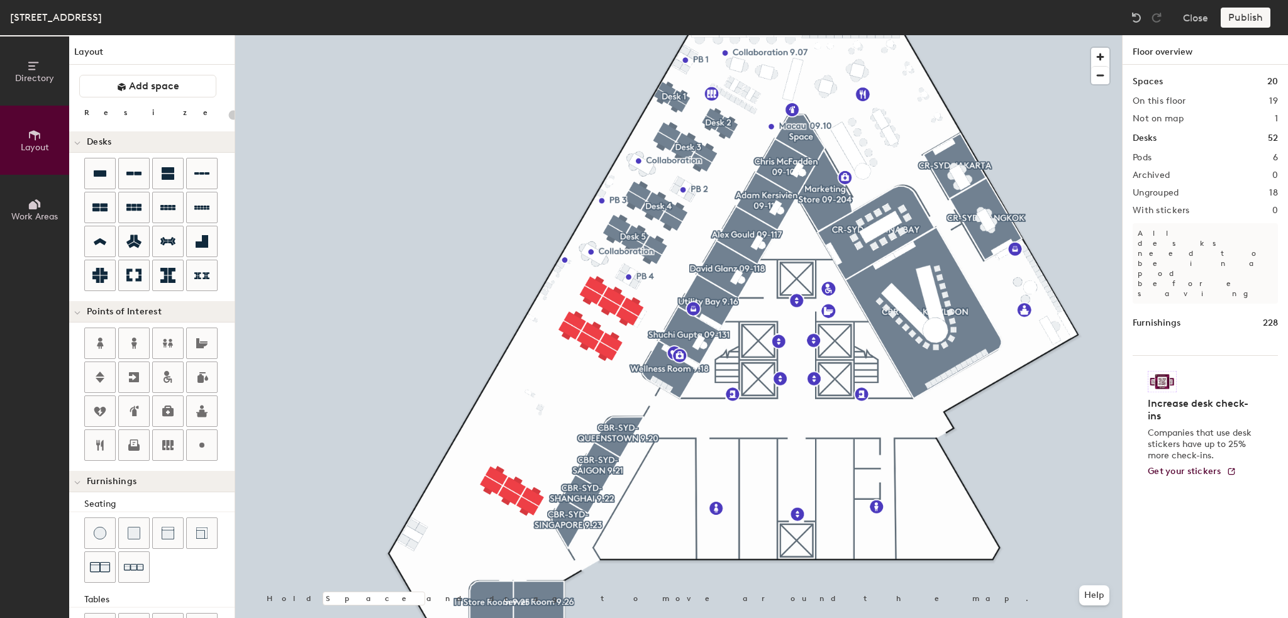
scroll to position [126, 0]
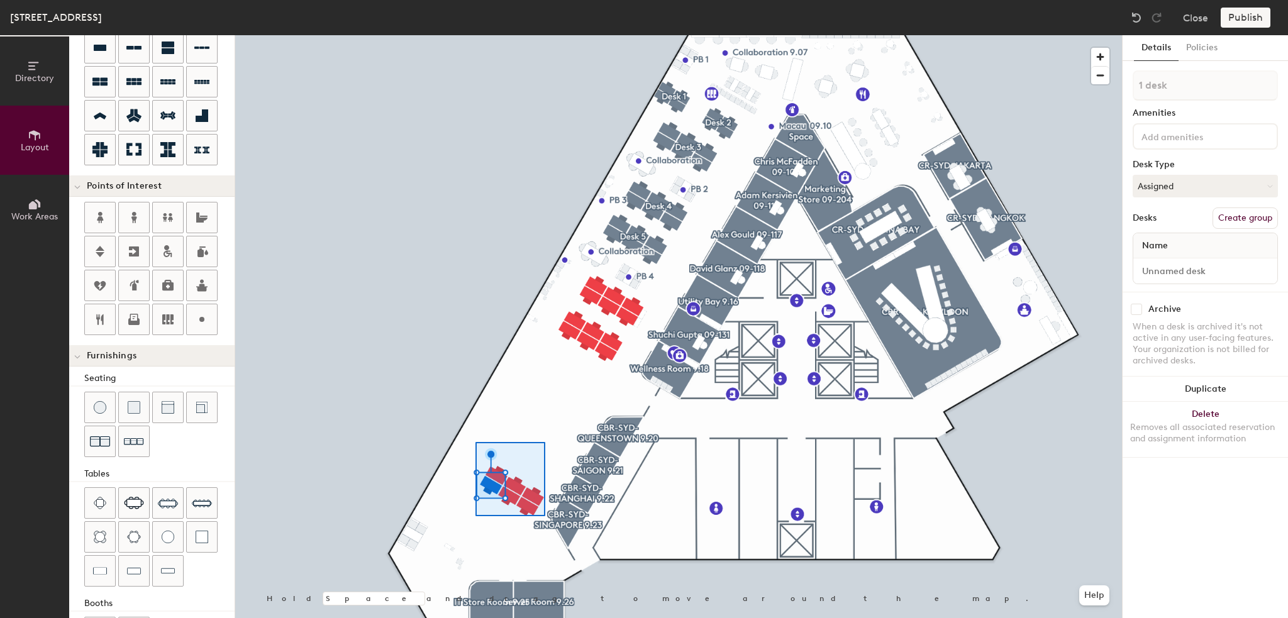
type input "100"
type input "6 desks"
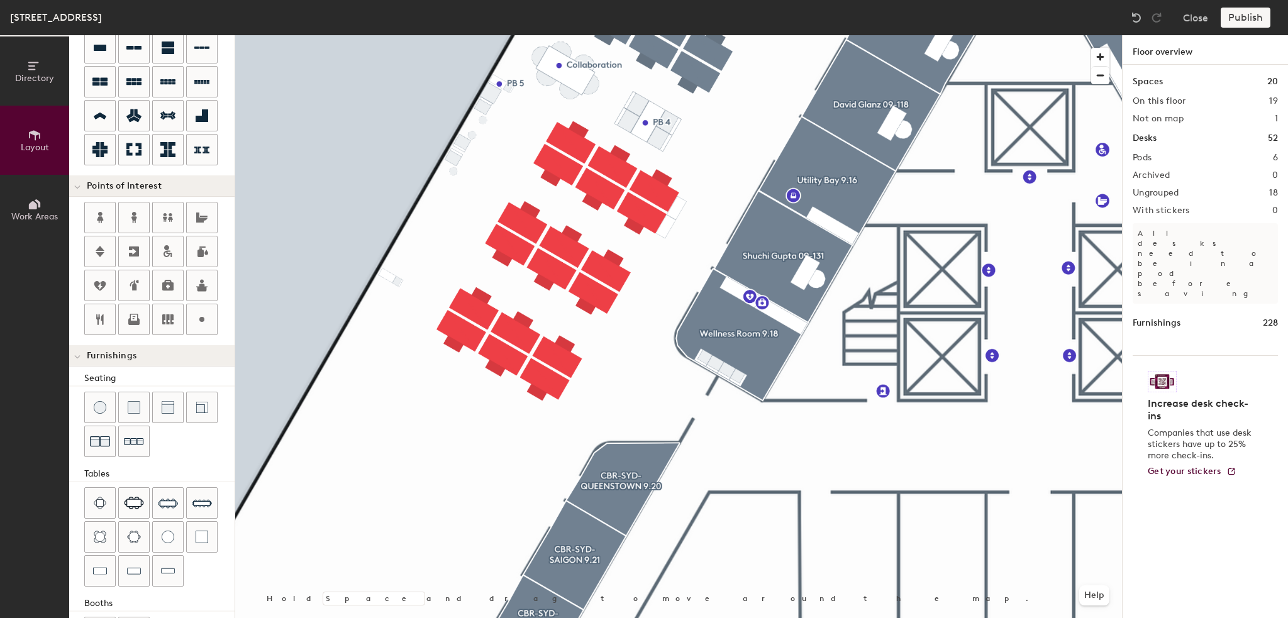
type input "20"
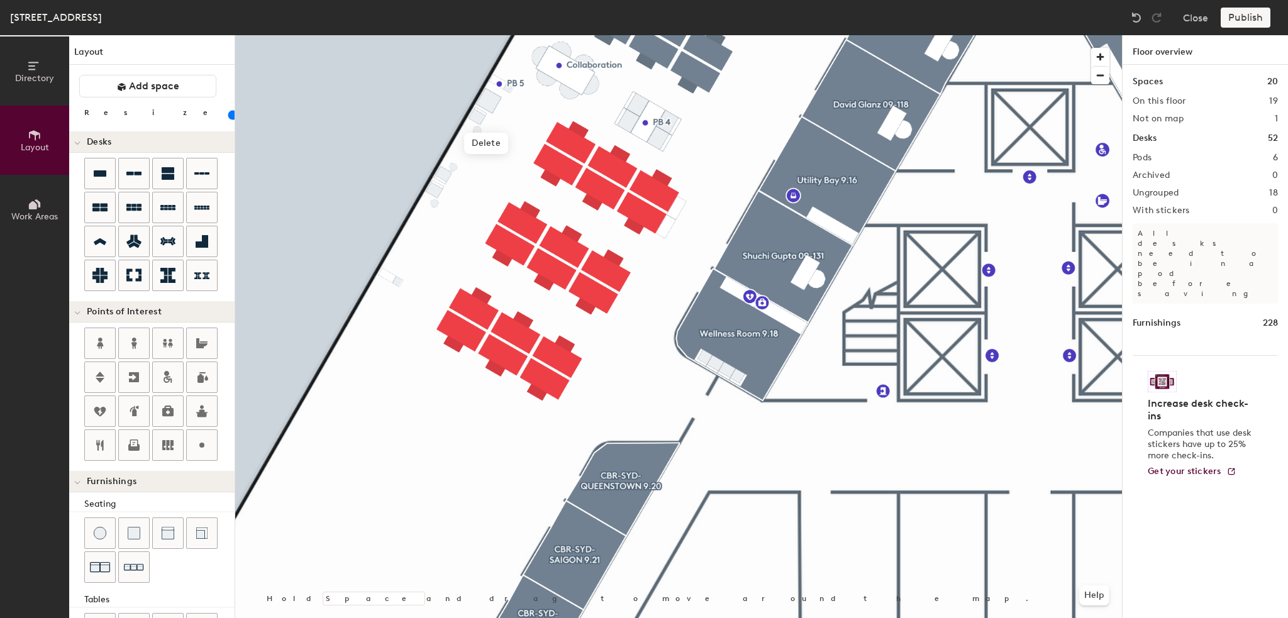
scroll to position [126, 0]
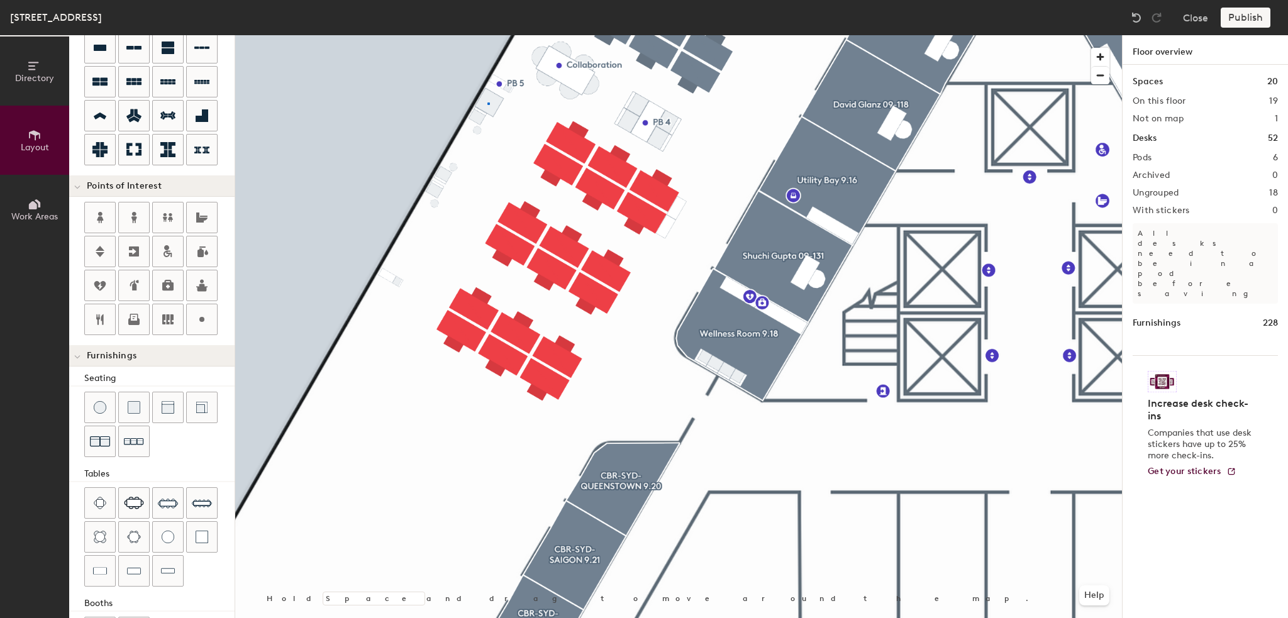
click at [488, 35] on div at bounding box center [678, 35] width 886 height 0
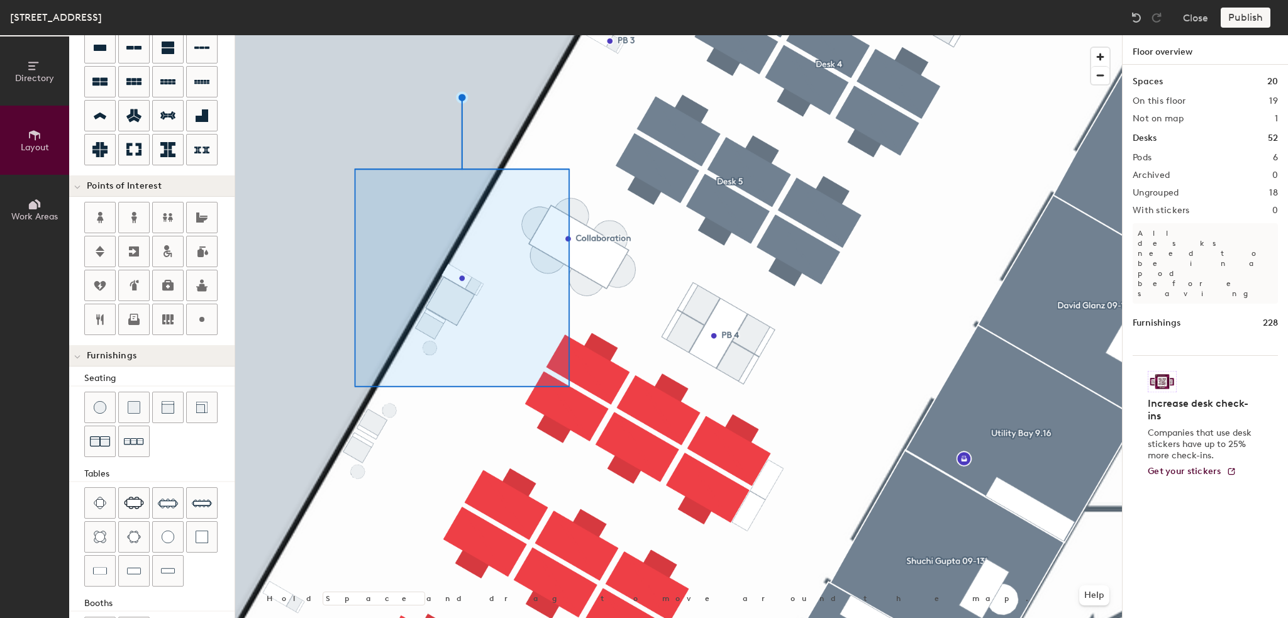
type input "20"
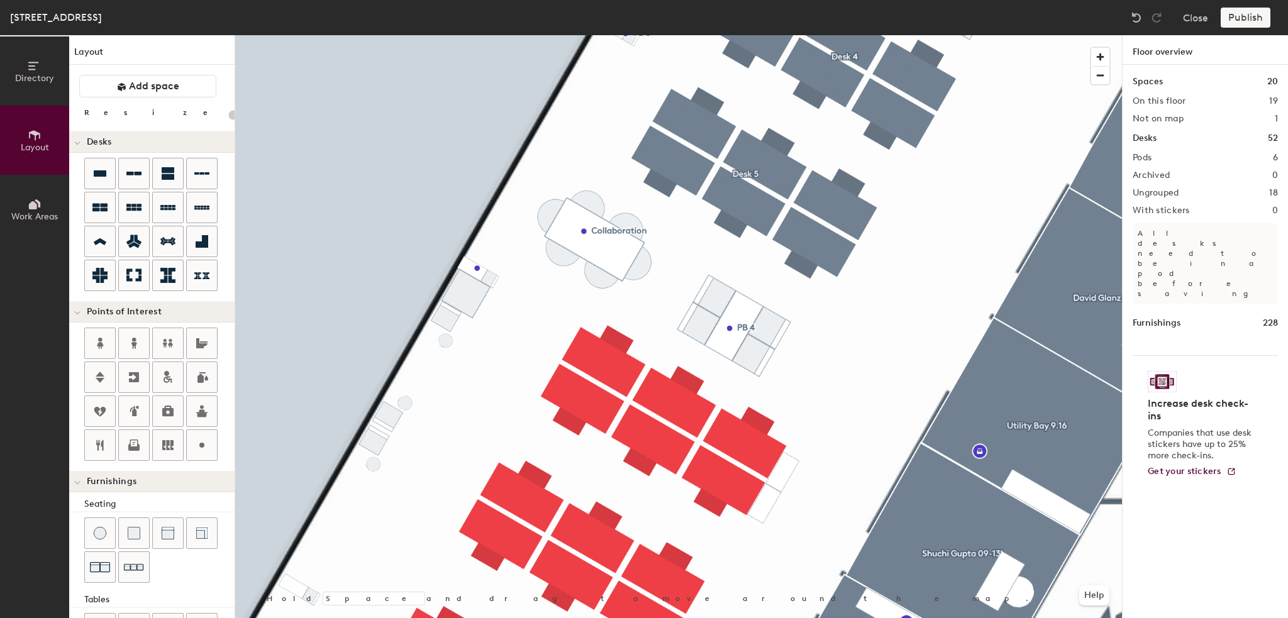
scroll to position [126, 0]
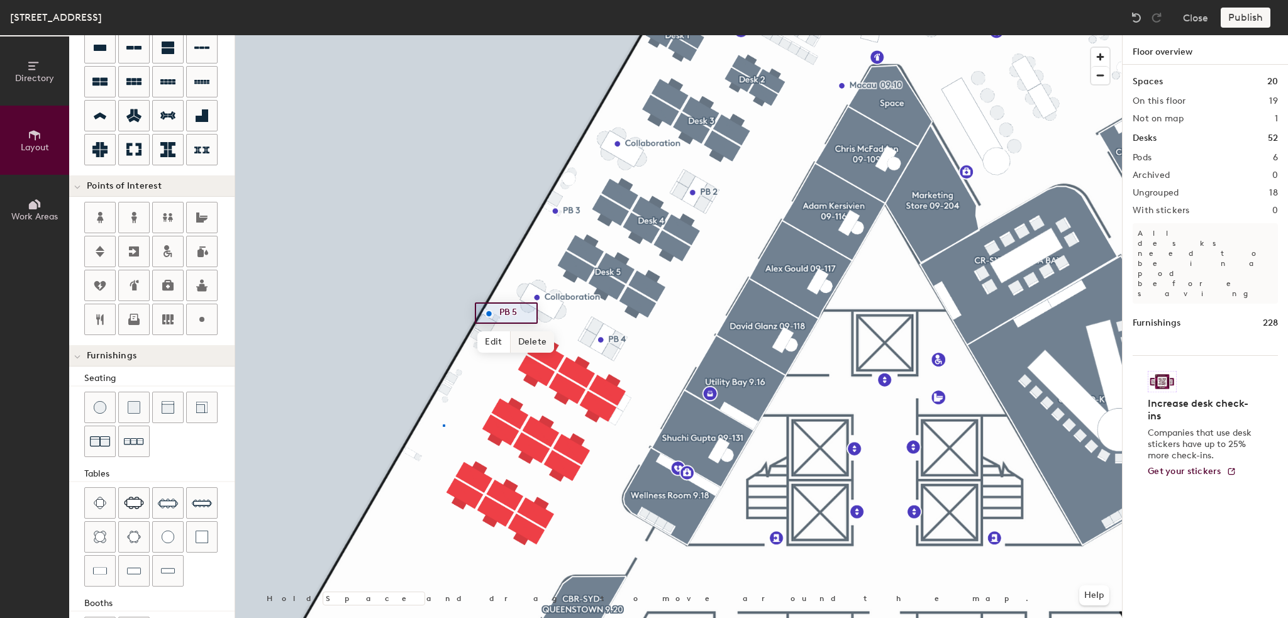
click at [443, 35] on div at bounding box center [678, 35] width 886 height 0
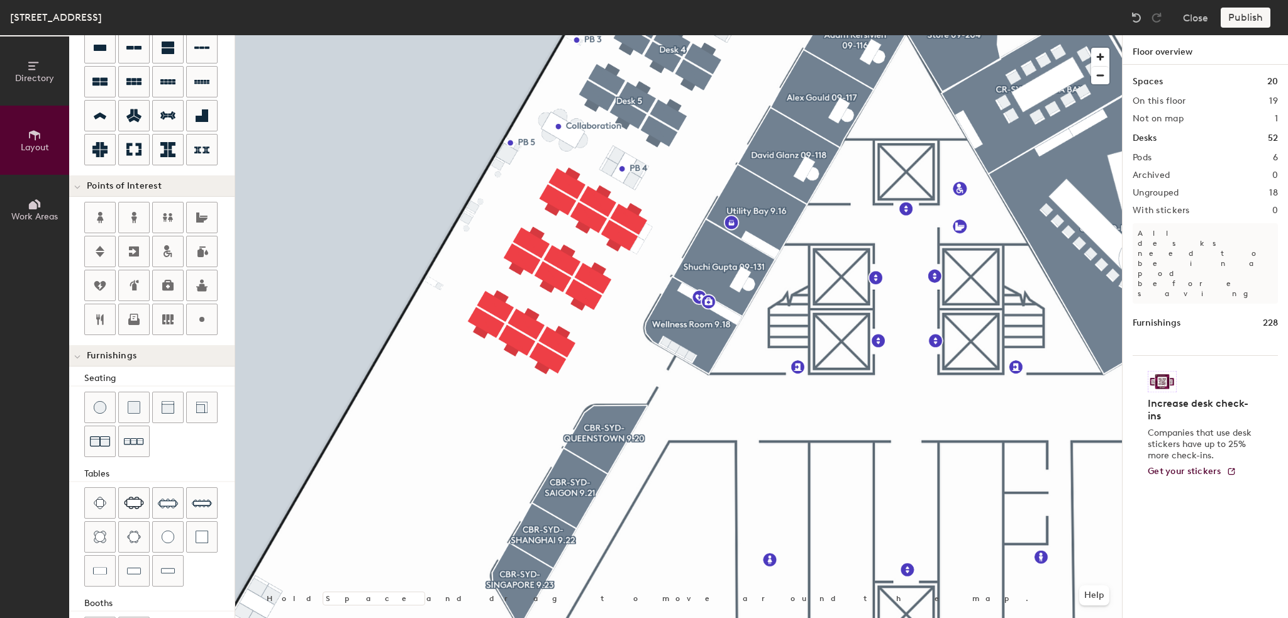
click at [430, 35] on div at bounding box center [678, 35] width 886 height 0
drag, startPoint x: 443, startPoint y: 424, endPoint x: 412, endPoint y: 323, distance: 105.8
click at [422, 35] on div at bounding box center [678, 35] width 886 height 0
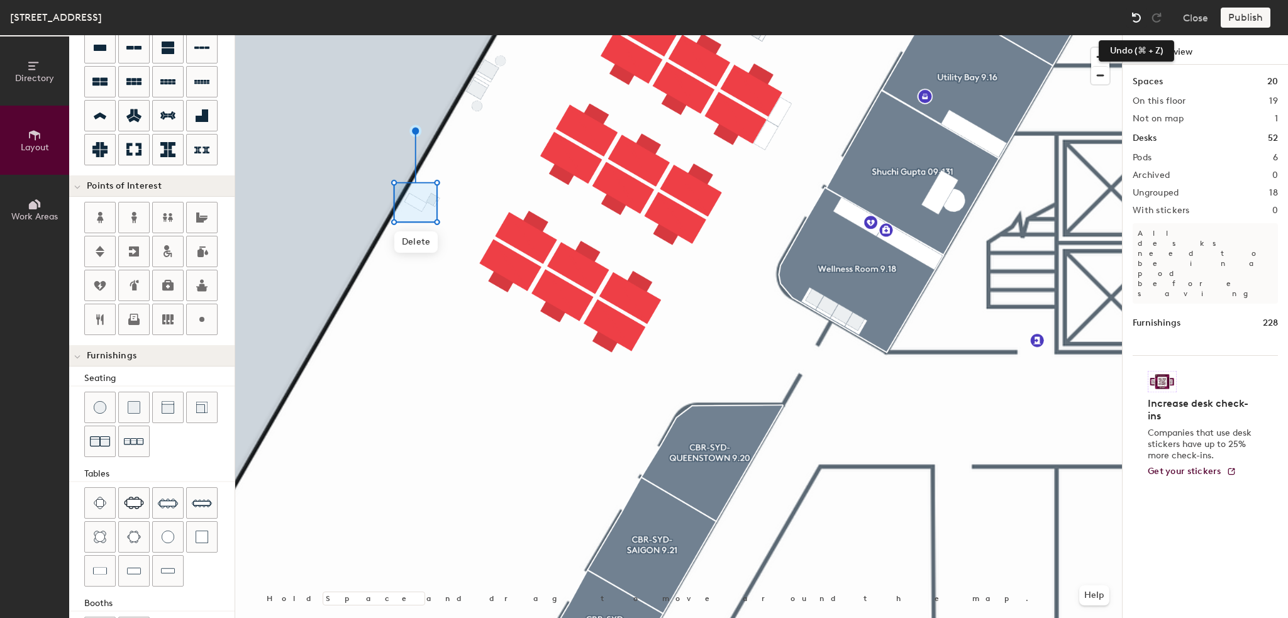
click at [1130, 13] on img at bounding box center [1136, 17] width 13 height 13
click at [386, 35] on div at bounding box center [678, 35] width 886 height 0
type input "20"
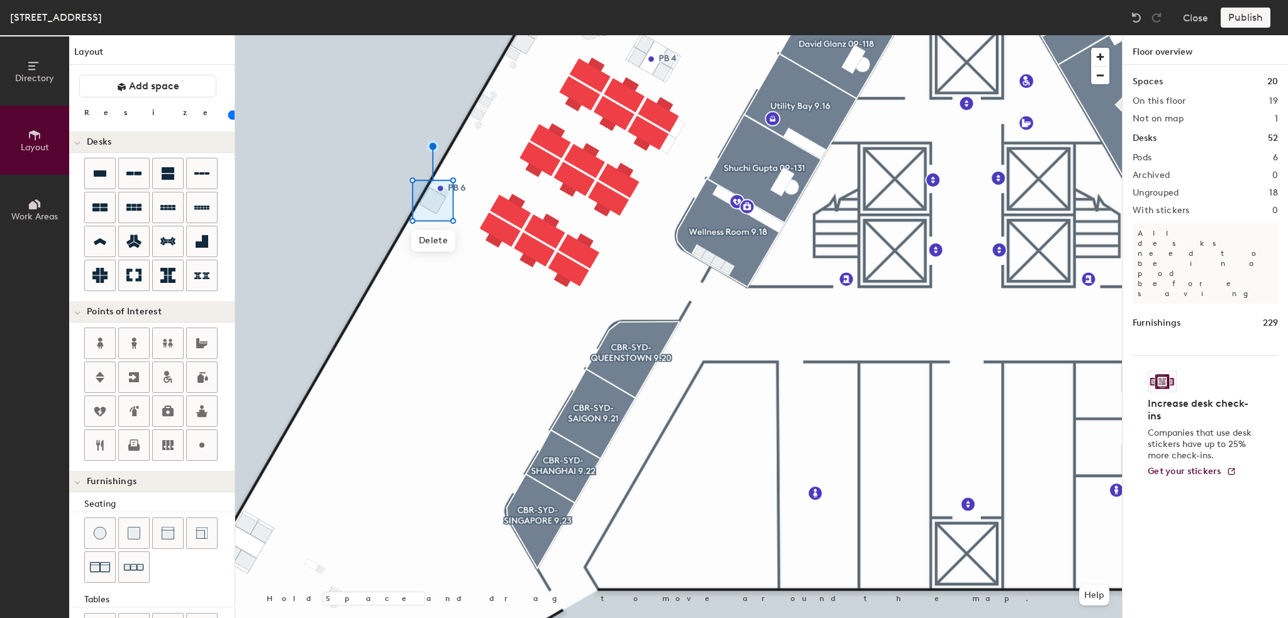
click at [433, 239] on span "Delete" at bounding box center [433, 240] width 44 height 21
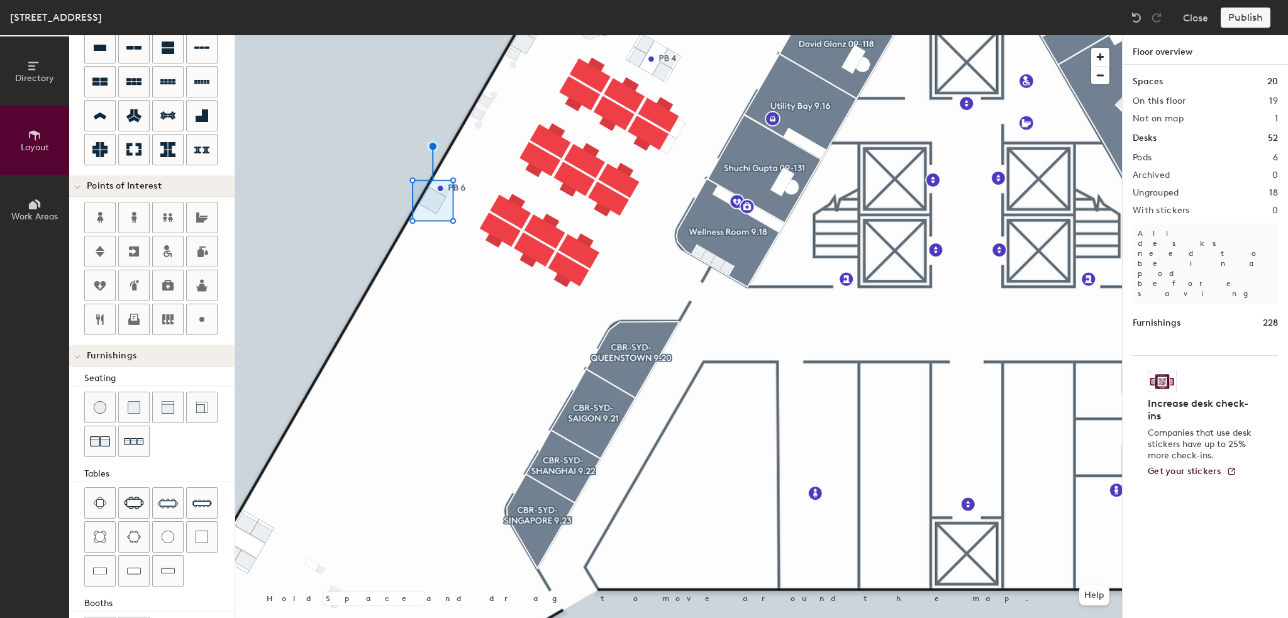
click at [526, 35] on div at bounding box center [678, 35] width 886 height 0
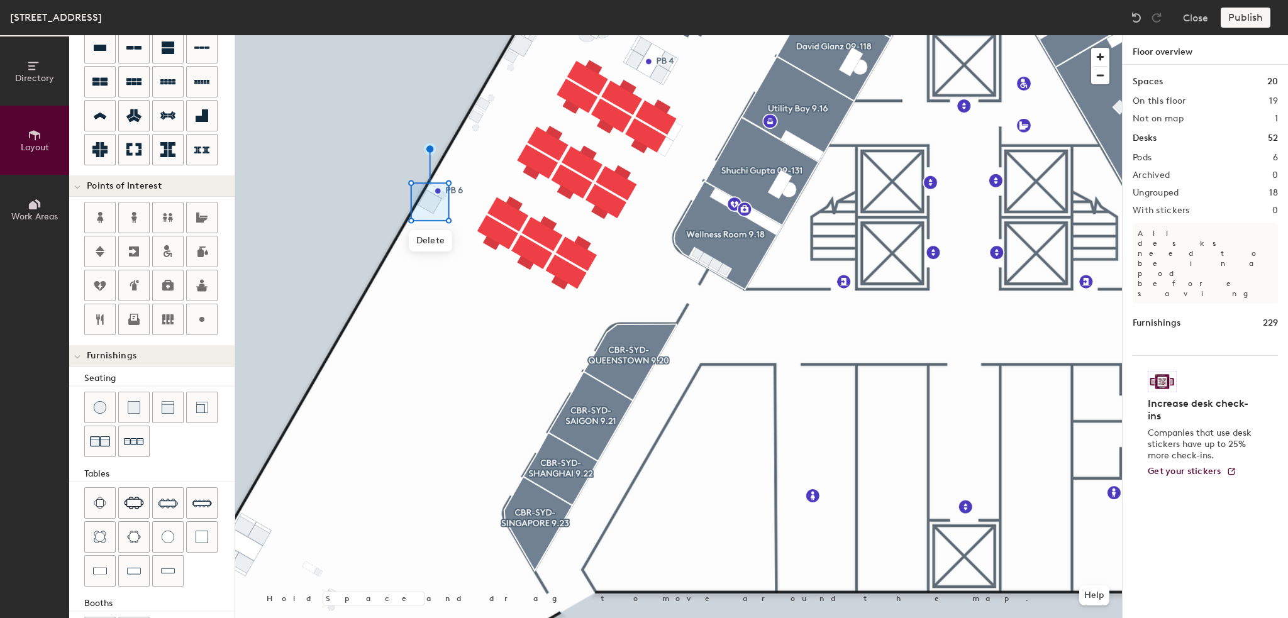
click at [424, 35] on div at bounding box center [678, 35] width 886 height 0
type input "20"
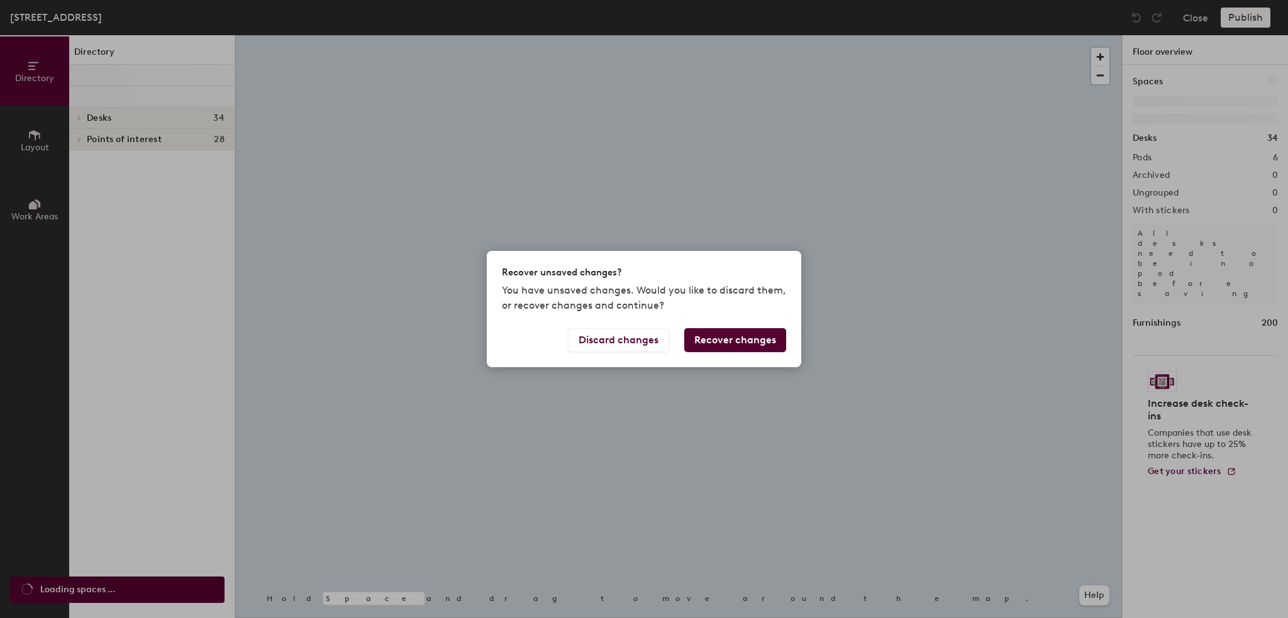
click at [690, 334] on button "Recover changes" at bounding box center [735, 340] width 102 height 24
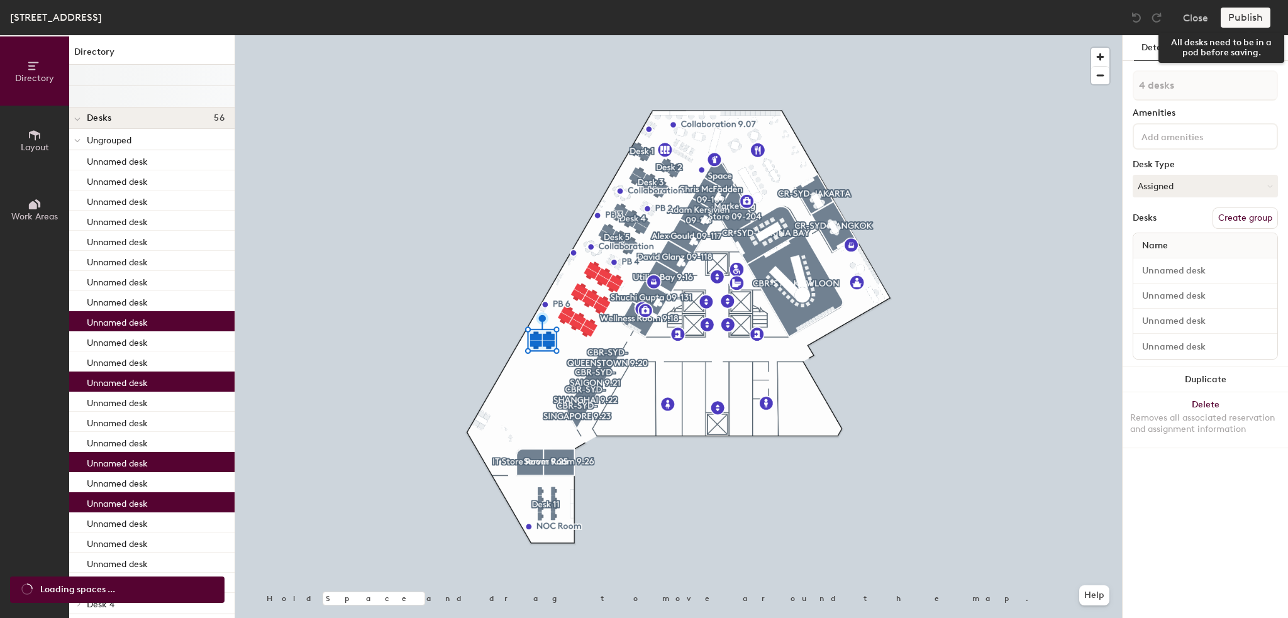
click at [1249, 14] on div "Publish" at bounding box center [1248, 18] width 57 height 20
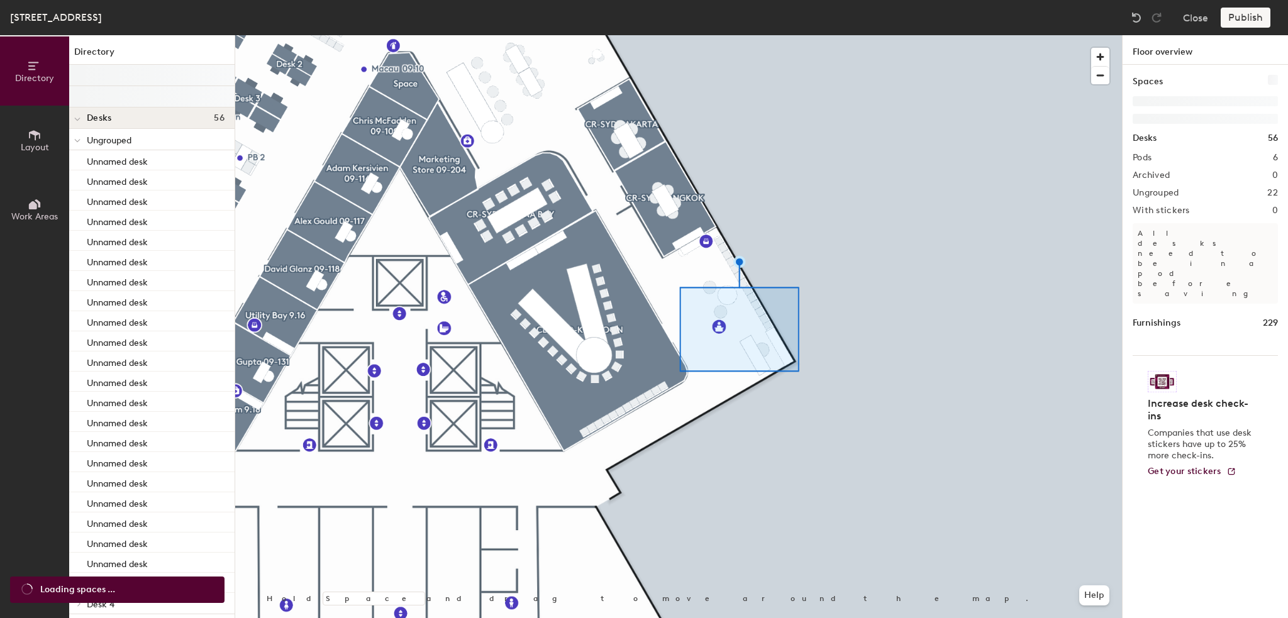
click at [30, 152] on span "Layout" at bounding box center [35, 147] width 28 height 11
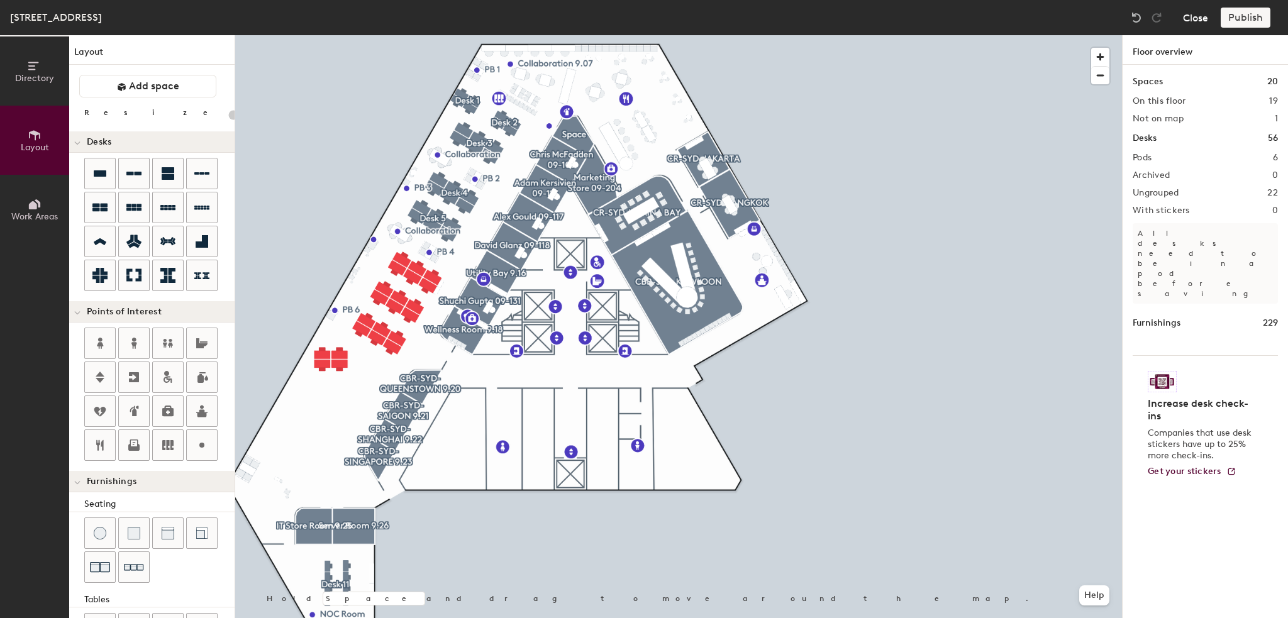
click at [1200, 14] on button "Close" at bounding box center [1195, 18] width 25 height 20
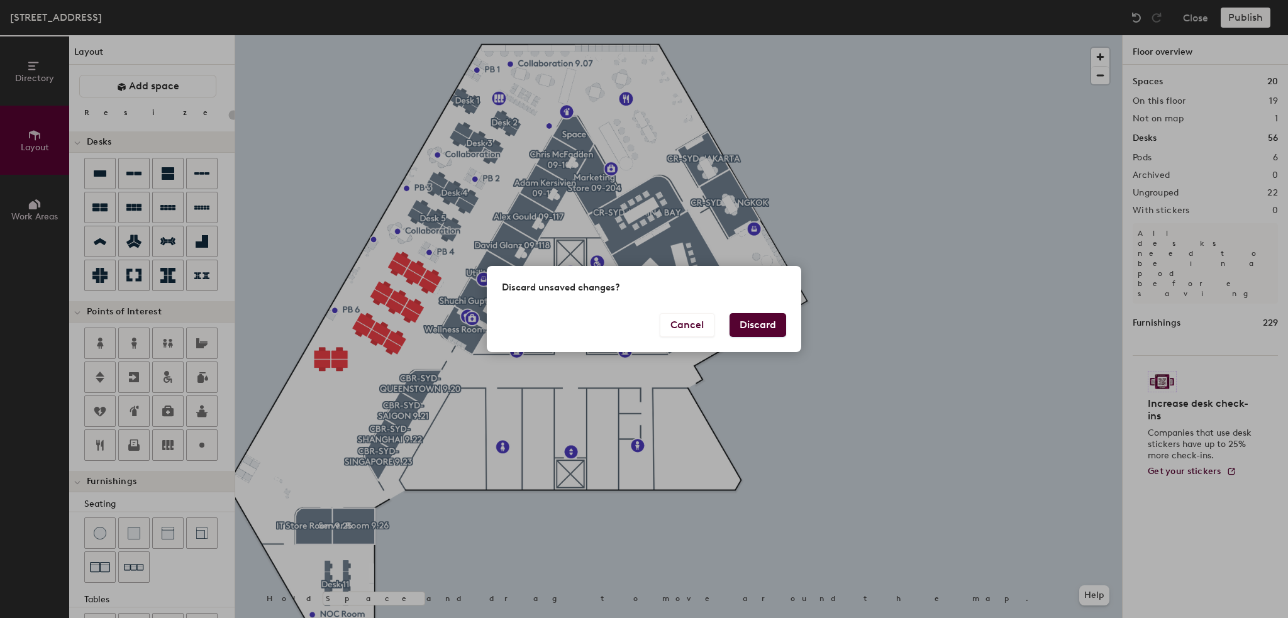
drag, startPoint x: 761, startPoint y: 332, endPoint x: 754, endPoint y: 328, distance: 7.7
click at [760, 331] on button "Discard" at bounding box center [757, 325] width 57 height 24
type input "20"
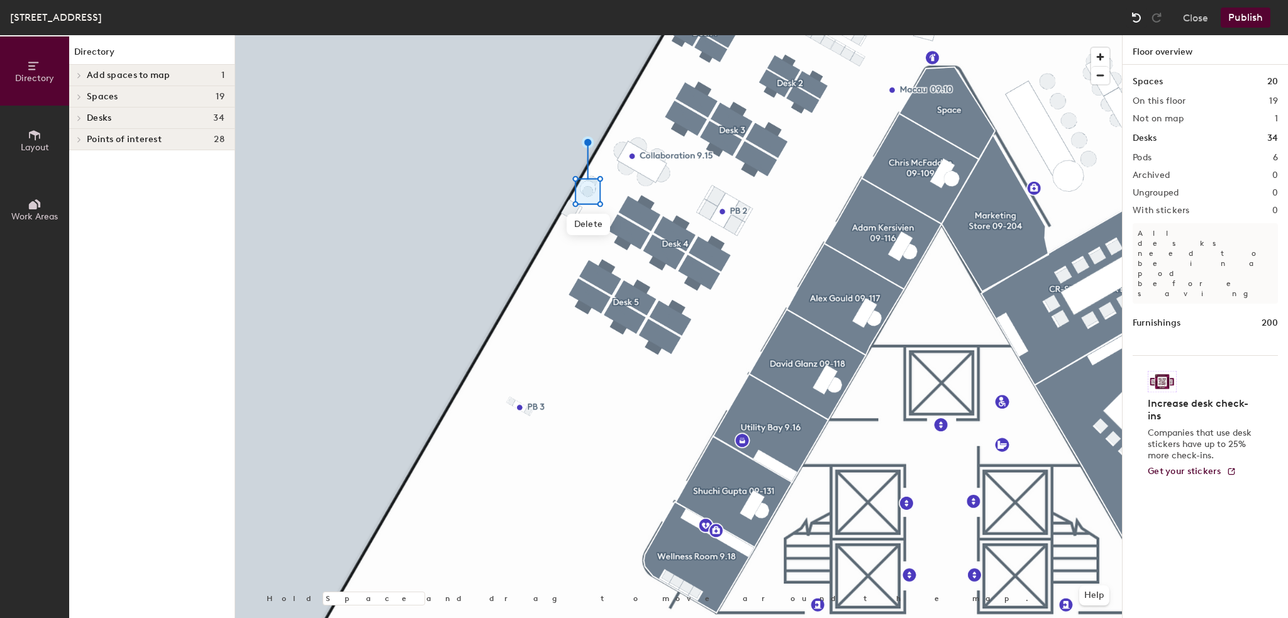
click at [1134, 12] on img at bounding box center [1136, 17] width 13 height 13
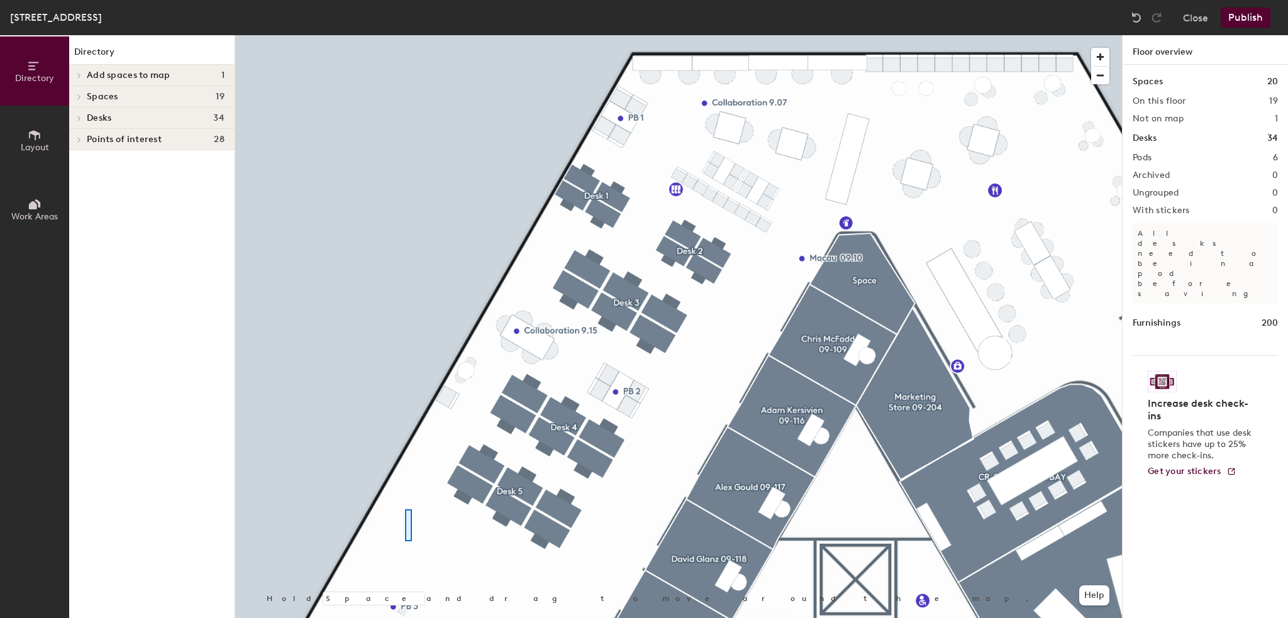
click at [411, 35] on div at bounding box center [678, 35] width 886 height 0
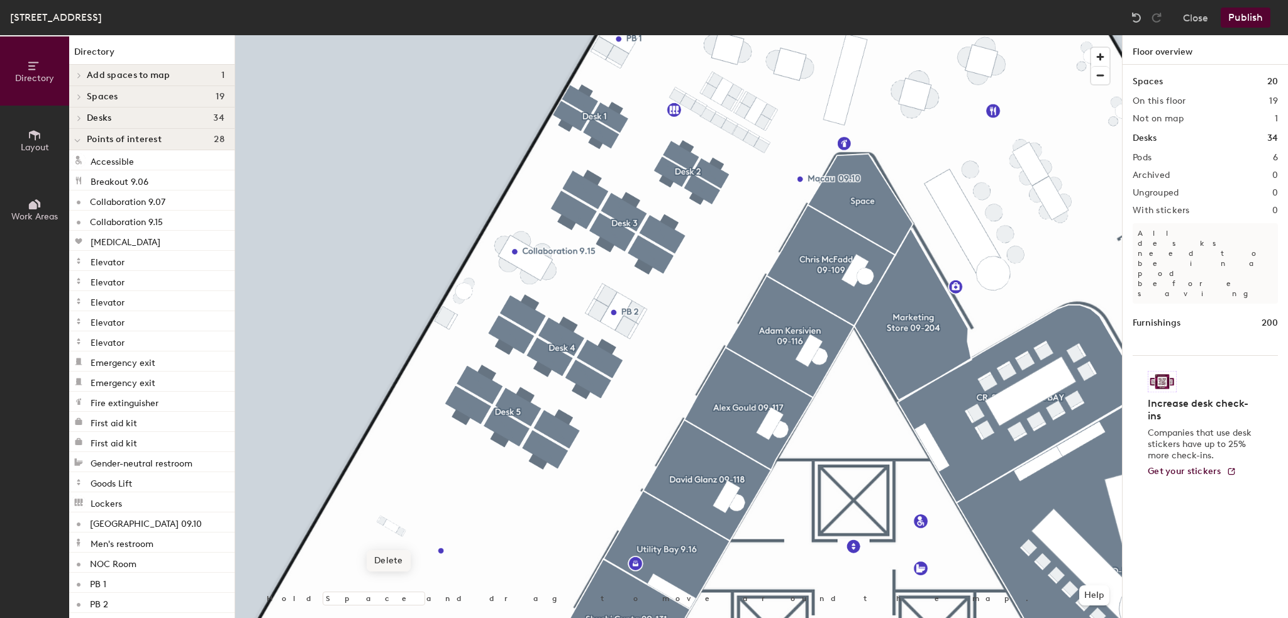
click at [397, 566] on span "Delete" at bounding box center [389, 560] width 44 height 21
click at [406, 35] on div at bounding box center [678, 35] width 886 height 0
click at [455, 374] on span "Delete" at bounding box center [448, 376] width 44 height 21
click at [37, 138] on icon at bounding box center [35, 135] width 14 height 14
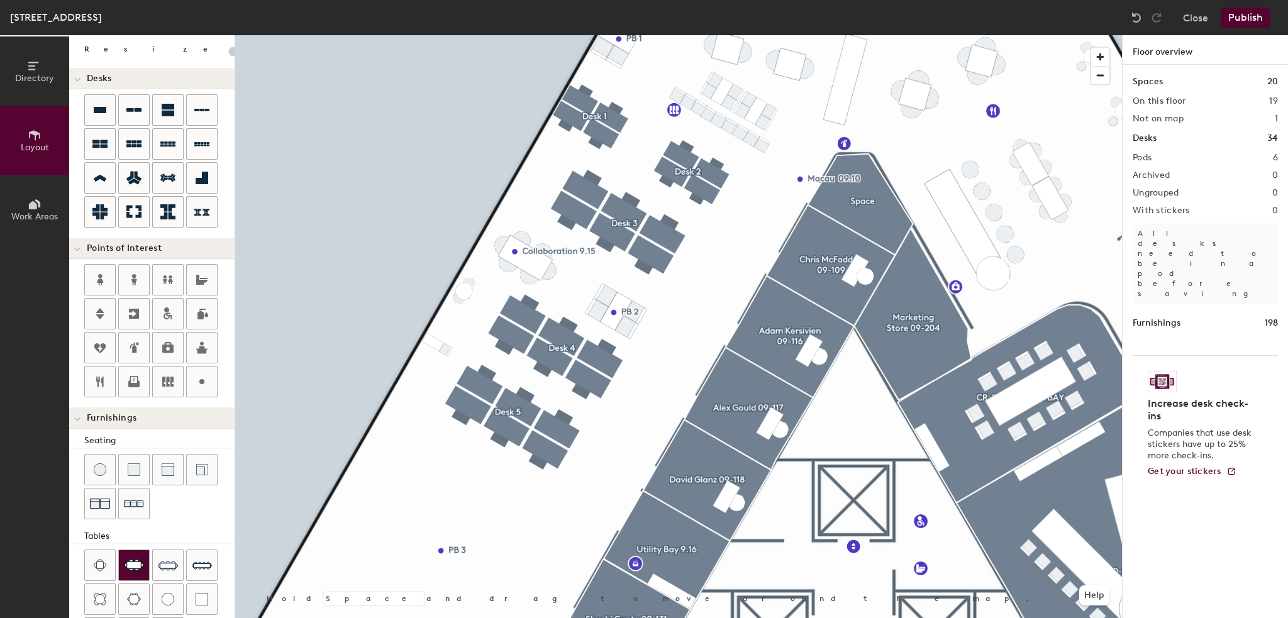
scroll to position [171, 0]
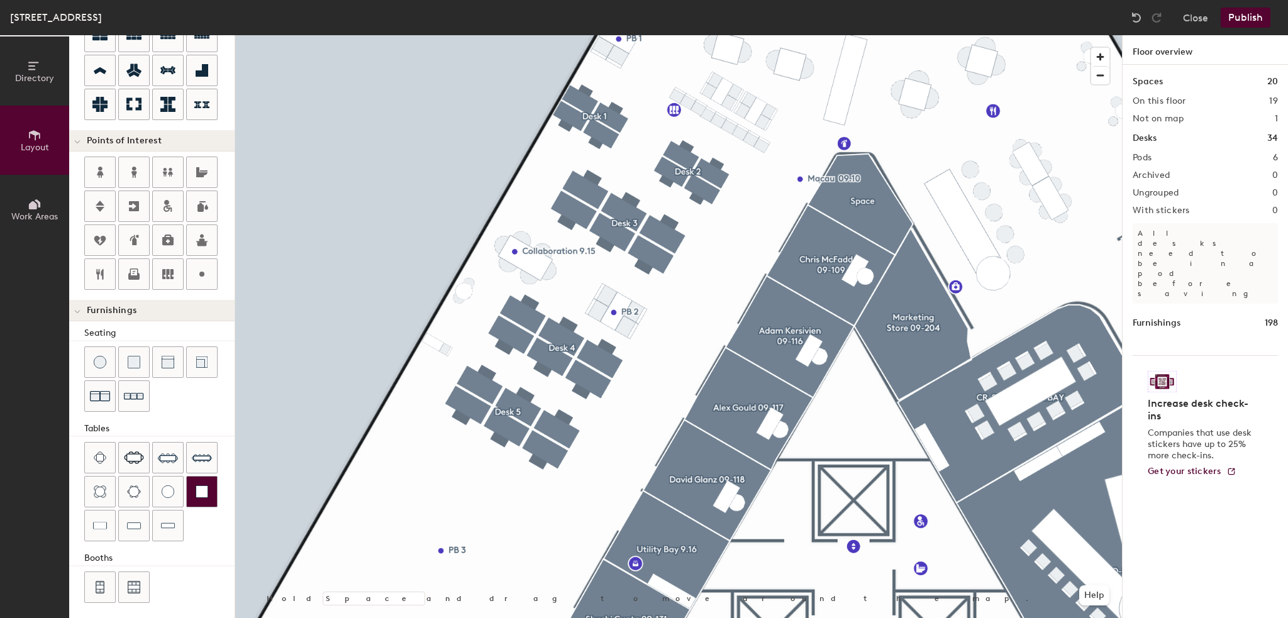
click at [201, 485] on img at bounding box center [202, 491] width 13 height 13
type input "20"
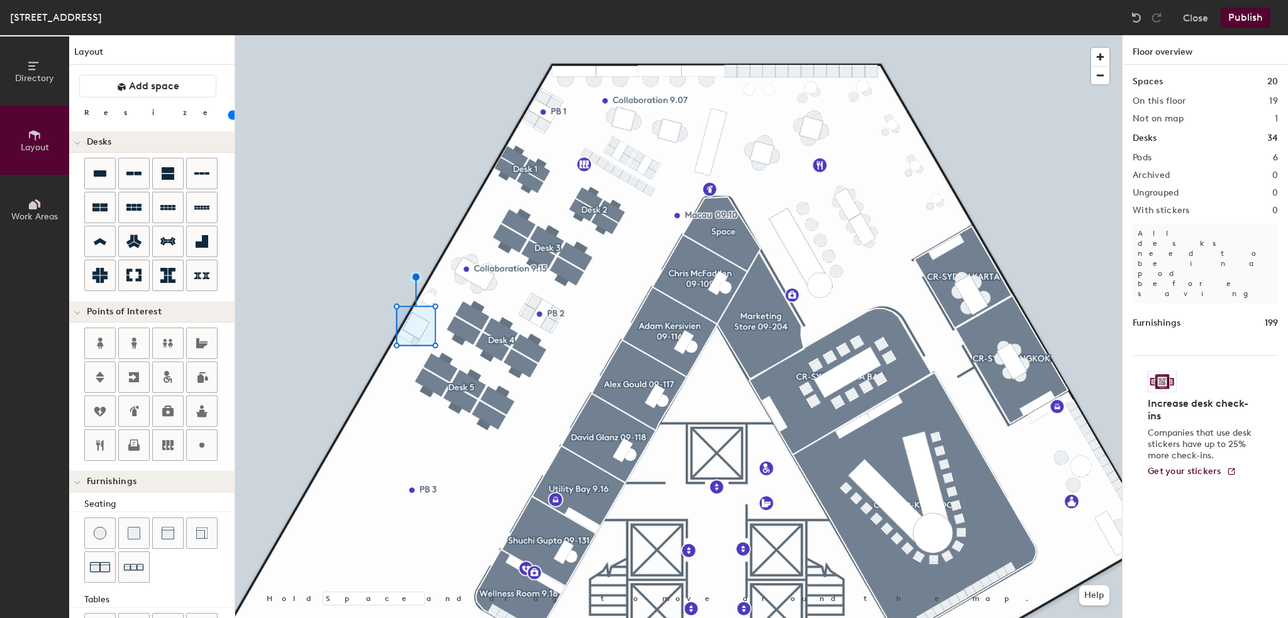
scroll to position [171, 0]
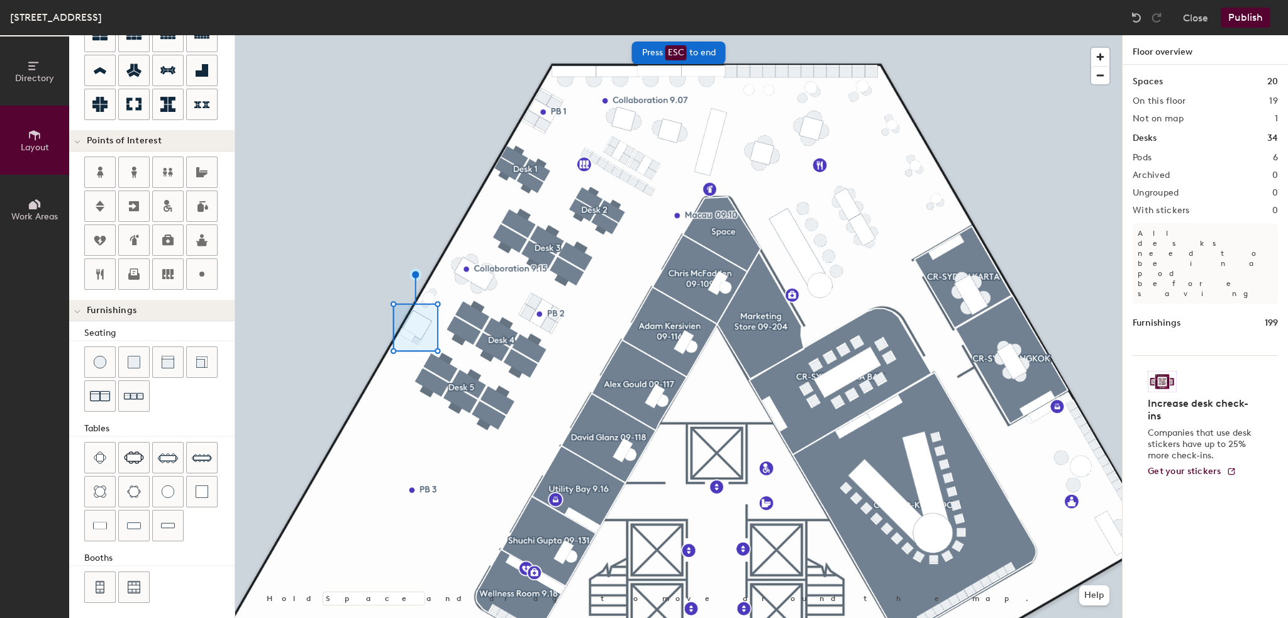
type input "20"
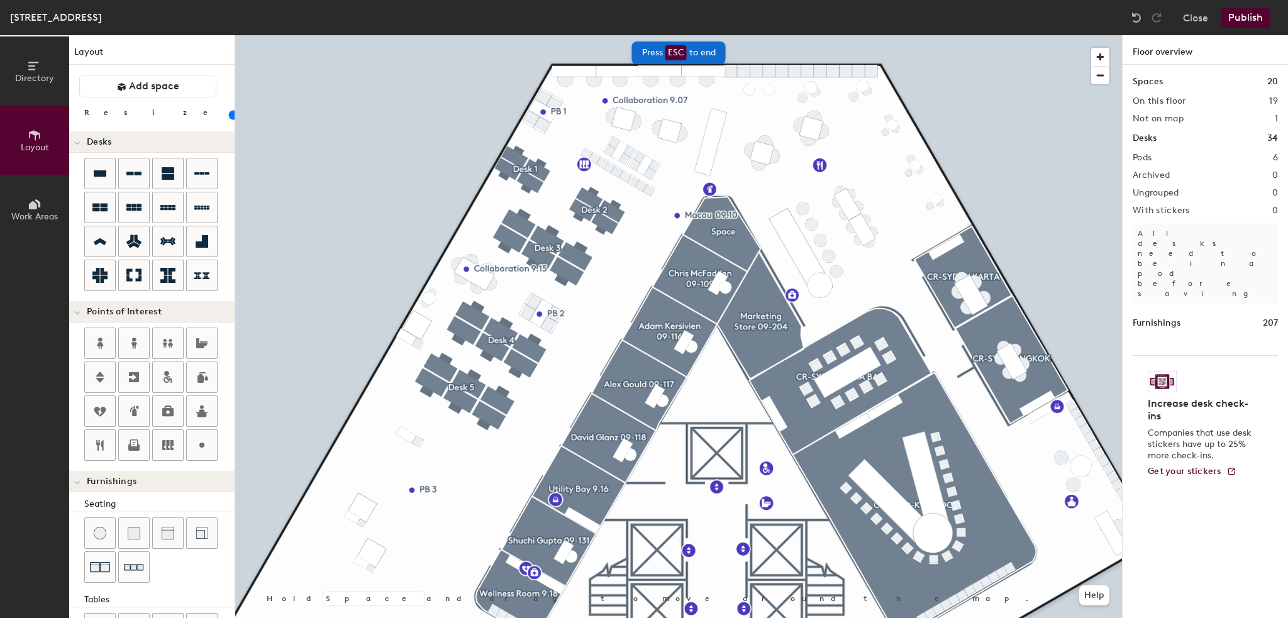
scroll to position [171, 0]
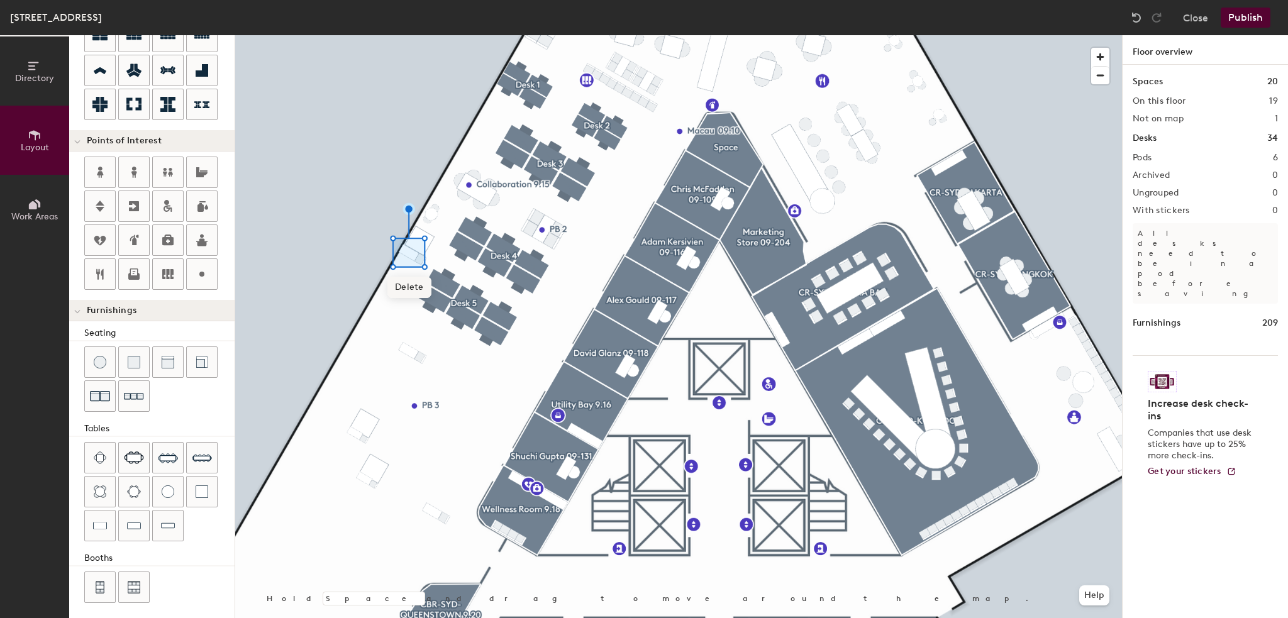
click at [407, 291] on span "Delete" at bounding box center [409, 287] width 44 height 21
click at [422, 291] on span "Delete" at bounding box center [421, 291] width 44 height 21
type input "20"
drag, startPoint x: 197, startPoint y: 276, endPoint x: 231, endPoint y: 268, distance: 34.8
click at [198, 275] on icon at bounding box center [201, 274] width 15 height 15
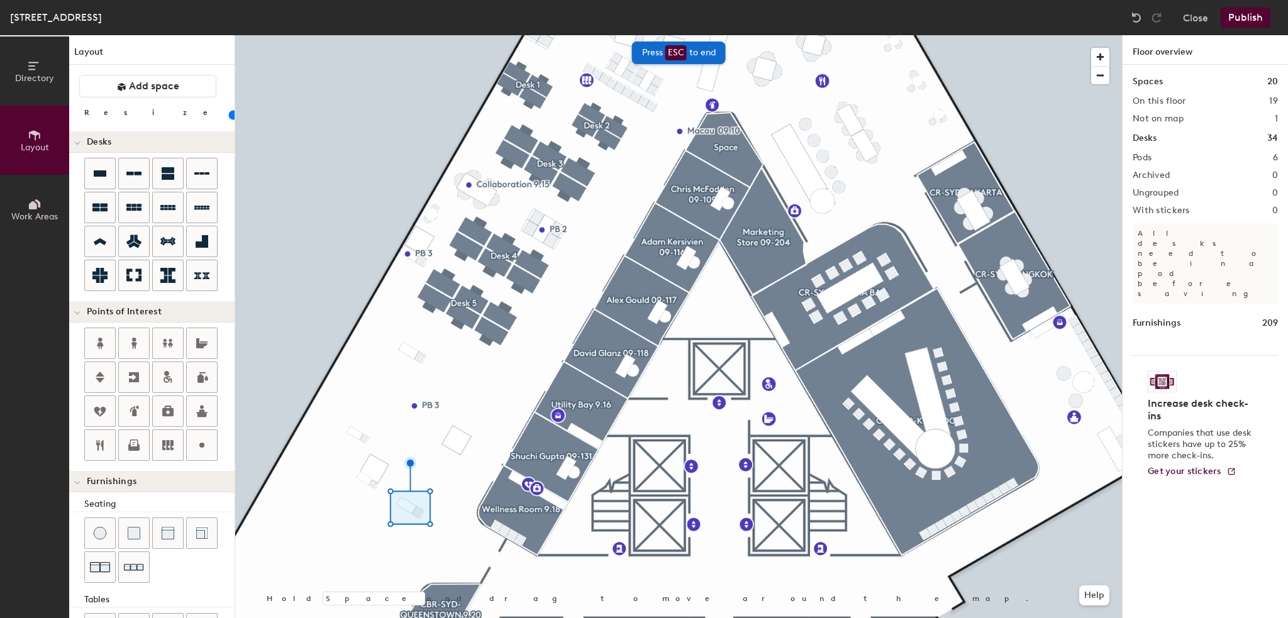
scroll to position [171, 0]
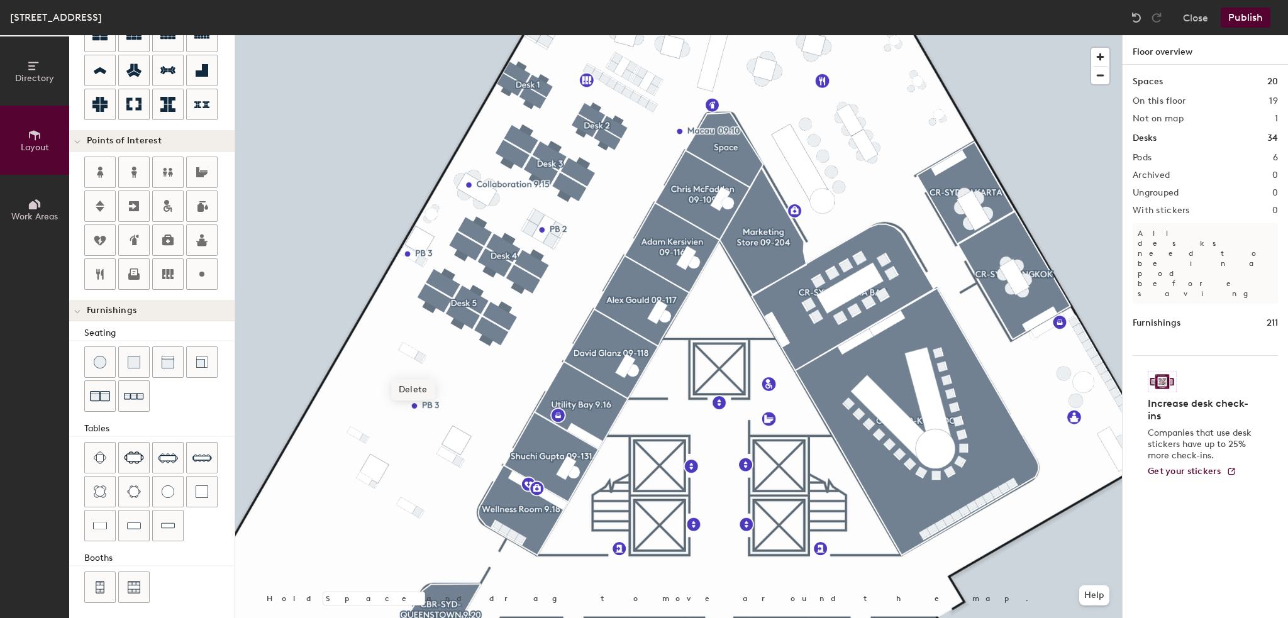
click at [416, 392] on span "Delete" at bounding box center [413, 389] width 44 height 21
click at [451, 436] on span "Delete" at bounding box center [458, 434] width 44 height 21
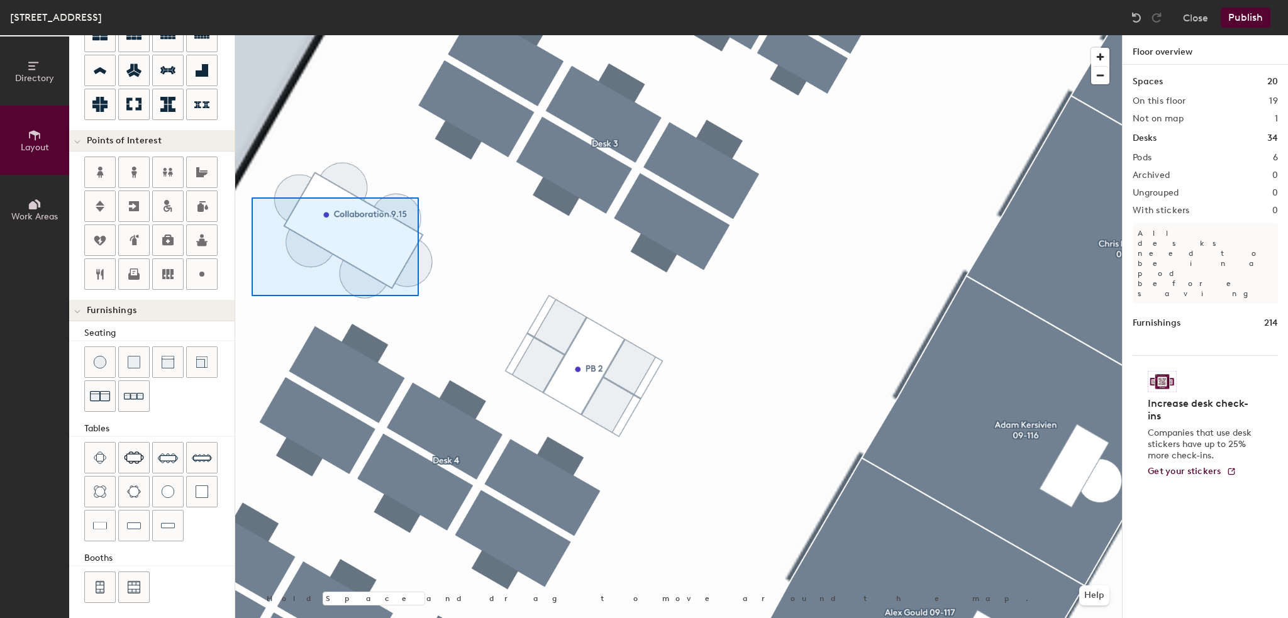
type input "40"
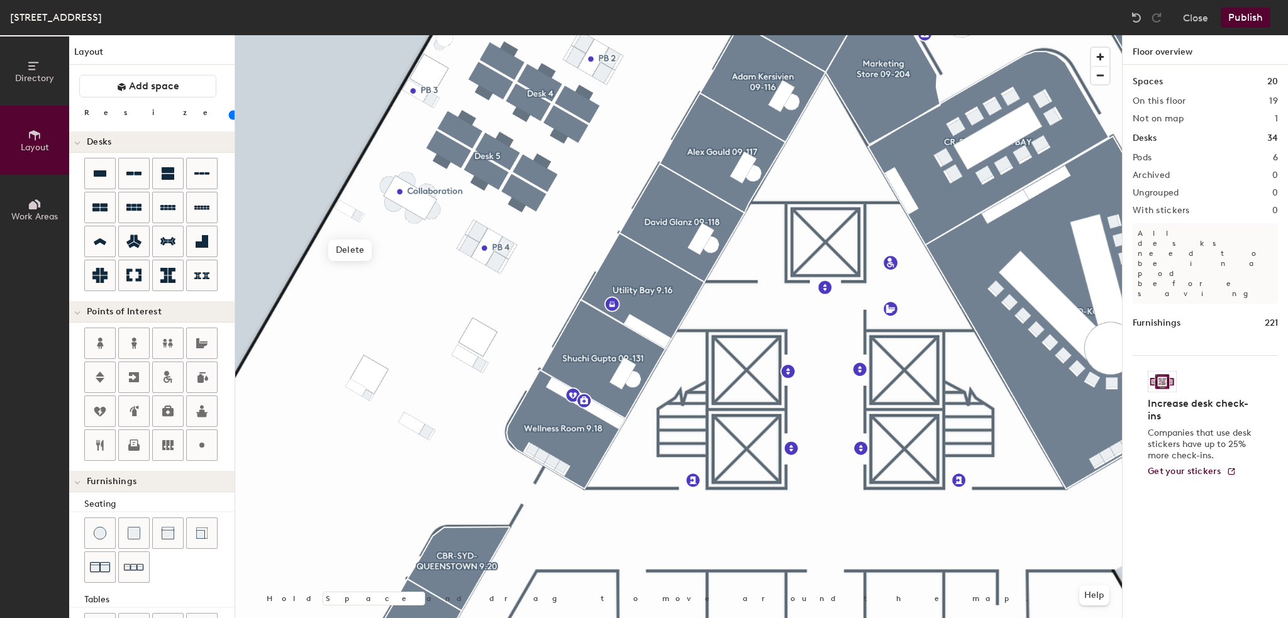
scroll to position [171, 0]
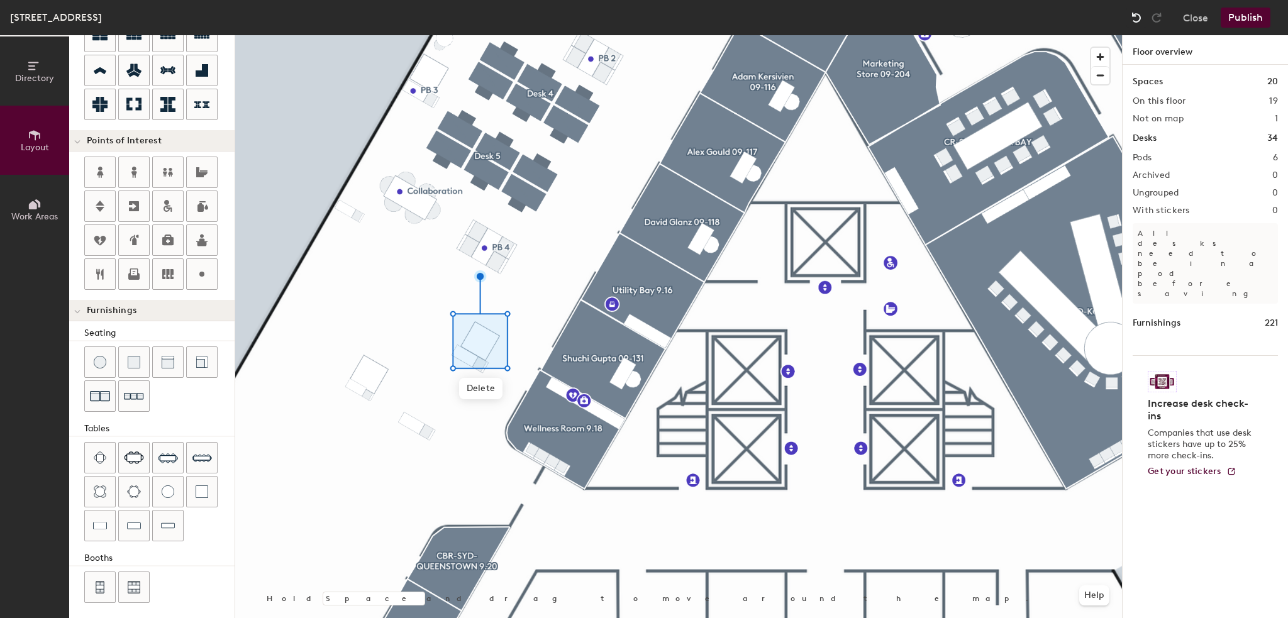
click at [1135, 14] on img at bounding box center [1136, 17] width 13 height 13
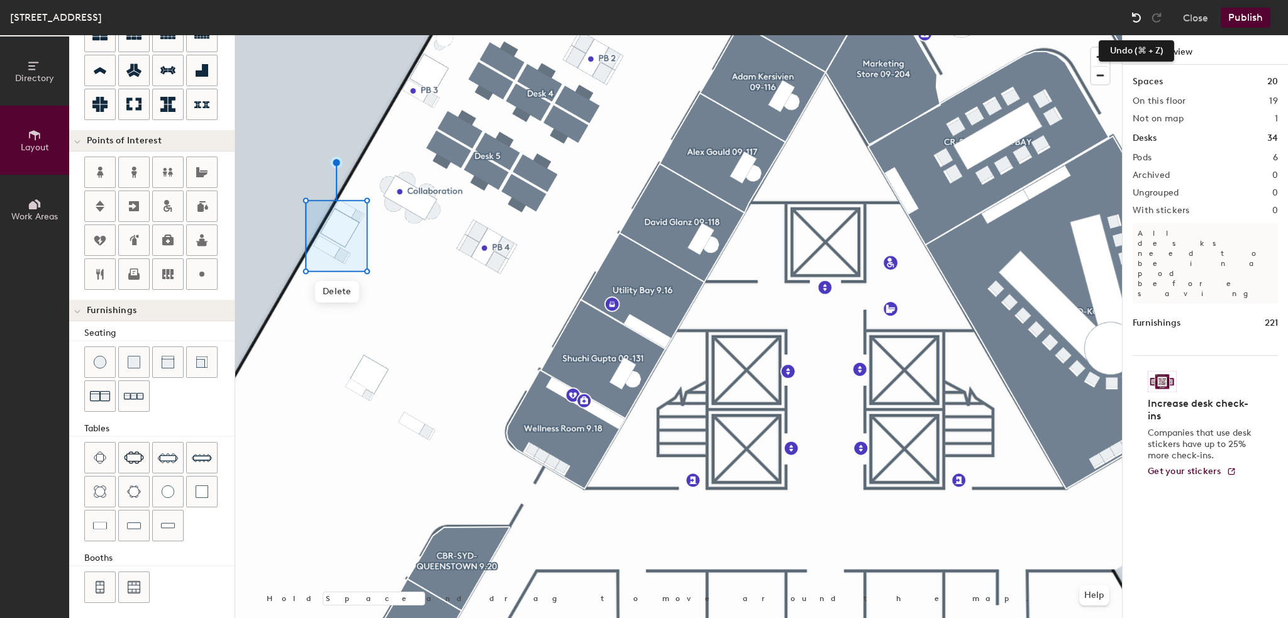
click at [1139, 14] on img at bounding box center [1136, 17] width 13 height 13
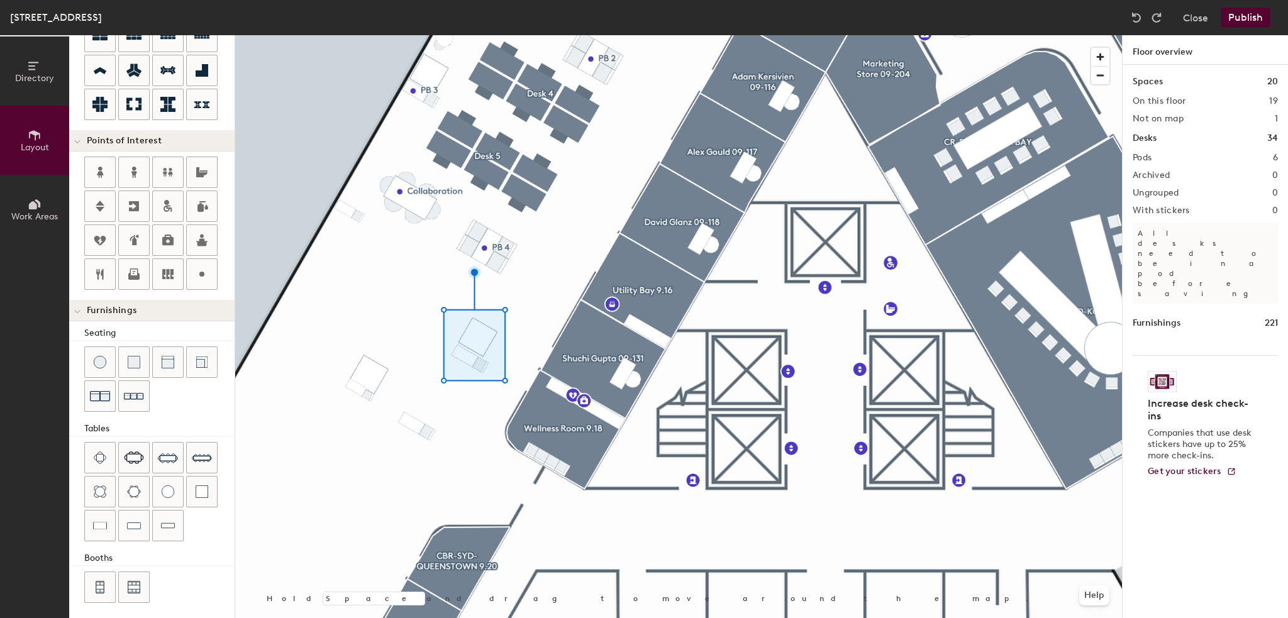
click at [478, 35] on div at bounding box center [678, 35] width 886 height 0
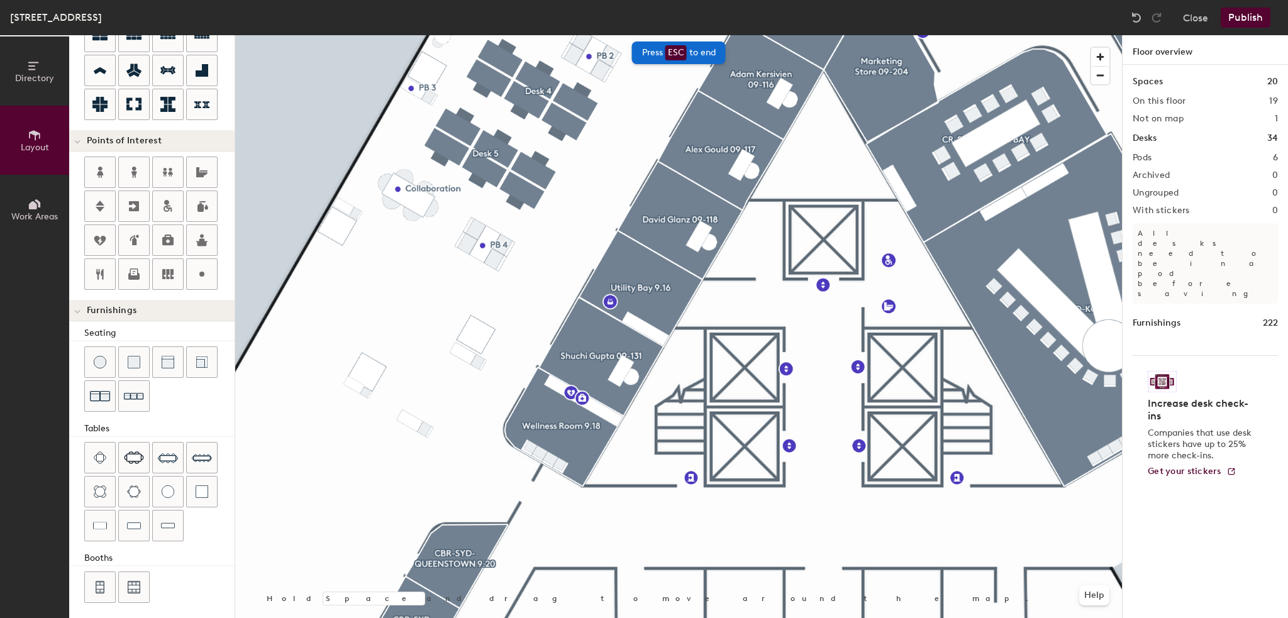
type input "60"
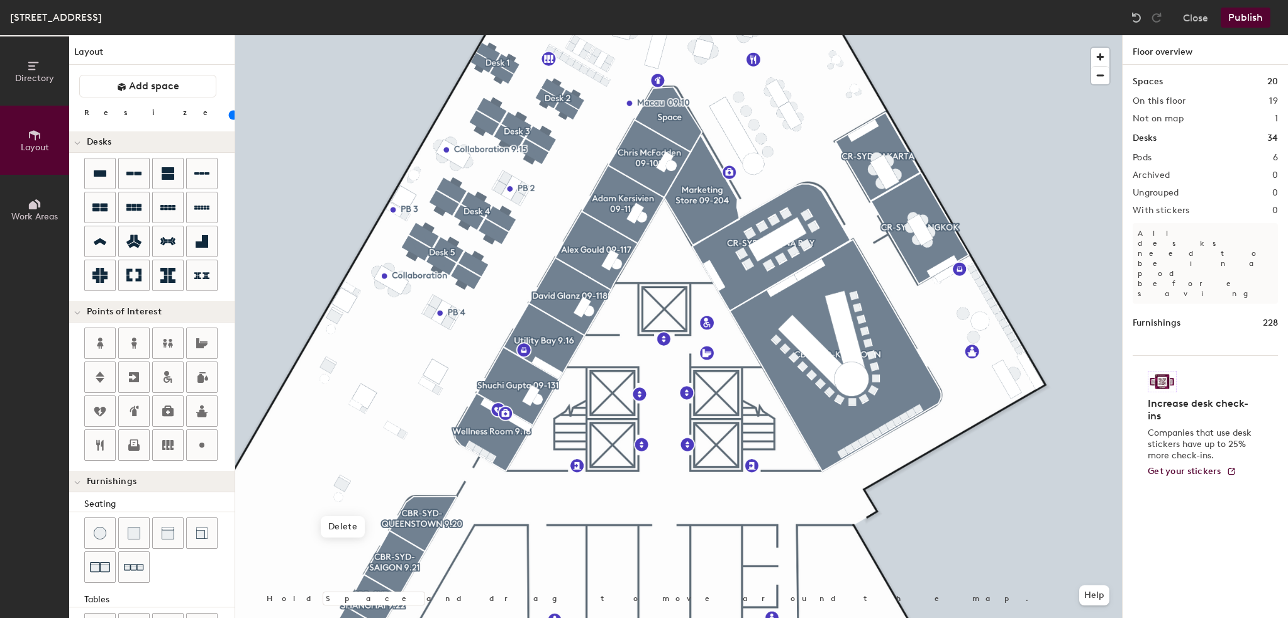
scroll to position [171, 0]
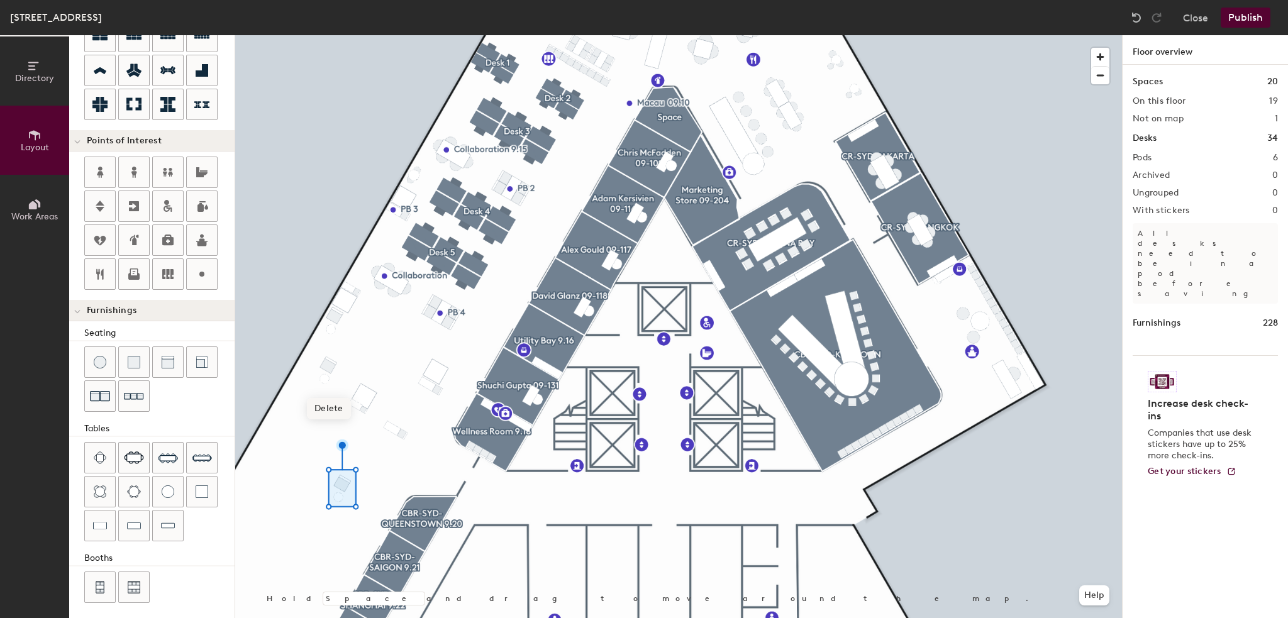
click at [320, 407] on span "Delete" at bounding box center [329, 408] width 44 height 21
type input "20"
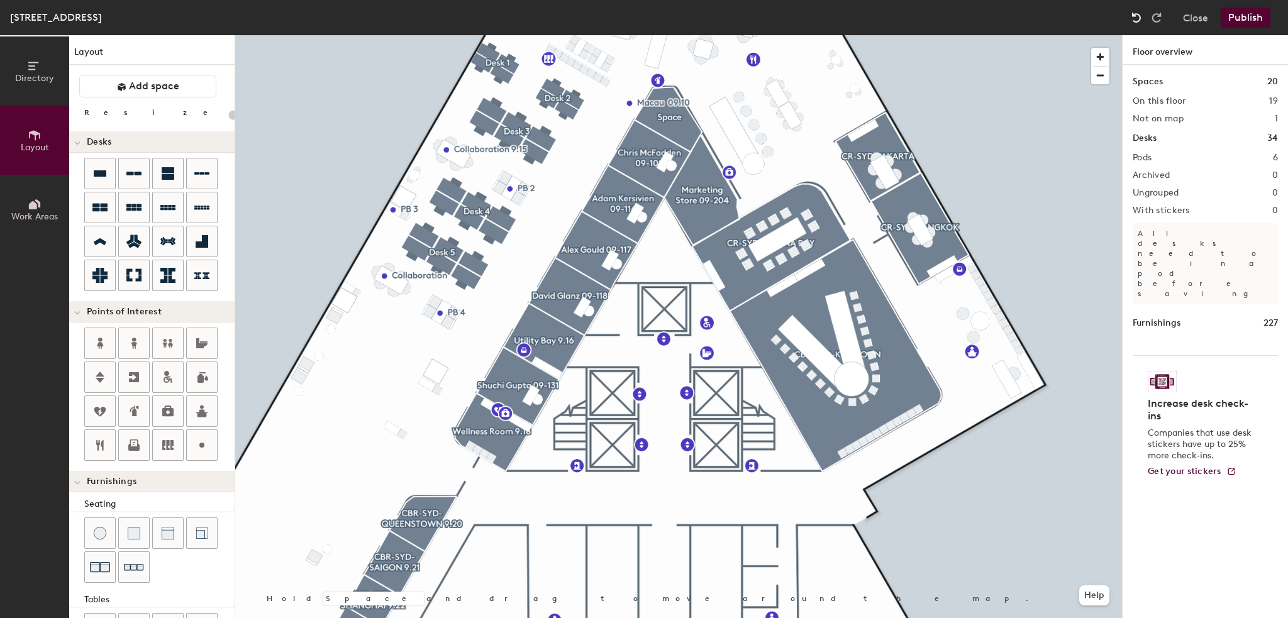
click at [1137, 15] on img at bounding box center [1136, 17] width 13 height 13
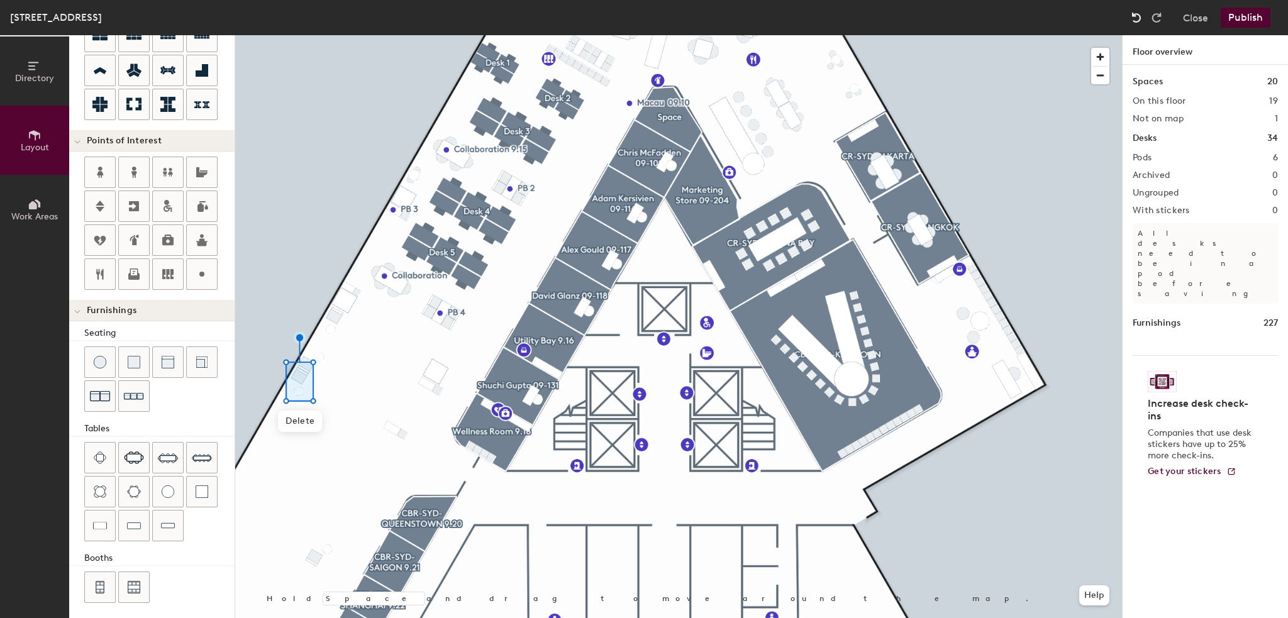
click at [1137, 15] on img at bounding box center [1136, 17] width 13 height 13
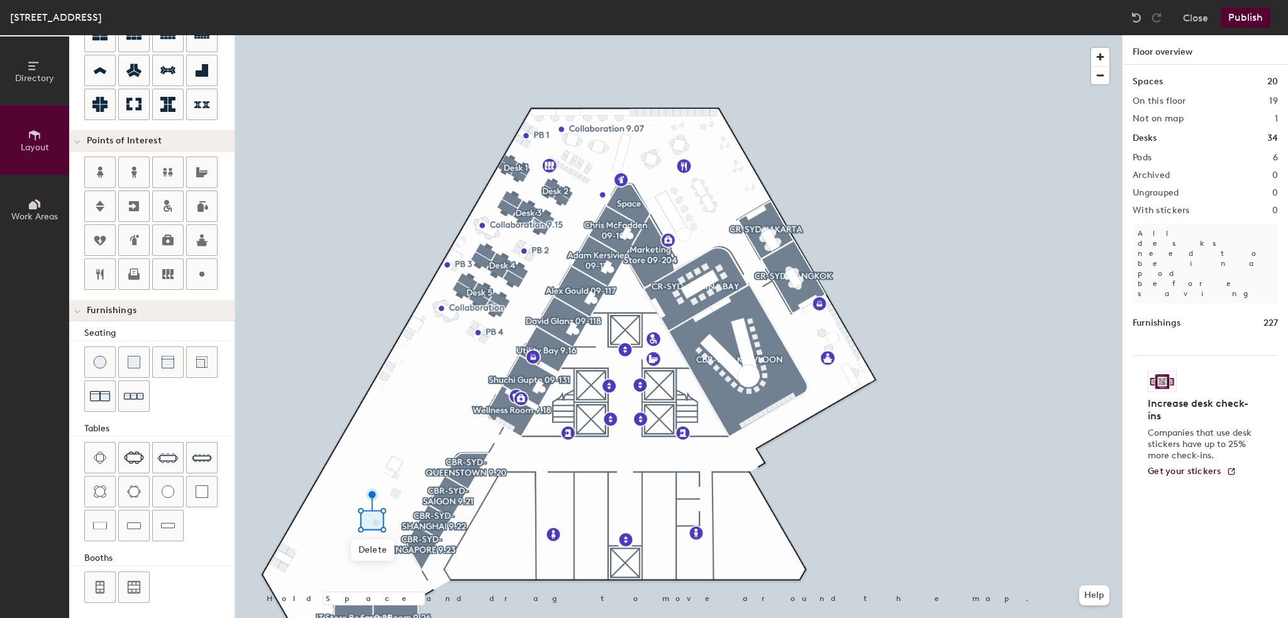
click at [1249, 19] on button "Publish" at bounding box center [1245, 18] width 50 height 20
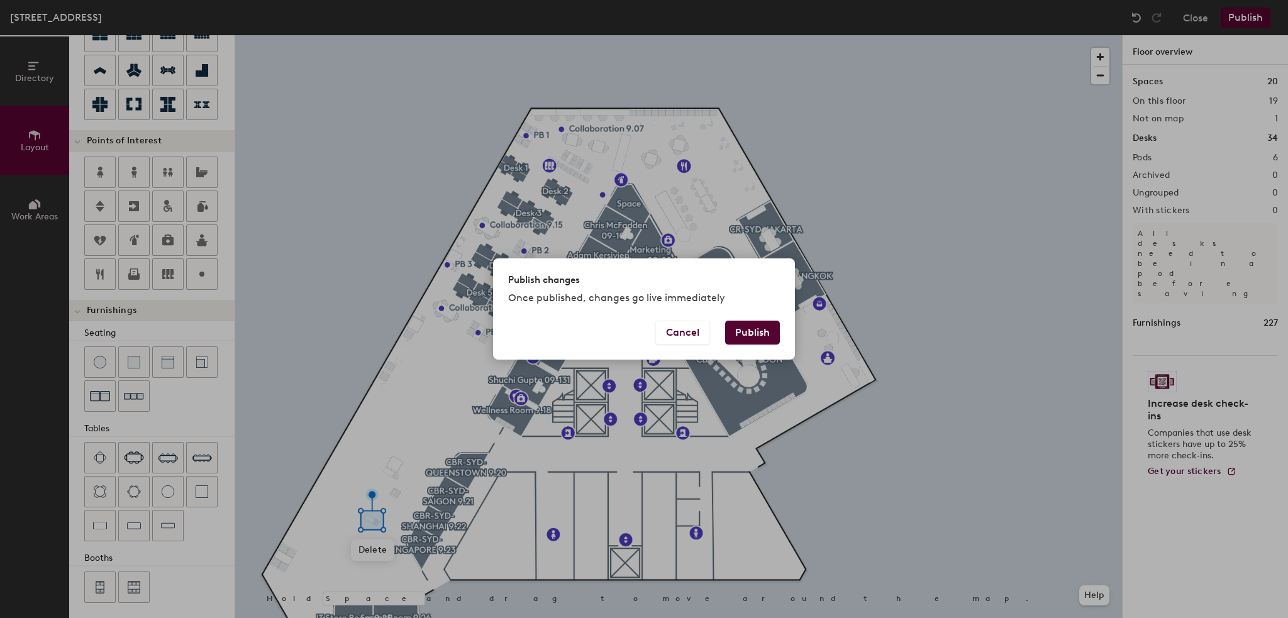
click at [753, 328] on button "Publish" at bounding box center [752, 333] width 55 height 24
type input "20"
